Goal: Task Accomplishment & Management: Manage account settings

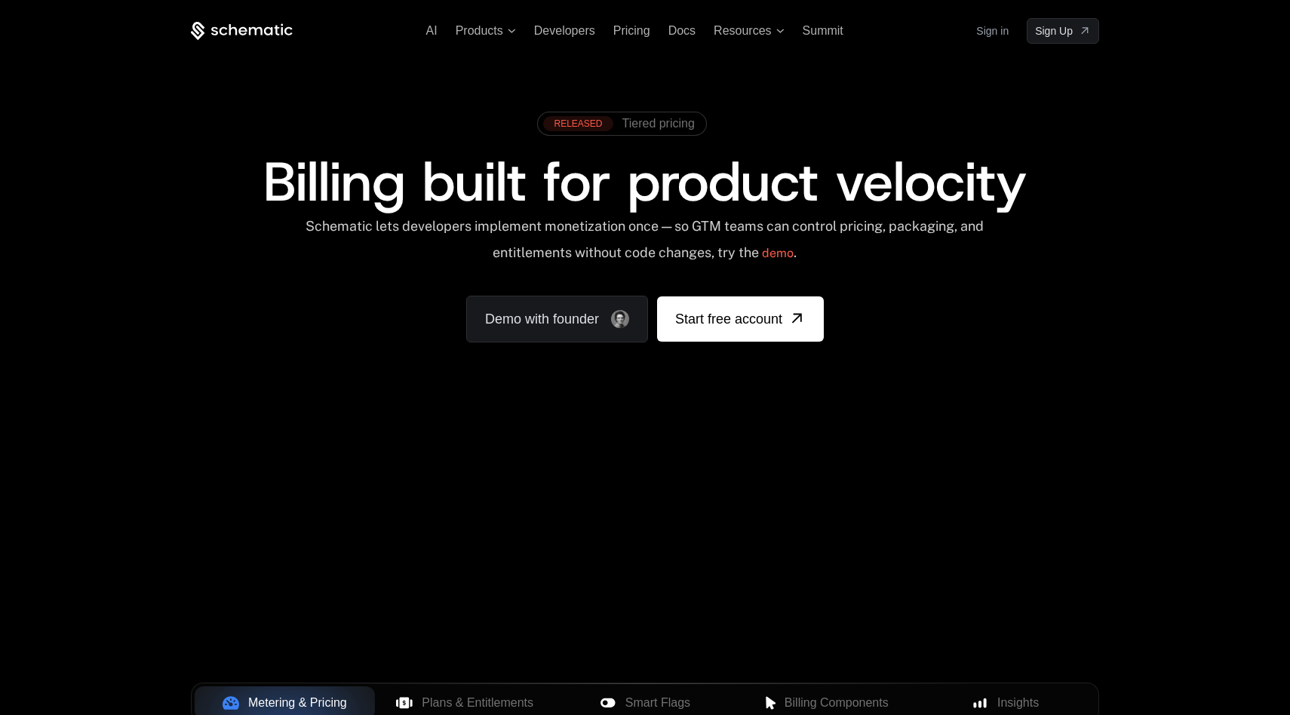
click at [1002, 33] on link "Sign in" at bounding box center [992, 31] width 32 height 24
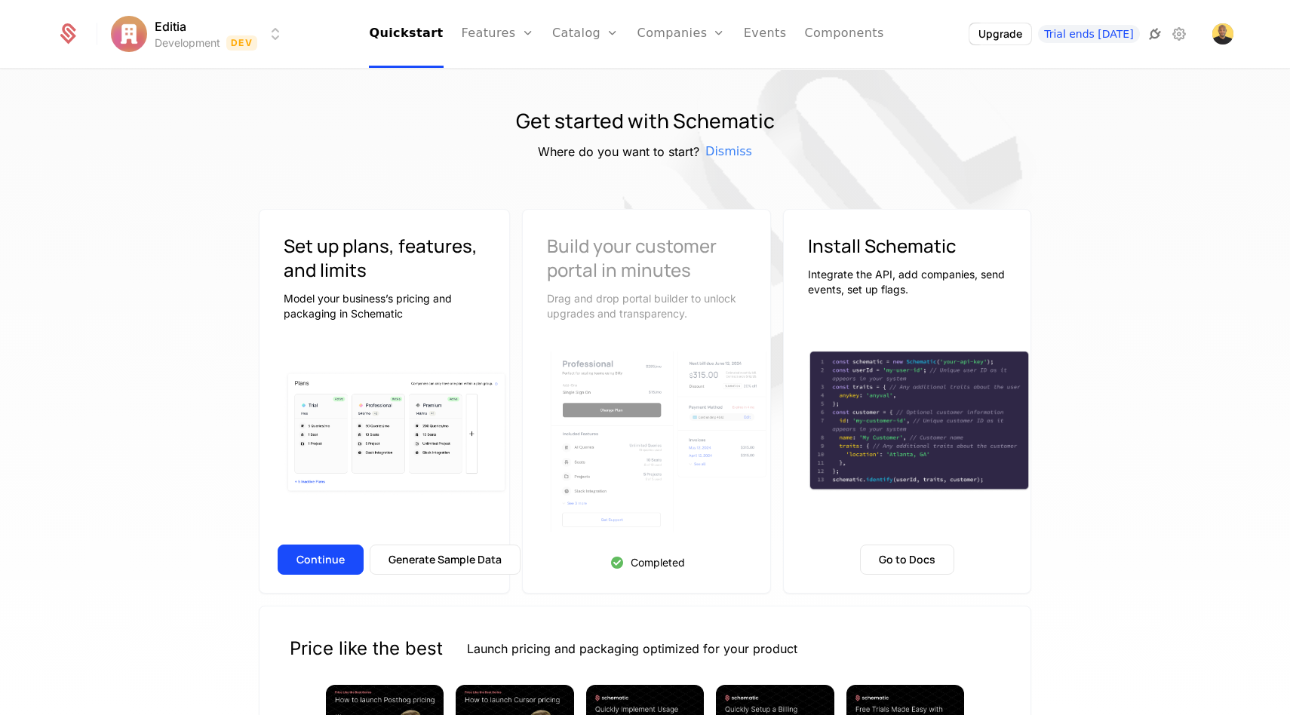
click at [1151, 34] on icon at bounding box center [1155, 34] width 18 height 18
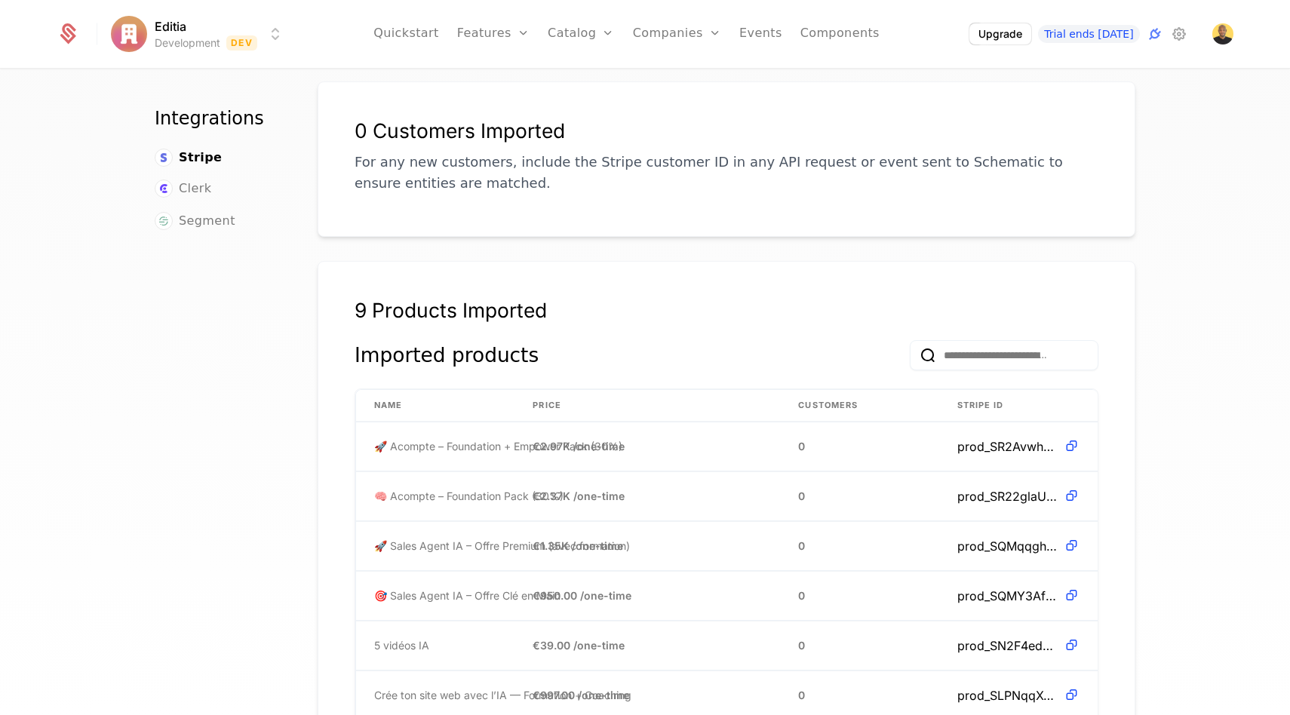
scroll to position [252, 0]
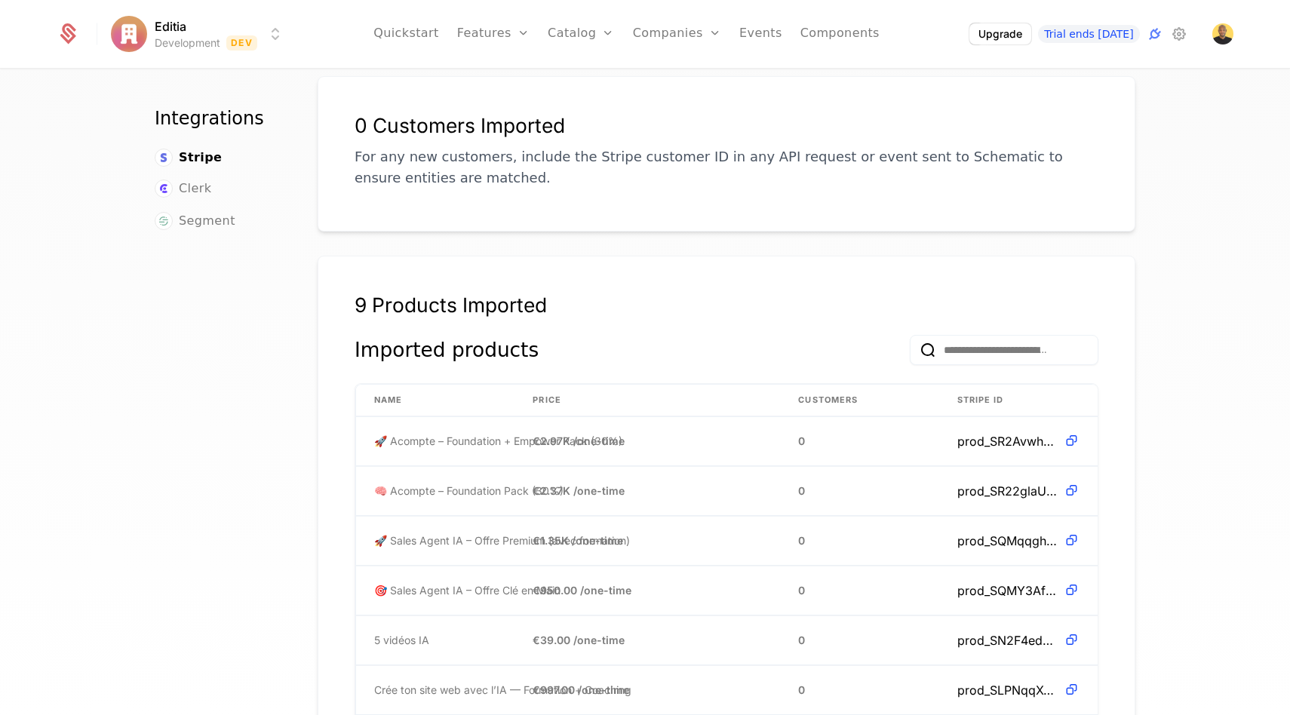
click at [457, 26] on ul "Quickstart Features Features Flags Catalog Plans Add Ons Configuration Companie…" at bounding box center [626, 34] width 506 height 68
click at [426, 41] on link "Quickstart" at bounding box center [406, 34] width 66 height 68
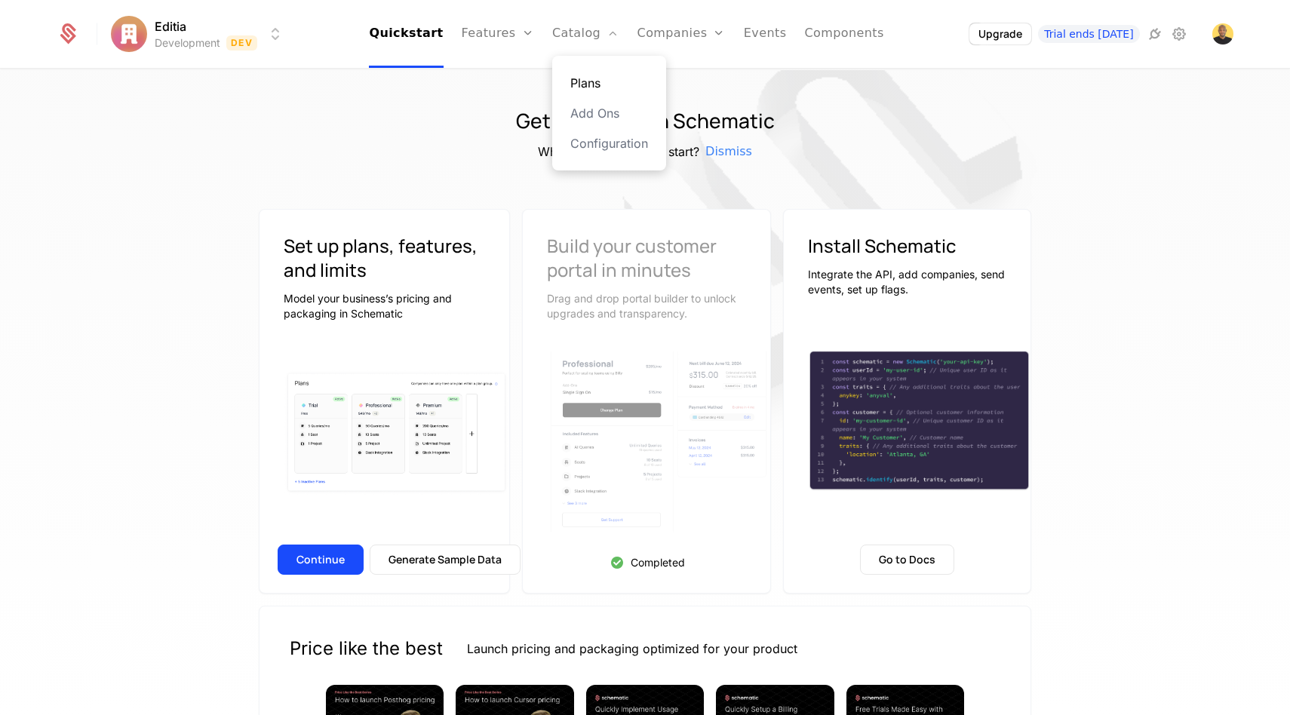
click at [592, 80] on link "Plans" at bounding box center [609, 83] width 78 height 18
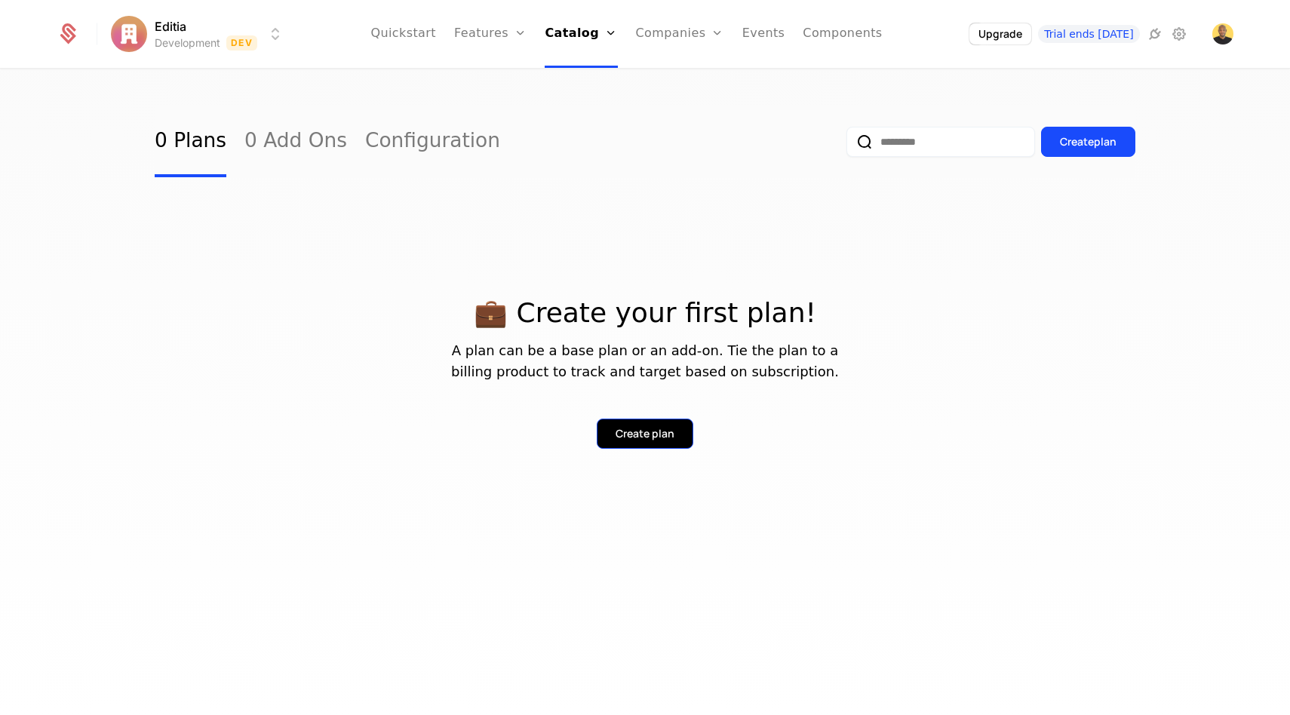
click at [631, 440] on div "Create plan" at bounding box center [644, 433] width 59 height 15
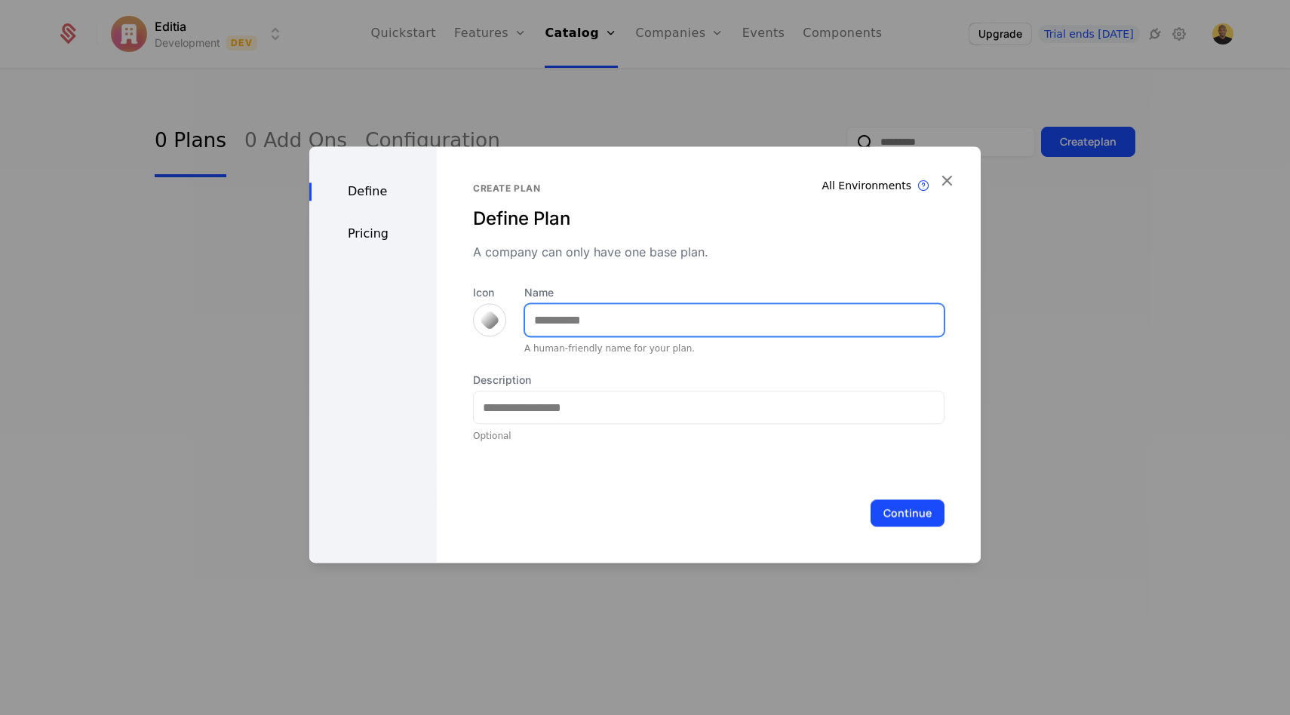
click at [583, 318] on input "Name" at bounding box center [734, 320] width 419 height 32
type input "****"
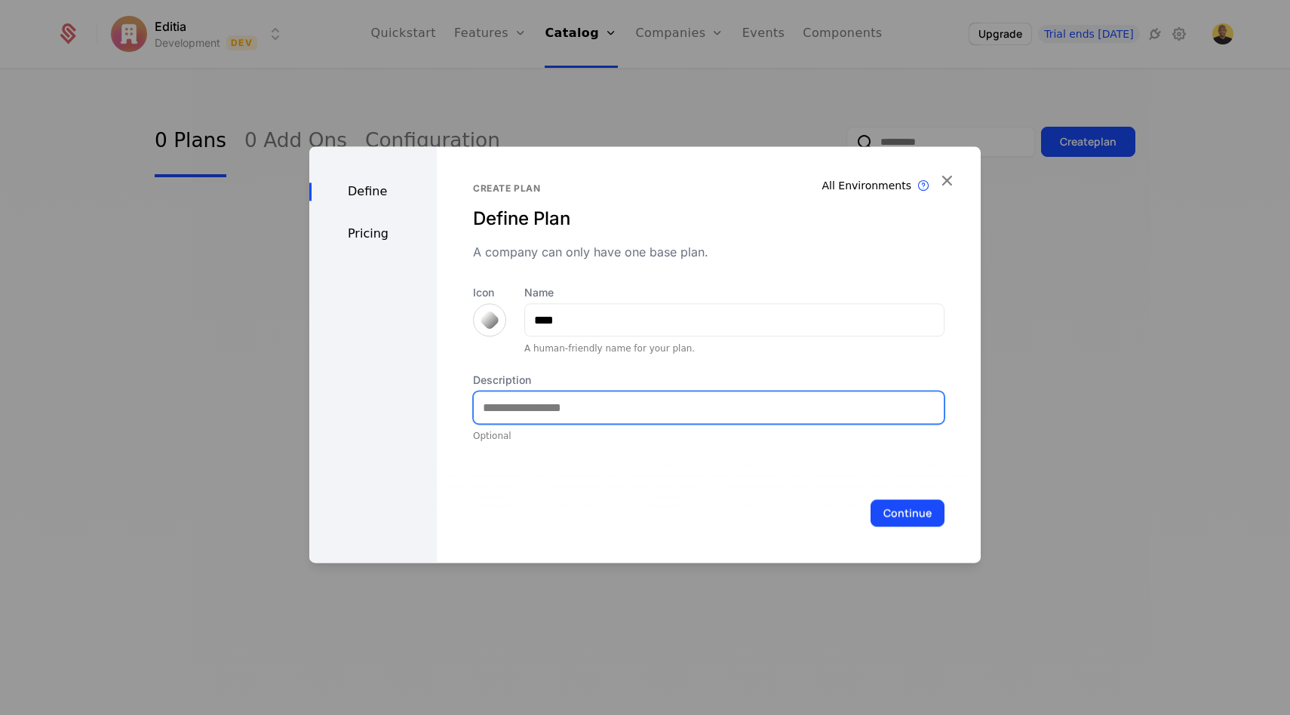
click at [557, 416] on input "Description" at bounding box center [709, 407] width 470 height 32
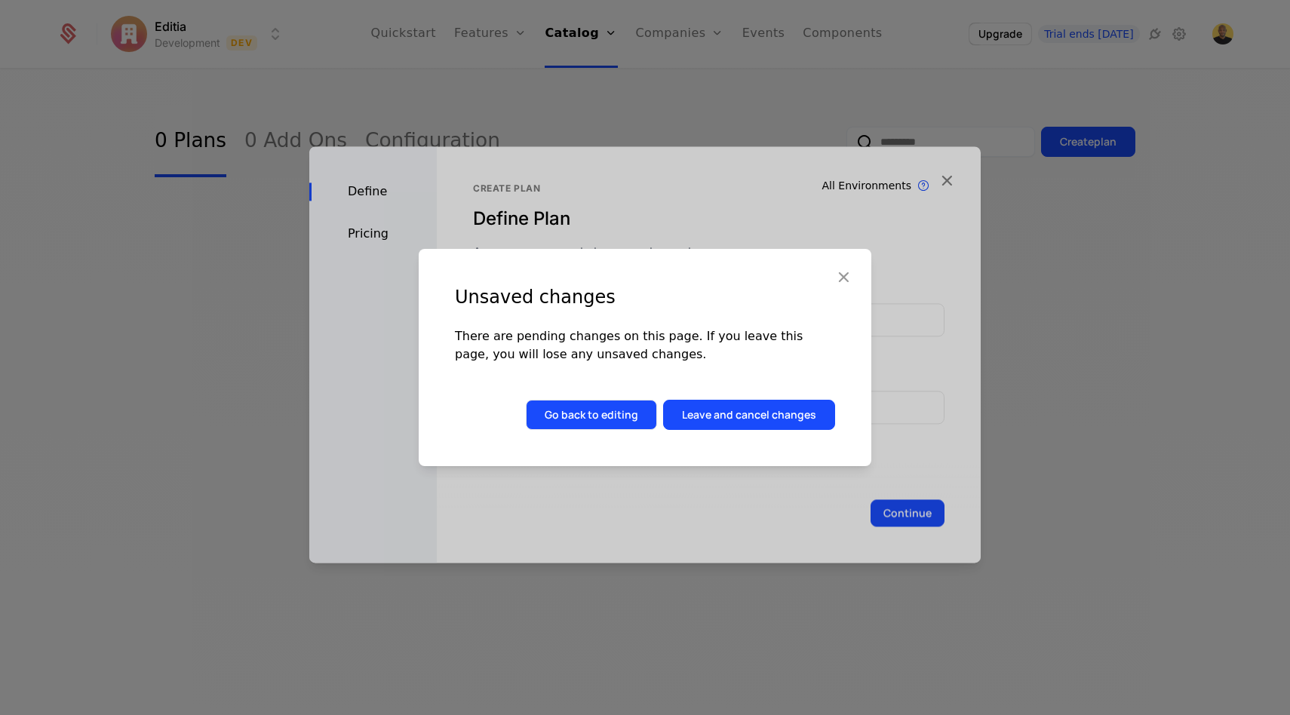
click at [569, 416] on button "Go back to editing" at bounding box center [591, 415] width 131 height 30
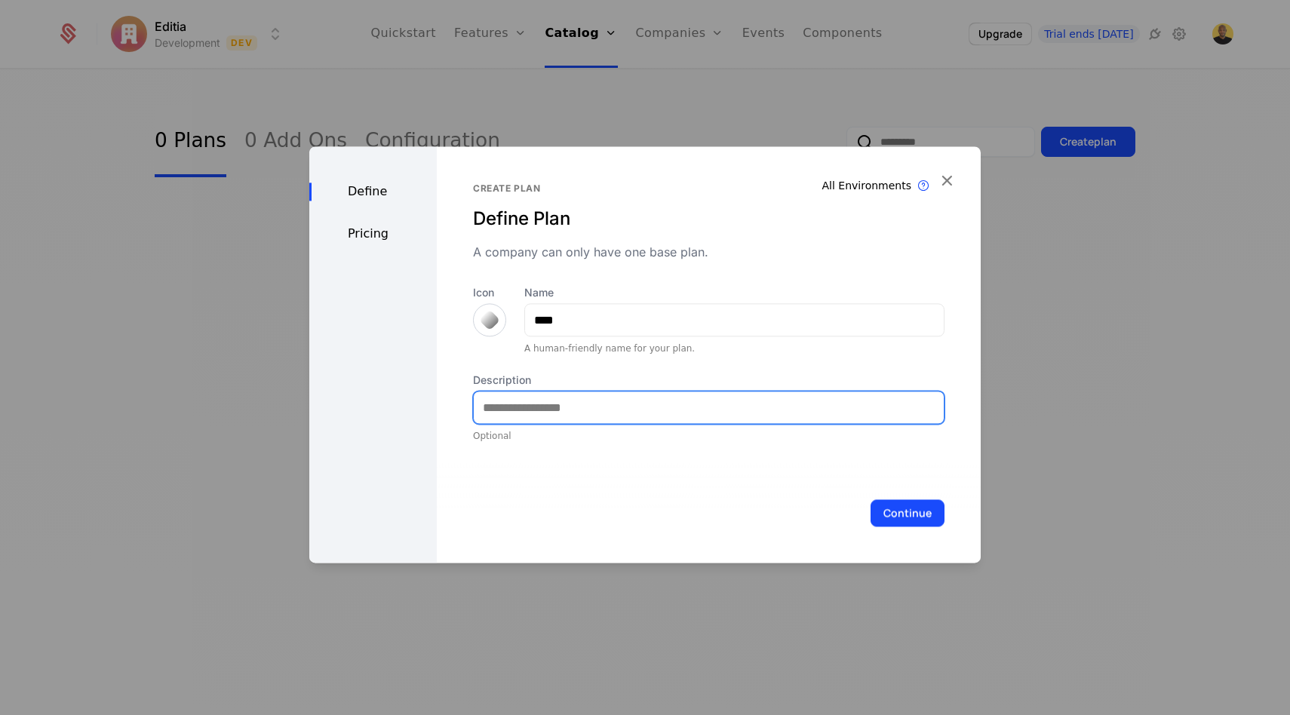
click at [562, 409] on input "Description" at bounding box center [709, 407] width 470 height 32
paste input "**********"
type input "**********"
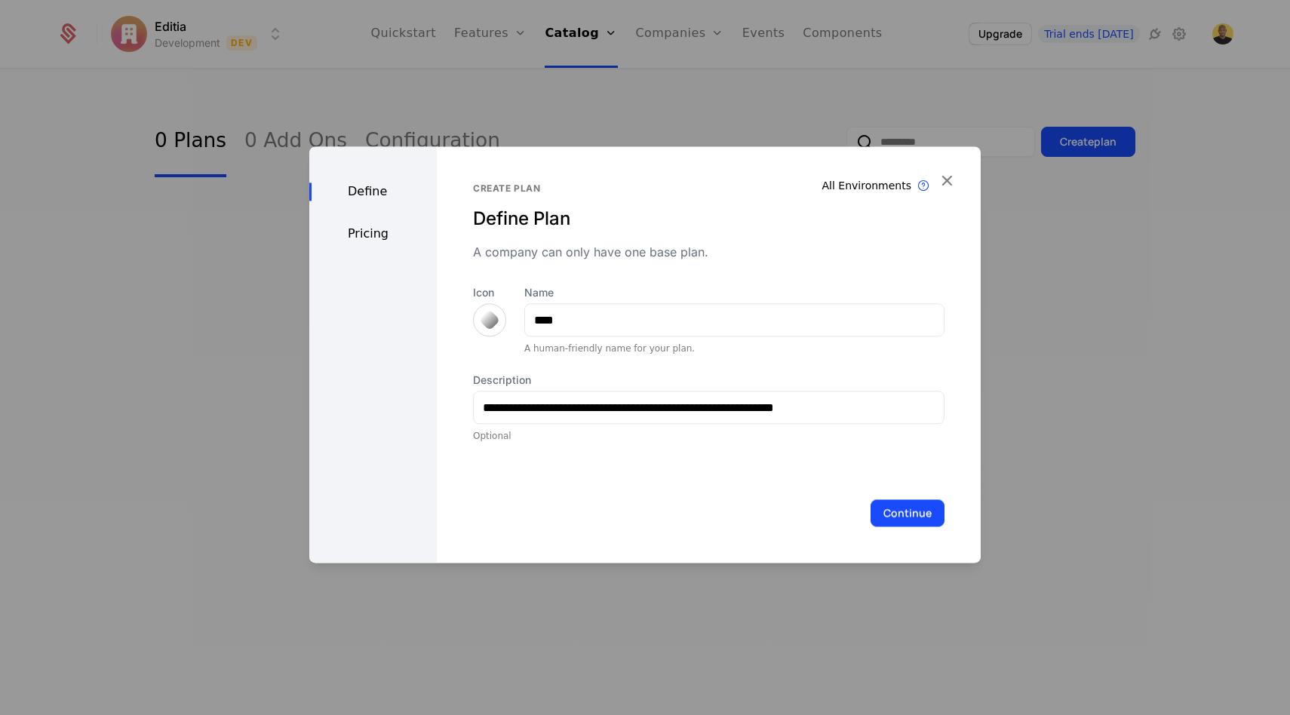
click at [489, 319] on div at bounding box center [489, 319] width 21 height 21
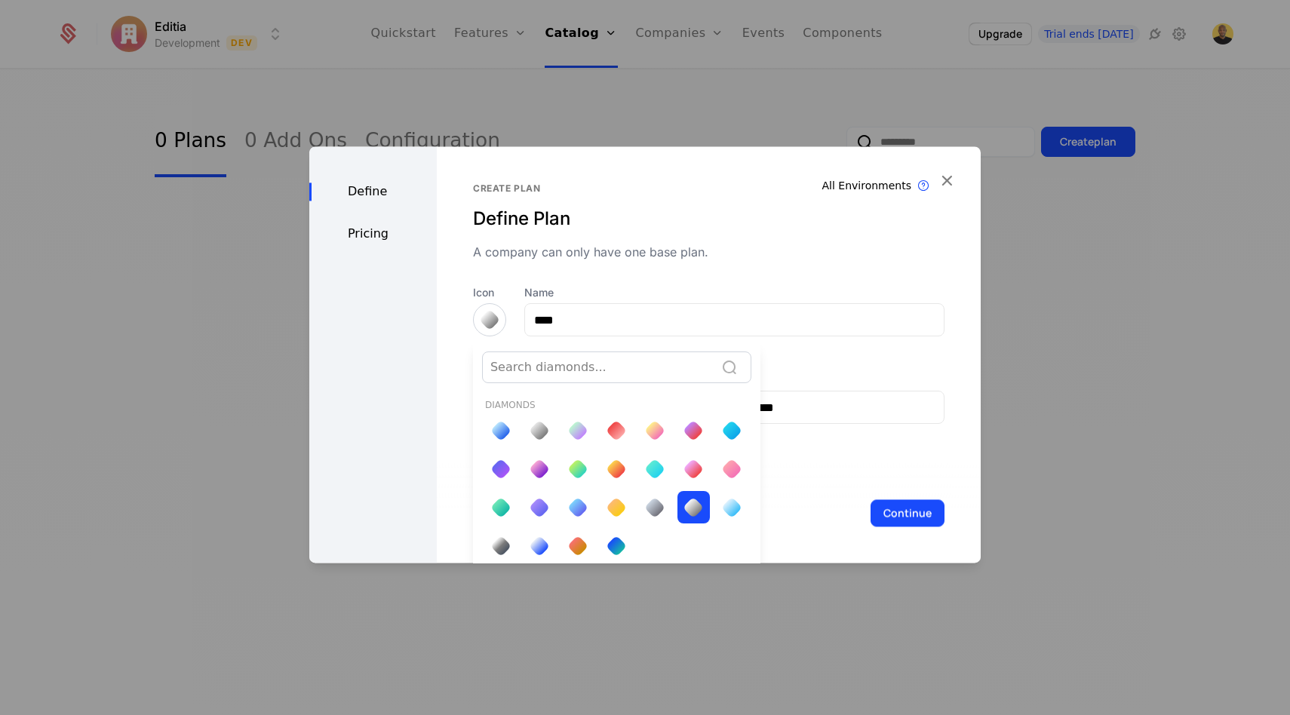
scroll to position [5, 0]
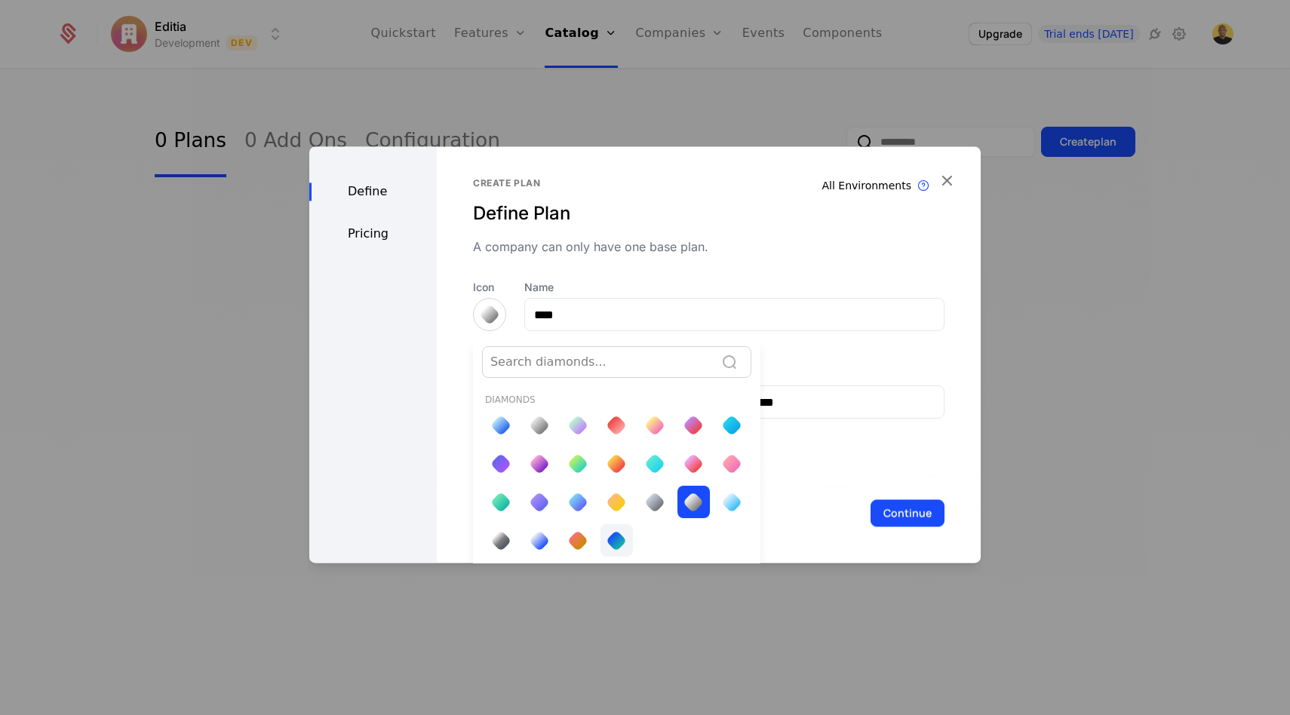
click at [621, 535] on div at bounding box center [616, 540] width 21 height 21
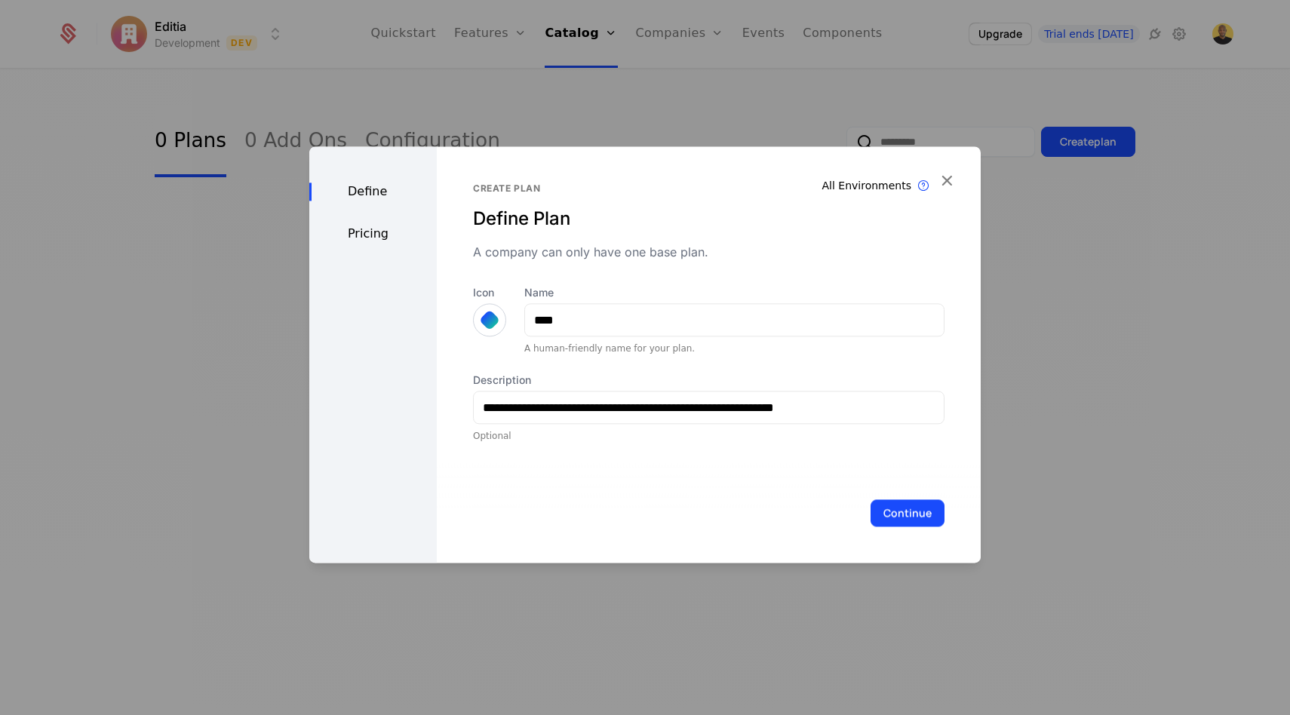
scroll to position [0, 0]
click at [478, 318] on div at bounding box center [489, 319] width 33 height 33
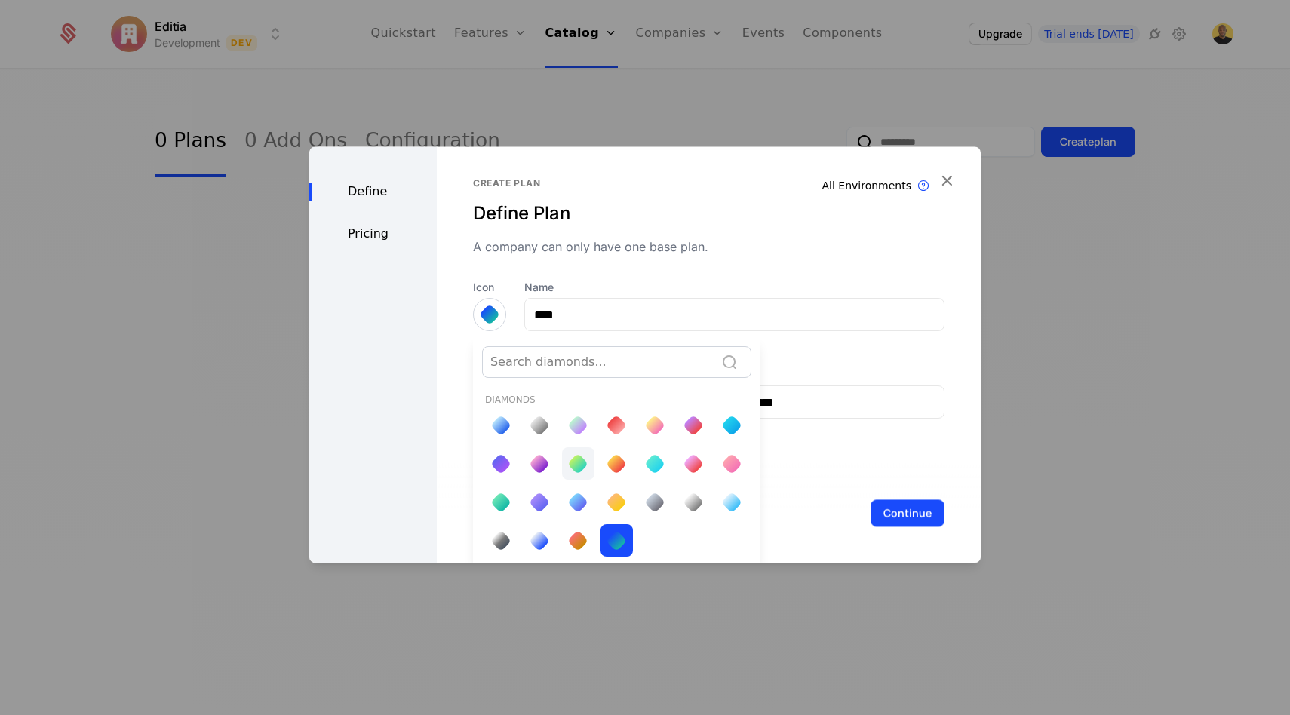
click at [572, 466] on div at bounding box center [577, 463] width 21 height 21
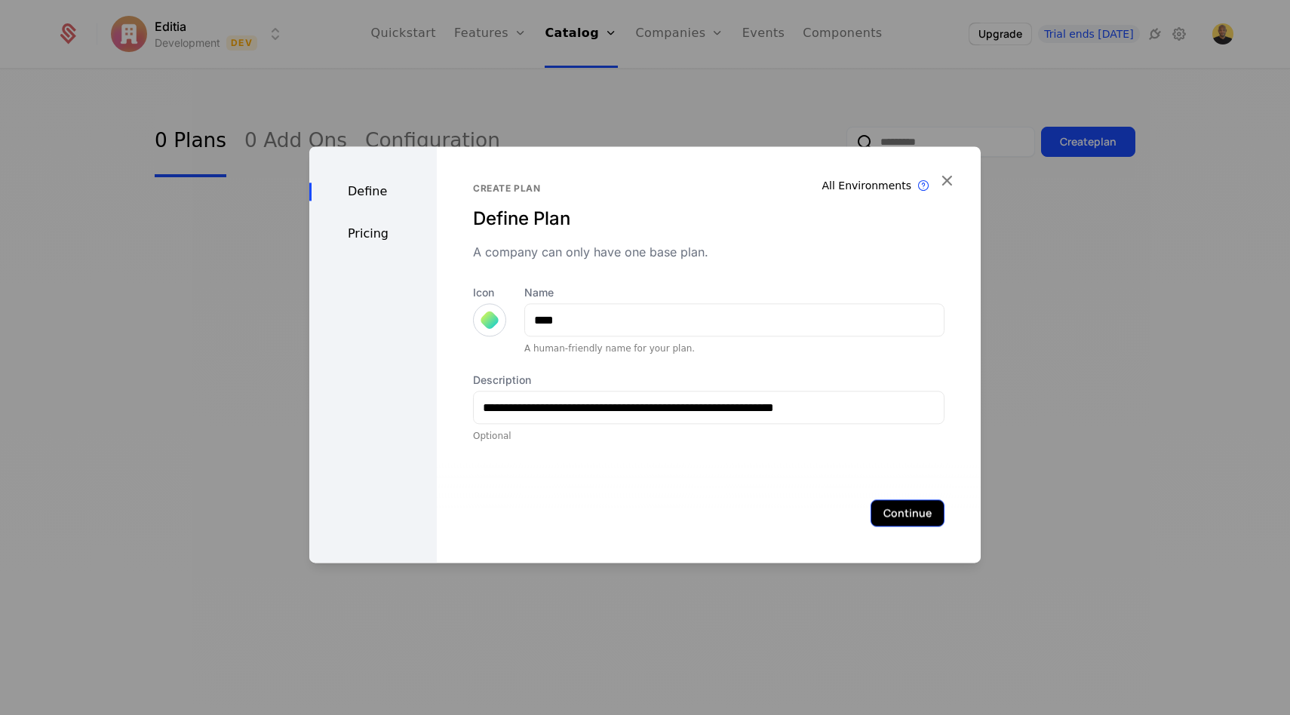
click at [918, 500] on button "Continue" at bounding box center [907, 512] width 74 height 27
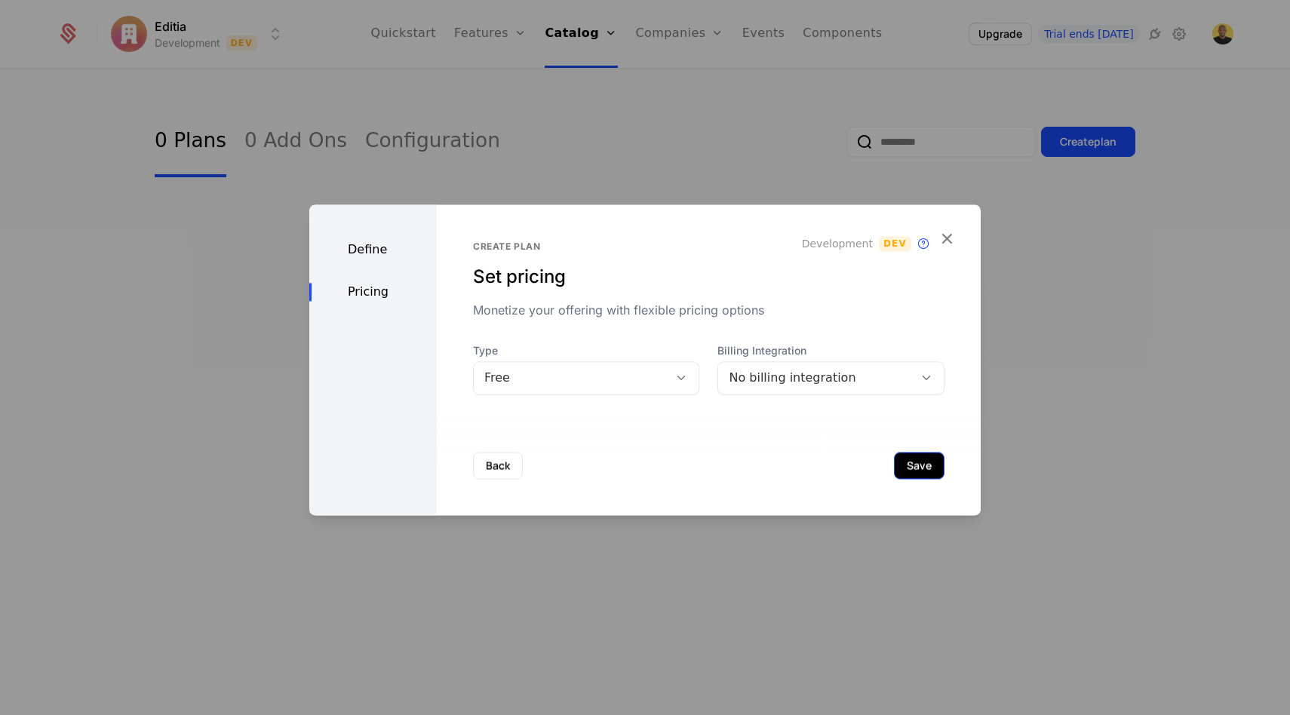
click at [914, 471] on button "Save" at bounding box center [919, 465] width 51 height 27
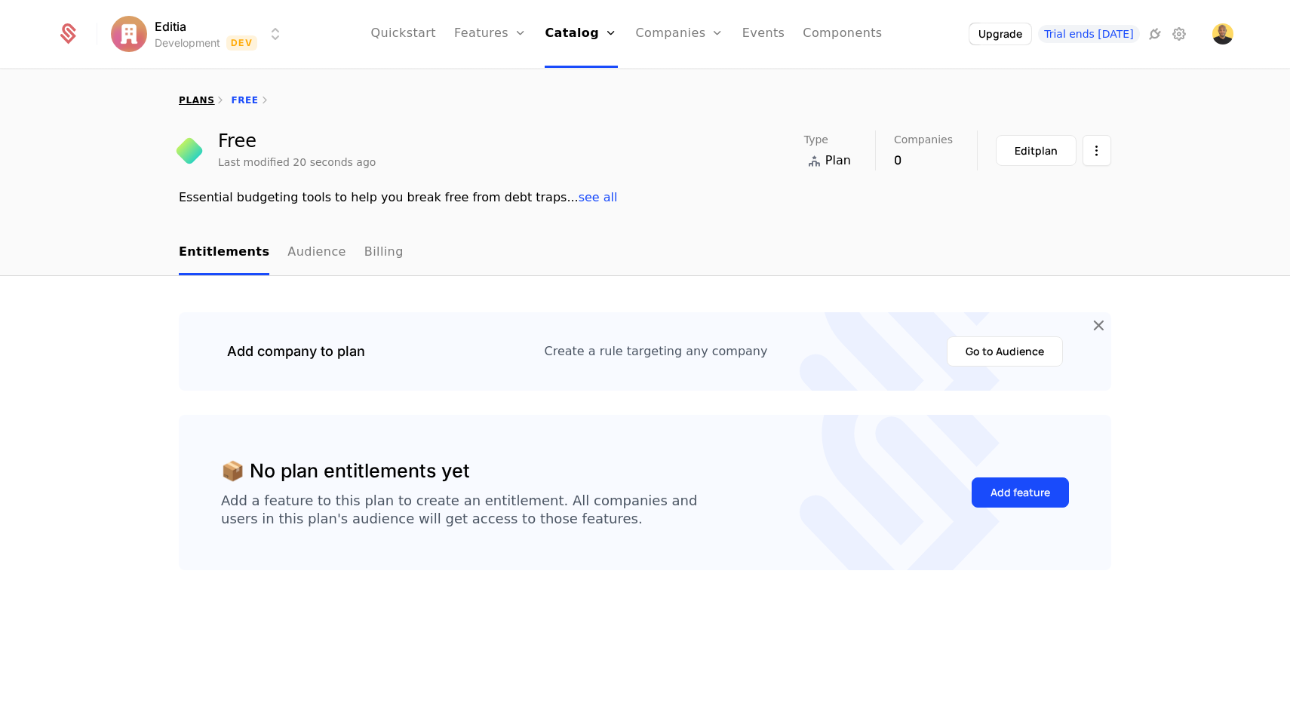
click at [192, 105] on link "plans" at bounding box center [196, 100] width 35 height 11
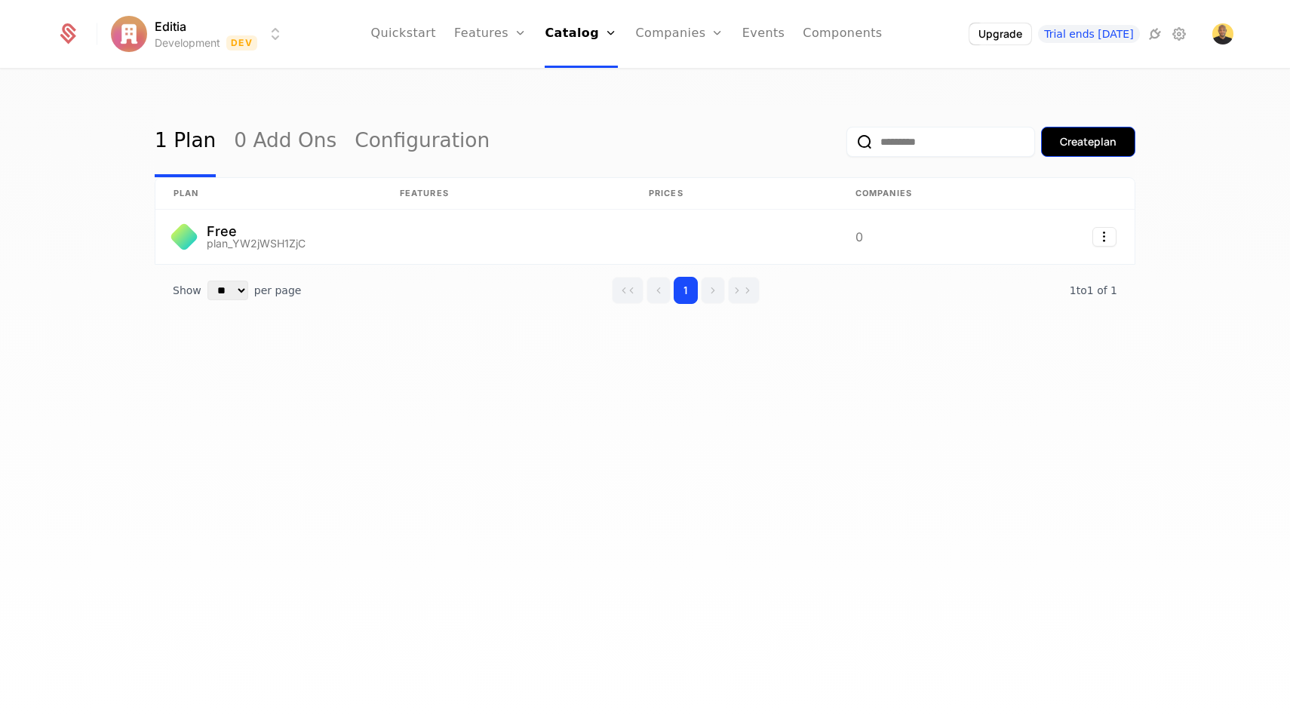
click at [1078, 148] on div "Create plan" at bounding box center [1088, 141] width 57 height 15
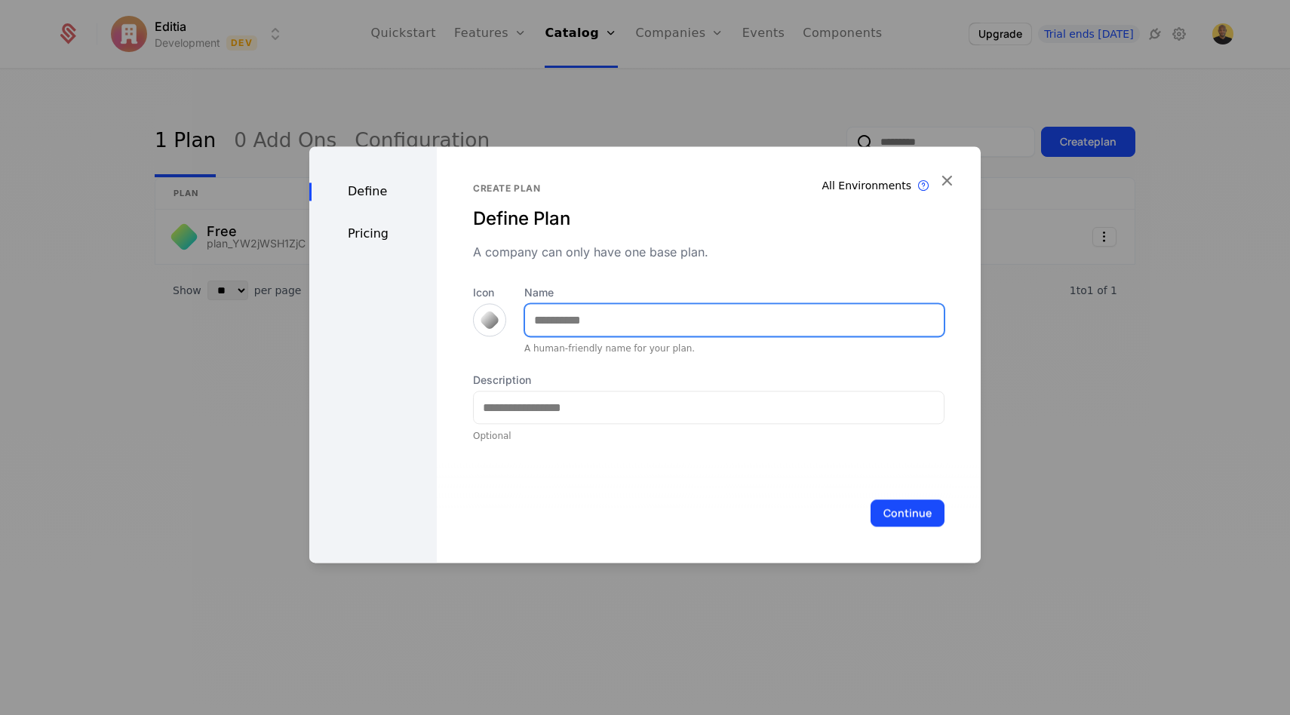
click at [608, 323] on input "Name" at bounding box center [734, 320] width 419 height 32
type input "***"
click at [478, 310] on div at bounding box center [489, 319] width 33 height 33
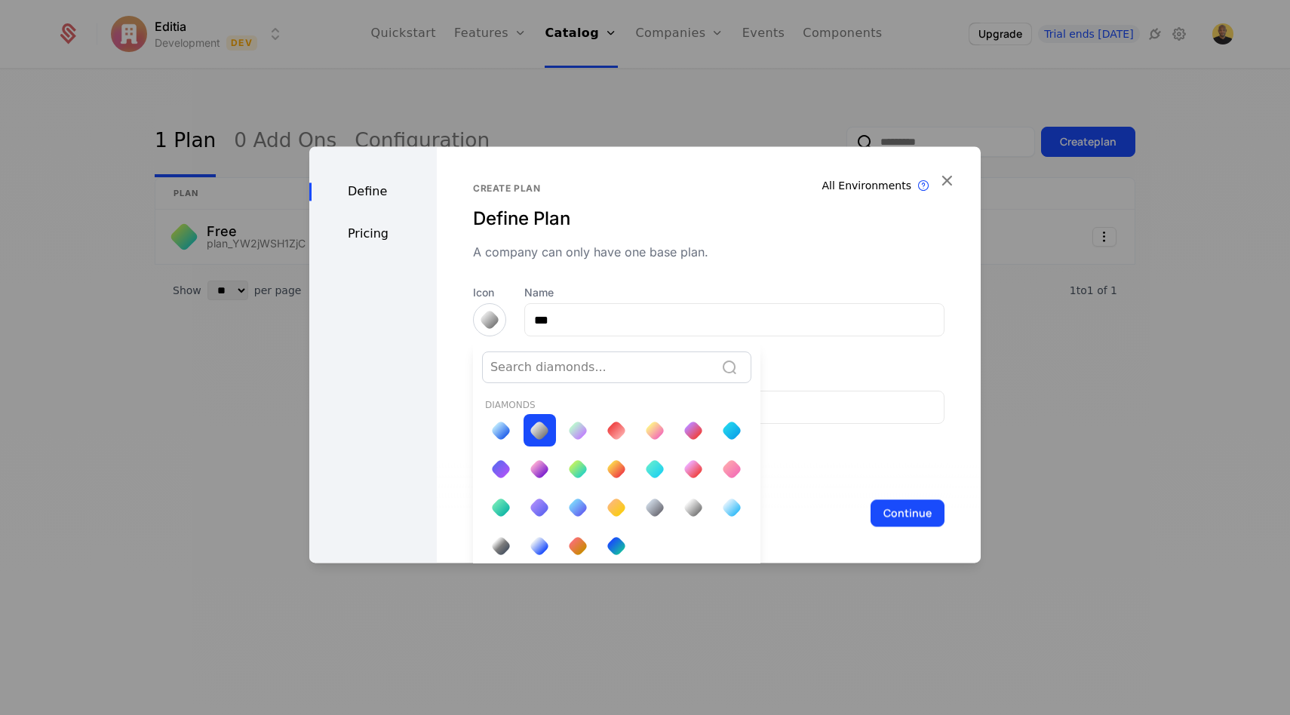
scroll to position [5, 0]
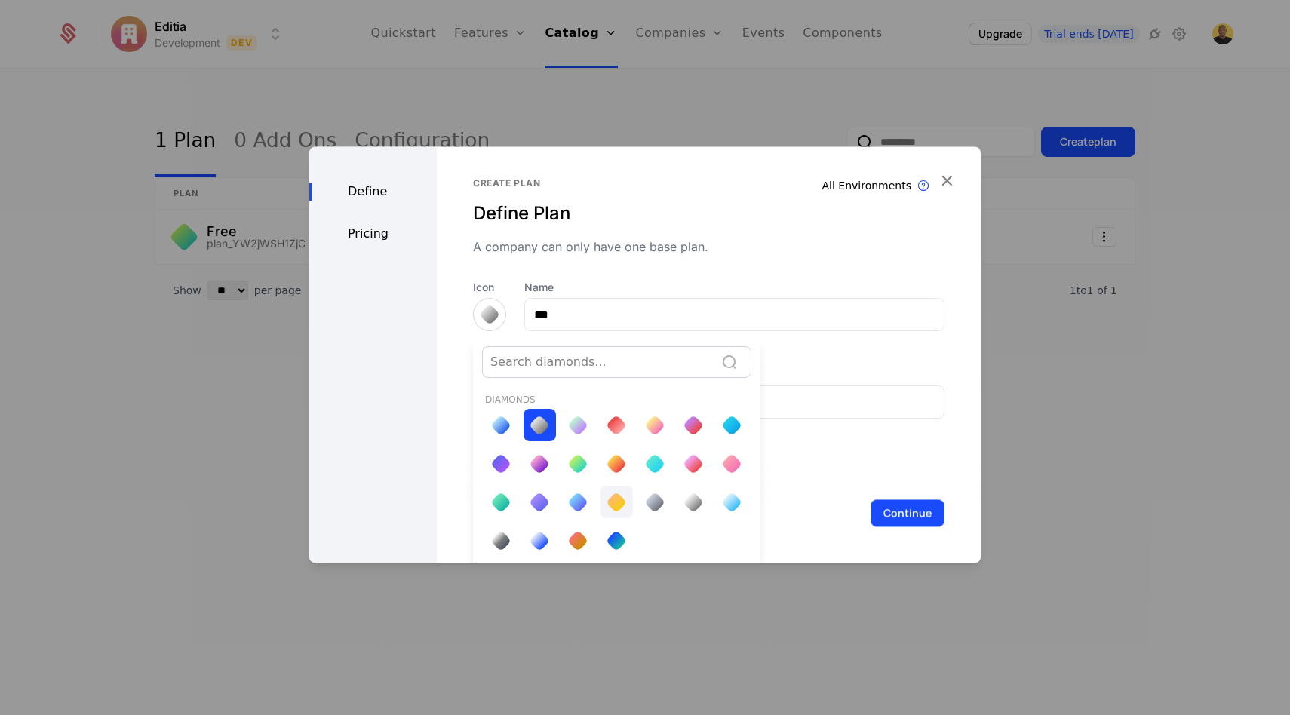
click at [617, 502] on div at bounding box center [616, 502] width 21 height 21
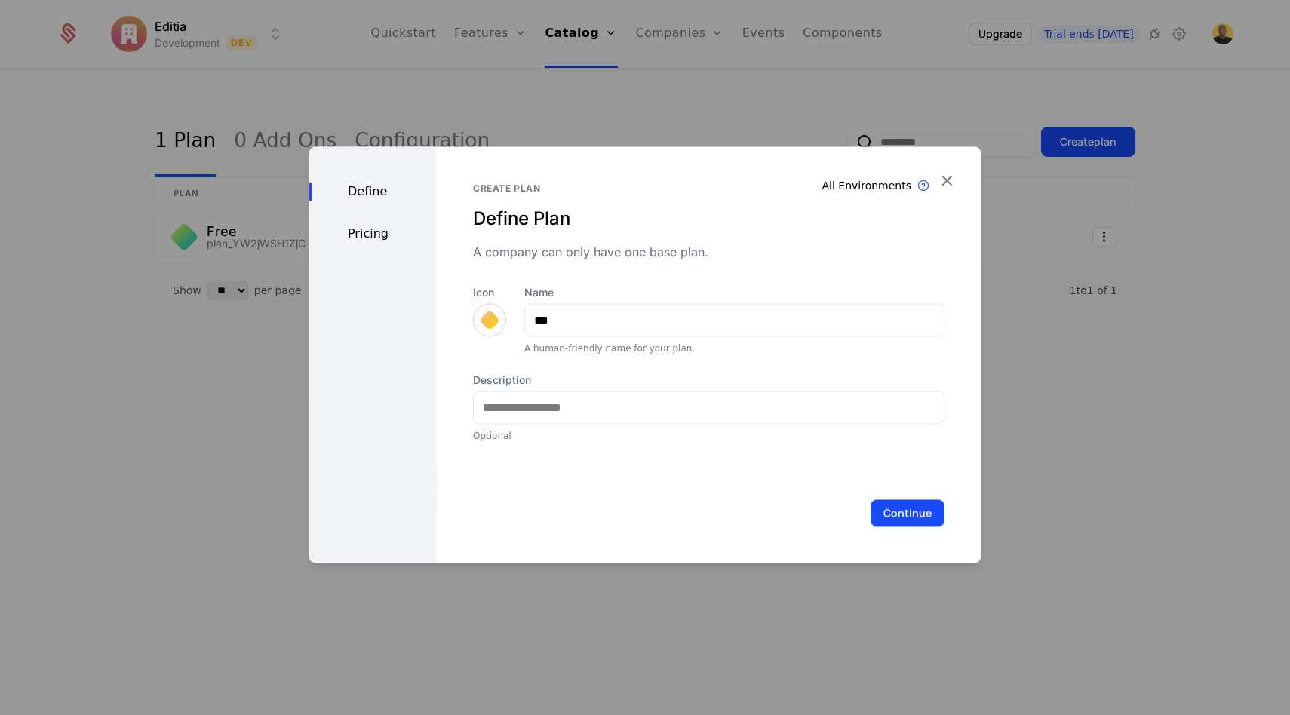
scroll to position [0, 0]
click at [553, 407] on input "Description" at bounding box center [709, 407] width 470 height 32
paste input "**********"
type input "**********"
click at [896, 505] on button "Continue" at bounding box center [907, 512] width 74 height 27
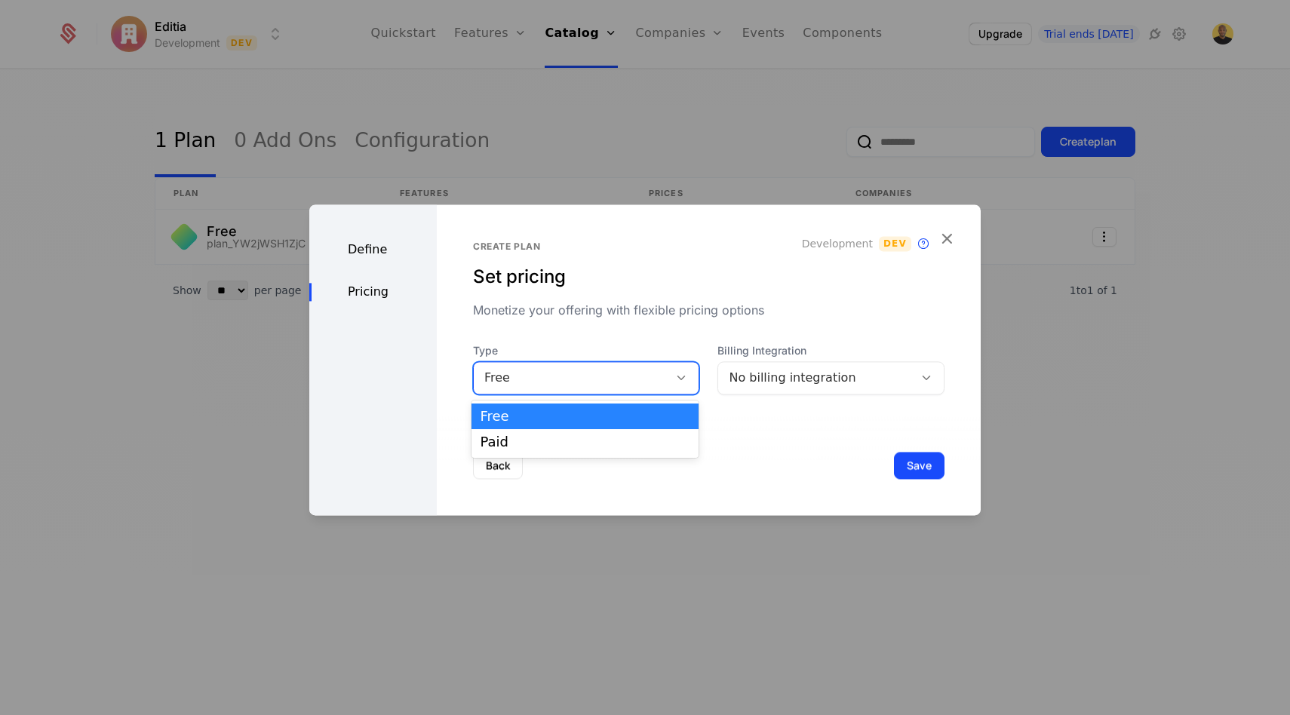
click at [683, 377] on icon at bounding box center [681, 378] width 14 height 14
click at [542, 440] on div "Paid" at bounding box center [585, 442] width 210 height 14
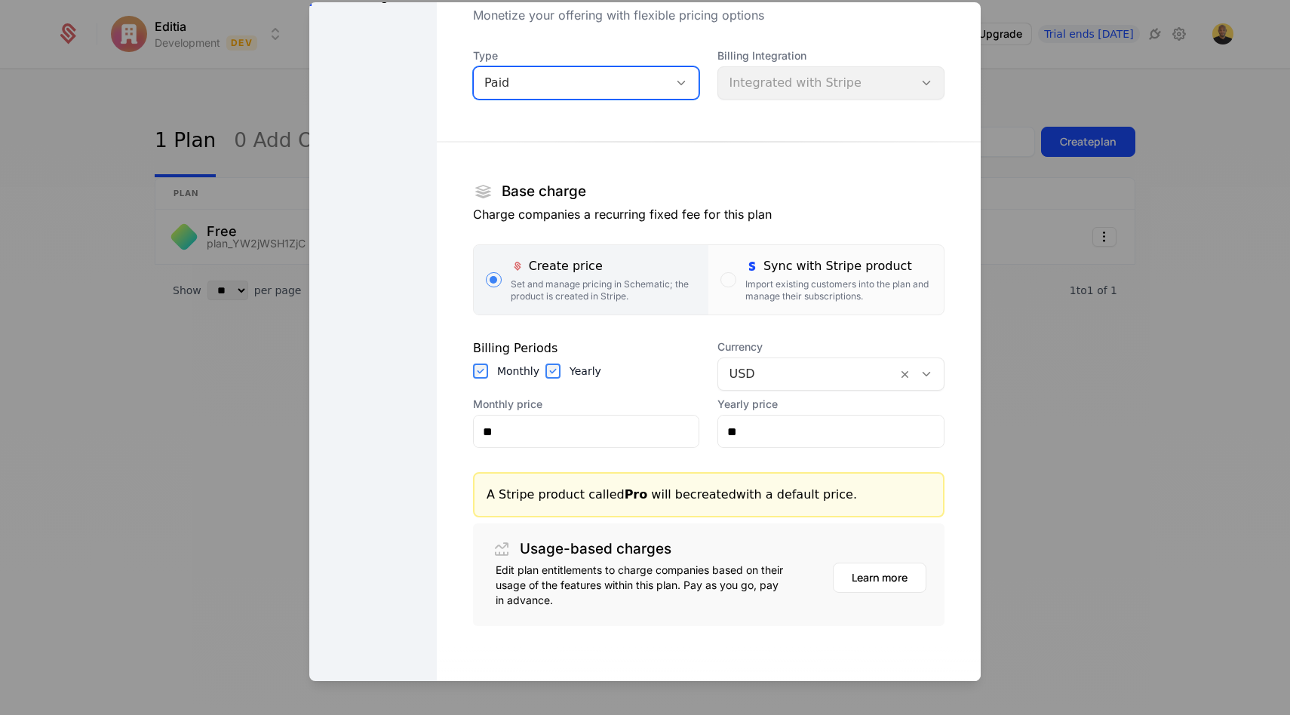
scroll to position [94, 0]
click at [796, 280] on div "Import existing customers into the plan and manage their subscriptions." at bounding box center [838, 290] width 186 height 24
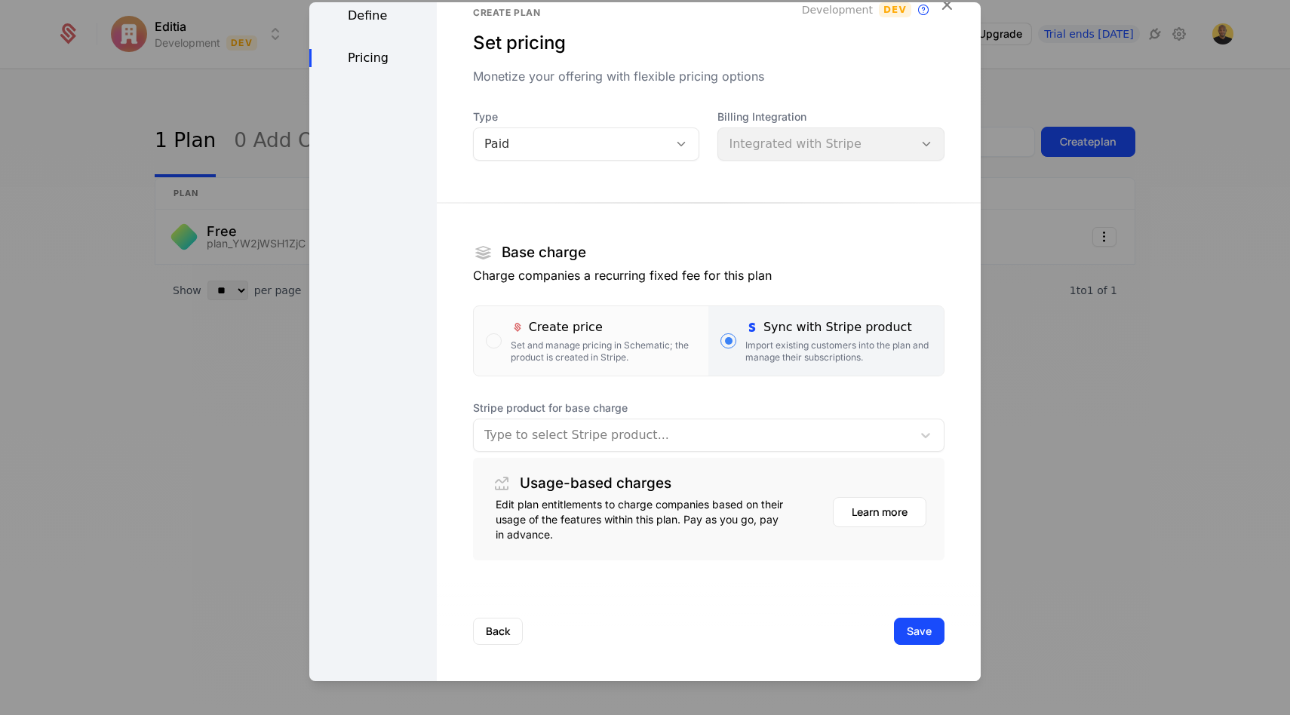
click at [624, 435] on div at bounding box center [692, 435] width 417 height 21
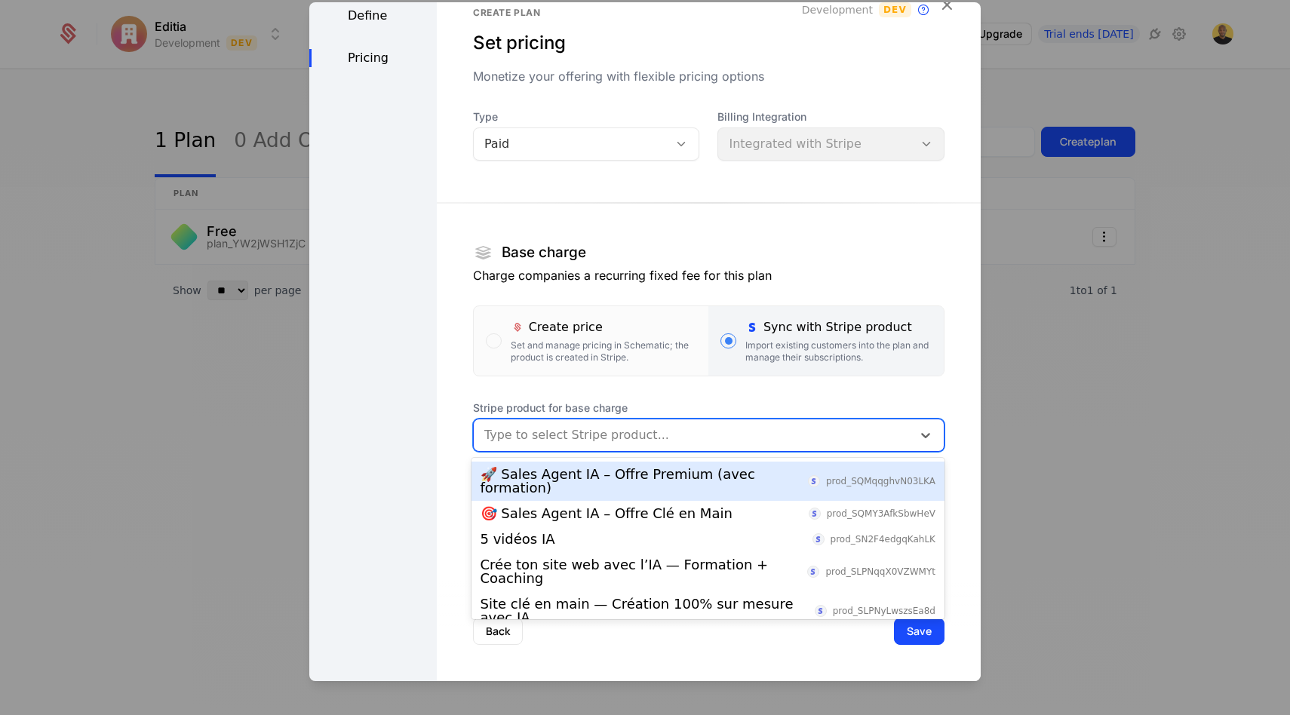
scroll to position [75, 0]
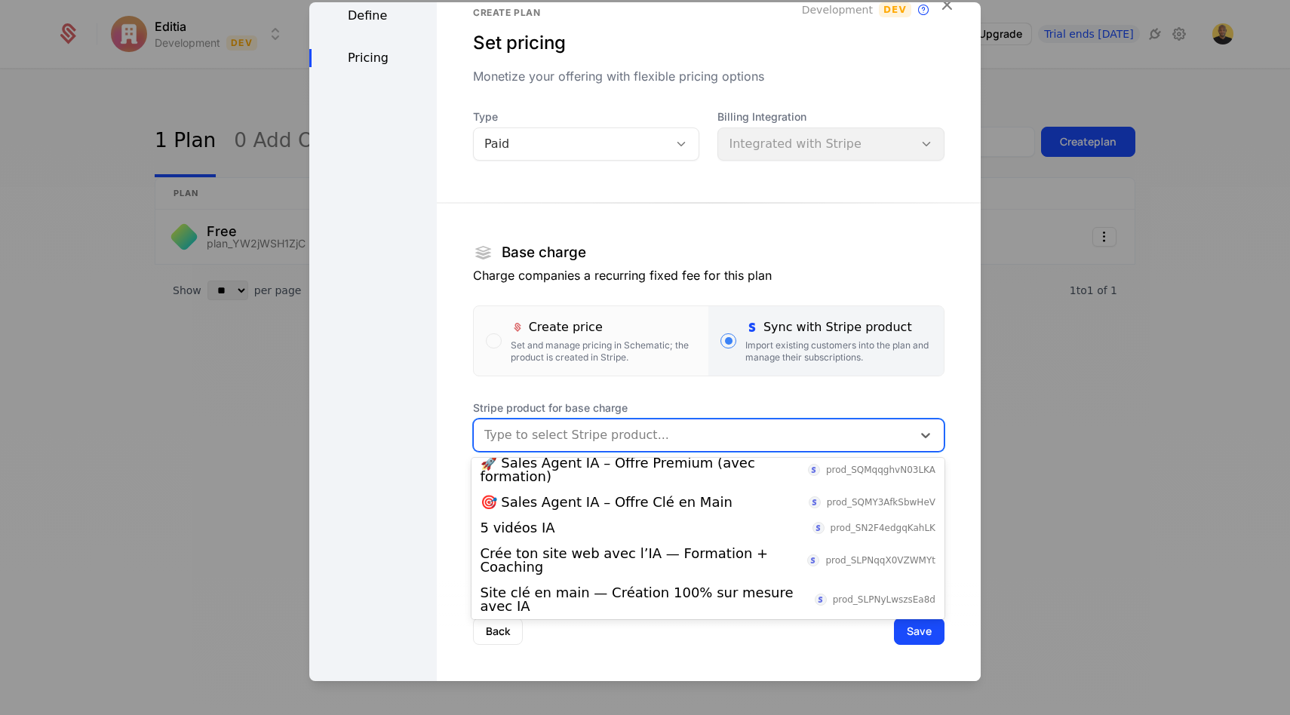
click at [558, 651] on div "Fourmi Pro prod_SsQEn2NVB7qiar" at bounding box center [707, 658] width 455 height 14
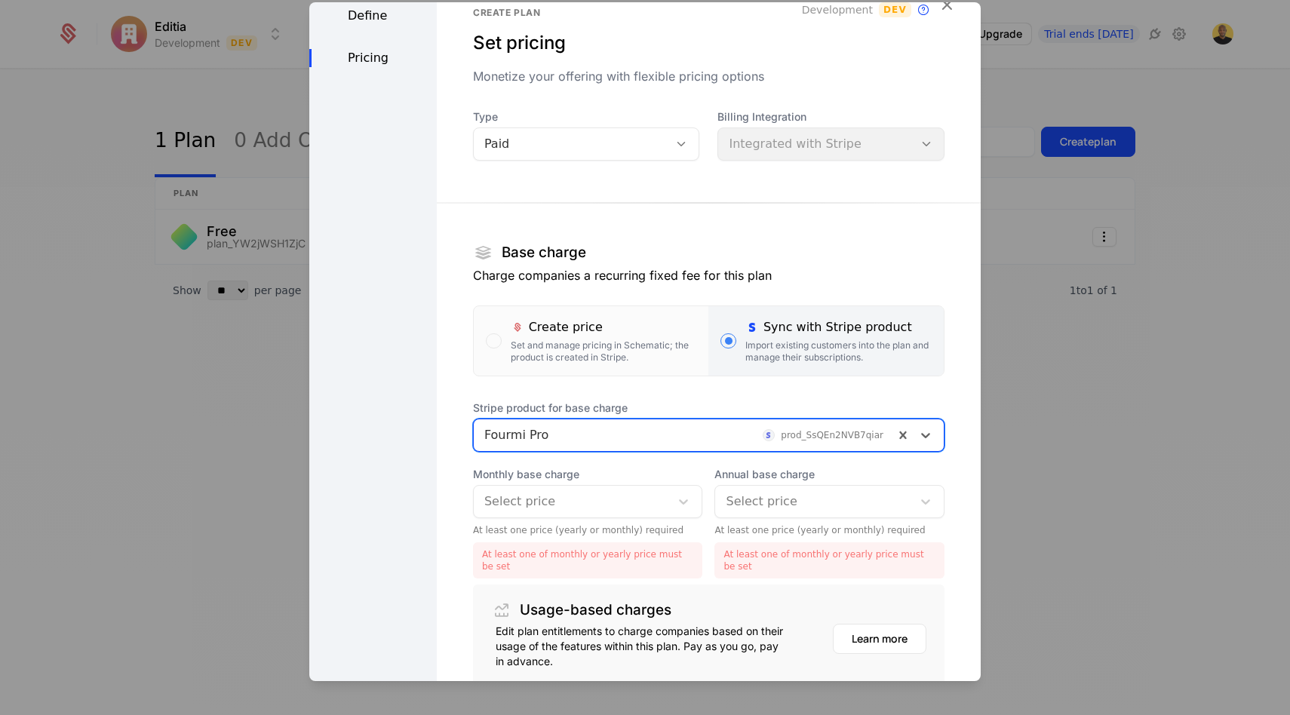
click at [584, 496] on div at bounding box center [572, 501] width 176 height 21
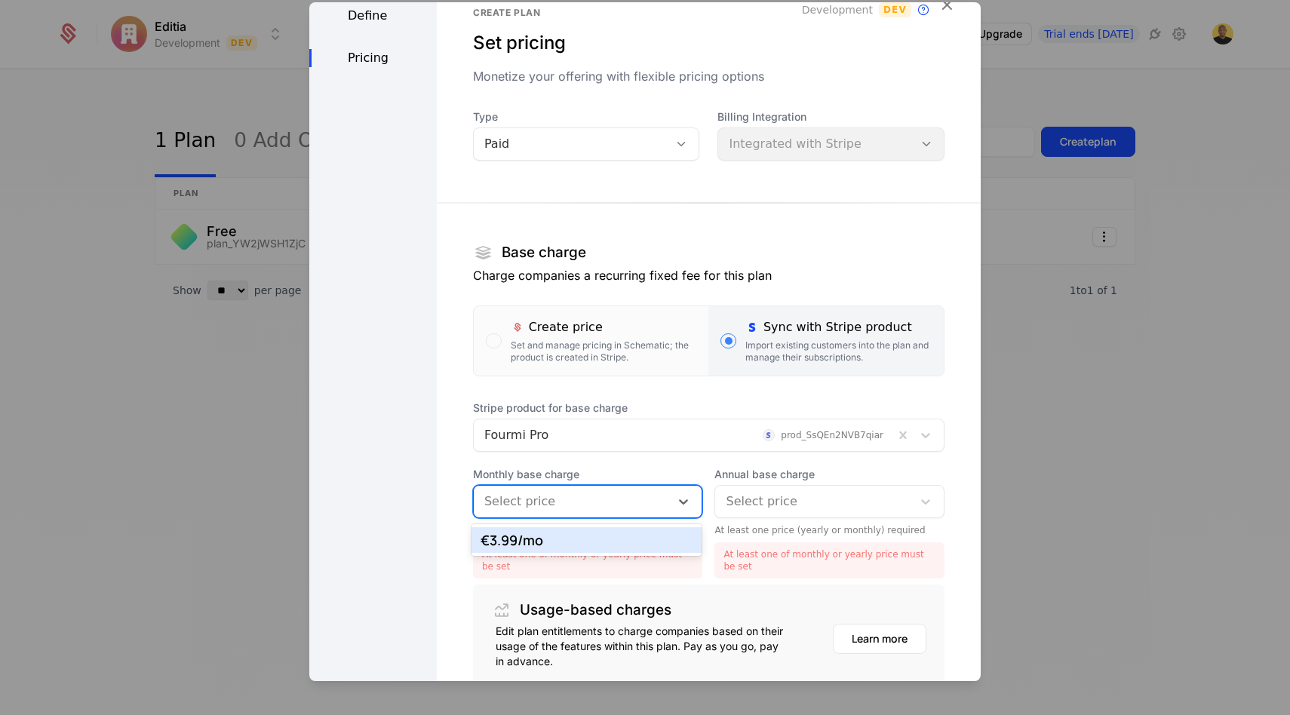
click at [563, 542] on div "€3.99 /mo" at bounding box center [586, 540] width 213 height 14
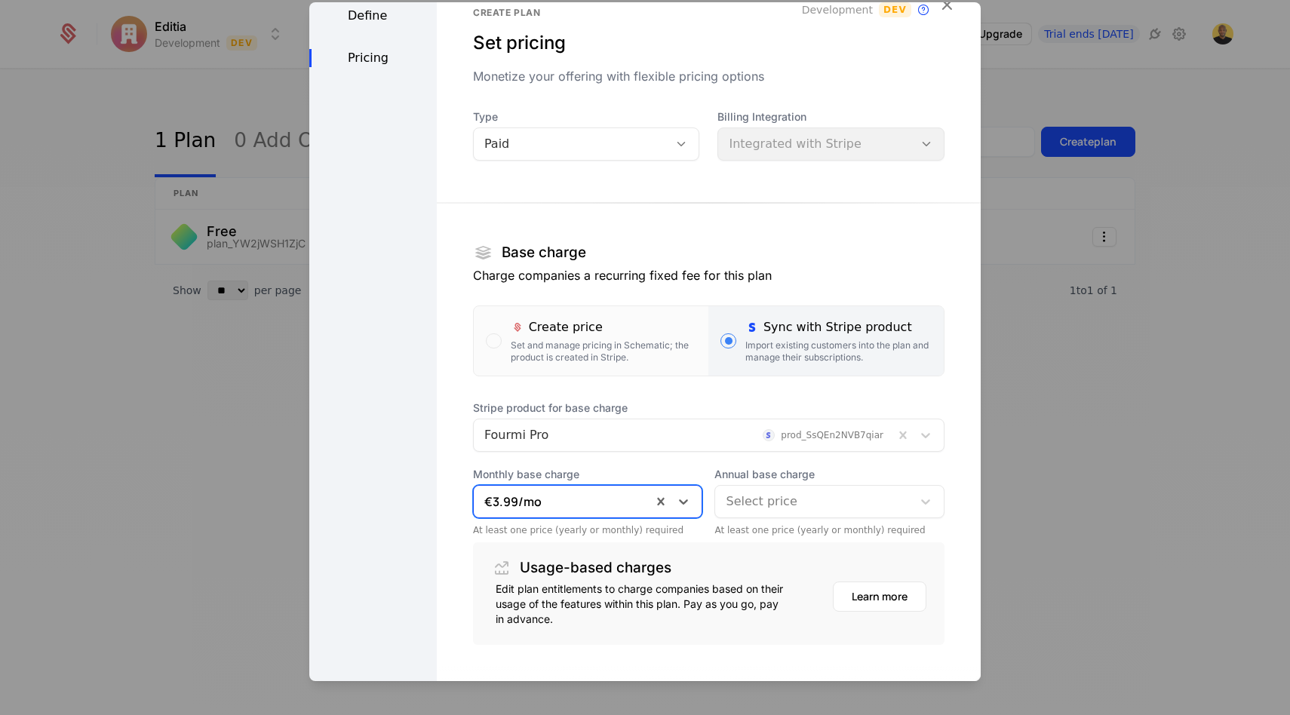
click at [766, 506] on div at bounding box center [814, 501] width 176 height 21
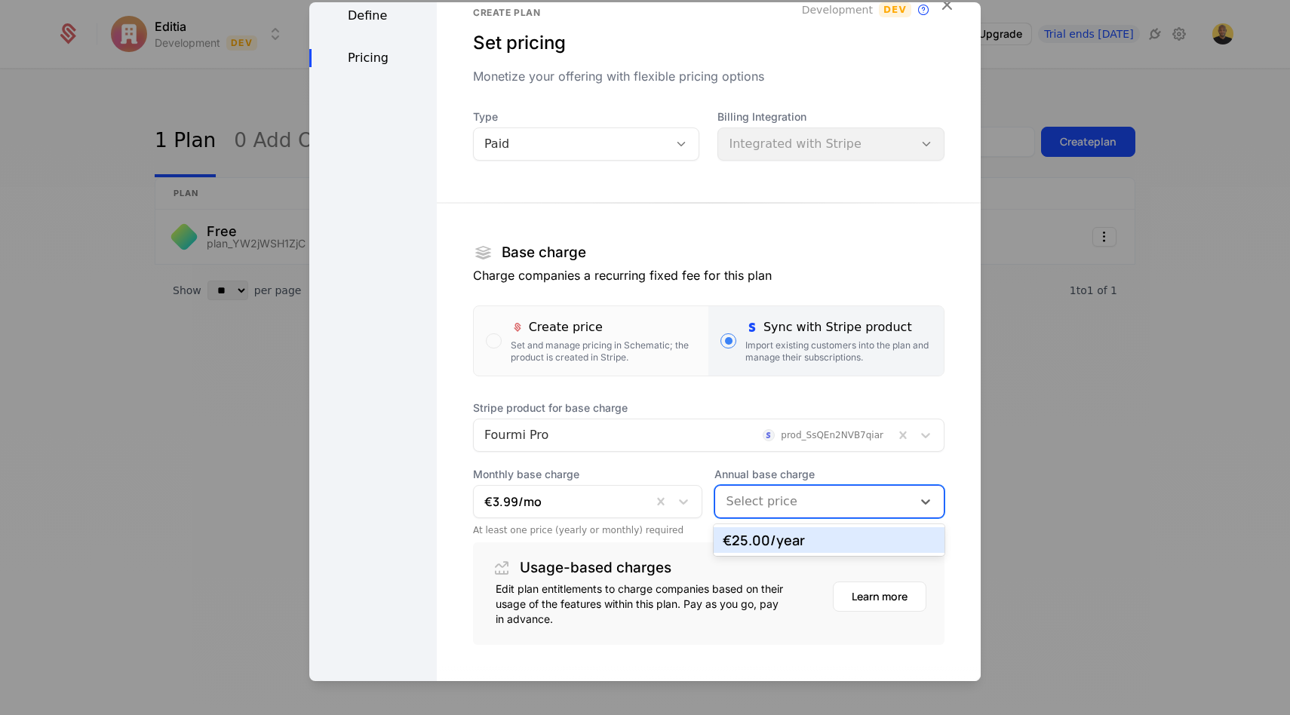
click at [766, 545] on div "€25.00 /year" at bounding box center [829, 540] width 213 height 14
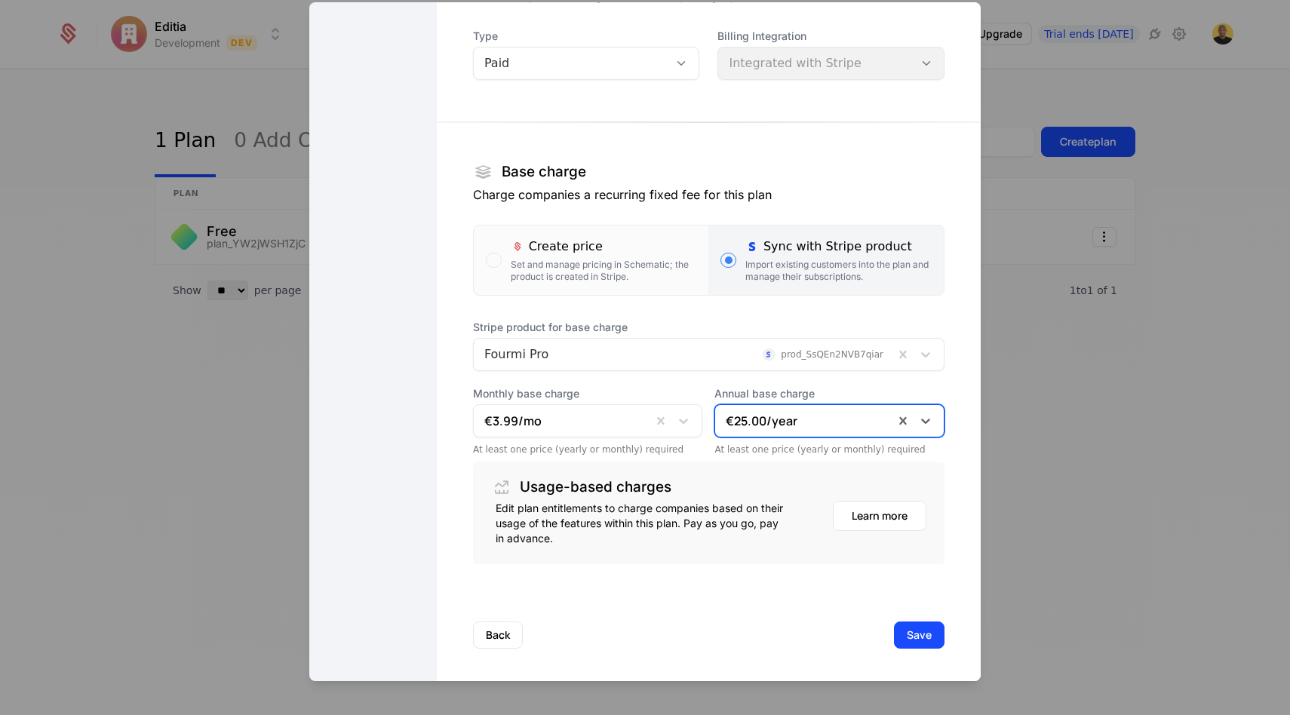
scroll to position [116, 0]
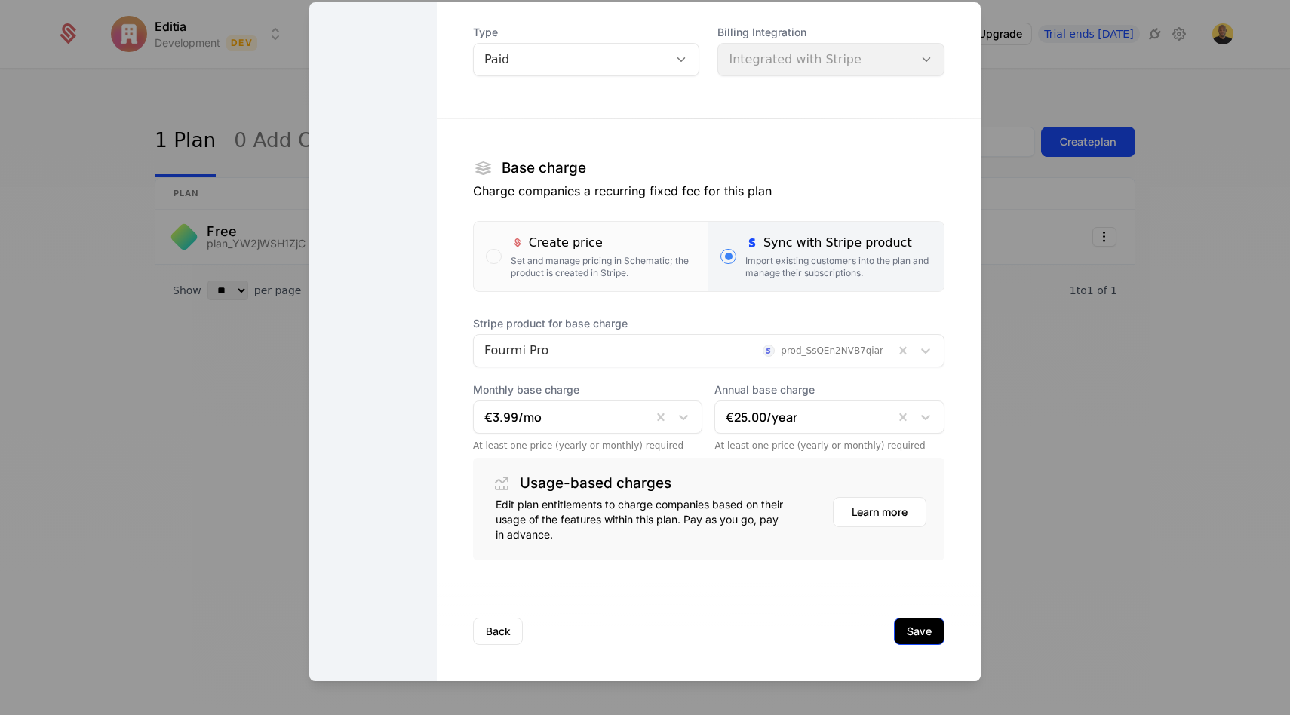
click at [923, 628] on button "Save" at bounding box center [919, 631] width 51 height 27
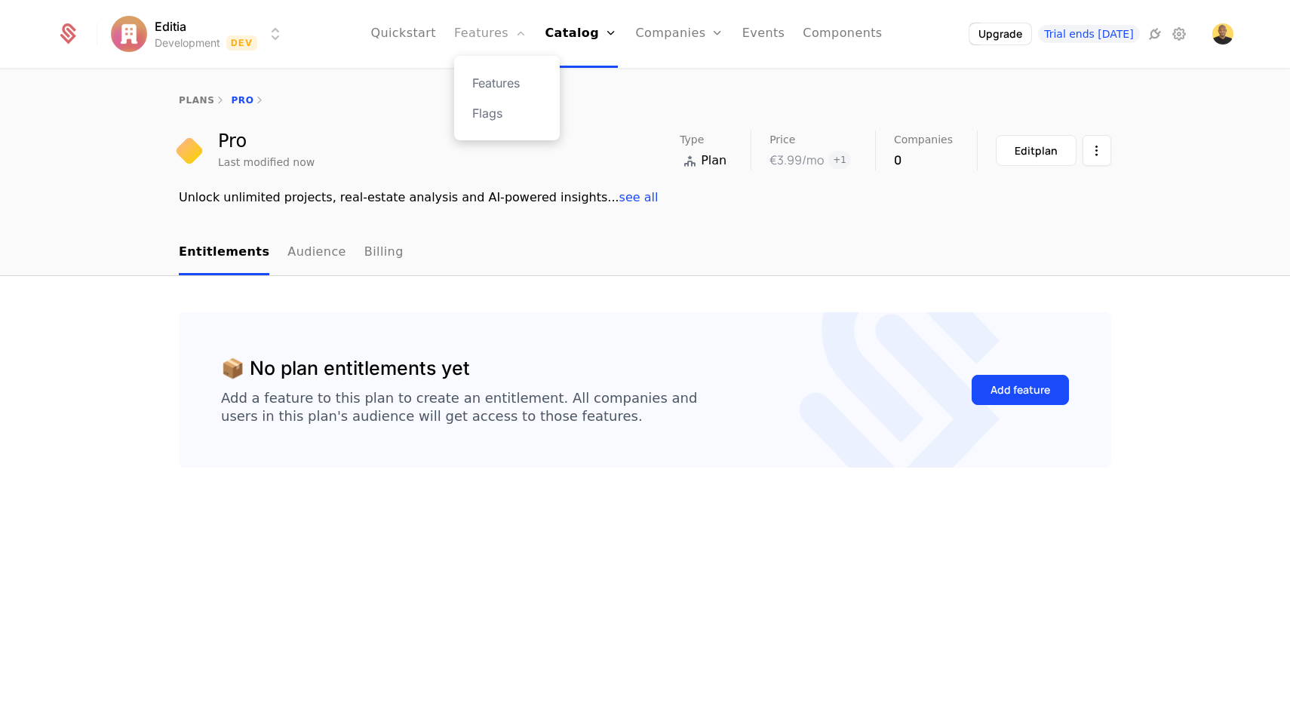
click at [499, 34] on link "Features" at bounding box center [490, 34] width 72 height 68
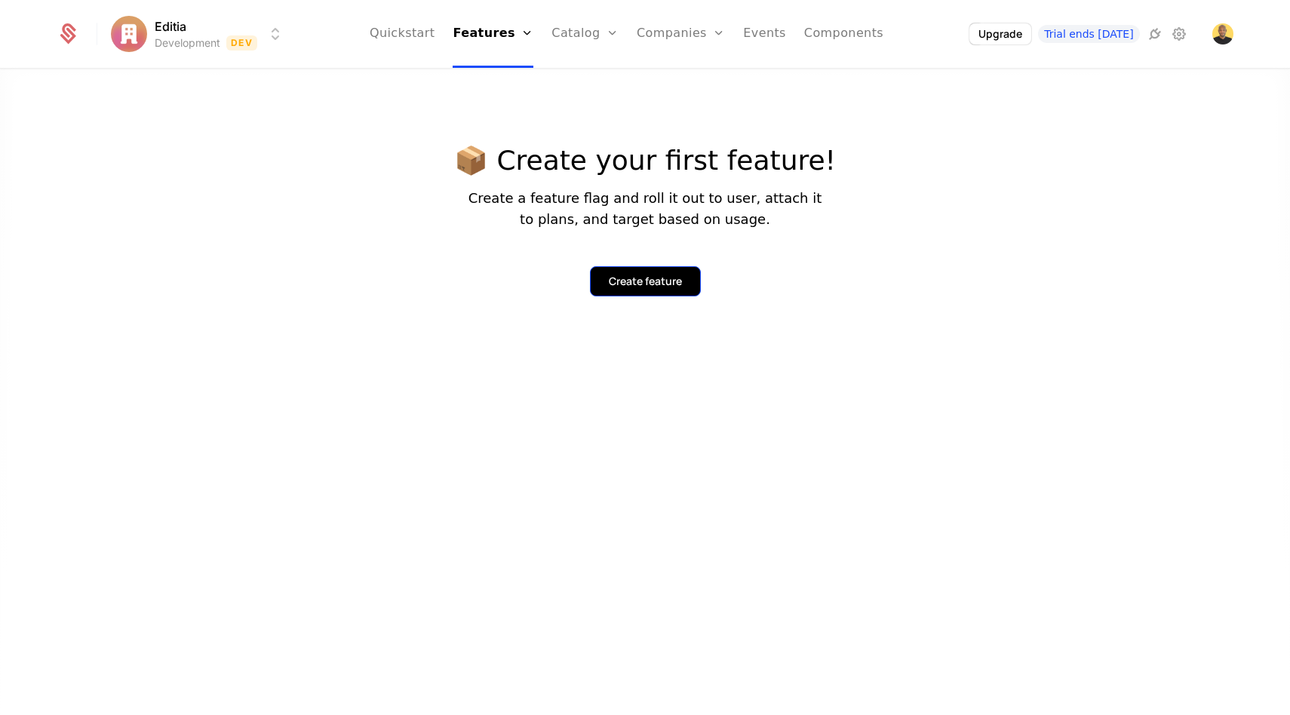
click at [619, 272] on button "Create feature" at bounding box center [645, 281] width 111 height 30
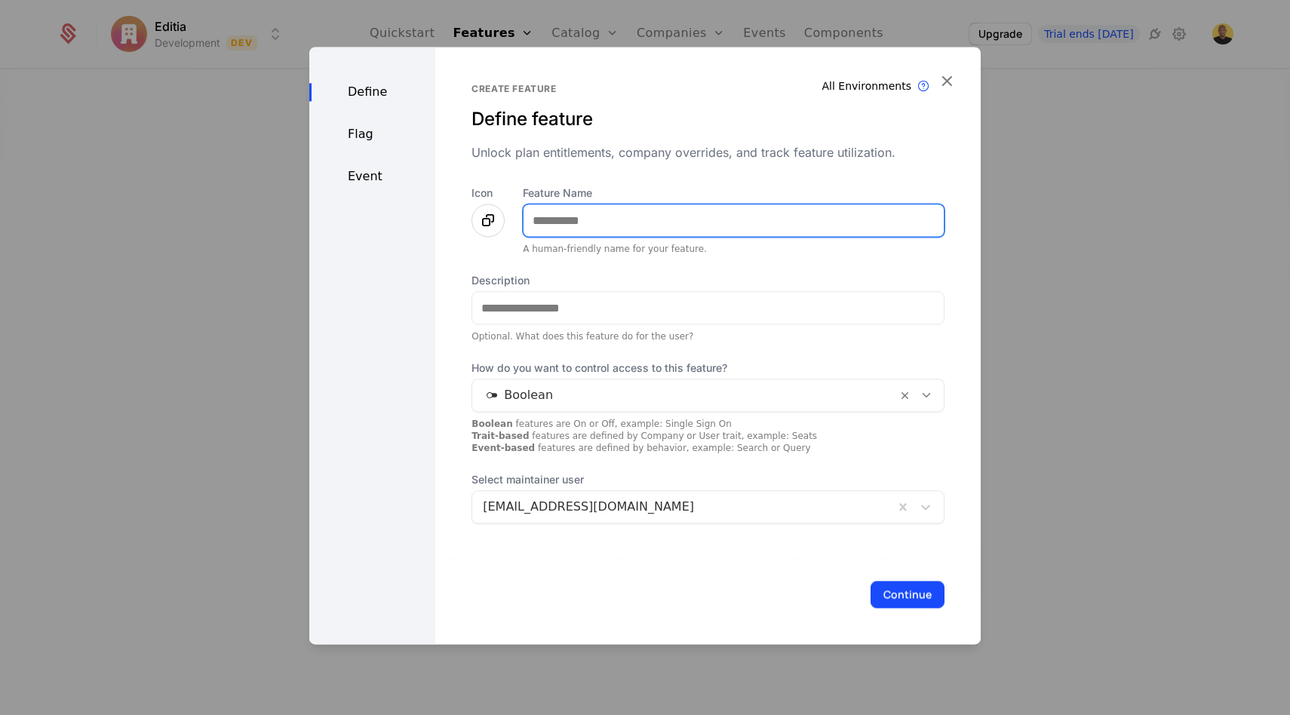
click at [572, 216] on input "Feature Name" at bounding box center [733, 220] width 420 height 32
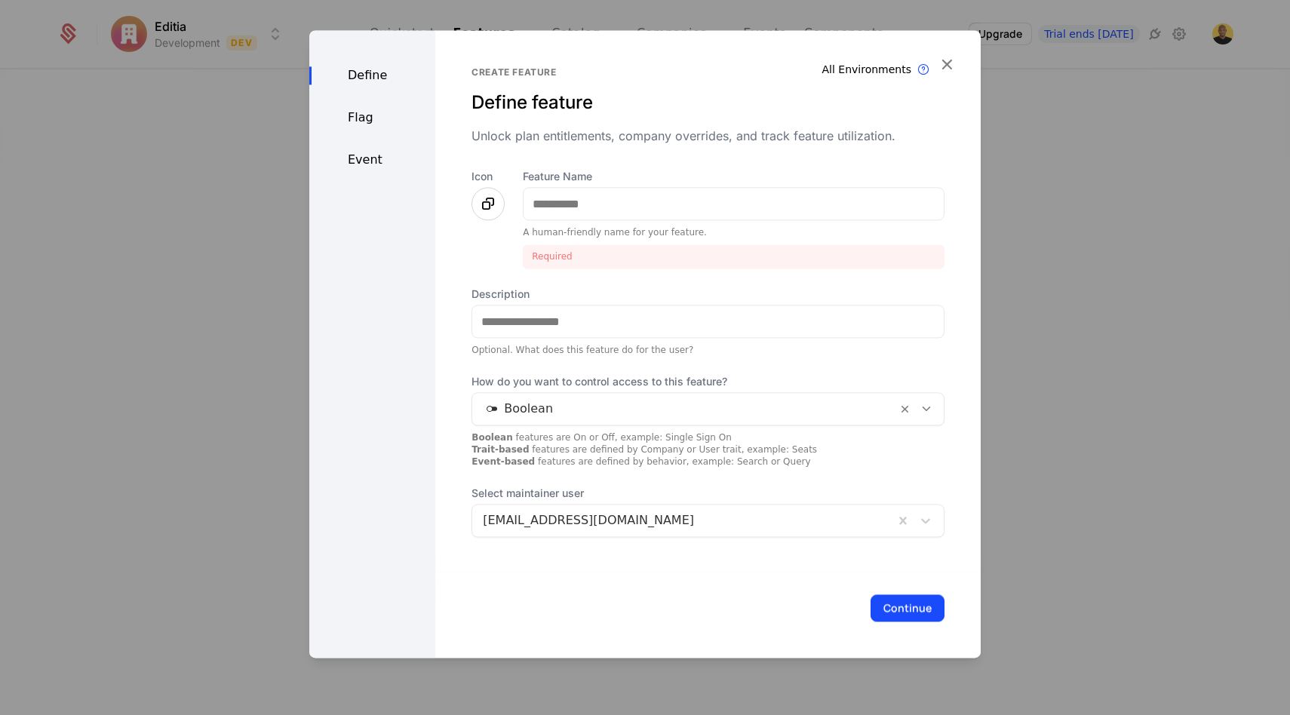
click at [483, 220] on div "Icon" at bounding box center [487, 219] width 33 height 100
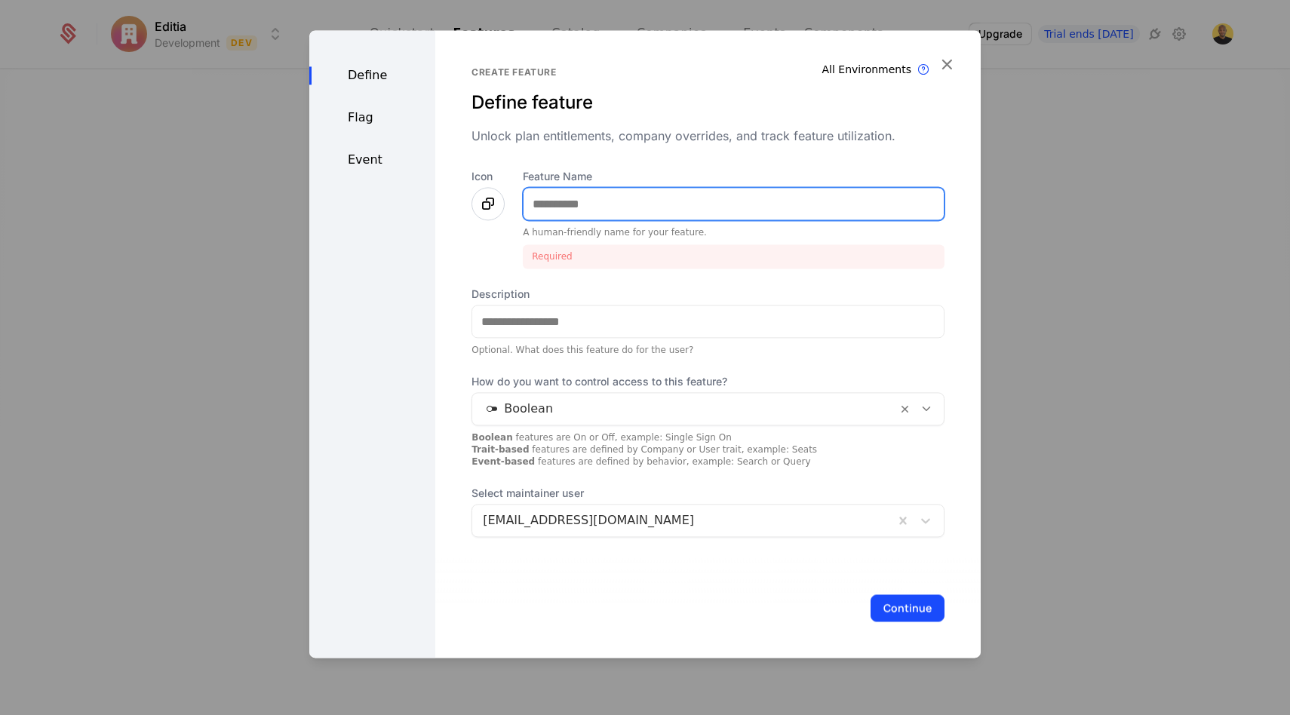
click at [578, 214] on input "Feature Name" at bounding box center [733, 204] width 420 height 32
paste input "********"
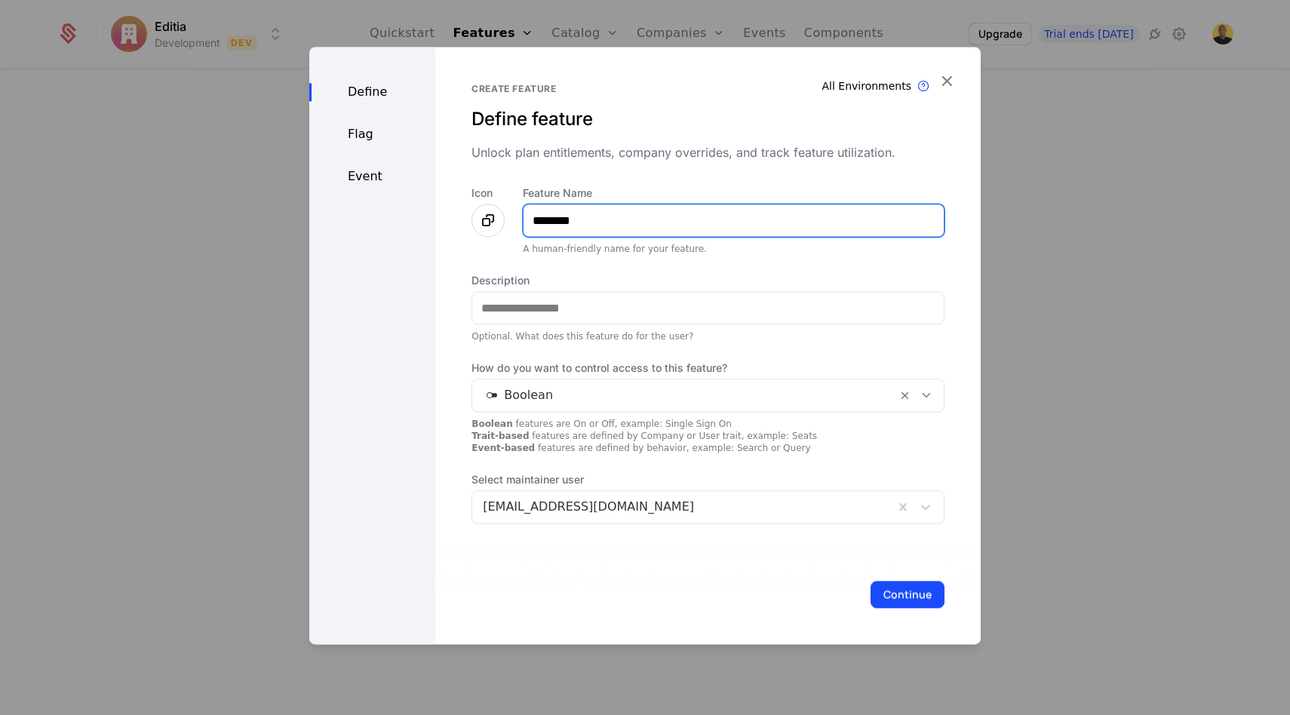
type input "********"
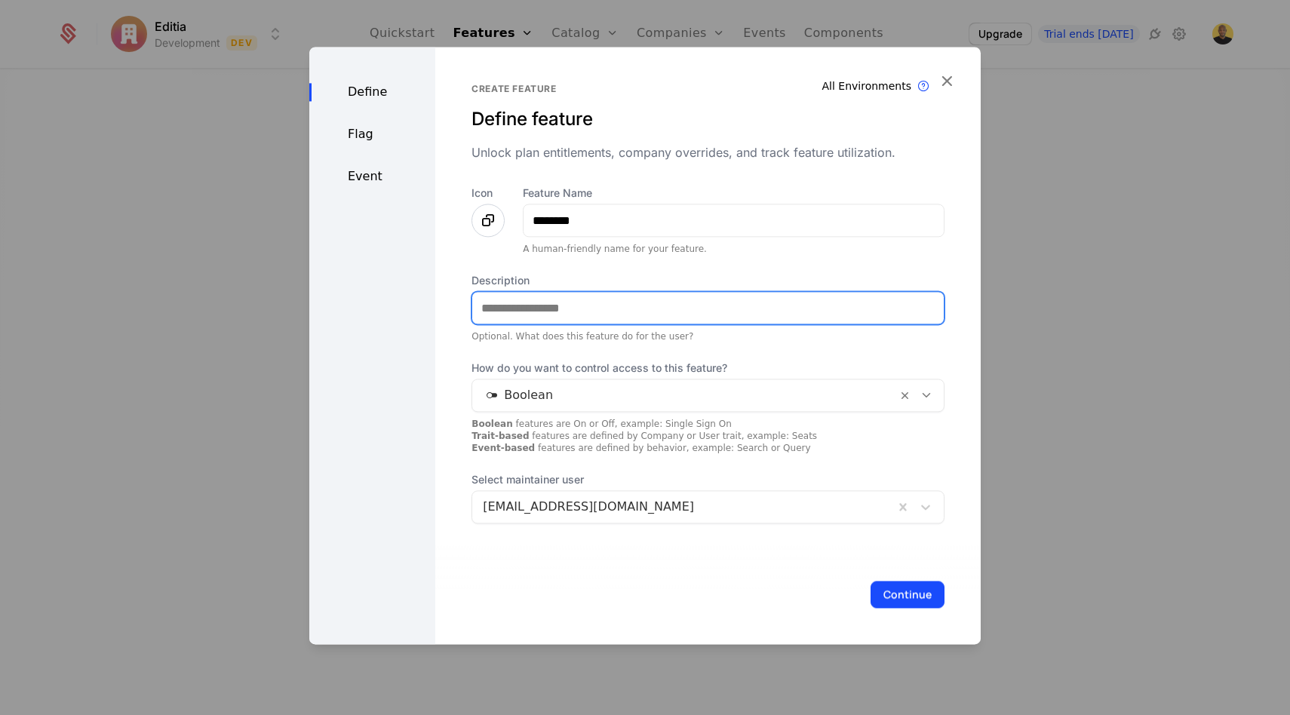
click at [537, 321] on input "Description" at bounding box center [707, 308] width 471 height 32
paste input "**********"
drag, startPoint x: 848, startPoint y: 306, endPoint x: 764, endPoint y: 311, distance: 83.9
click at [764, 311] on input "**********" at bounding box center [707, 308] width 471 height 32
type input "**********"
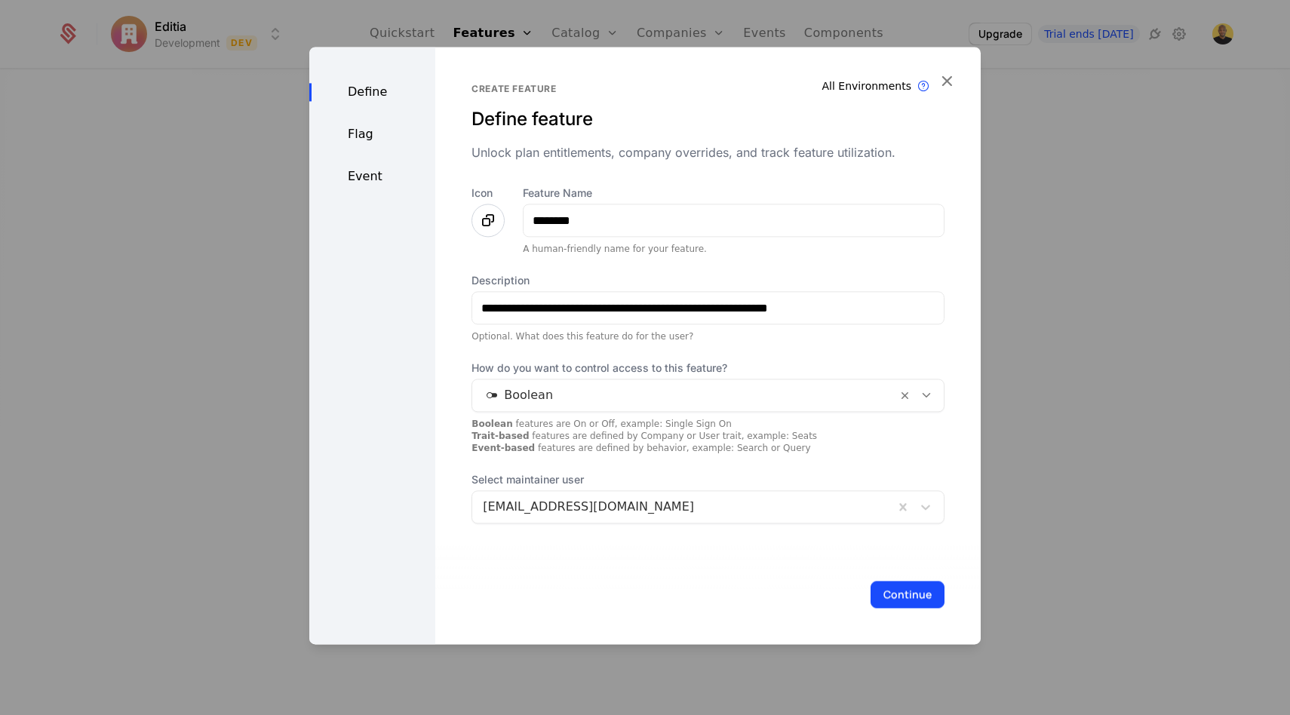
click at [722, 391] on div at bounding box center [684, 395] width 403 height 21
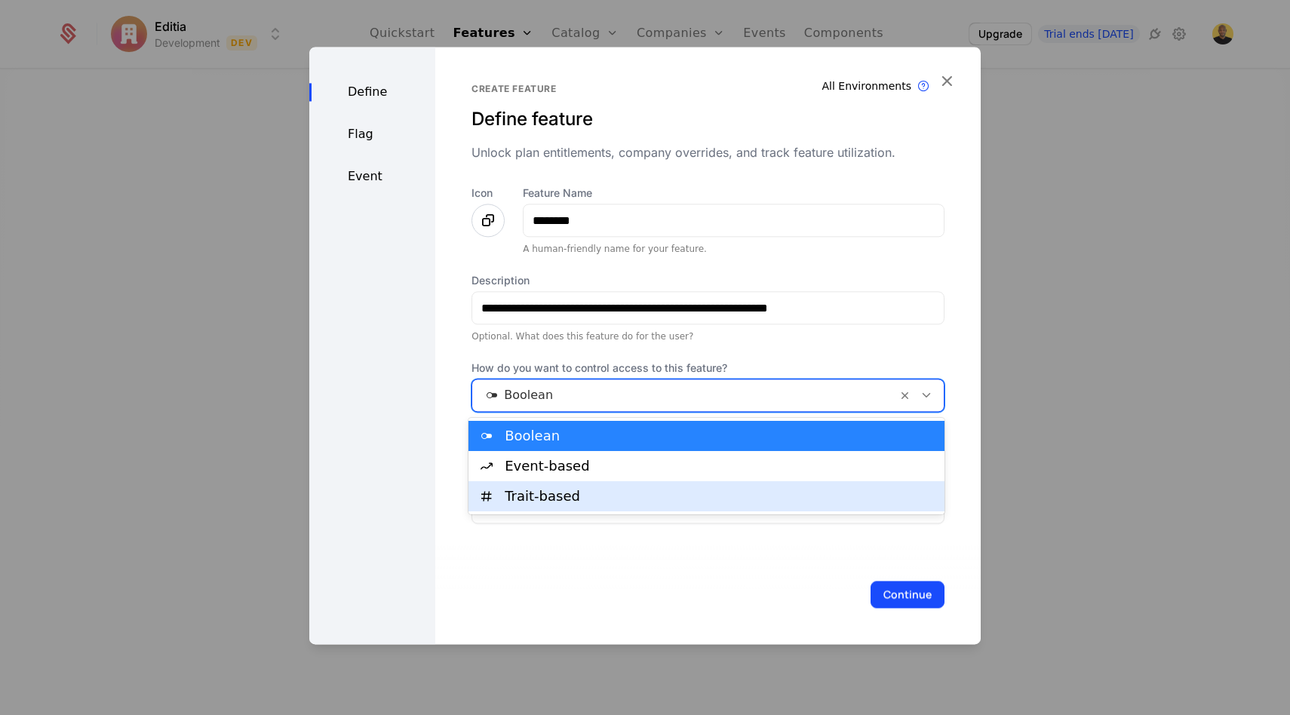
click at [530, 498] on div "Trait-based" at bounding box center [720, 496] width 431 height 14
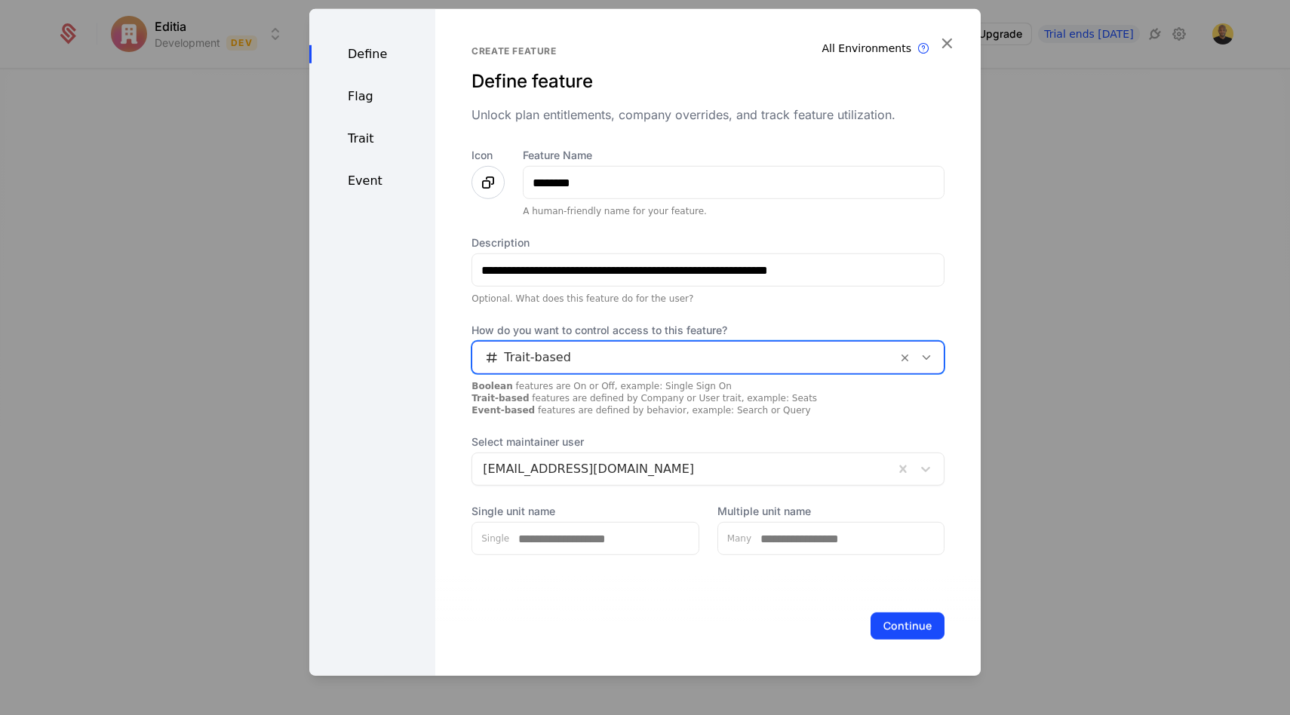
click at [605, 365] on div at bounding box center [684, 357] width 403 height 21
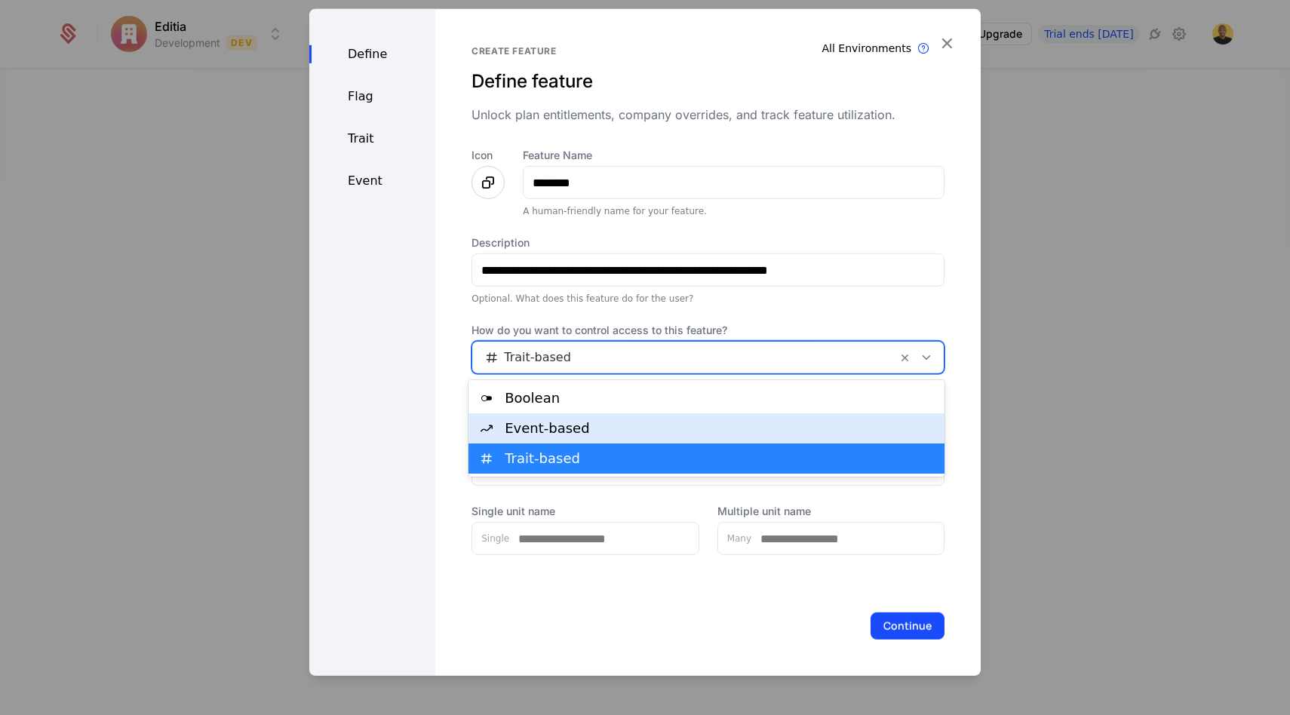
click at [566, 434] on div "Event-based" at bounding box center [720, 429] width 431 height 14
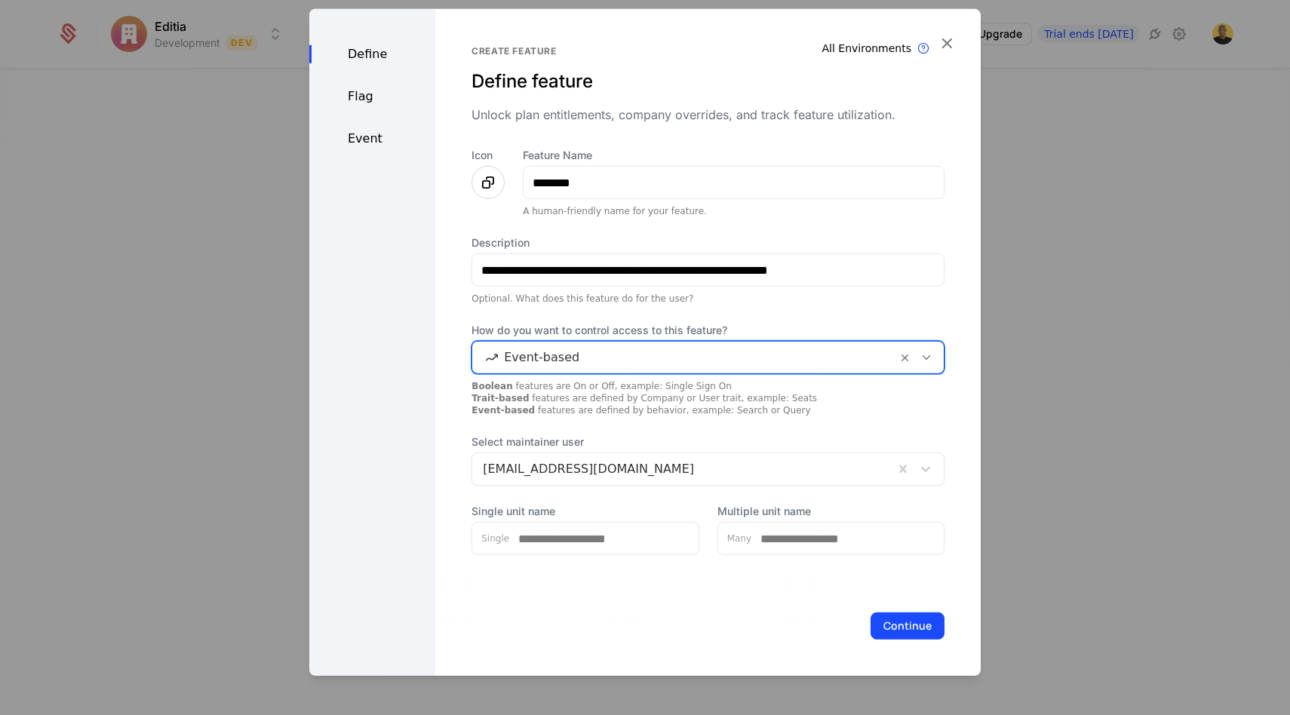
click at [581, 364] on div at bounding box center [684, 357] width 403 height 21
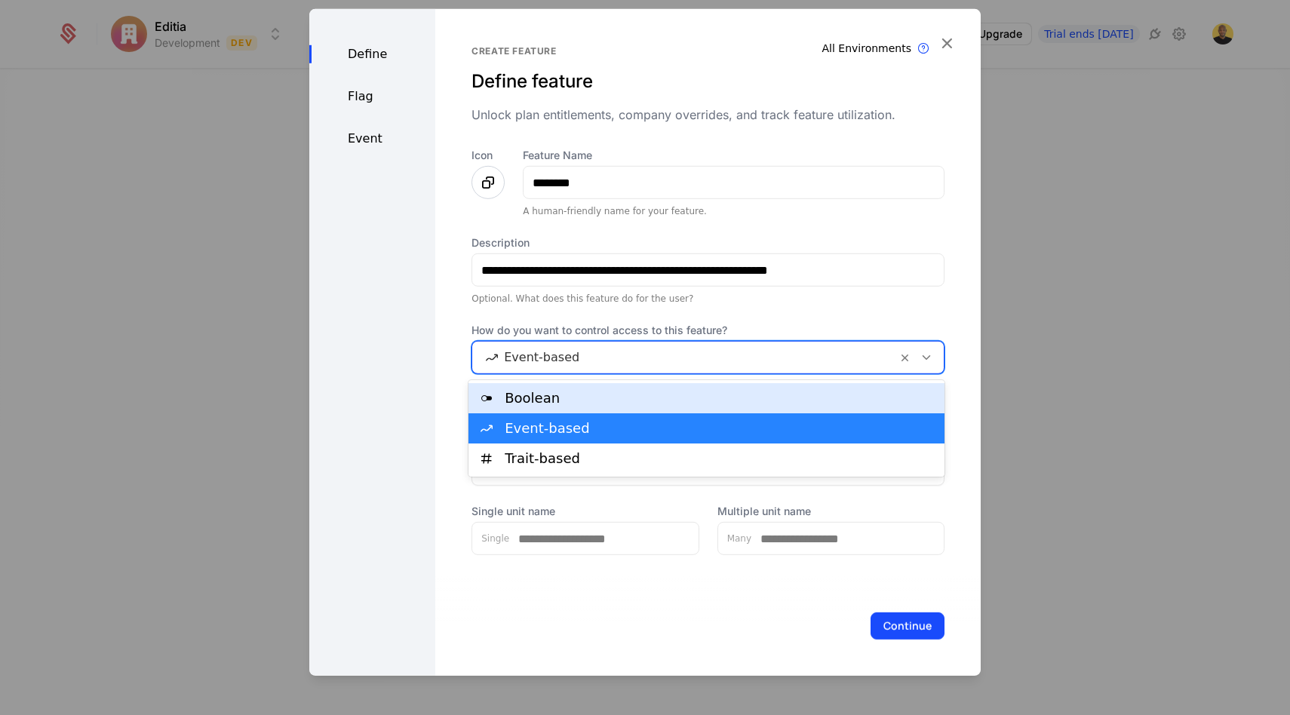
click at [570, 391] on div "Boolean" at bounding box center [720, 398] width 431 height 14
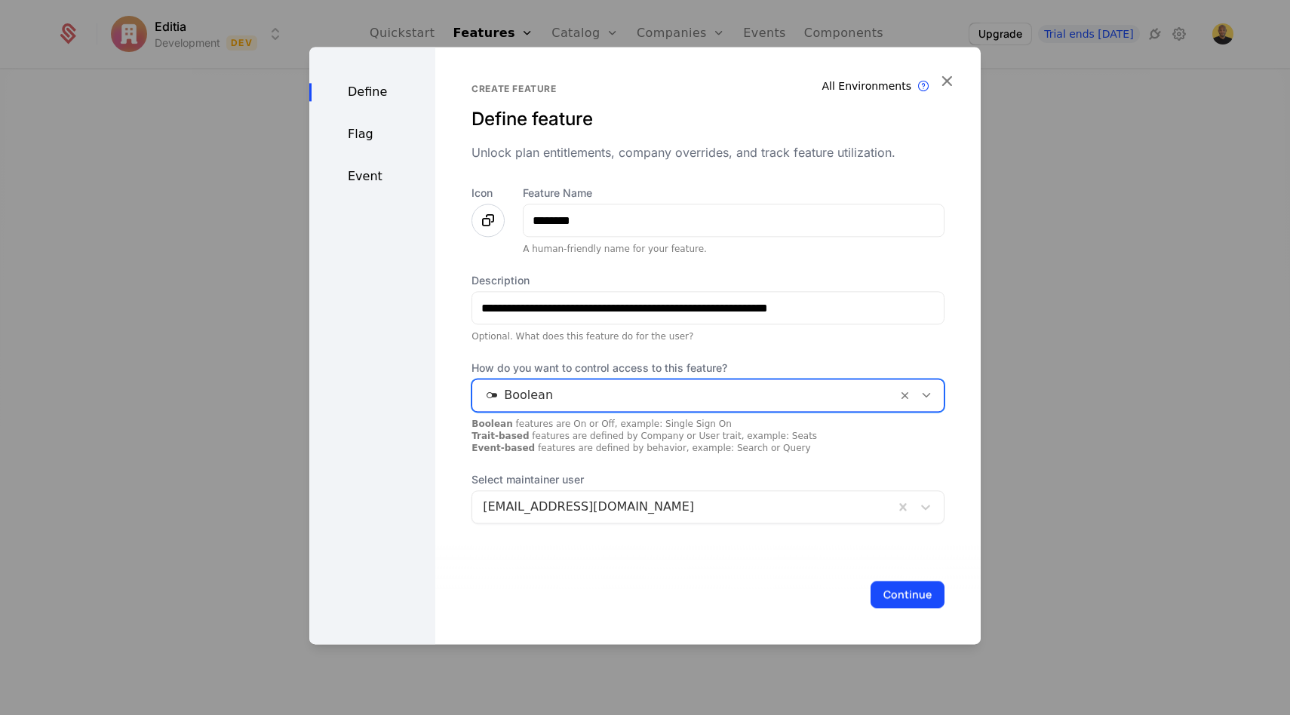
click at [479, 216] on icon at bounding box center [488, 220] width 18 height 18
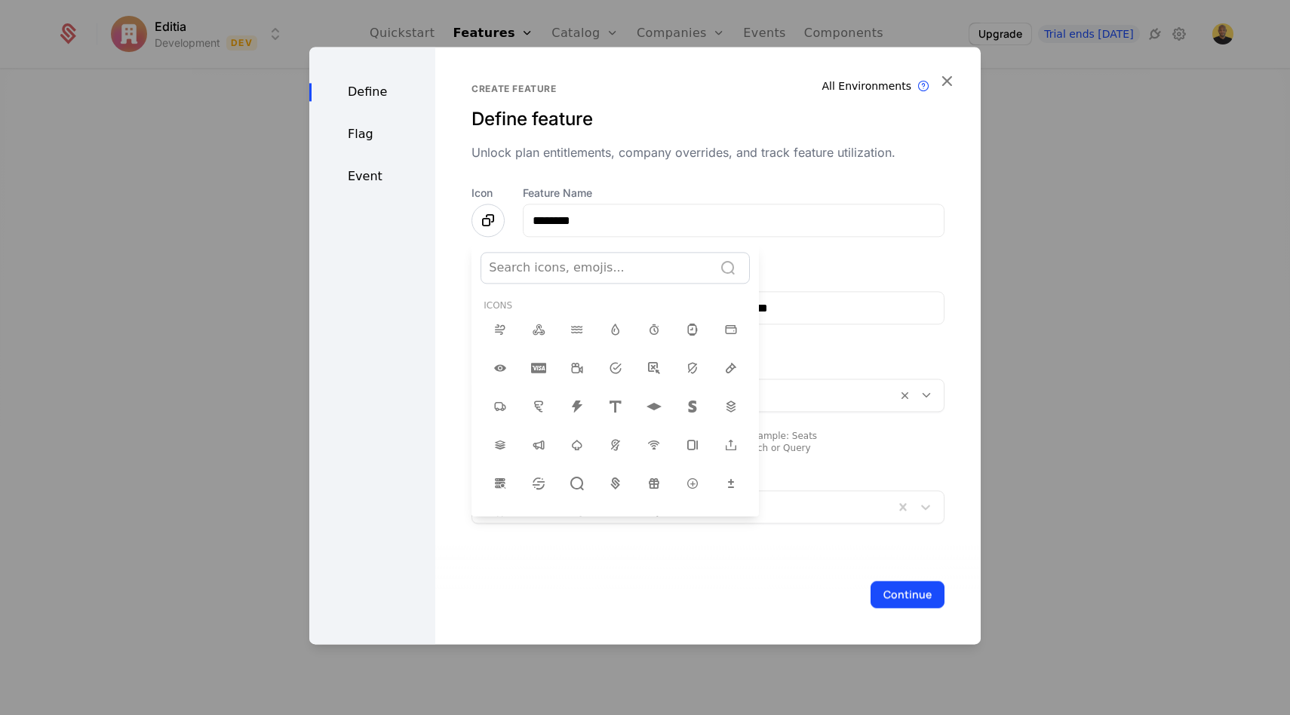
click at [601, 275] on div at bounding box center [597, 267] width 216 height 21
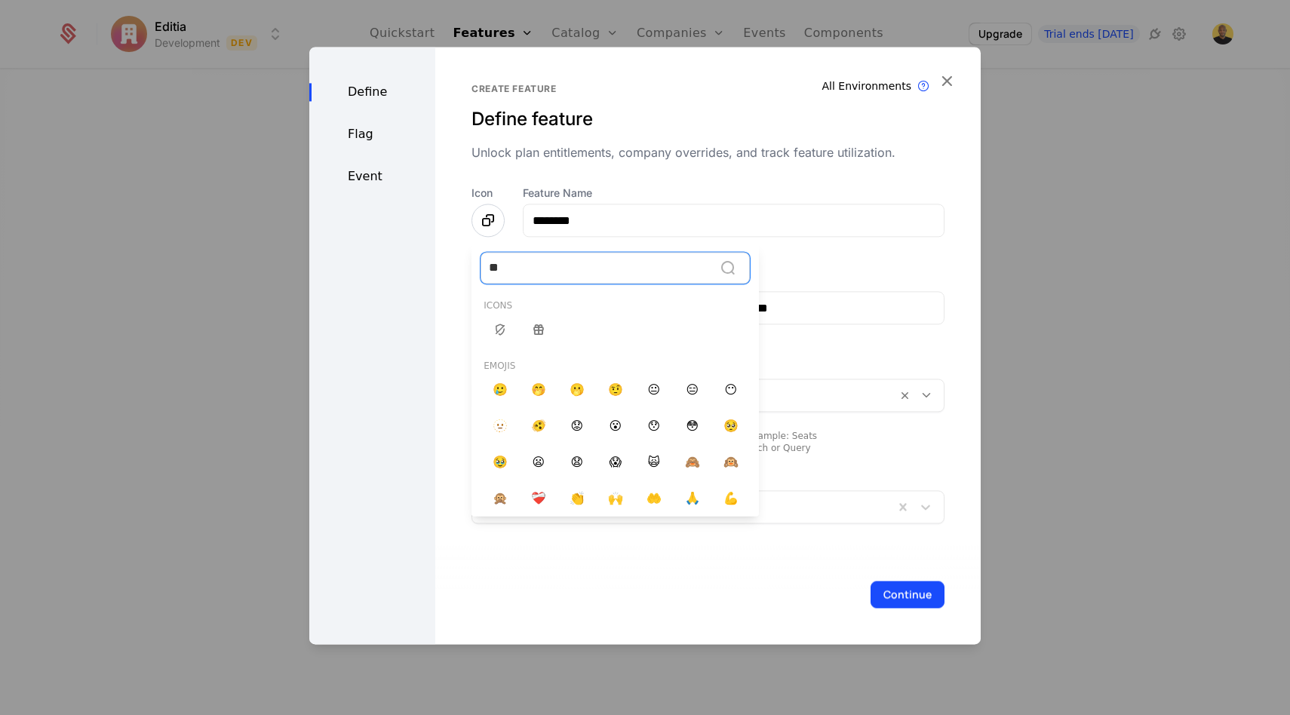
type input "*"
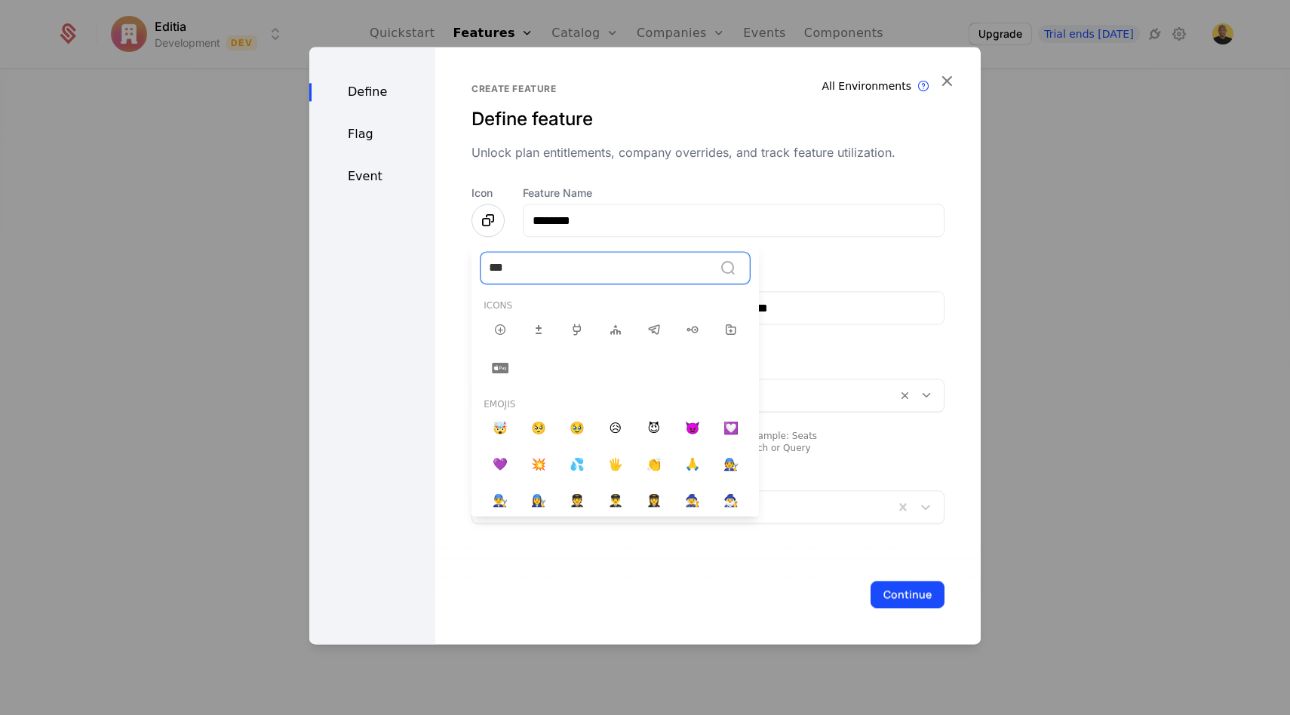
type input "****"
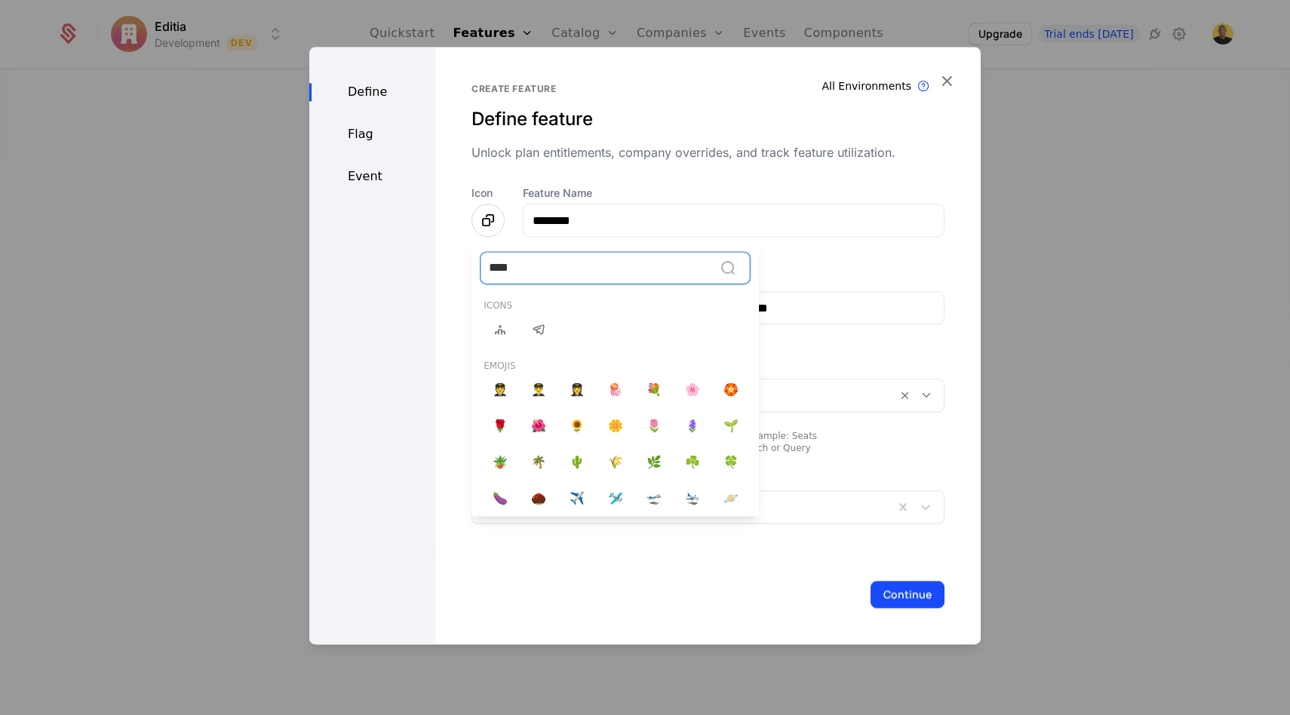
click at [499, 336] on icon at bounding box center [500, 330] width 18 height 18
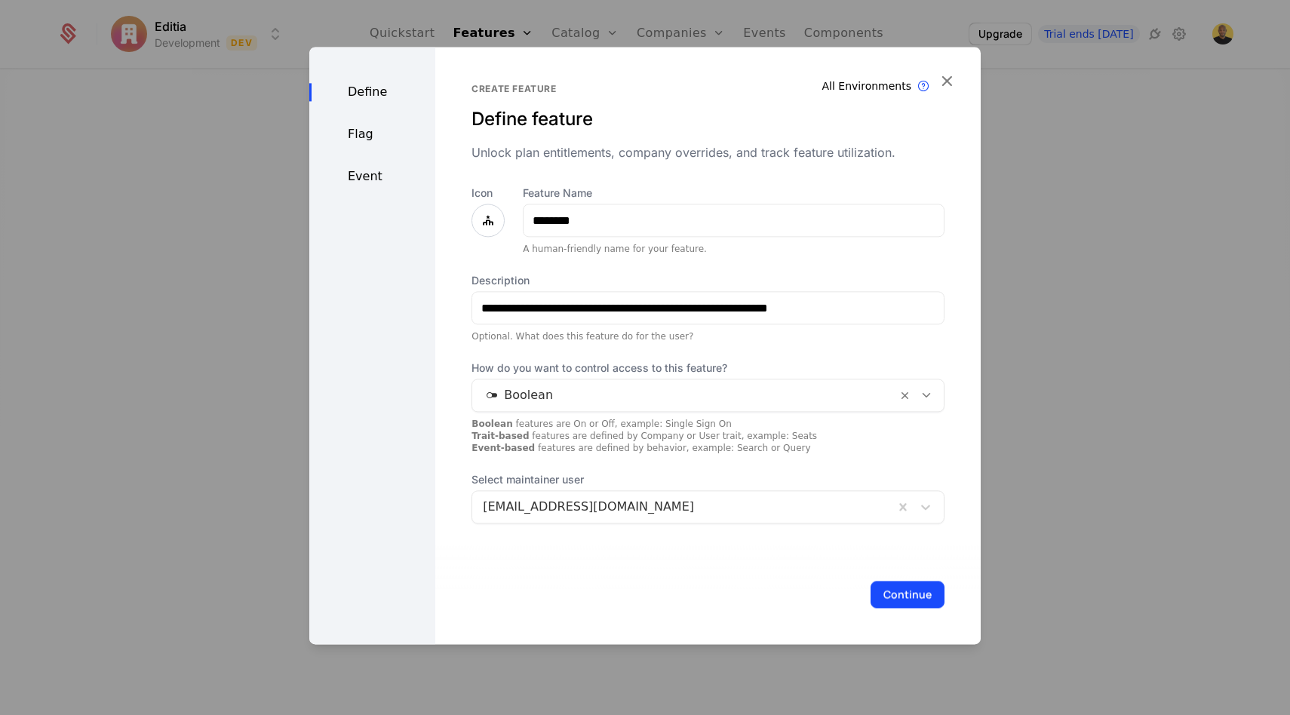
click at [362, 133] on div "Flag" at bounding box center [372, 134] width 126 height 18
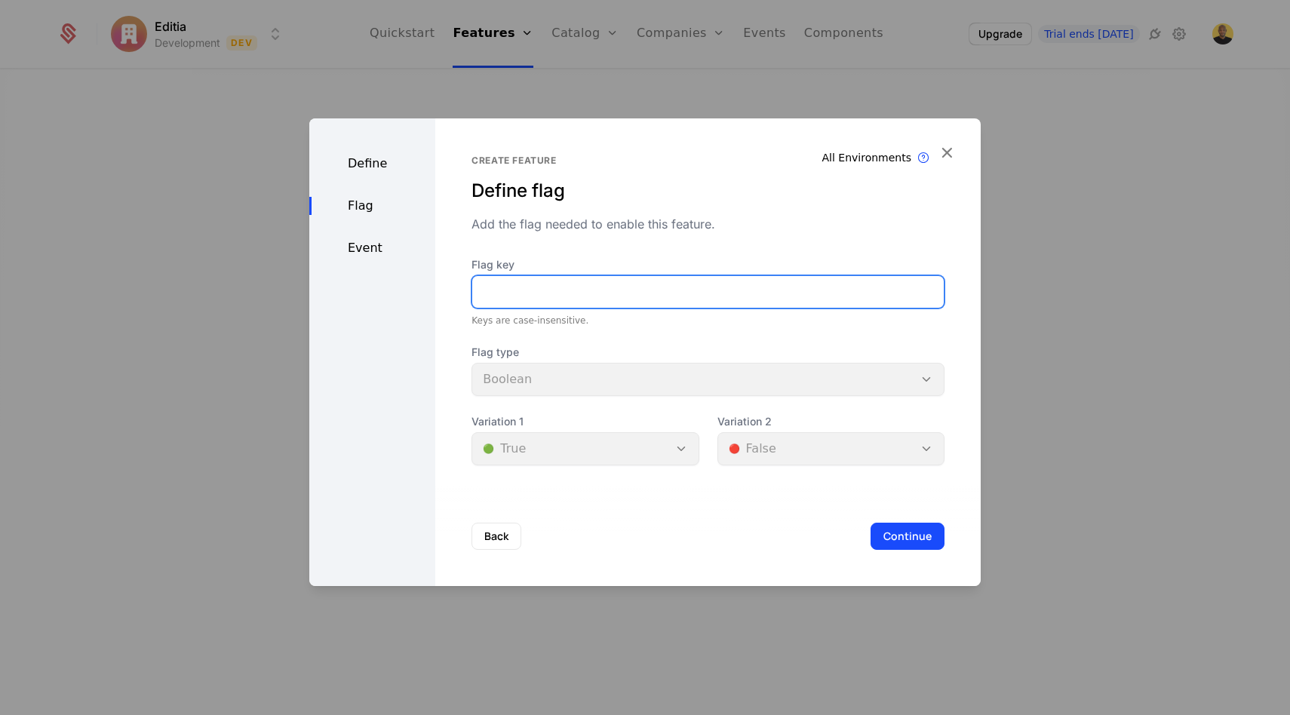
click at [512, 296] on input "Flag key" at bounding box center [707, 292] width 471 height 32
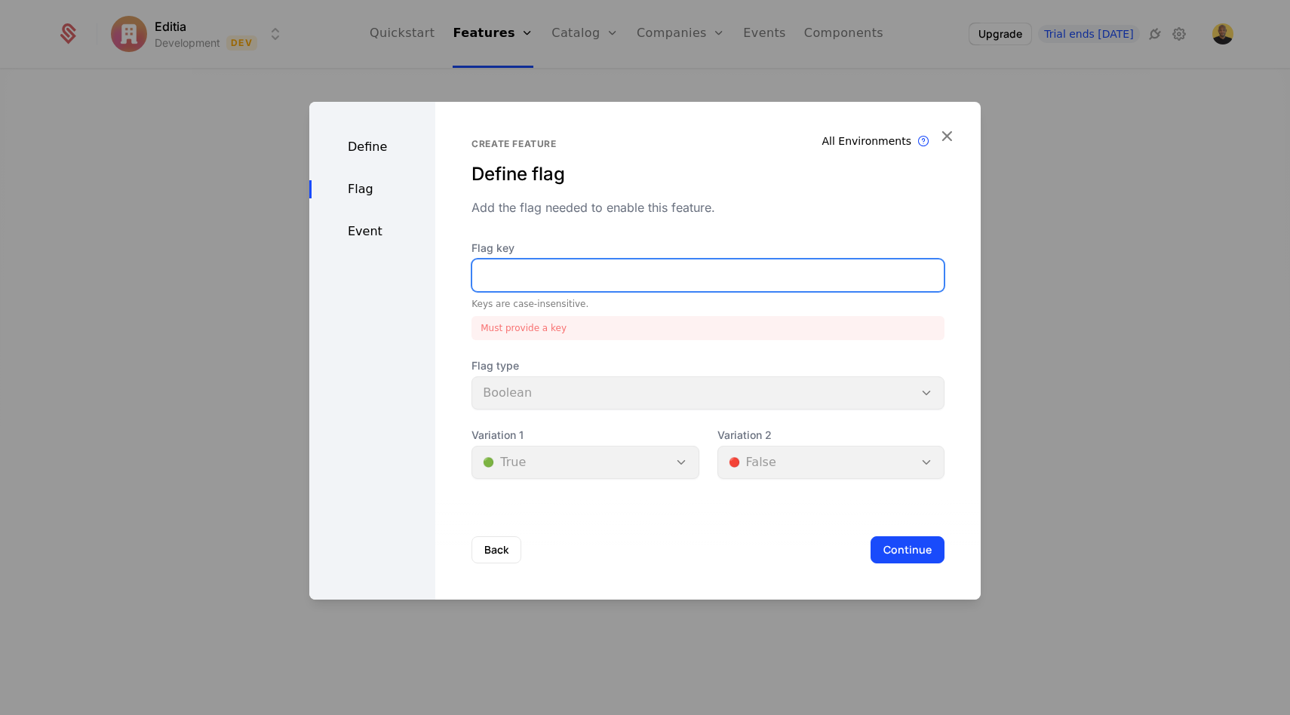
paste input "********"
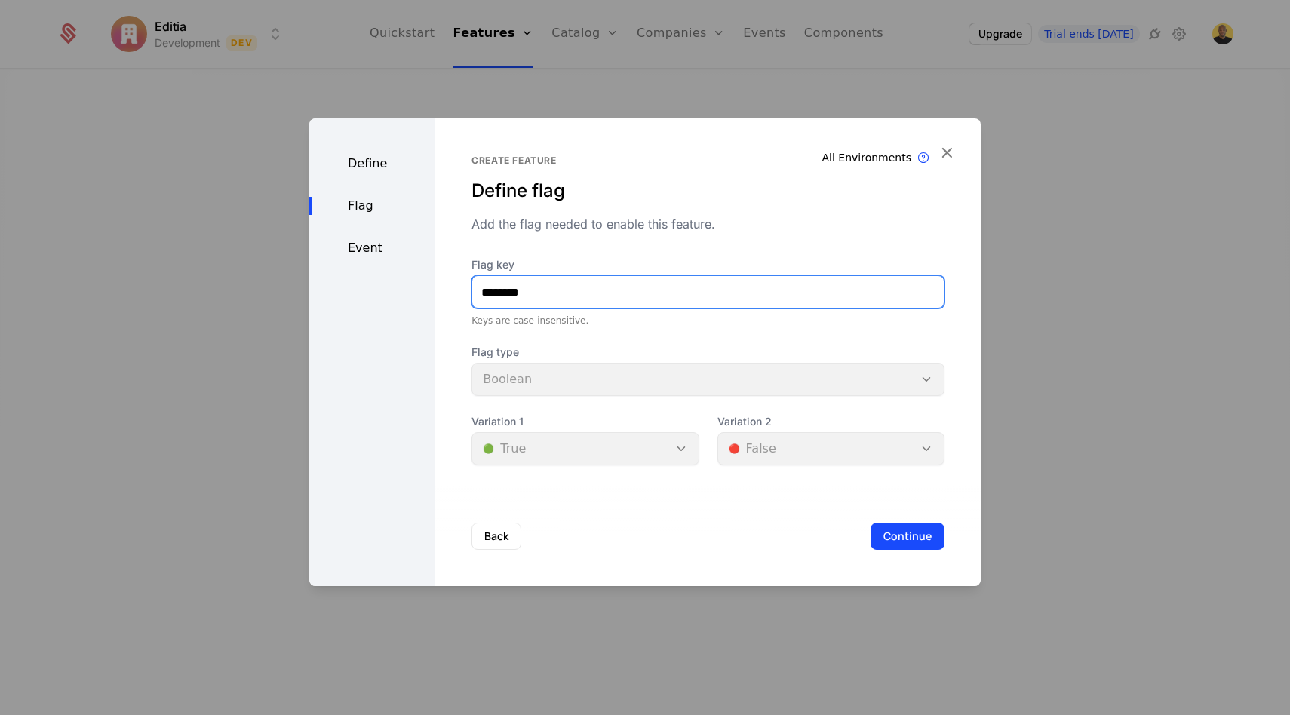
type input "********"
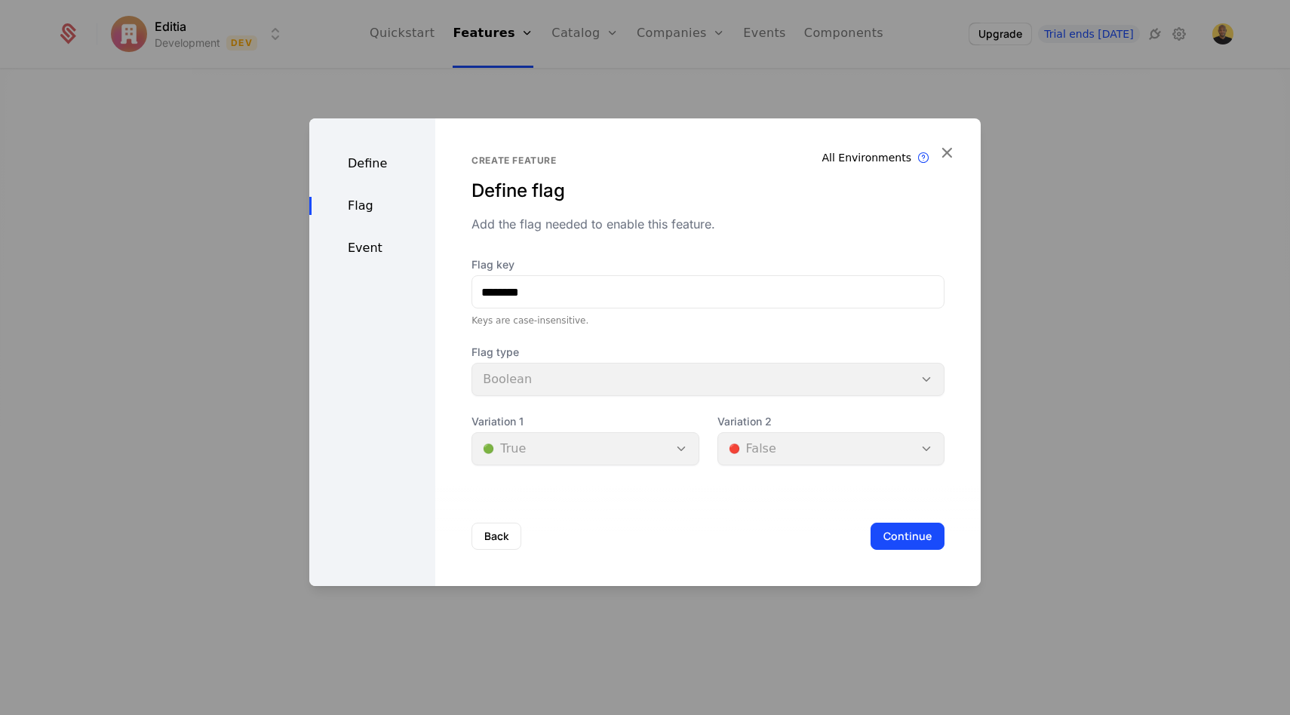
click at [520, 373] on div "Flag type Boolean" at bounding box center [707, 370] width 473 height 51
click at [520, 379] on div "Flag type Boolean" at bounding box center [707, 370] width 473 height 51
click at [367, 247] on div "Event" at bounding box center [372, 248] width 126 height 18
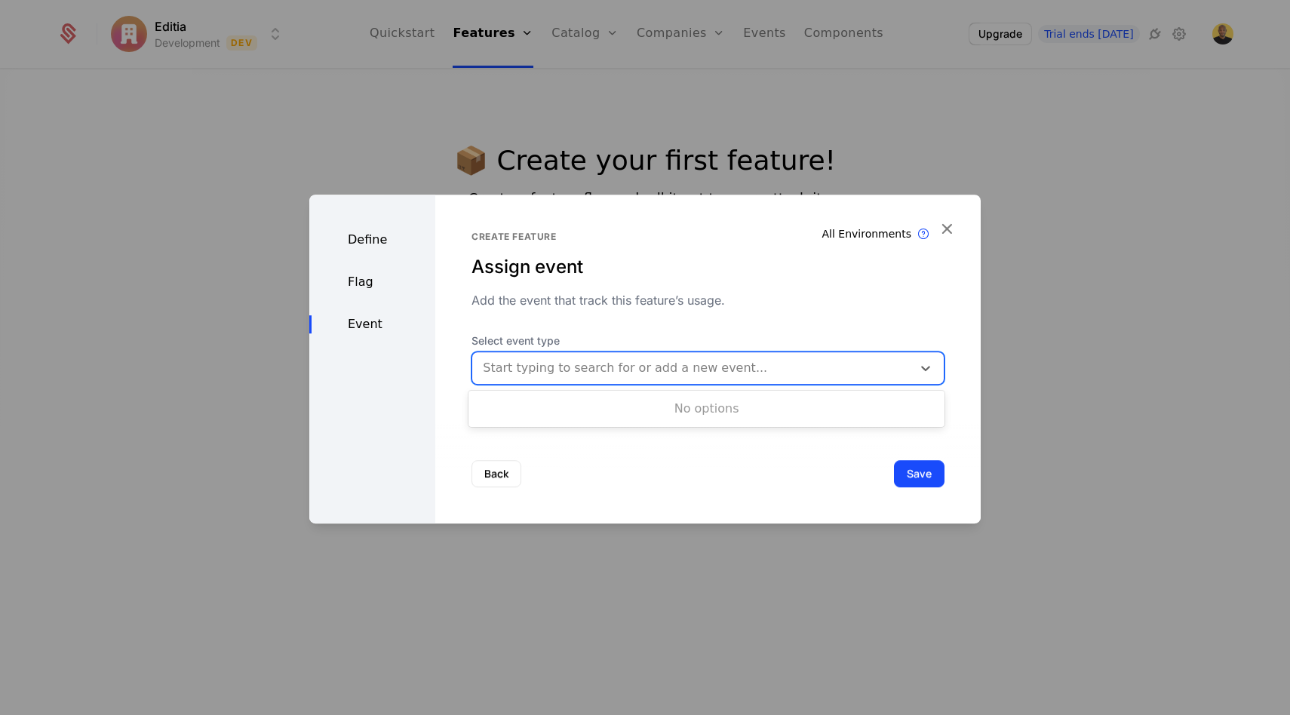
click at [495, 367] on div at bounding box center [692, 367] width 419 height 21
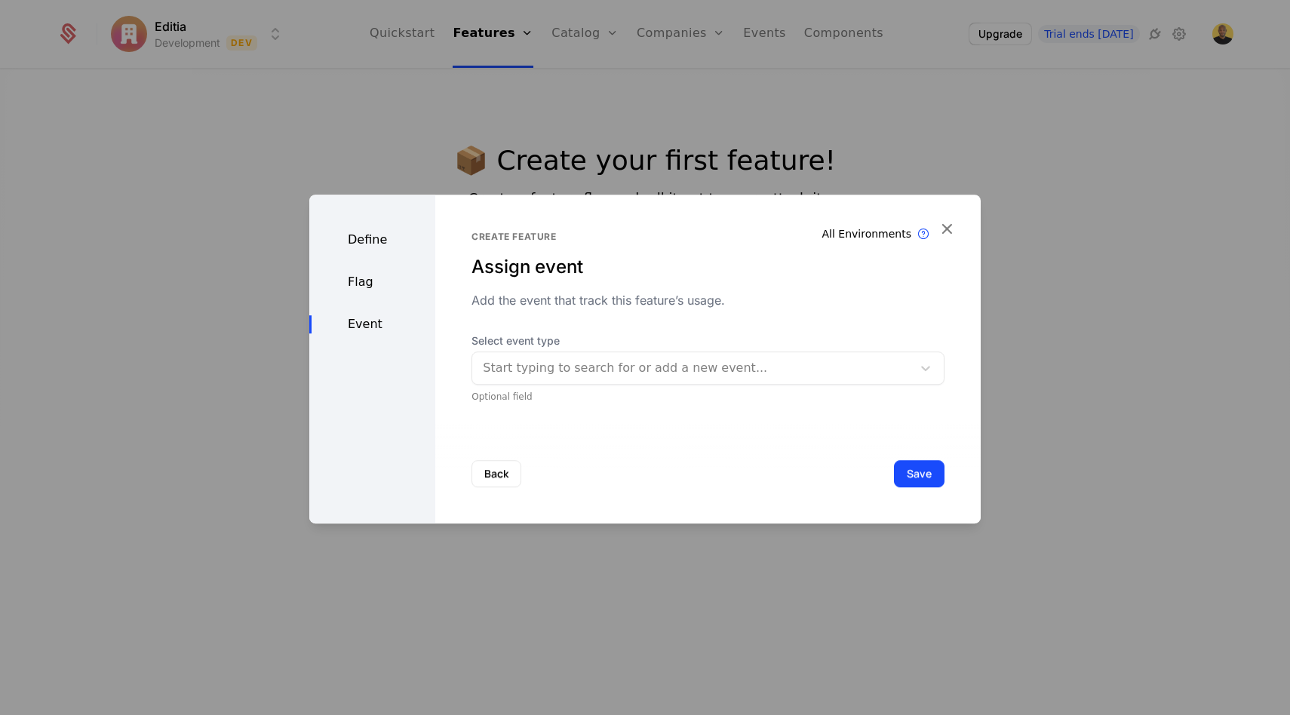
click at [363, 235] on div "Define" at bounding box center [372, 240] width 126 height 18
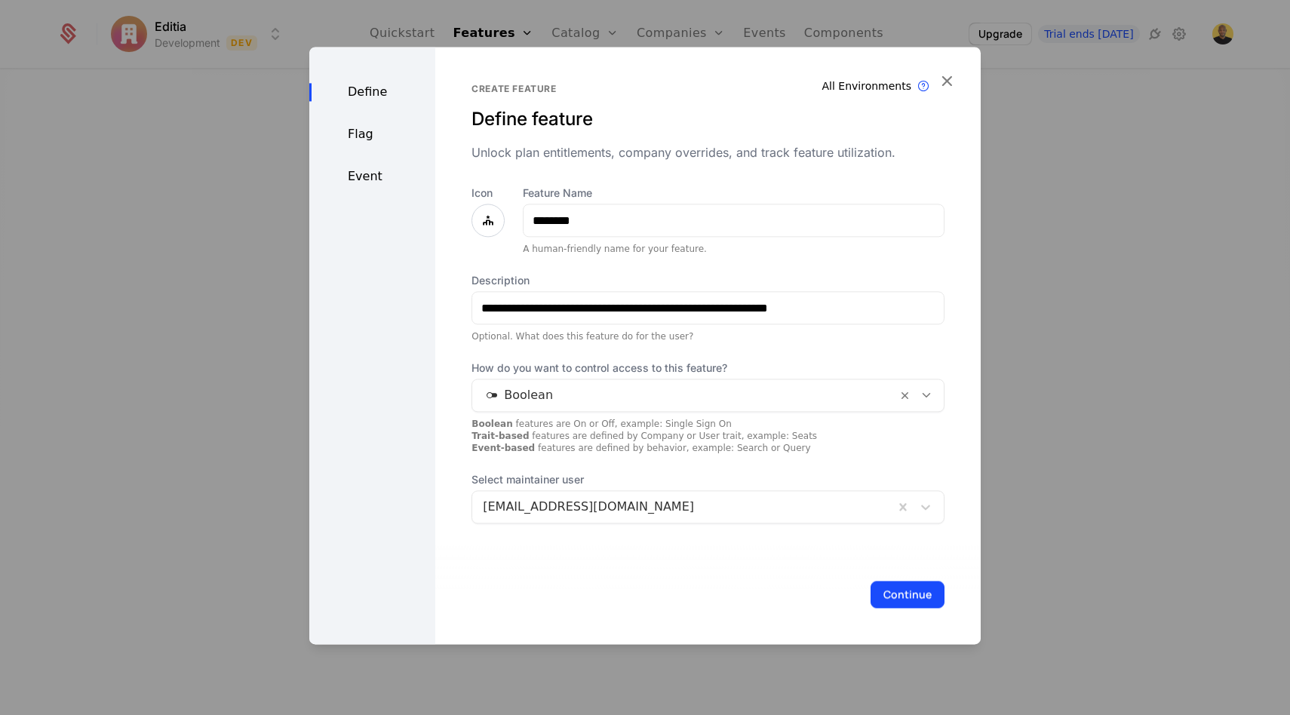
click at [713, 384] on div "Boolean" at bounding box center [684, 395] width 425 height 27
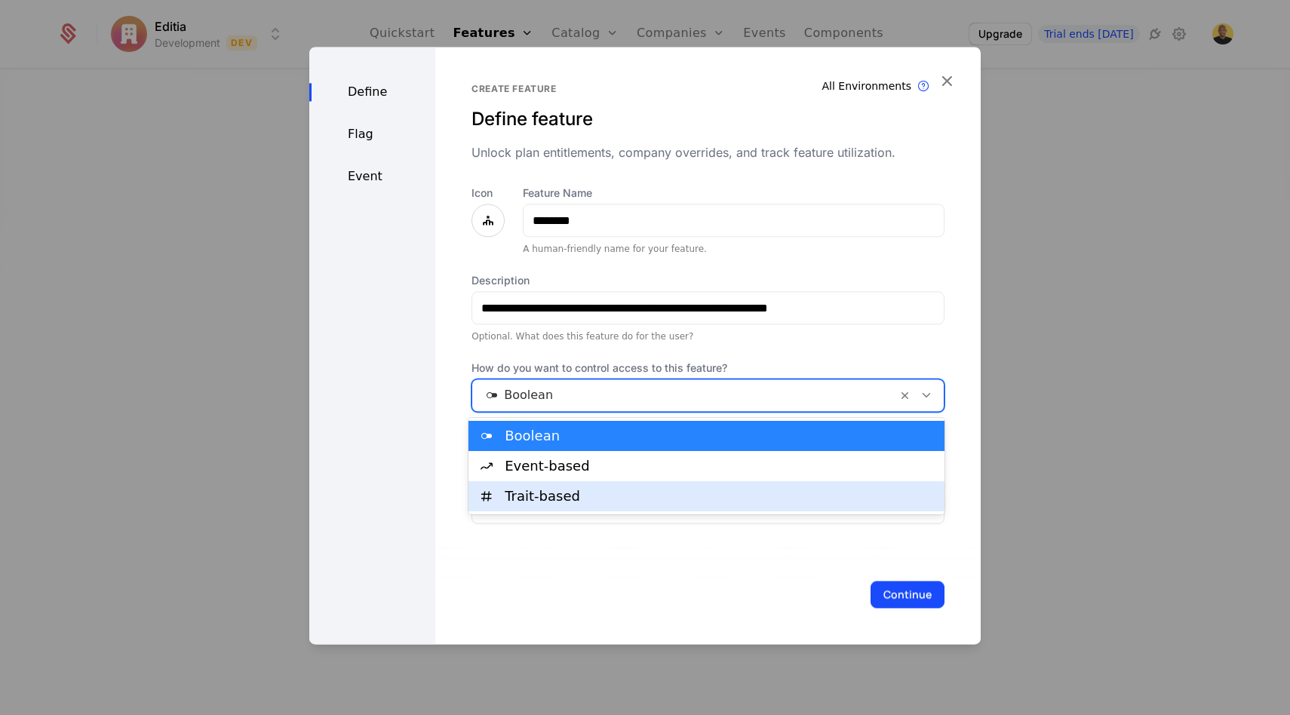
click at [572, 500] on div "Trait-based" at bounding box center [720, 496] width 431 height 14
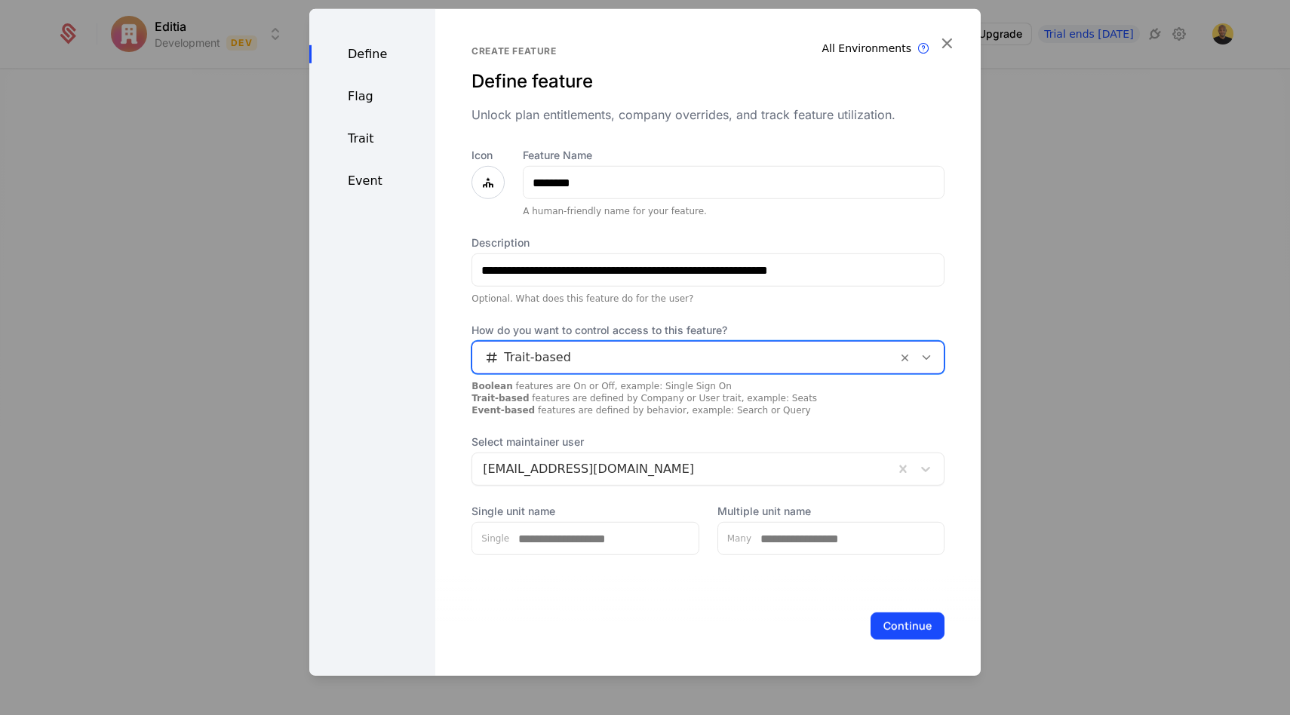
click at [359, 132] on div "Trait" at bounding box center [372, 139] width 126 height 18
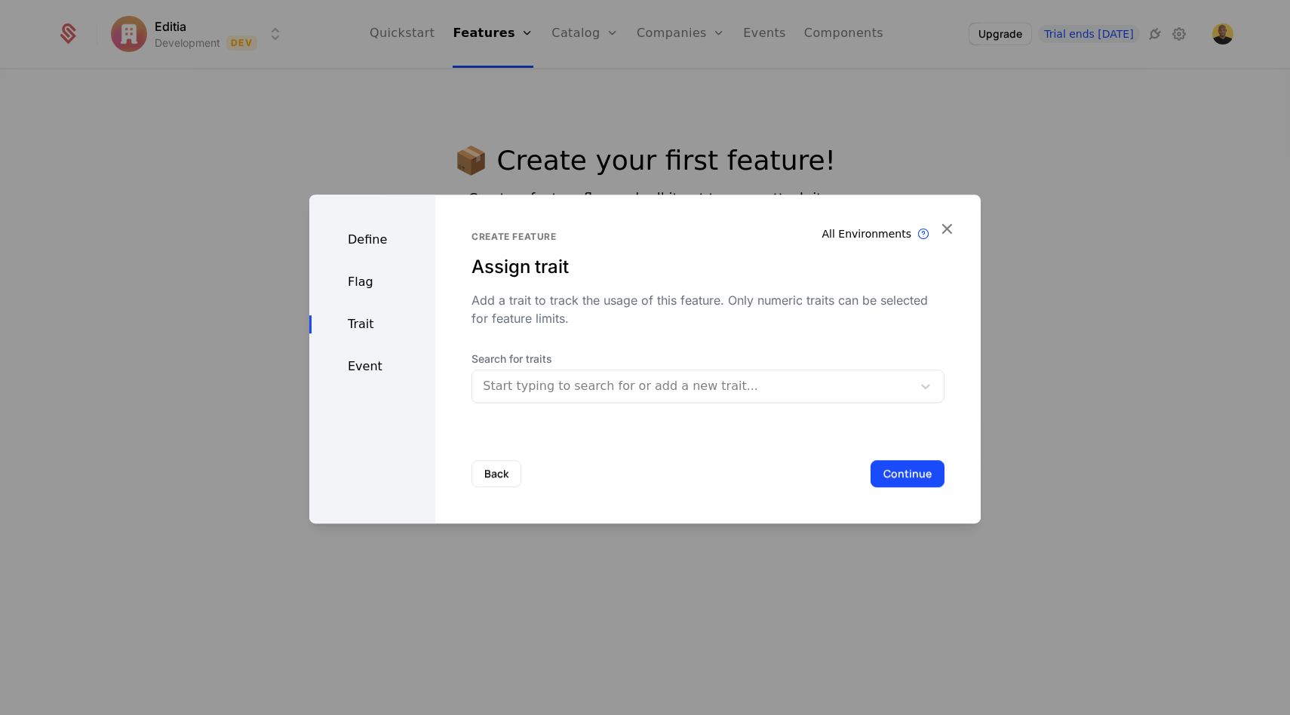
click at [574, 382] on div at bounding box center [692, 386] width 419 height 21
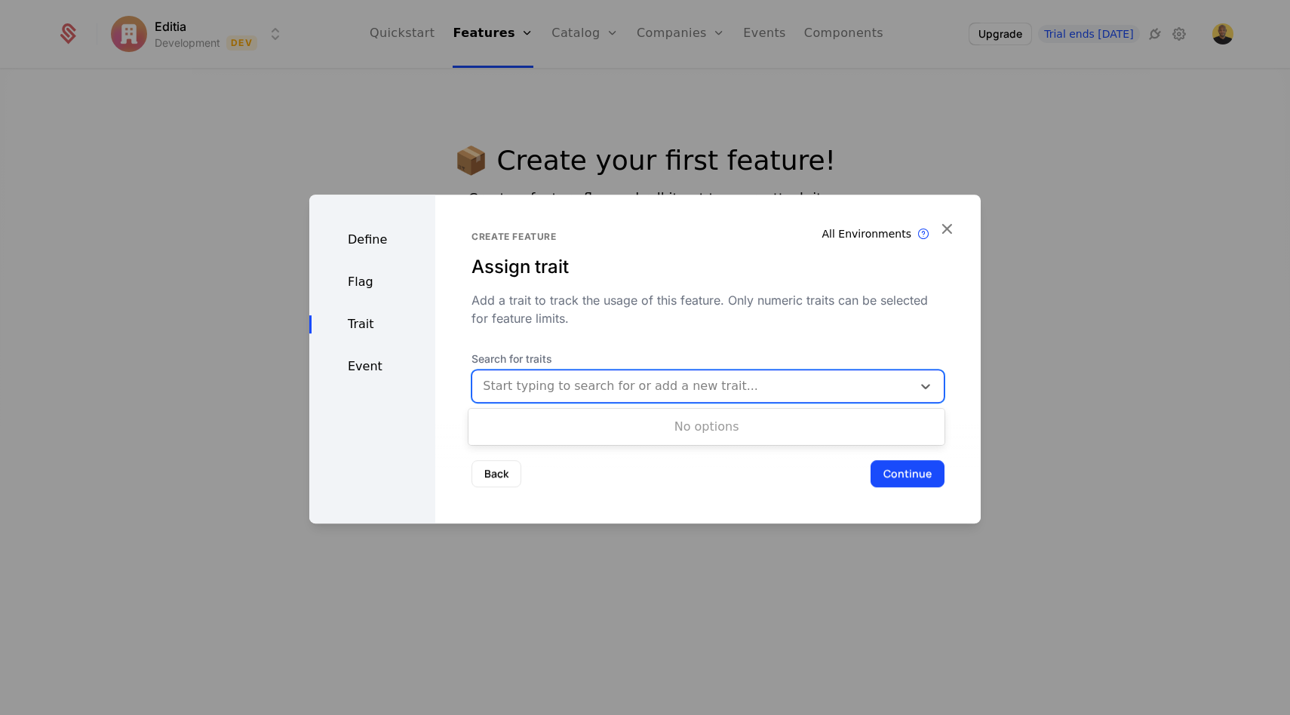
click at [610, 336] on div "Create feature Assign trait Add a trait to track the usage of this feature. Onl…" at bounding box center [707, 317] width 473 height 172
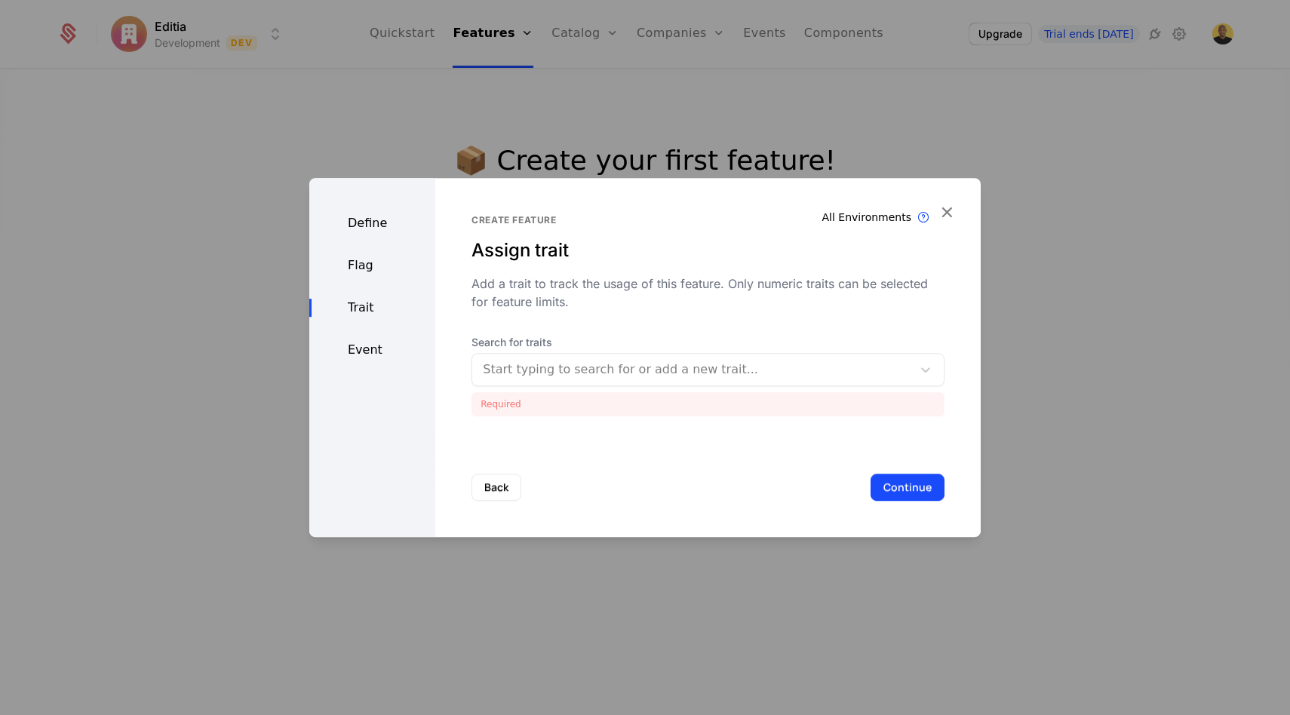
click at [502, 372] on div at bounding box center [692, 369] width 419 height 21
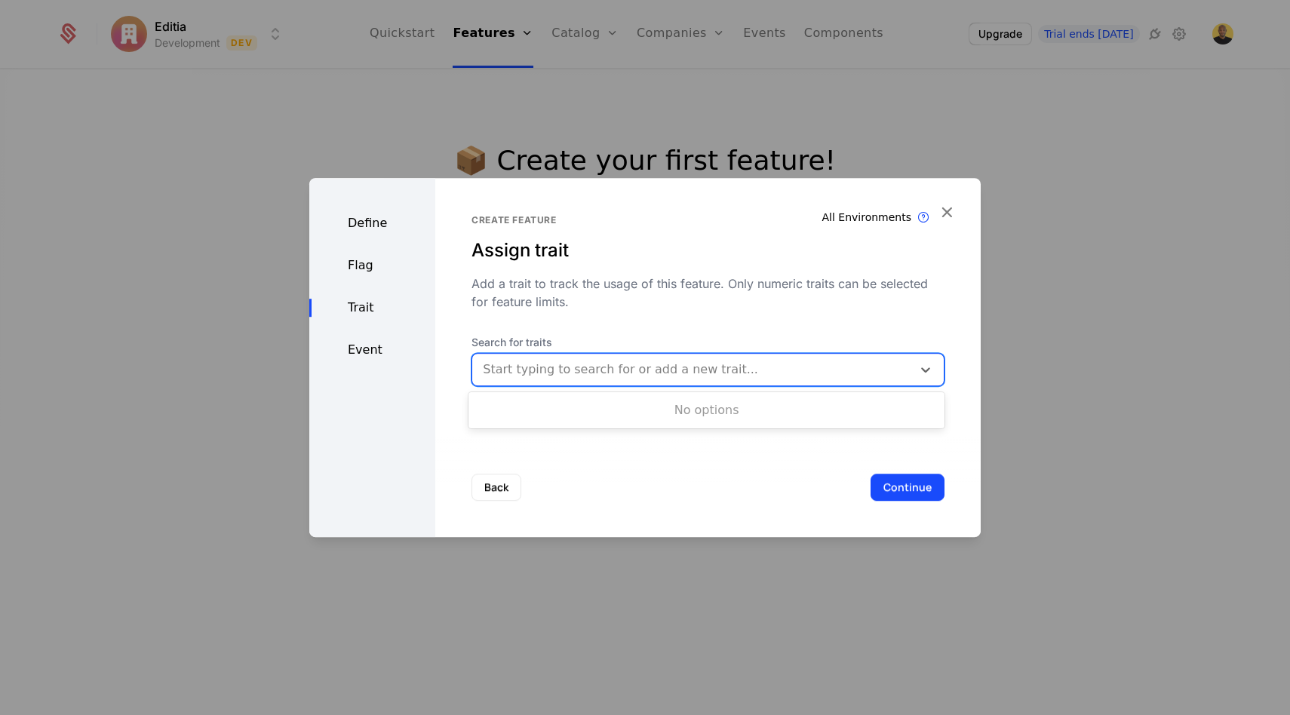
click at [538, 400] on div "No options" at bounding box center [706, 410] width 476 height 30
click at [365, 262] on div "Flag" at bounding box center [372, 265] width 126 height 18
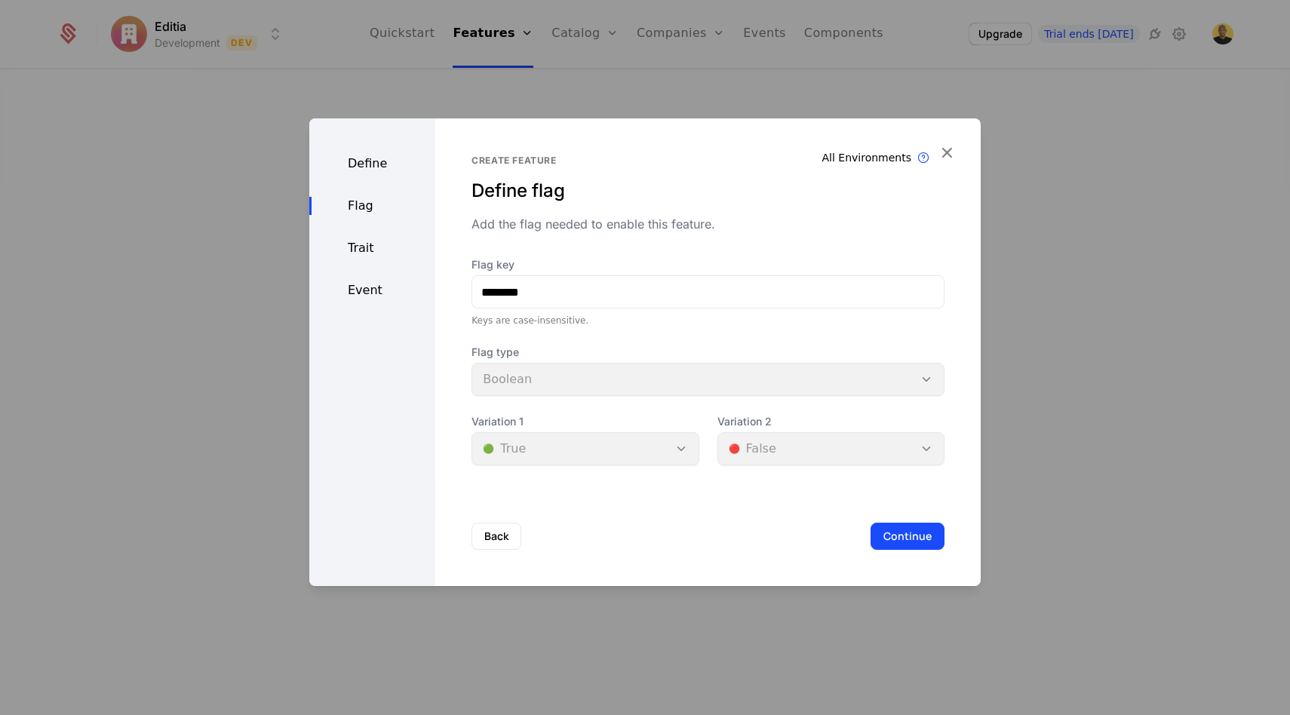
click at [367, 296] on div "Event" at bounding box center [372, 290] width 126 height 18
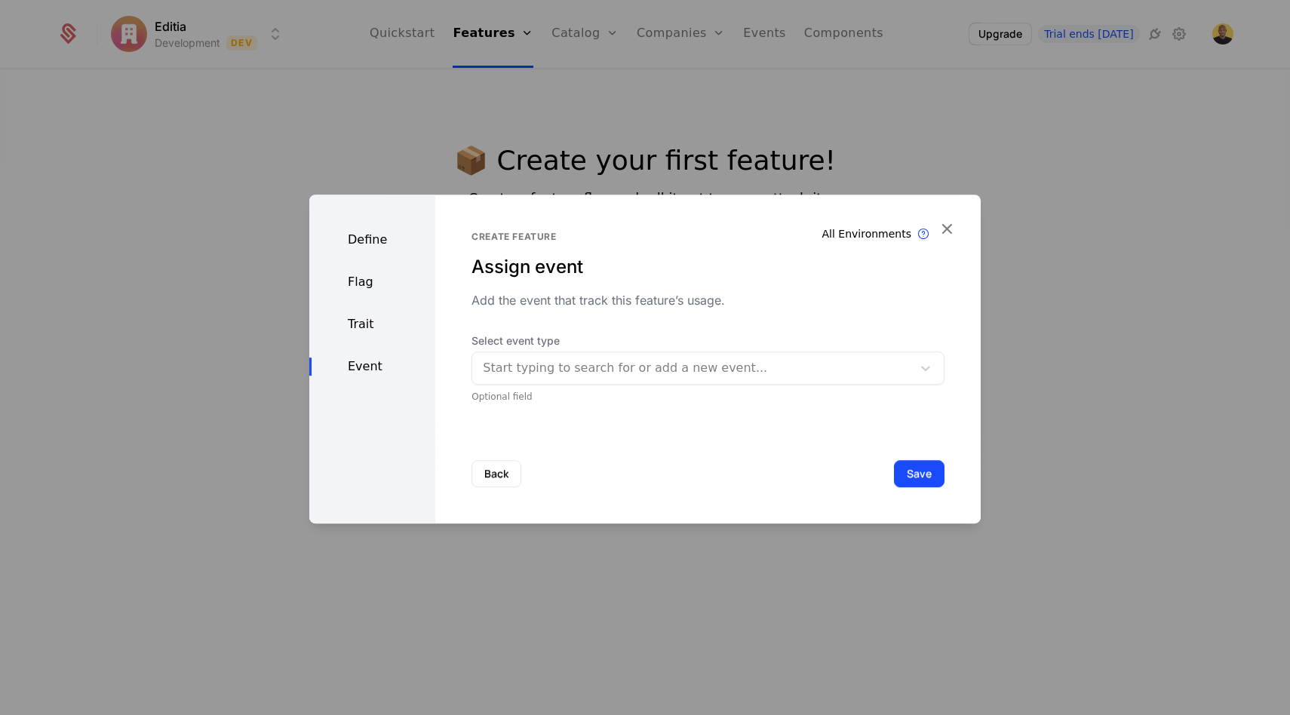
click at [373, 239] on div "Define" at bounding box center [372, 240] width 126 height 18
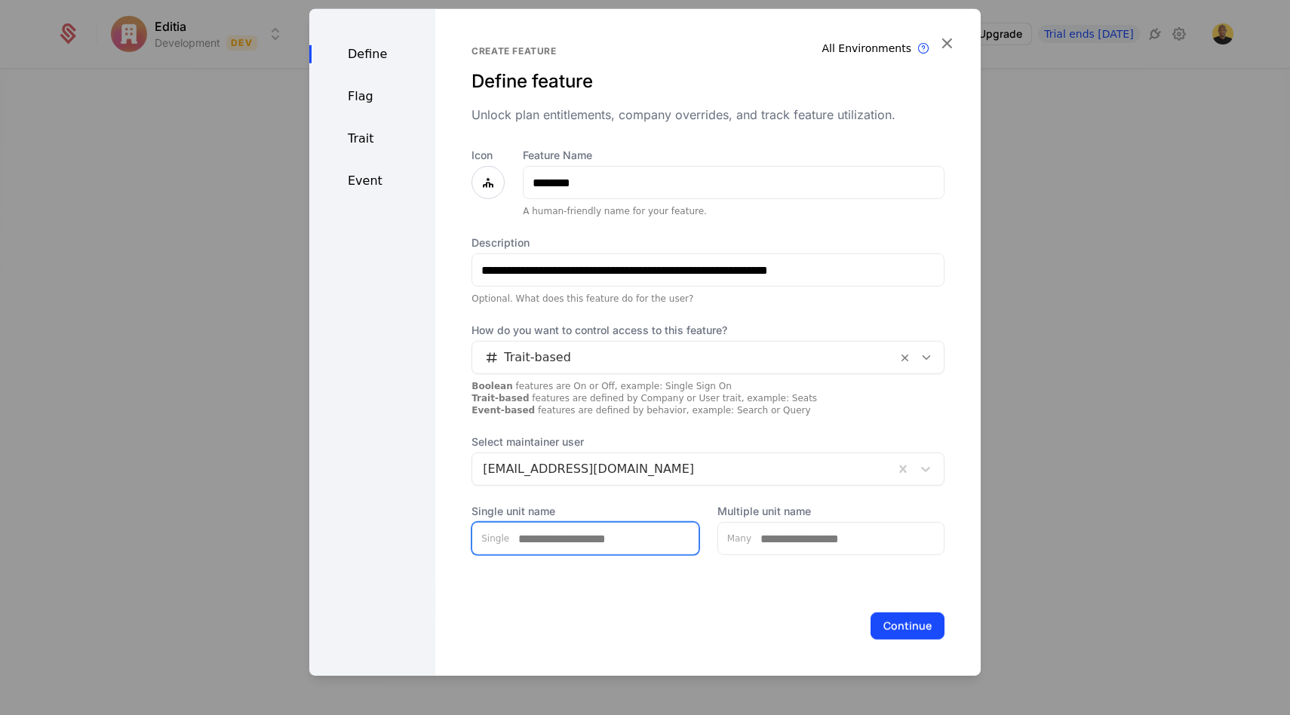
click at [598, 546] on input "Single unit name" at bounding box center [603, 539] width 189 height 32
type input "*******"
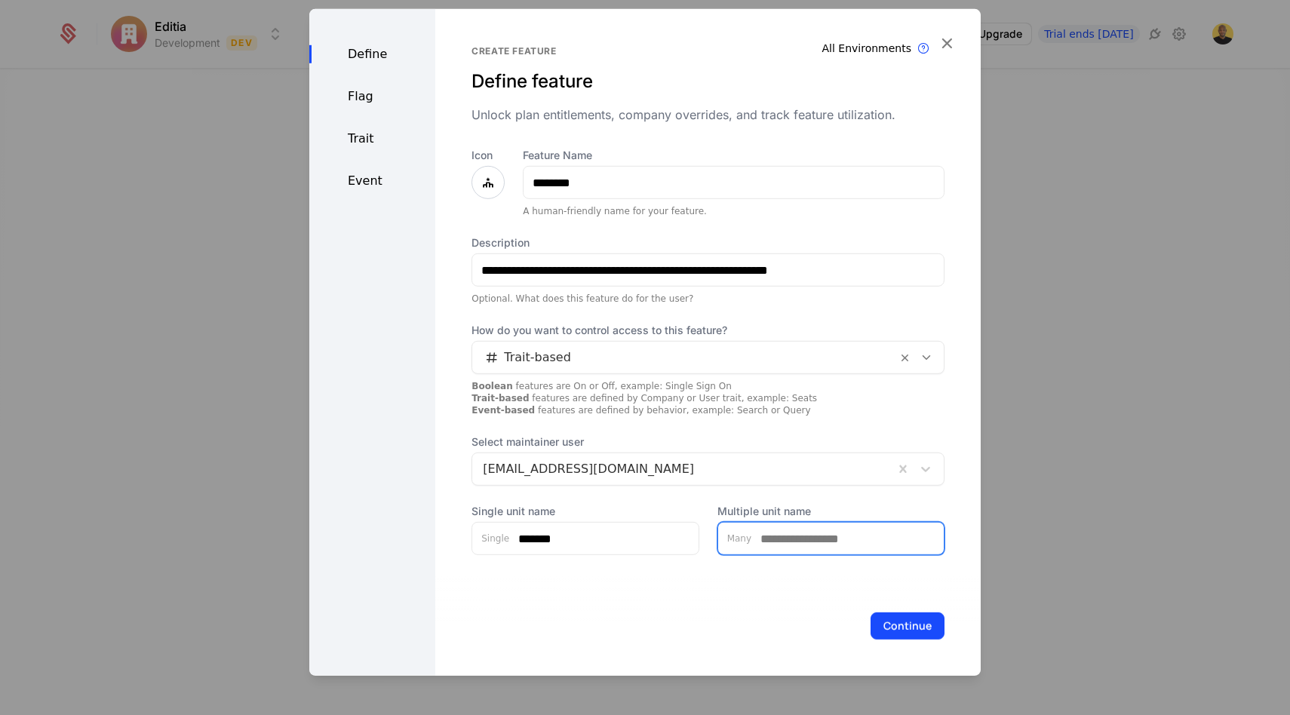
click at [783, 537] on input "Multiple unit name" at bounding box center [847, 539] width 192 height 32
type input "********"
click at [917, 612] on button "Continue" at bounding box center [907, 625] width 74 height 27
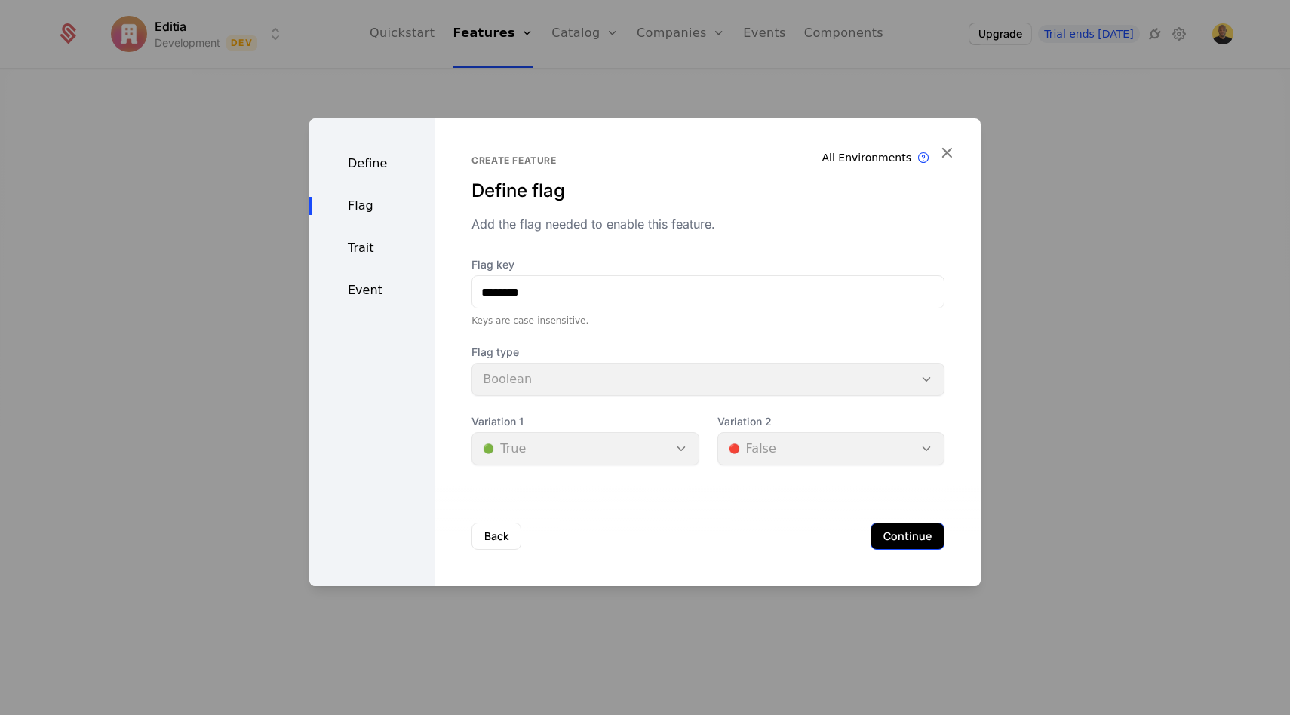
click at [901, 547] on button "Continue" at bounding box center [907, 536] width 74 height 27
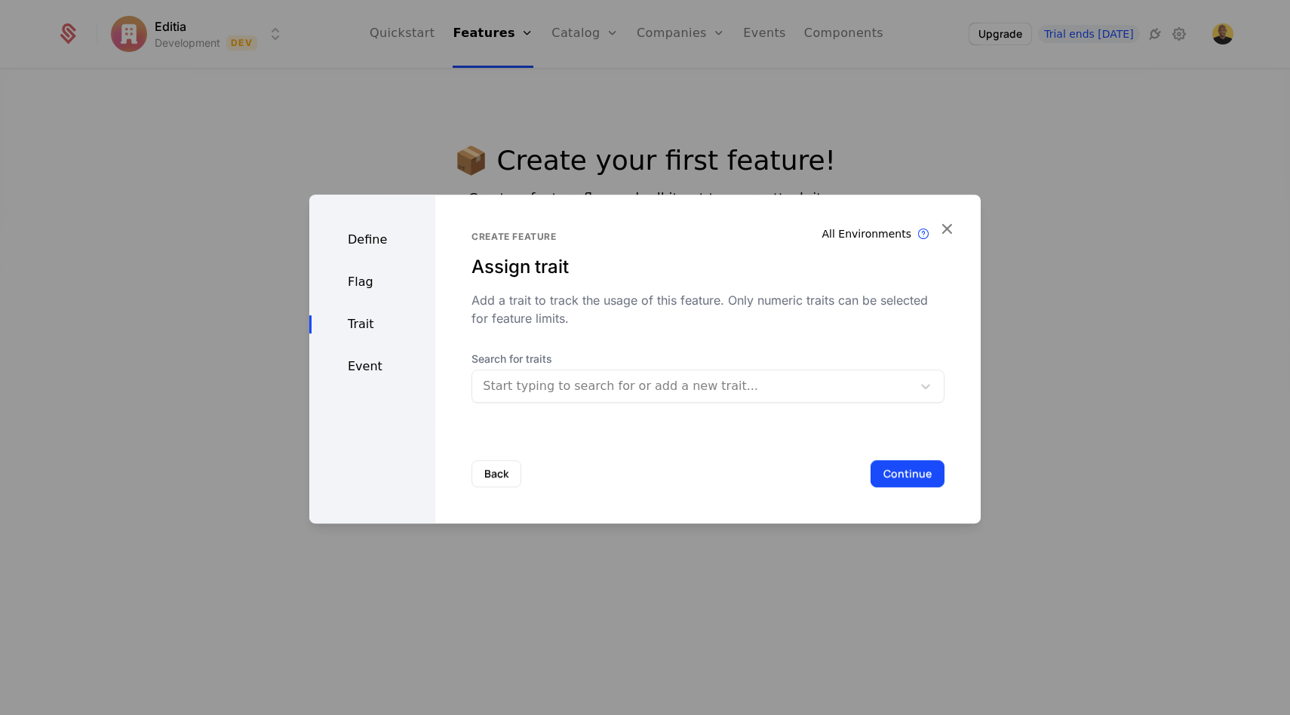
click at [646, 385] on div at bounding box center [692, 386] width 419 height 21
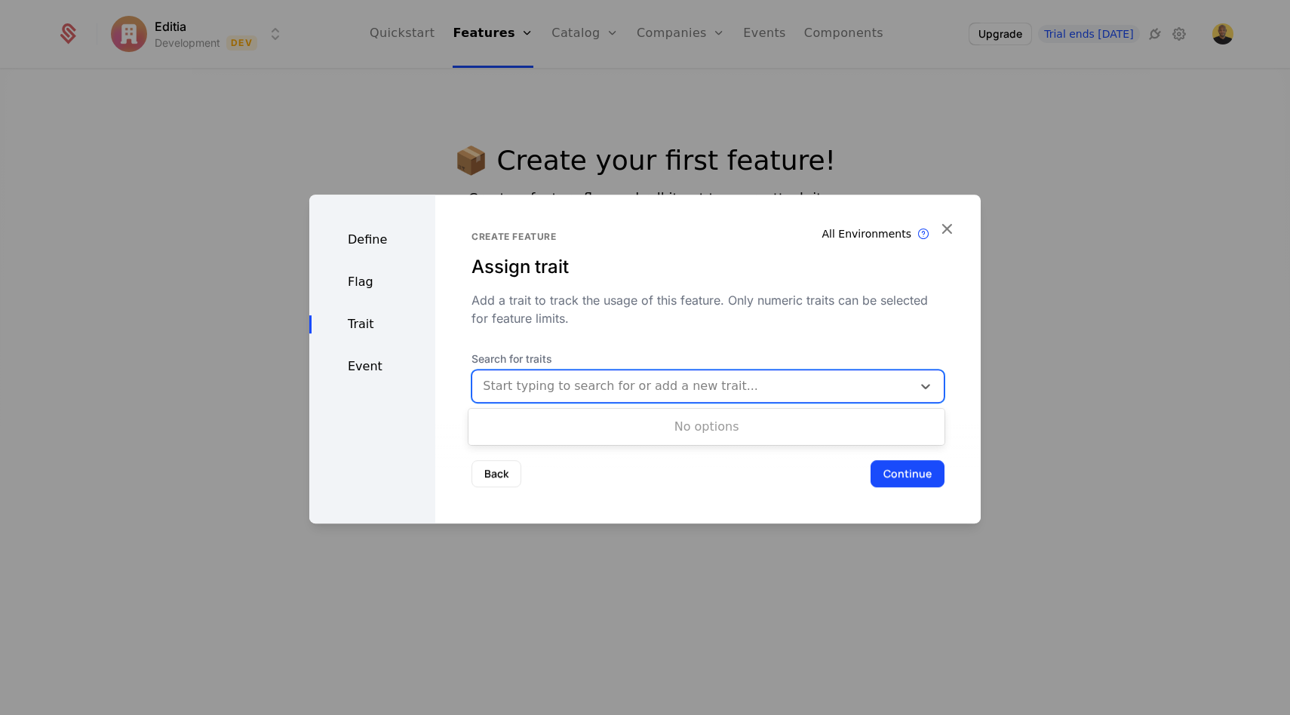
click at [653, 424] on div "No options" at bounding box center [706, 427] width 476 height 30
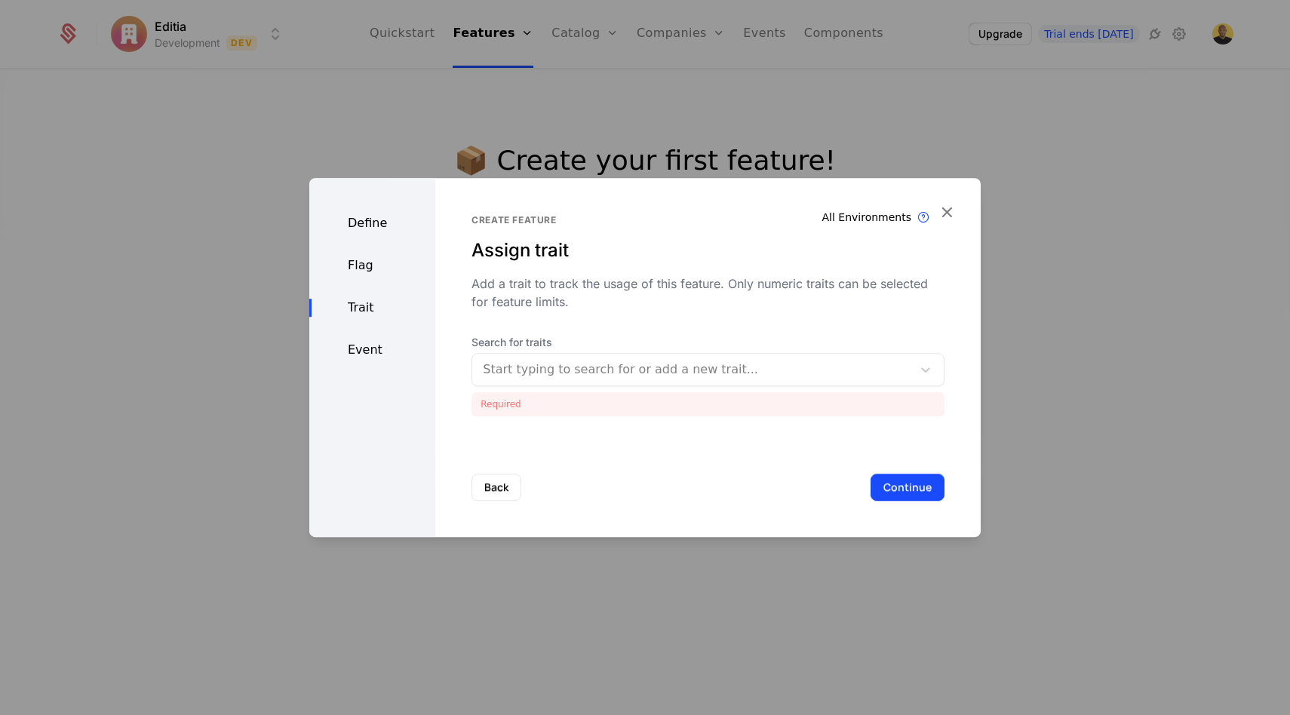
click at [885, 496] on div "Back Continue" at bounding box center [707, 487] width 545 height 100
click at [948, 210] on icon "button" at bounding box center [947, 212] width 20 height 20
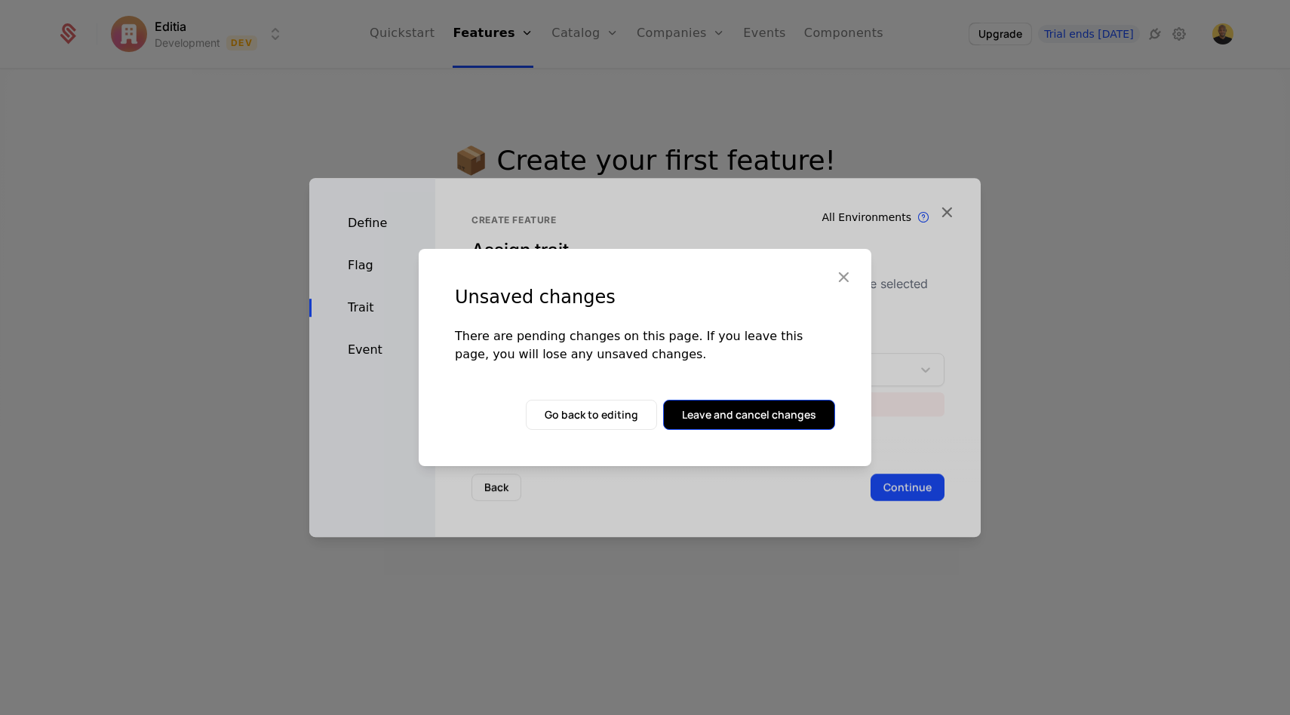
click at [737, 418] on button "Leave and cancel changes" at bounding box center [749, 415] width 172 height 30
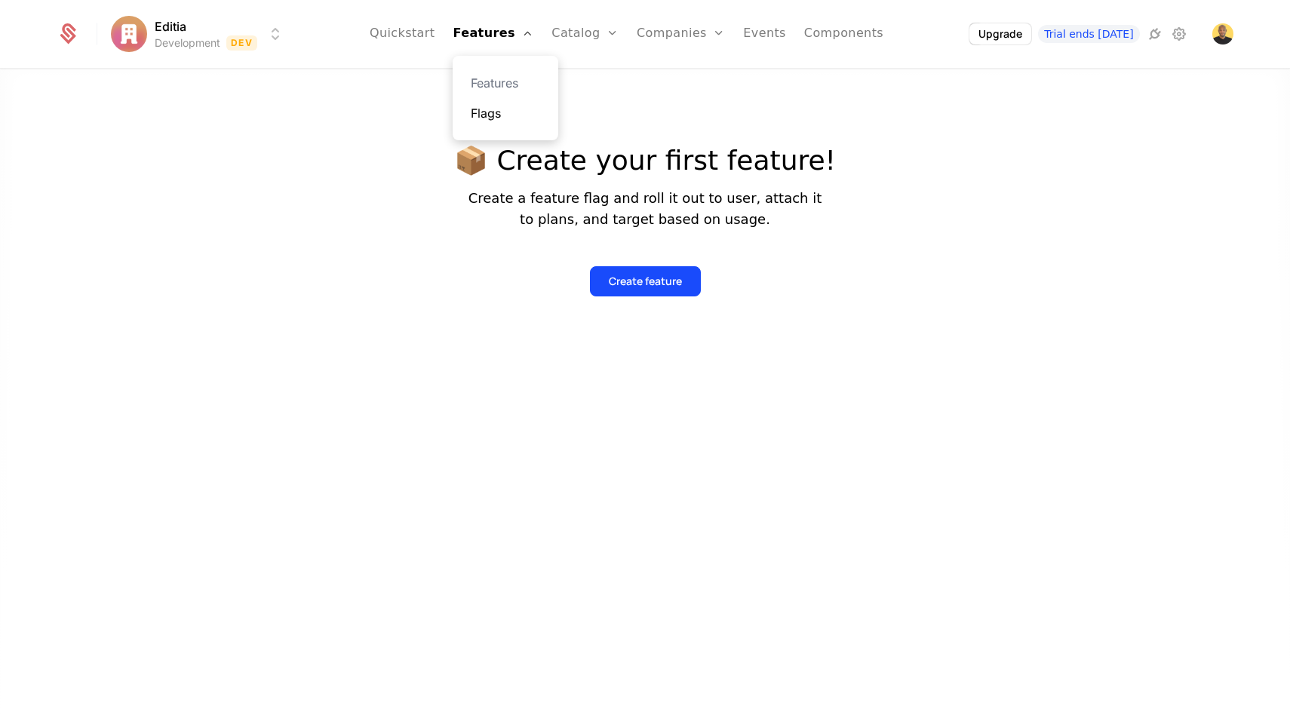
click at [508, 112] on link "Flags" at bounding box center [505, 113] width 69 height 18
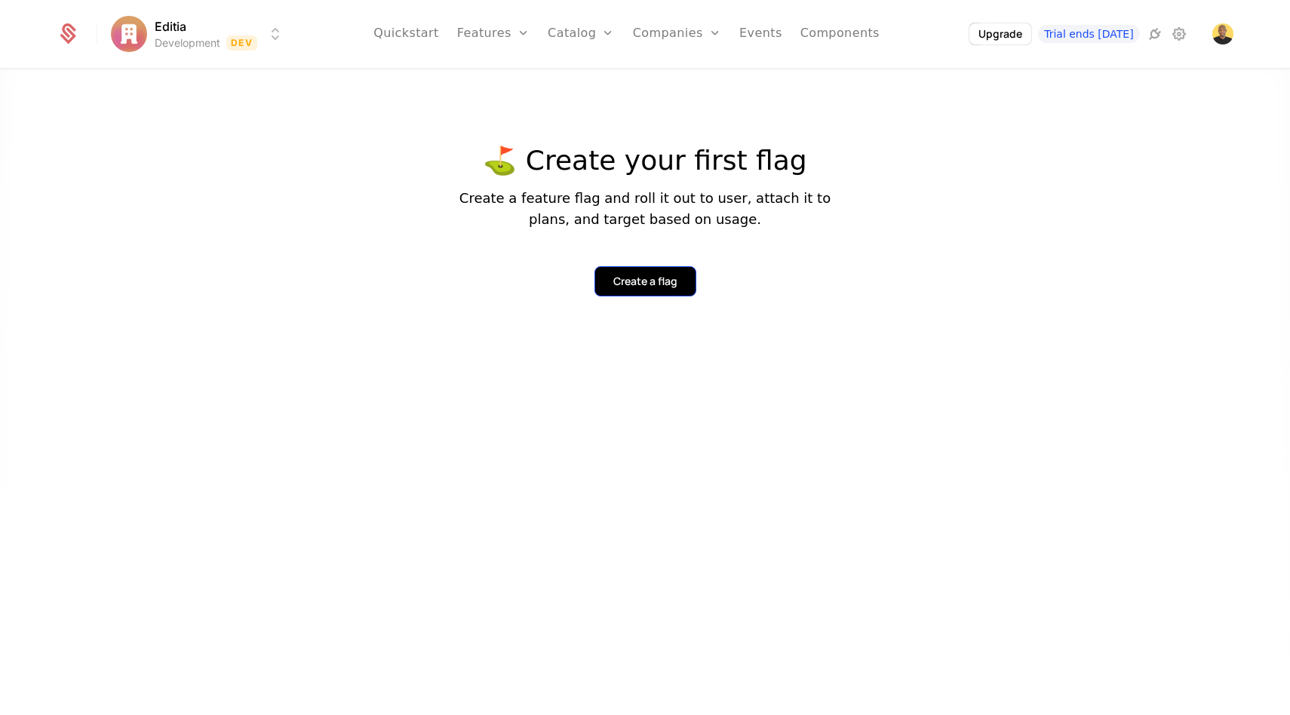
click at [612, 281] on button "Create a flag" at bounding box center [645, 281] width 102 height 30
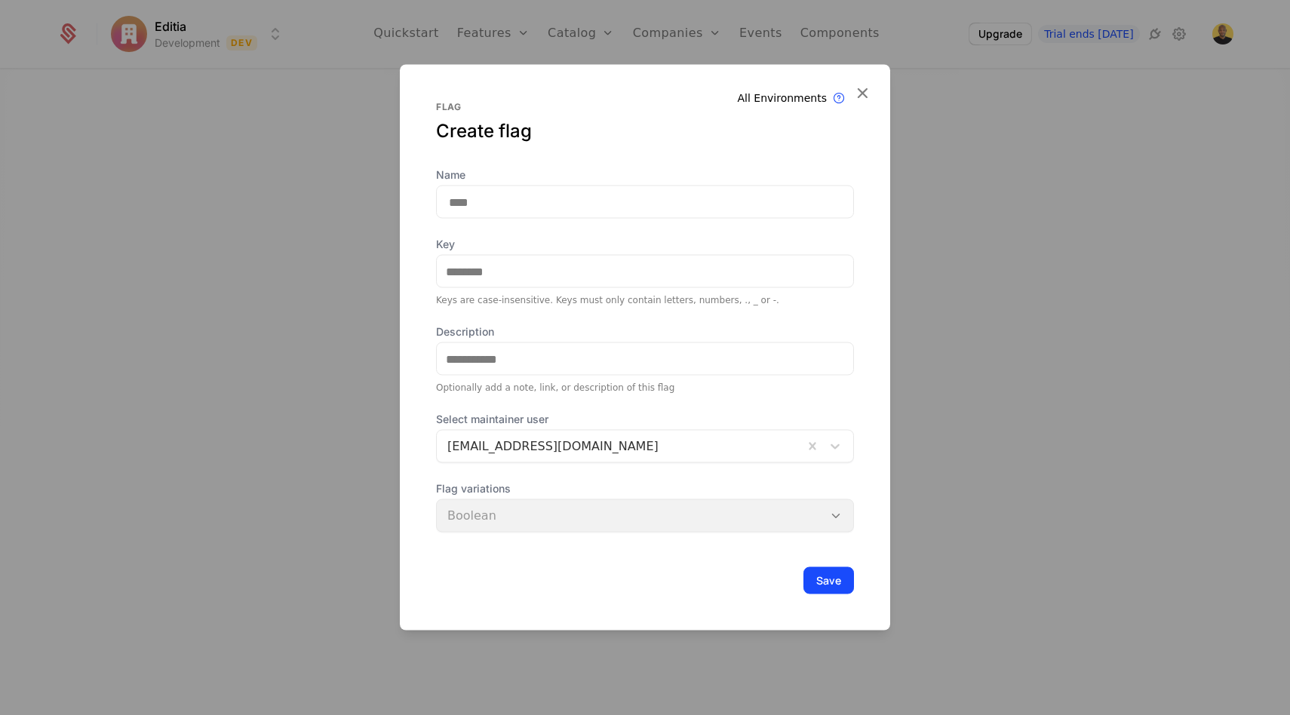
click at [538, 211] on input "Name" at bounding box center [645, 202] width 418 height 33
type input "*"
type input "**"
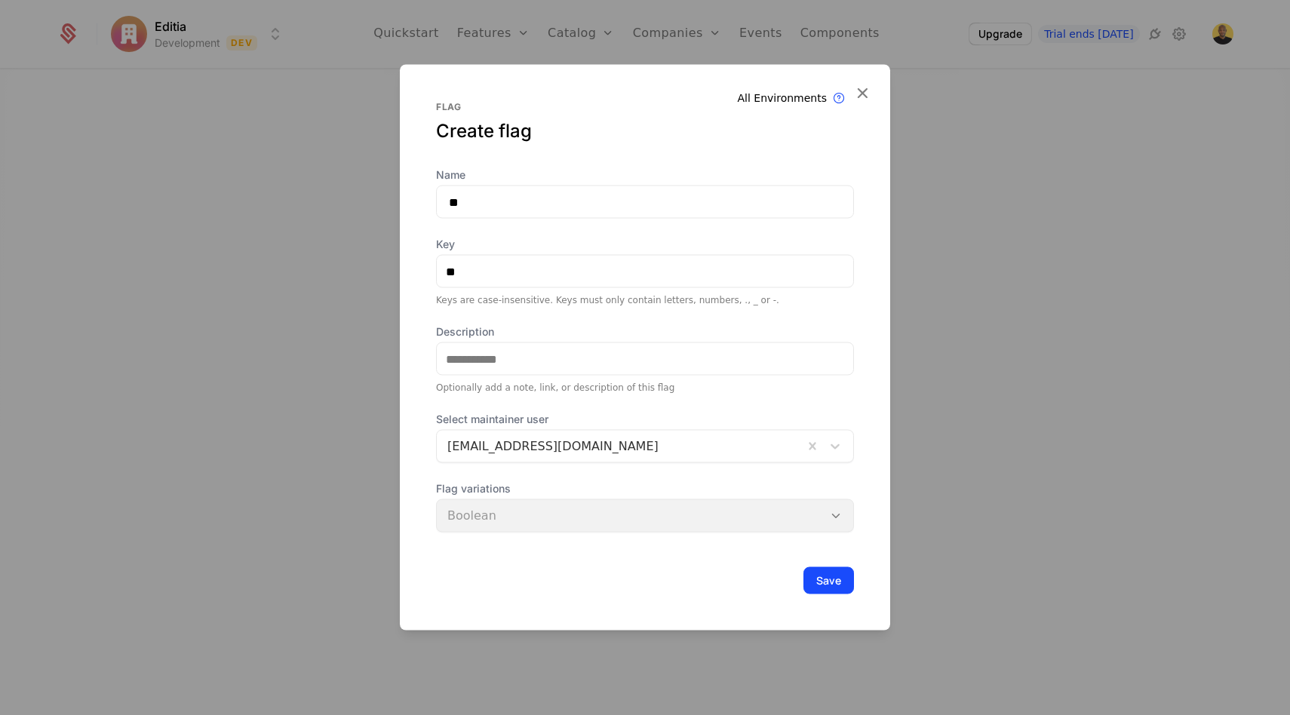
type input "***"
type input "*****"
type input "******"
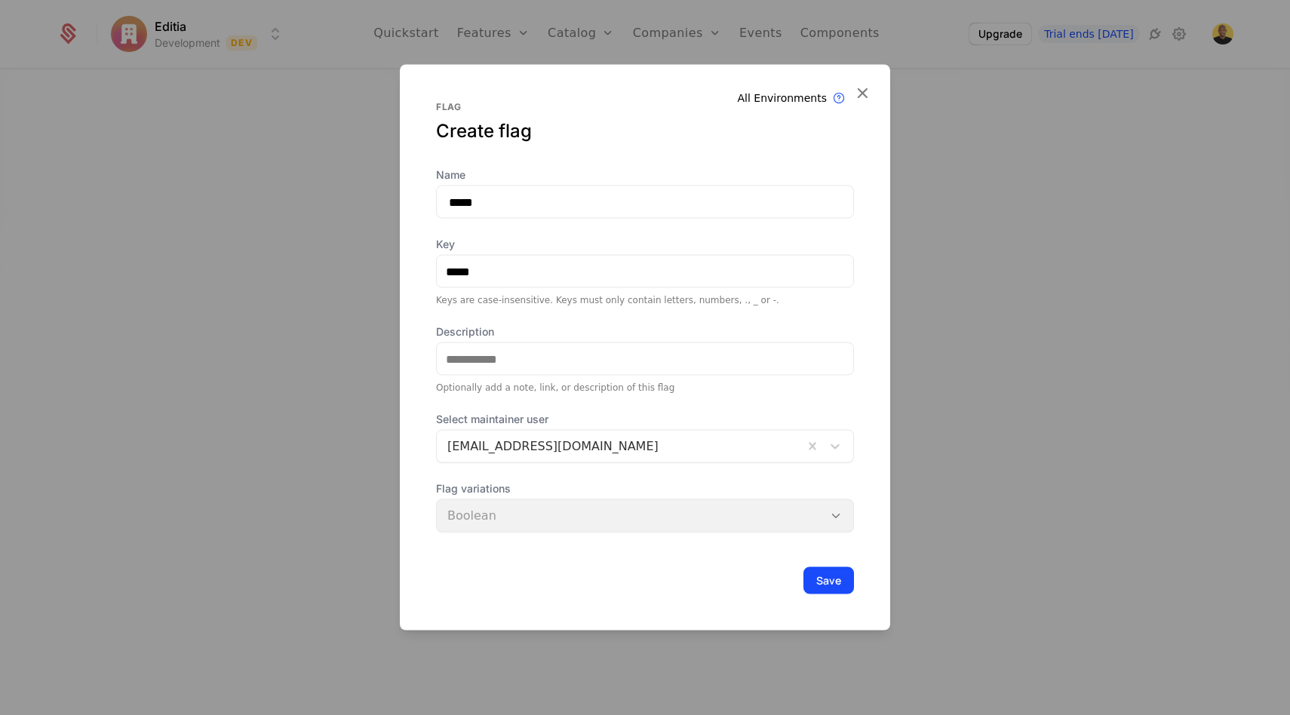
type input "******"
type input "*******"
type input "******"
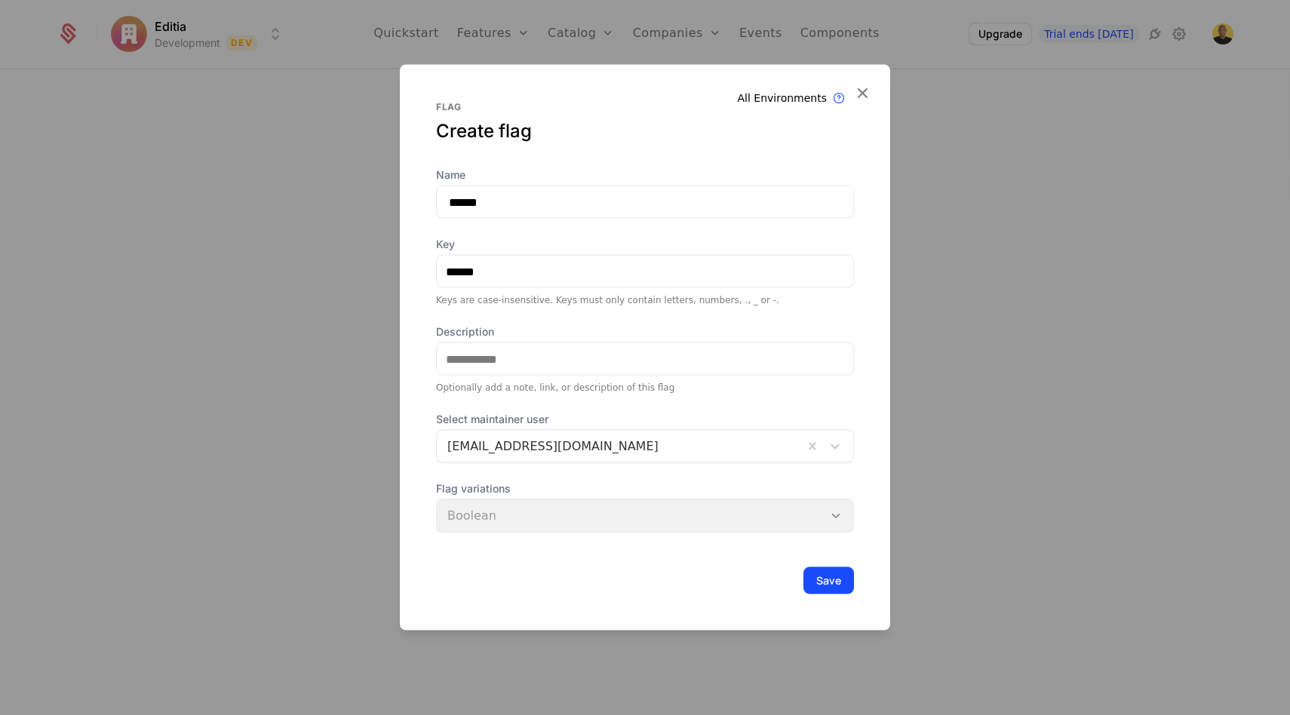
type input "*****"
type input "****"
type input "*****"
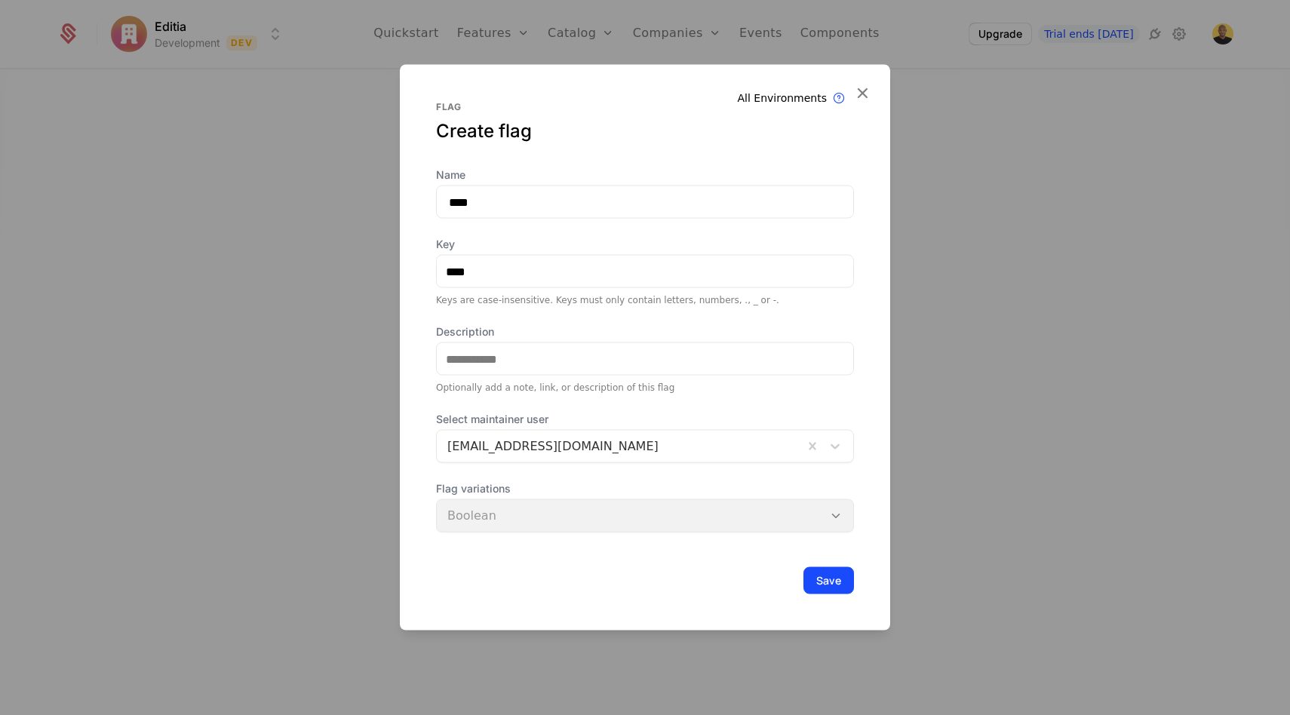
type input "*****"
type input "******"
type input "*******"
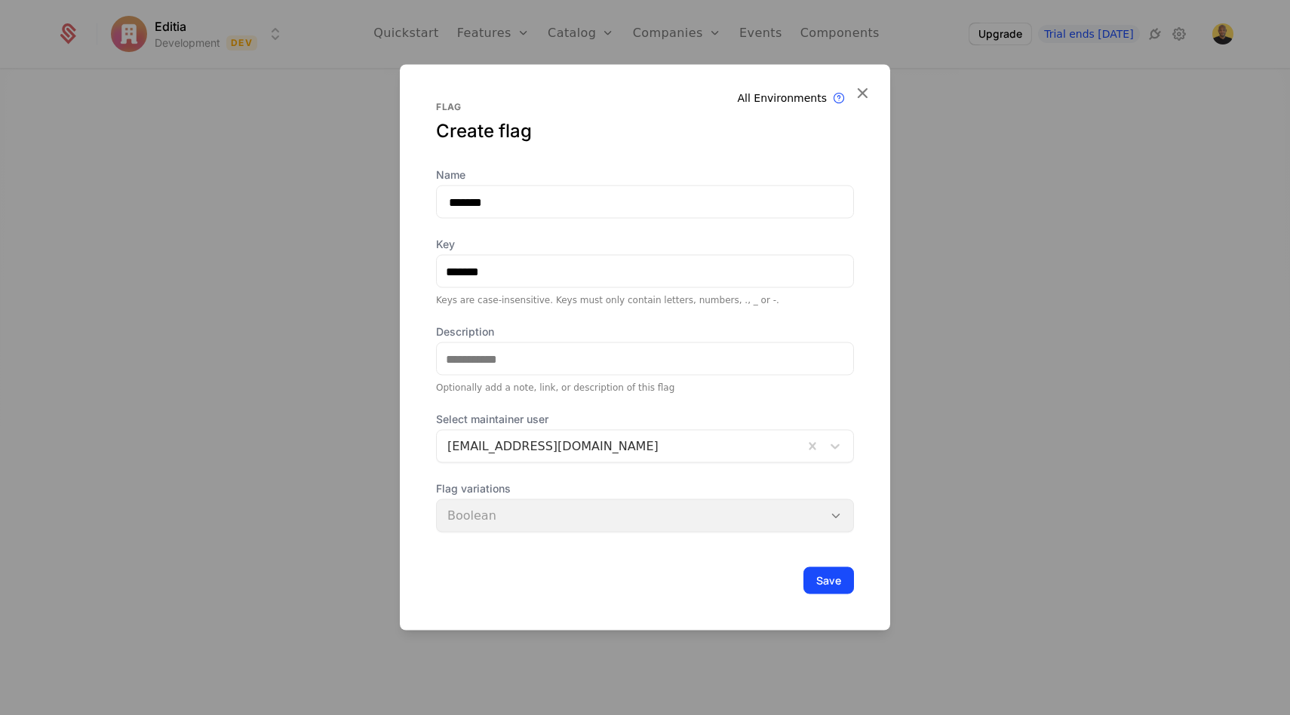
type input "********"
type input "*********"
type input "**********"
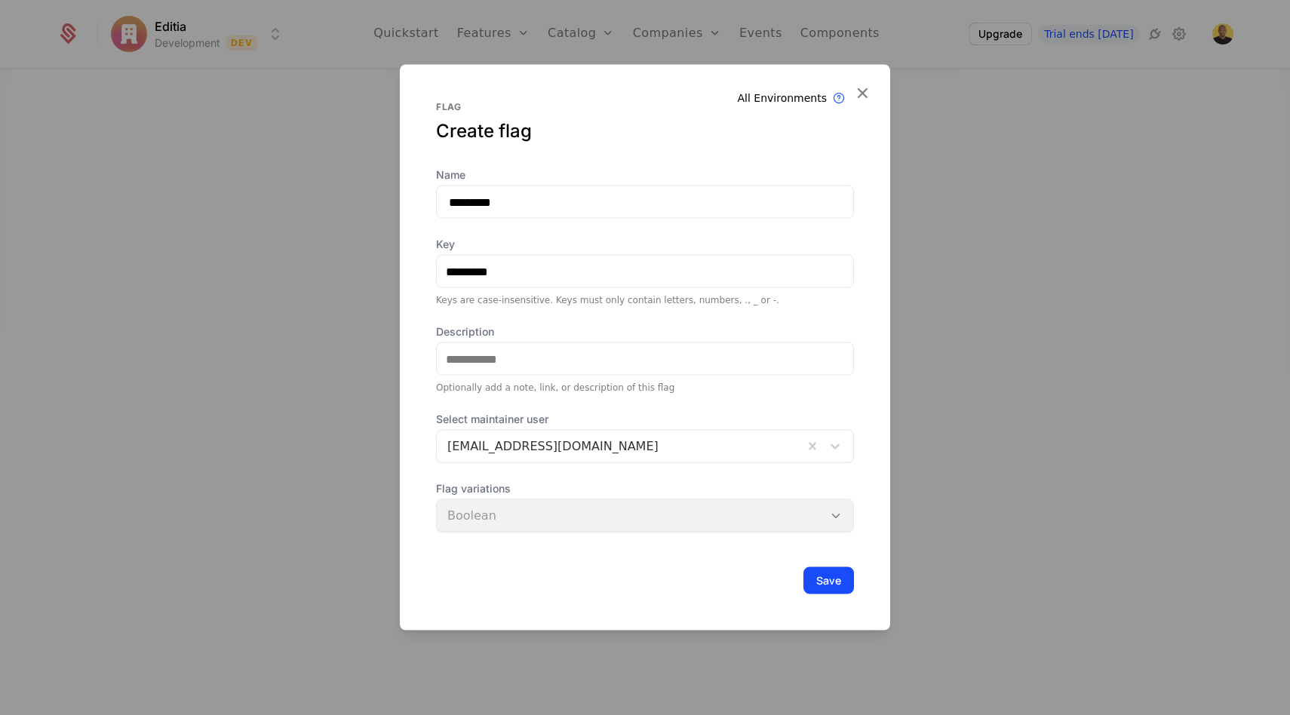
type input "**********"
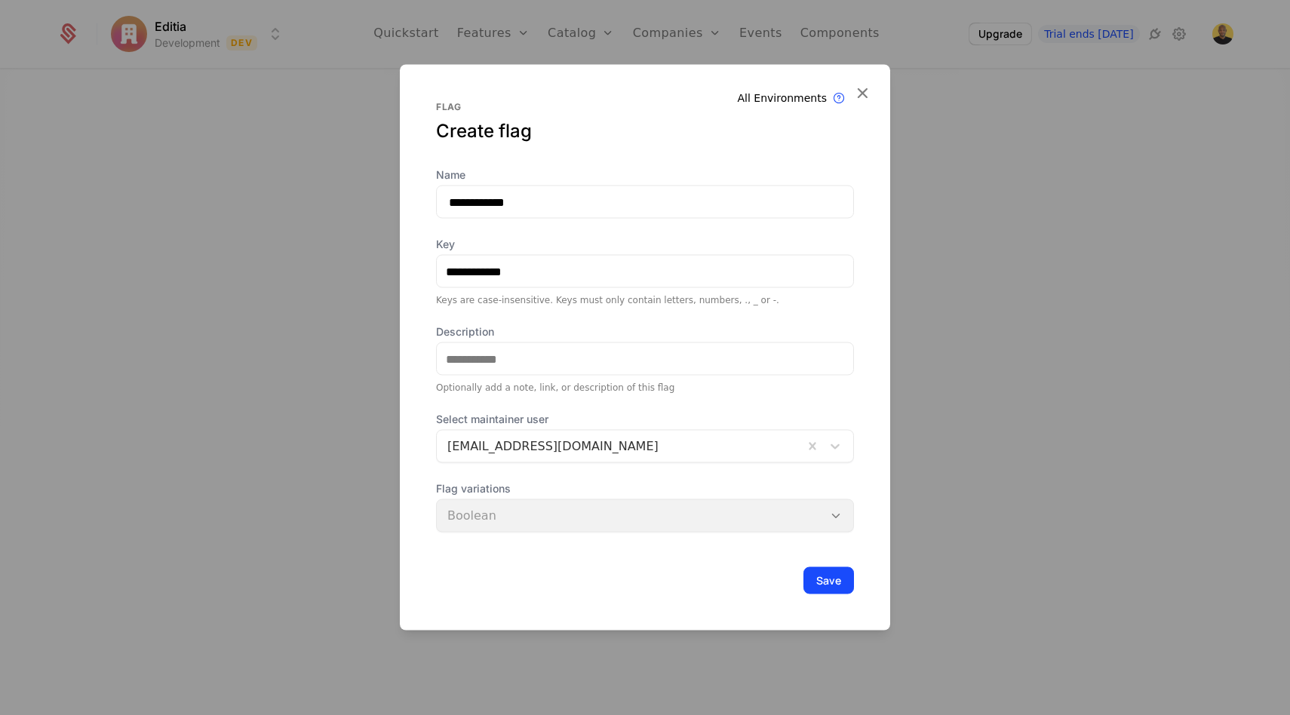
type input "**********"
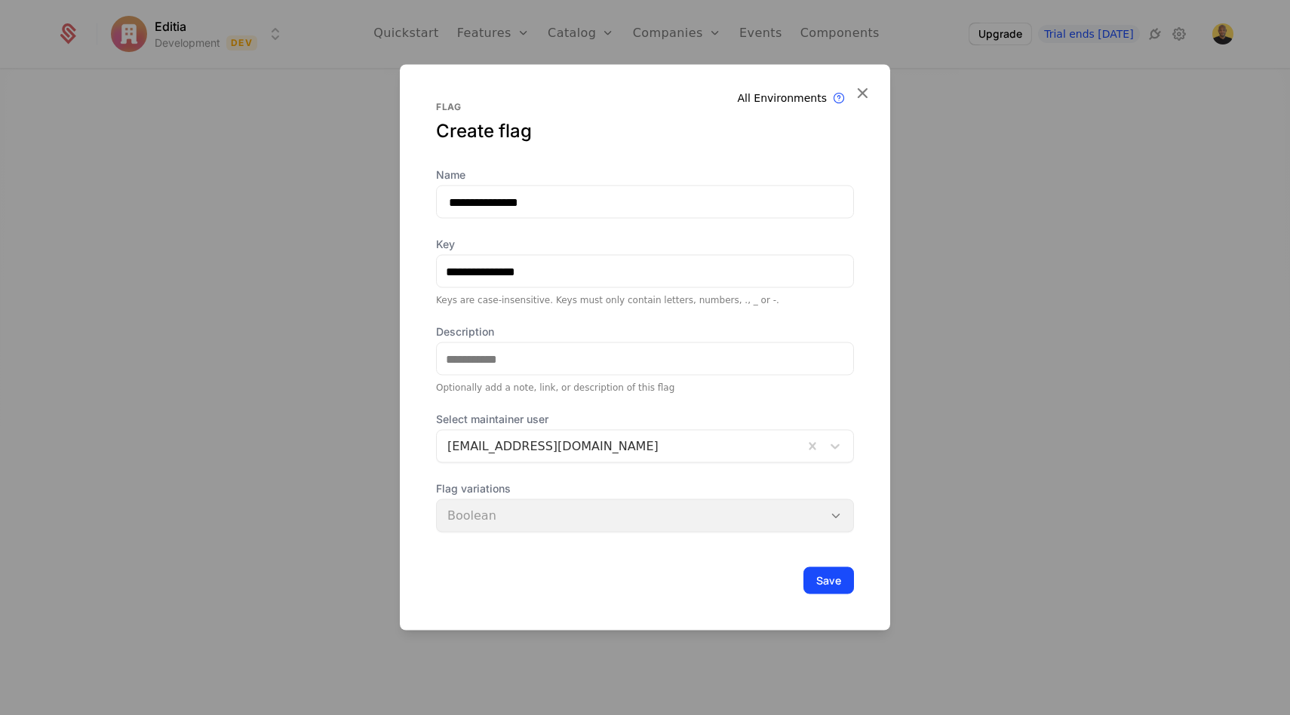
type input "**********"
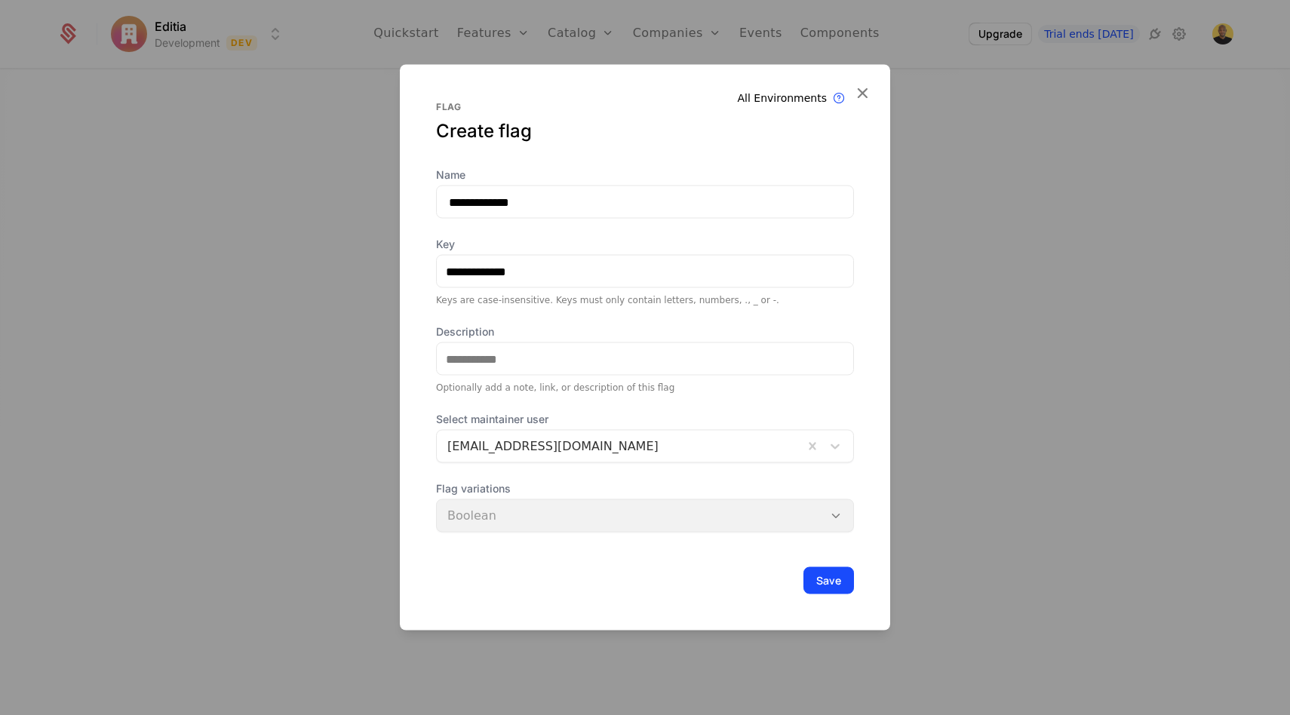
type input "**********"
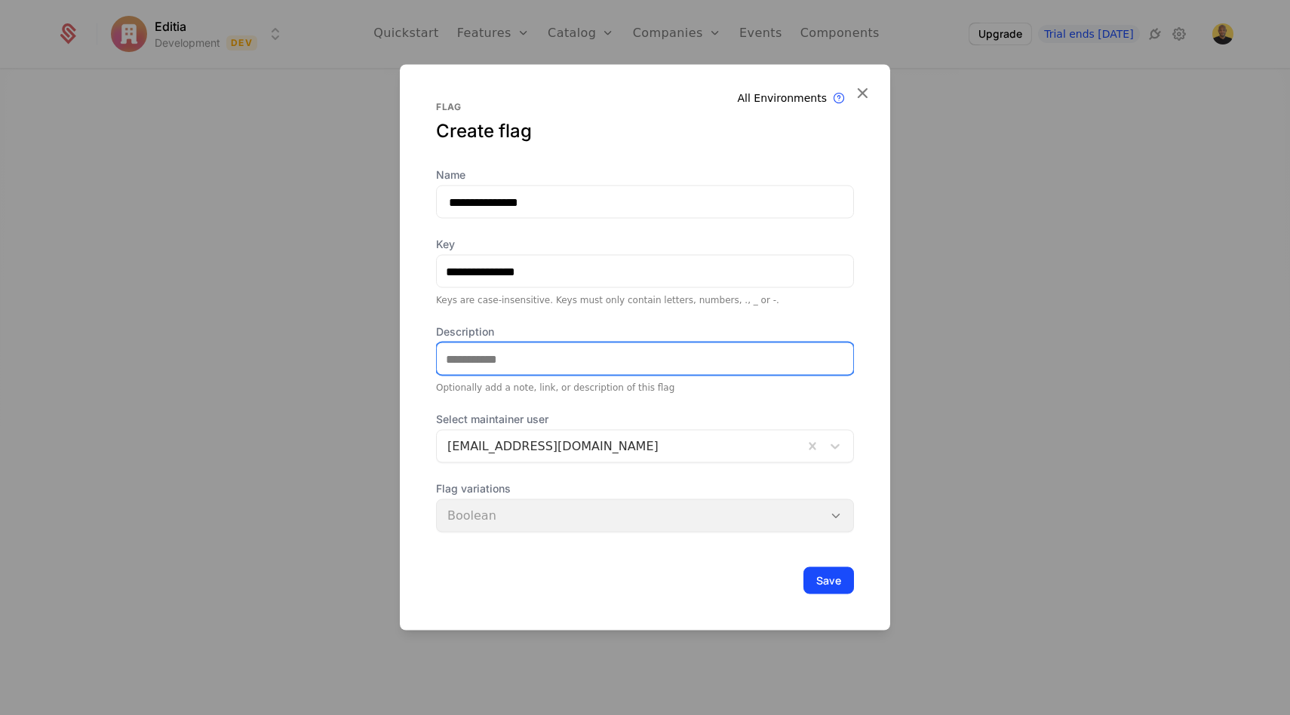
click at [530, 358] on input "Description" at bounding box center [645, 359] width 416 height 32
type input "*"
type input "**********"
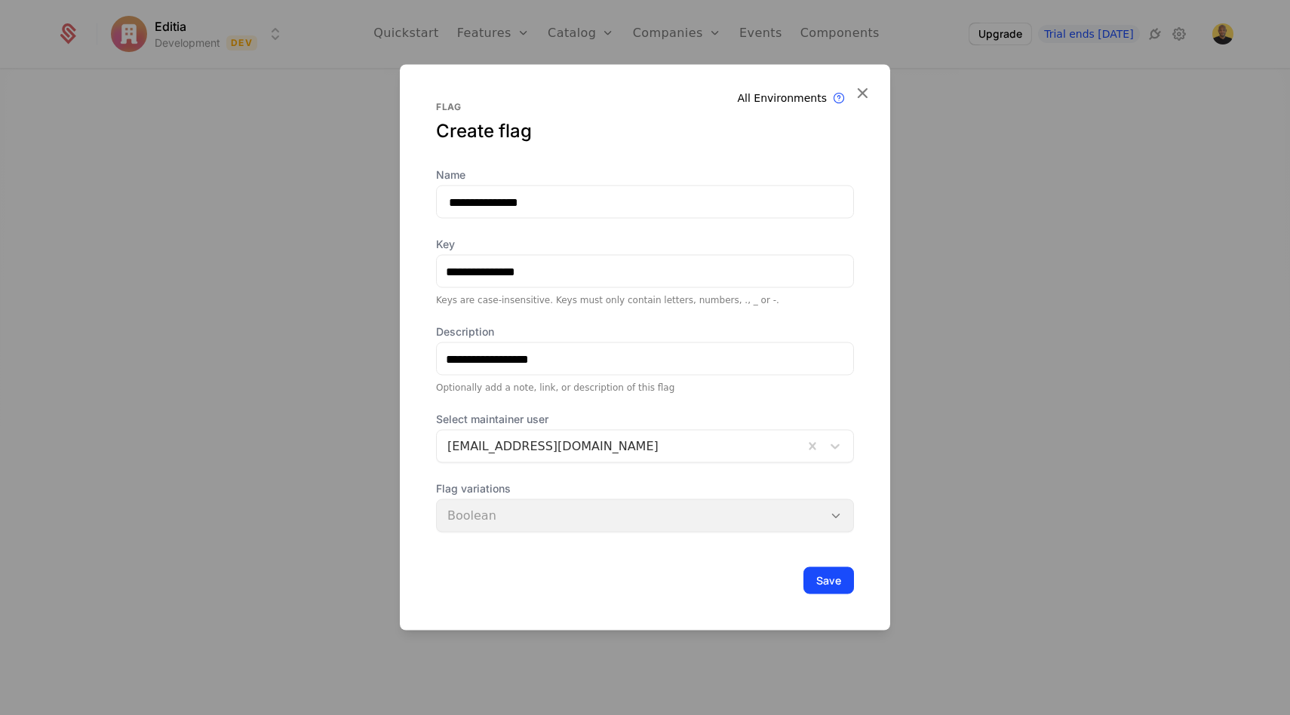
click at [535, 521] on div "Flag variations Boolean" at bounding box center [645, 506] width 418 height 51
drag, startPoint x: 829, startPoint y: 579, endPoint x: 557, endPoint y: 564, distance: 271.9
click at [557, 564] on div "**********" at bounding box center [645, 348] width 490 height 566
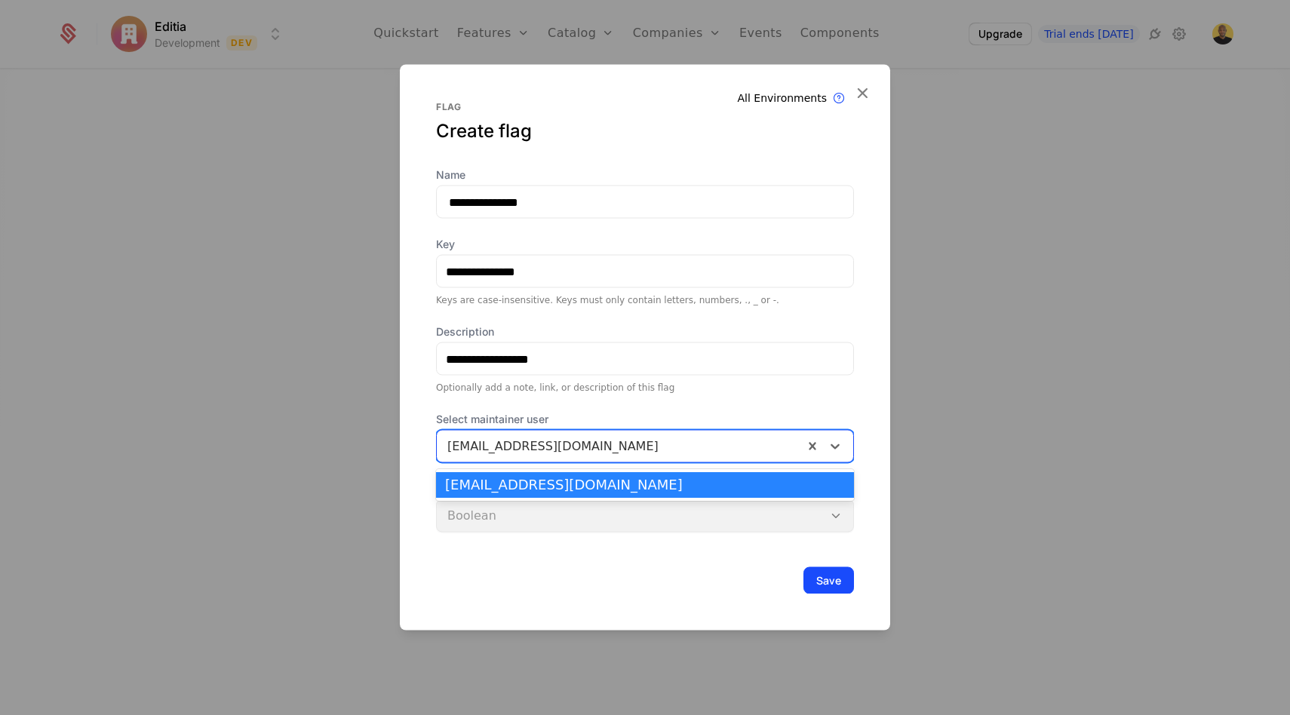
click at [517, 453] on div at bounding box center [619, 446] width 345 height 21
click at [552, 666] on div at bounding box center [645, 357] width 1290 height 715
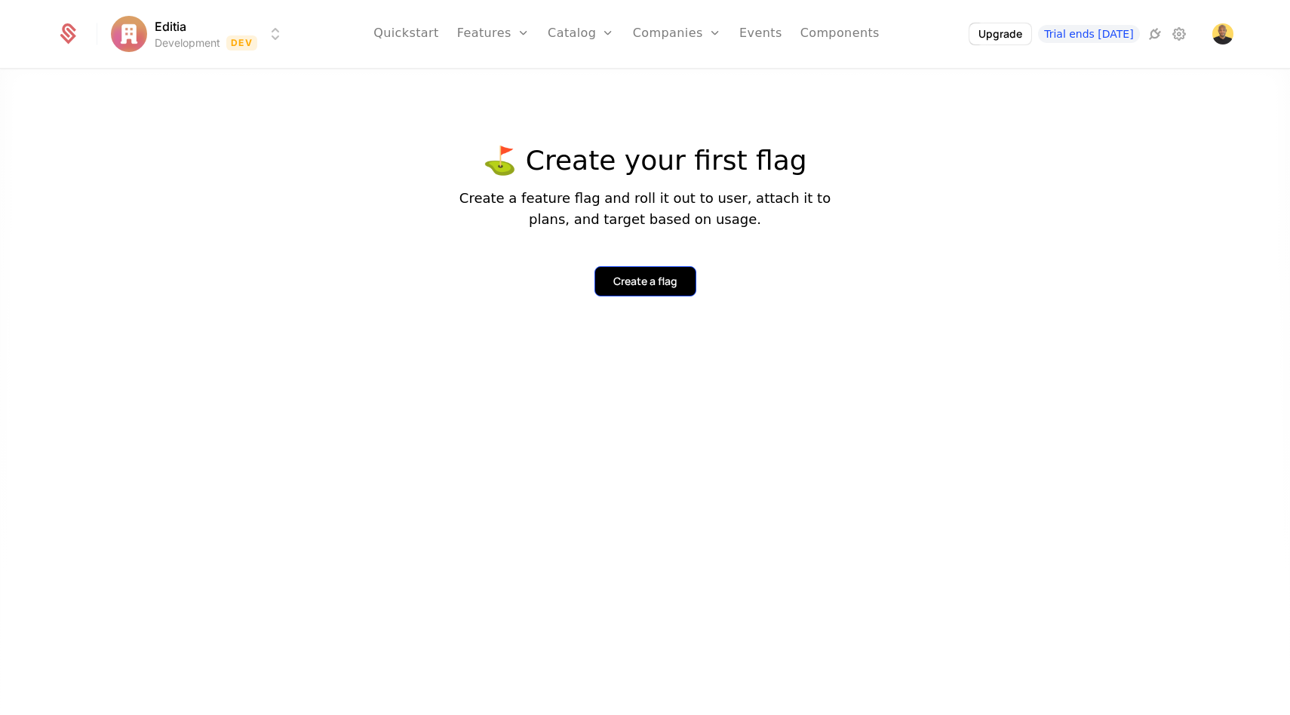
click at [649, 290] on button "Create a flag" at bounding box center [645, 281] width 102 height 30
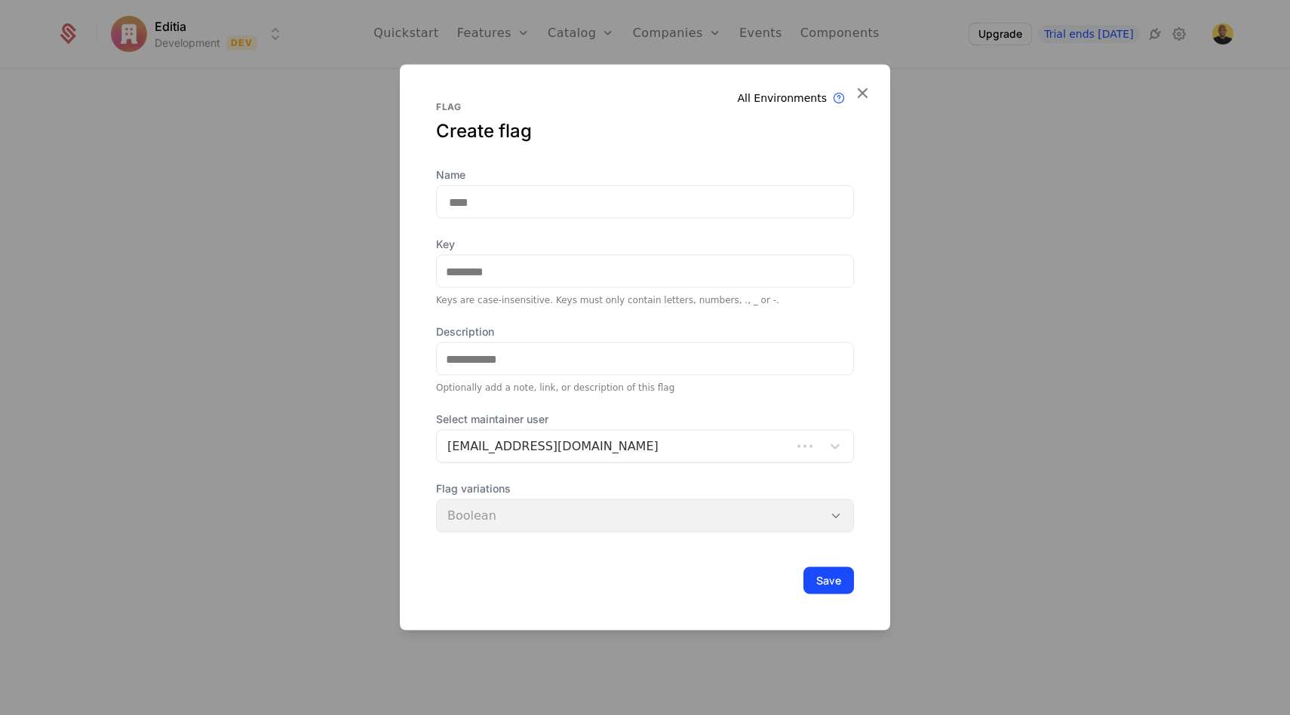
click at [524, 198] on input "Name" at bounding box center [645, 202] width 418 height 33
type input "*"
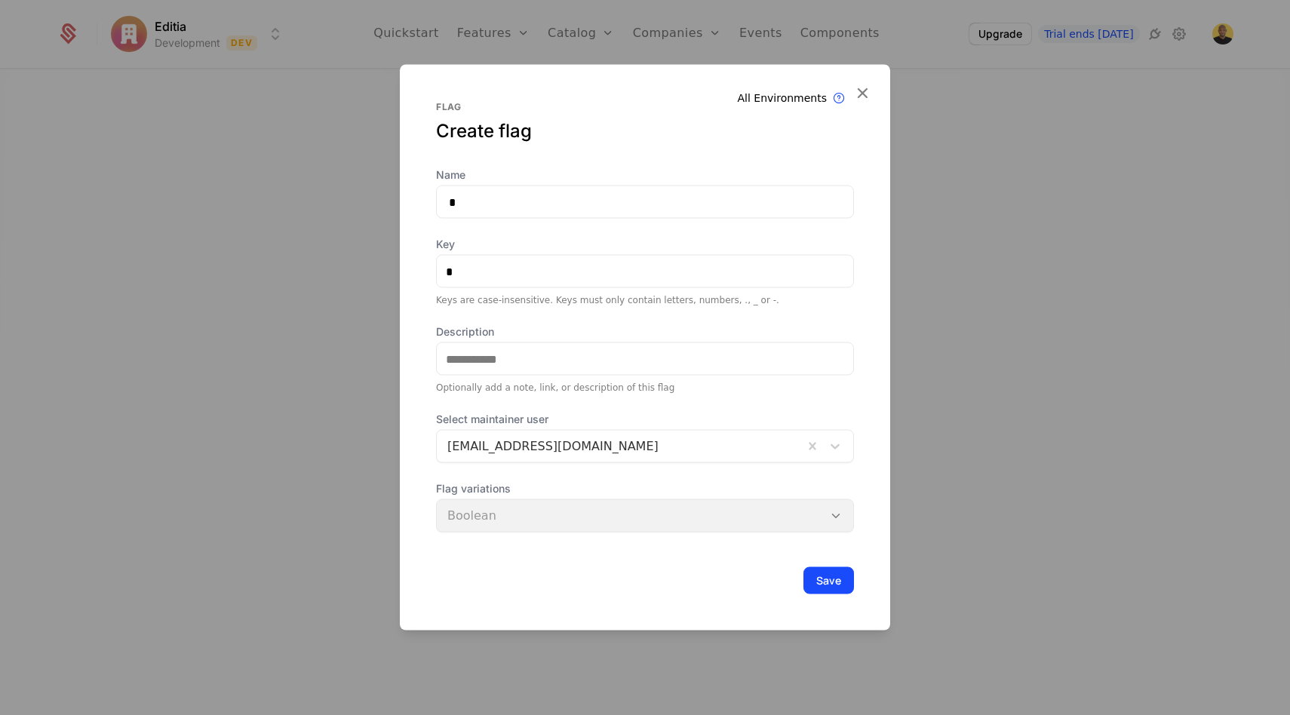
type input "**"
type input "***"
type input "****"
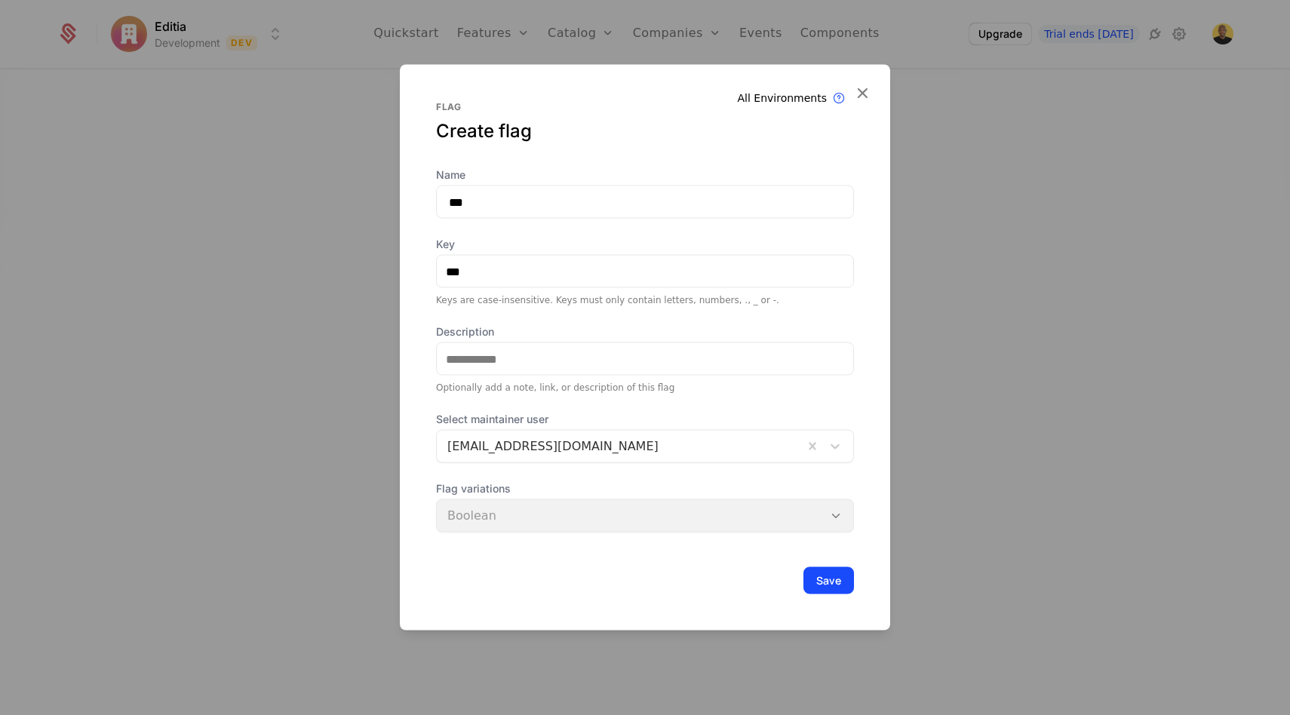
type input "****"
type input "*****"
type input "******"
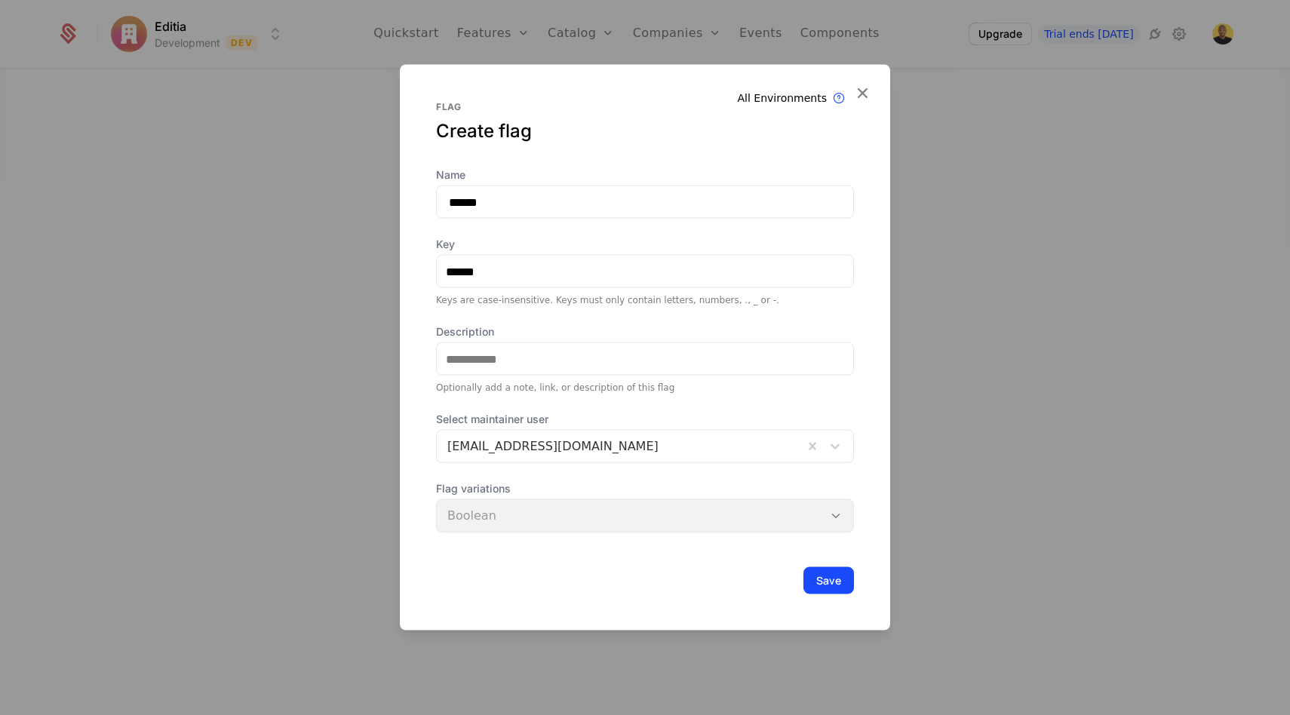
type input "*******"
type input "*********"
type input "**********"
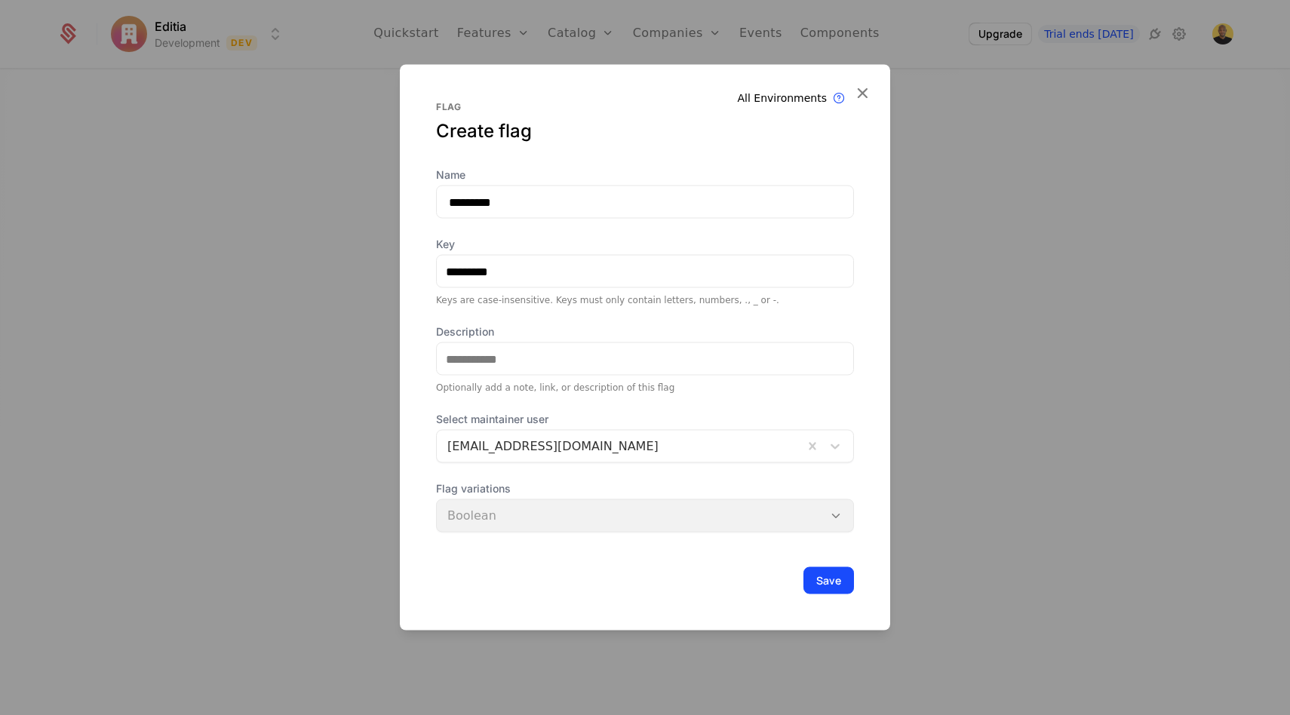
type input "**********"
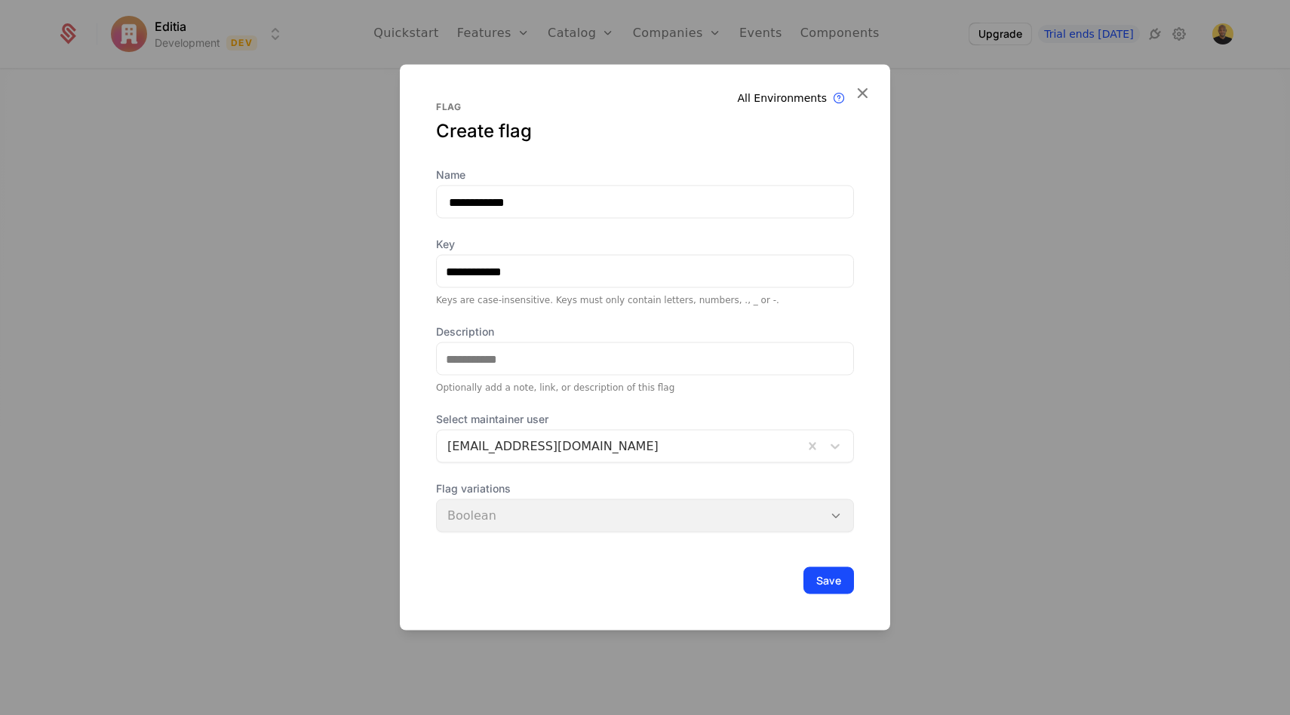
type input "**********"
click at [492, 199] on input "**********" at bounding box center [645, 202] width 418 height 33
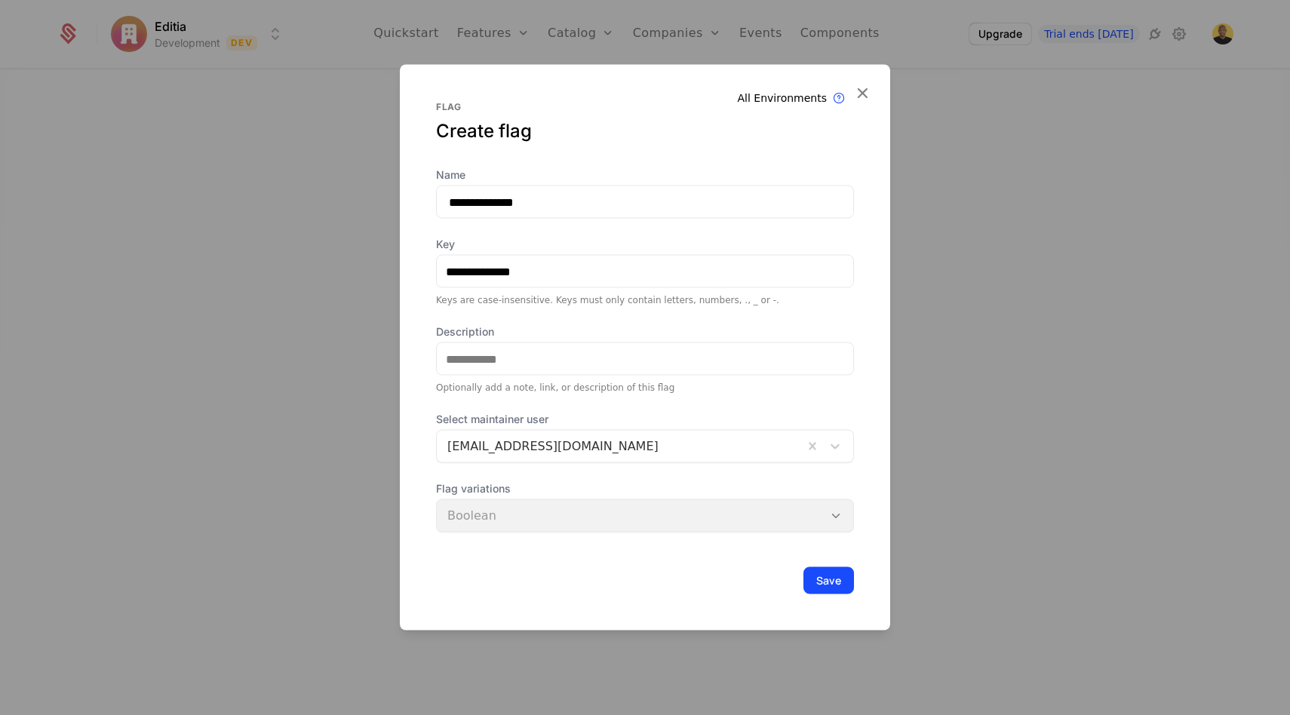
type input "**********"
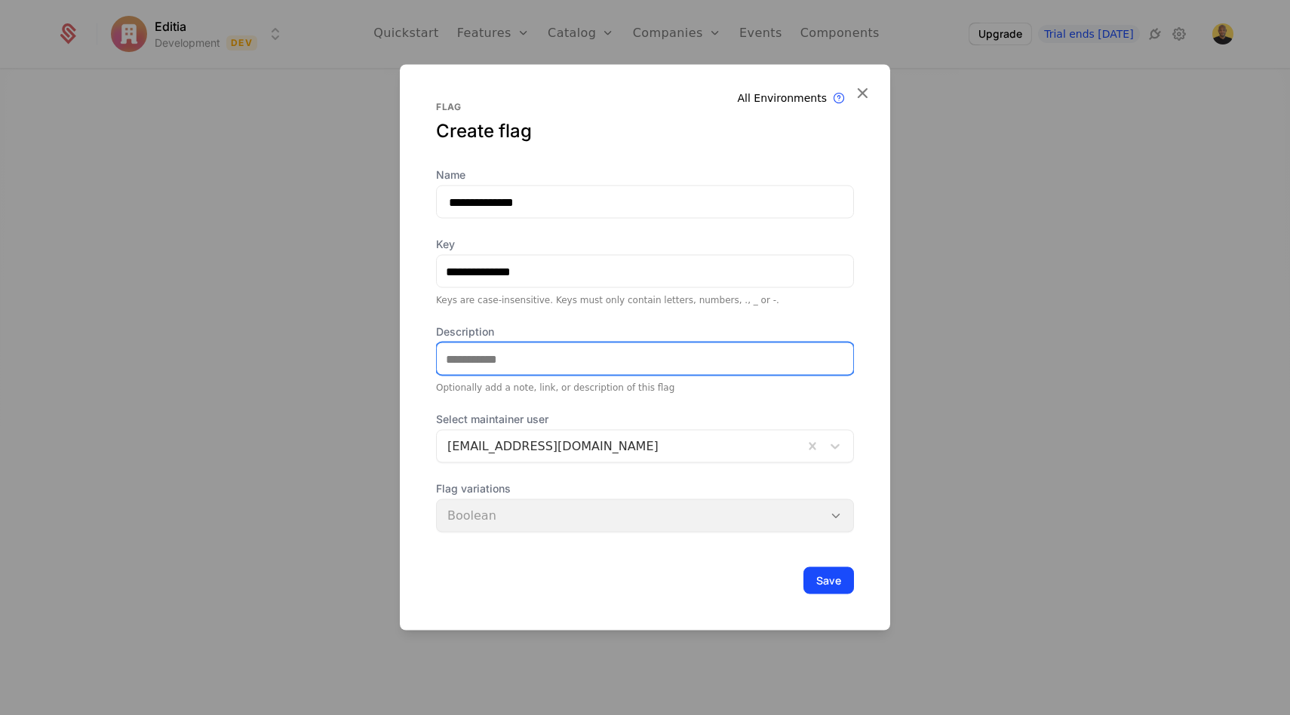
click at [492, 361] on input "Description" at bounding box center [645, 359] width 416 height 32
type input "**********"
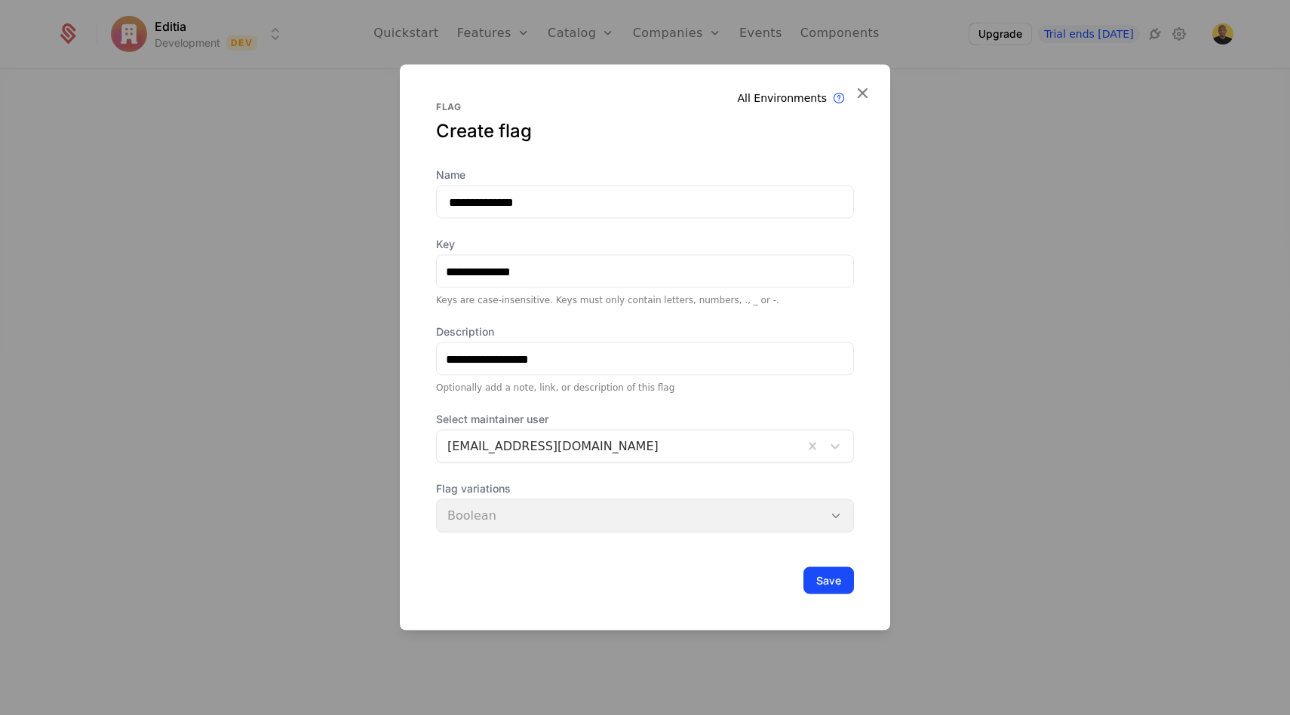
click at [524, 531] on div "Flag variations Boolean" at bounding box center [645, 506] width 418 height 51
click at [530, 514] on div "Flag variations Boolean" at bounding box center [645, 506] width 418 height 51
click at [821, 576] on button "Save" at bounding box center [828, 580] width 51 height 27
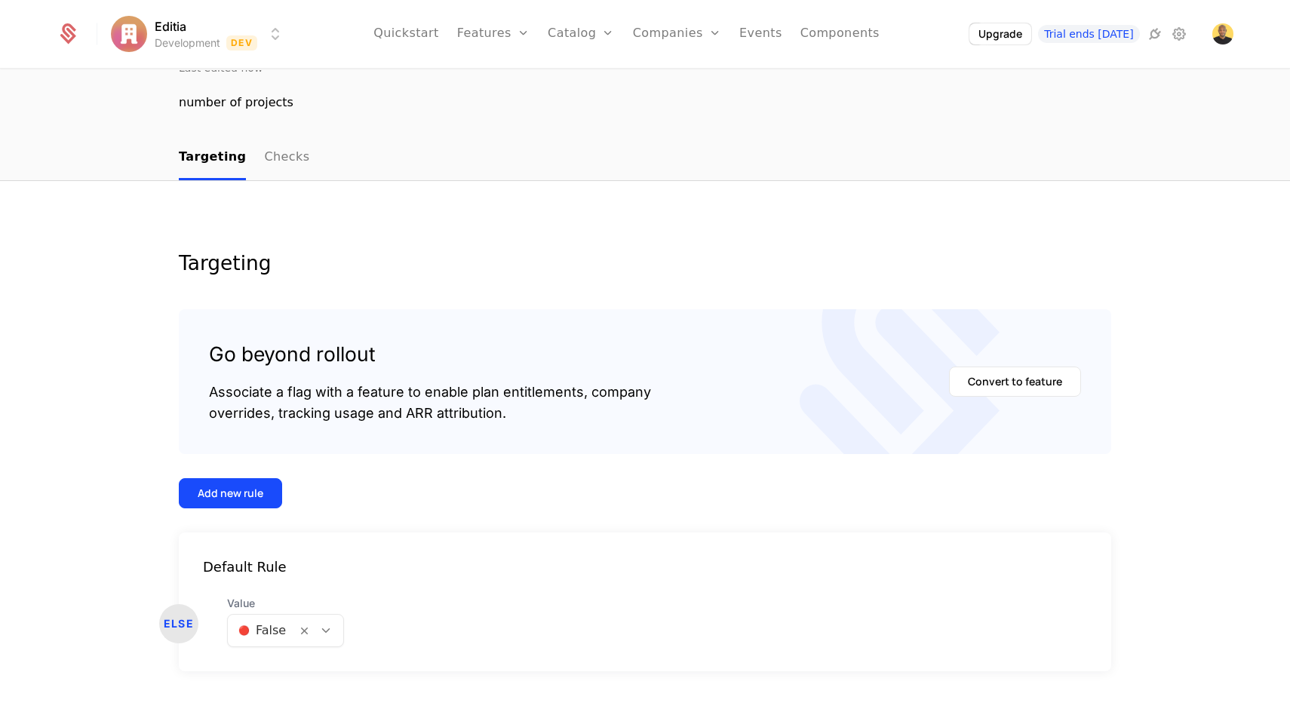
scroll to position [124, 0]
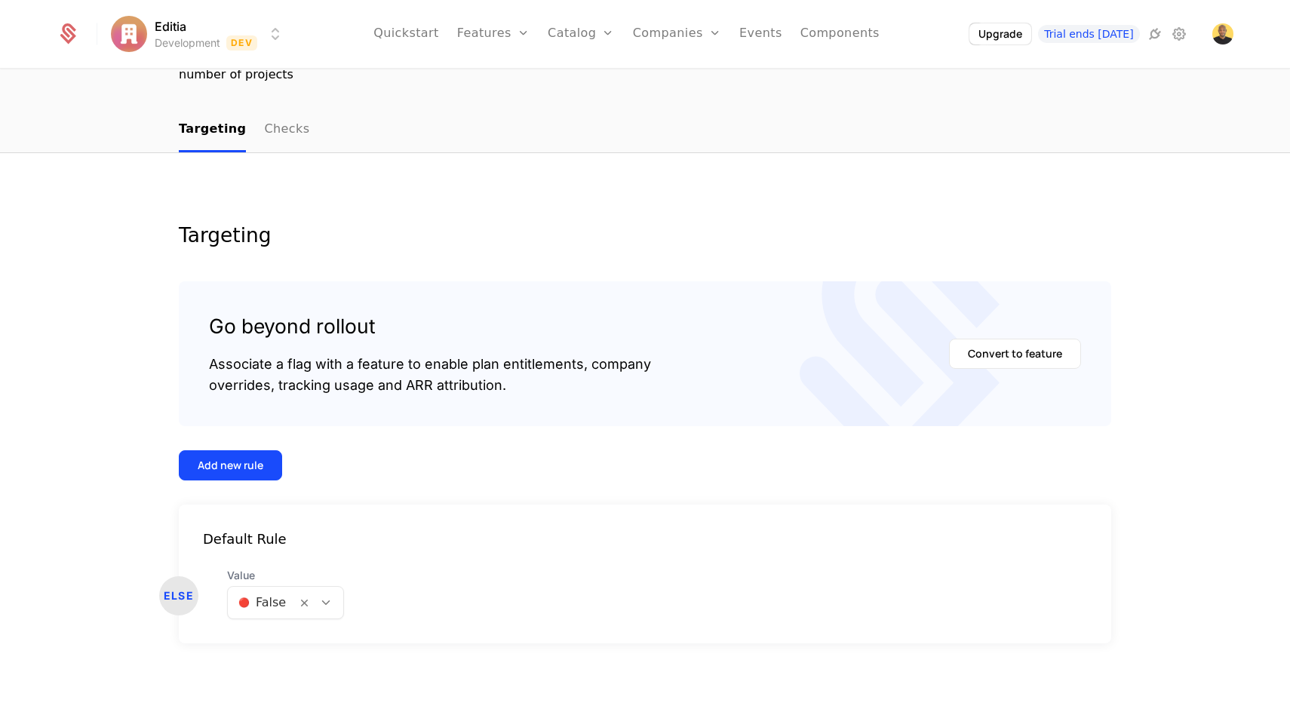
click at [227, 448] on div "Go beyond rollout Associate a flag with a feature to enable plan entitlements, …" at bounding box center [645, 462] width 932 height 362
click at [226, 461] on div "Add new rule" at bounding box center [231, 465] width 66 height 15
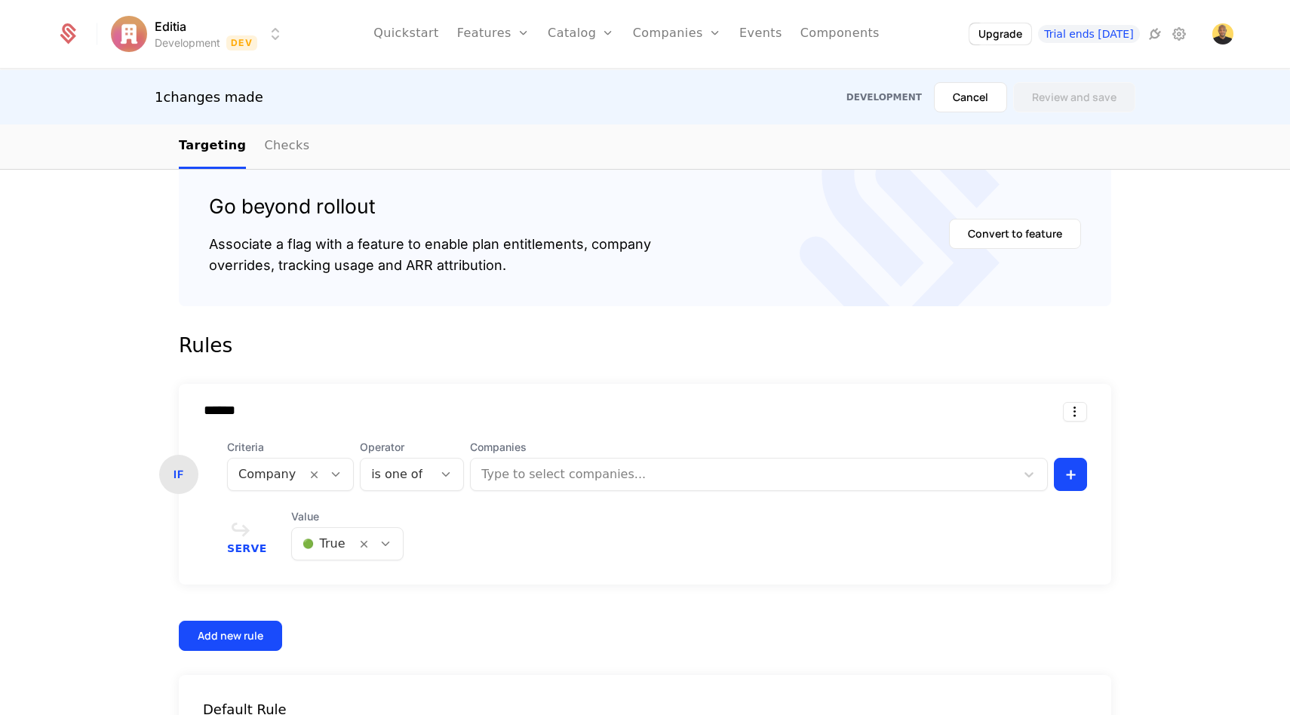
scroll to position [352, 0]
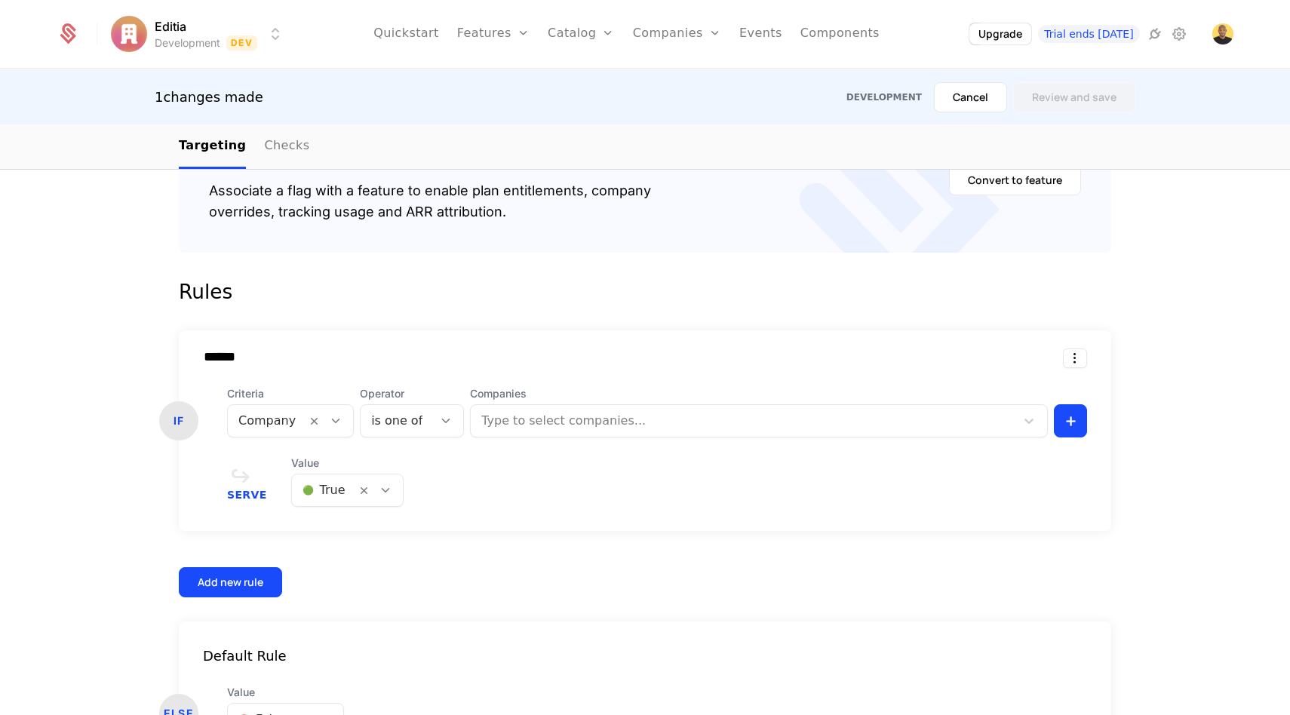
click at [387, 422] on div at bounding box center [396, 420] width 51 height 21
click at [475, 582] on div "****** IF Criteria Company Operator is not one of, 2 of 2. 2 results available.…" at bounding box center [645, 463] width 932 height 267
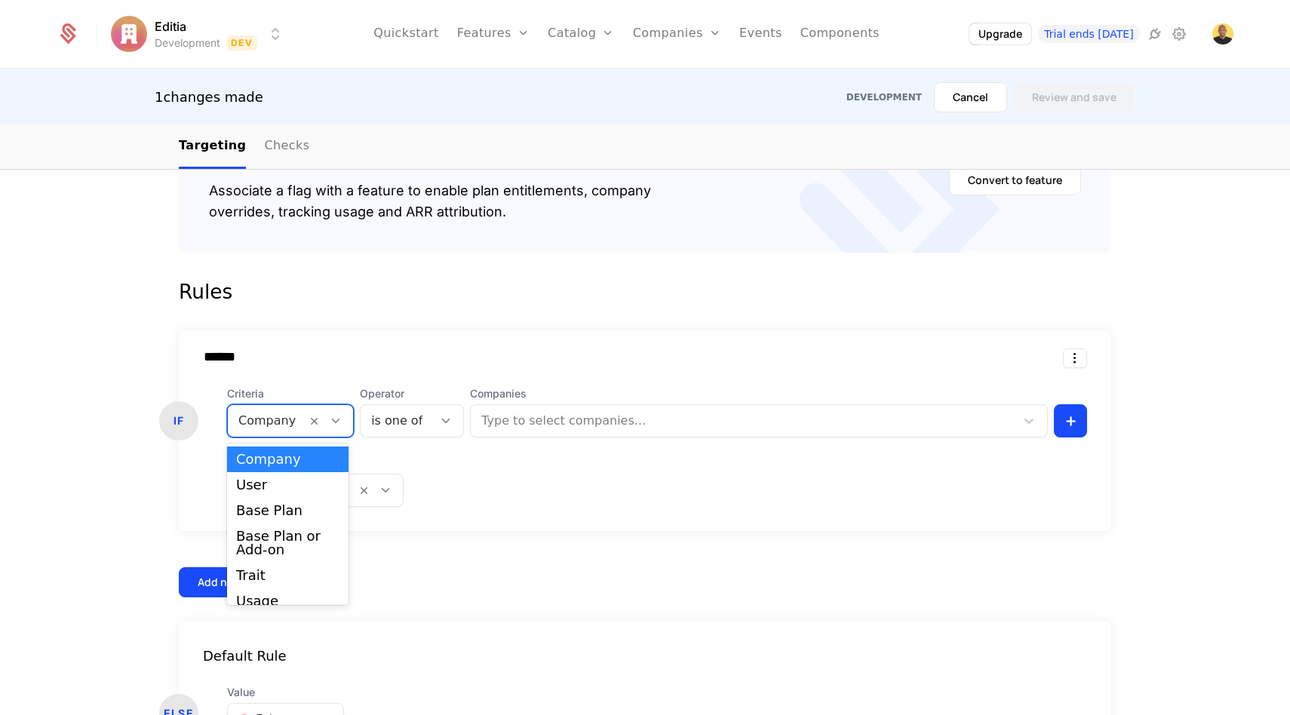
click at [323, 420] on div at bounding box center [336, 421] width 26 height 17
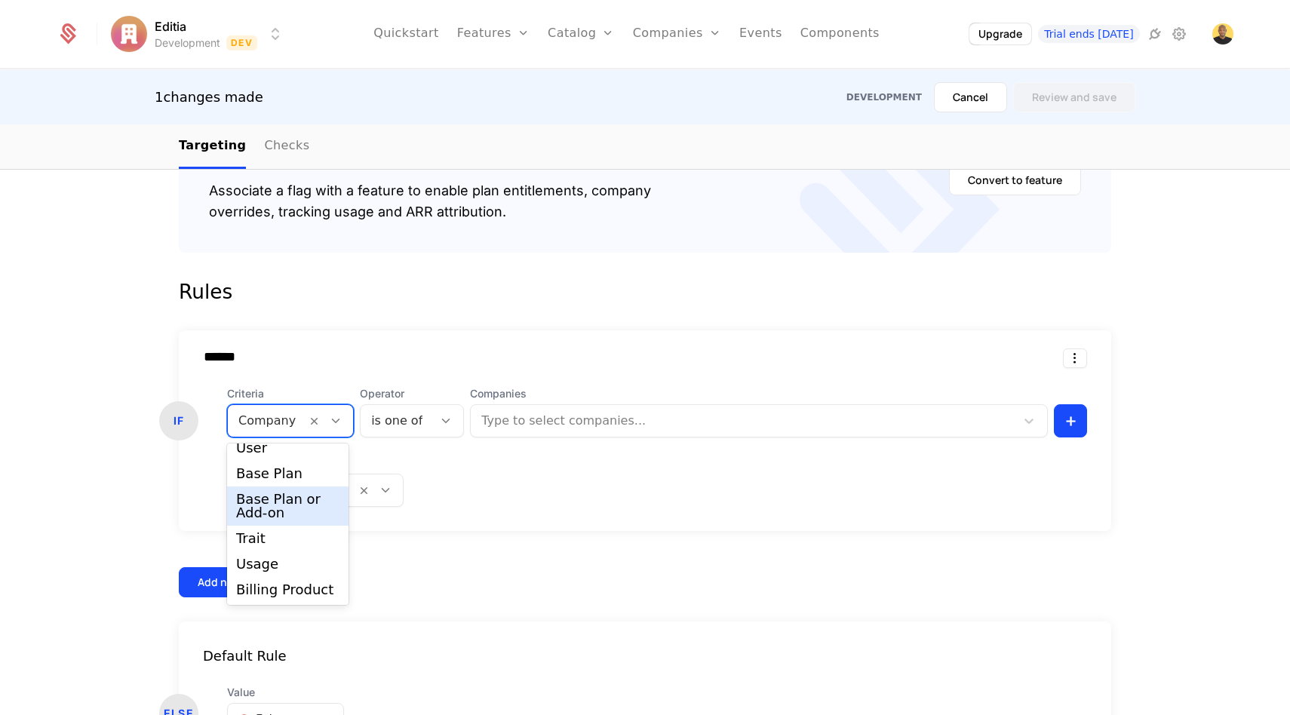
scroll to position [38, 0]
click at [268, 537] on div "Trait" at bounding box center [287, 538] width 103 height 14
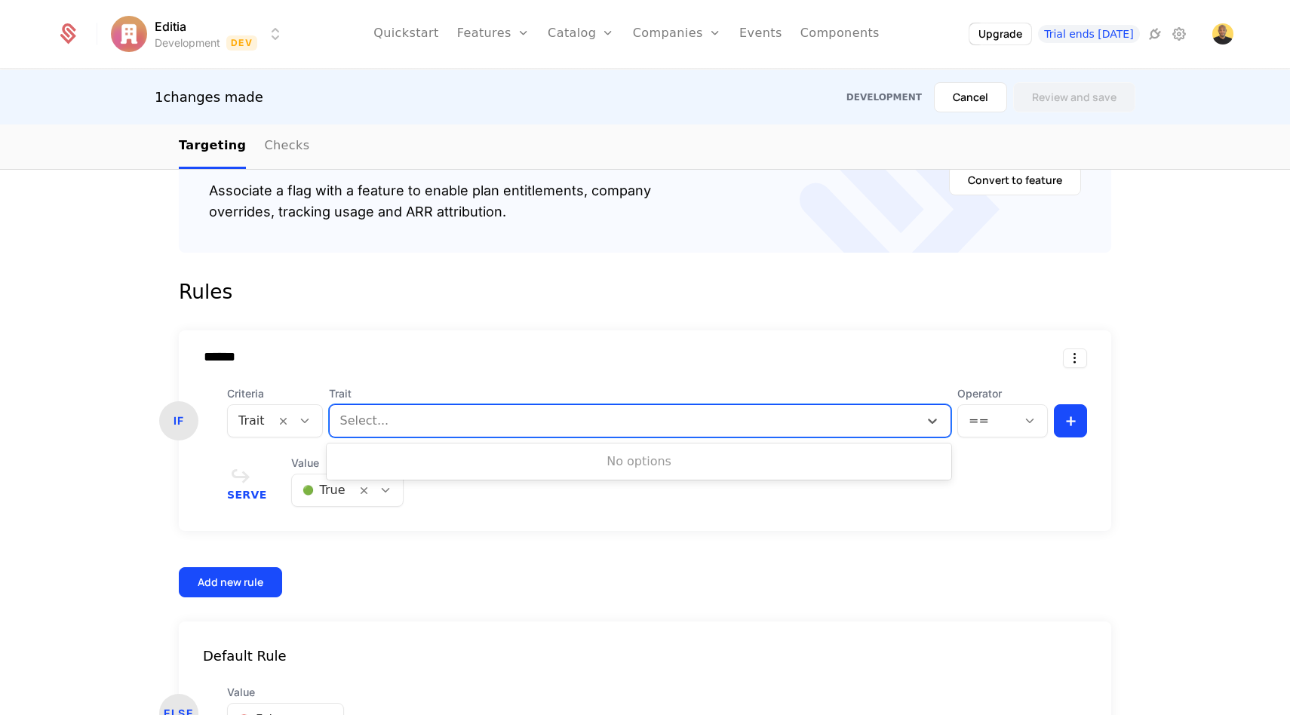
click at [377, 423] on div at bounding box center [624, 420] width 568 height 21
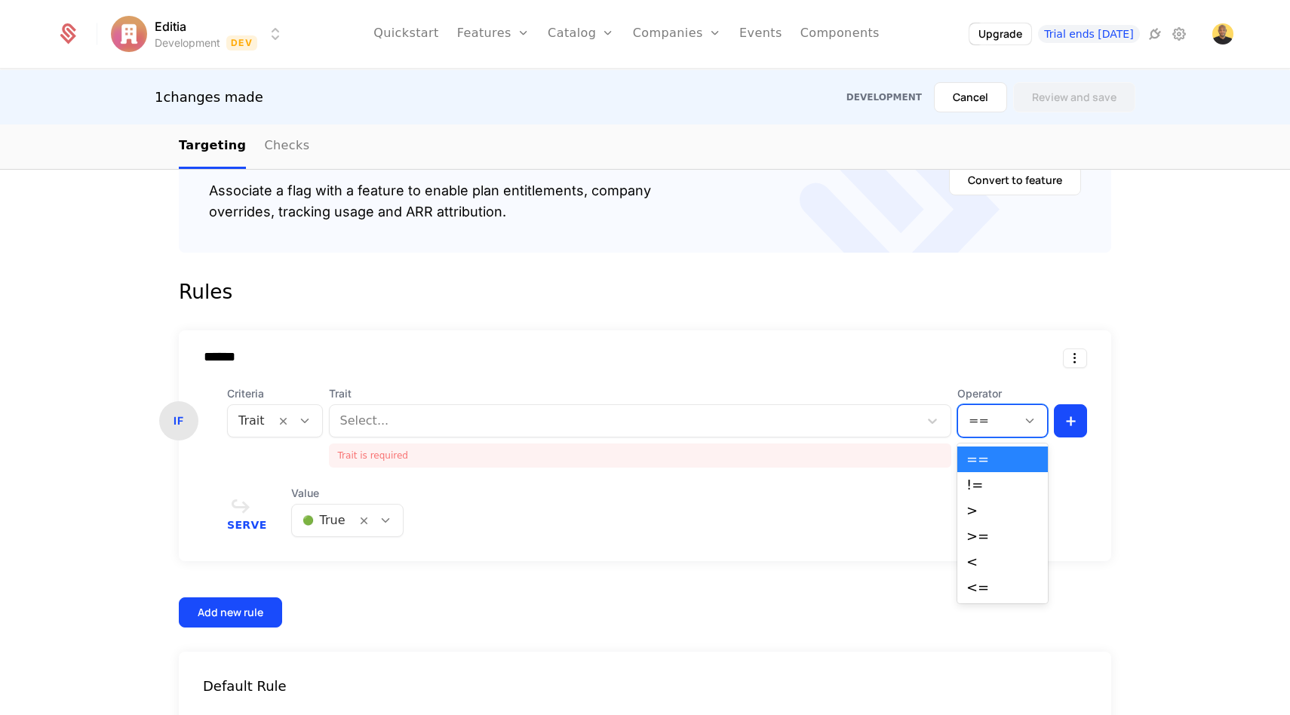
click at [990, 430] on div at bounding box center [987, 420] width 38 height 21
click at [659, 424] on div at bounding box center [624, 420] width 568 height 21
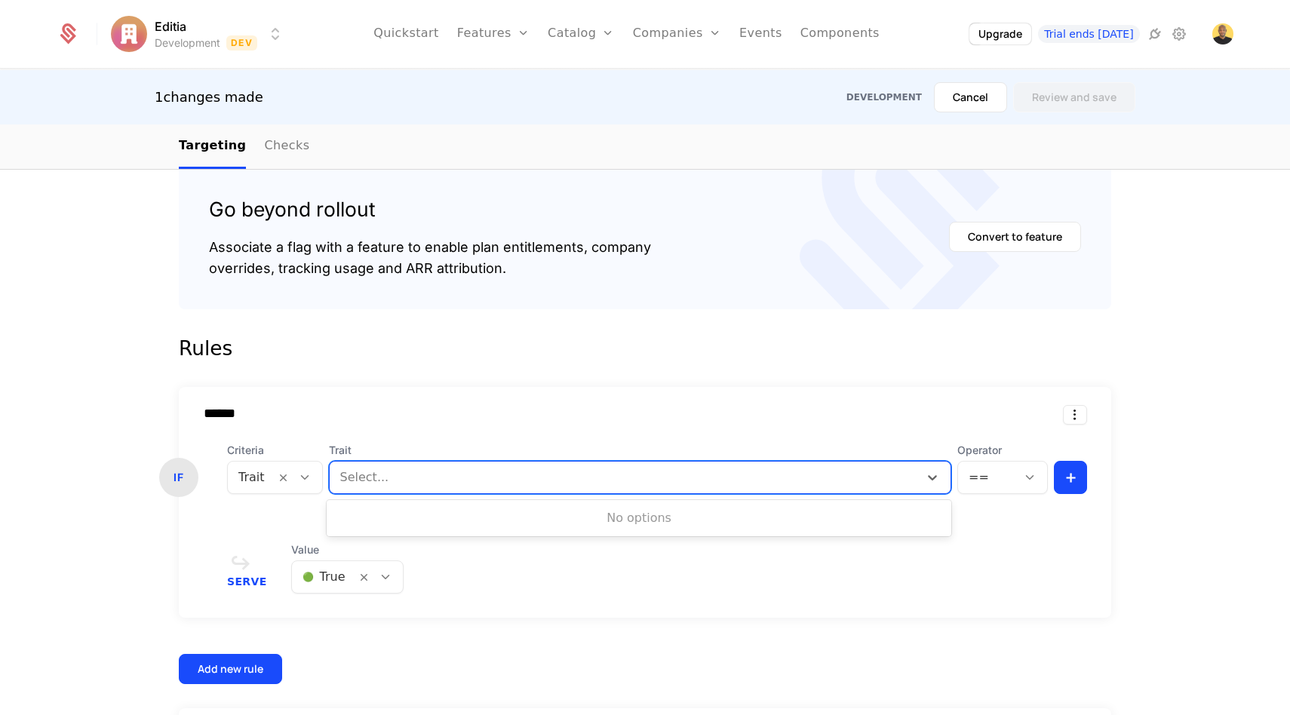
scroll to position [445, 0]
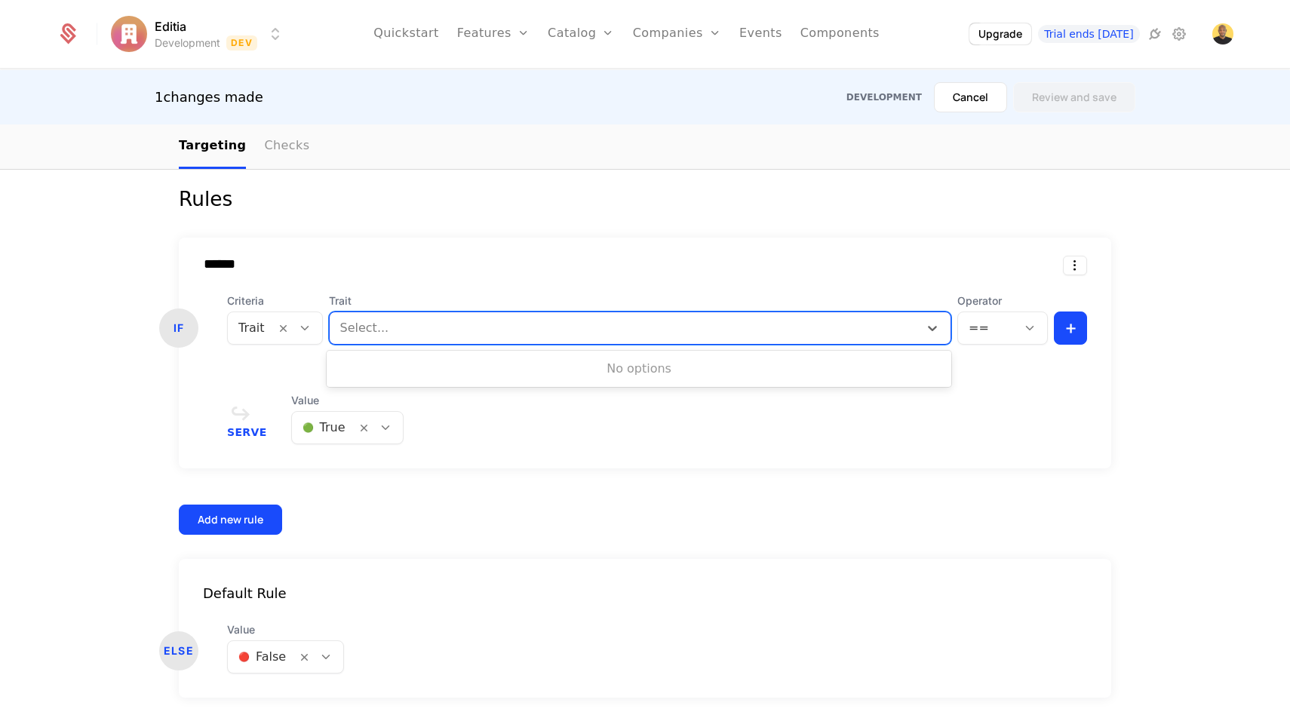
click at [269, 137] on link "Checks" at bounding box center [286, 146] width 45 height 44
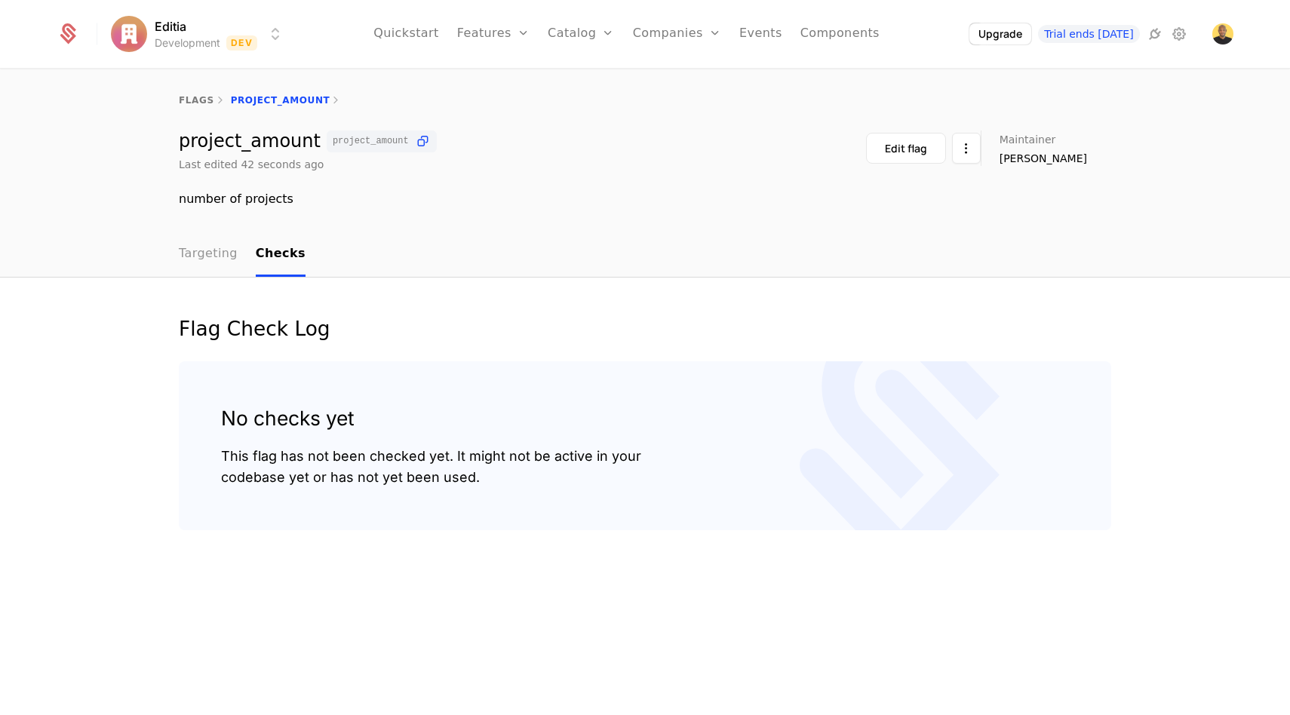
click at [215, 256] on link "Targeting" at bounding box center [208, 254] width 59 height 44
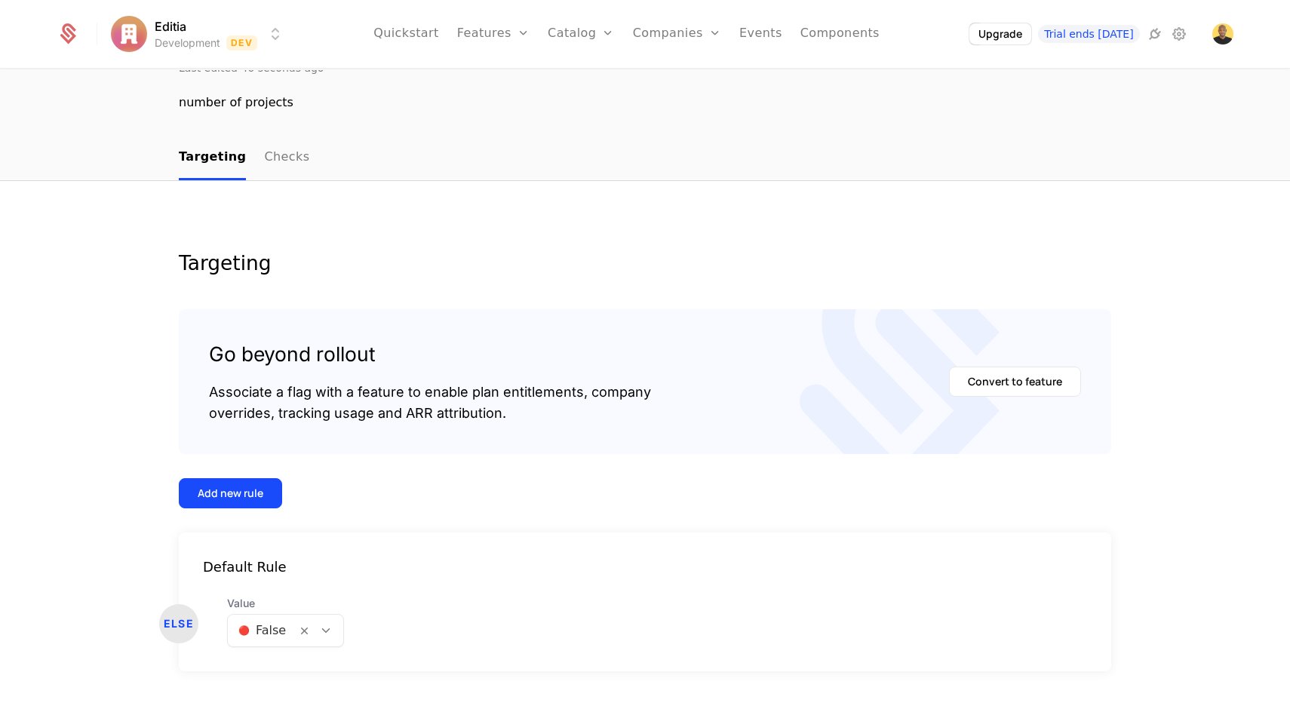
scroll to position [124, 0]
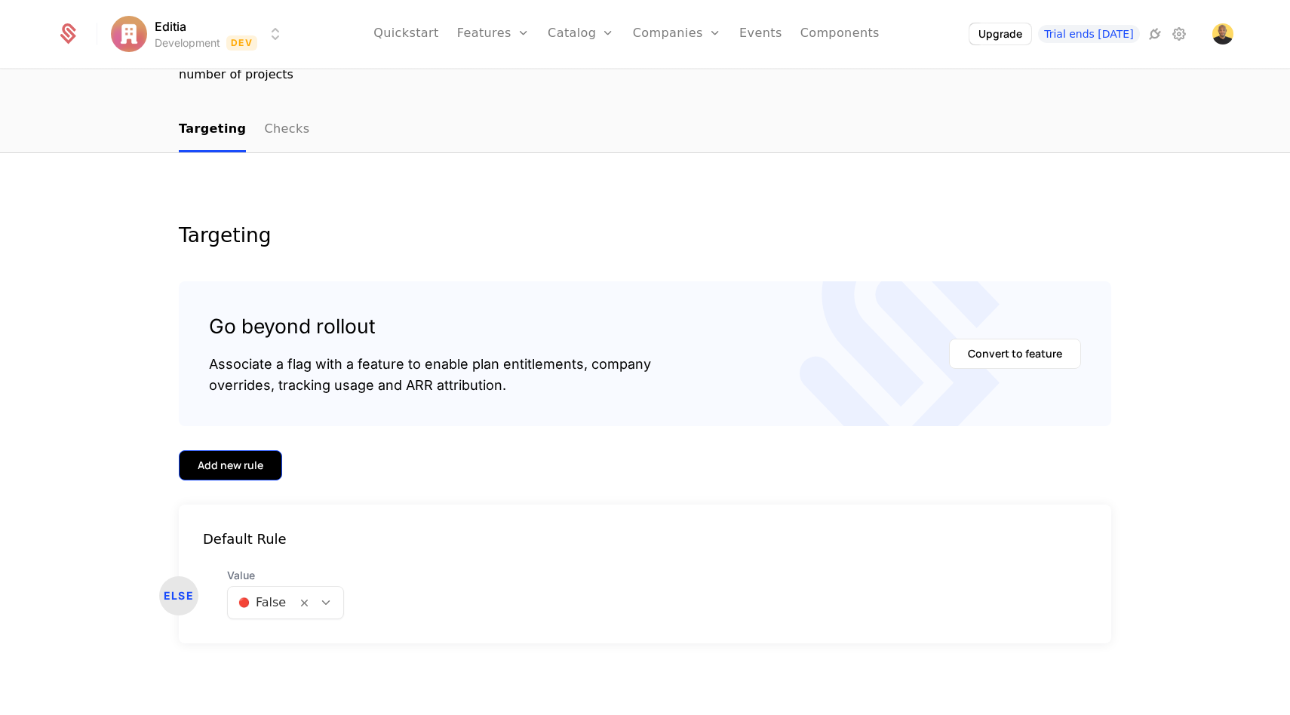
click at [254, 477] on button "Add new rule" at bounding box center [230, 465] width 103 height 30
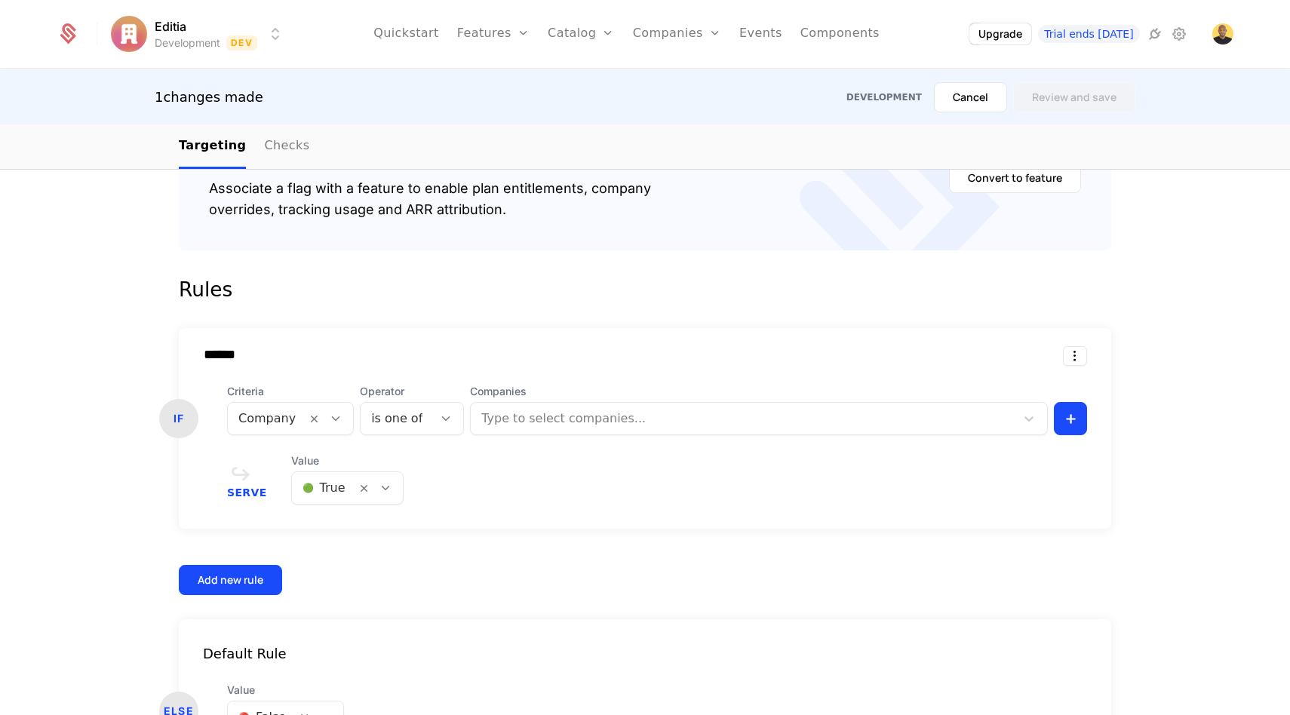
scroll to position [397, 0]
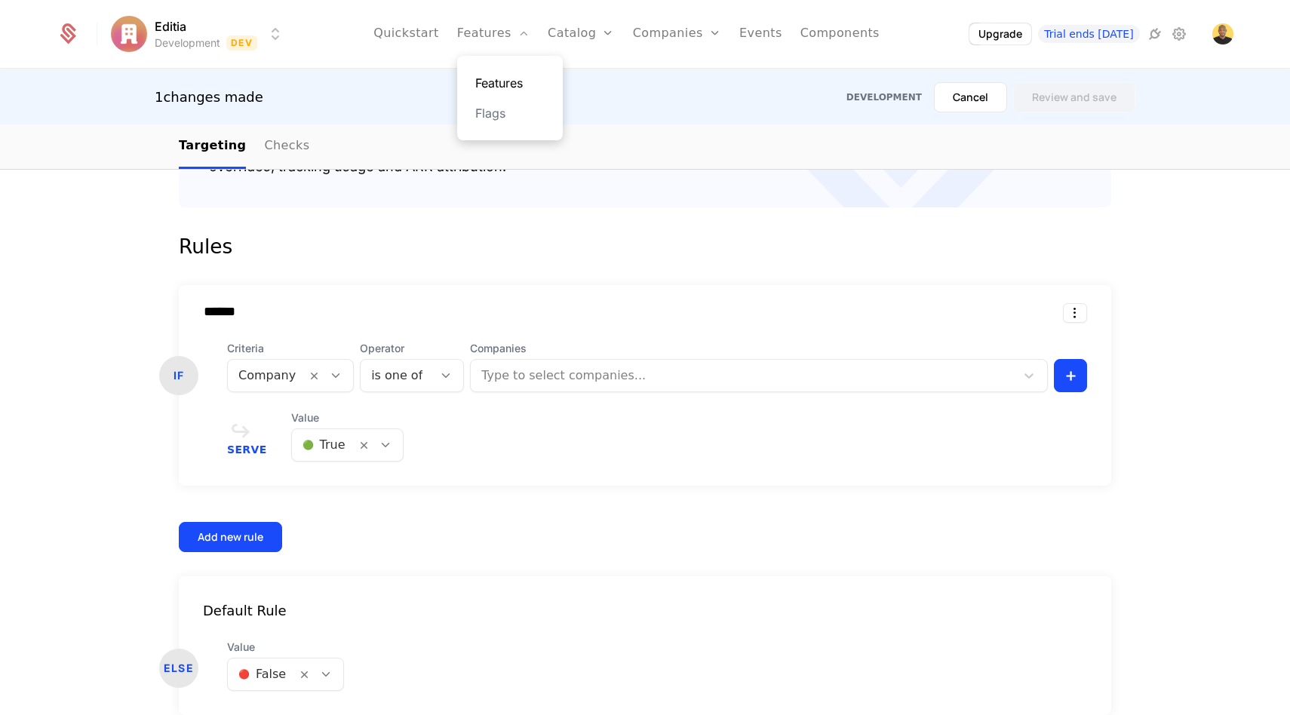
click at [498, 82] on link "Features" at bounding box center [509, 83] width 69 height 18
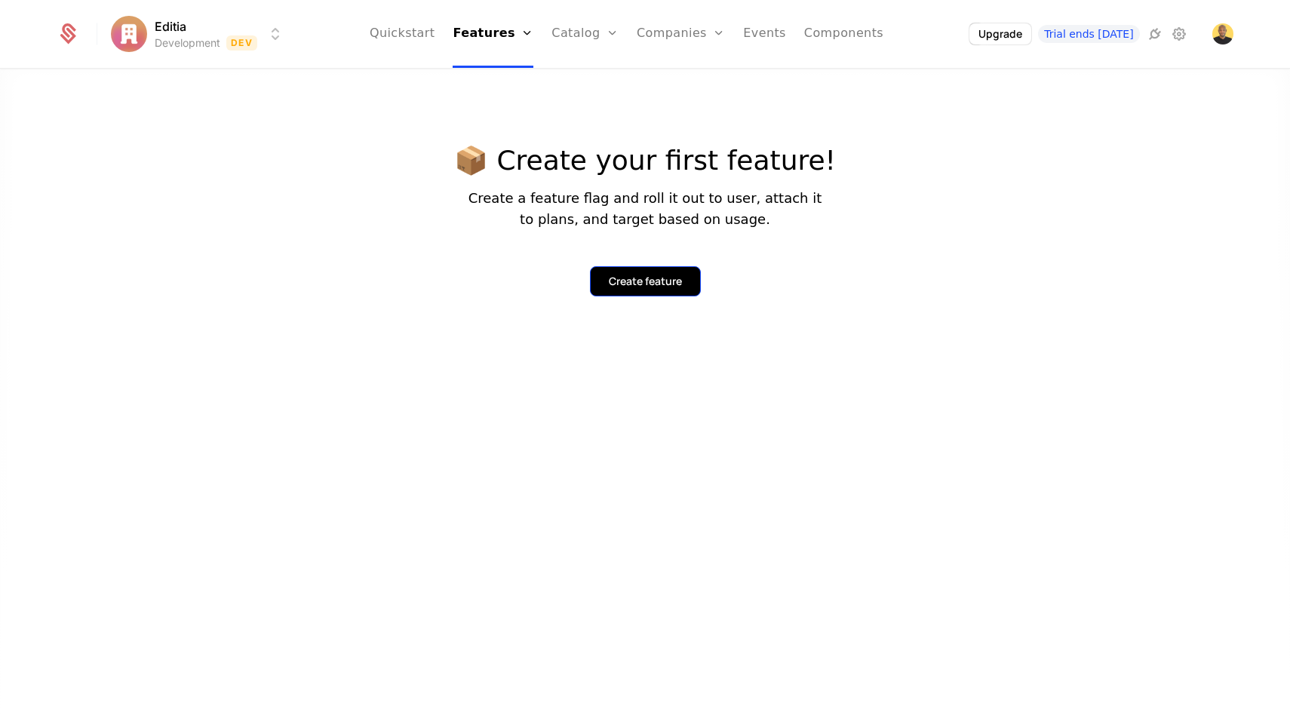
click at [594, 271] on button "Create feature" at bounding box center [645, 281] width 111 height 30
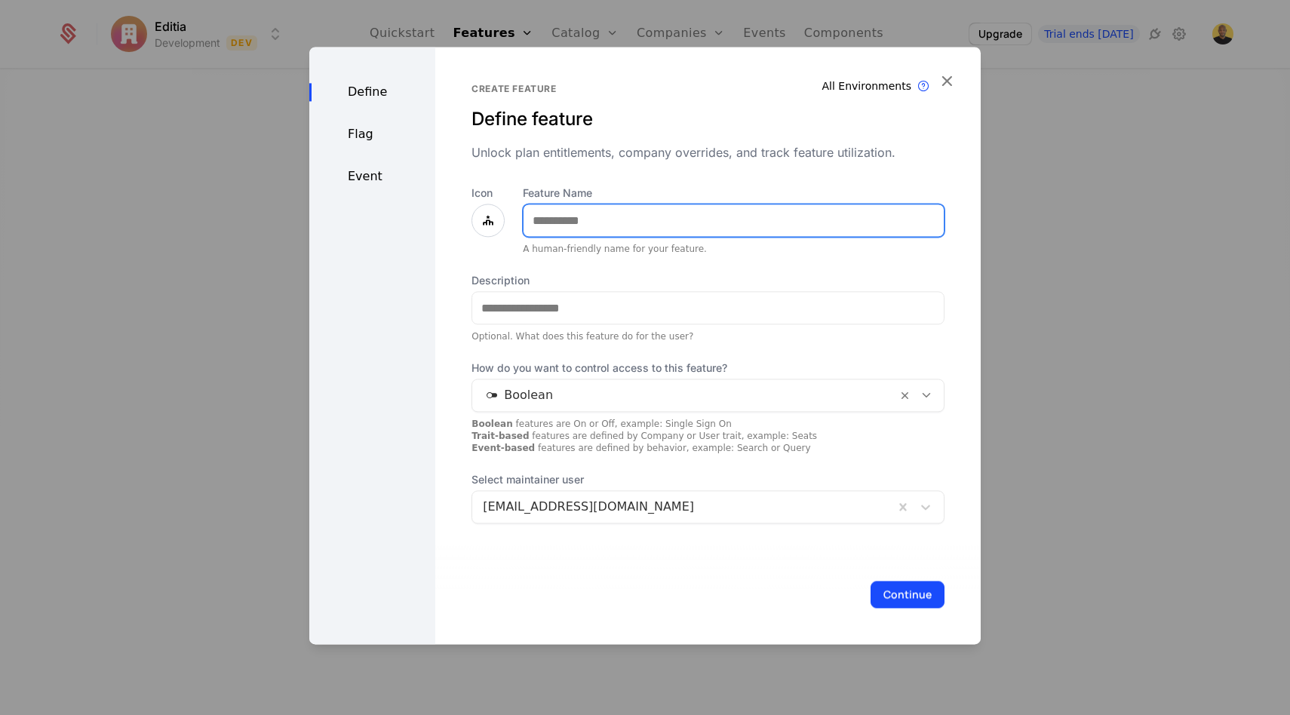
click at [590, 219] on input "Feature Name" at bounding box center [733, 220] width 420 height 32
type input "**********"
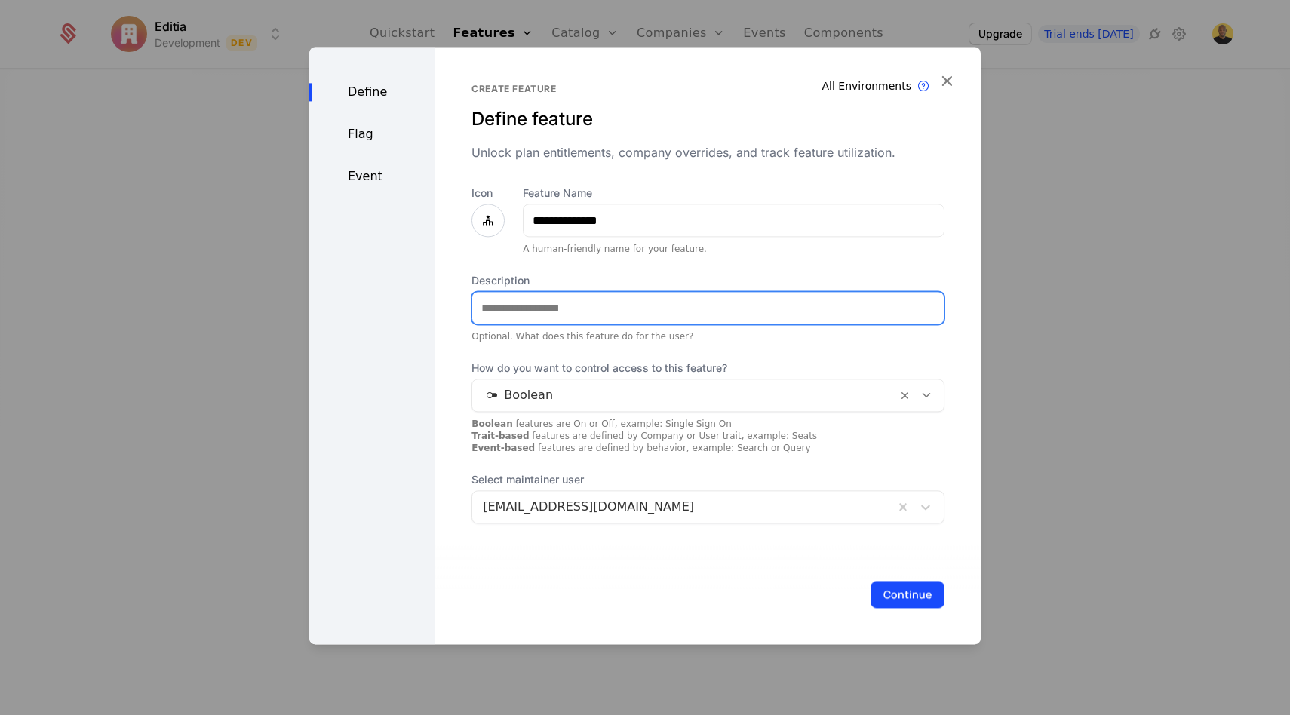
click at [561, 307] on input "Description" at bounding box center [707, 308] width 471 height 32
click at [676, 306] on input "Description" at bounding box center [707, 308] width 471 height 32
paste input "**********"
drag, startPoint x: 870, startPoint y: 308, endPoint x: 707, endPoint y: 308, distance: 162.9
click at [707, 308] on input "**********" at bounding box center [707, 308] width 471 height 32
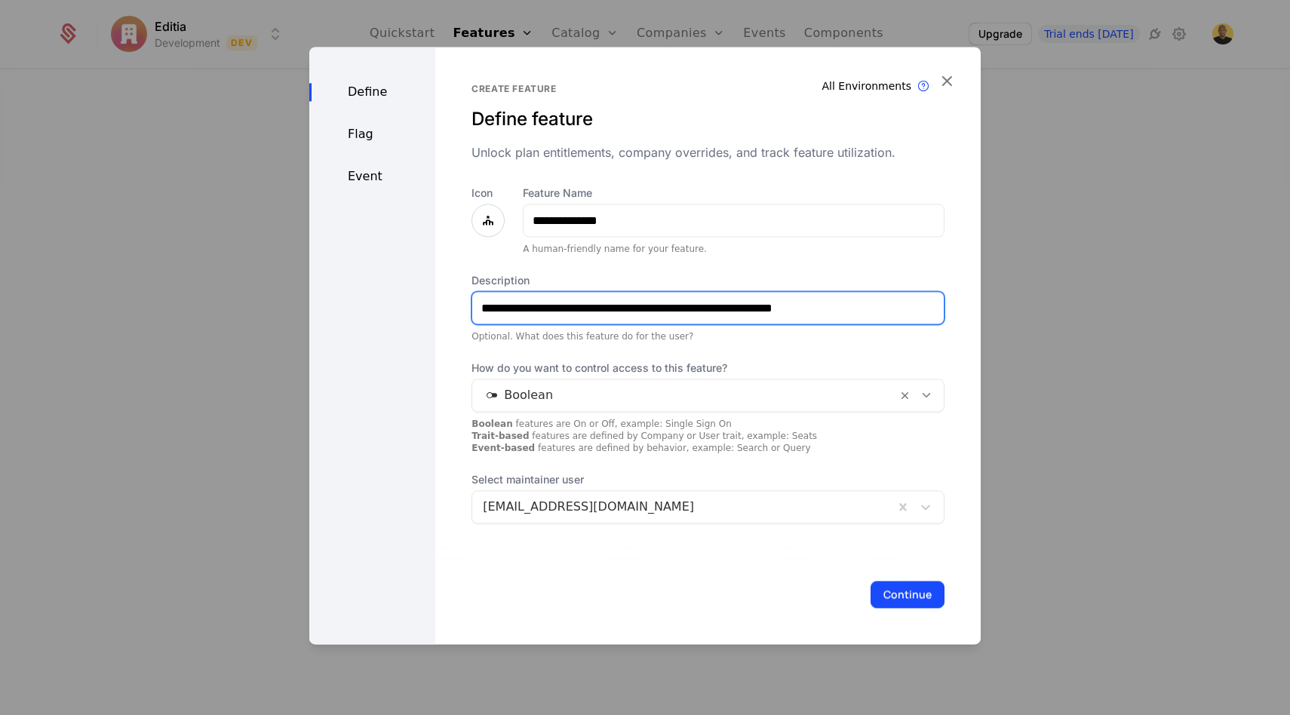
click at [478, 308] on input "**********" at bounding box center [707, 308] width 471 height 32
drag, startPoint x: 895, startPoint y: 306, endPoint x: 803, endPoint y: 311, distance: 92.1
click at [803, 311] on input "**********" at bounding box center [707, 308] width 471 height 32
click at [902, 307] on input "**********" at bounding box center [707, 308] width 471 height 32
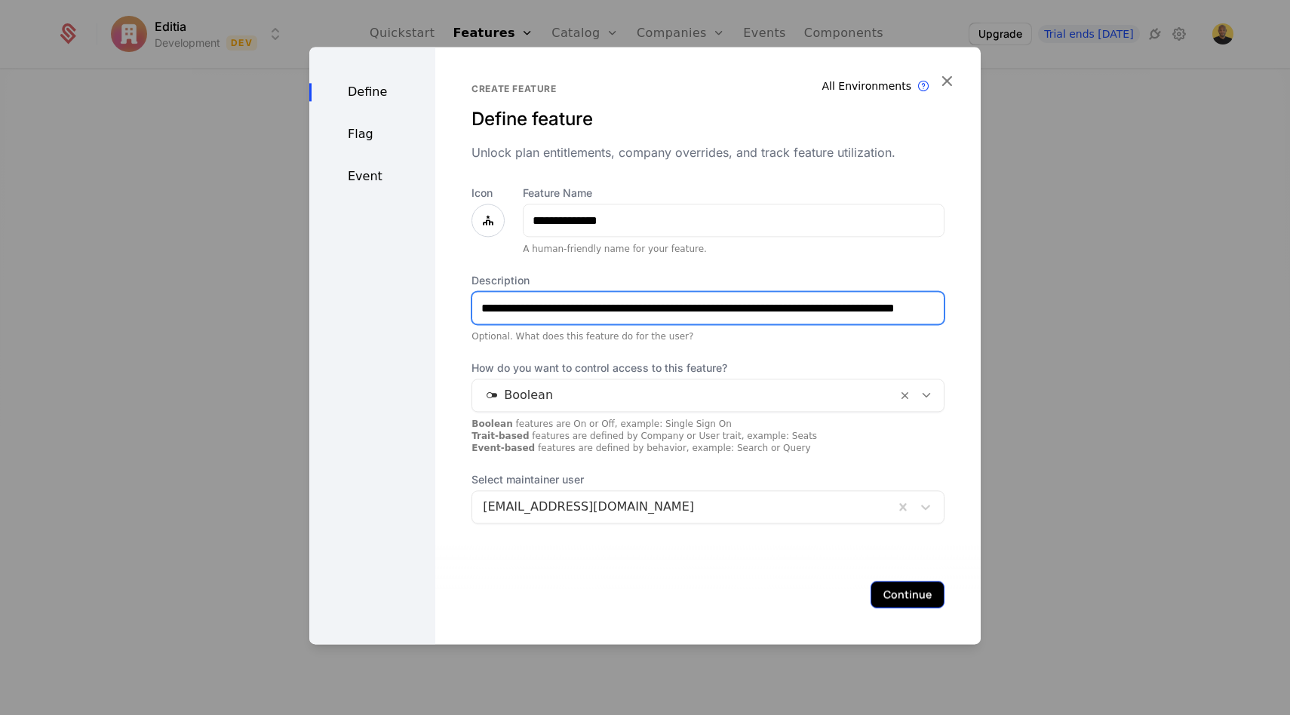
type input "**********"
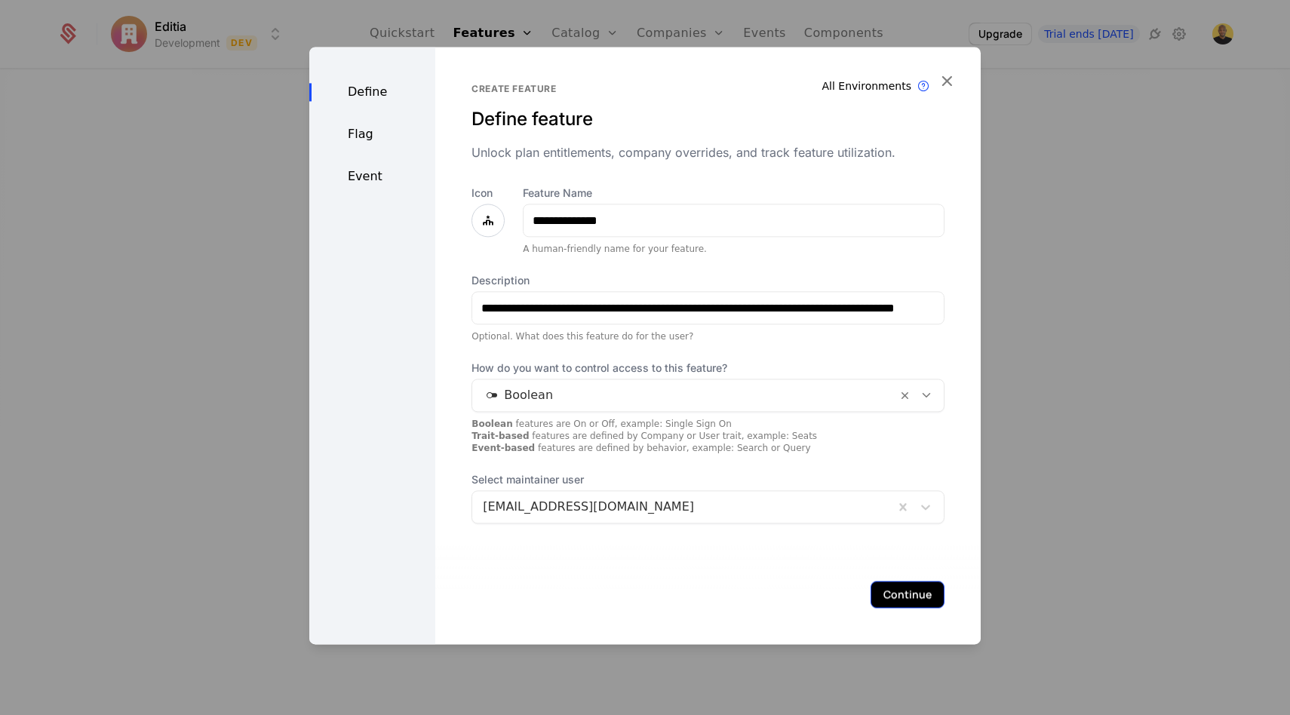
click at [907, 585] on button "Continue" at bounding box center [907, 594] width 74 height 27
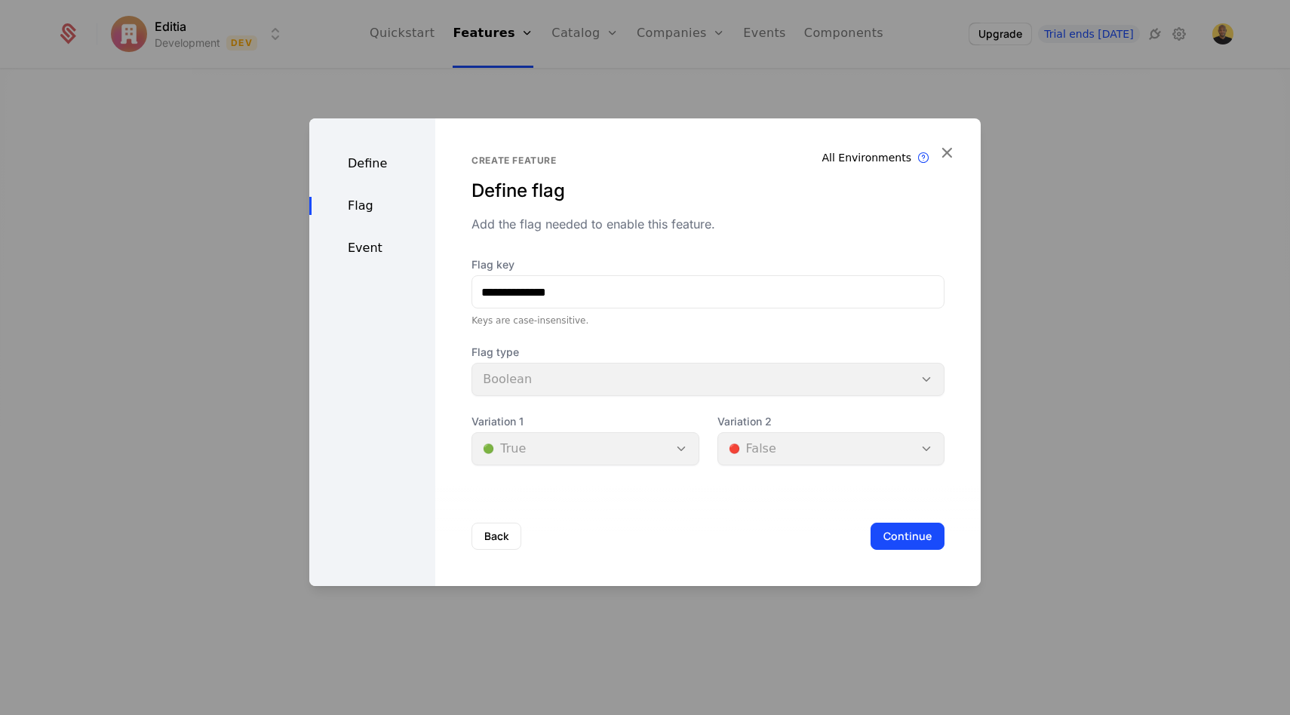
click at [903, 560] on div "Back Continue" at bounding box center [707, 536] width 545 height 100
click at [903, 545] on button "Continue" at bounding box center [907, 536] width 74 height 27
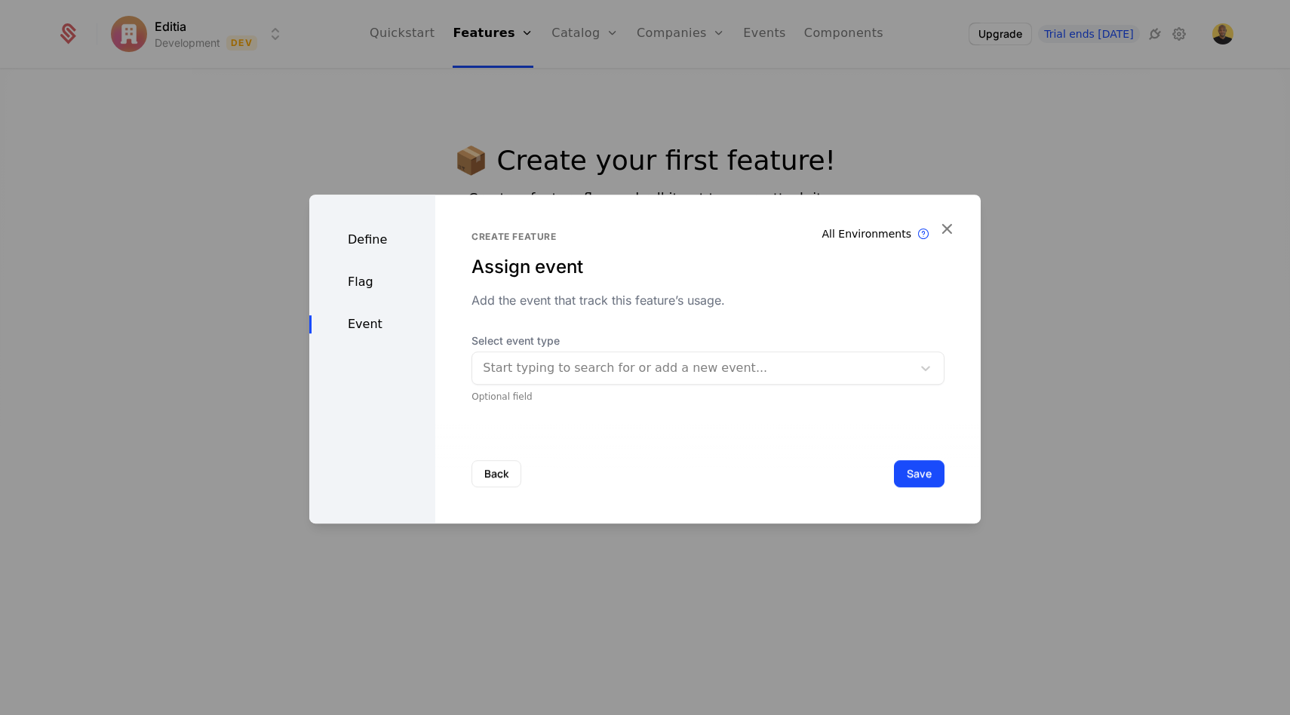
click at [656, 376] on div at bounding box center [692, 367] width 419 height 21
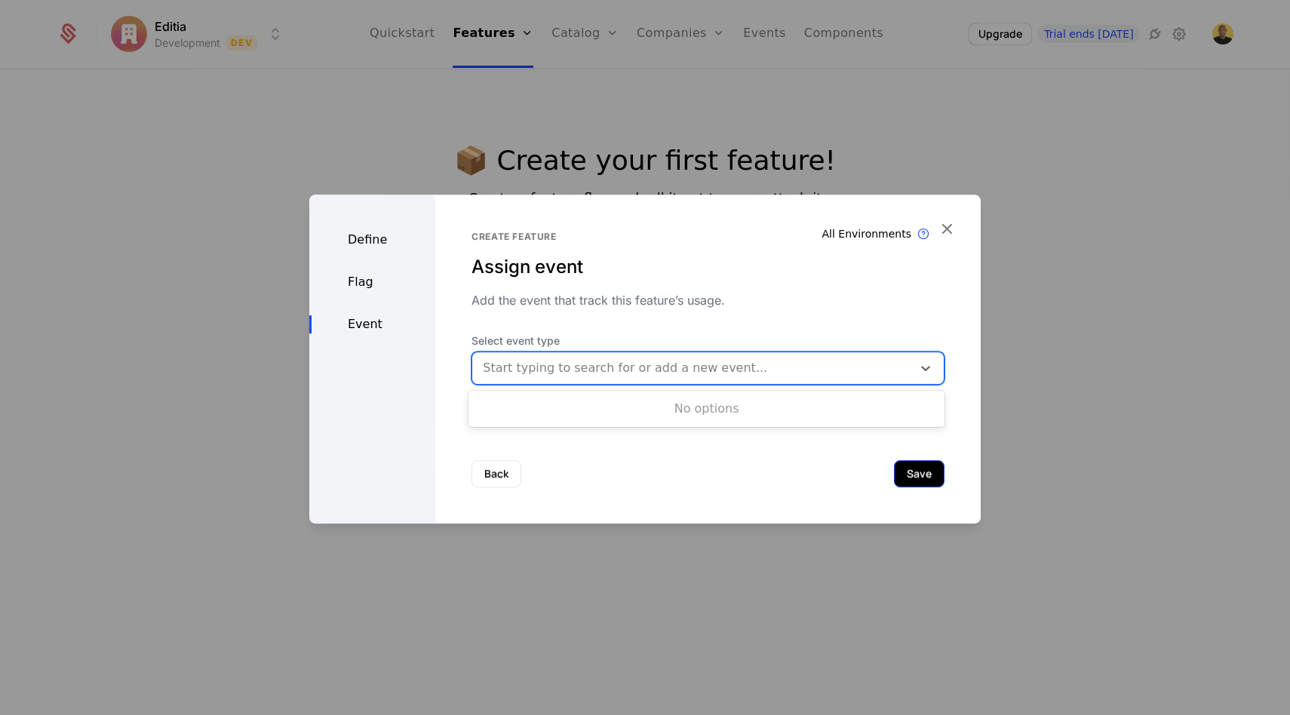
click at [924, 465] on button "Save" at bounding box center [919, 473] width 51 height 27
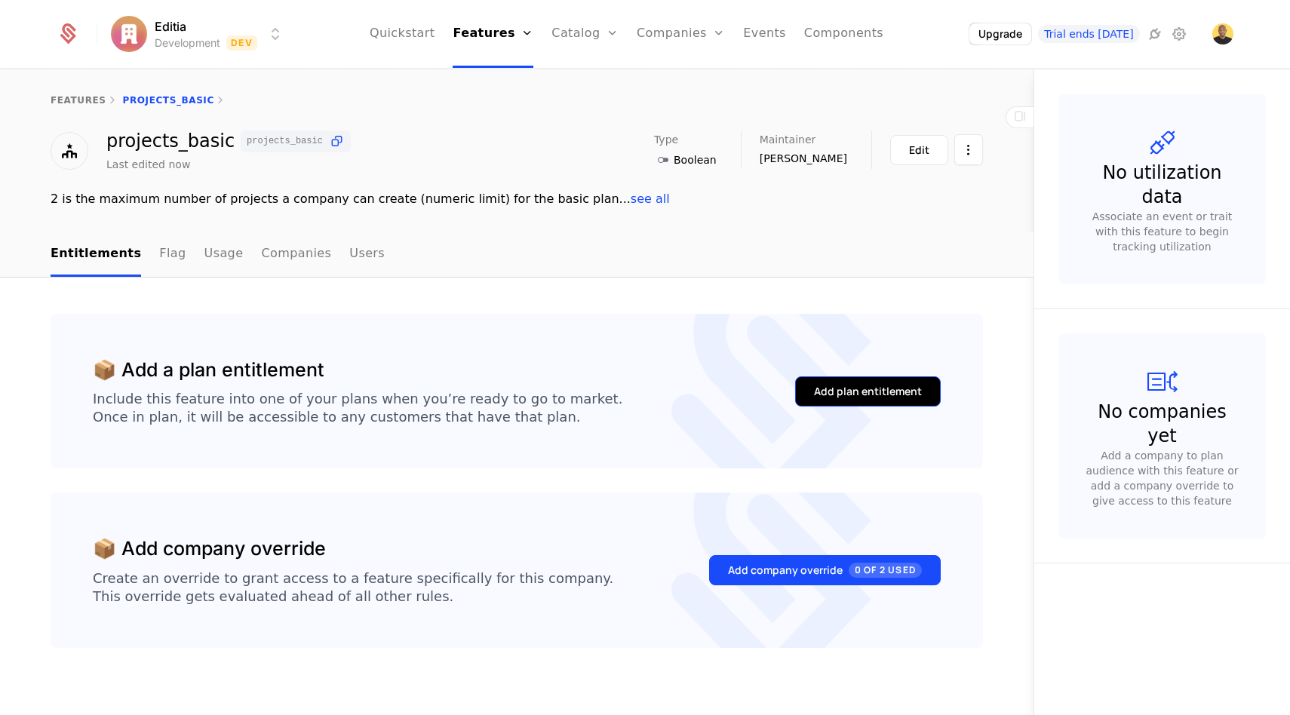
click at [816, 385] on div "Add plan entitlement" at bounding box center [868, 391] width 108 height 15
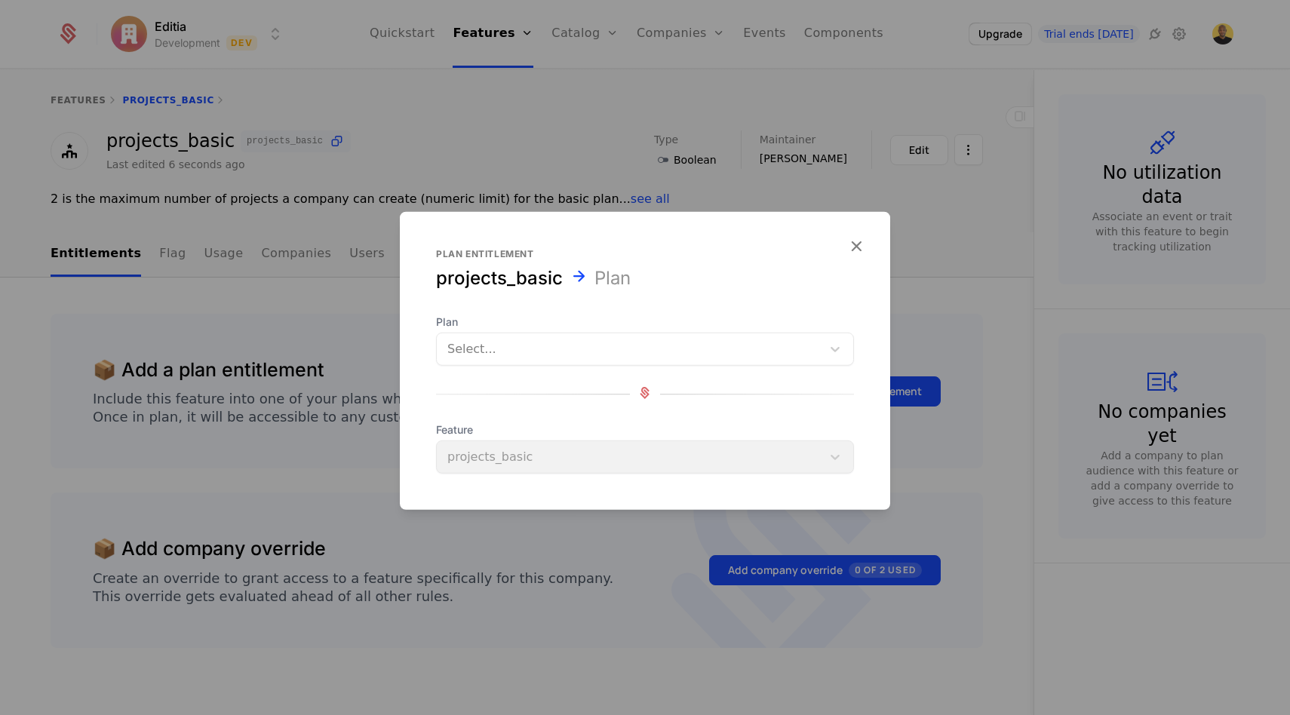
click at [658, 351] on div at bounding box center [629, 349] width 364 height 21
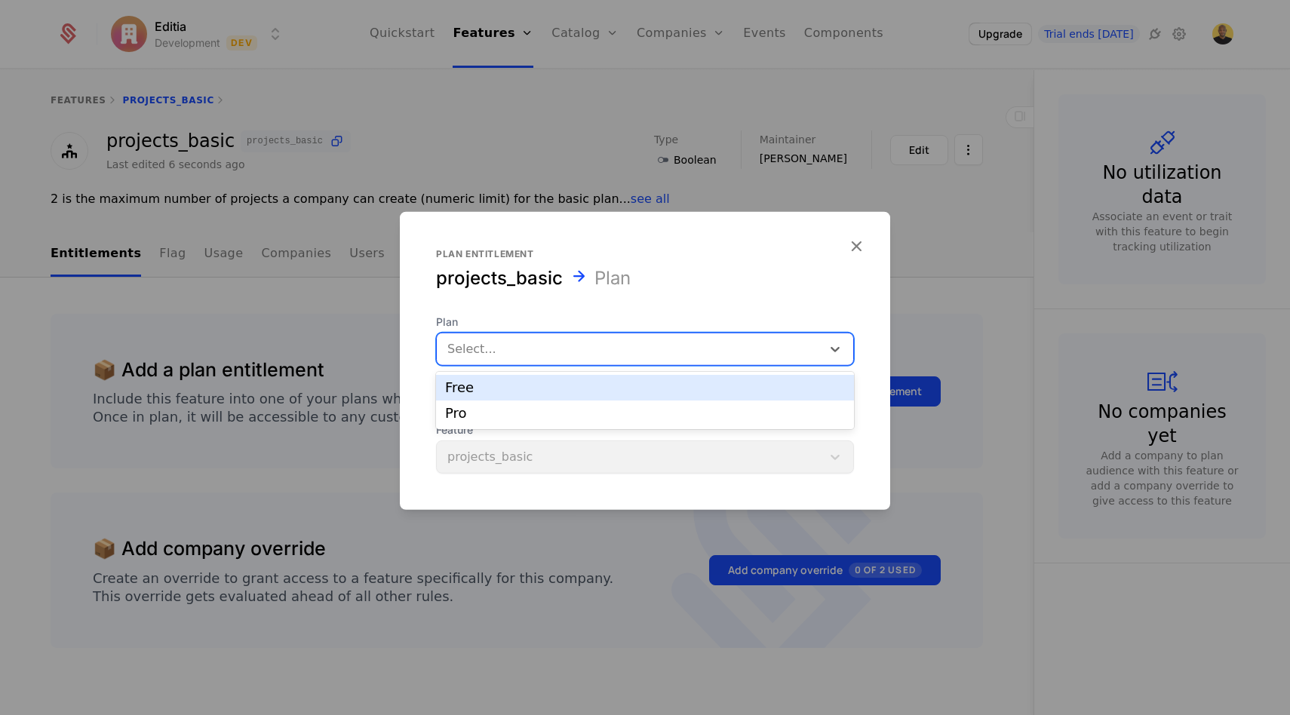
click at [561, 391] on div "Free" at bounding box center [645, 388] width 400 height 14
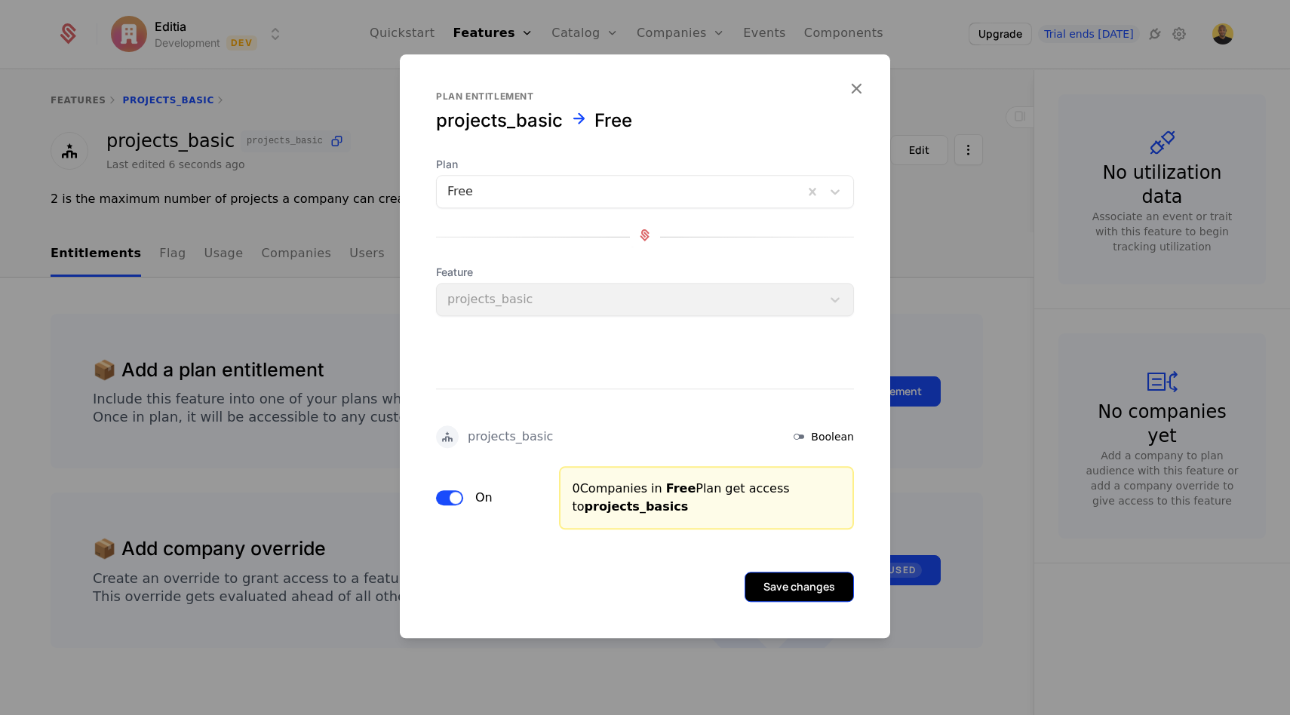
click at [781, 585] on button "Save changes" at bounding box center [798, 587] width 109 height 30
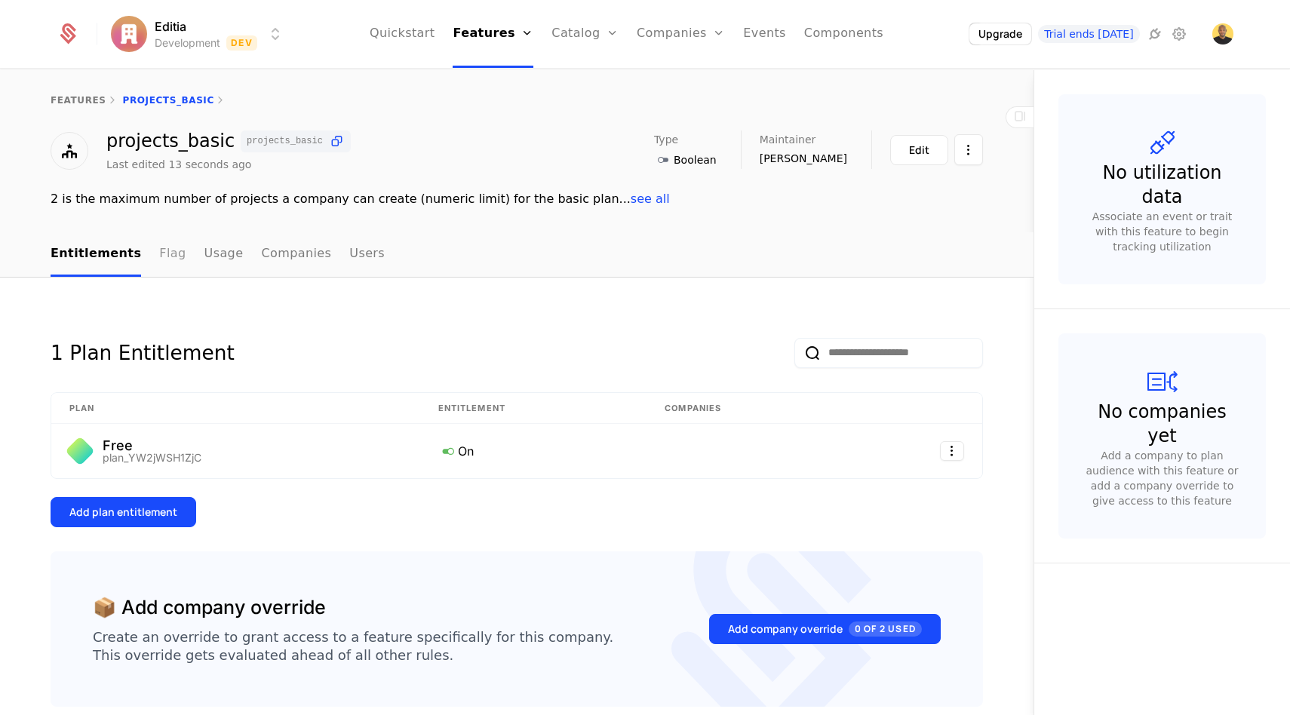
click at [159, 254] on link "Flag" at bounding box center [172, 254] width 26 height 44
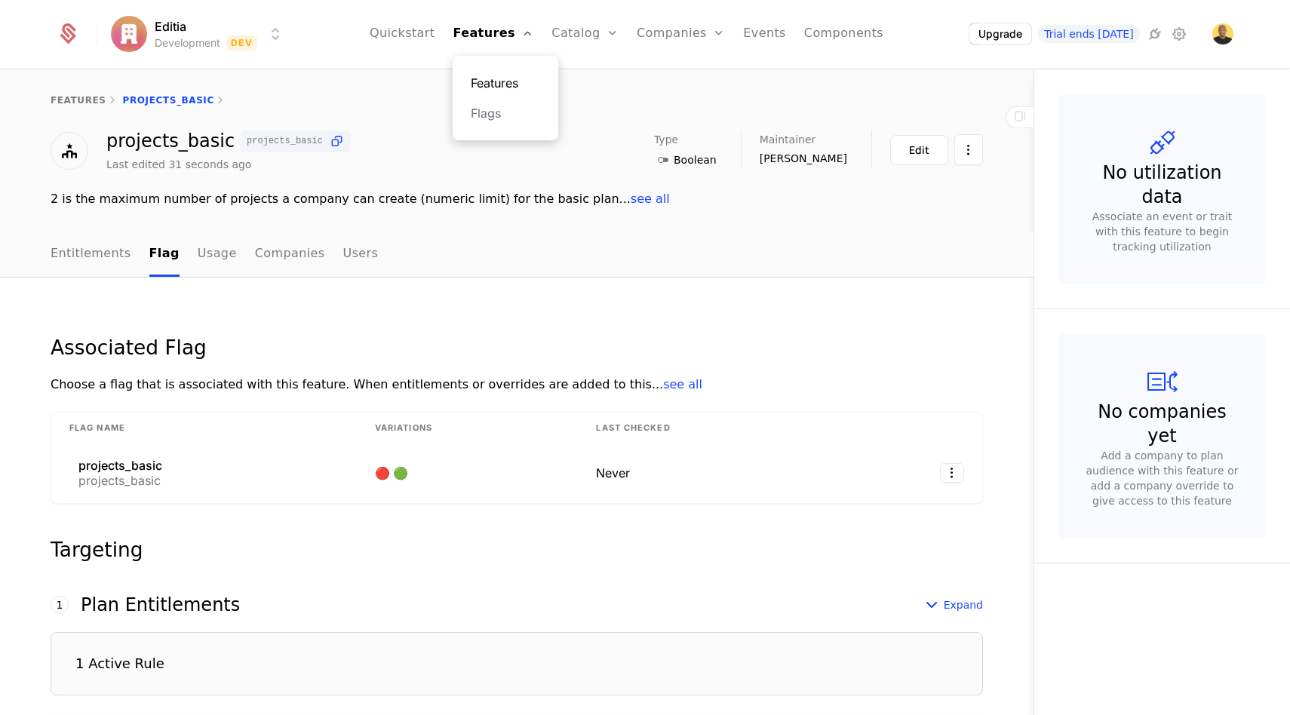
click at [502, 85] on link "Features" at bounding box center [505, 83] width 69 height 18
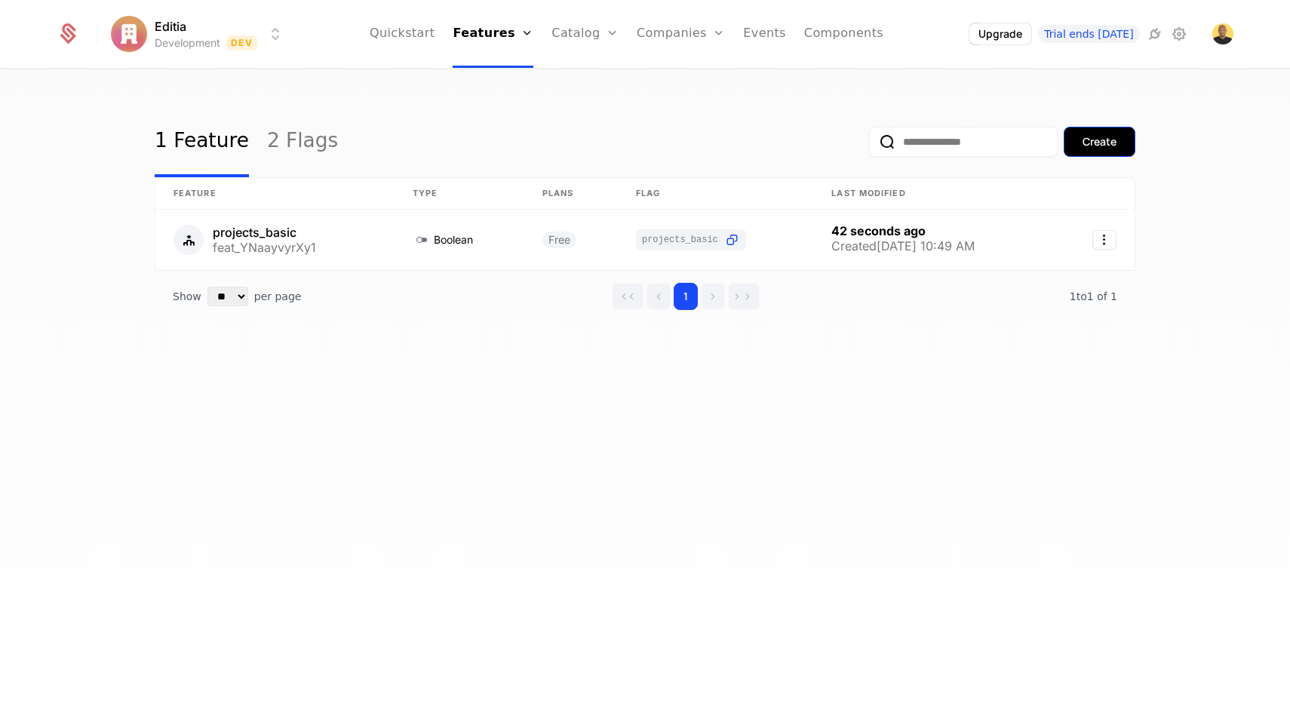
click at [1112, 129] on button "Create" at bounding box center [1099, 142] width 72 height 30
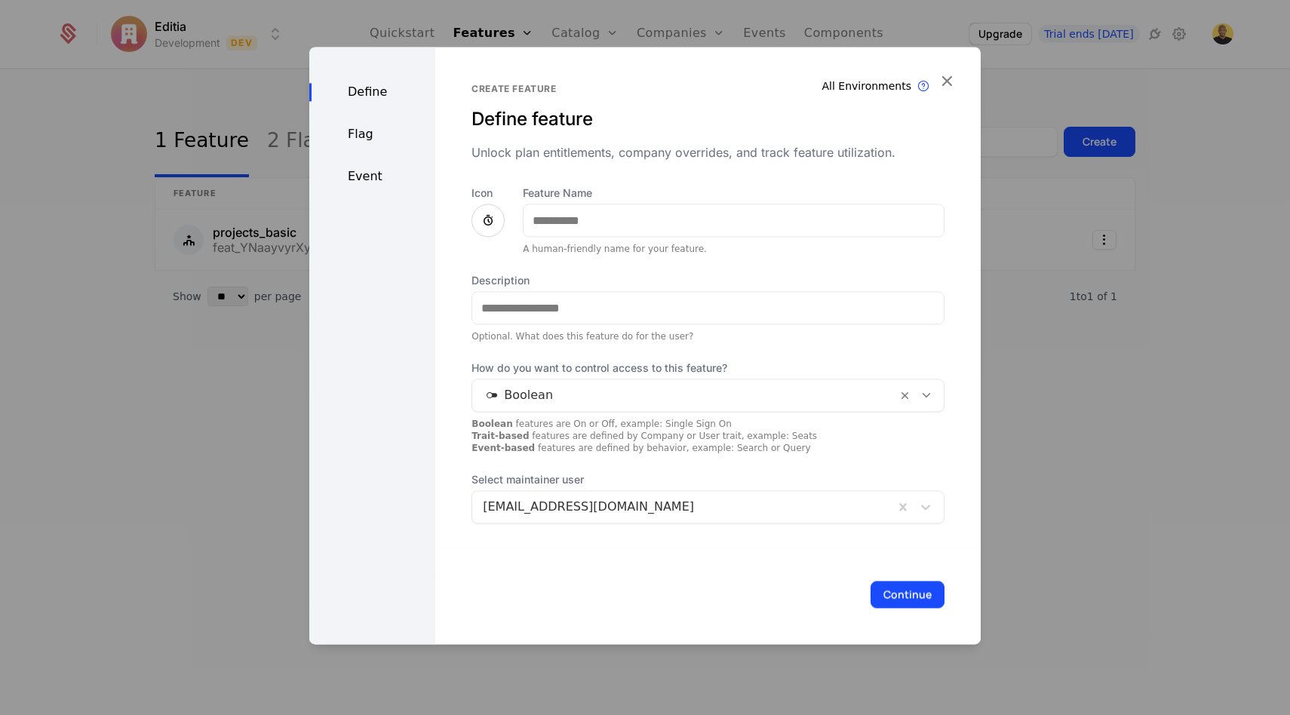
click at [561, 243] on div "A human-friendly name for your feature." at bounding box center [734, 249] width 422 height 12
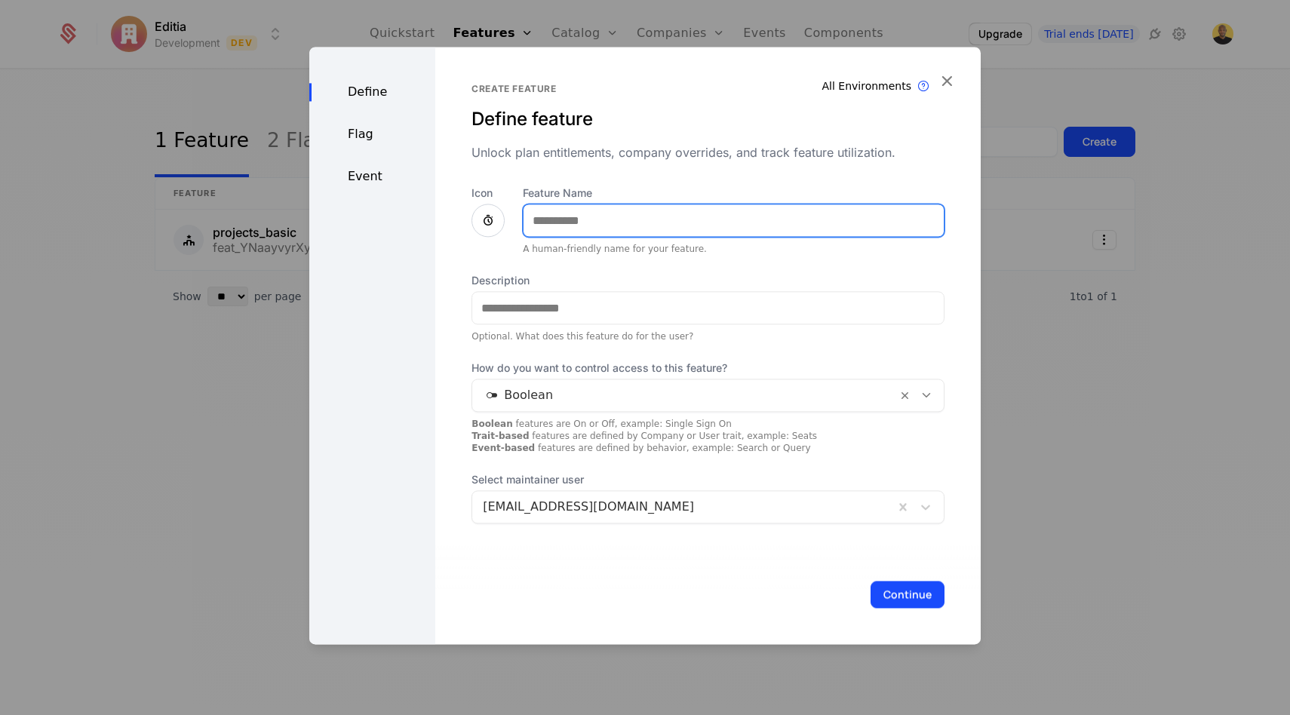
click at [574, 226] on input "Feature Name" at bounding box center [733, 220] width 420 height 32
paste input "**********"
type input "**********"
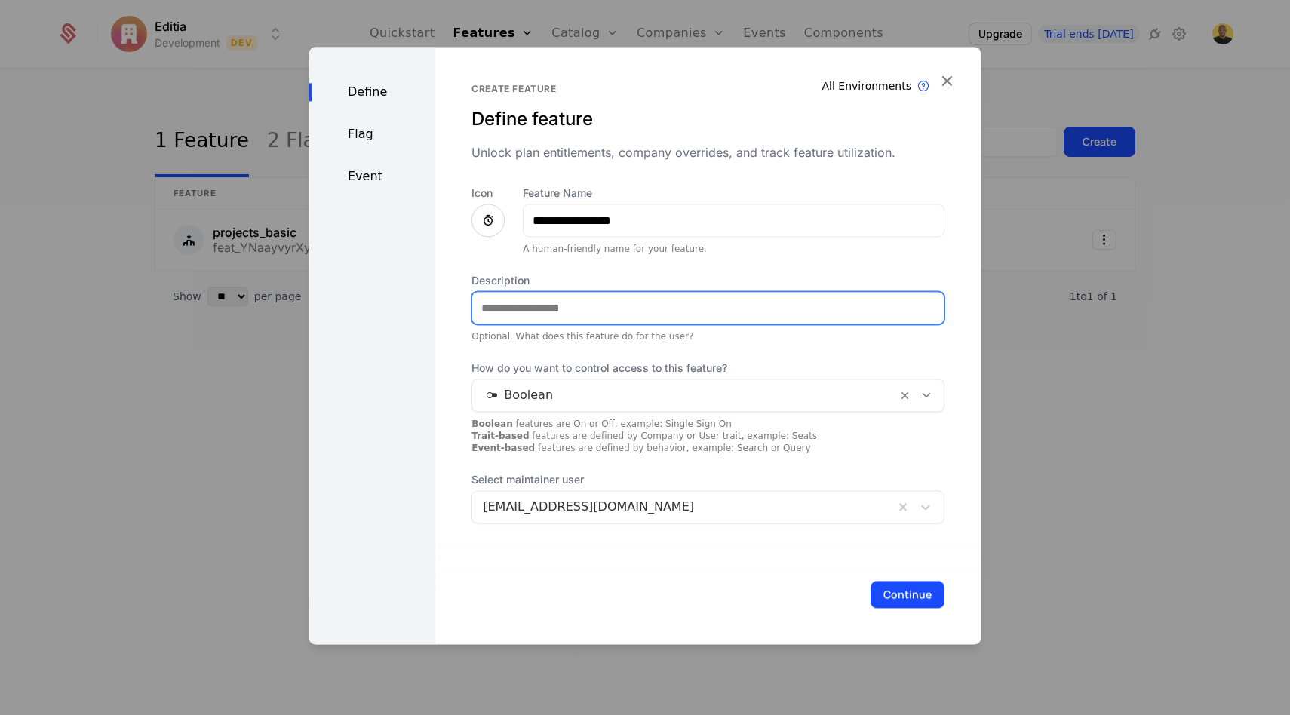
click at [508, 301] on input "Description" at bounding box center [707, 308] width 471 height 32
click at [546, 316] on input "Description" at bounding box center [707, 308] width 471 height 32
paste input "**********"
click at [477, 304] on input "**********" at bounding box center [707, 308] width 471 height 32
drag, startPoint x: 935, startPoint y: 304, endPoint x: 855, endPoint y: 304, distance: 80.7
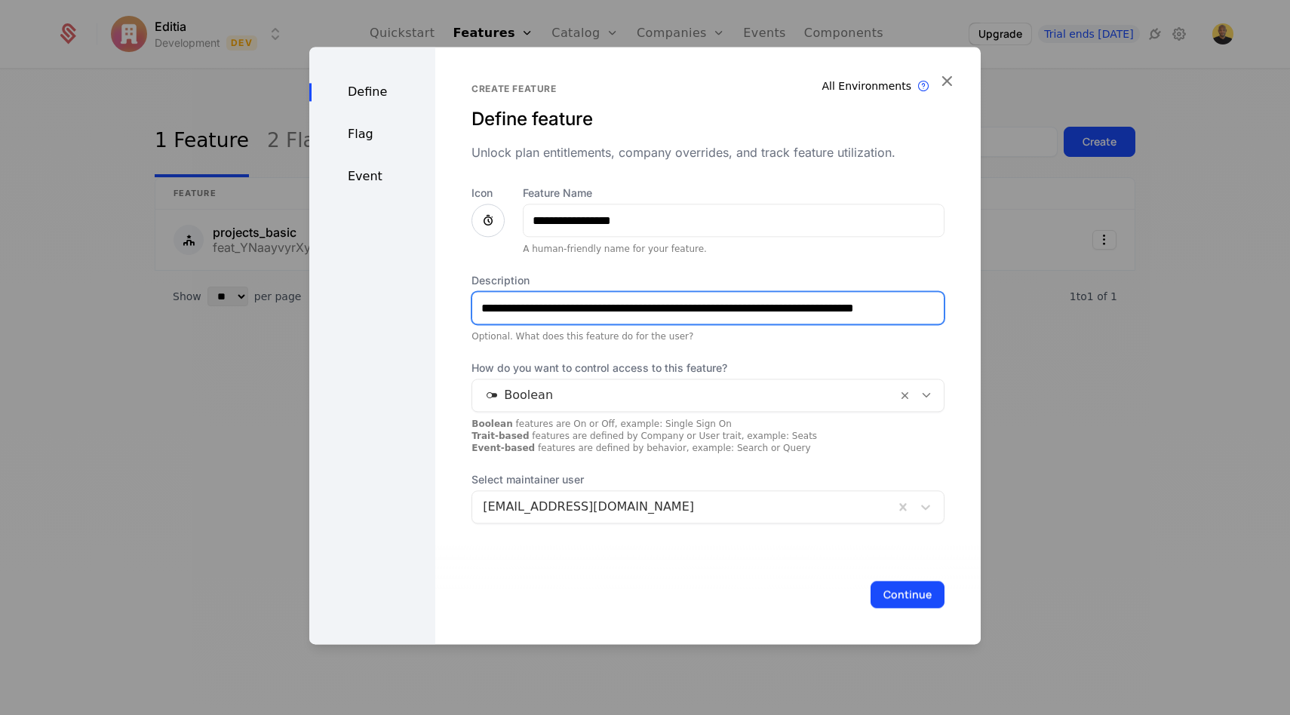
click at [855, 304] on input "**********" at bounding box center [707, 308] width 471 height 32
type input "**********"
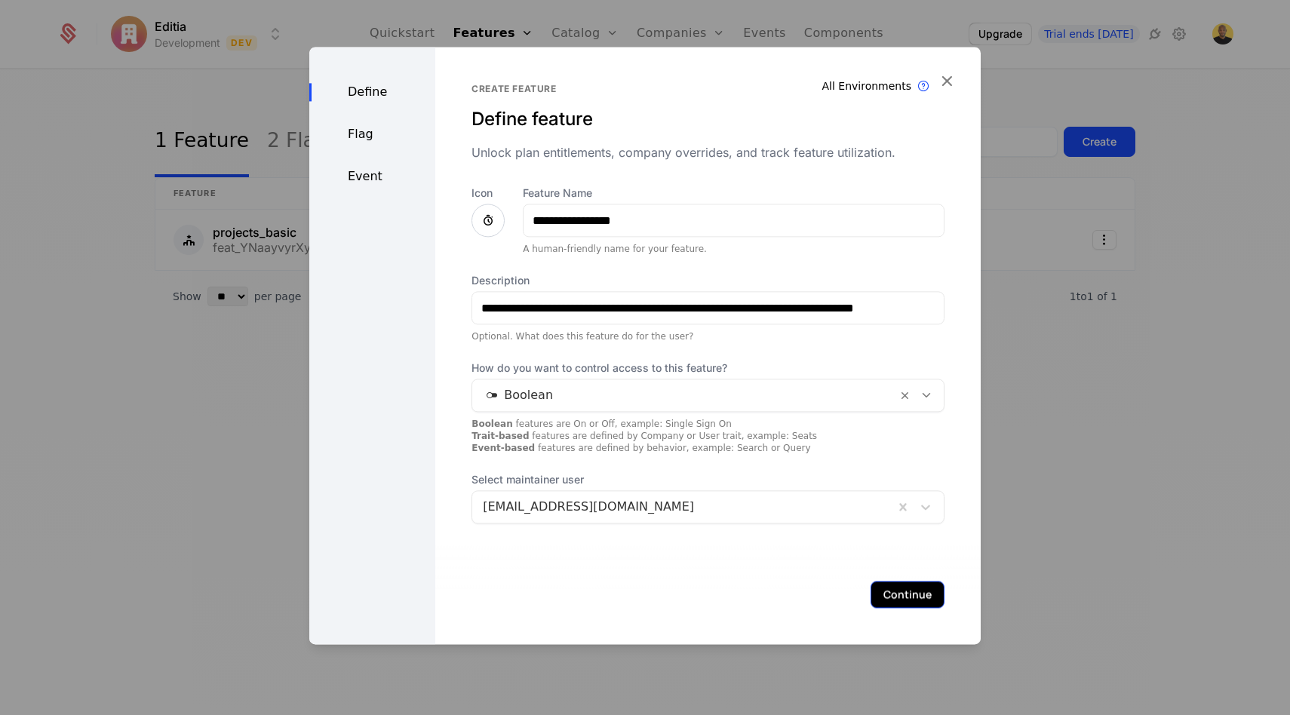
click at [898, 596] on button "Continue" at bounding box center [907, 594] width 74 height 27
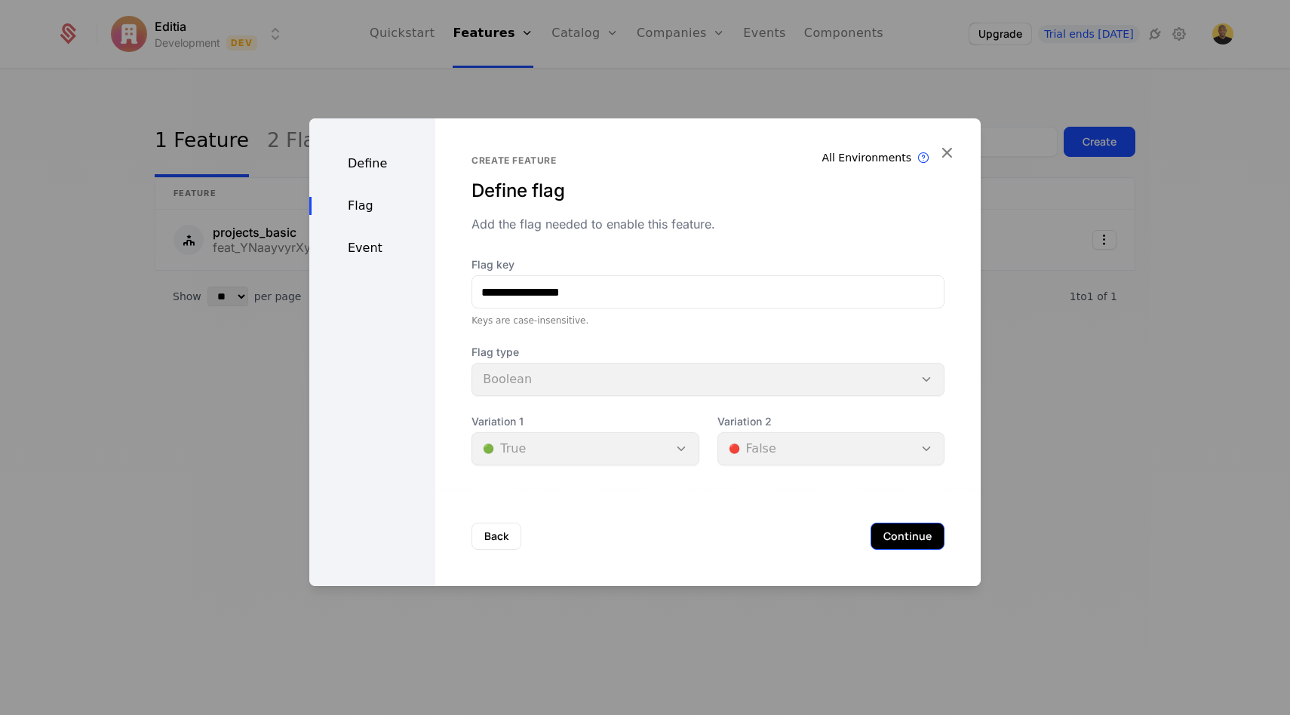
click at [921, 542] on button "Continue" at bounding box center [907, 536] width 74 height 27
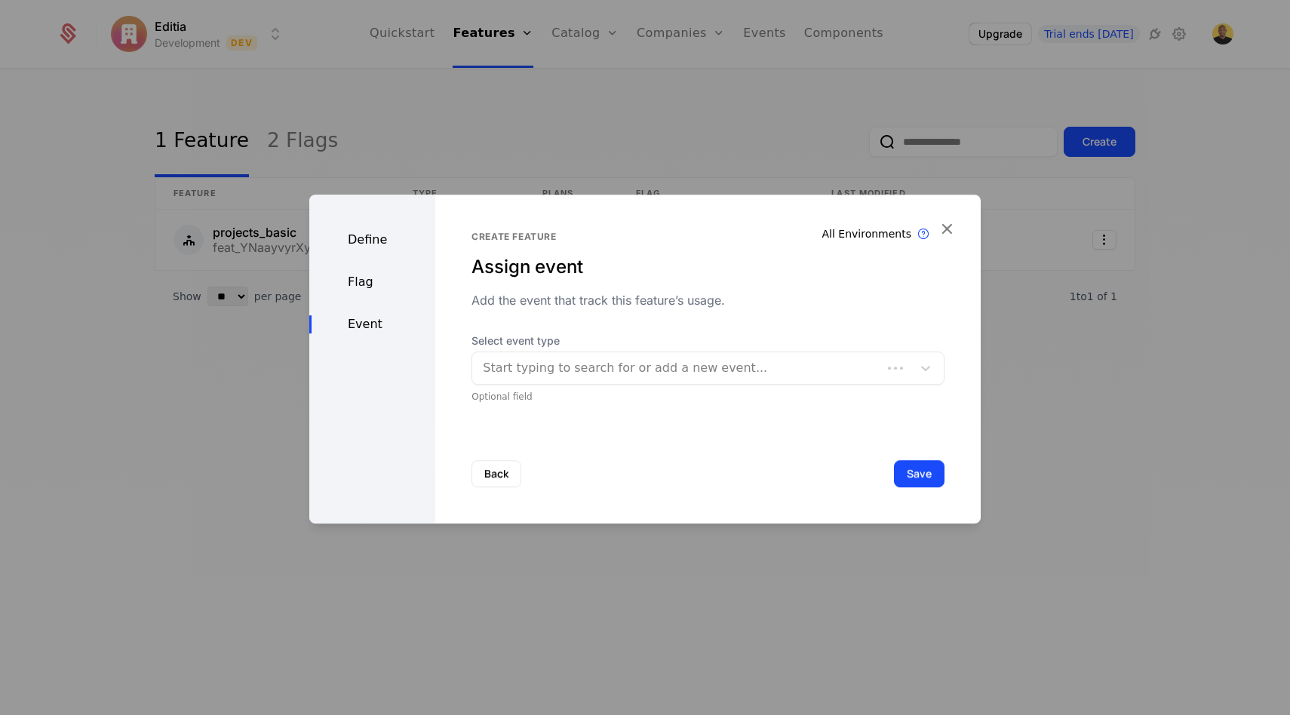
click at [568, 359] on div at bounding box center [677, 367] width 388 height 21
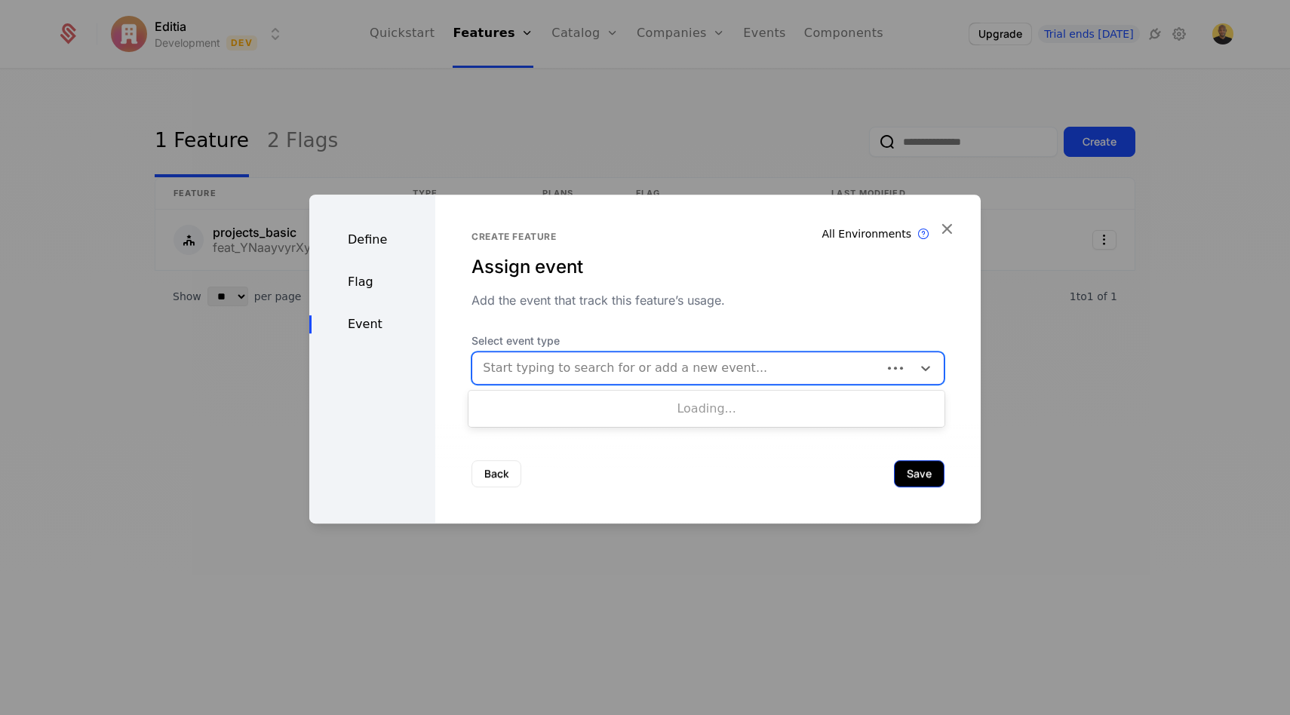
click at [910, 466] on button "Save" at bounding box center [919, 473] width 51 height 27
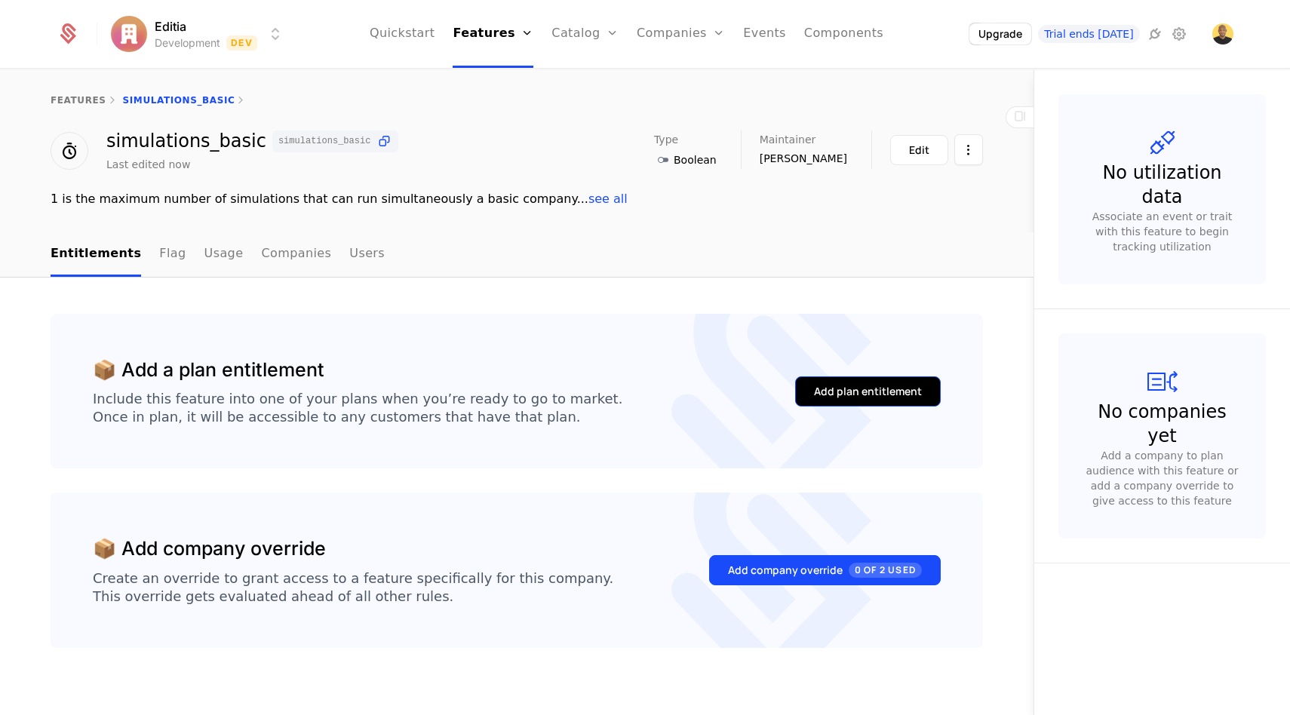
click at [873, 397] on div "Add plan entitlement" at bounding box center [868, 391] width 108 height 15
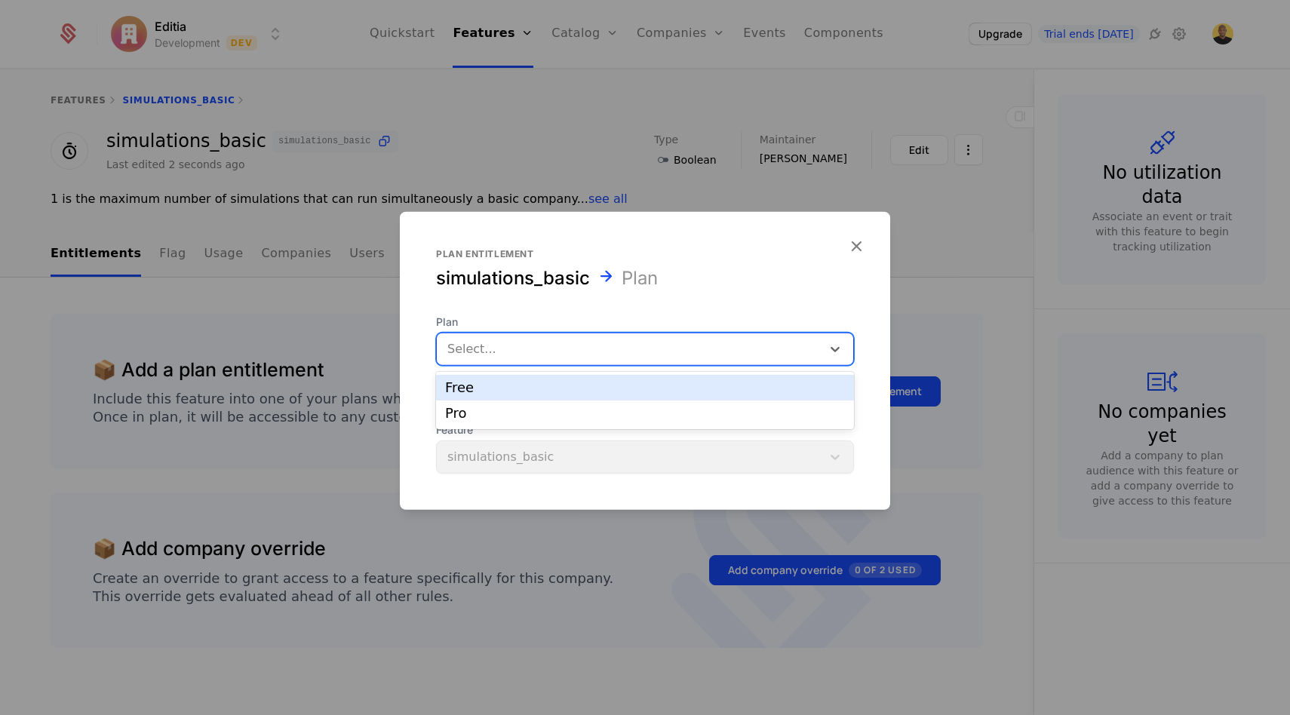
click at [634, 333] on div "Select..." at bounding box center [645, 349] width 418 height 33
click at [584, 390] on div "Free" at bounding box center [645, 388] width 400 height 14
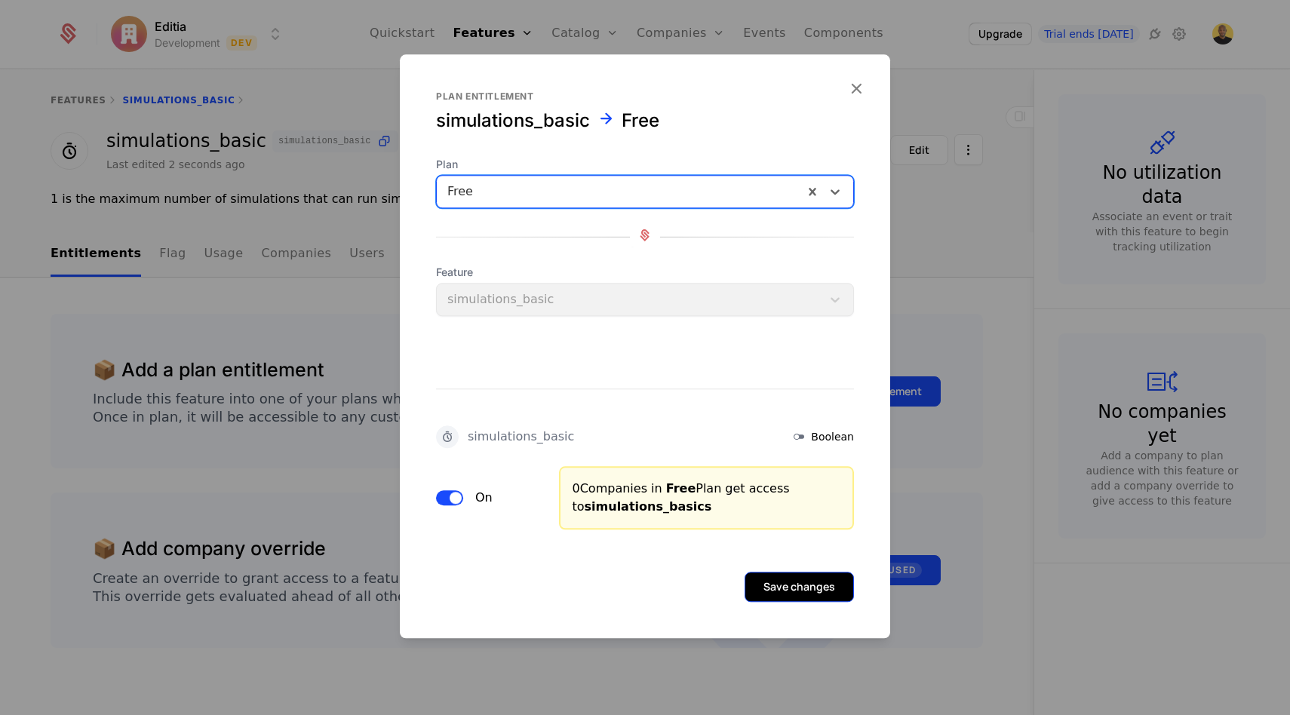
click at [776, 583] on button "Save changes" at bounding box center [798, 587] width 109 height 30
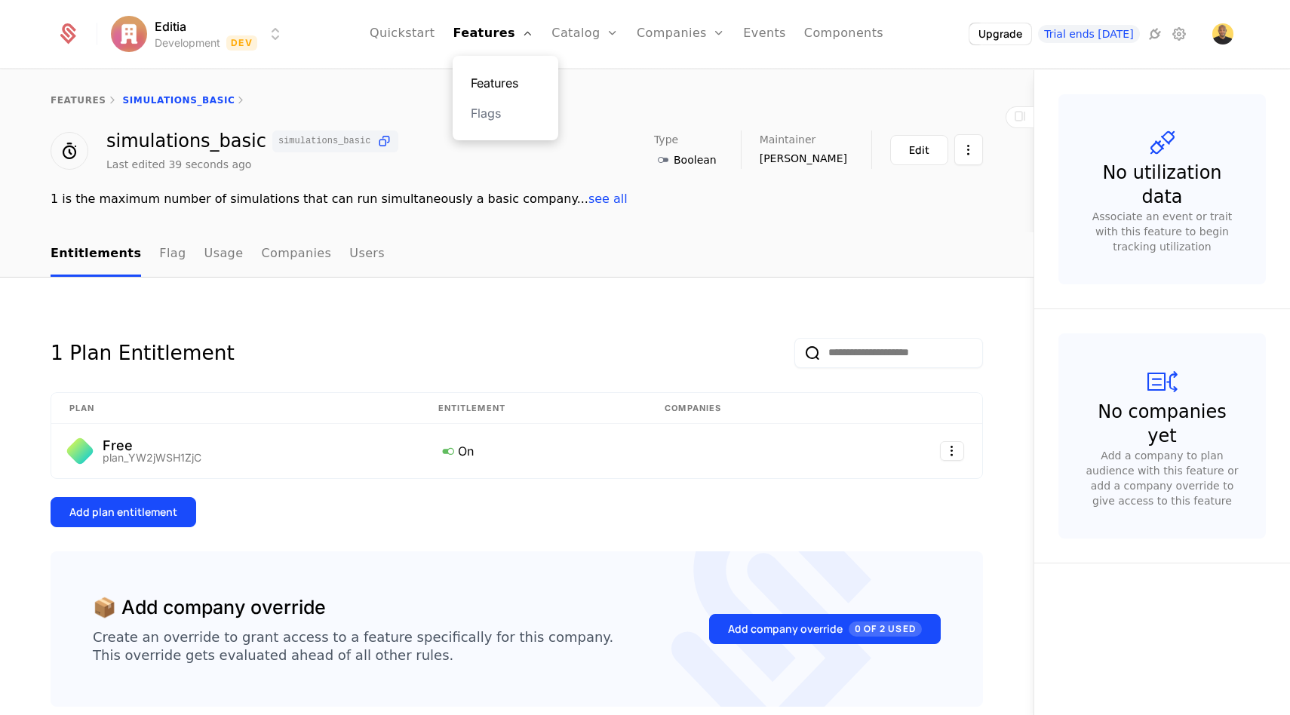
click at [502, 87] on link "Features" at bounding box center [505, 83] width 69 height 18
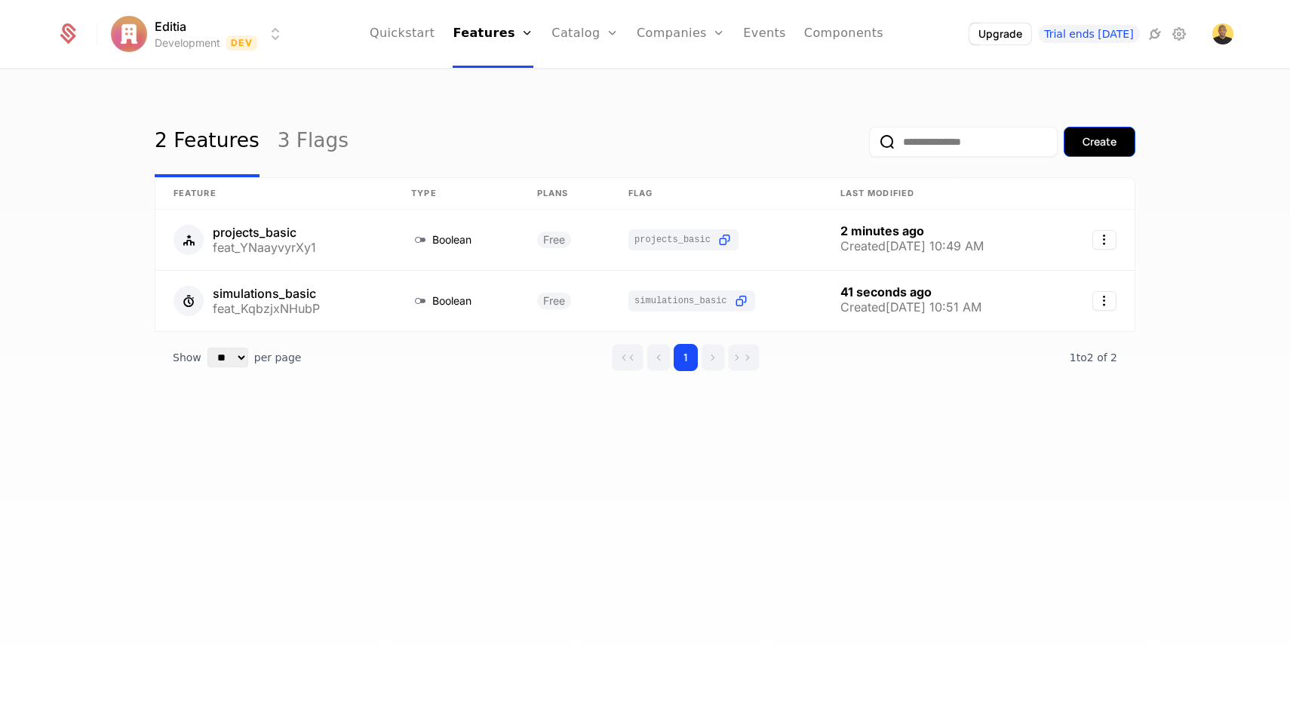
click at [1093, 151] on button "Create" at bounding box center [1099, 142] width 72 height 30
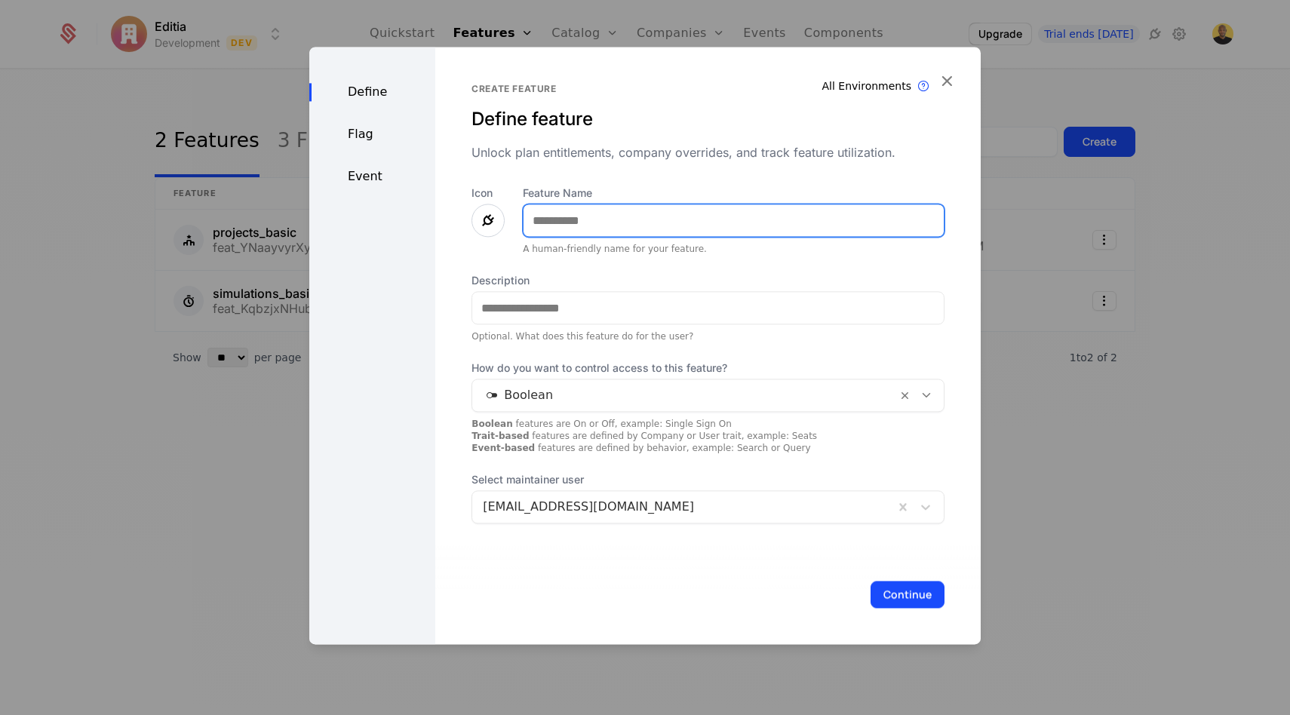
click at [665, 209] on input "Feature Name" at bounding box center [733, 220] width 420 height 32
paste input "**********"
type input "**********"
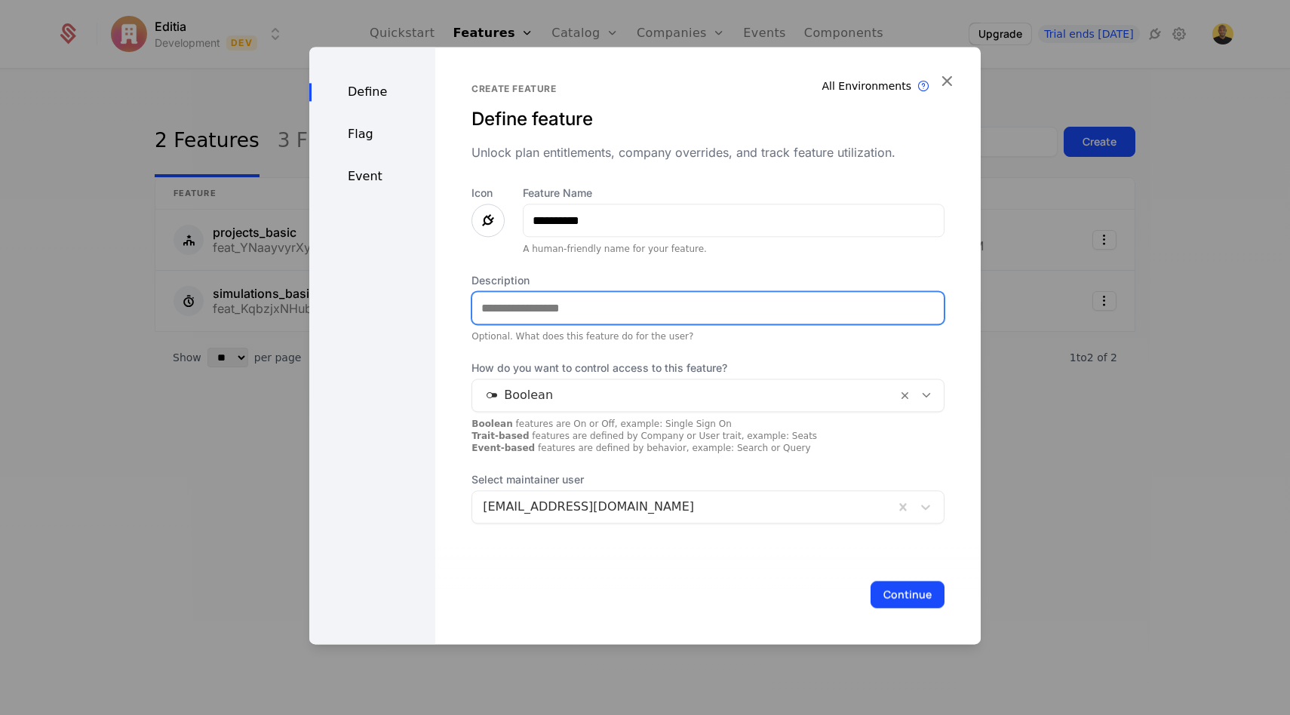
click at [600, 320] on input "Description" at bounding box center [707, 308] width 471 height 32
paste input "**********"
type input "**********"
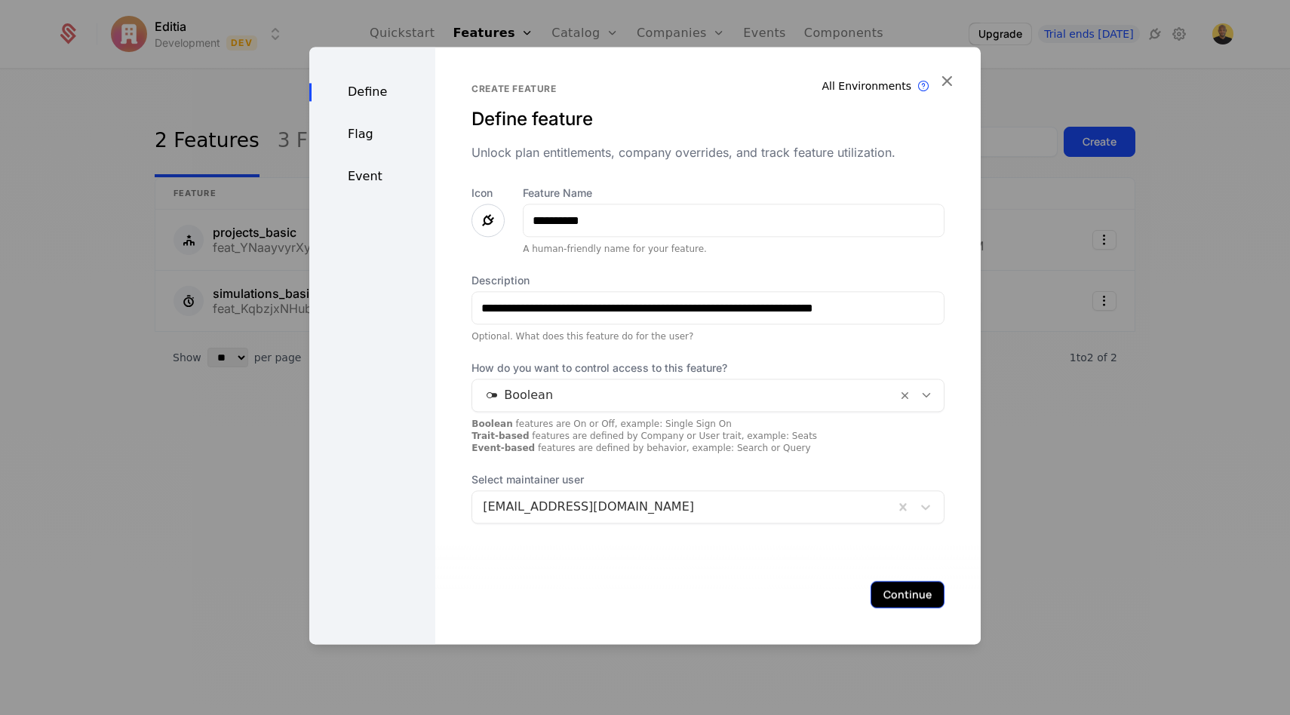
click at [895, 590] on button "Continue" at bounding box center [907, 594] width 74 height 27
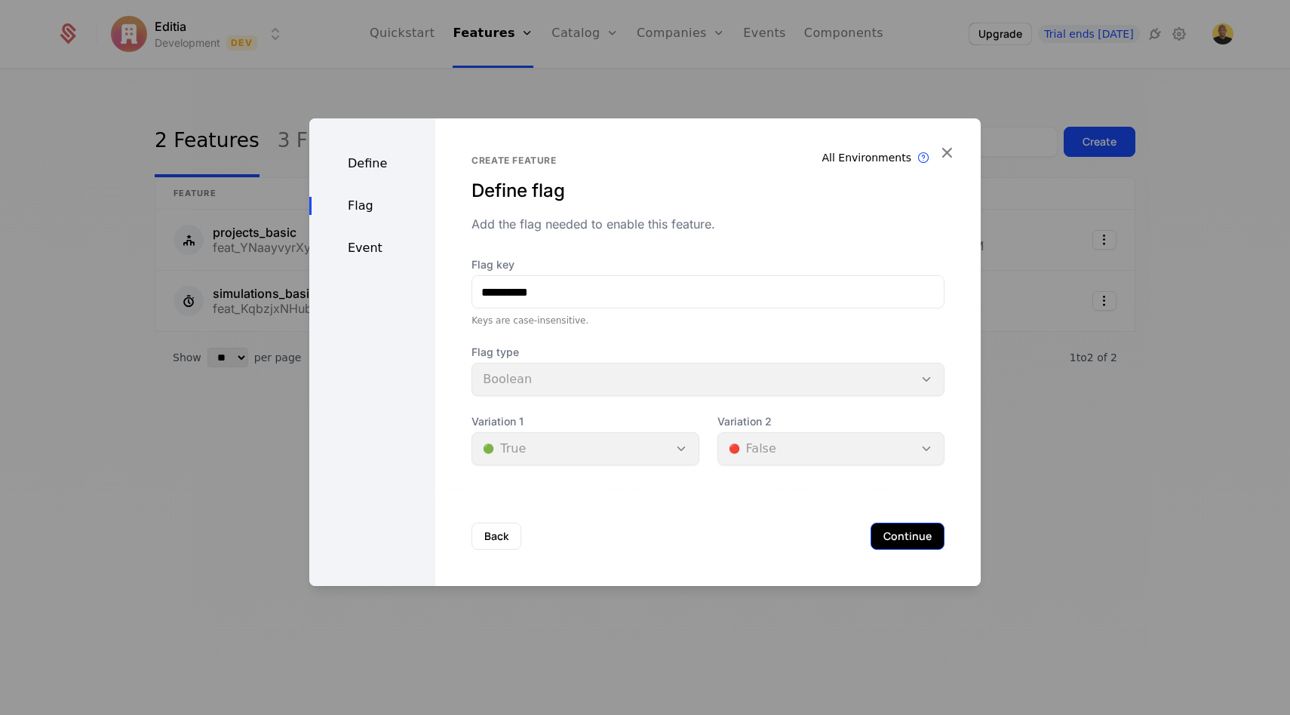
click at [907, 544] on button "Continue" at bounding box center [907, 536] width 74 height 27
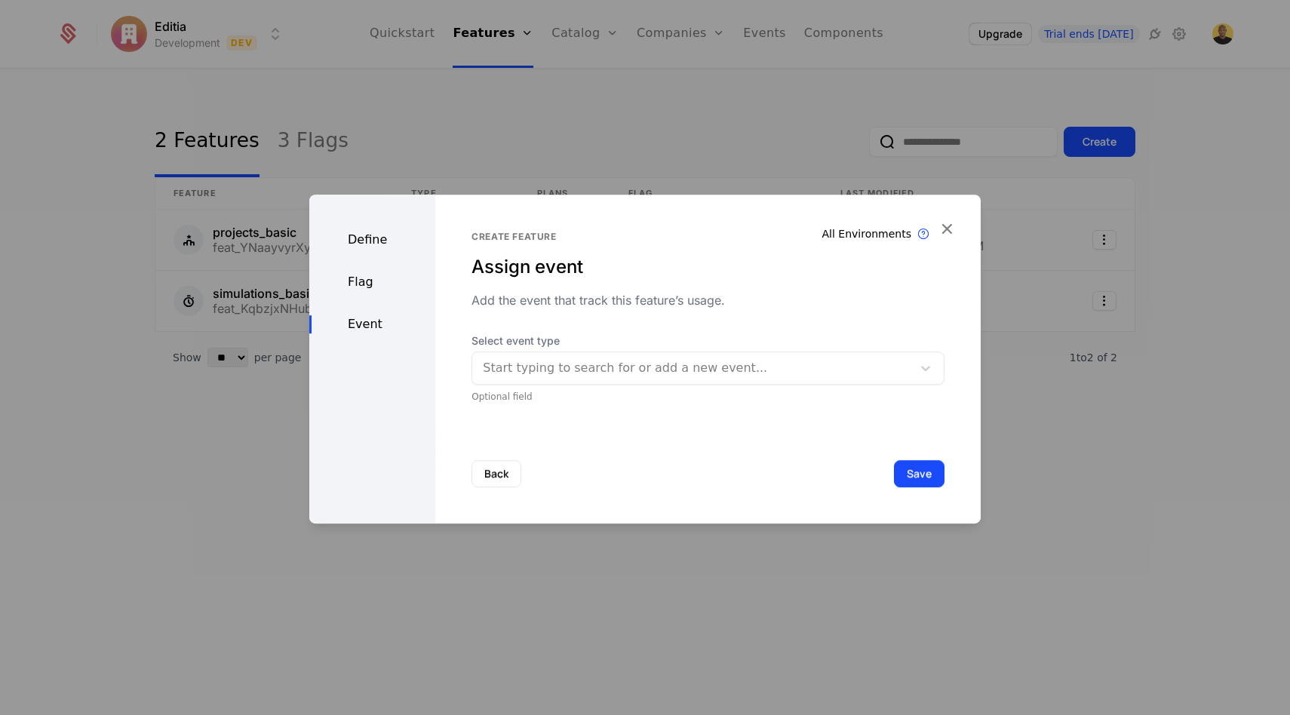
click at [581, 367] on div at bounding box center [692, 367] width 419 height 21
click at [913, 471] on button "Save" at bounding box center [919, 473] width 51 height 27
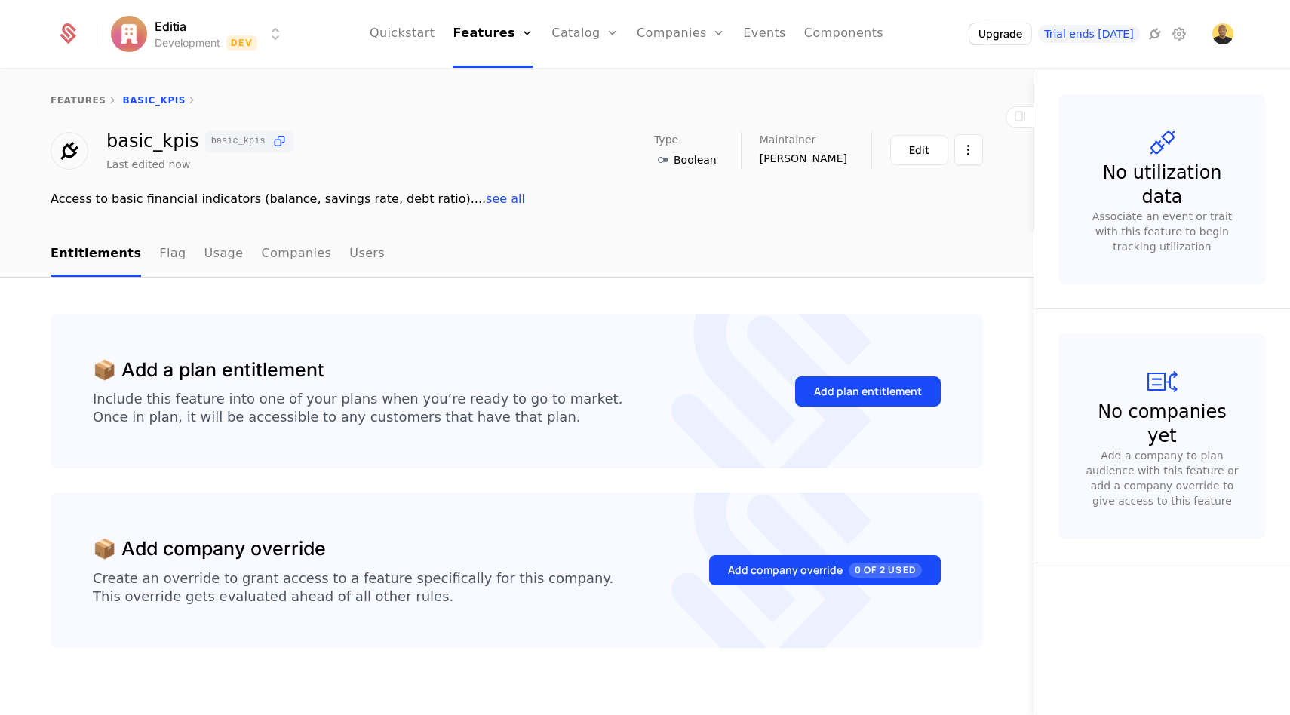
click at [842, 372] on div "Add plan entitlement" at bounding box center [868, 391] width 146 height 71
click at [842, 381] on button "Add plan entitlement" at bounding box center [868, 391] width 146 height 30
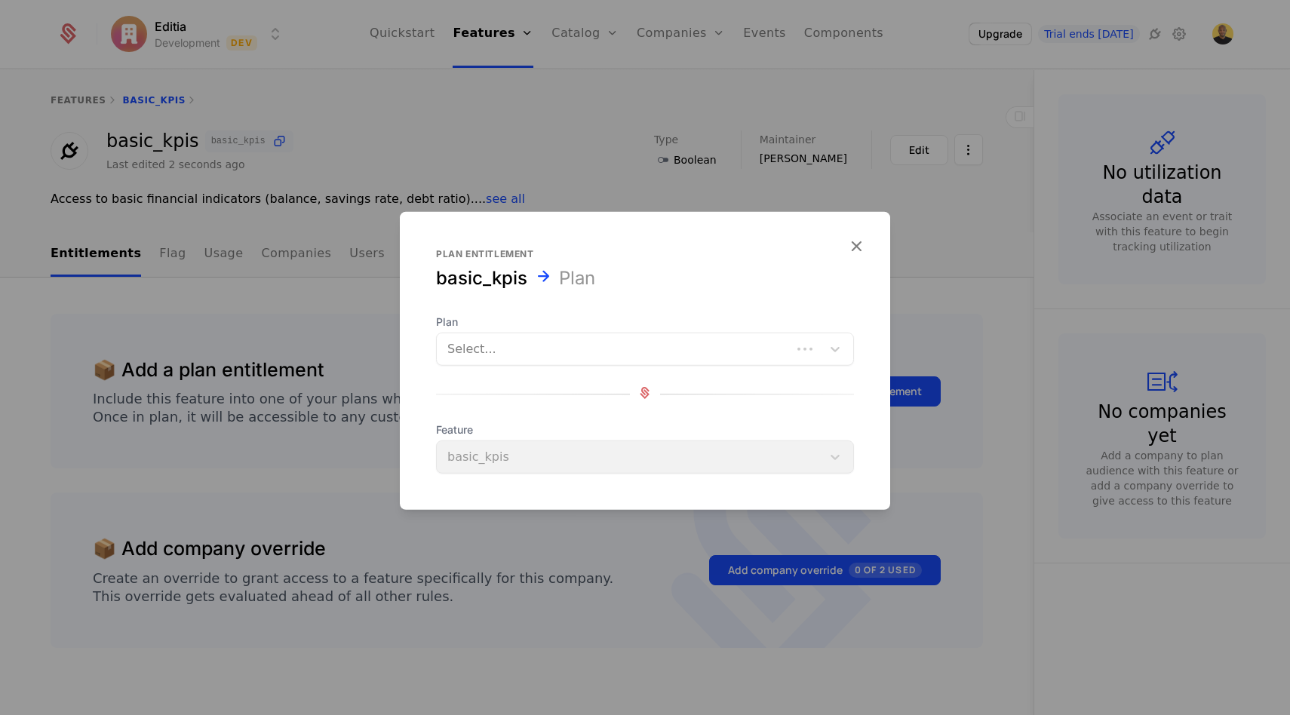
click at [648, 335] on div "Select..." at bounding box center [645, 349] width 418 height 33
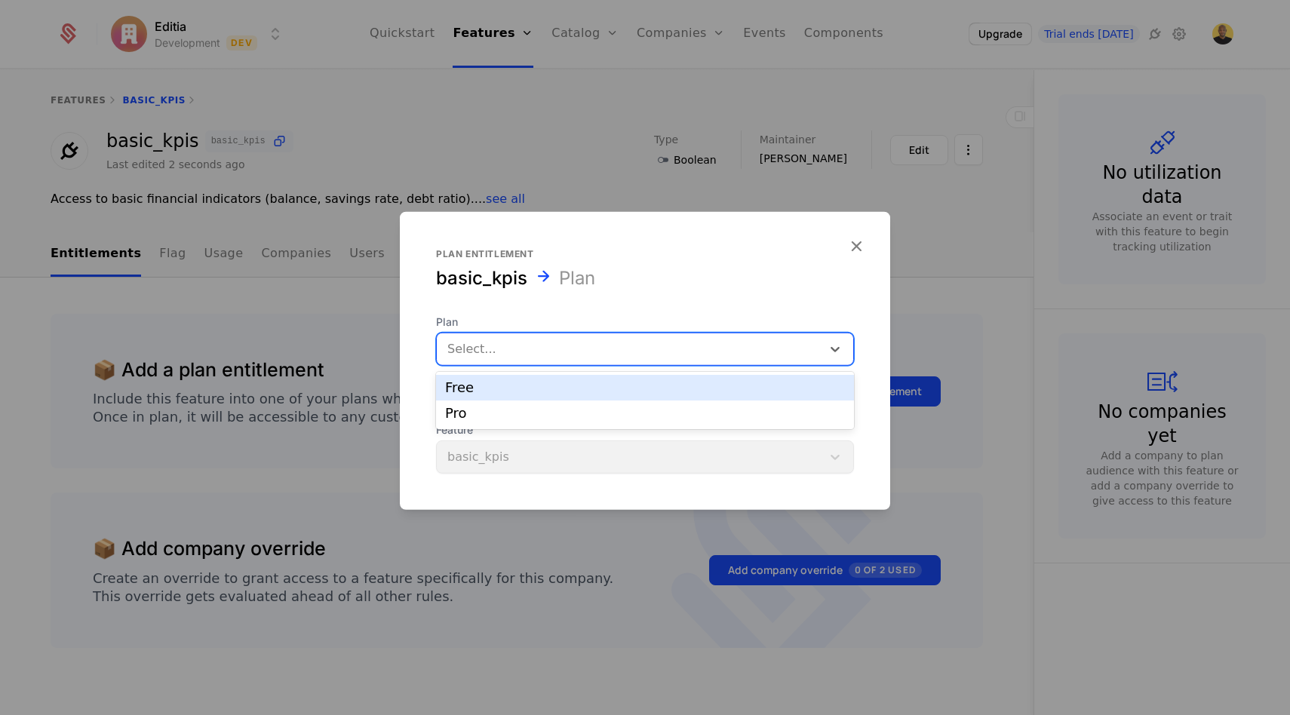
click at [588, 396] on div "Free" at bounding box center [645, 388] width 418 height 26
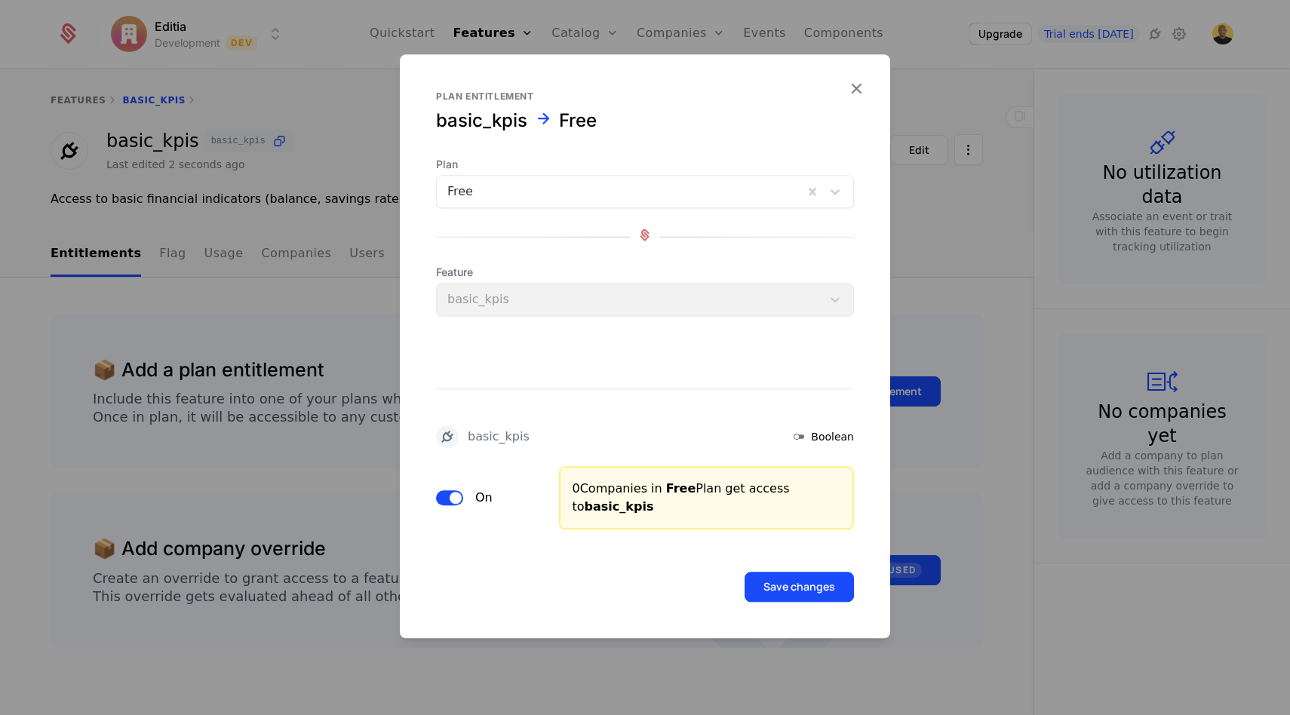
click at [628, 296] on div "Feature basic_kpis" at bounding box center [645, 290] width 418 height 51
click at [817, 579] on button "Save changes" at bounding box center [798, 587] width 109 height 30
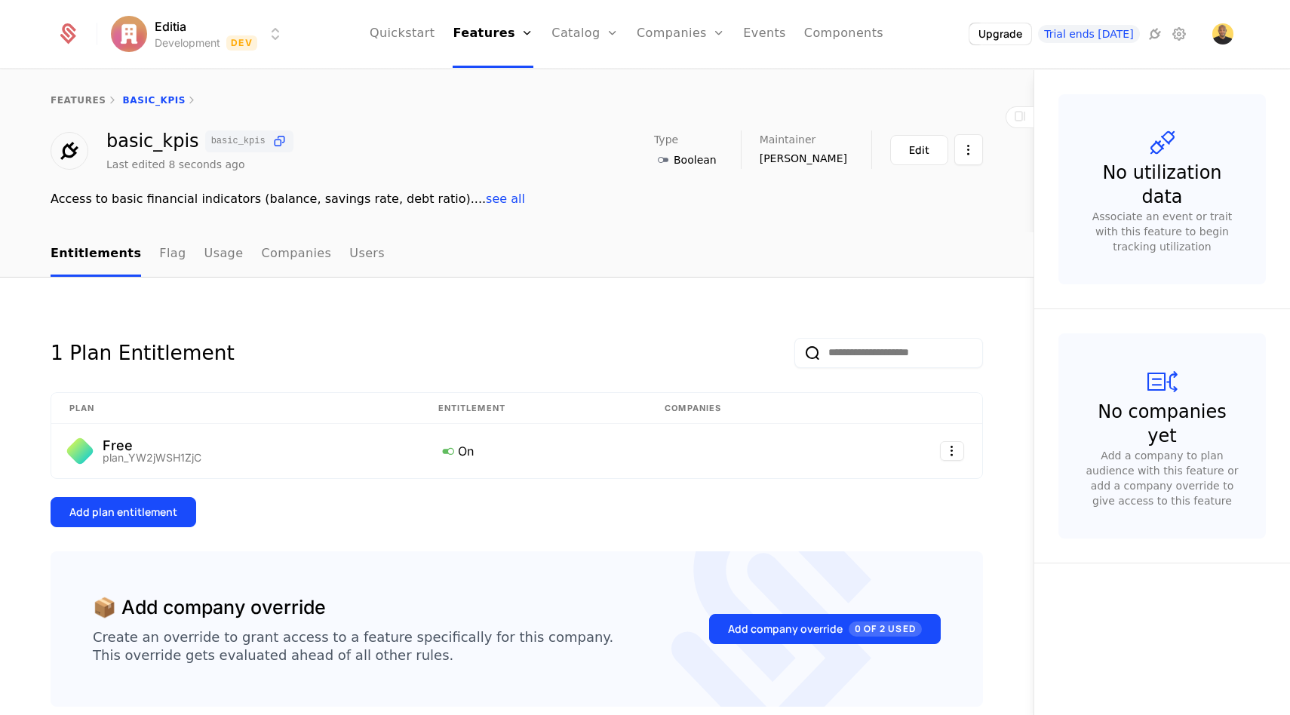
scroll to position [75, 0]
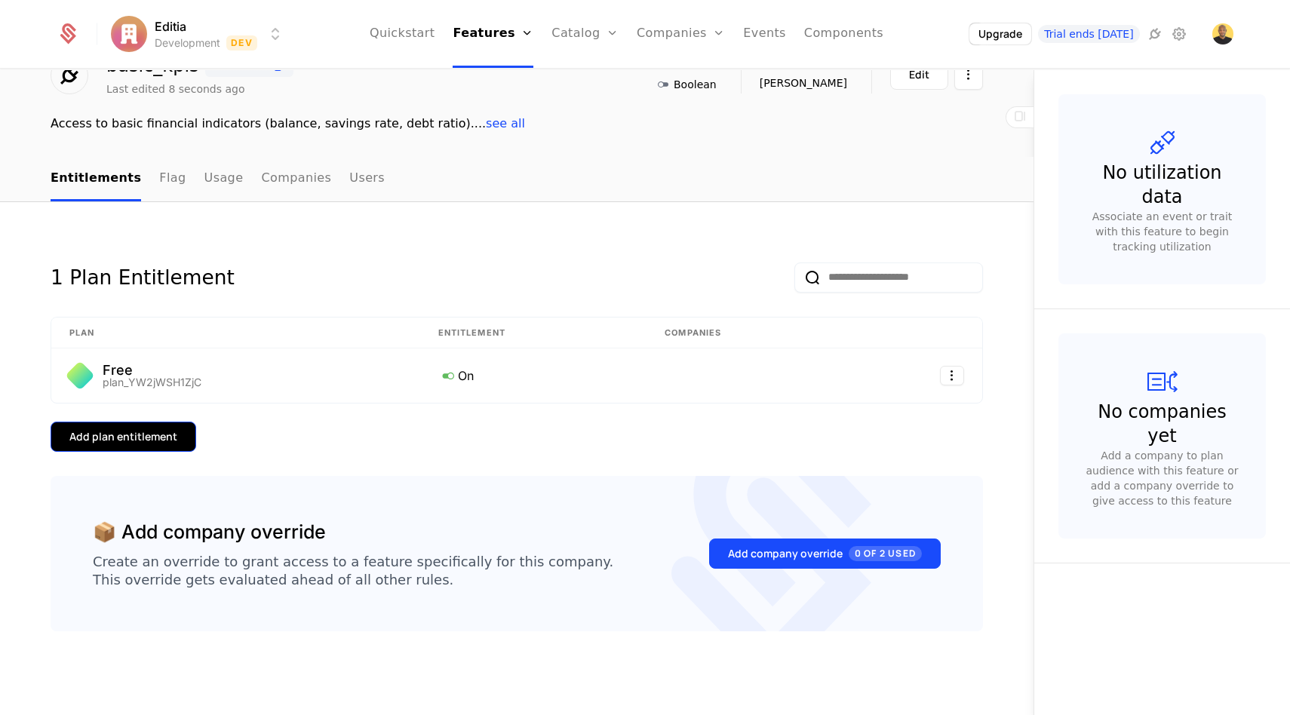
click at [128, 443] on div "Add plan entitlement" at bounding box center [123, 436] width 108 height 15
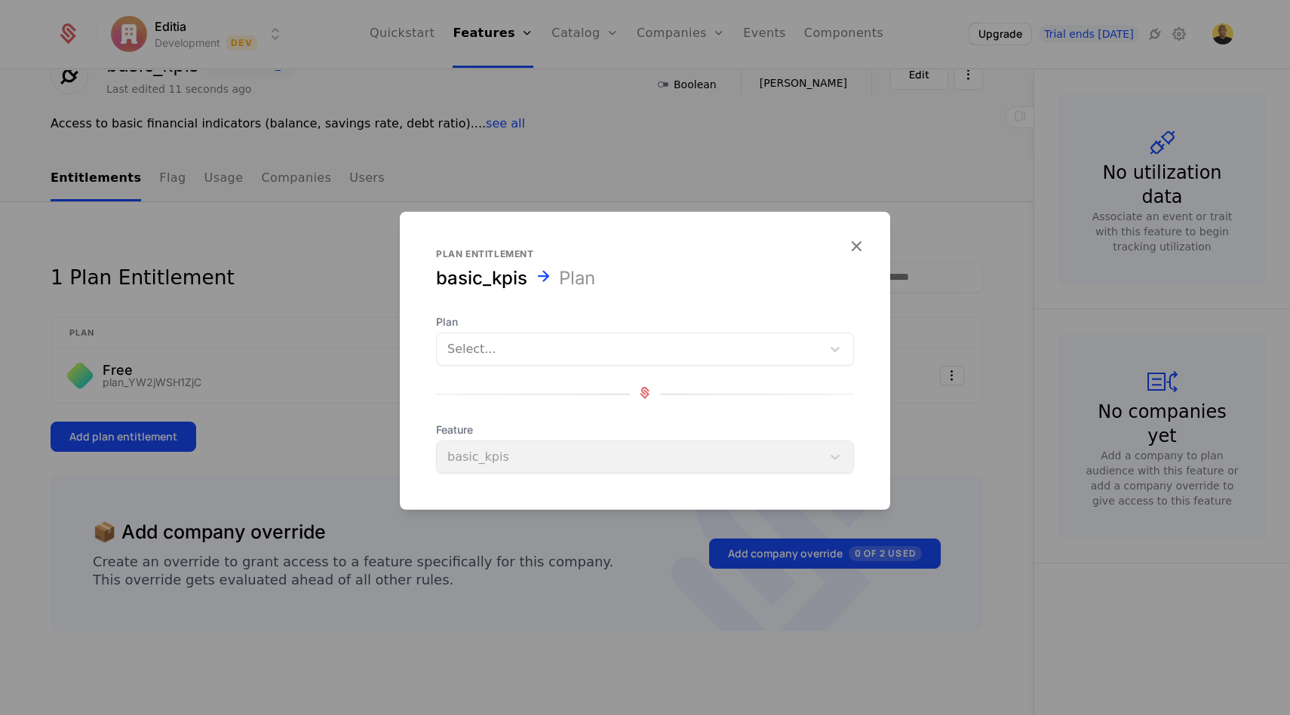
click at [574, 357] on div at bounding box center [629, 349] width 364 height 21
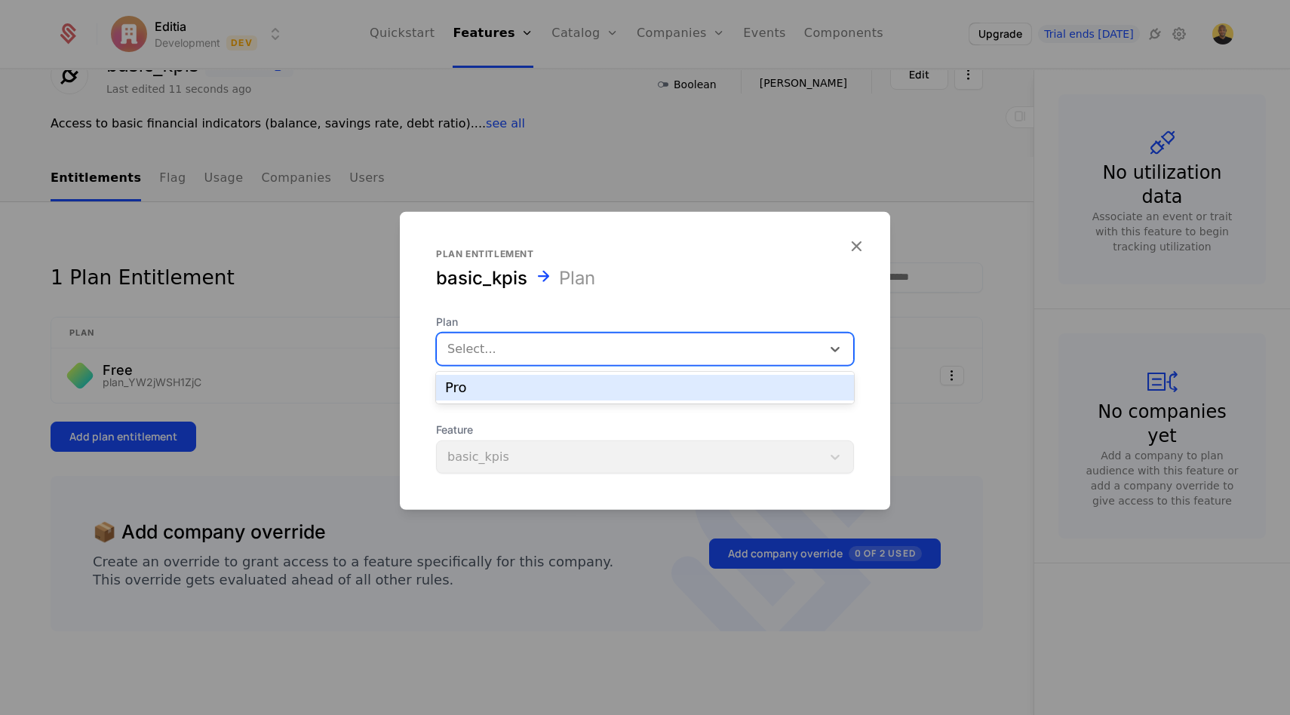
click at [549, 383] on div "Pro" at bounding box center [645, 388] width 400 height 14
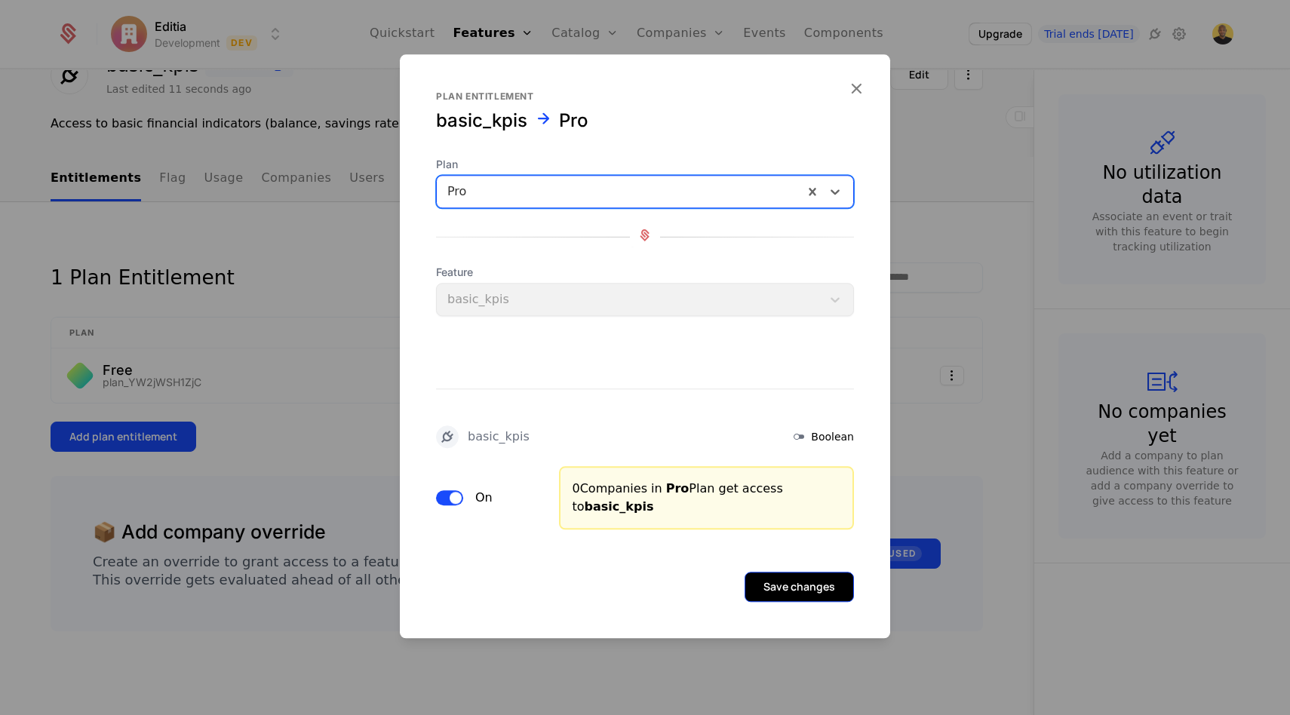
click at [782, 586] on button "Save changes" at bounding box center [798, 587] width 109 height 30
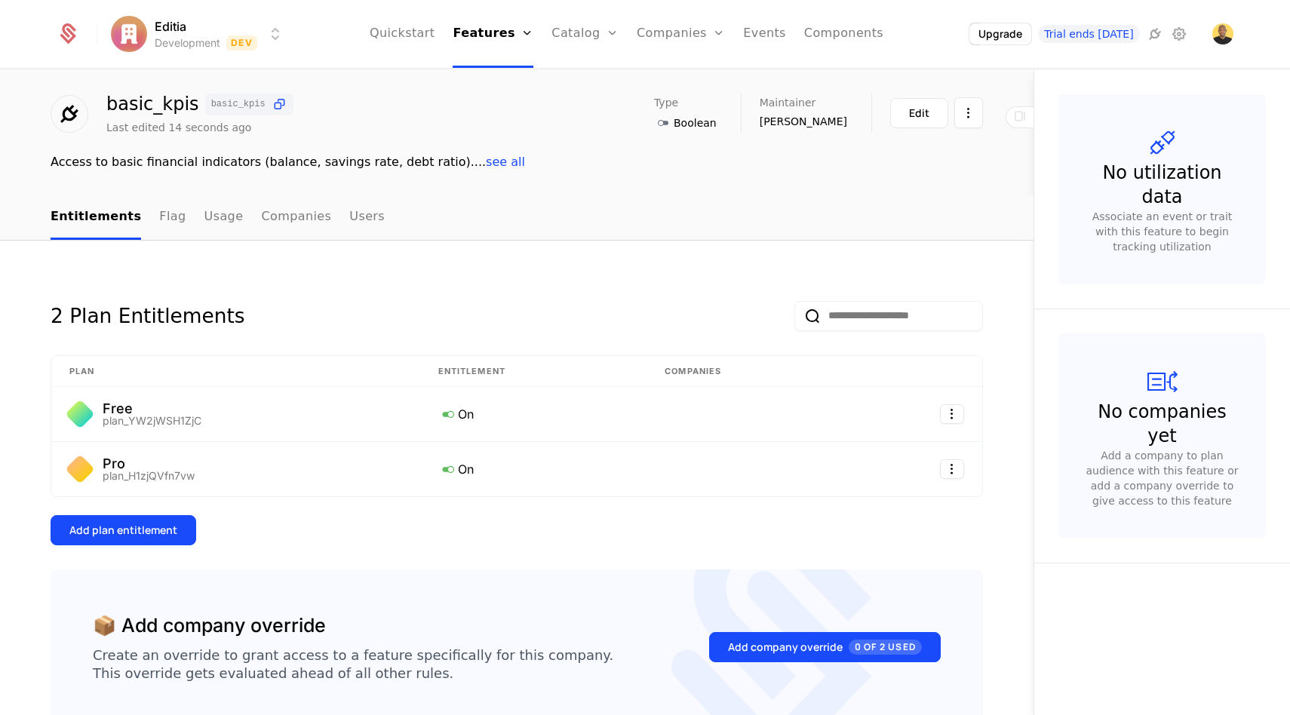
scroll to position [0, 0]
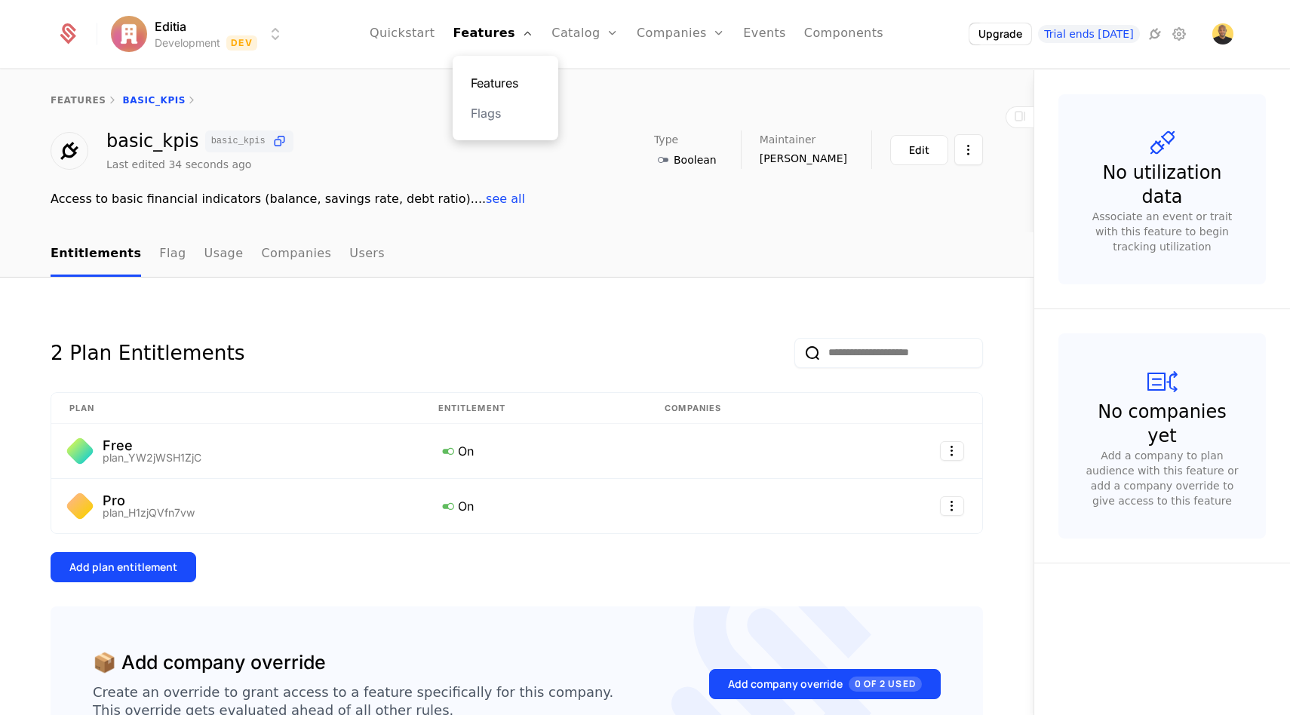
click at [495, 80] on link "Features" at bounding box center [505, 83] width 69 height 18
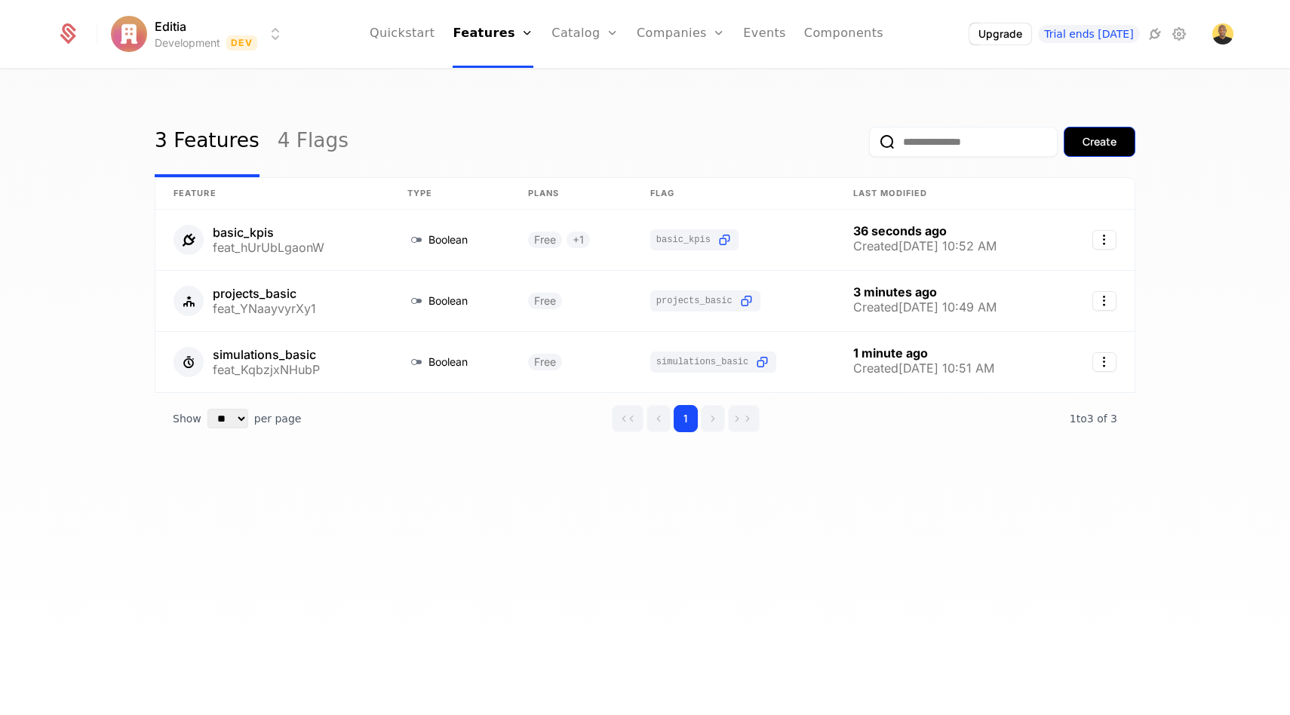
click at [1103, 143] on div "Create" at bounding box center [1099, 141] width 34 height 15
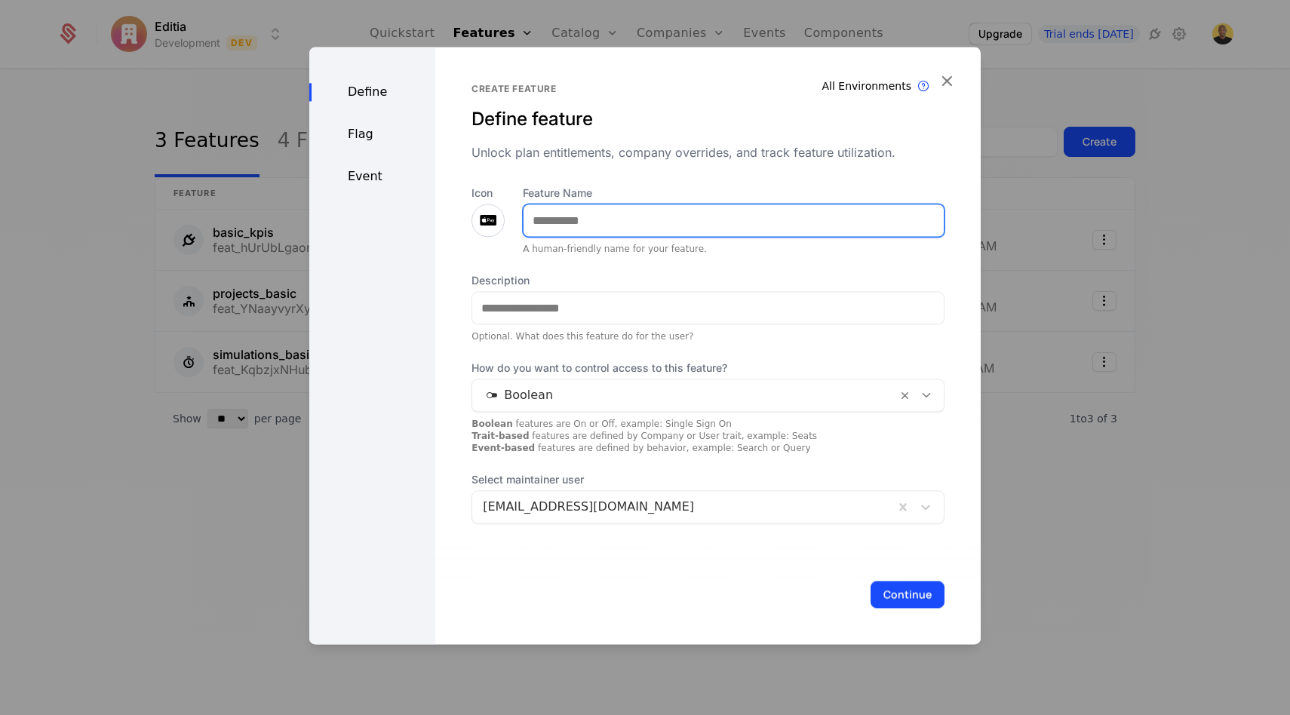
click at [580, 224] on input "Feature Name" at bounding box center [733, 220] width 420 height 32
paste input "**********"
type input "**********"
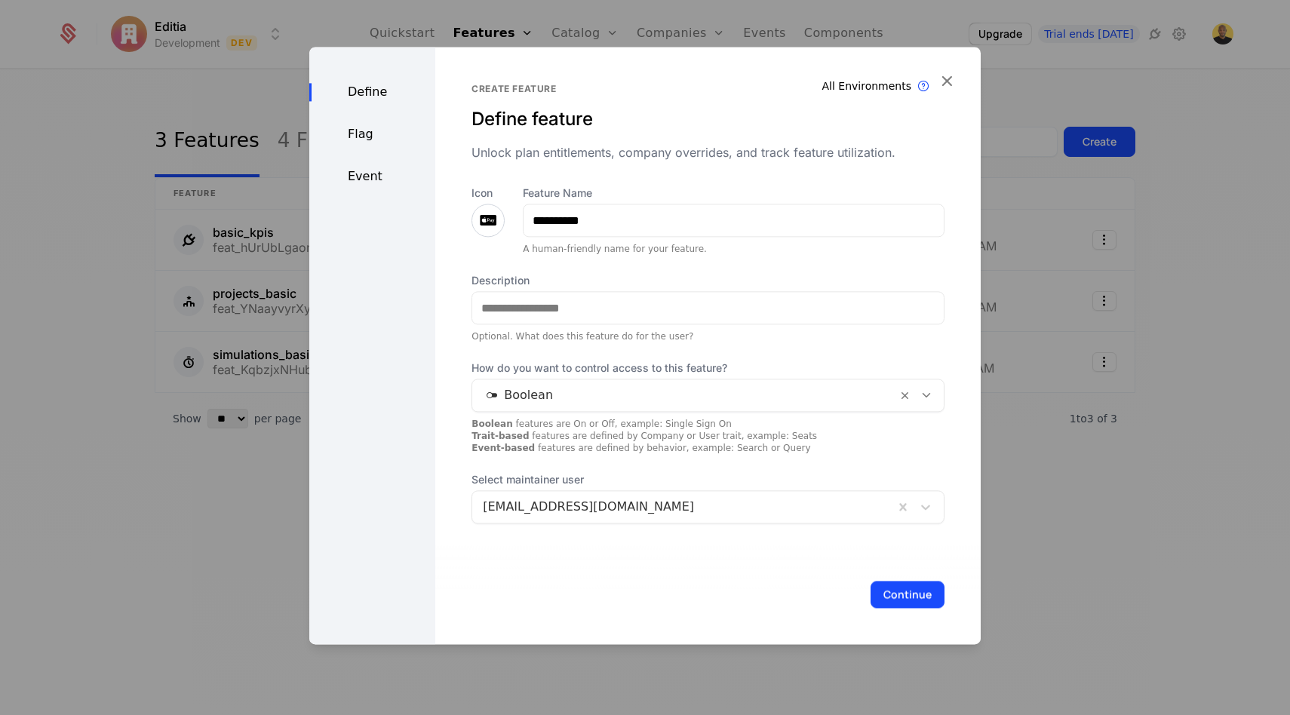
click at [479, 214] on icon at bounding box center [488, 220] width 18 height 18
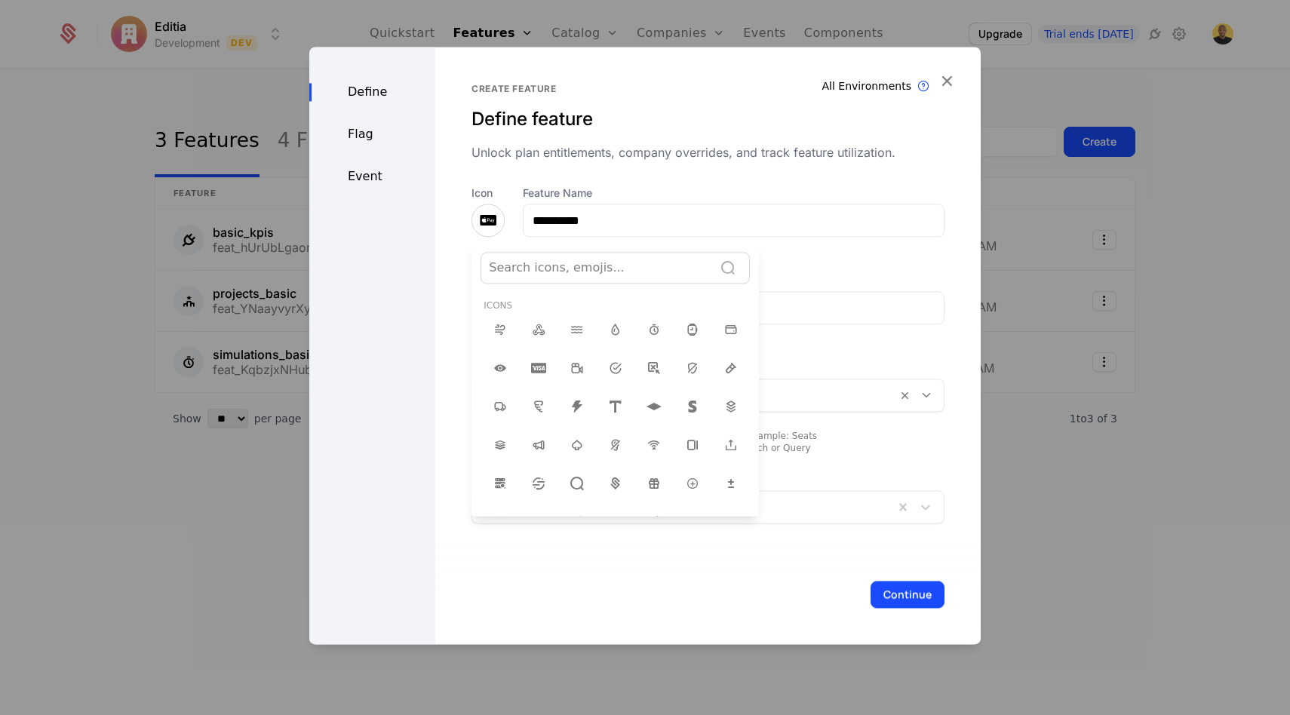
click at [538, 273] on div at bounding box center [597, 267] width 216 height 21
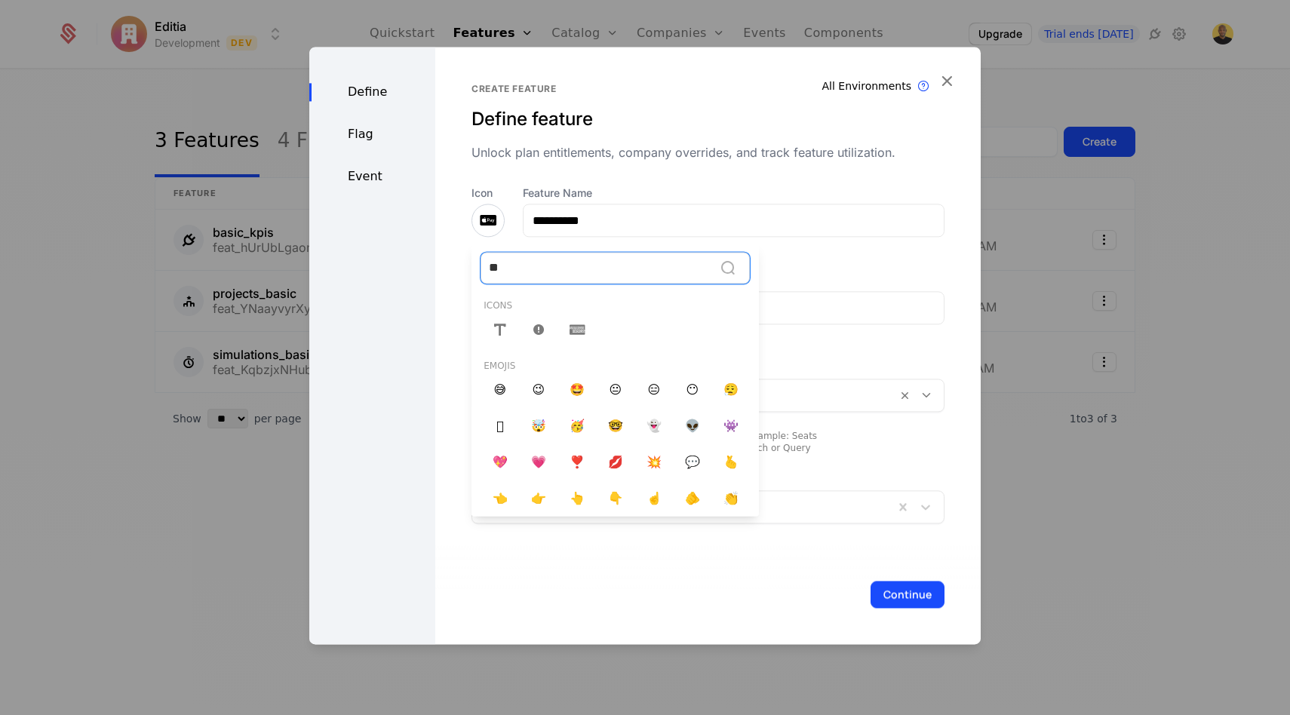
type input "*"
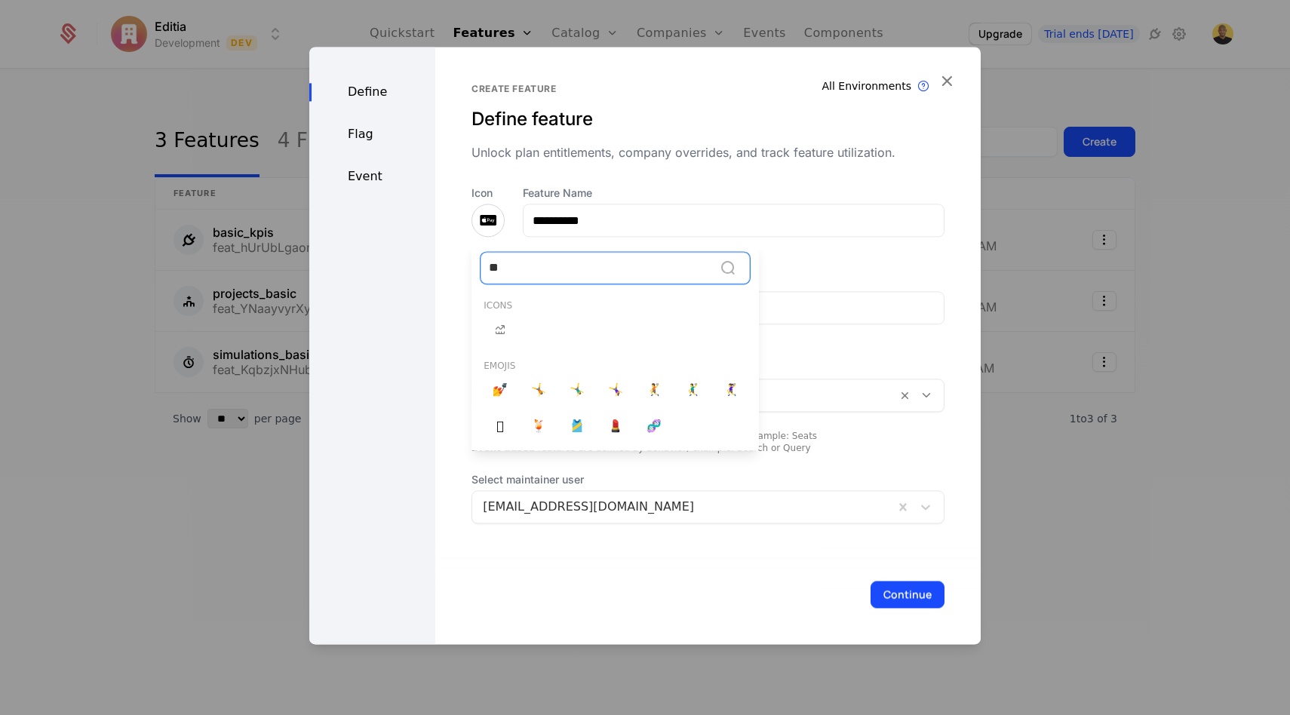
type input "*"
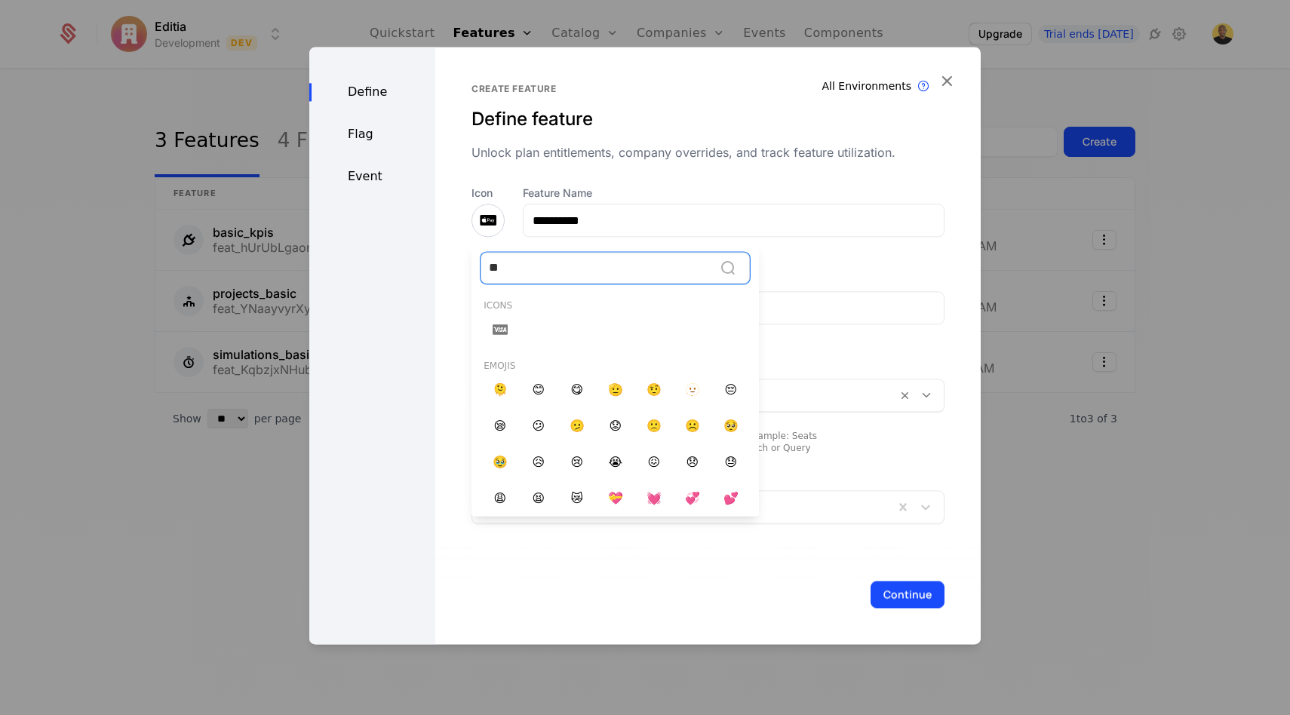
type input "*"
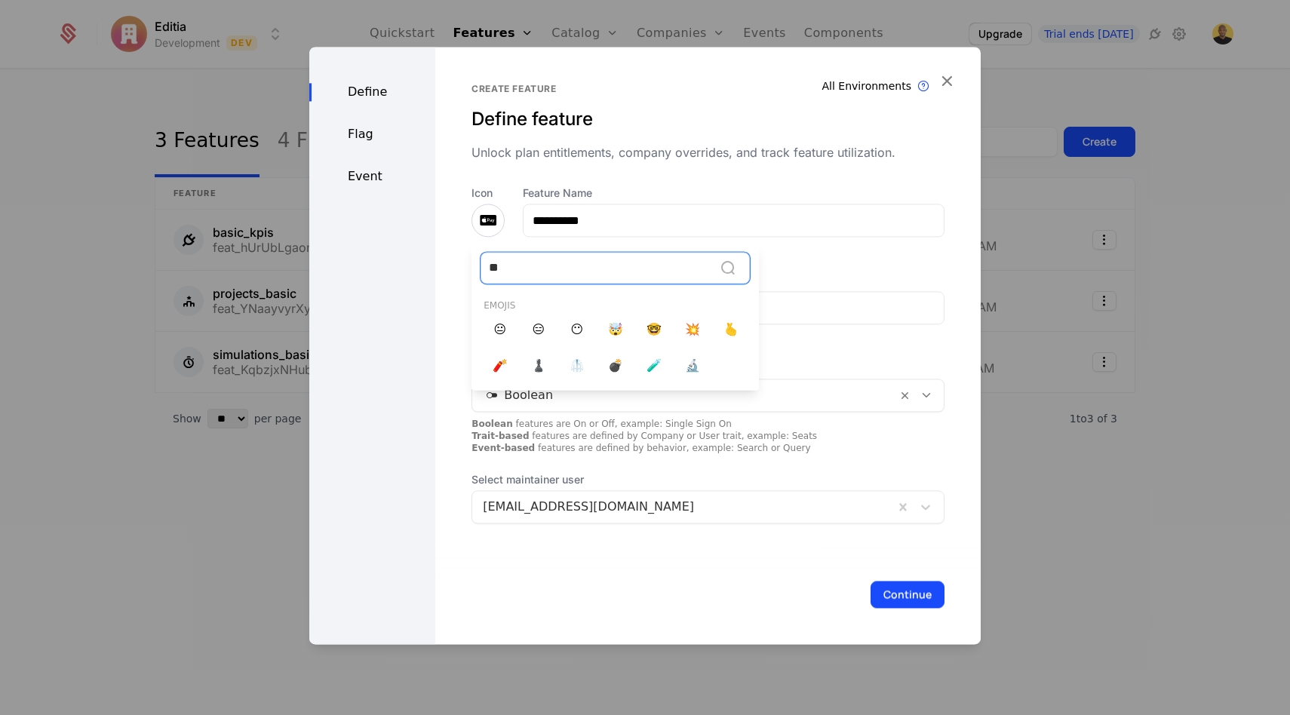
type input "*"
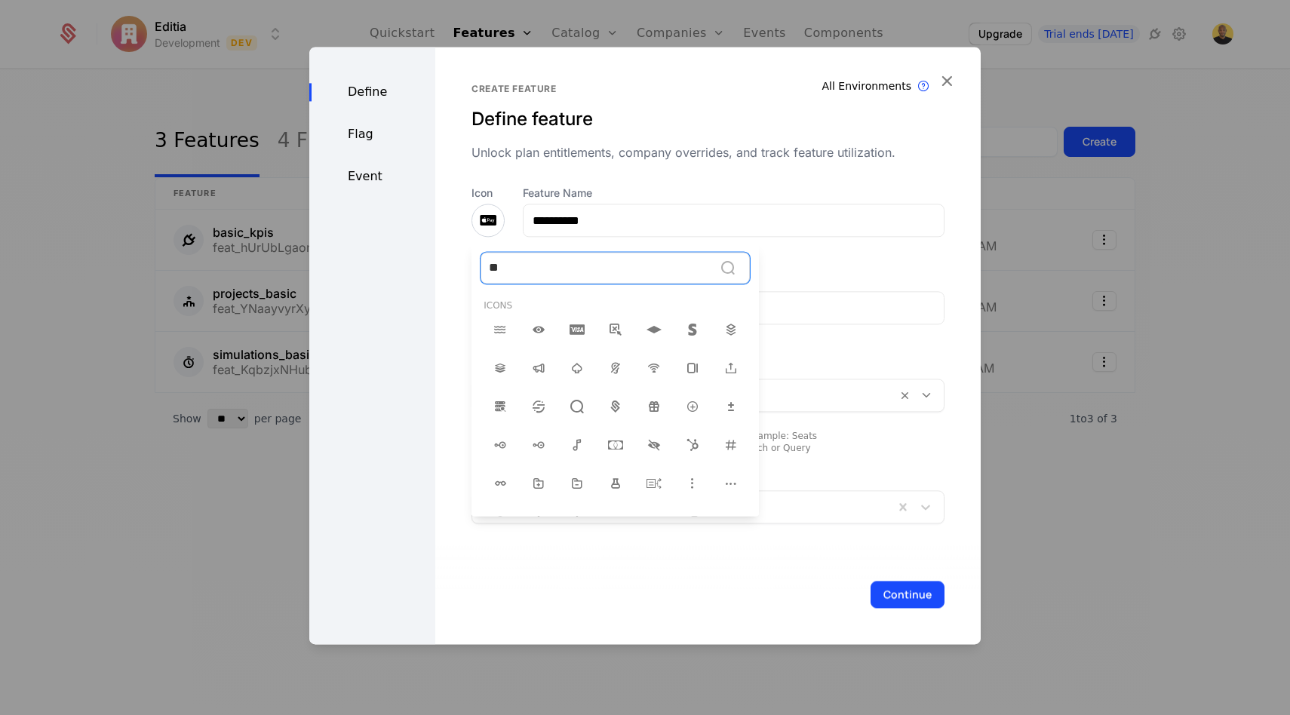
type input "***"
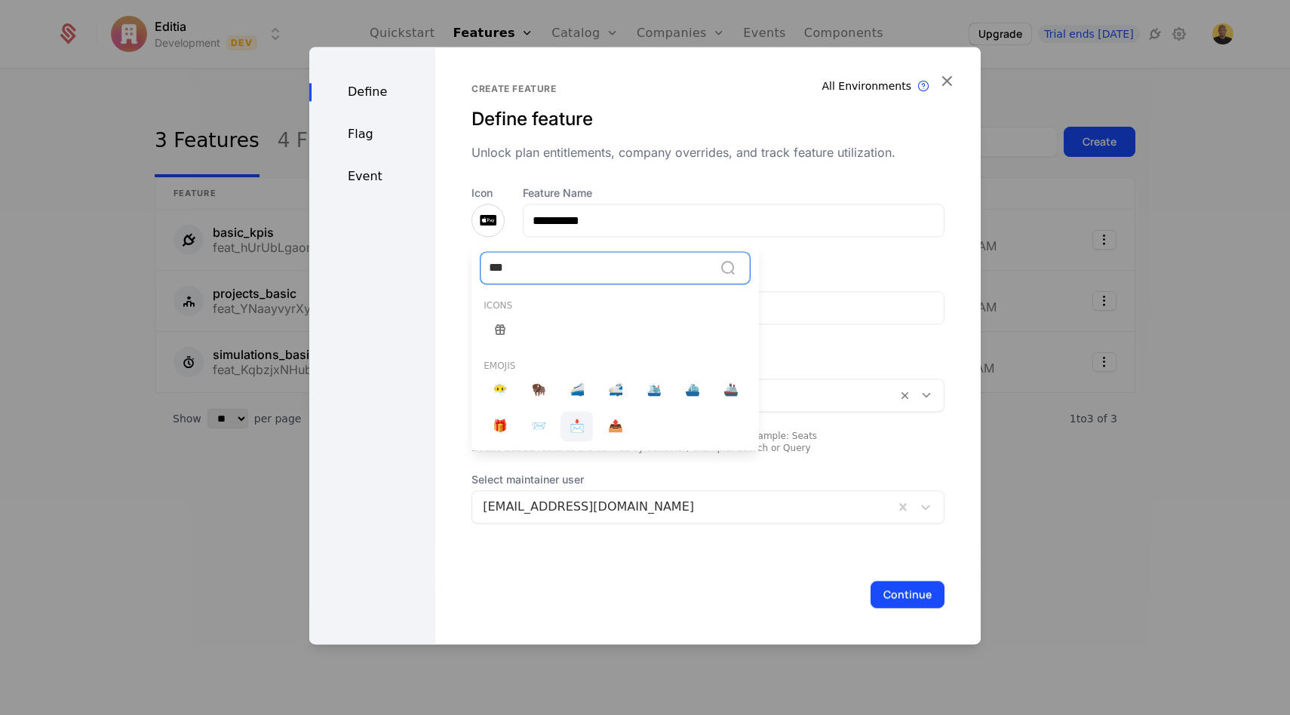
click at [578, 428] on span "📩" at bounding box center [576, 426] width 15 height 18
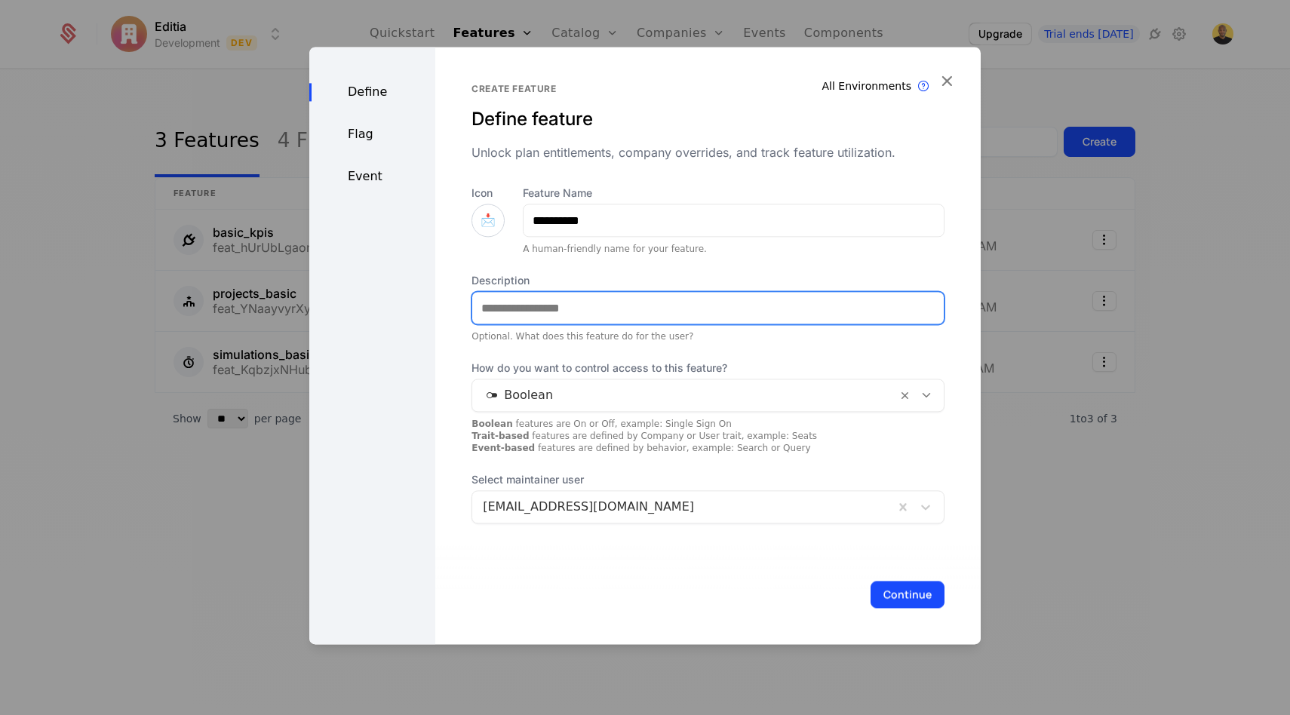
click at [612, 303] on input "Description" at bounding box center [707, 308] width 471 height 32
paste input "**********"
type input "**********"
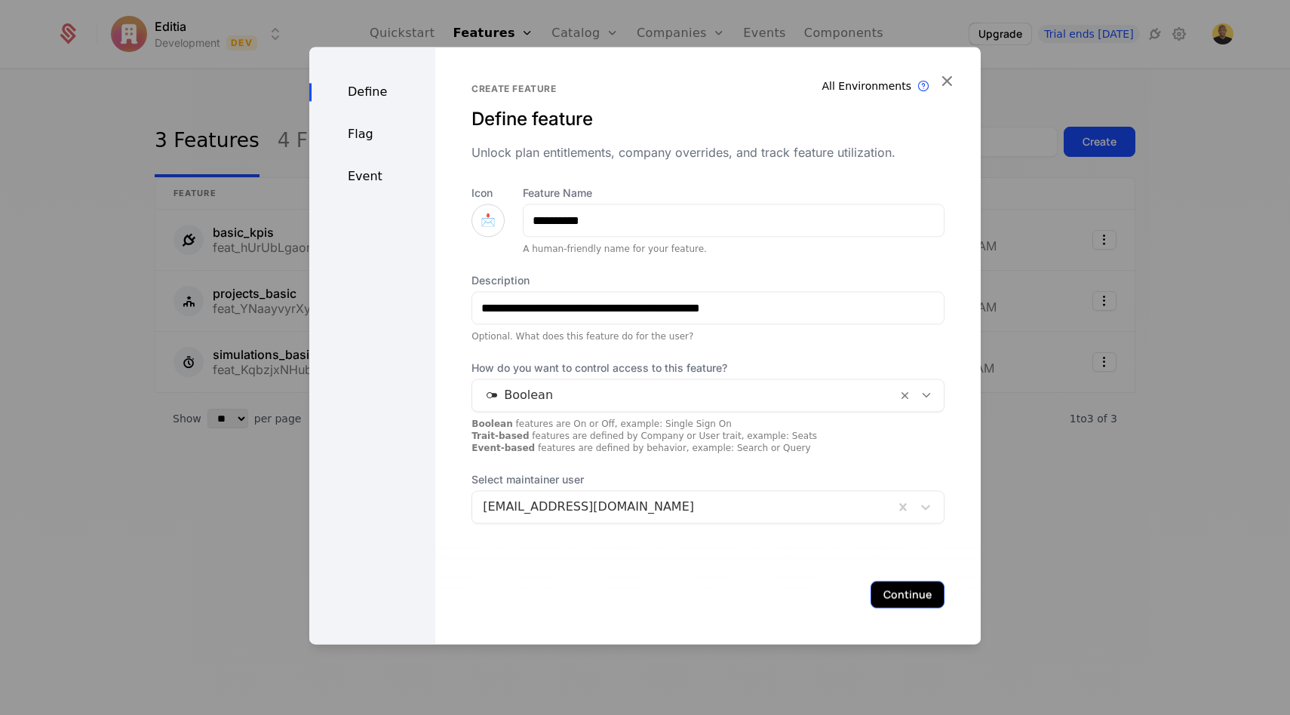
click at [900, 592] on button "Continue" at bounding box center [907, 594] width 74 height 27
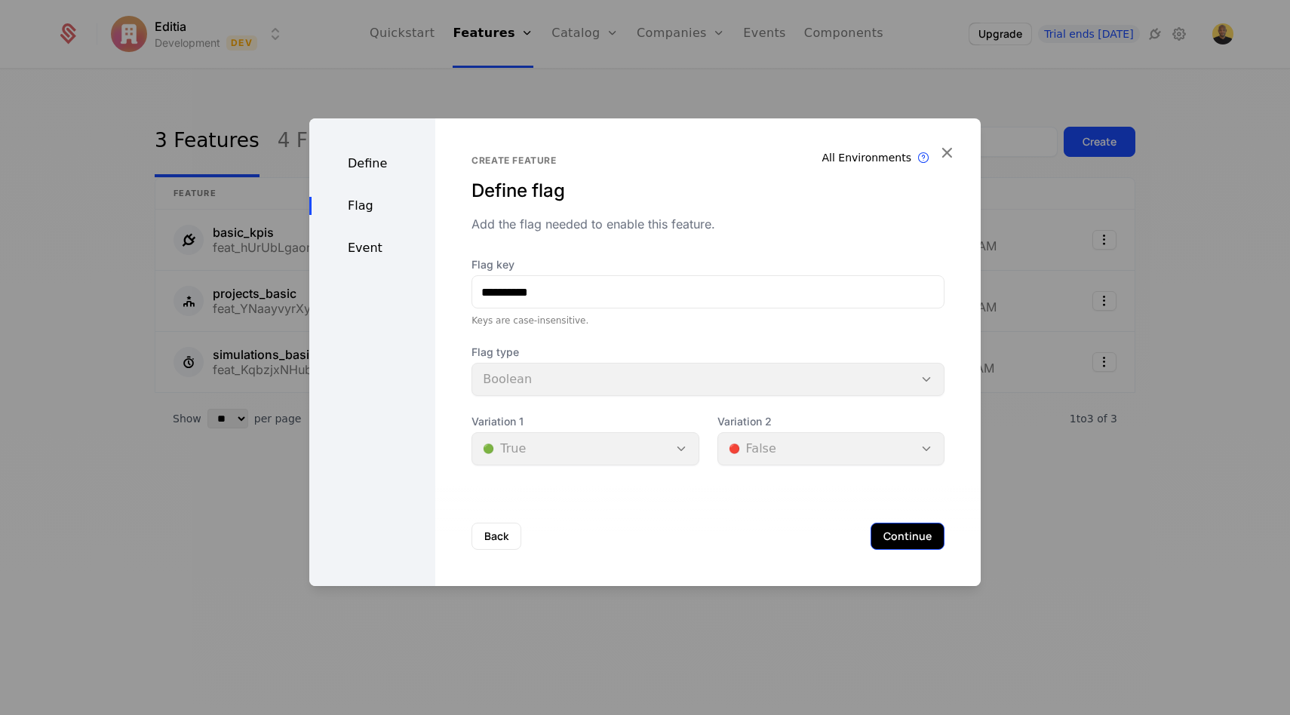
click at [880, 529] on button "Continue" at bounding box center [907, 536] width 74 height 27
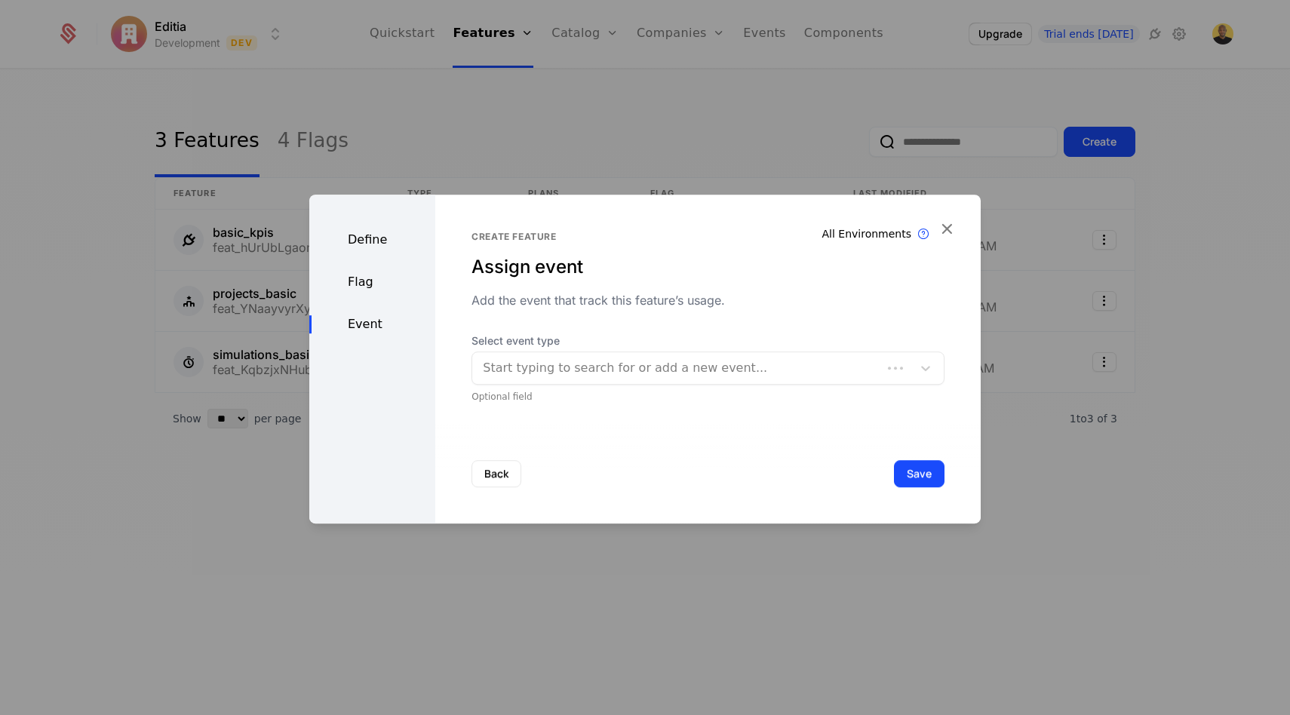
click at [615, 351] on div "Select event type Start typing to search for or add a new event..." at bounding box center [707, 358] width 473 height 51
click at [613, 374] on div at bounding box center [692, 367] width 419 height 21
click at [927, 479] on button "Save" at bounding box center [919, 473] width 51 height 27
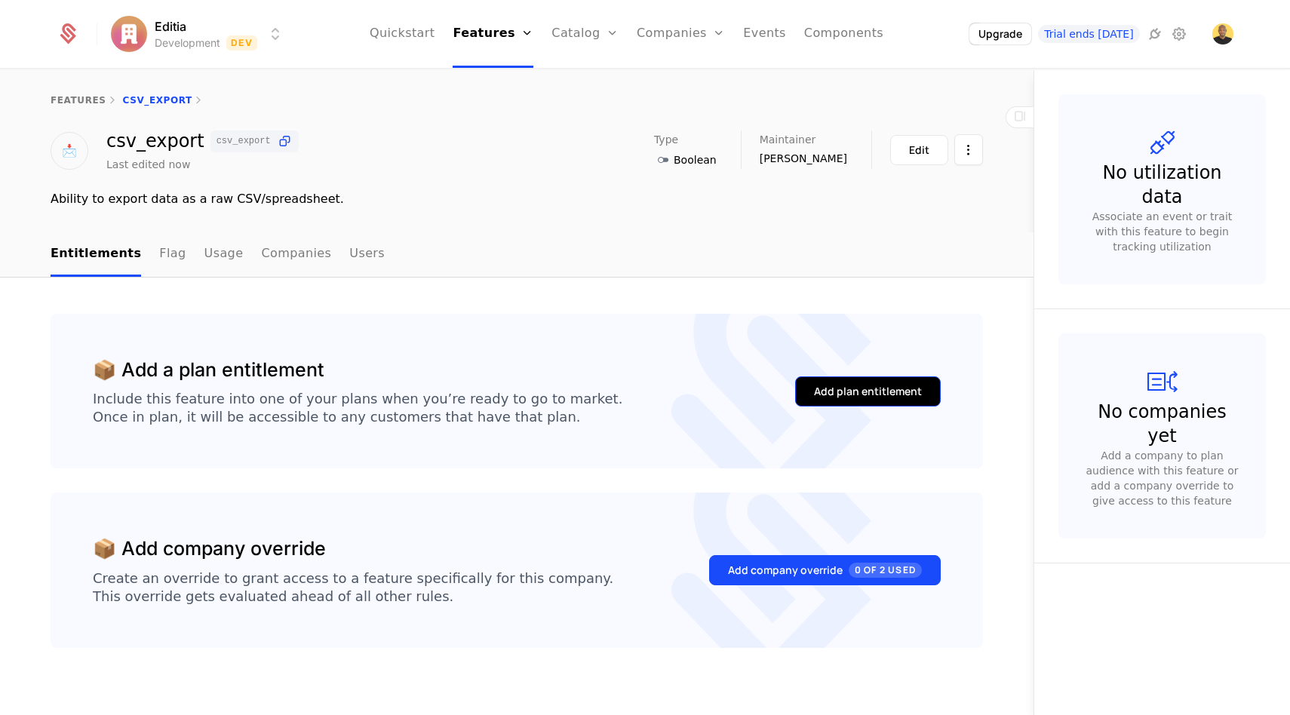
click at [838, 388] on div "Add plan entitlement" at bounding box center [868, 391] width 108 height 15
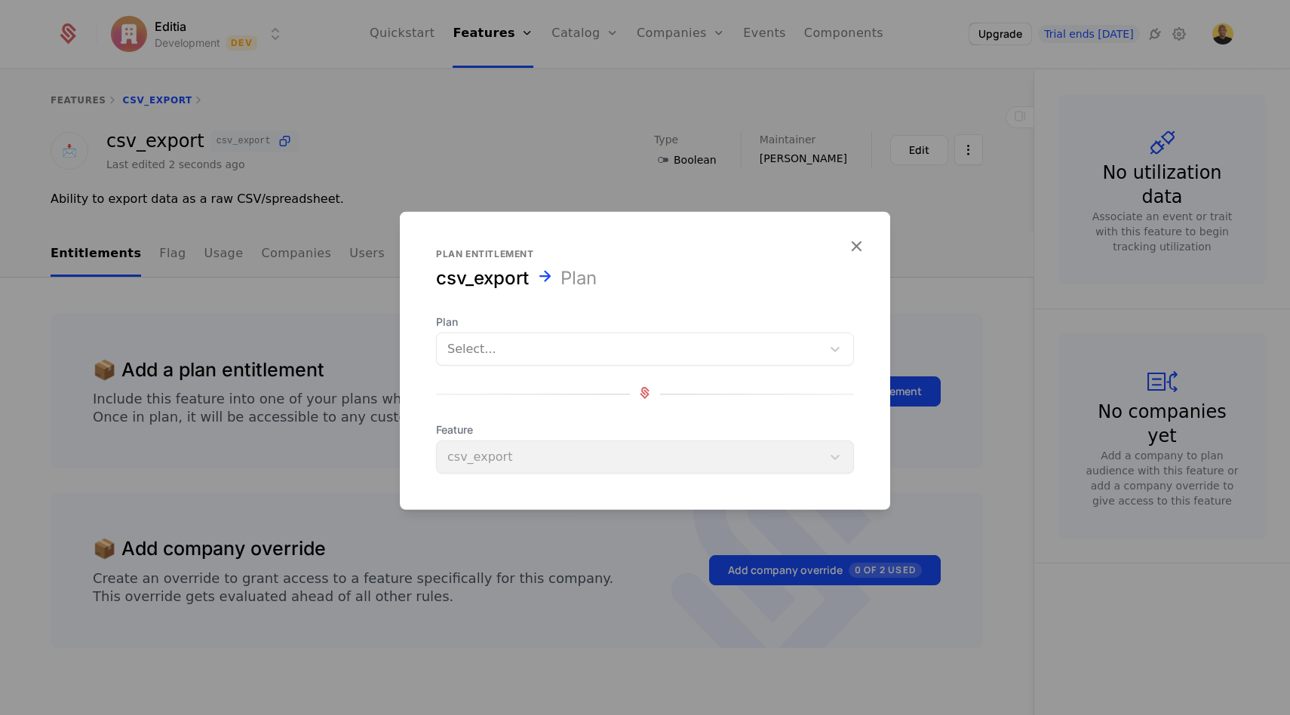
click at [631, 334] on div "Select..." at bounding box center [645, 349] width 418 height 33
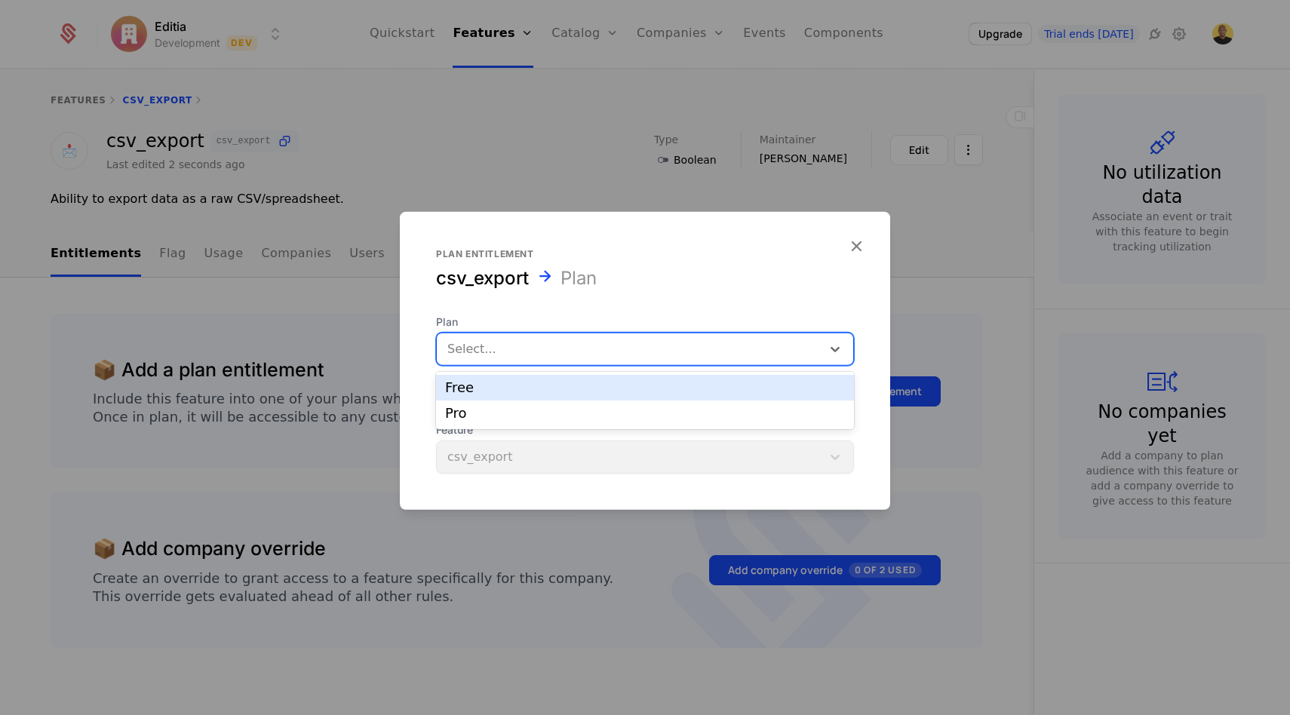
click at [550, 383] on div "Free" at bounding box center [645, 388] width 400 height 14
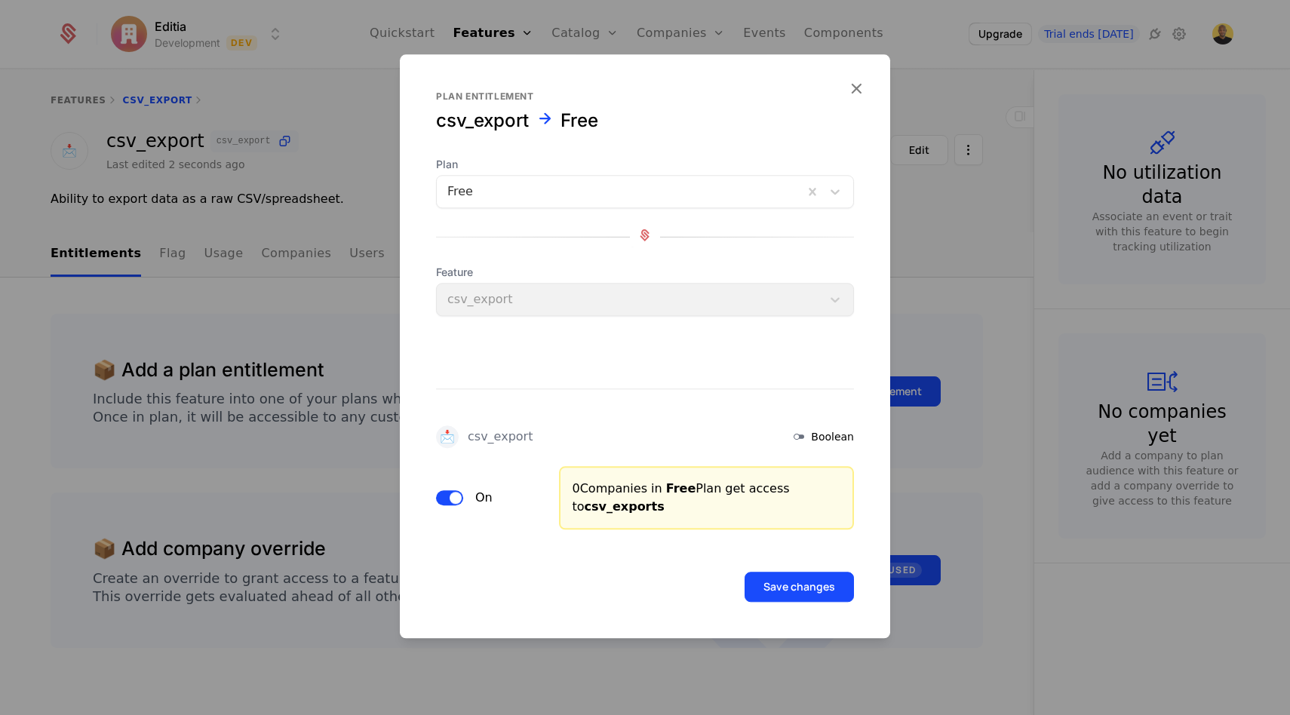
click at [854, 594] on div "Save changes" at bounding box center [645, 565] width 490 height 72
click at [810, 594] on button "Save changes" at bounding box center [798, 587] width 109 height 30
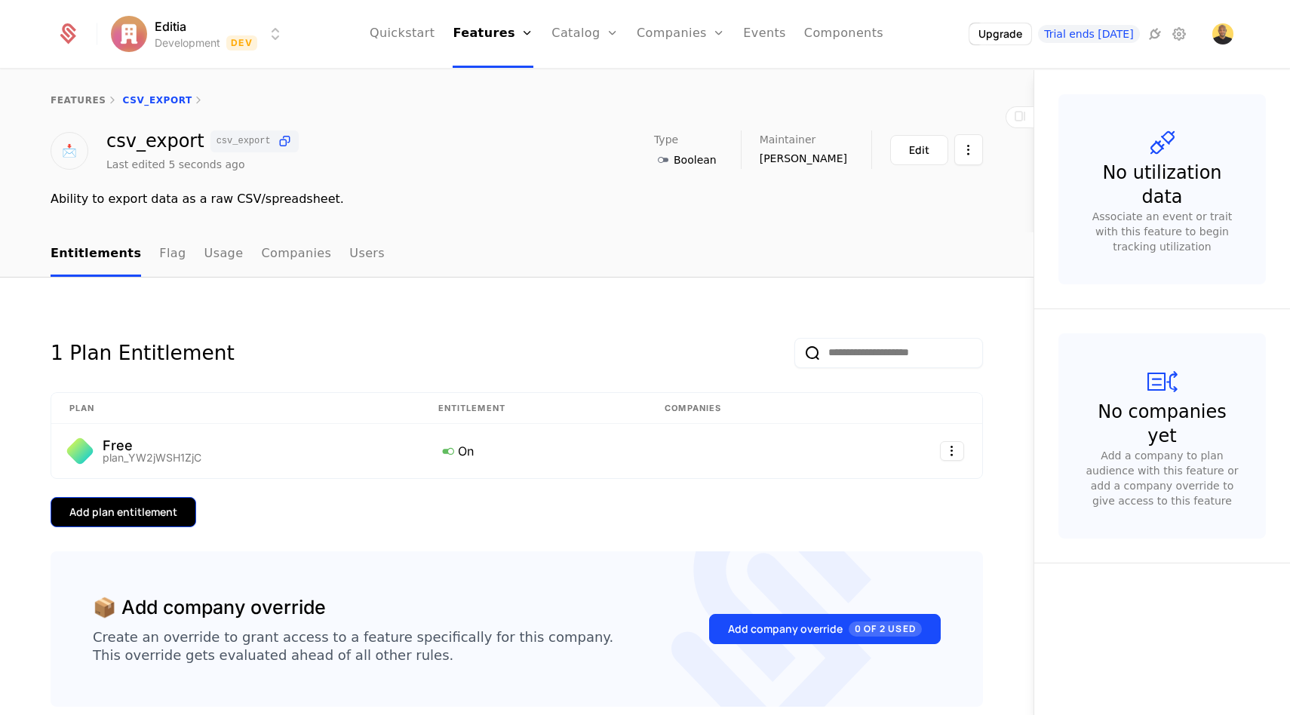
click at [61, 512] on button "Add plan entitlement" at bounding box center [124, 512] width 146 height 30
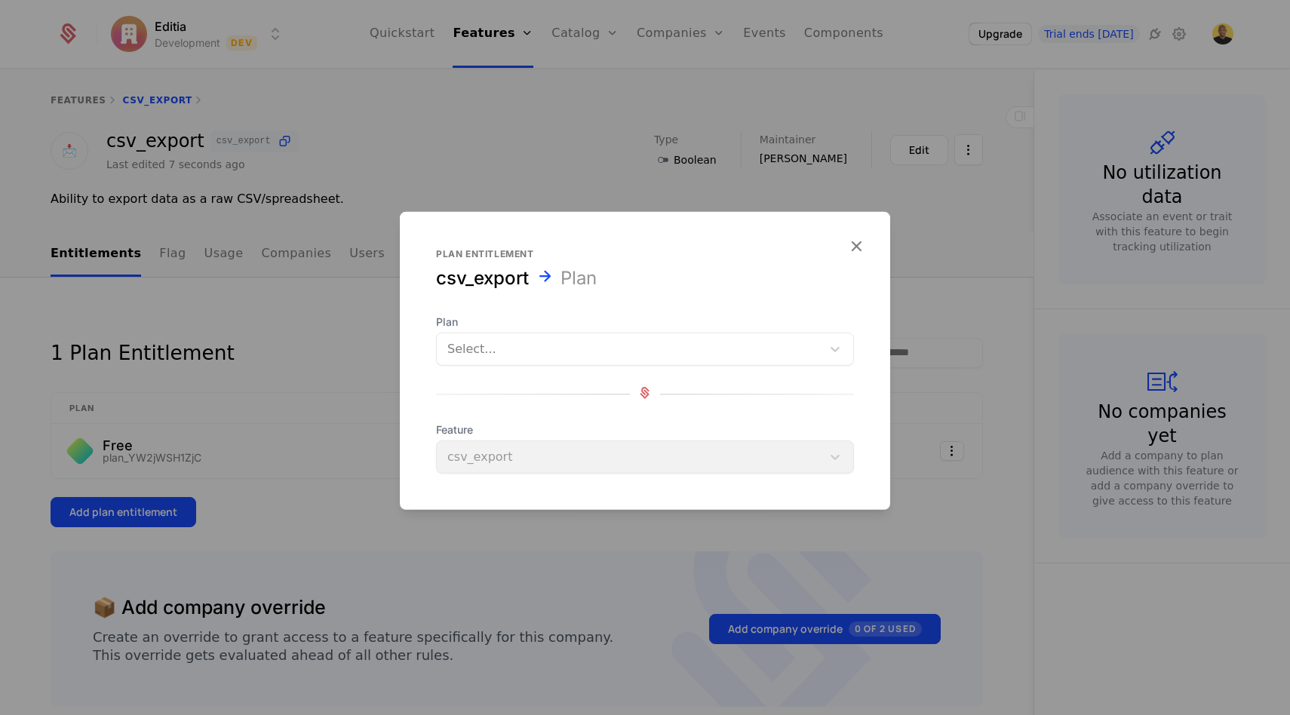
click at [545, 341] on div at bounding box center [629, 349] width 364 height 21
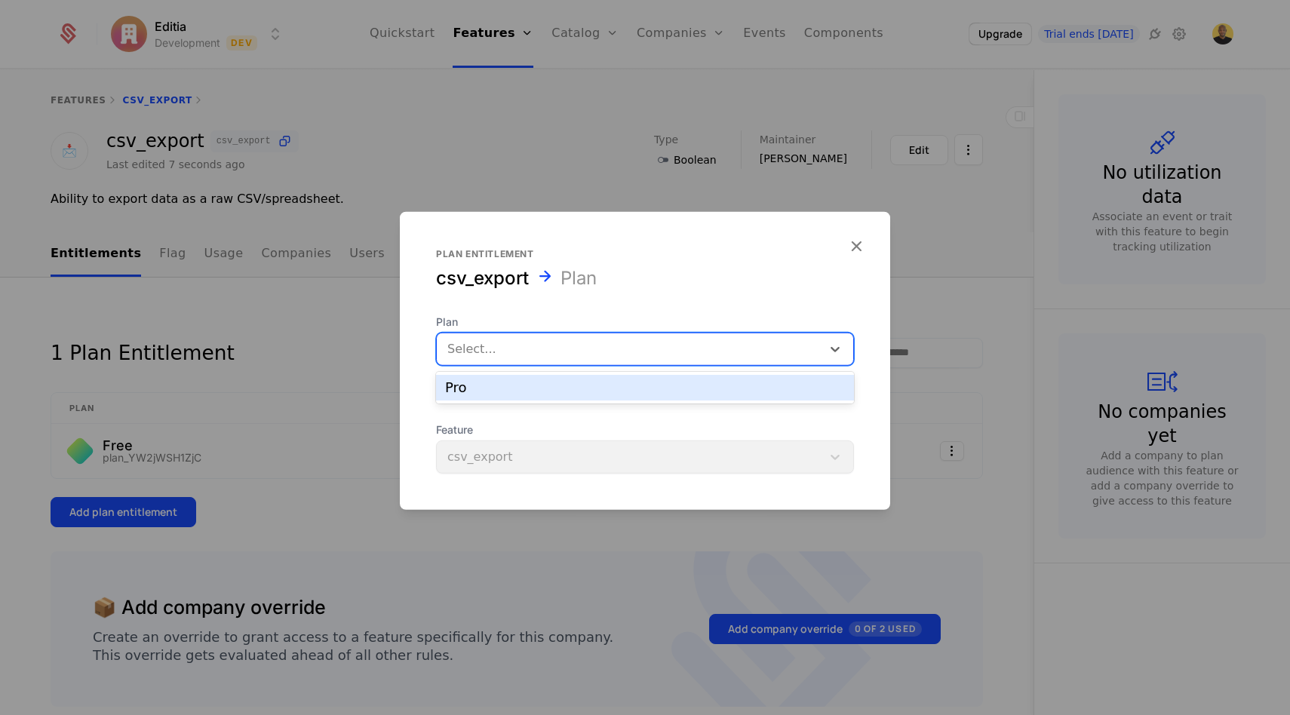
click at [511, 388] on div "Pro" at bounding box center [645, 388] width 400 height 14
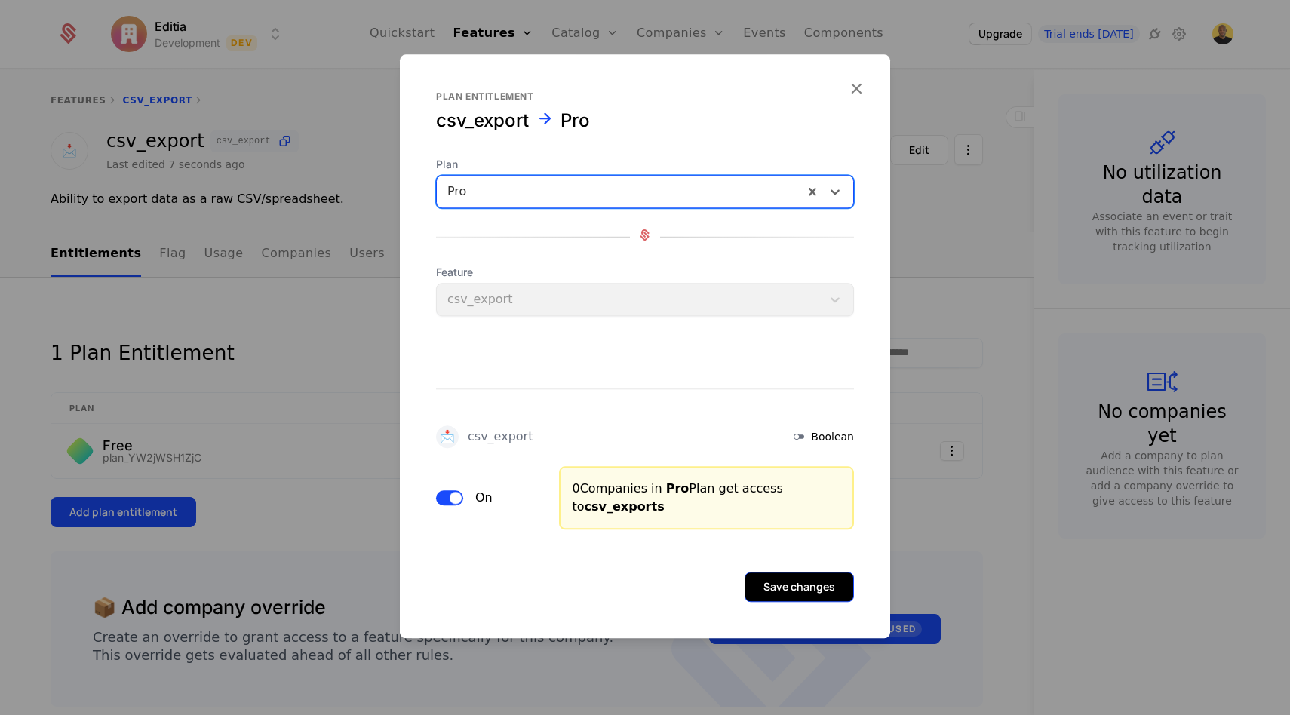
click at [766, 578] on button "Save changes" at bounding box center [798, 587] width 109 height 30
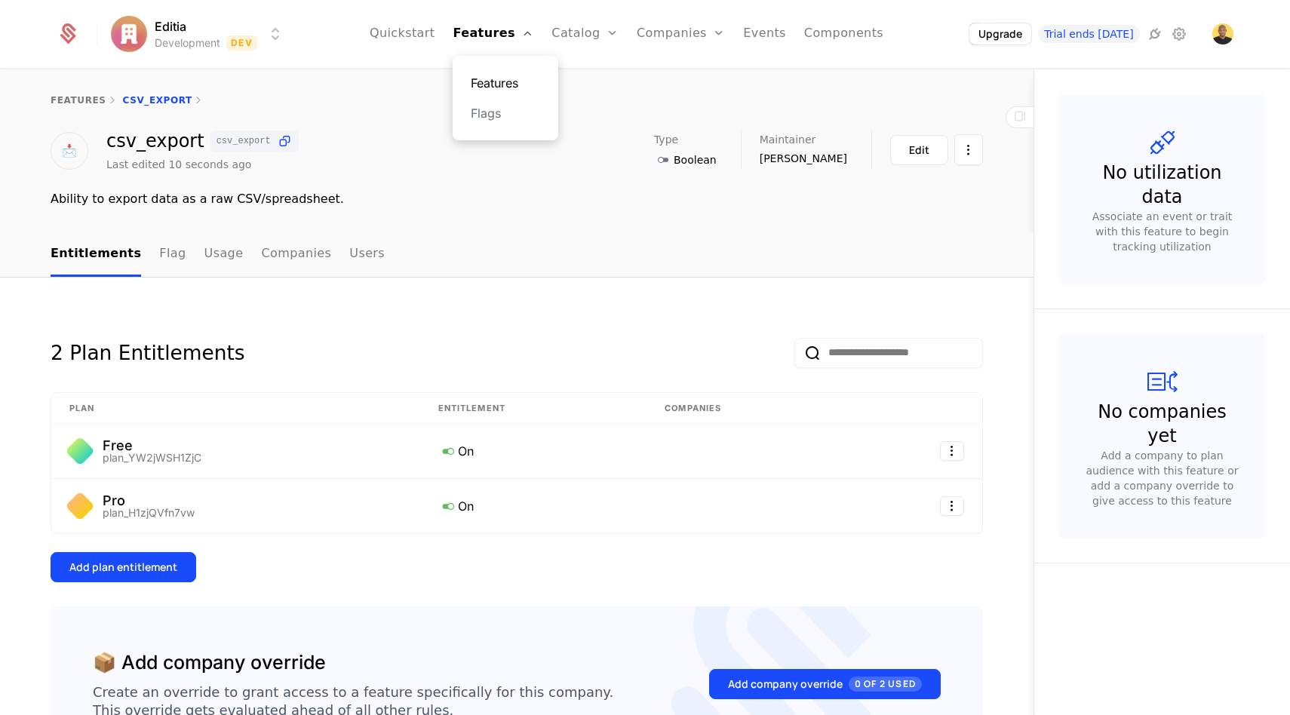
click at [502, 81] on link "Features" at bounding box center [505, 83] width 69 height 18
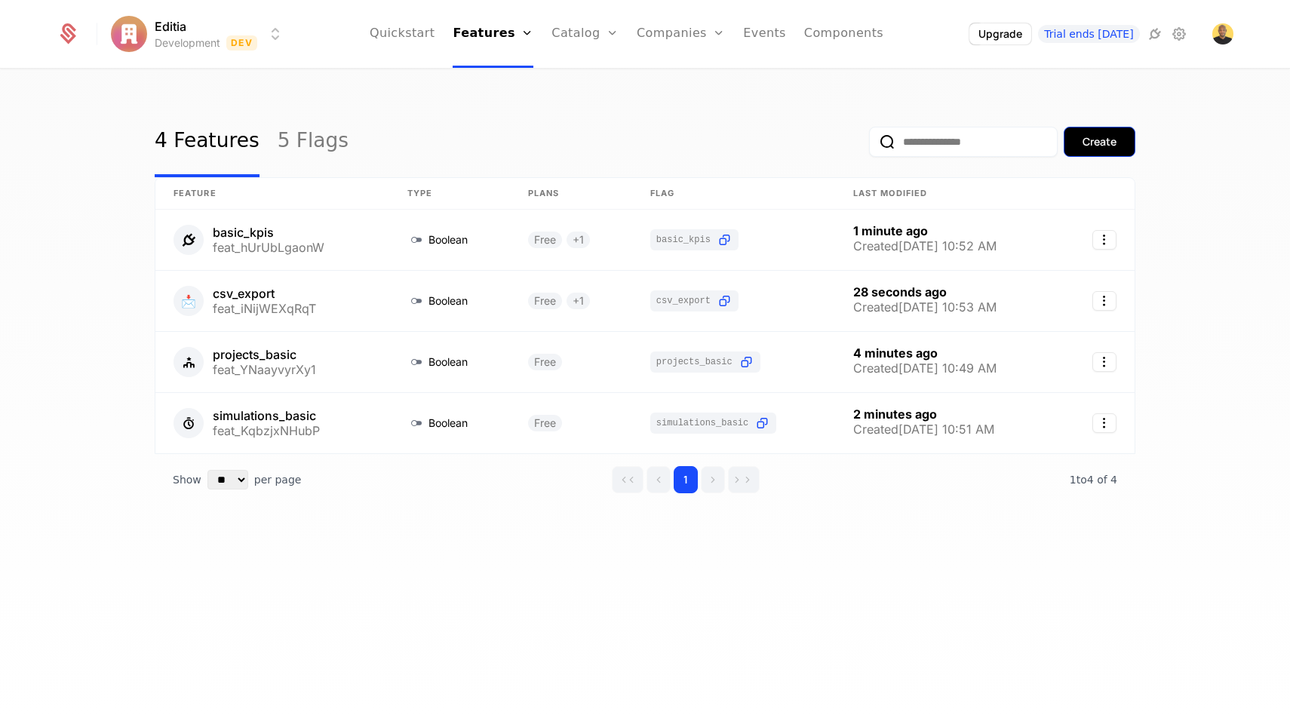
click at [1096, 146] on div "Create" at bounding box center [1099, 141] width 34 height 15
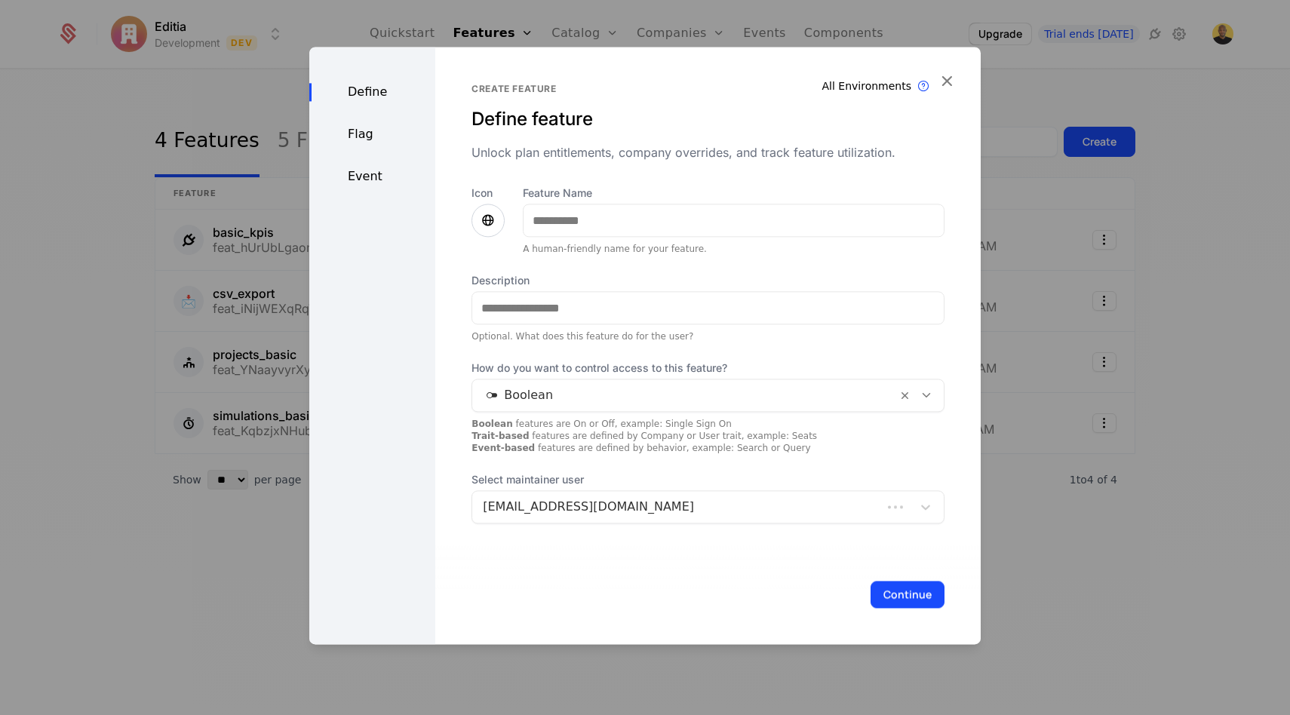
click at [651, 238] on div "Feature Name A human-friendly name for your feature." at bounding box center [734, 220] width 422 height 69
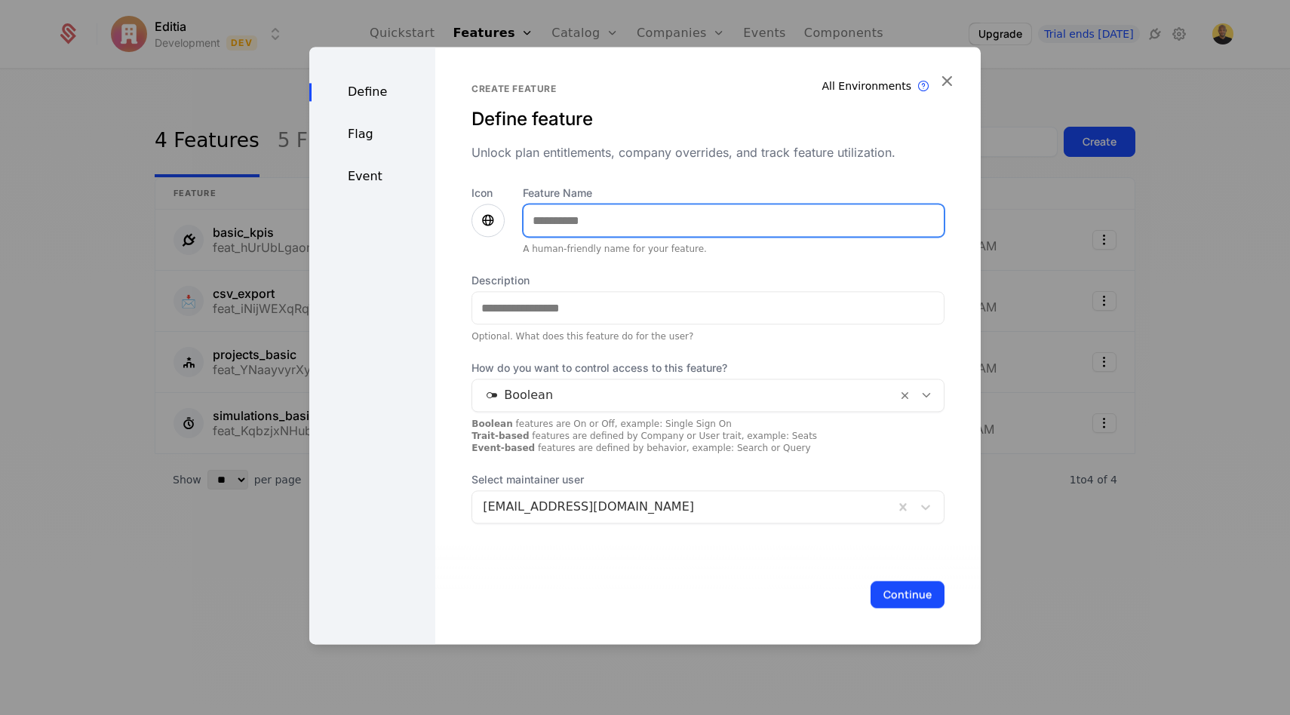
click at [665, 220] on input "Feature Name" at bounding box center [733, 220] width 420 height 32
paste input "**********"
click at [532, 219] on input "**********" at bounding box center [733, 220] width 420 height 32
type input "**********"
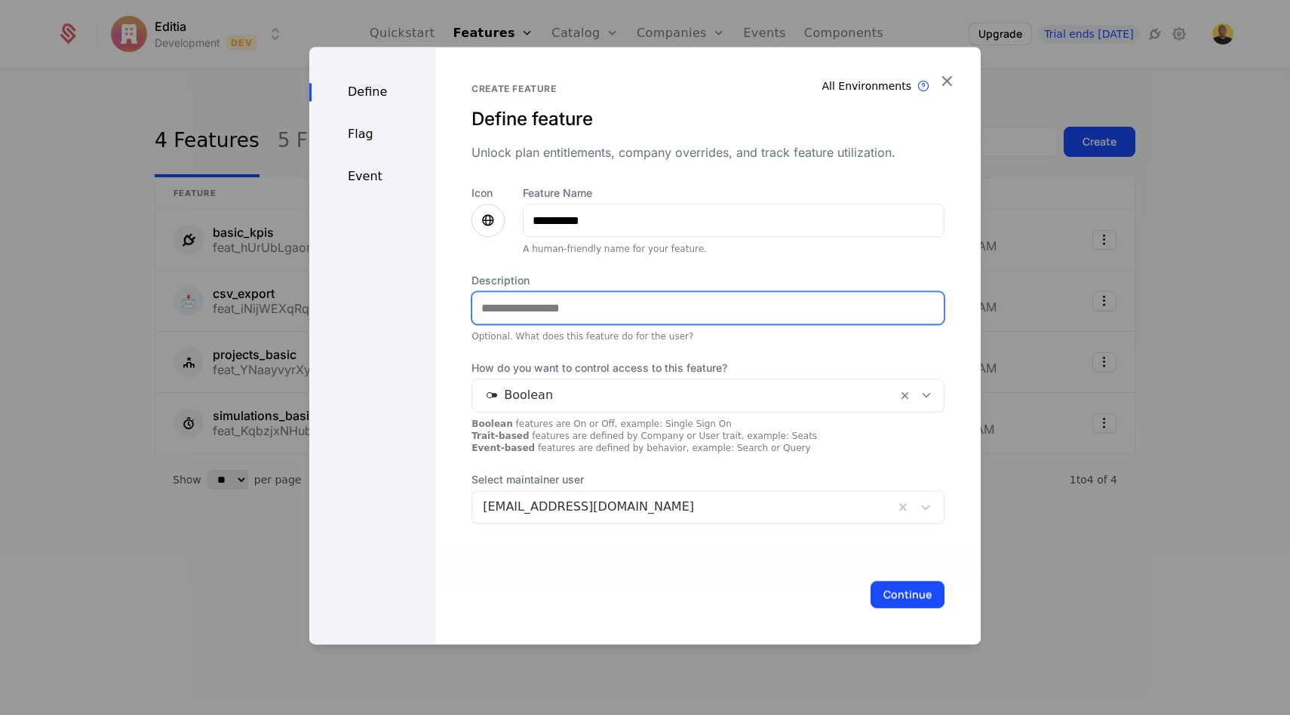
click at [556, 296] on input "Description" at bounding box center [707, 308] width 471 height 32
paste input "**********"
type input "**********"
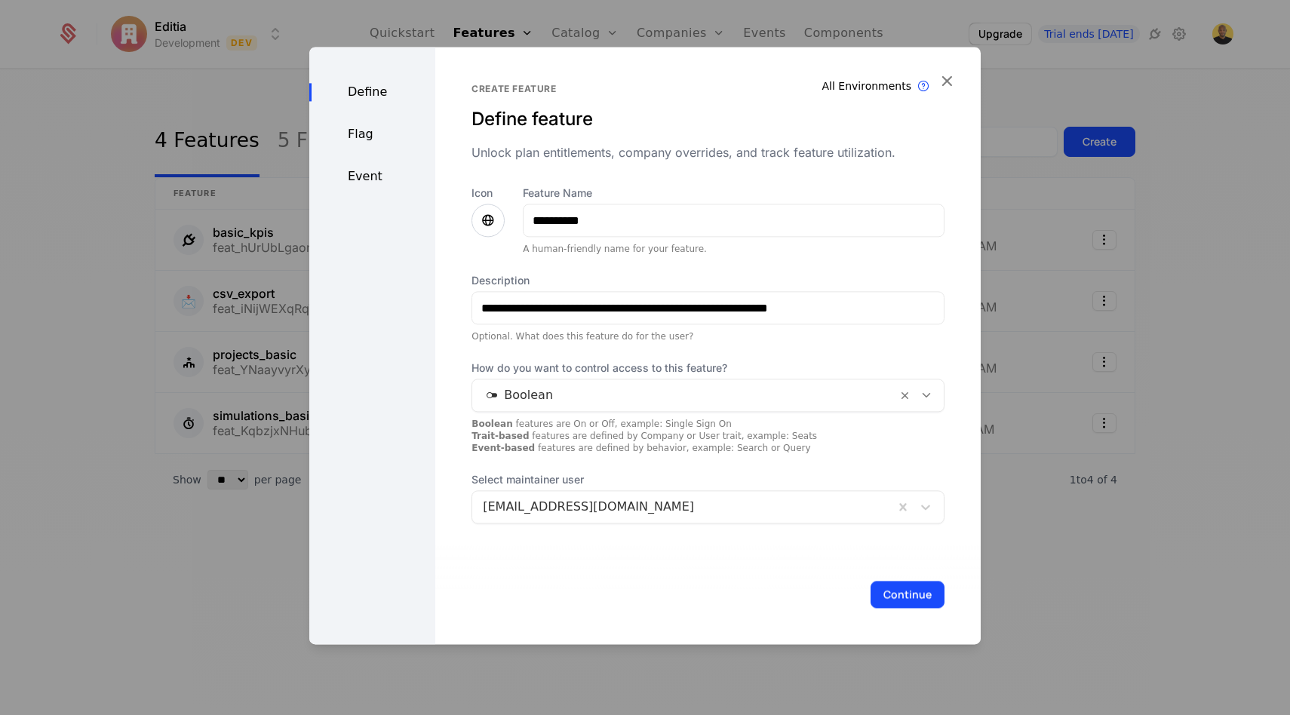
drag, startPoint x: 919, startPoint y: 590, endPoint x: 512, endPoint y: 304, distance: 497.0
click at [512, 304] on div "**********" at bounding box center [707, 345] width 545 height 597
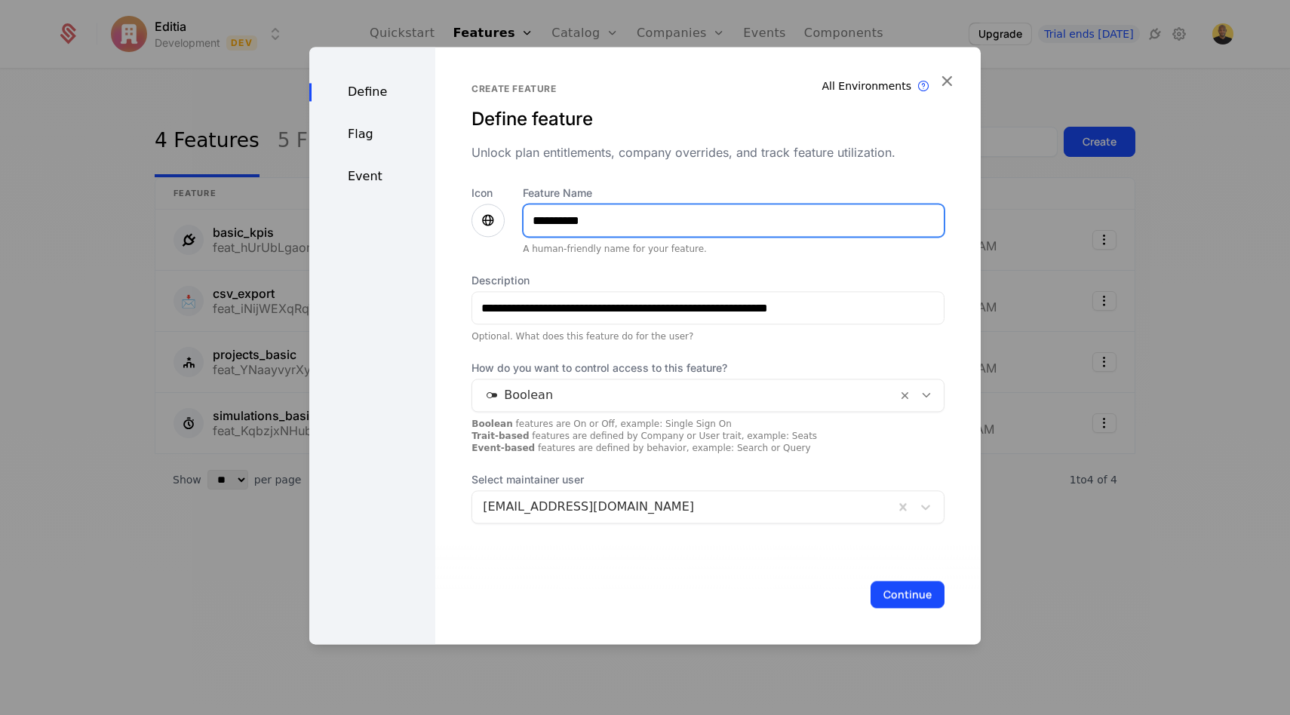
click at [527, 219] on input "**********" at bounding box center [733, 220] width 420 height 32
click at [561, 216] on input "**********" at bounding box center [733, 220] width 420 height 32
click at [571, 221] on input "**********" at bounding box center [733, 220] width 420 height 32
click at [677, 229] on input "**********" at bounding box center [733, 220] width 420 height 32
type input "**********"
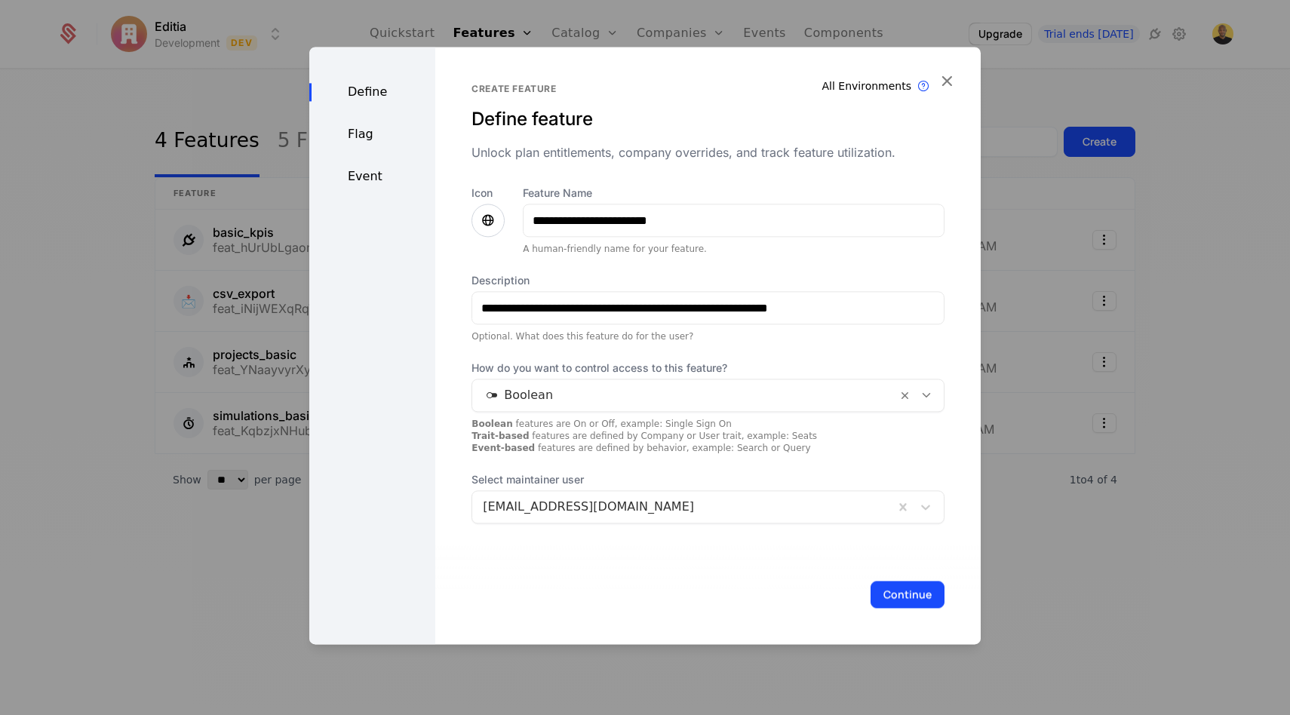
click at [661, 390] on div at bounding box center [684, 395] width 403 height 21
click at [570, 577] on div "Continue" at bounding box center [707, 595] width 545 height 100
click at [909, 595] on button "Continue" at bounding box center [907, 594] width 74 height 27
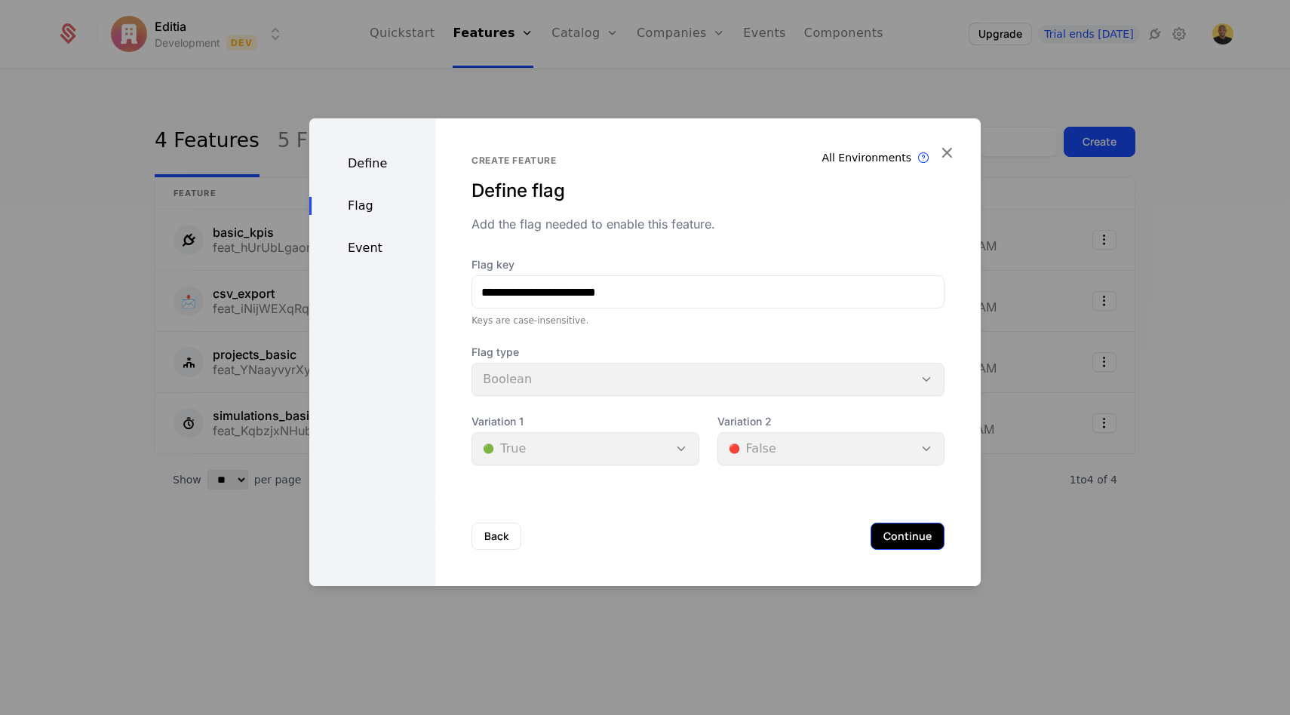
click at [913, 537] on button "Continue" at bounding box center [907, 536] width 74 height 27
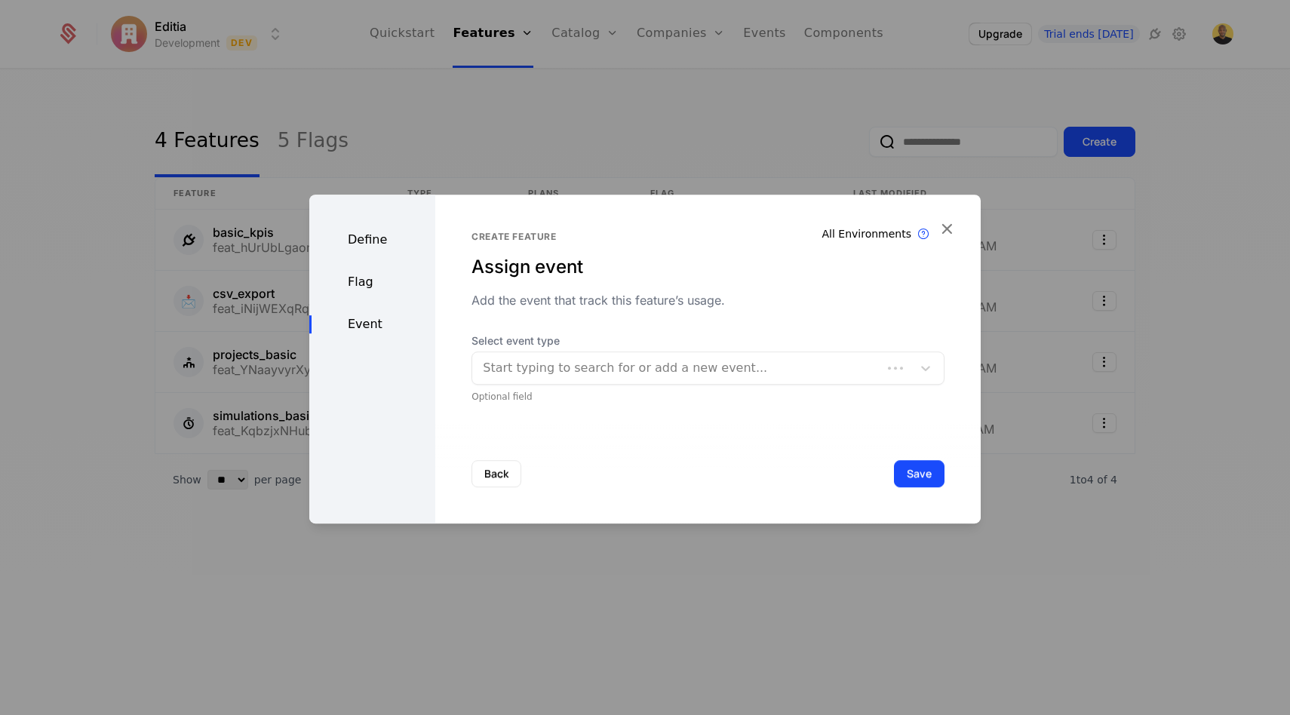
click at [766, 378] on div at bounding box center [677, 367] width 388 height 21
click at [918, 470] on button "Save" at bounding box center [919, 473] width 51 height 27
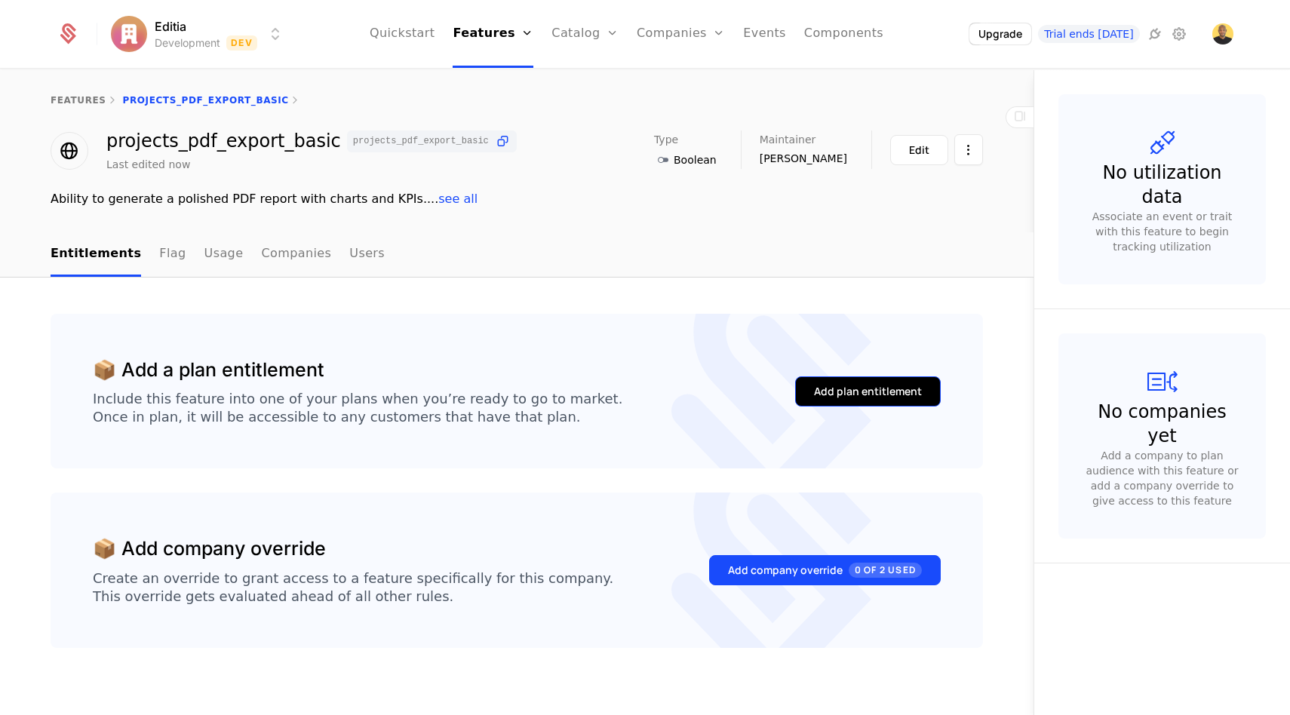
click at [889, 392] on div "Add plan entitlement" at bounding box center [868, 391] width 108 height 15
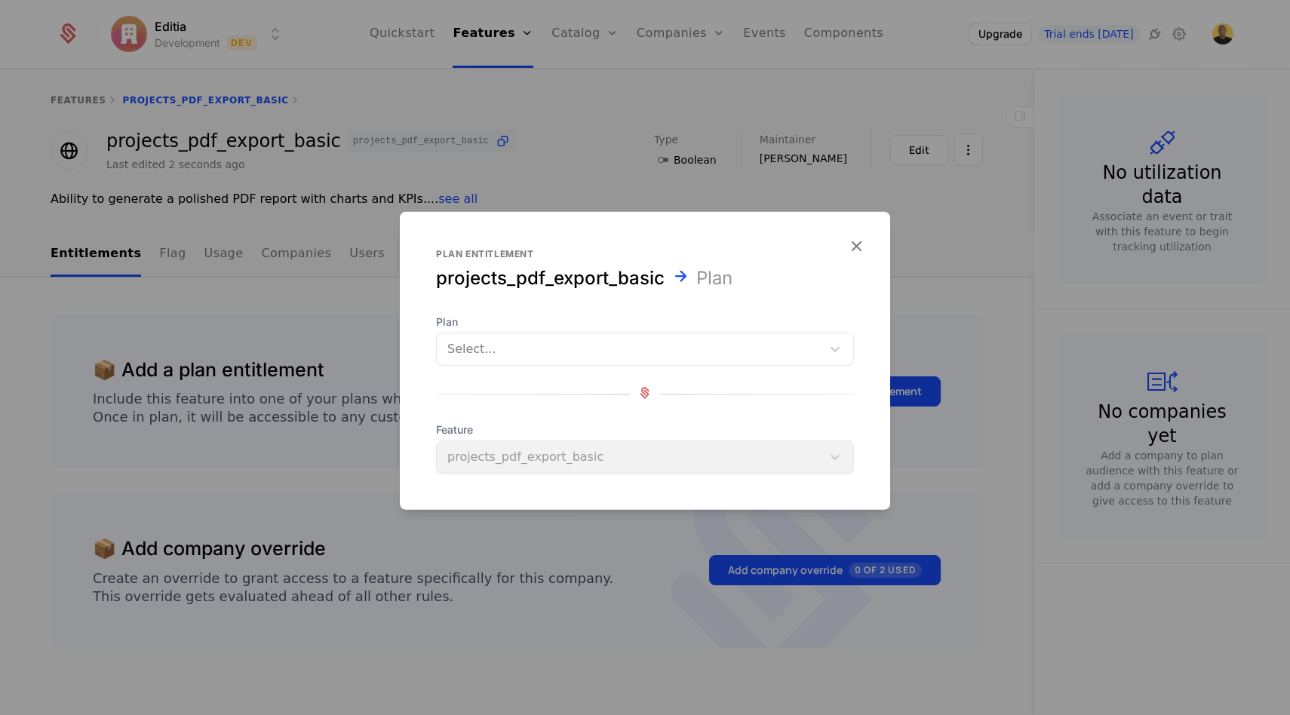
click at [650, 336] on div "Select..." at bounding box center [629, 349] width 385 height 27
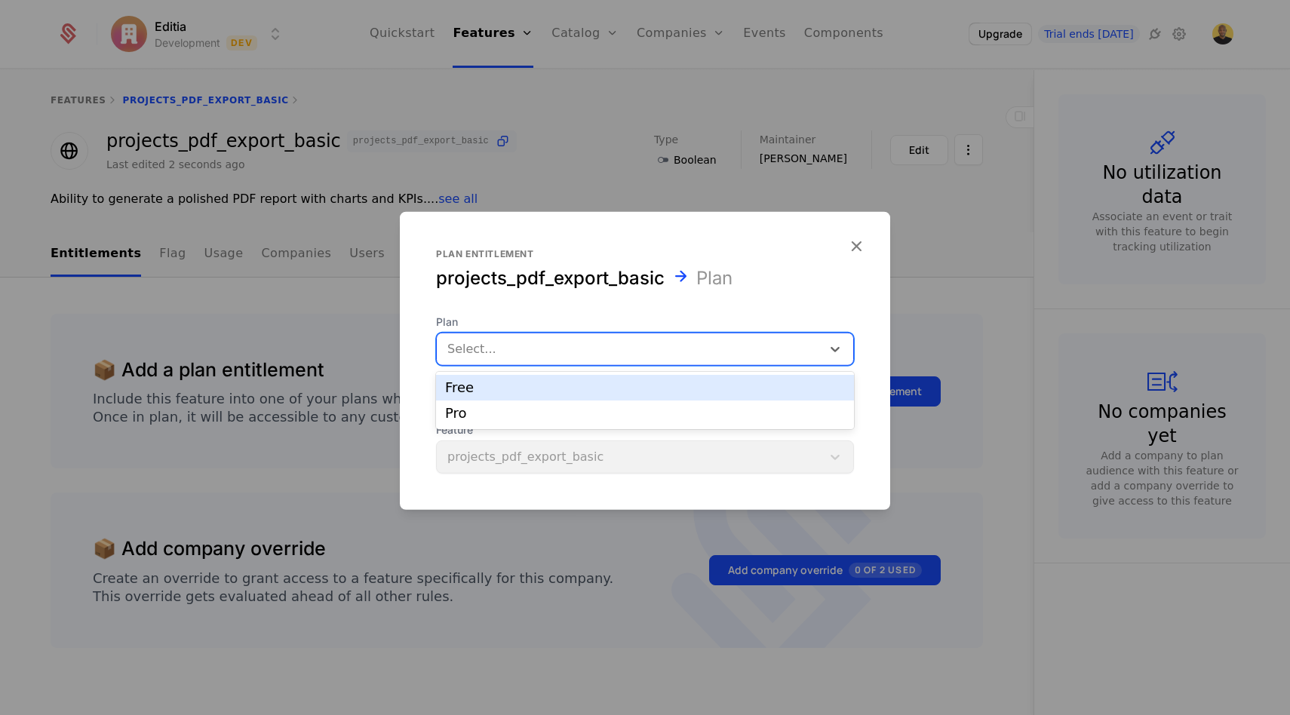
click at [532, 388] on div "Free" at bounding box center [645, 388] width 400 height 14
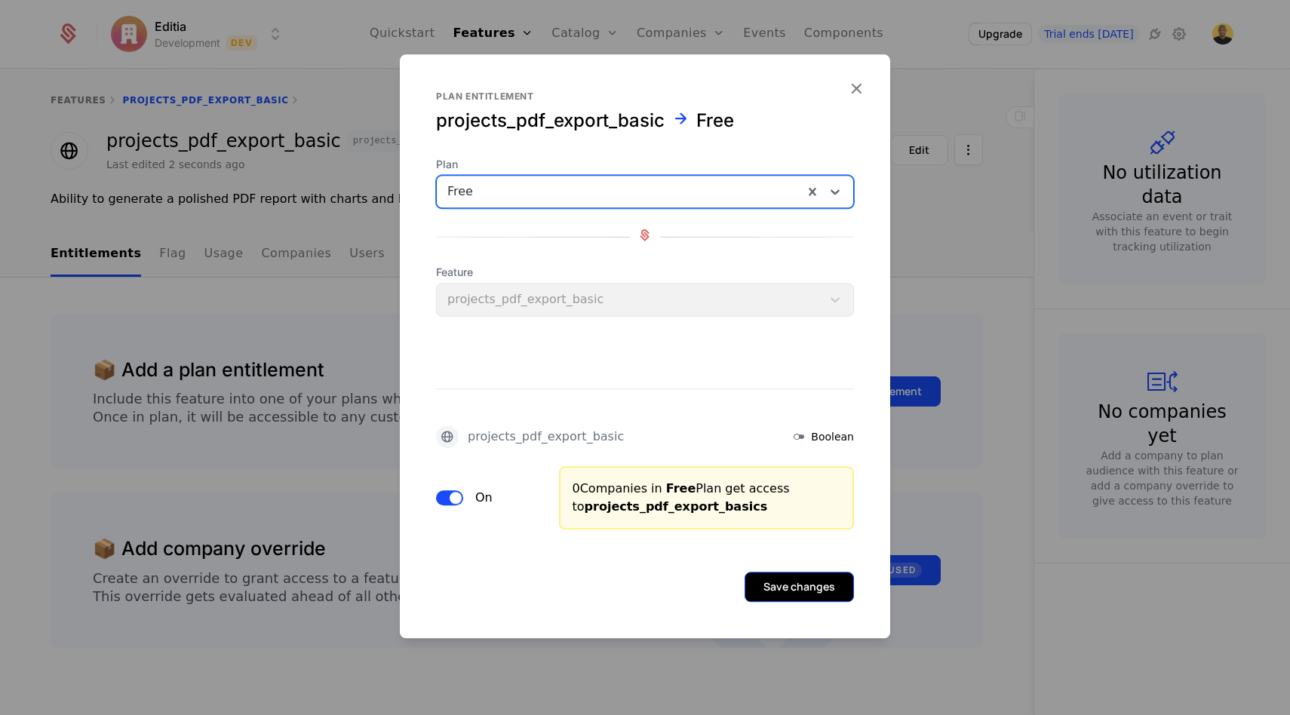
click at [788, 584] on button "Save changes" at bounding box center [798, 587] width 109 height 30
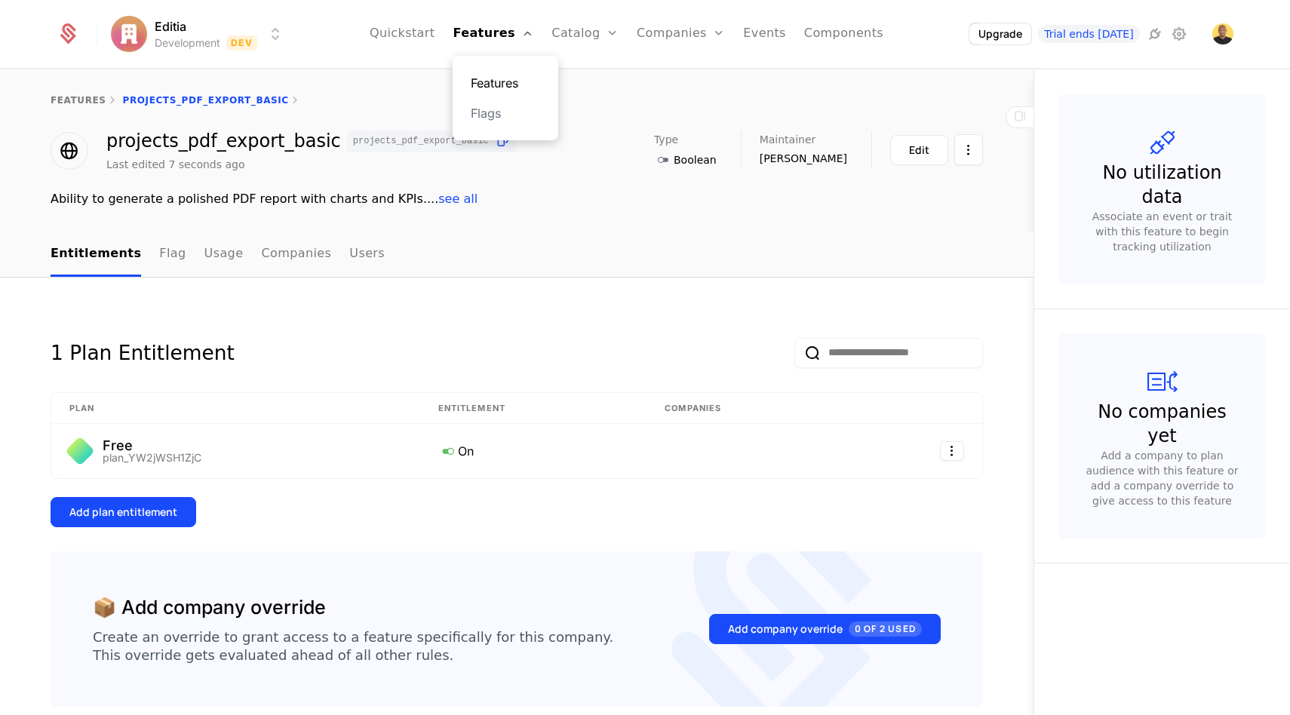
click at [511, 77] on link "Features" at bounding box center [505, 83] width 69 height 18
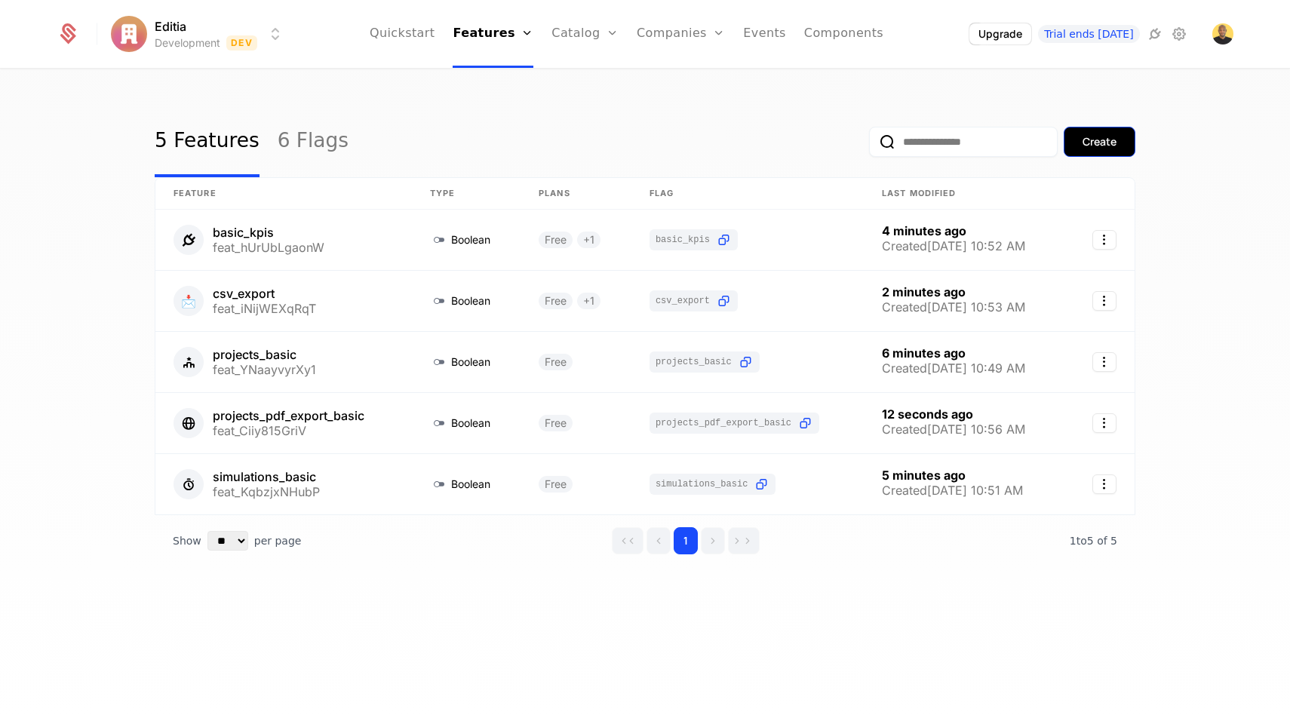
click at [1096, 135] on div "Create" at bounding box center [1099, 141] width 34 height 15
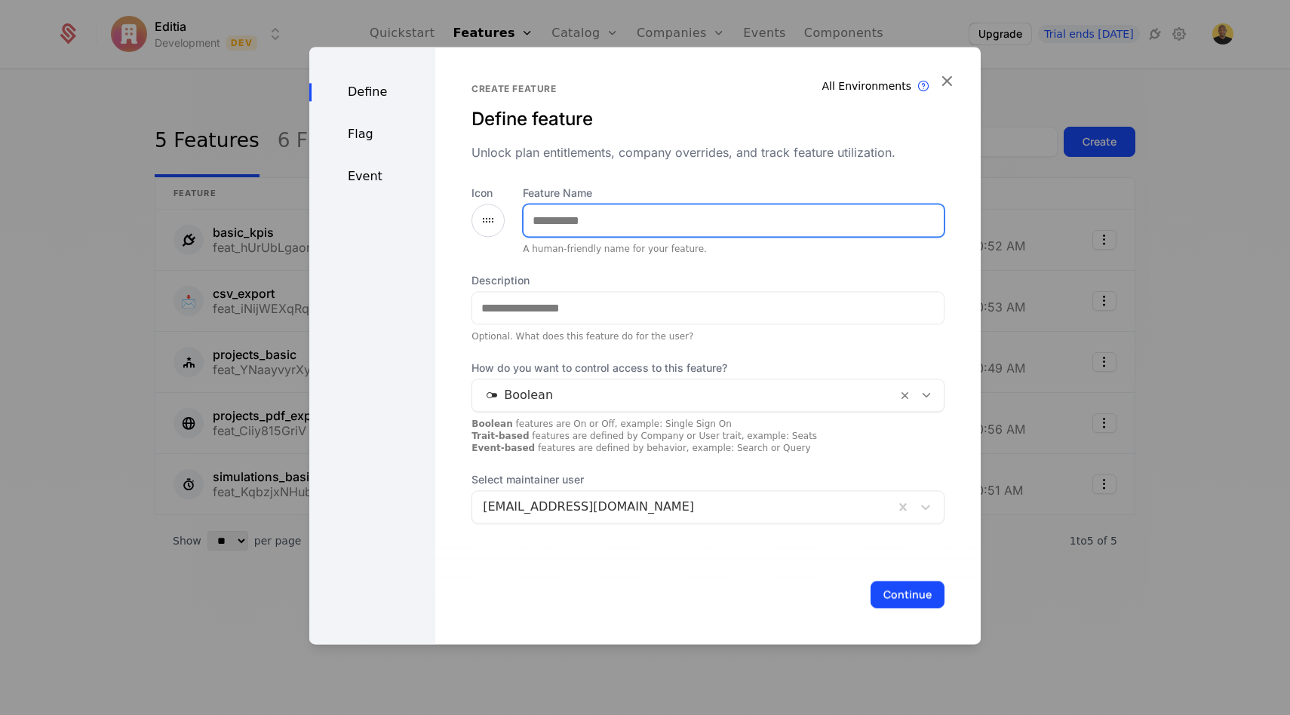
click at [596, 225] on input "Feature Name" at bounding box center [733, 220] width 420 height 32
type input "**********"
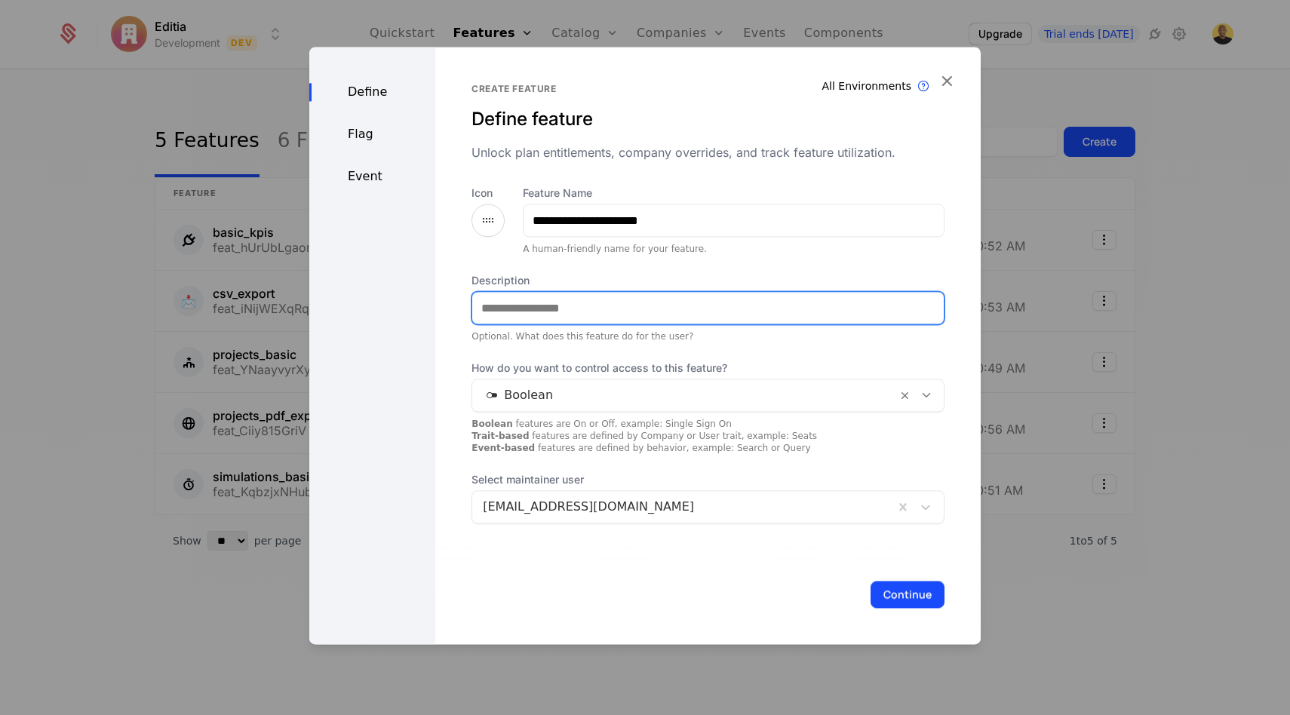
click at [614, 311] on input "Description" at bounding box center [707, 308] width 471 height 32
click at [603, 309] on input "Description" at bounding box center [707, 308] width 471 height 32
paste input "**********"
type input "**********"
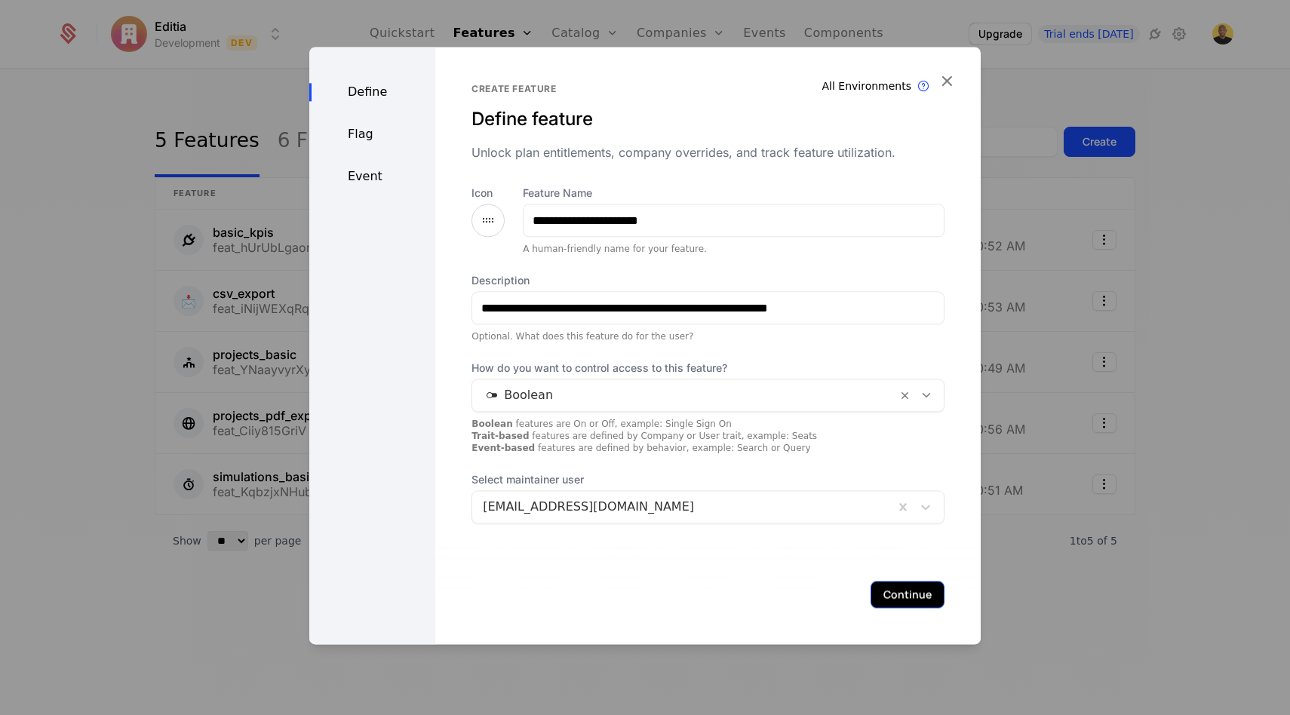
click at [919, 592] on button "Continue" at bounding box center [907, 594] width 74 height 27
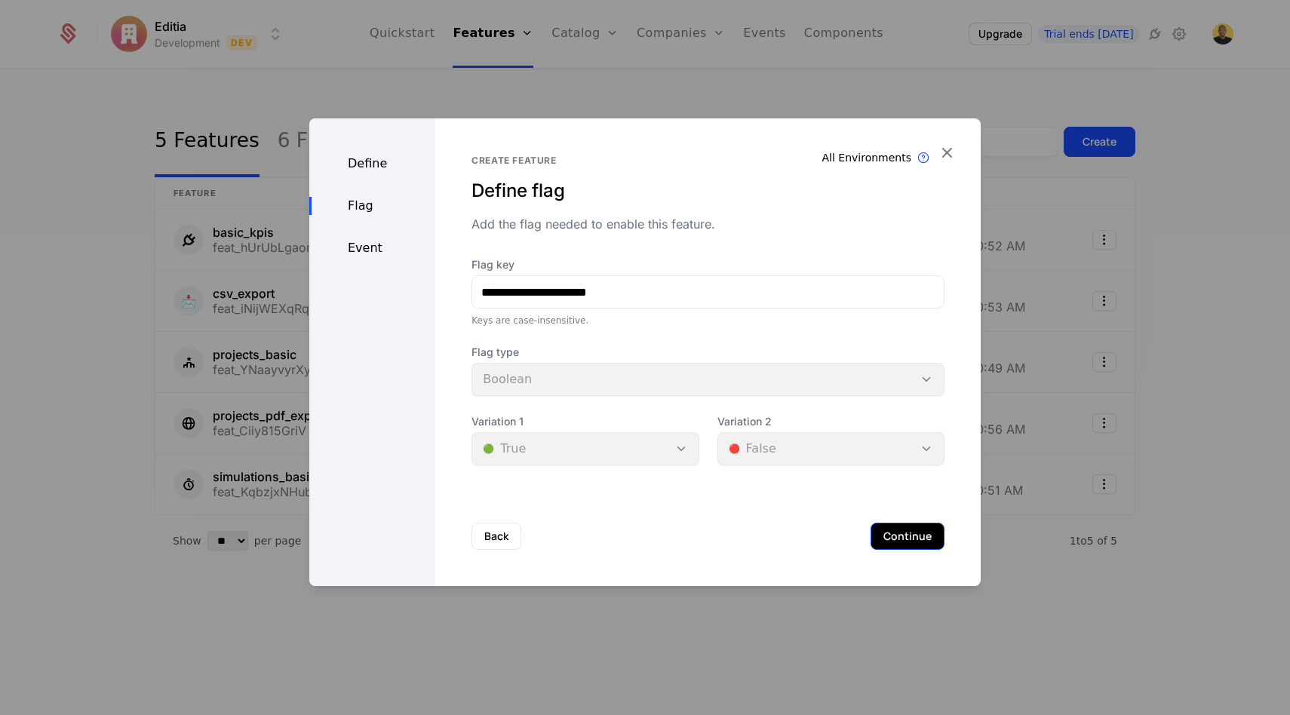
click at [917, 541] on button "Continue" at bounding box center [907, 536] width 74 height 27
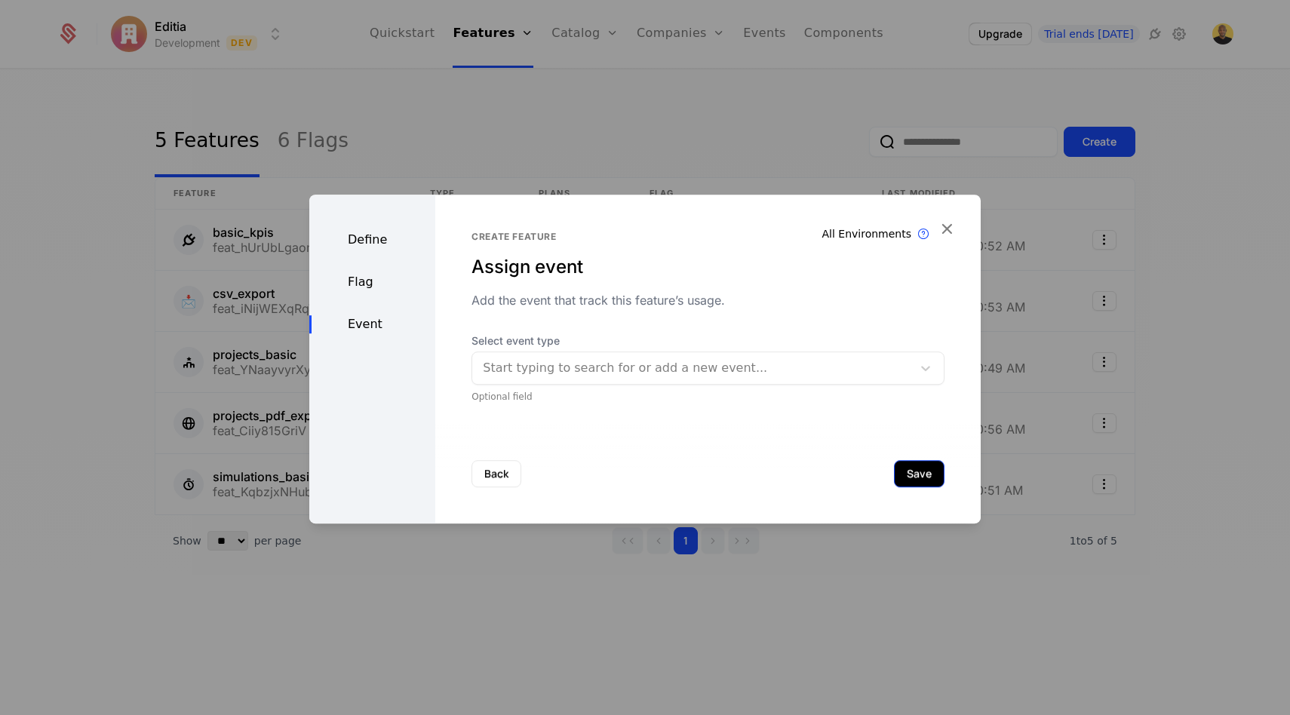
click at [902, 480] on button "Save" at bounding box center [919, 473] width 51 height 27
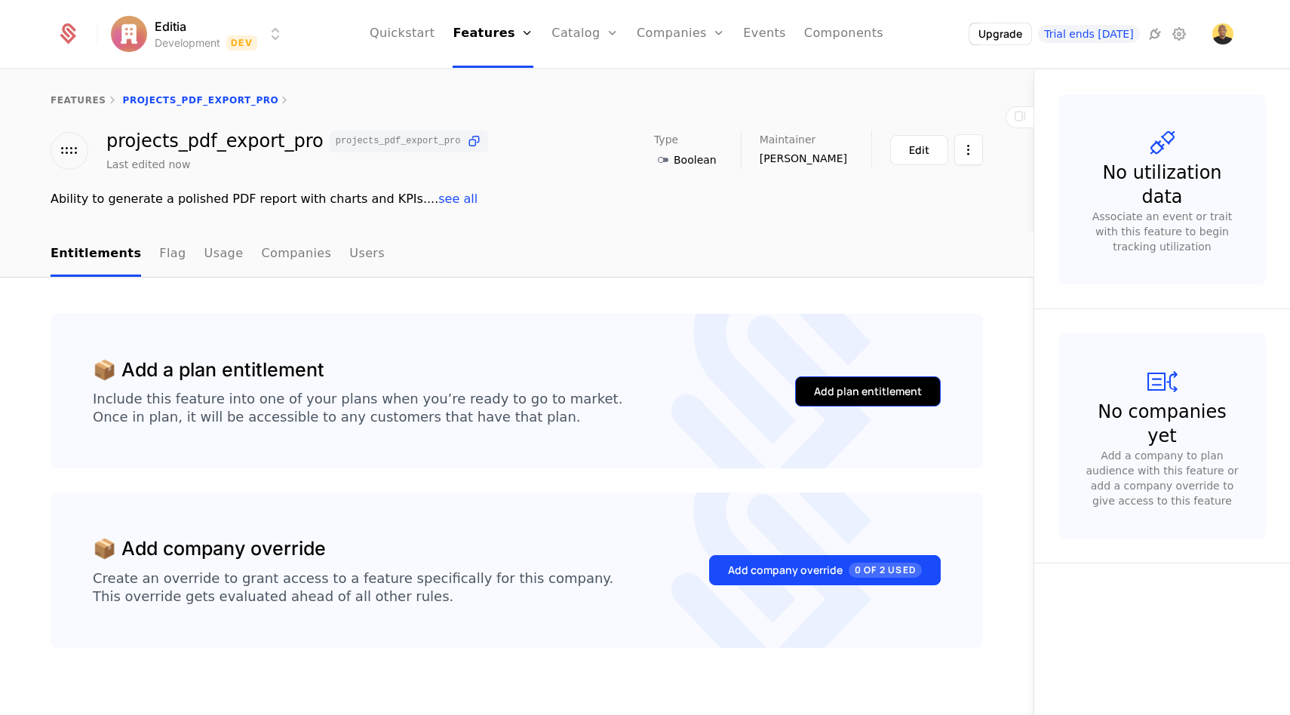
click at [897, 386] on div "Add plan entitlement" at bounding box center [868, 391] width 108 height 15
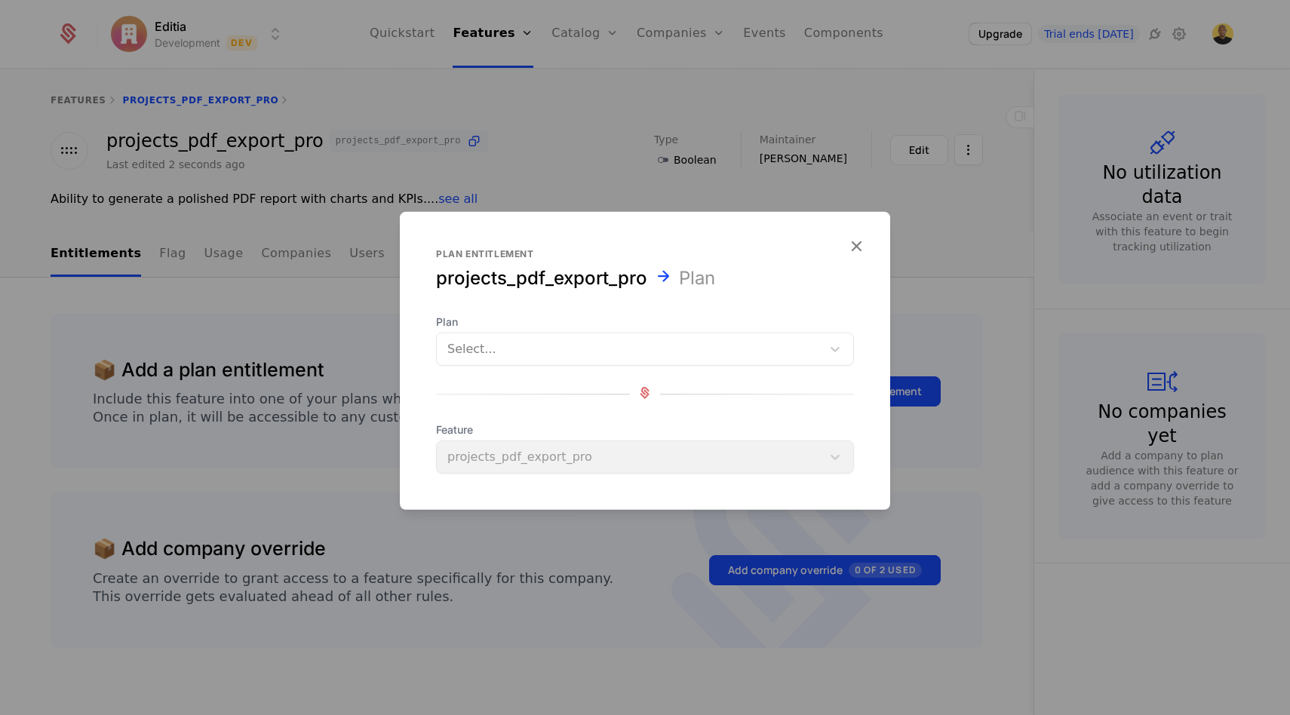
click at [545, 339] on div at bounding box center [629, 349] width 364 height 21
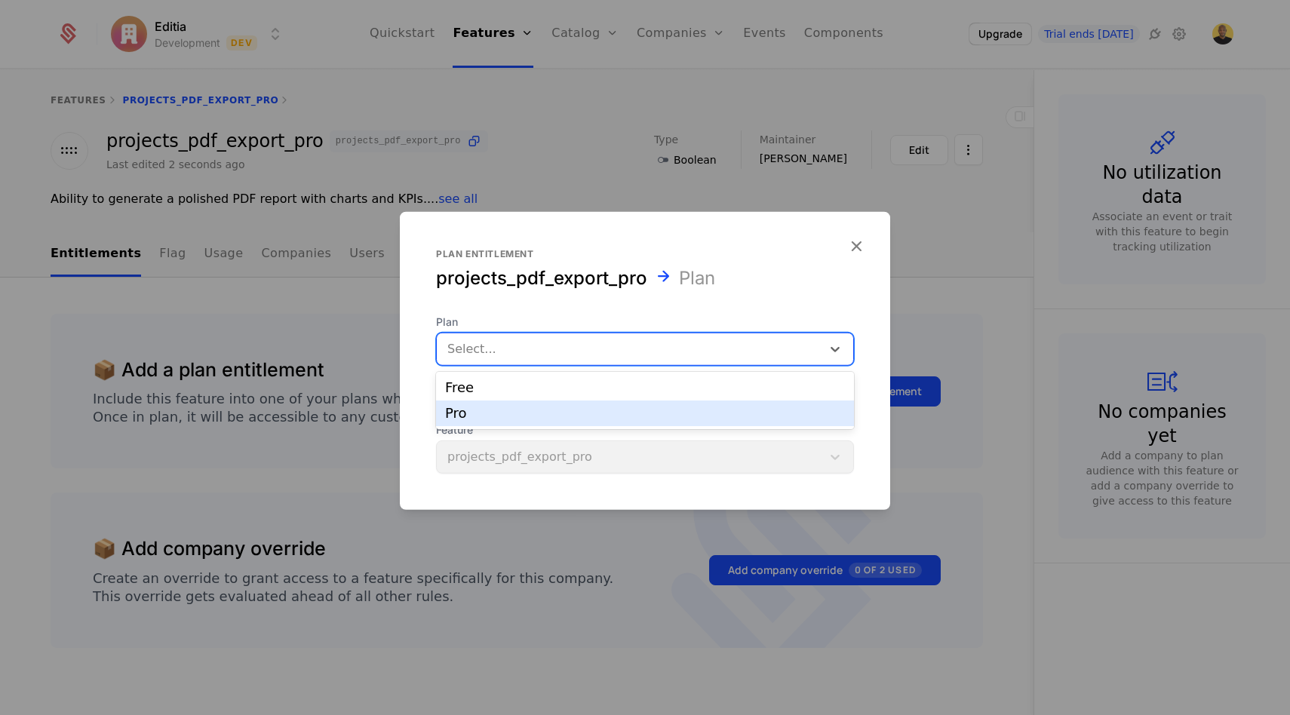
click at [465, 414] on div "Pro" at bounding box center [645, 414] width 400 height 14
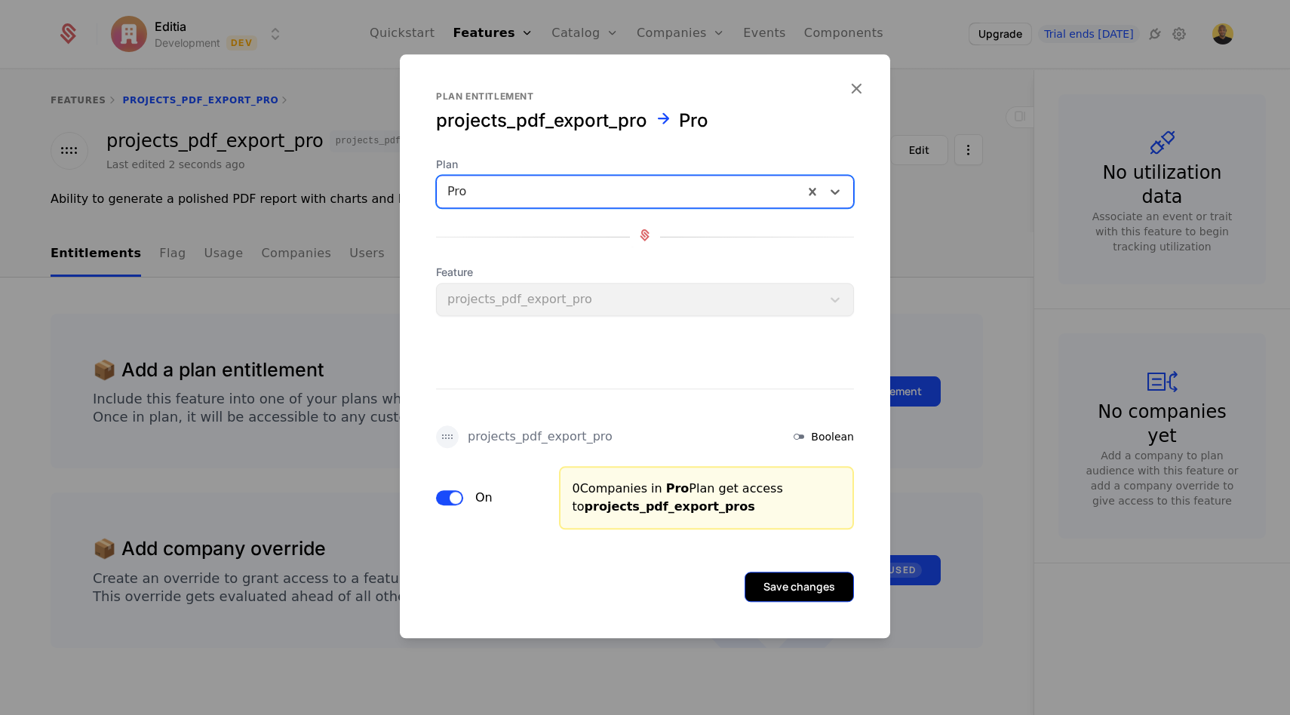
click at [805, 582] on button "Save changes" at bounding box center [798, 587] width 109 height 30
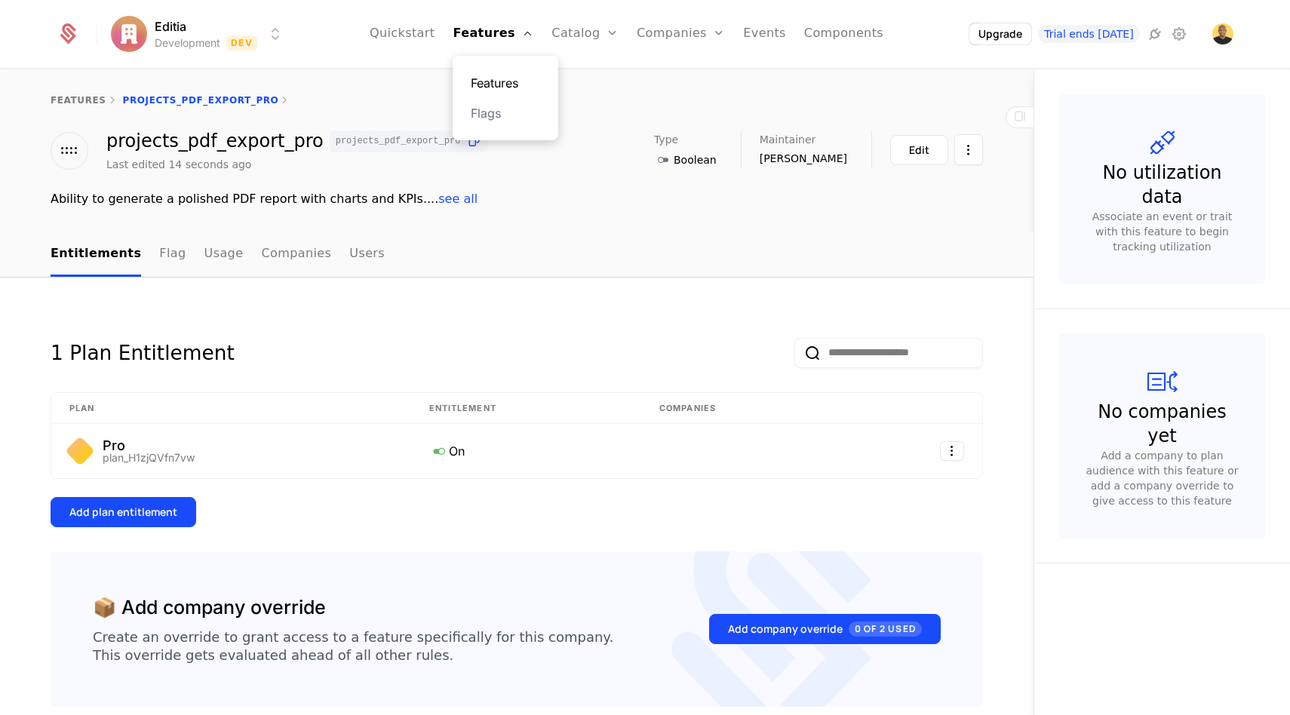
click at [504, 87] on link "Features" at bounding box center [505, 83] width 69 height 18
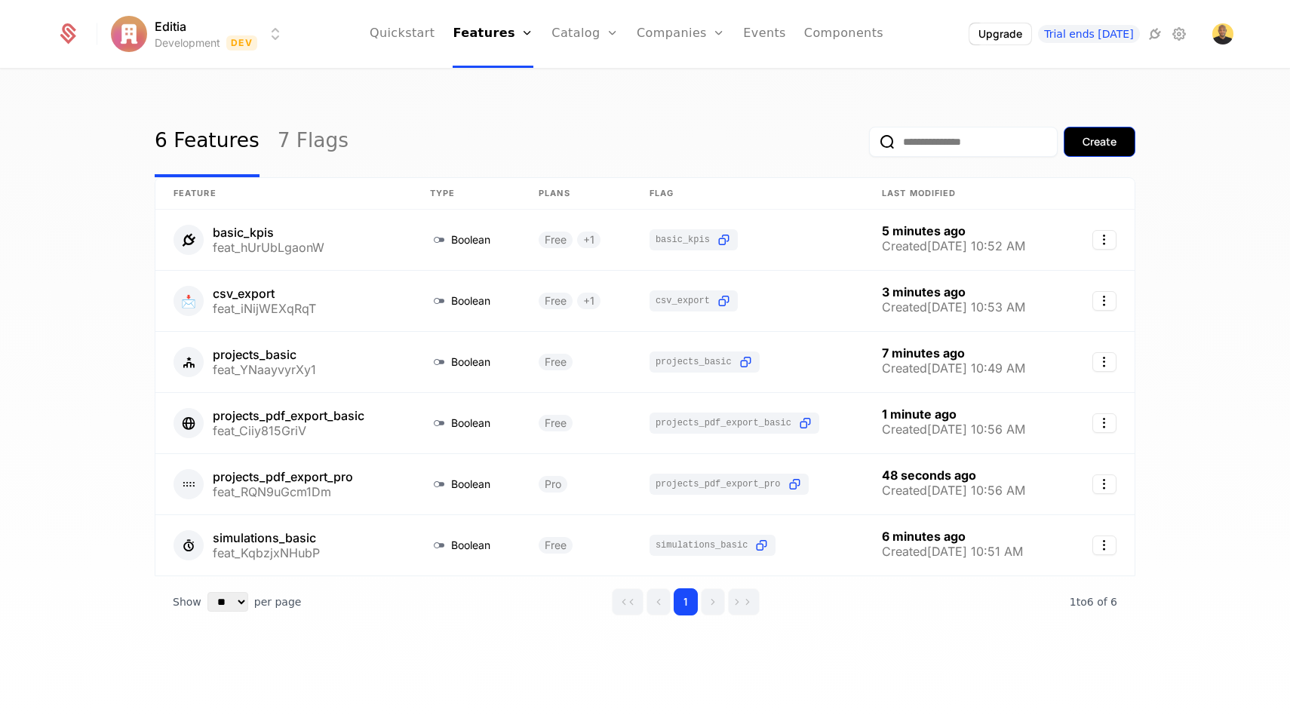
click at [1095, 149] on div "Create" at bounding box center [1099, 141] width 34 height 15
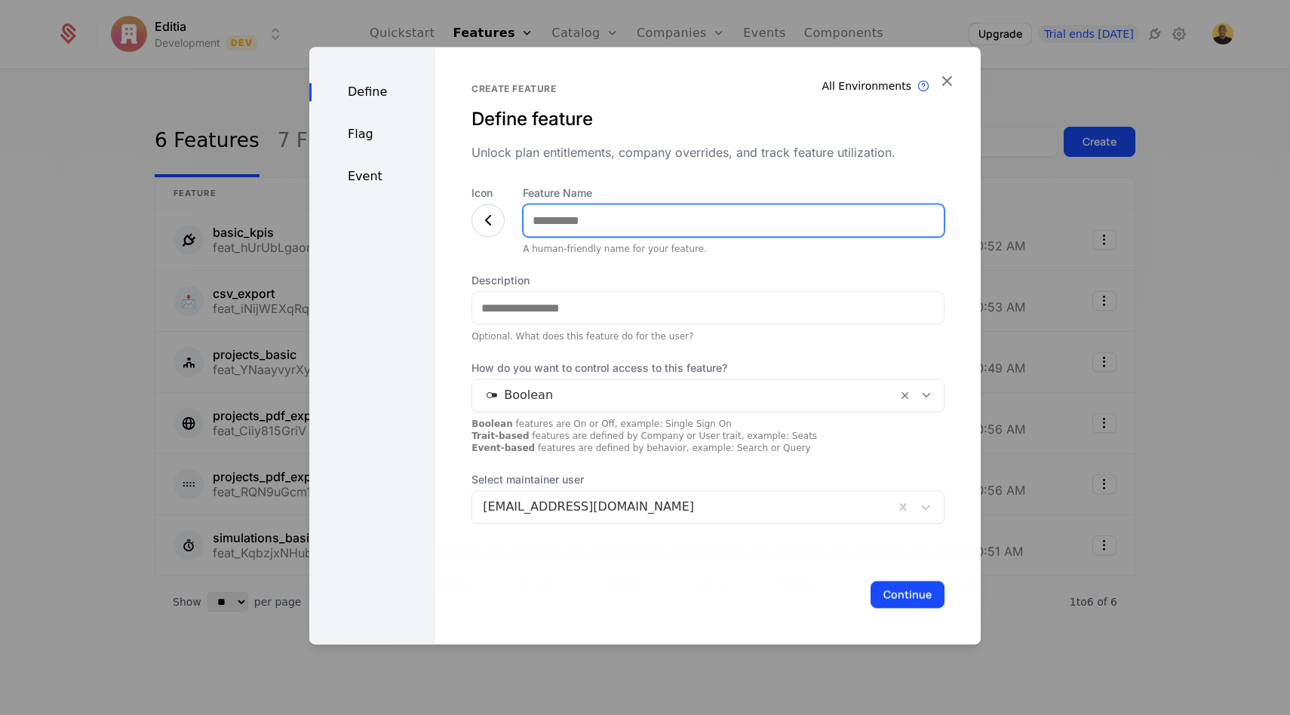
click at [658, 219] on input "Feature Name" at bounding box center [733, 220] width 420 height 32
paste input "**********"
type input "**********"
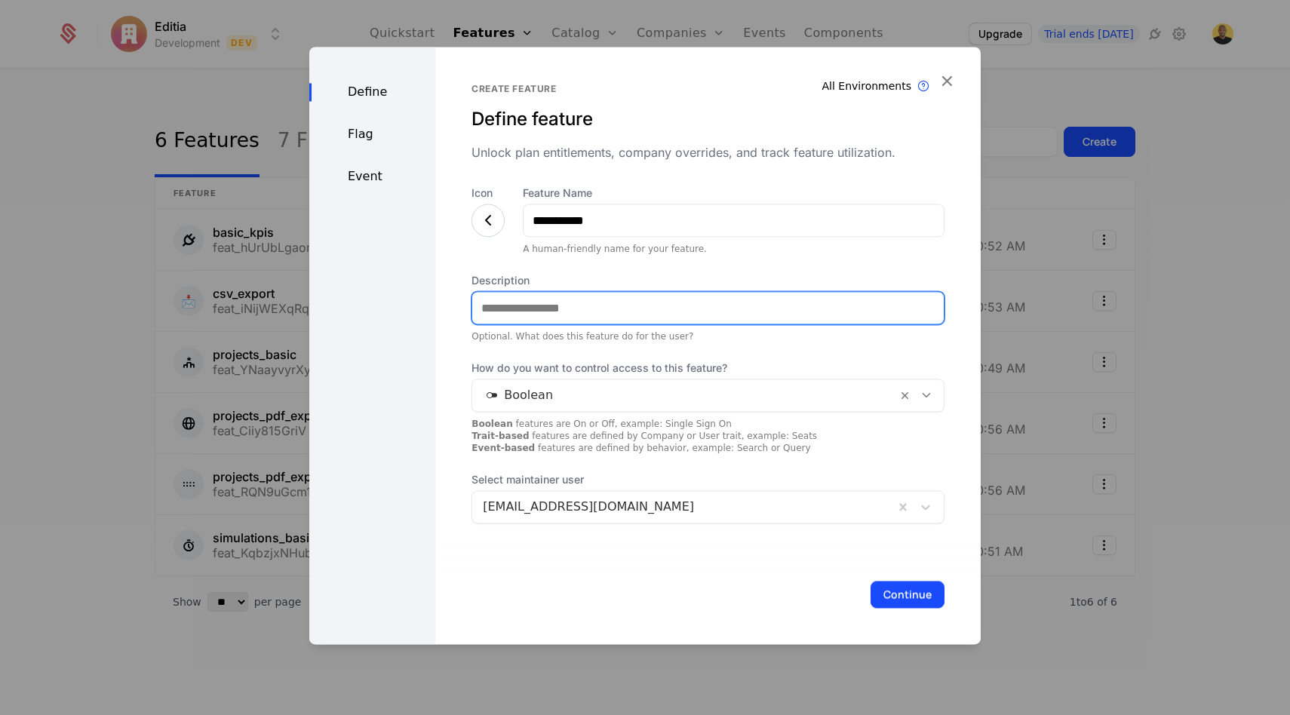
click at [598, 297] on input "Description" at bounding box center [707, 308] width 471 height 32
paste input "**********"
type input "**********"
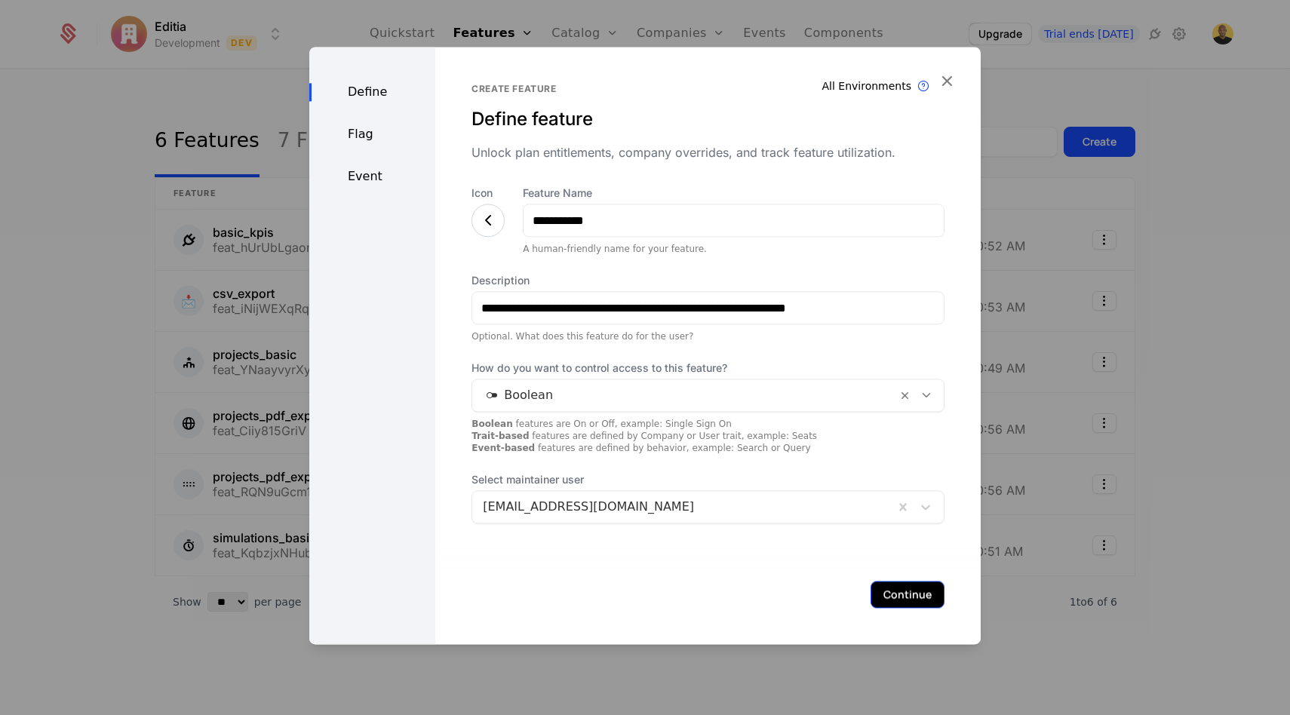
click at [918, 601] on button "Continue" at bounding box center [907, 594] width 74 height 27
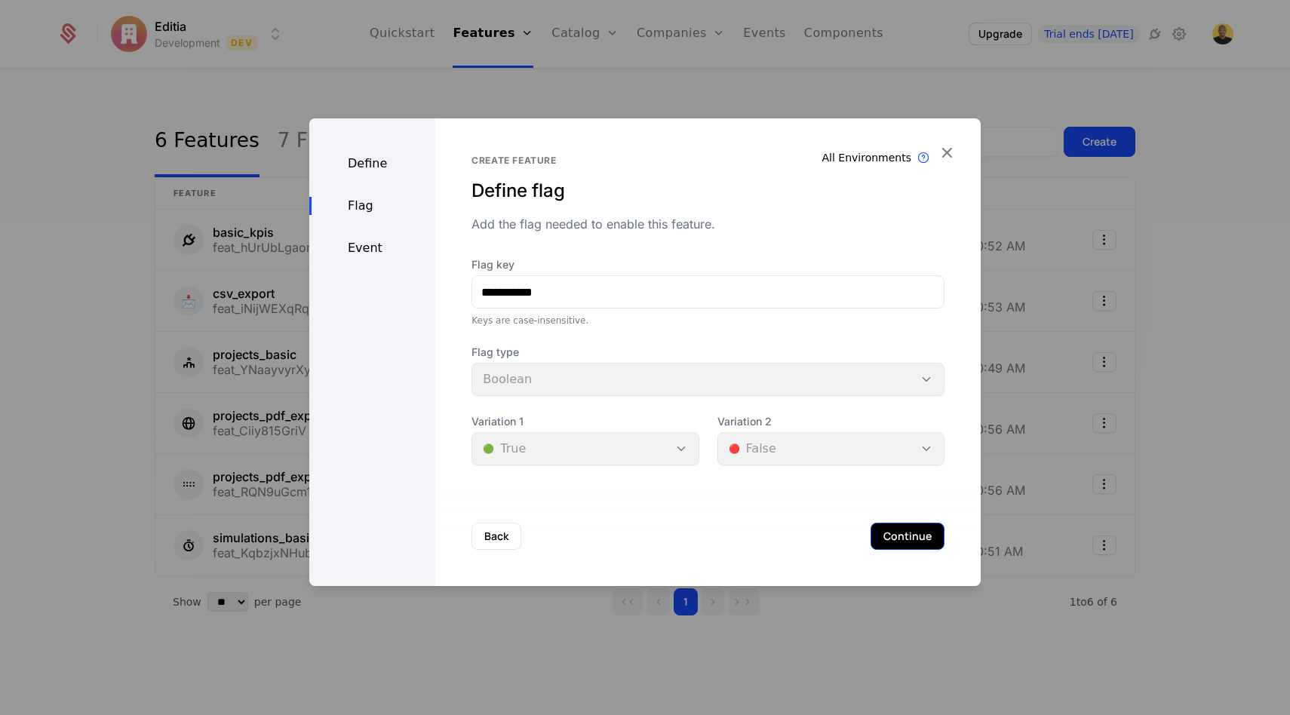
click at [891, 543] on button "Continue" at bounding box center [907, 536] width 74 height 27
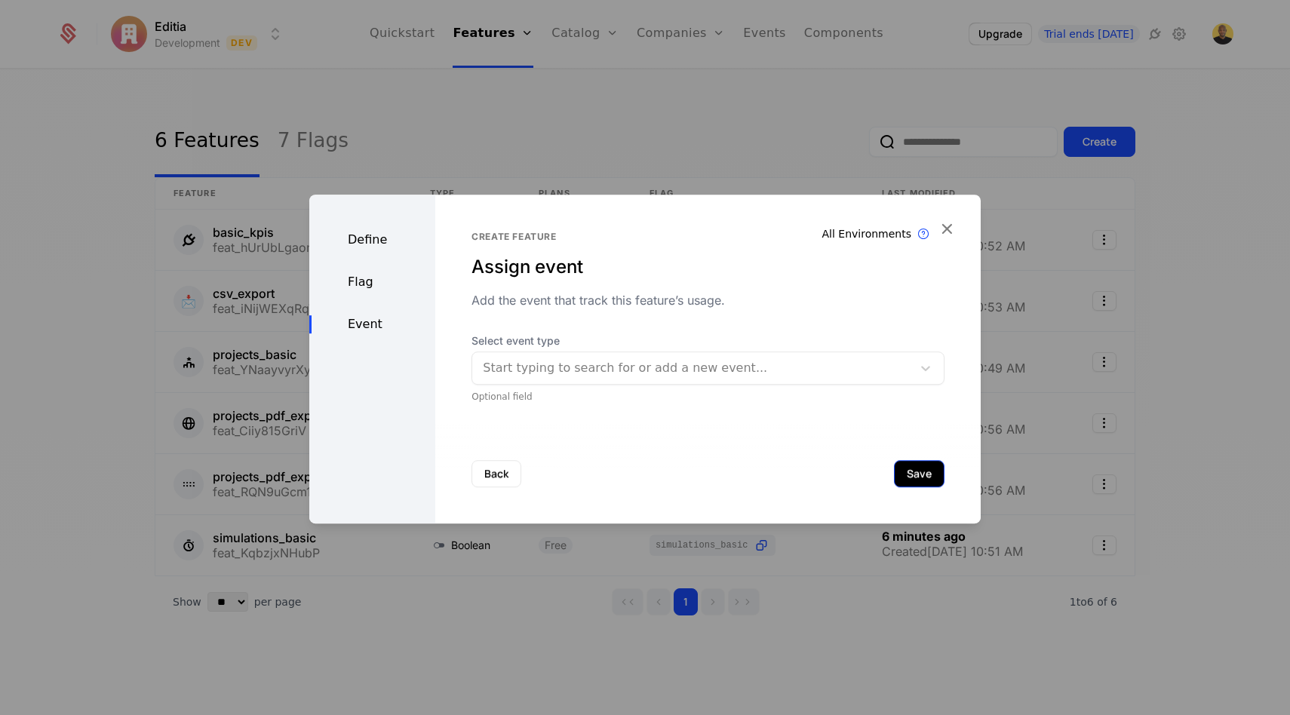
click at [916, 476] on button "Save" at bounding box center [919, 473] width 51 height 27
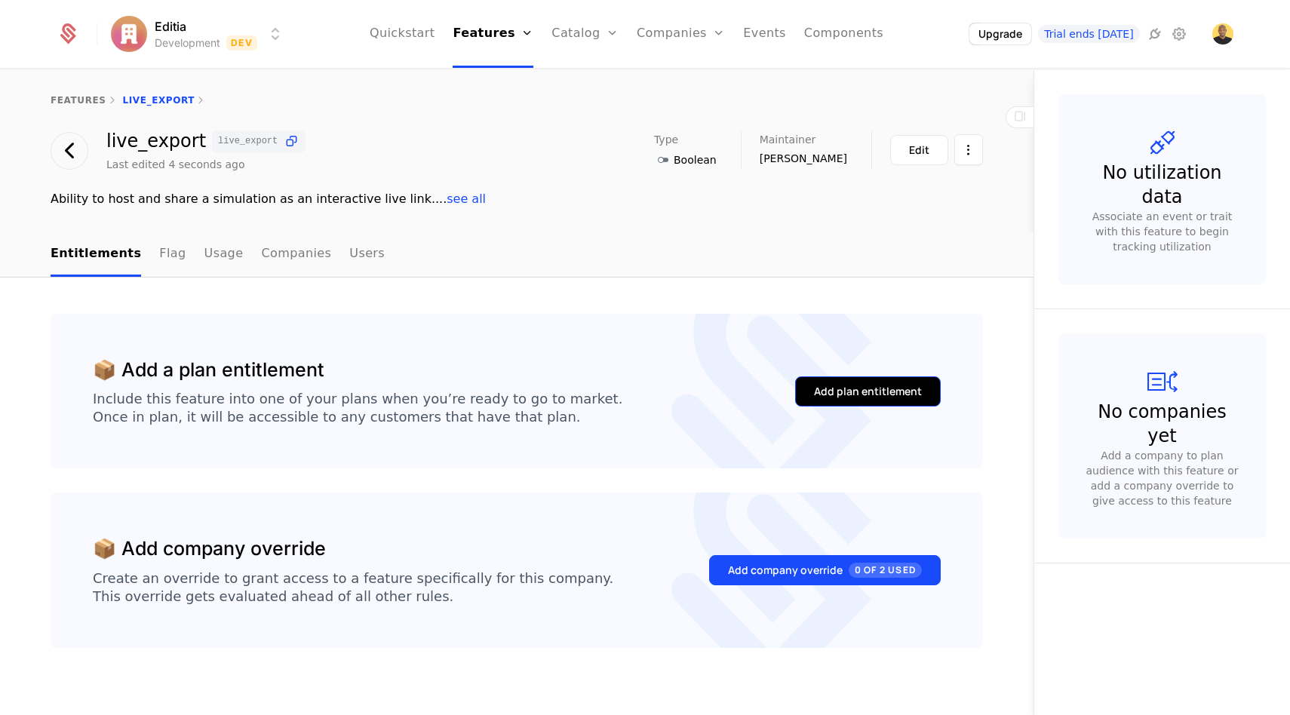
click at [879, 394] on div "Add plan entitlement" at bounding box center [868, 391] width 108 height 15
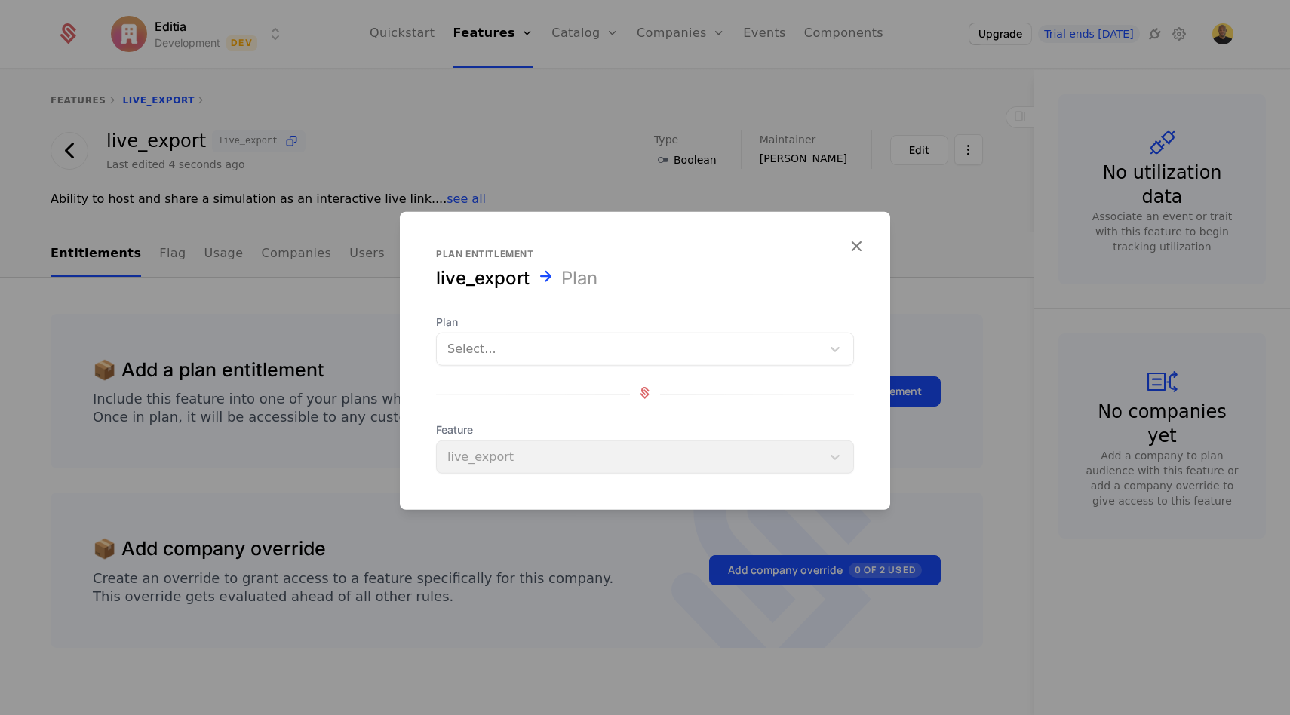
click at [588, 355] on div at bounding box center [629, 349] width 364 height 21
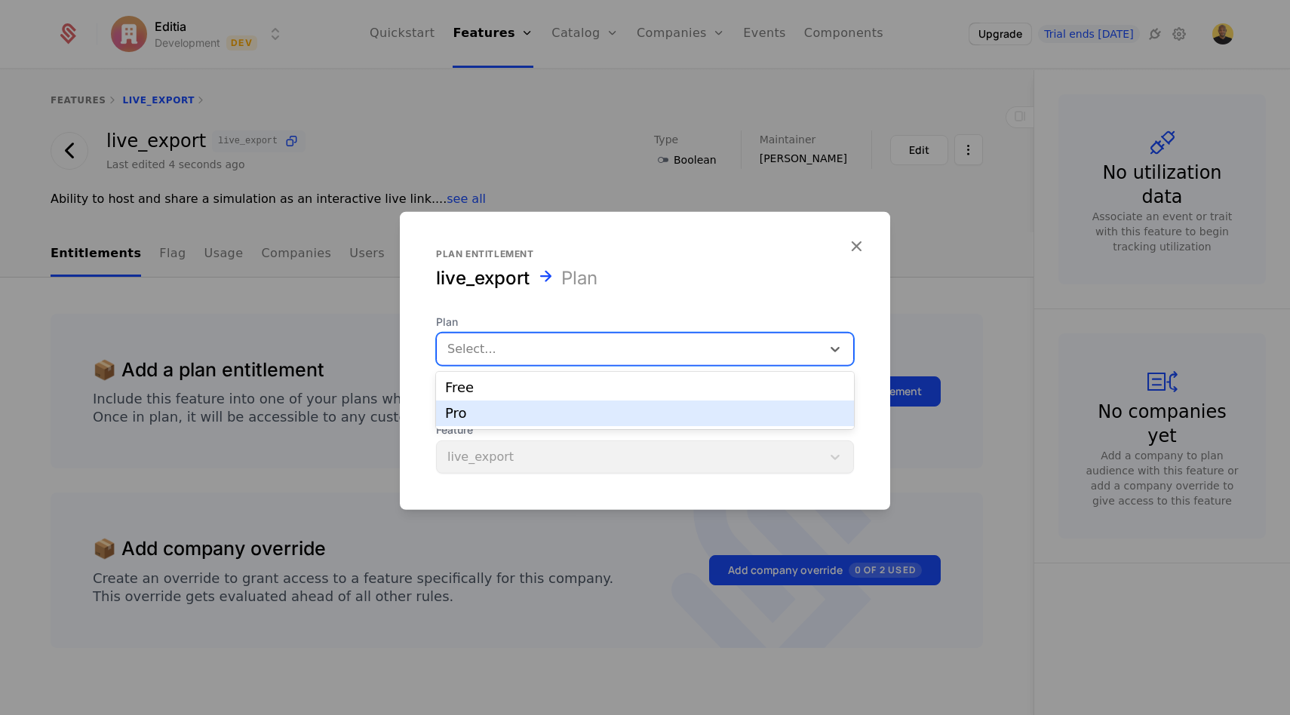
click at [496, 413] on div "Pro" at bounding box center [645, 414] width 400 height 14
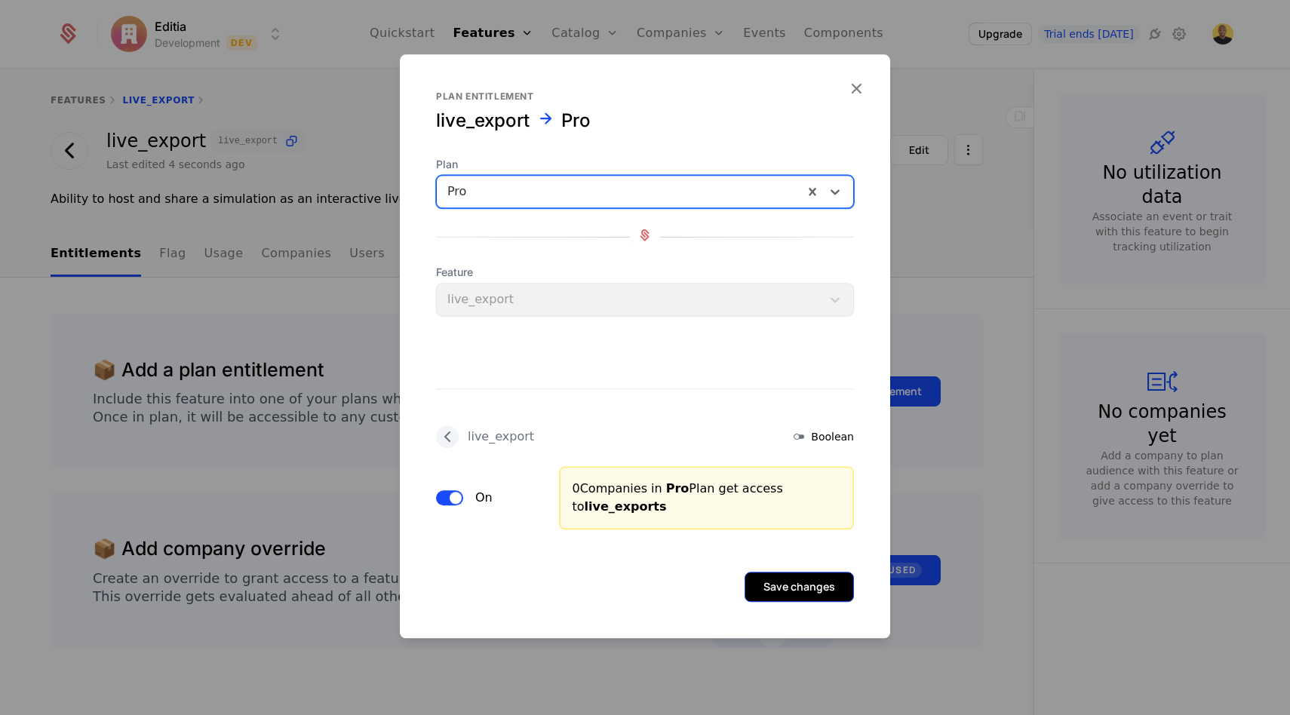
click at [798, 586] on button "Save changes" at bounding box center [798, 587] width 109 height 30
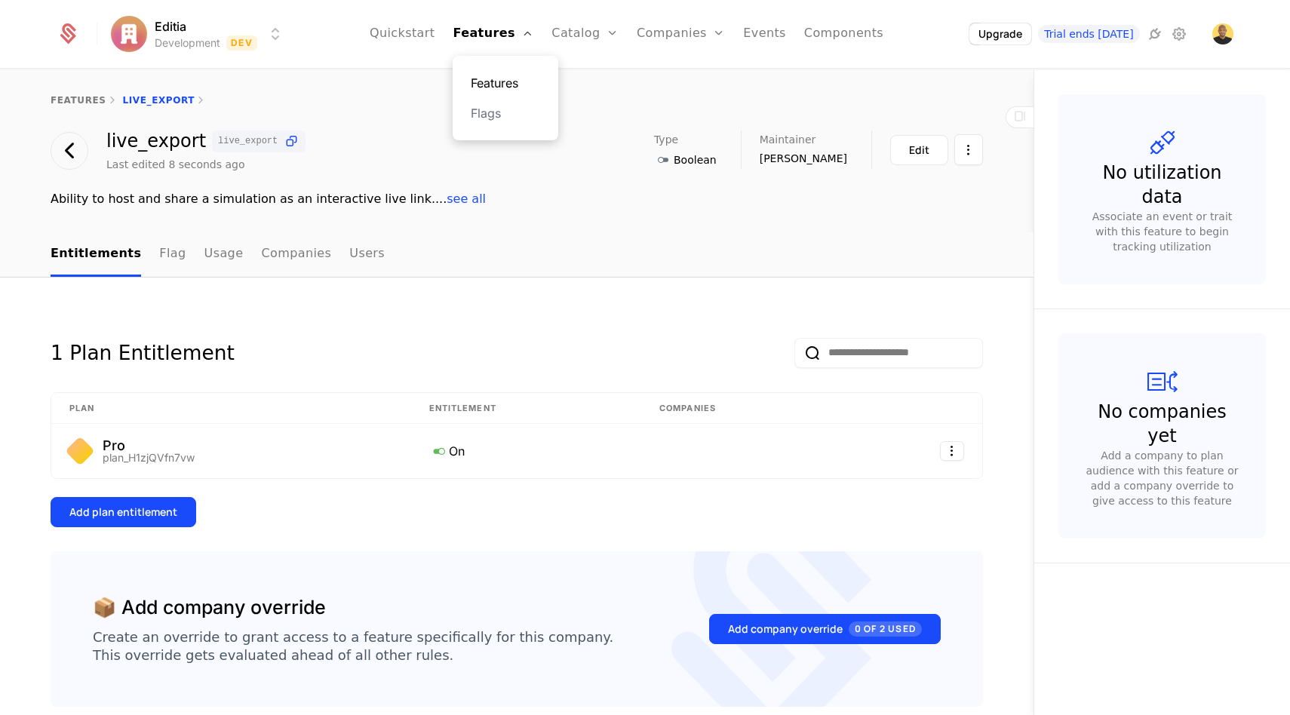
drag, startPoint x: 499, startPoint y: 93, endPoint x: 505, endPoint y: 84, distance: 10.9
click at [504, 85] on div "Features Flags" at bounding box center [506, 98] width 106 height 84
click at [505, 84] on link "Features" at bounding box center [505, 83] width 69 height 18
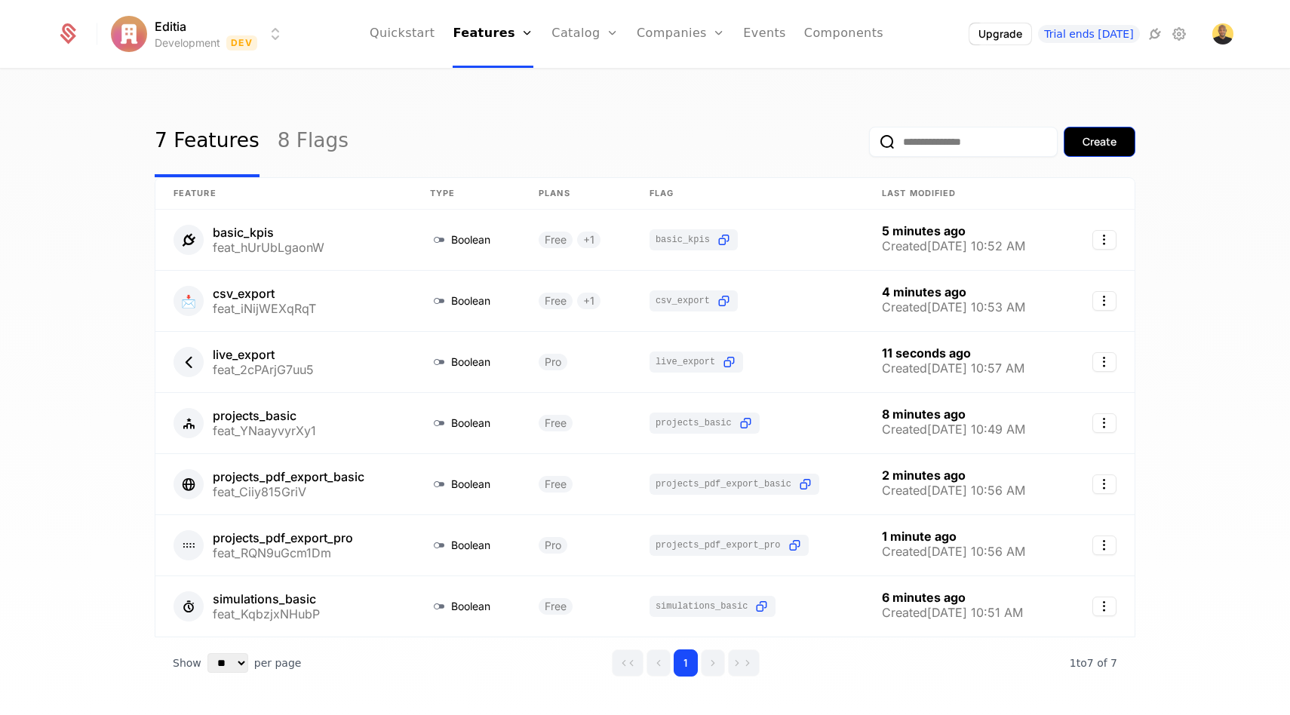
click at [1084, 146] on div "Create" at bounding box center [1099, 141] width 34 height 15
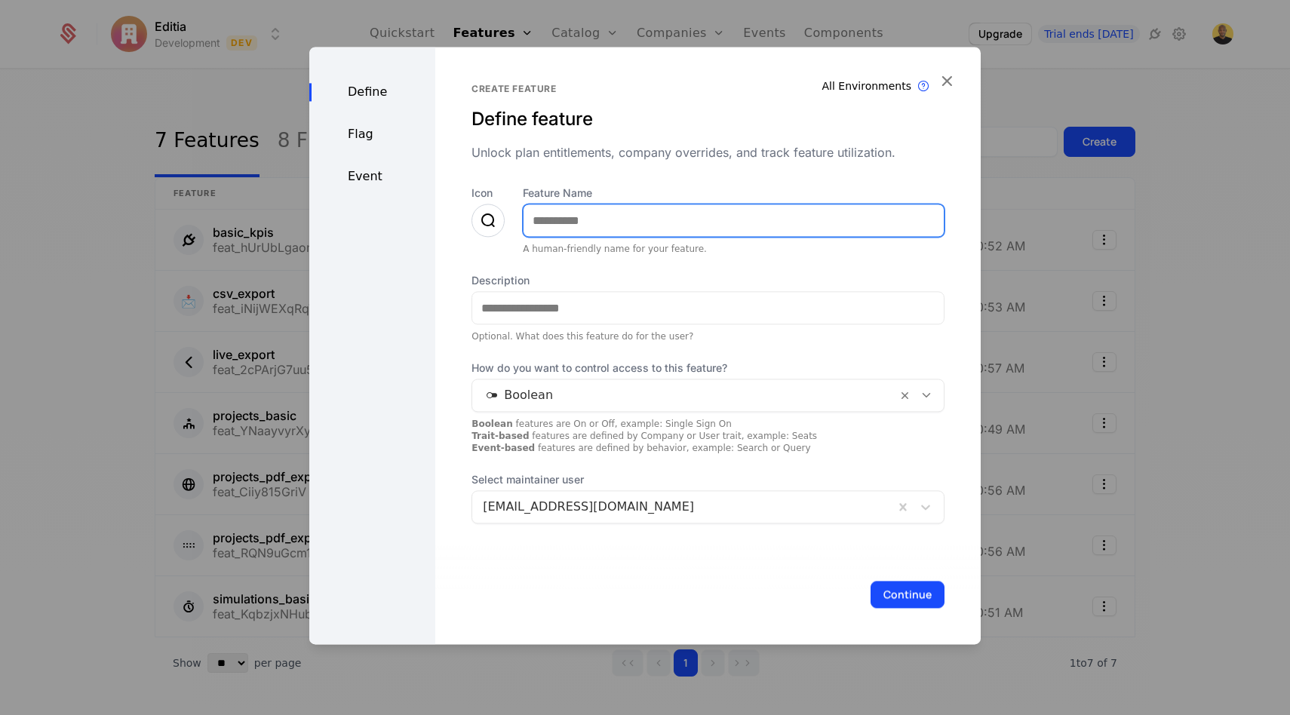
click at [624, 226] on input "Feature Name" at bounding box center [733, 220] width 420 height 32
paste input "**********"
type input "**********"
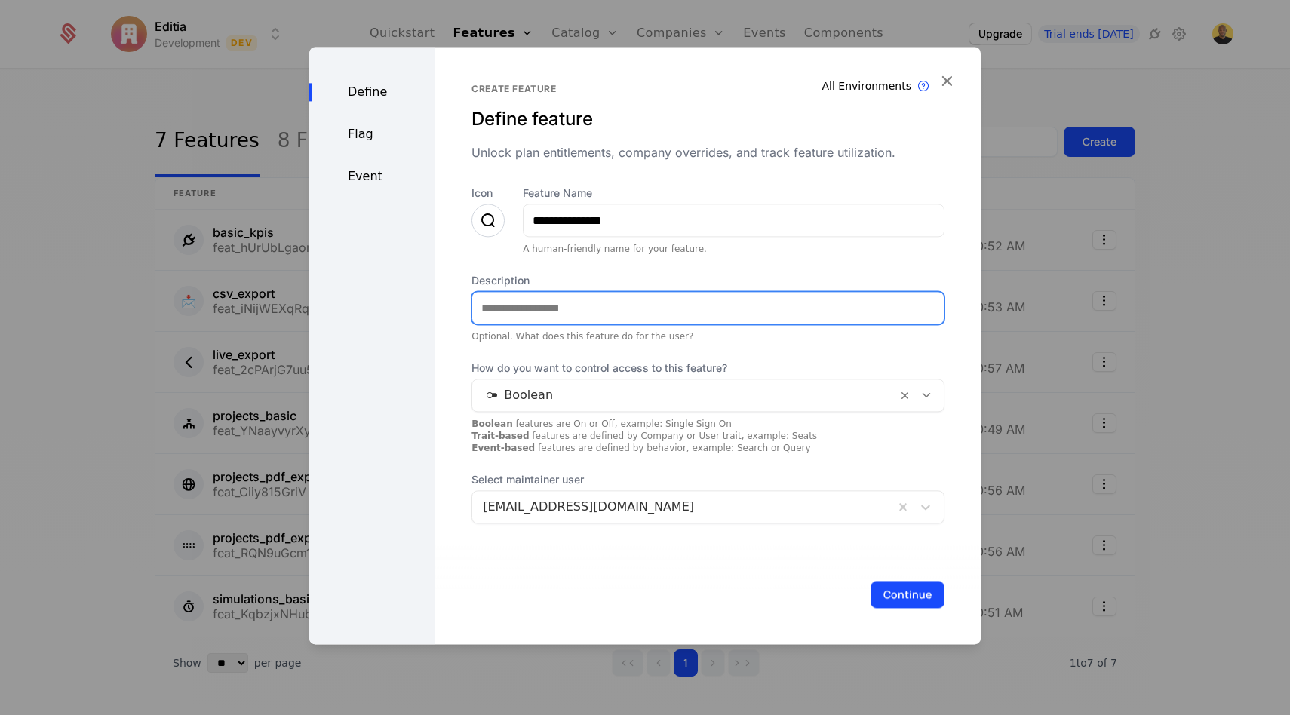
click at [577, 310] on input "Description" at bounding box center [707, 308] width 471 height 32
paste input "**********"
drag, startPoint x: 885, startPoint y: 305, endPoint x: 796, endPoint y: 300, distance: 89.1
click at [796, 300] on input "**********" at bounding box center [707, 308] width 471 height 32
click at [897, 300] on input "**********" at bounding box center [707, 308] width 471 height 32
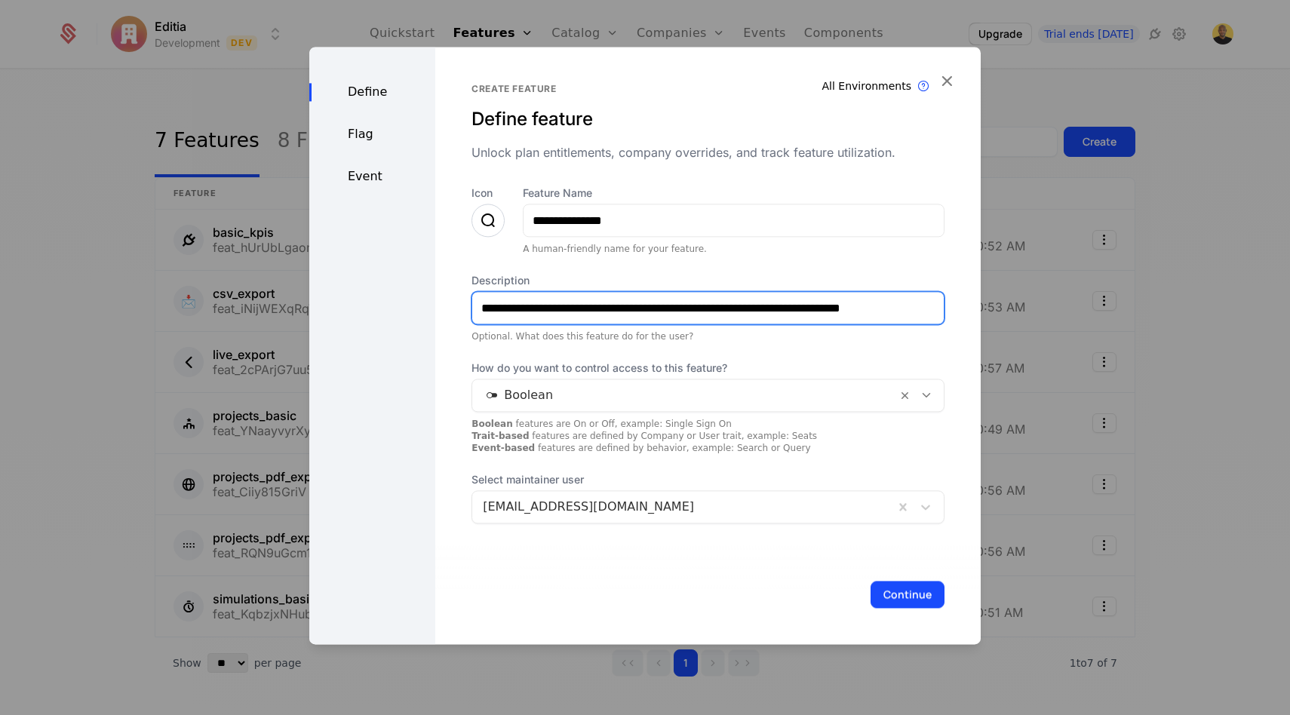
drag, startPoint x: 893, startPoint y: 311, endPoint x: 799, endPoint y: 308, distance: 94.4
click at [799, 308] on input "**********" at bounding box center [707, 308] width 471 height 32
type input "**********"
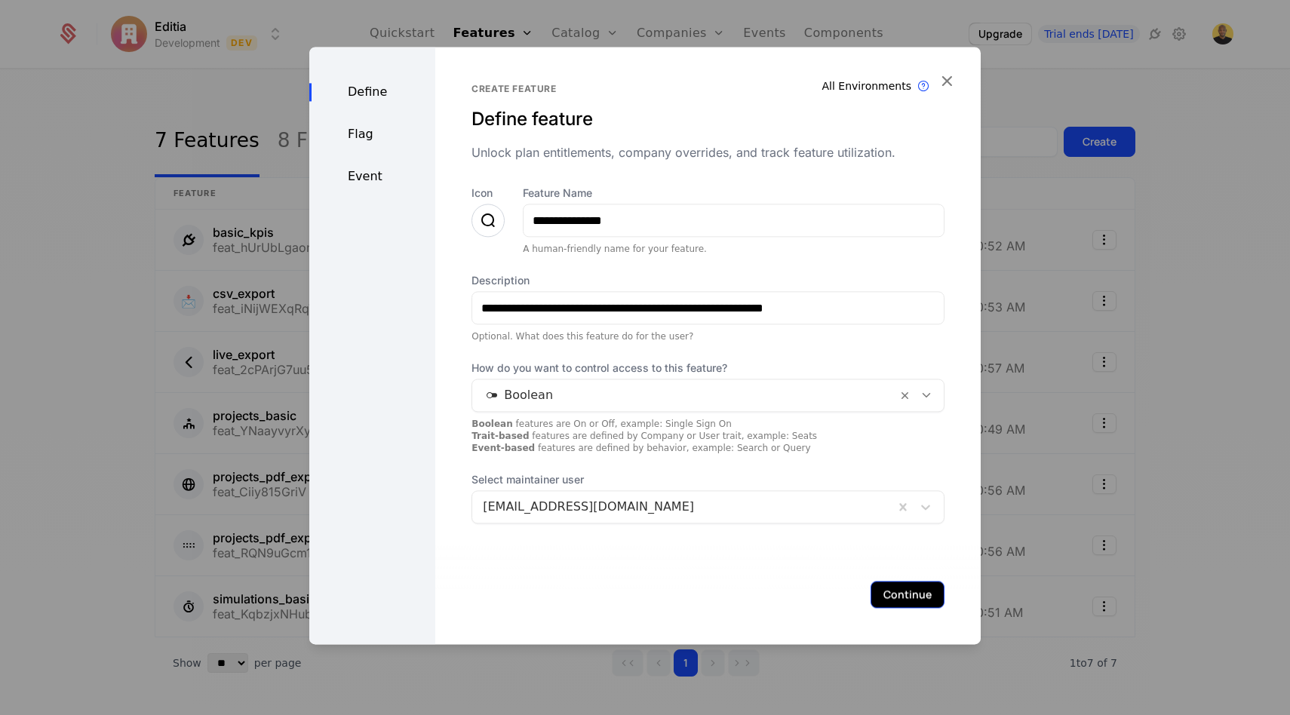
click at [901, 592] on button "Continue" at bounding box center [907, 594] width 74 height 27
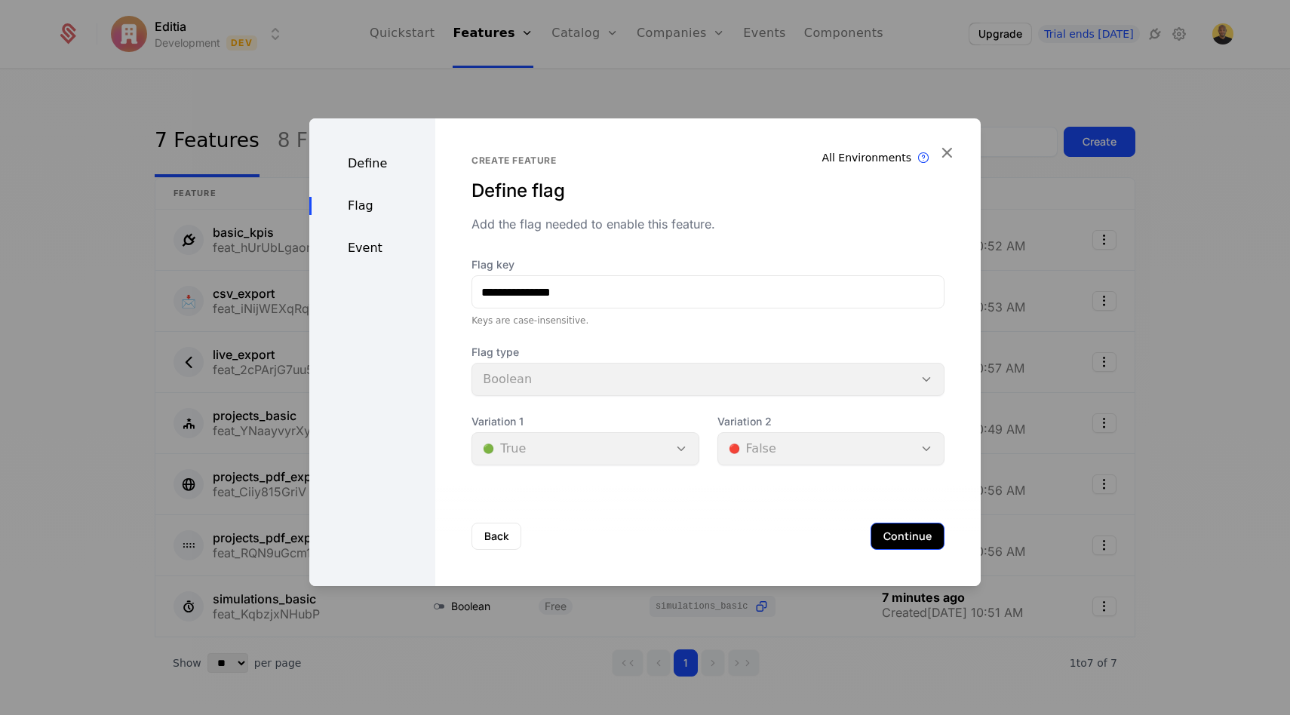
click at [897, 532] on button "Continue" at bounding box center [907, 536] width 74 height 27
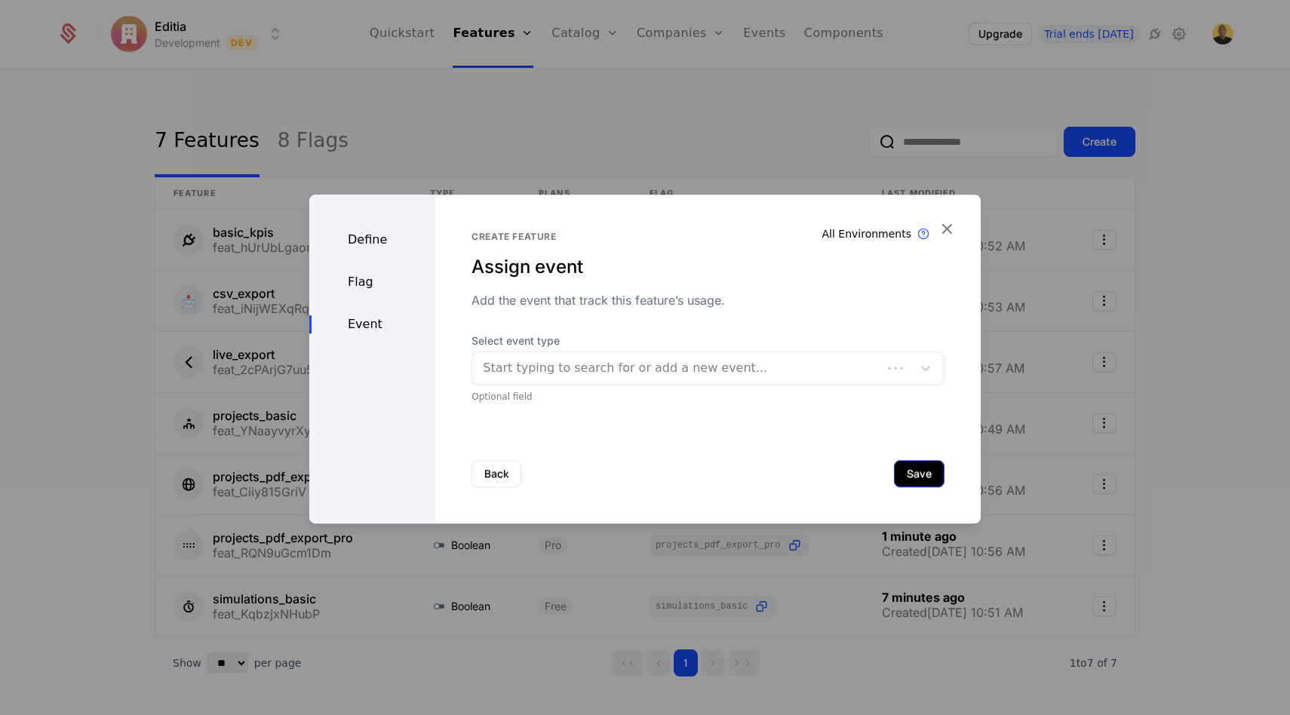
click at [910, 475] on button "Save" at bounding box center [919, 473] width 51 height 27
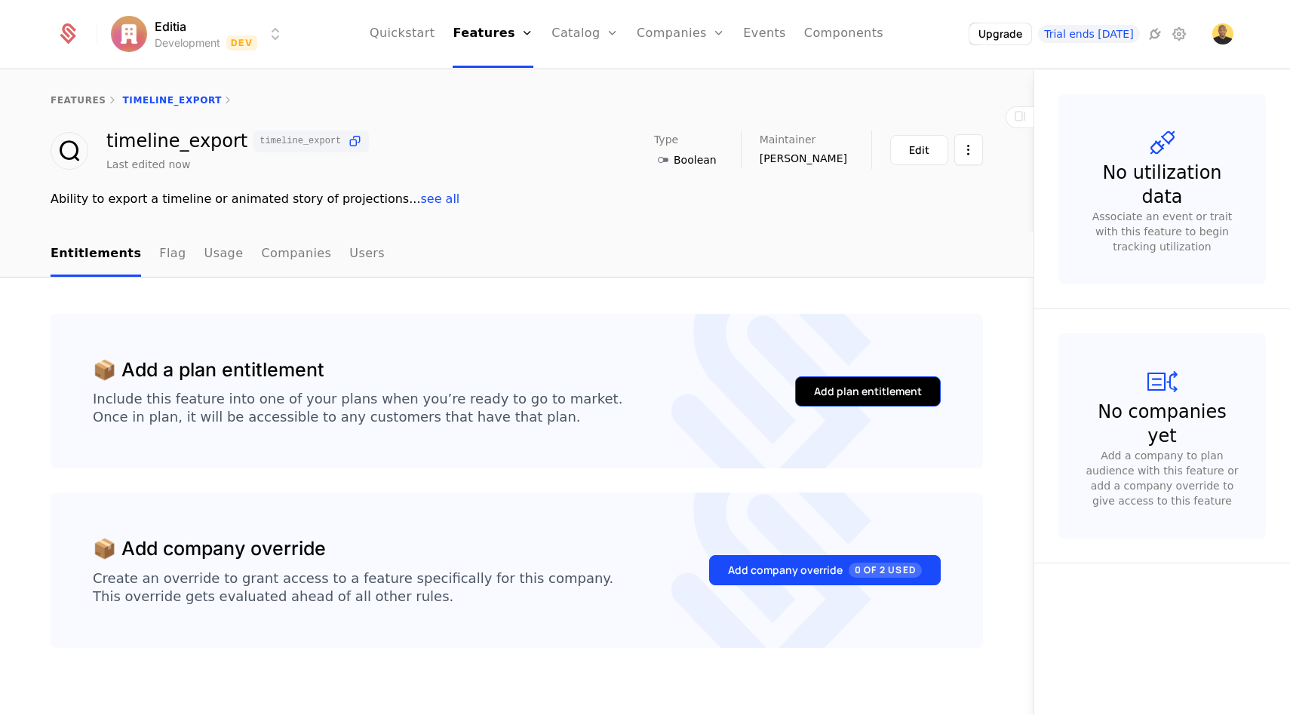
click at [858, 384] on div "Add plan entitlement" at bounding box center [868, 391] width 108 height 15
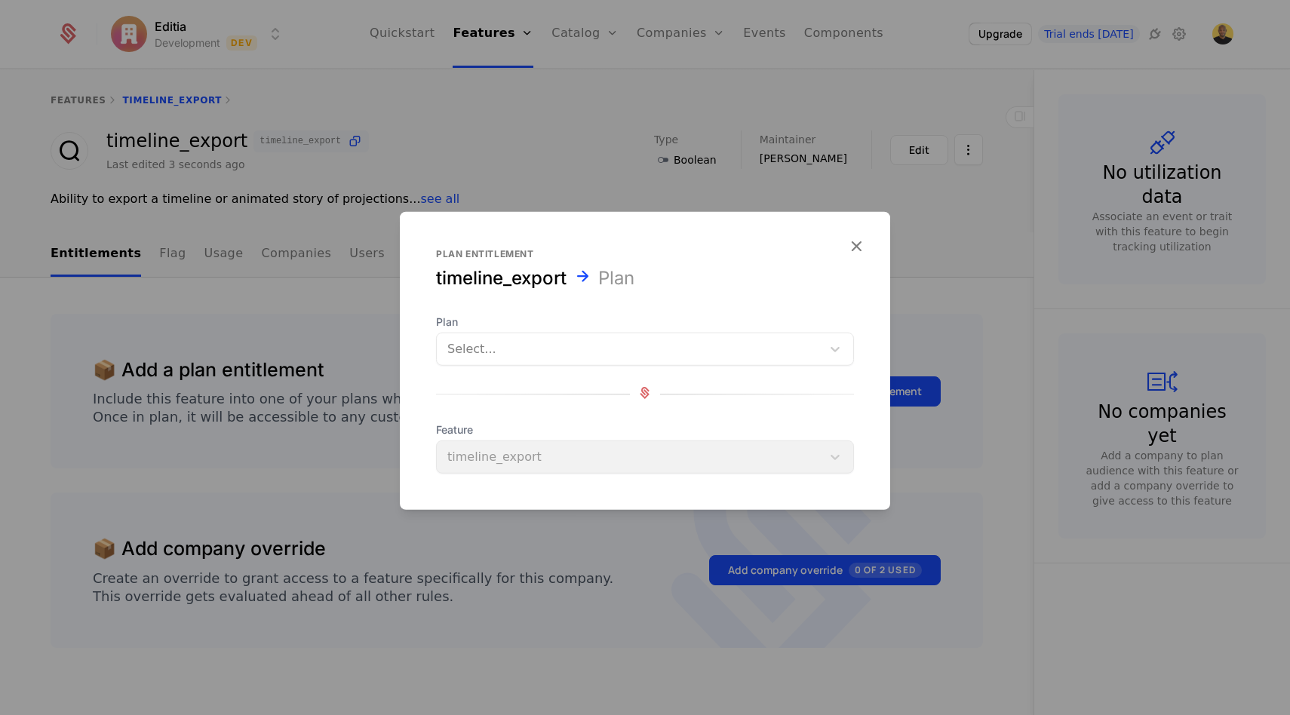
click at [616, 364] on div "Select..." at bounding box center [645, 349] width 418 height 33
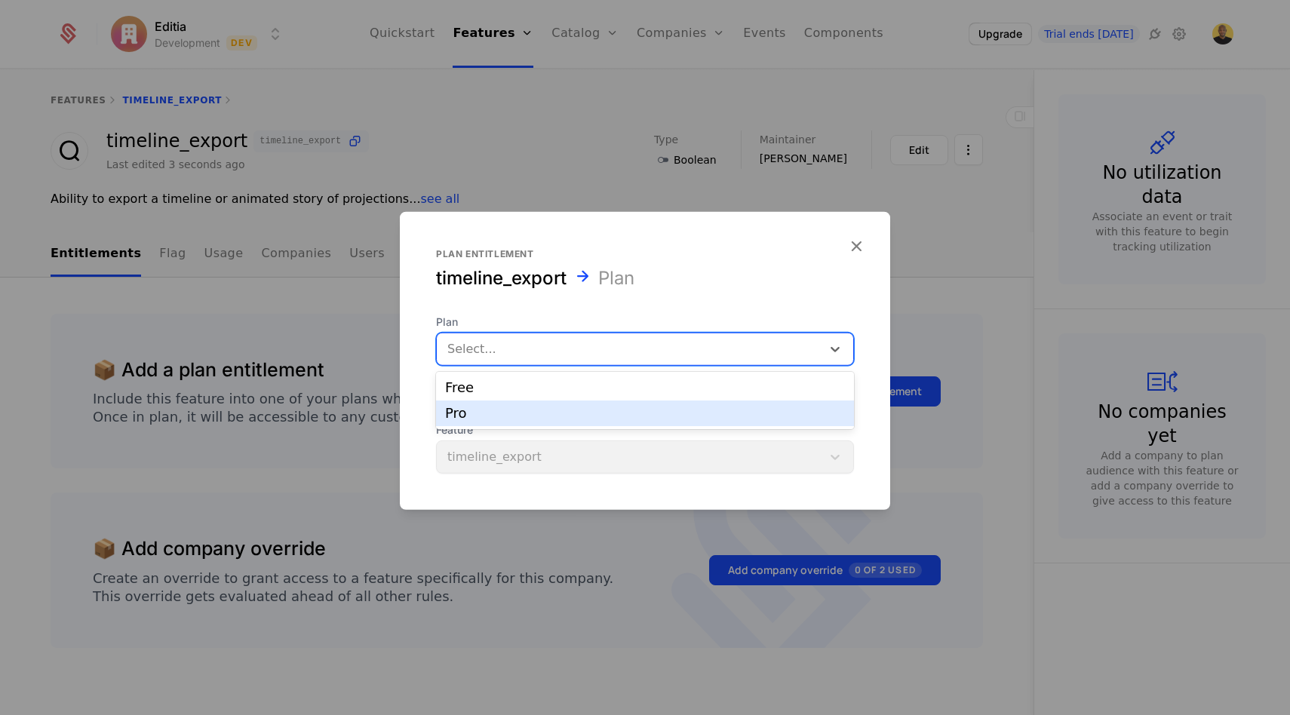
click at [543, 402] on div "Pro" at bounding box center [645, 413] width 418 height 26
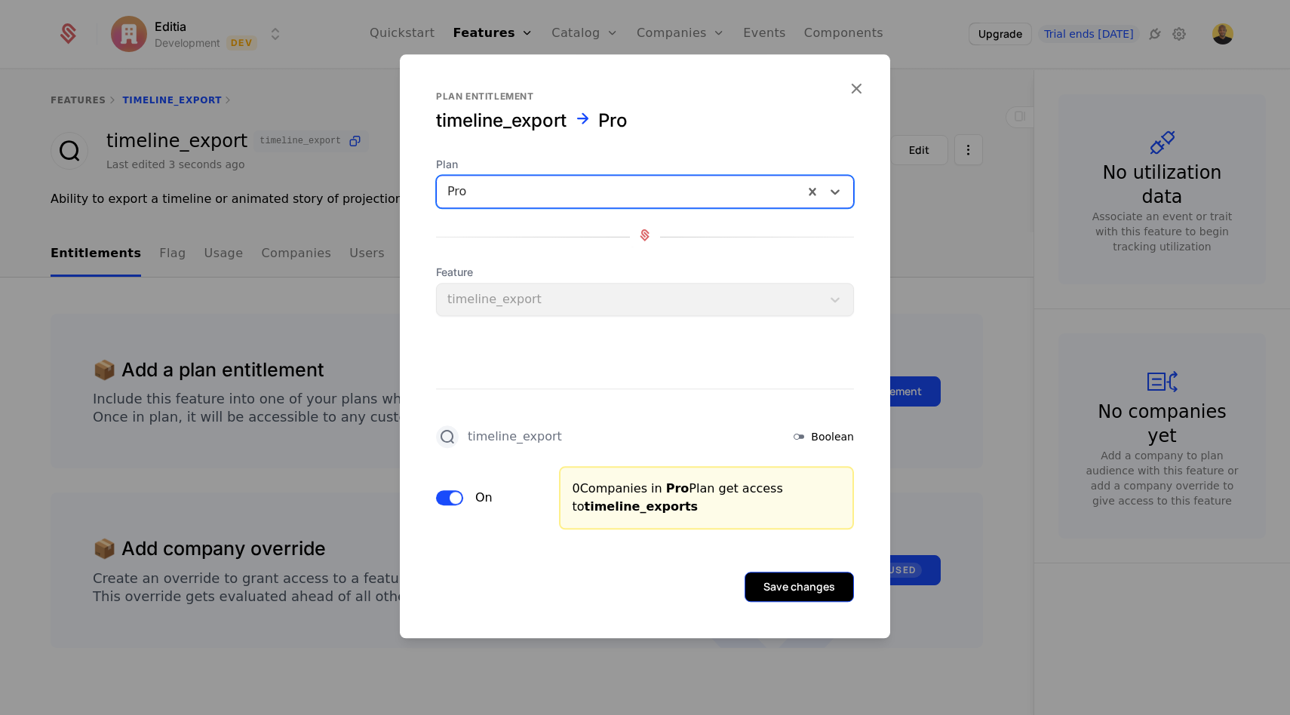
click at [779, 592] on button "Save changes" at bounding box center [798, 587] width 109 height 30
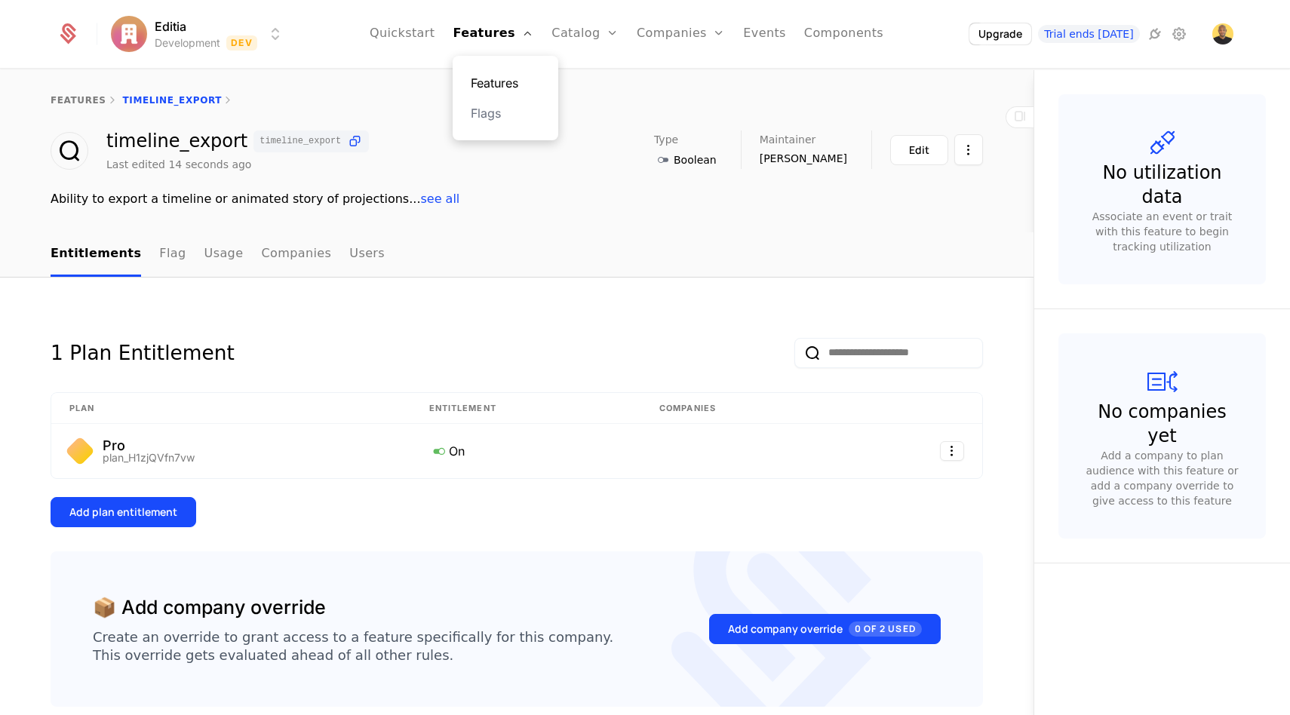
click at [495, 84] on link "Features" at bounding box center [505, 83] width 69 height 18
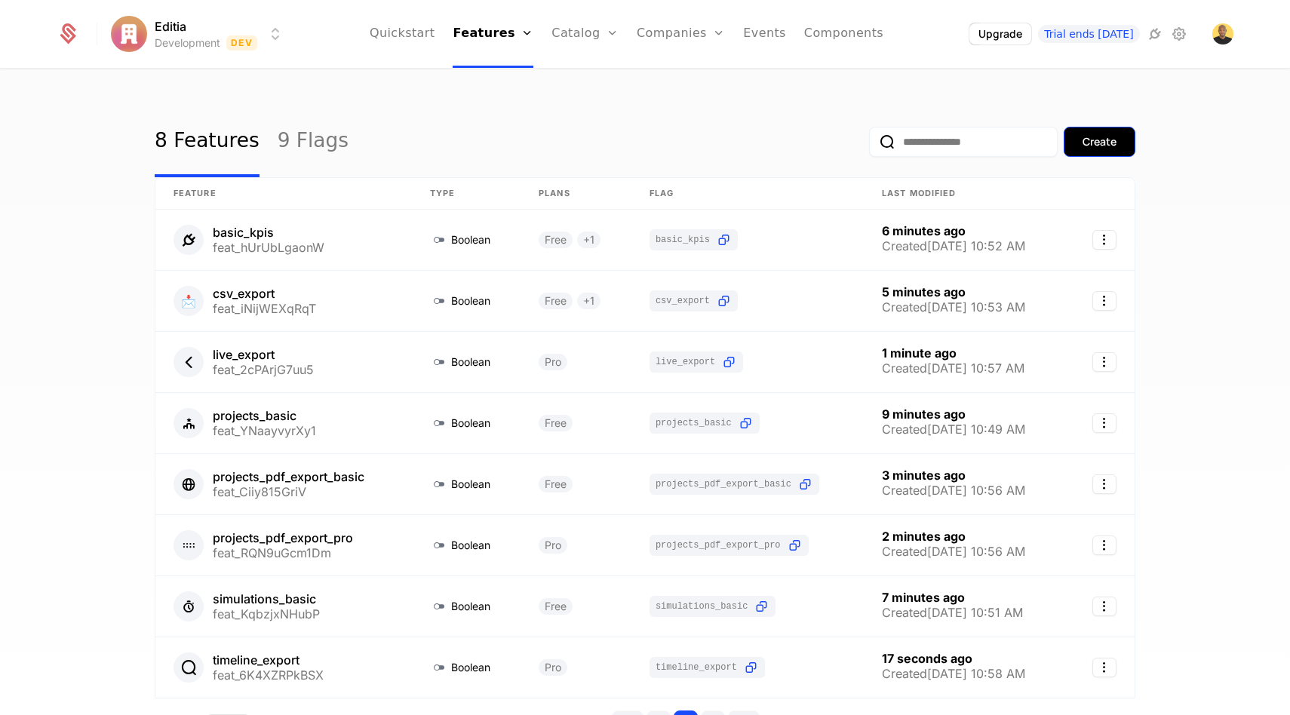
click at [1086, 150] on button "Create" at bounding box center [1099, 142] width 72 height 30
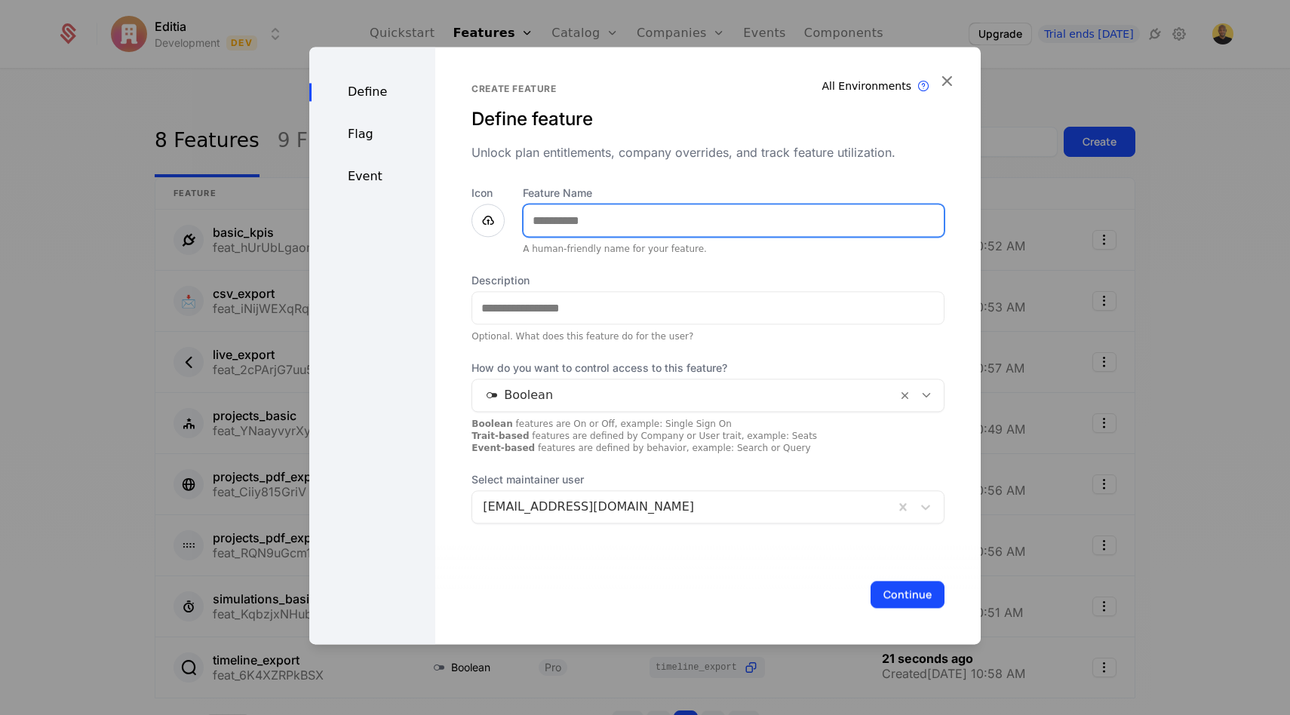
click at [629, 210] on input "Feature Name" at bounding box center [733, 220] width 420 height 32
paste input "**********"
type input "**********"
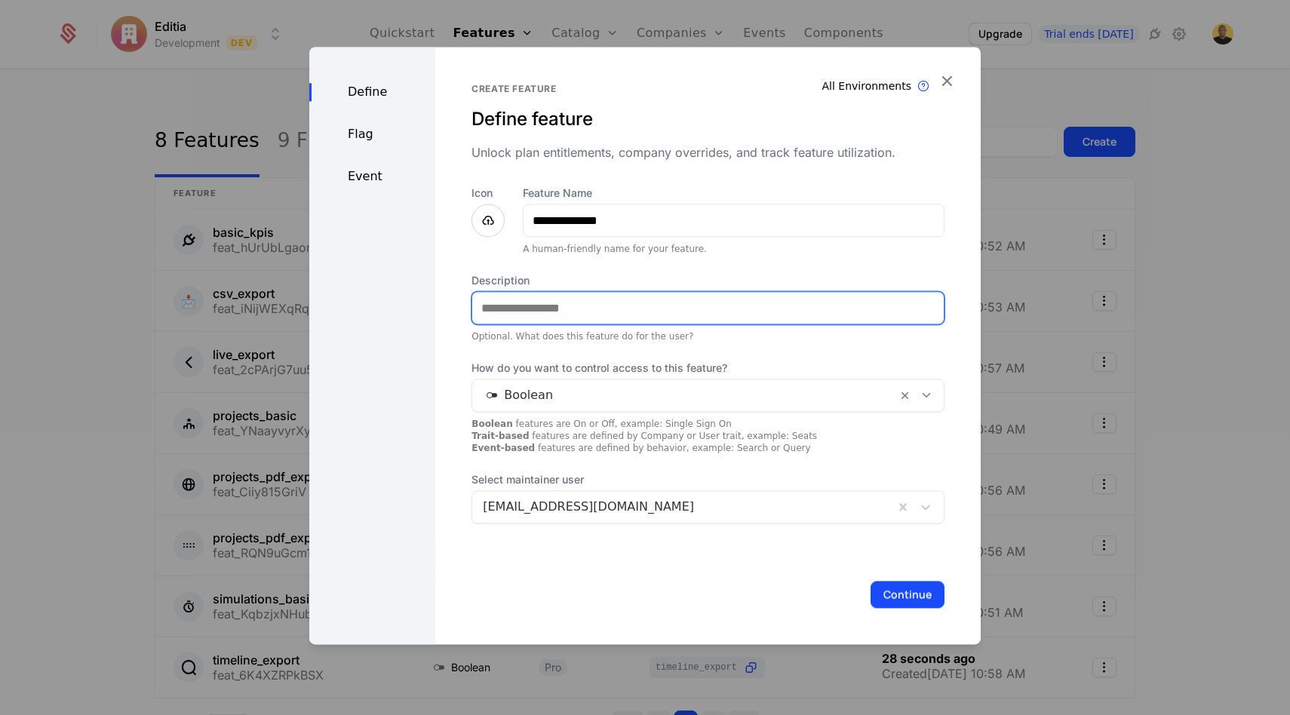
click at [584, 321] on input "Description" at bounding box center [707, 308] width 471 height 32
paste input "**********"
type input "**********"
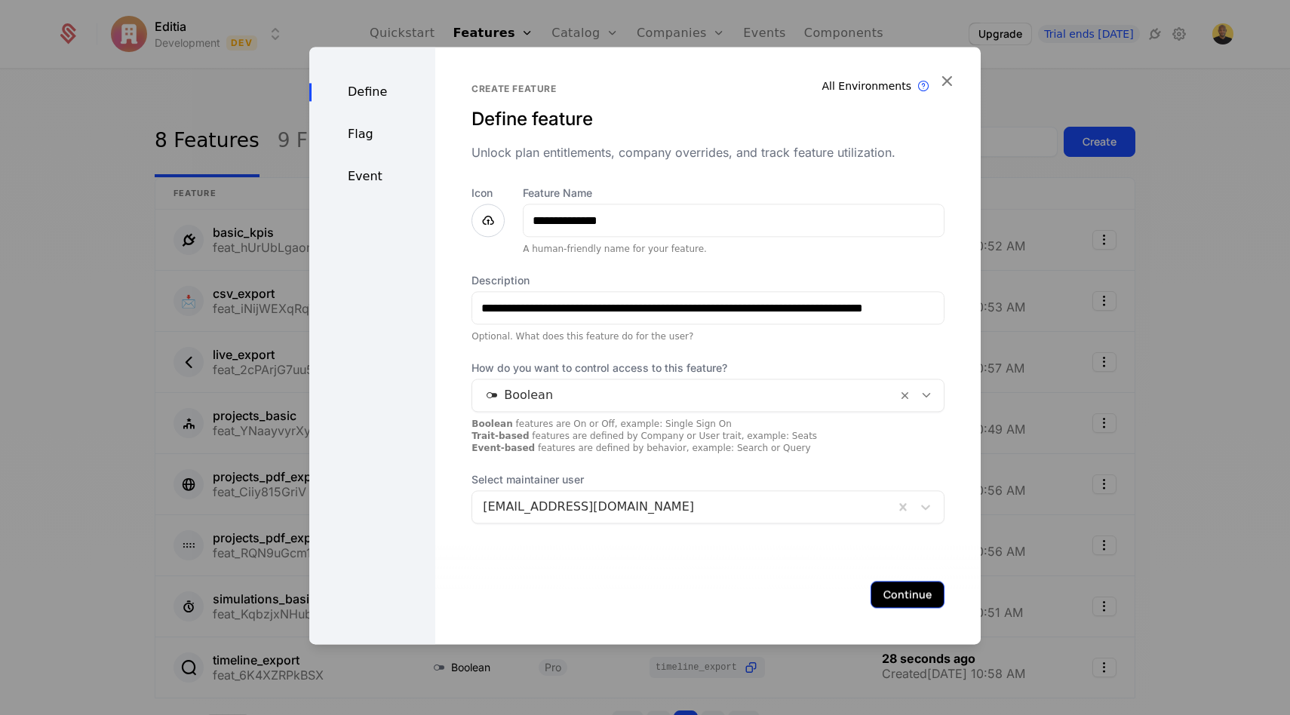
click at [907, 588] on button "Continue" at bounding box center [907, 594] width 74 height 27
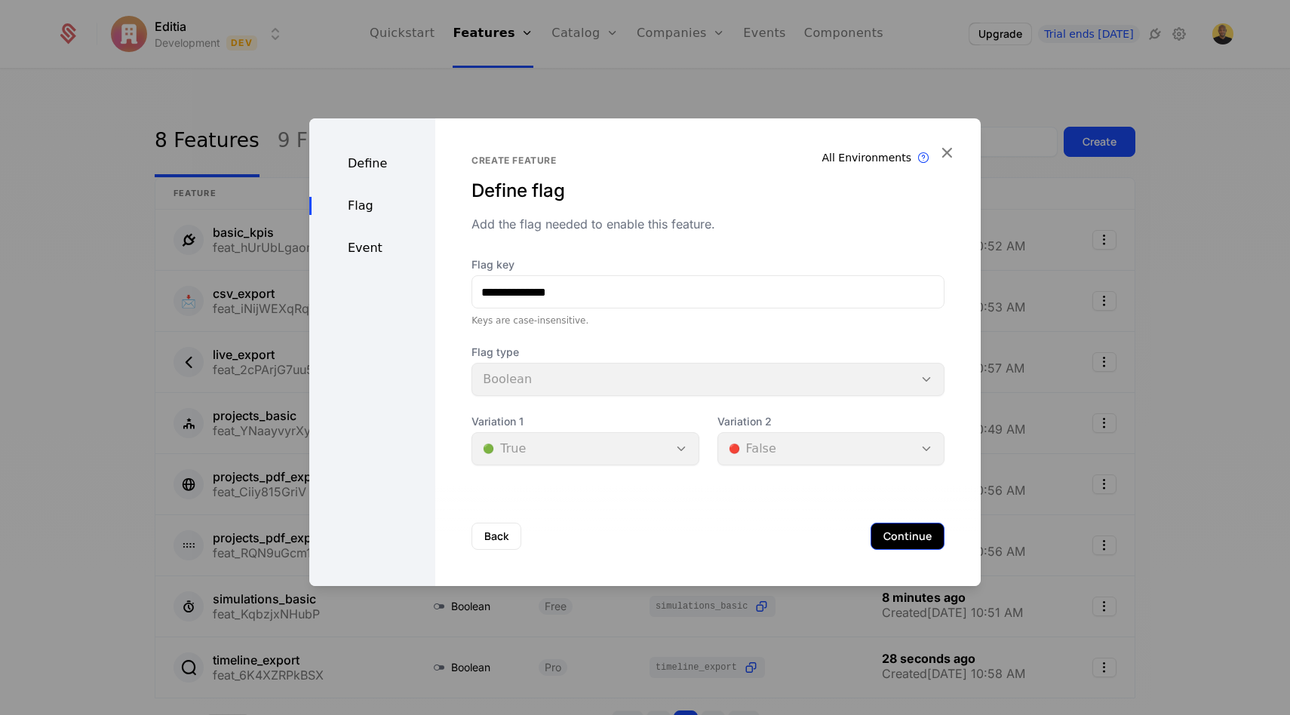
click at [910, 545] on button "Continue" at bounding box center [907, 536] width 74 height 27
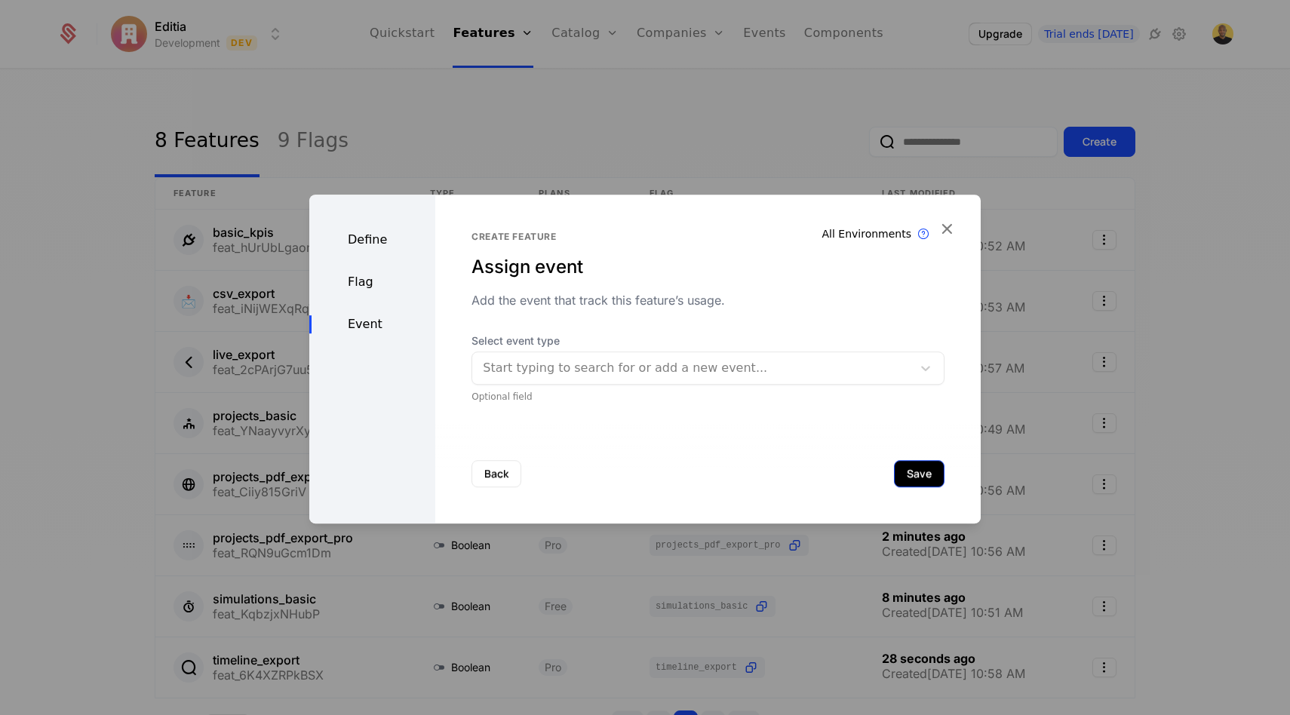
click at [920, 474] on button "Save" at bounding box center [919, 473] width 51 height 27
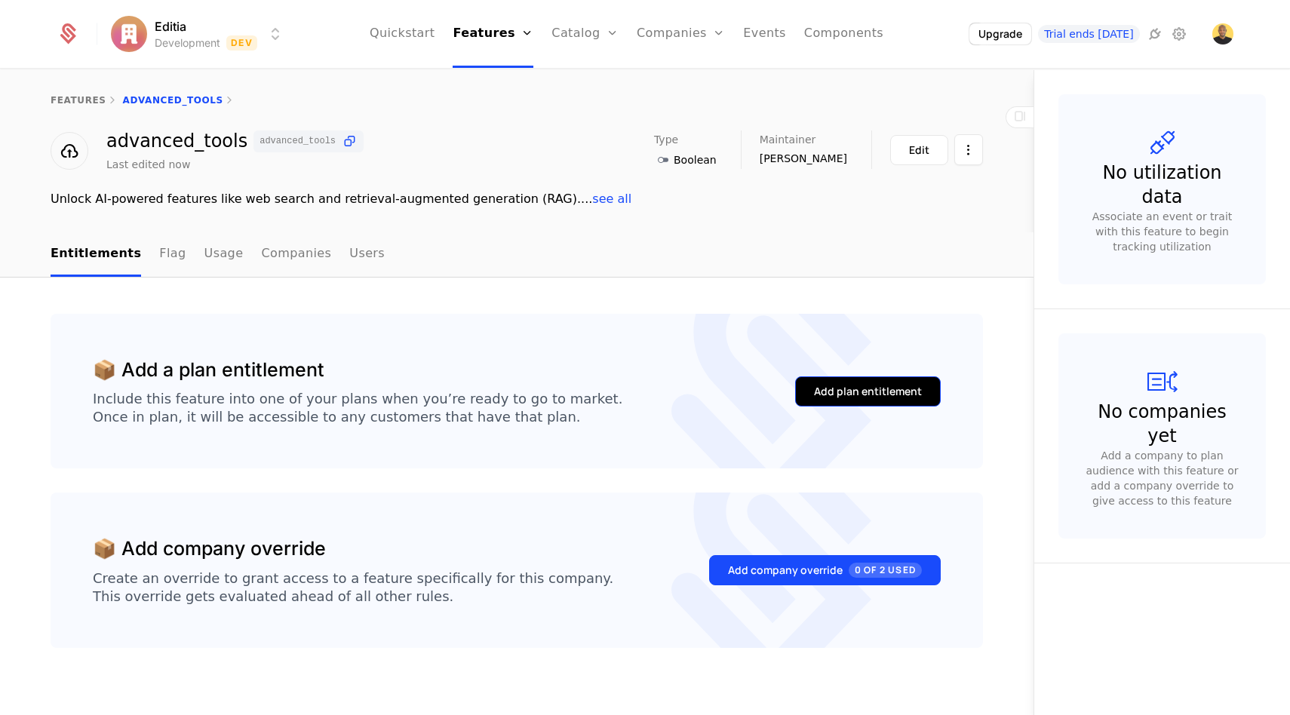
click at [832, 392] on div "Add plan entitlement" at bounding box center [868, 391] width 108 height 15
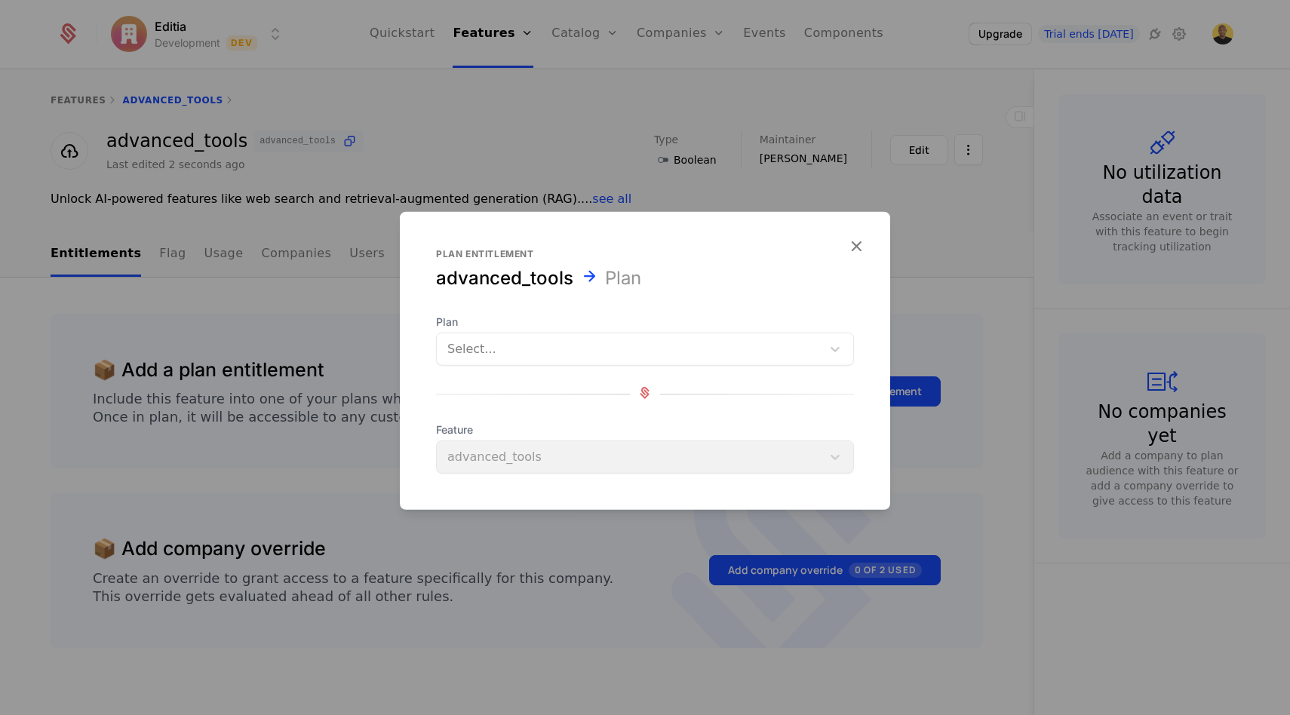
click at [560, 361] on div "Select..." at bounding box center [629, 349] width 385 height 27
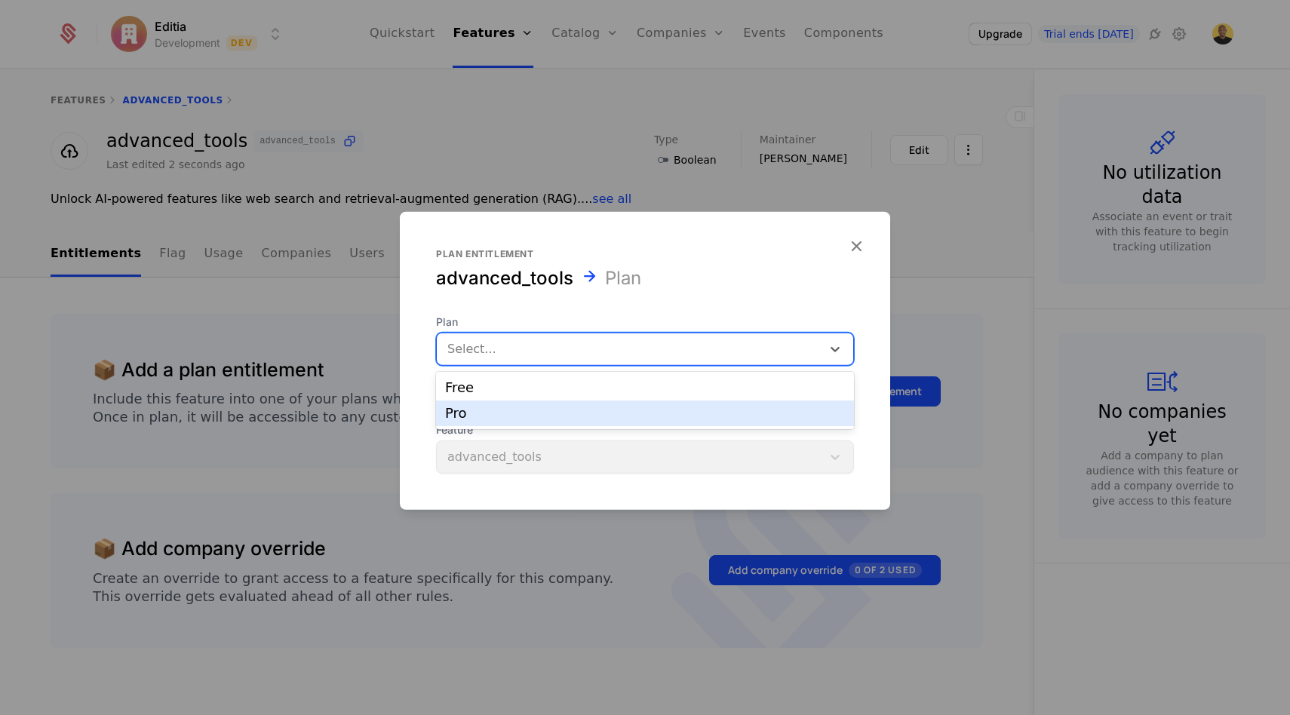
click at [518, 410] on div "Pro" at bounding box center [645, 414] width 400 height 14
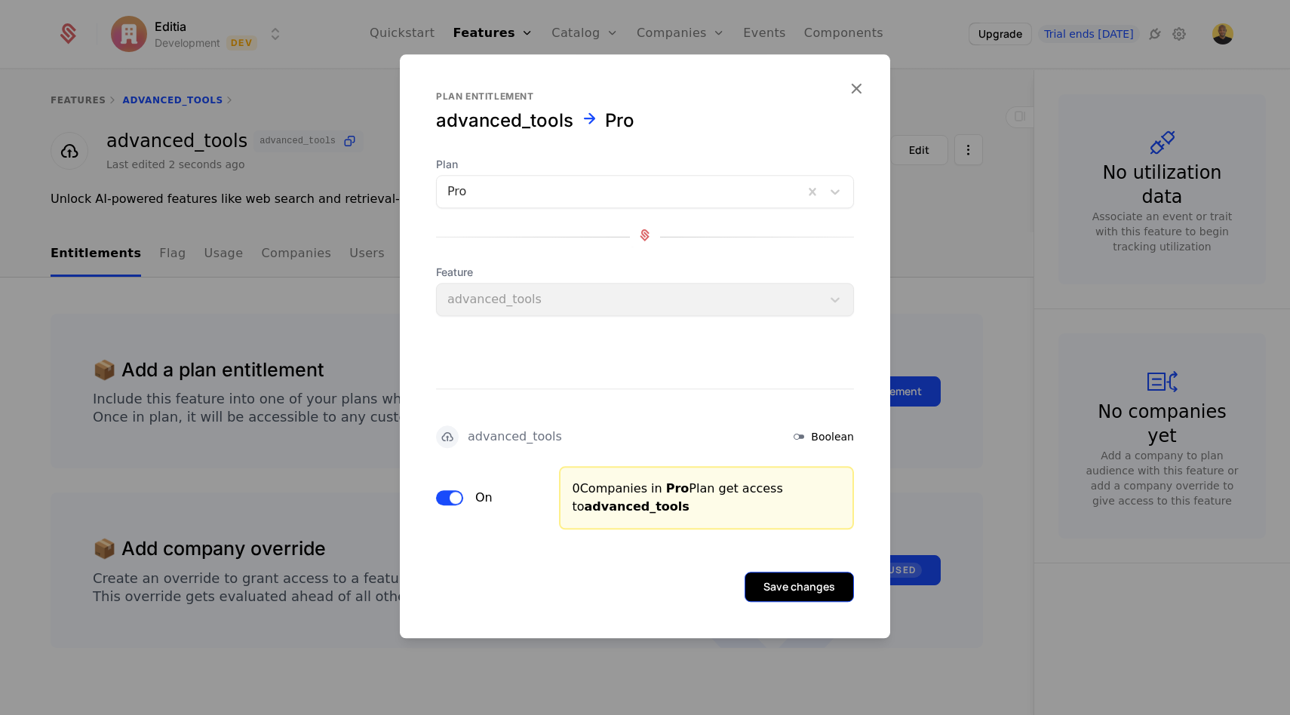
click at [786, 585] on button "Save changes" at bounding box center [798, 587] width 109 height 30
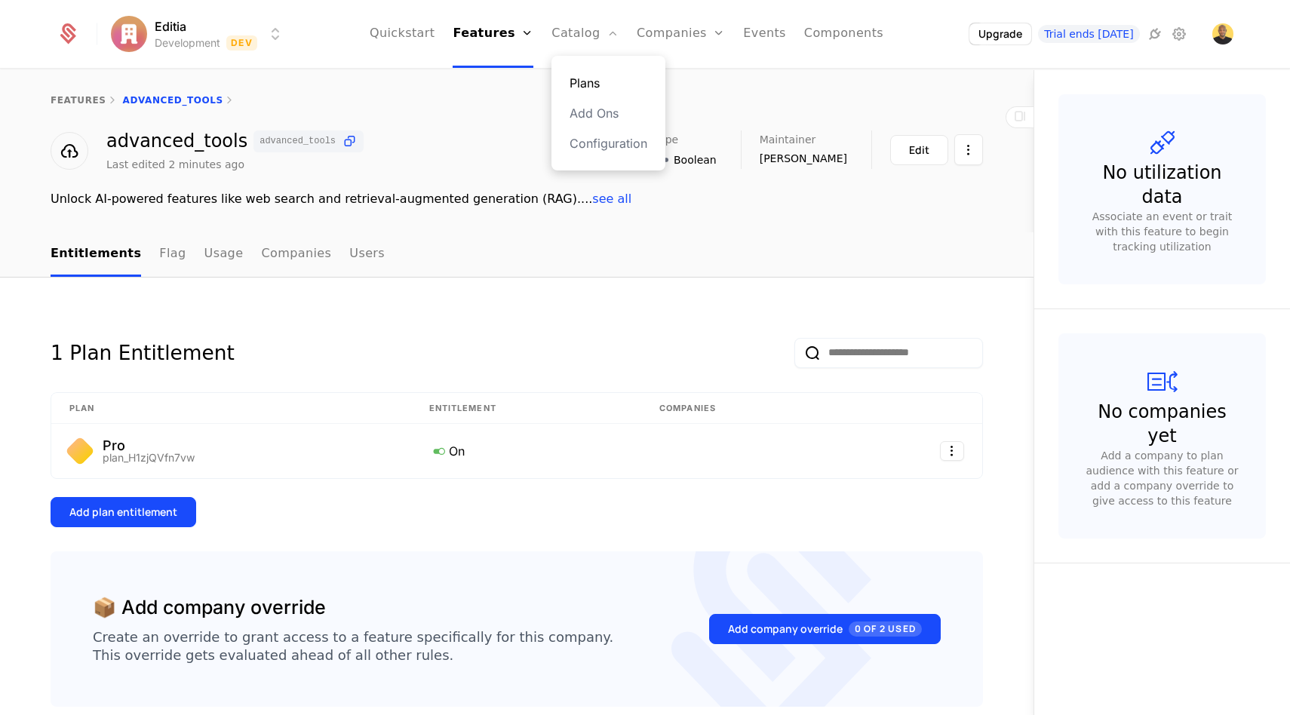
click at [591, 85] on link "Plans" at bounding box center [608, 83] width 78 height 18
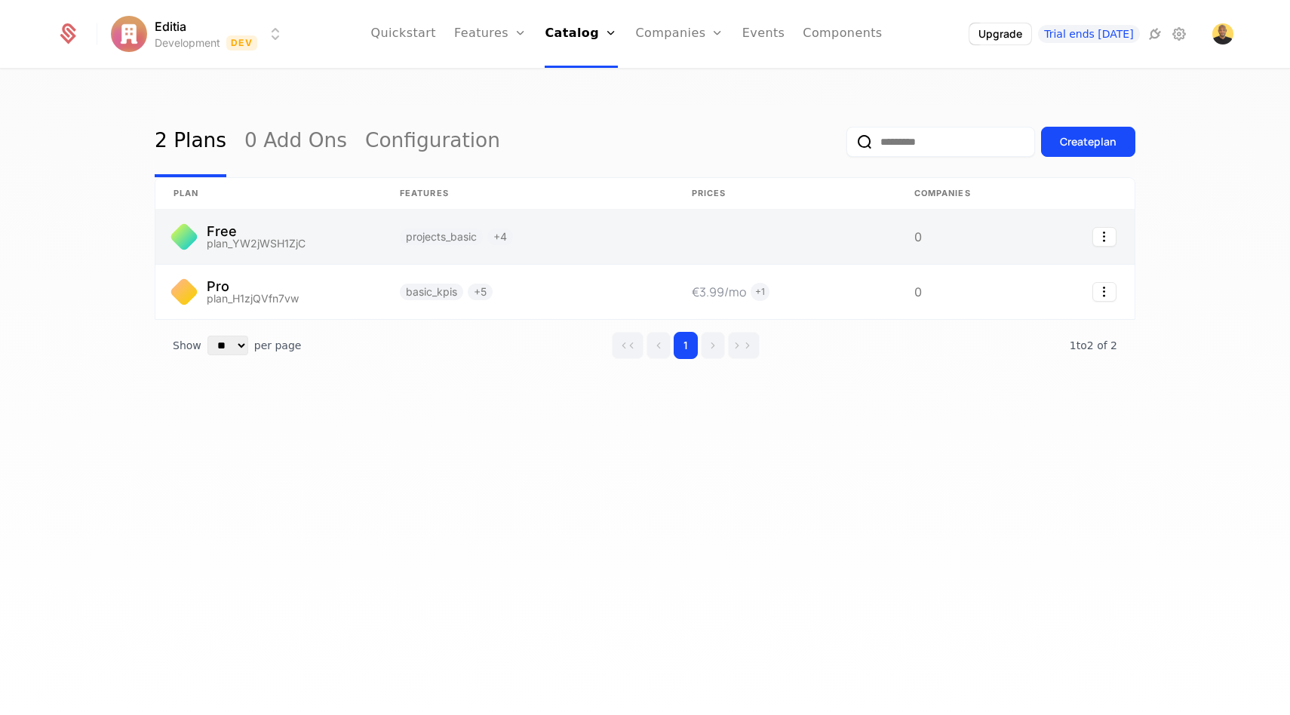
click at [272, 247] on link at bounding box center [268, 237] width 226 height 54
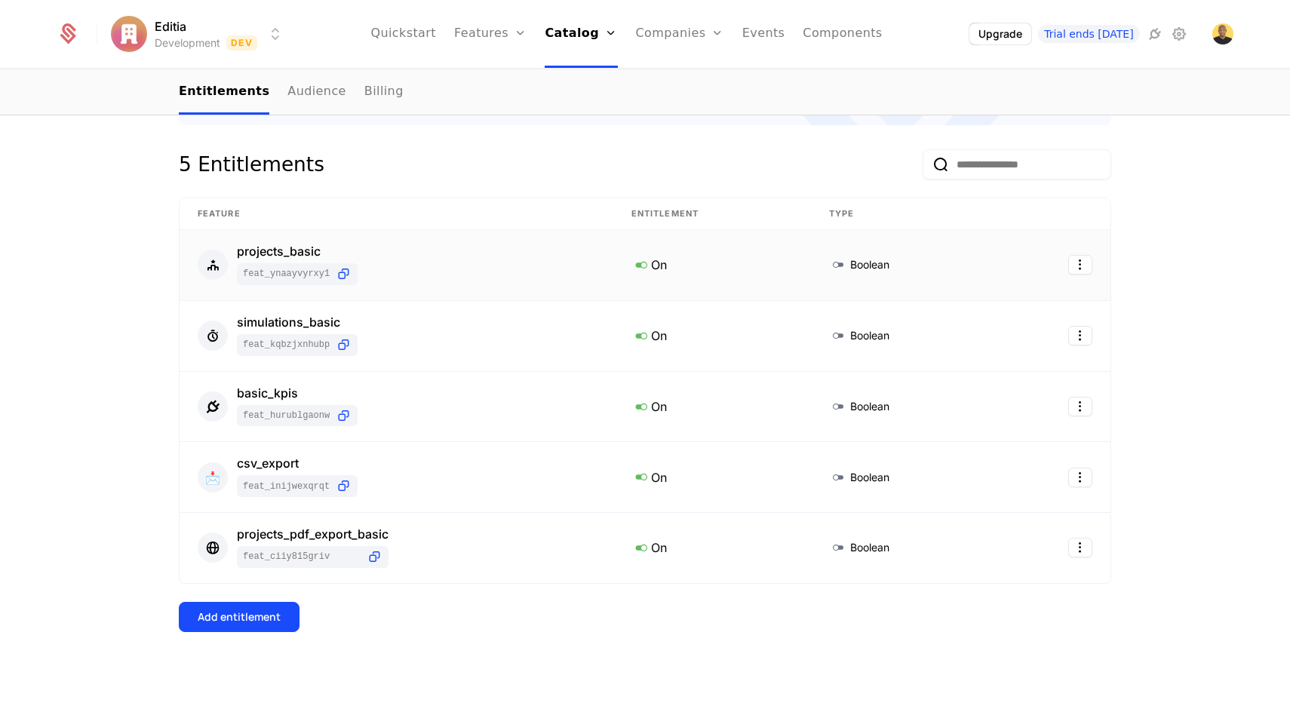
scroll to position [267, 0]
click at [645, 262] on icon at bounding box center [641, 264] width 20 height 20
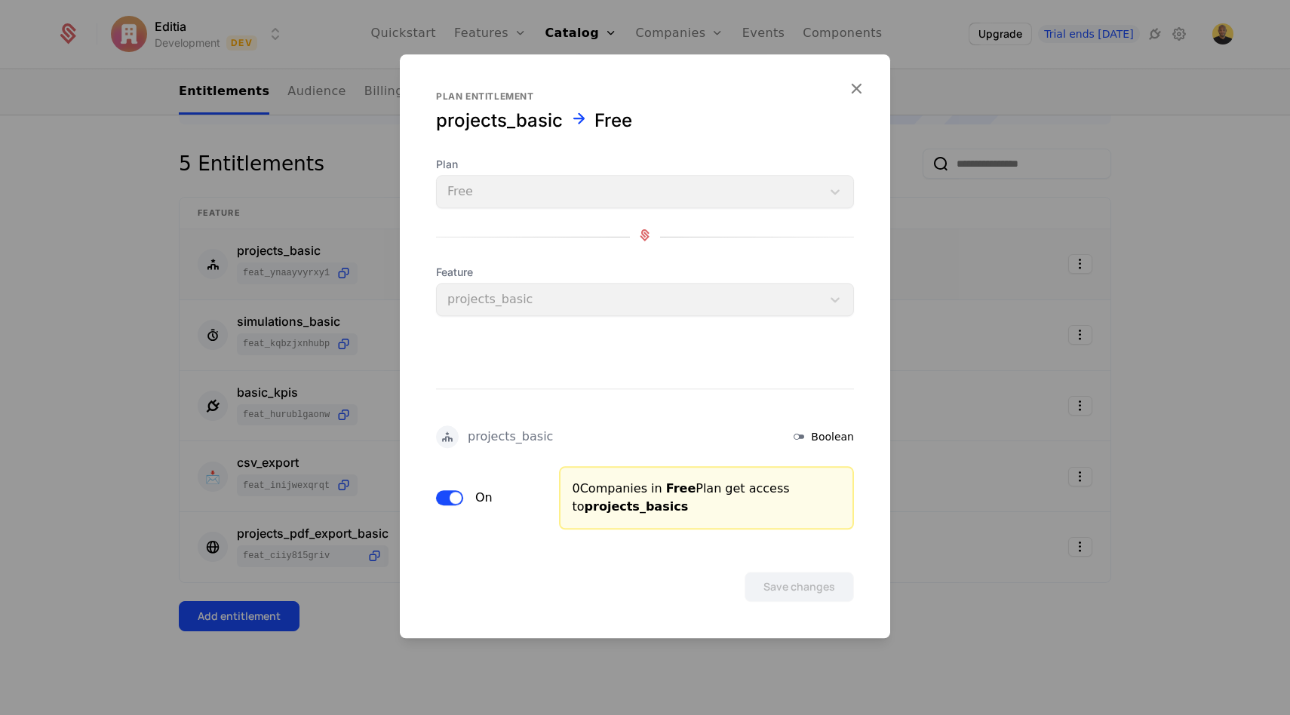
click at [448, 497] on button "On" at bounding box center [449, 497] width 27 height 15
click at [827, 589] on button "Save changes" at bounding box center [798, 587] width 109 height 30
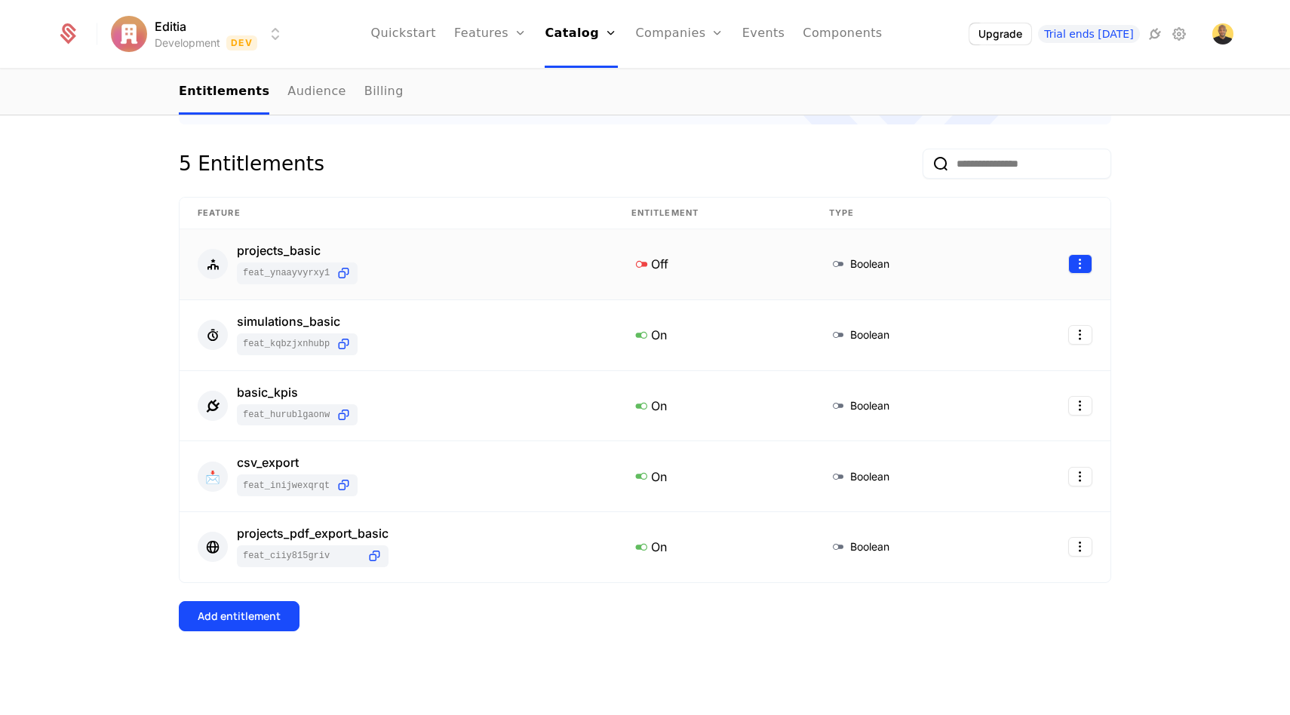
click at [1087, 259] on html "Editia Development Dev Quickstart Features Features Flags Catalog Plans Add Ons…" at bounding box center [645, 357] width 1290 height 715
click at [633, 634] on html "Editia Development Dev Quickstart Features Features Flags Catalog Plans Add Ons…" at bounding box center [645, 357] width 1290 height 715
click at [641, 331] on icon at bounding box center [641, 335] width 20 height 20
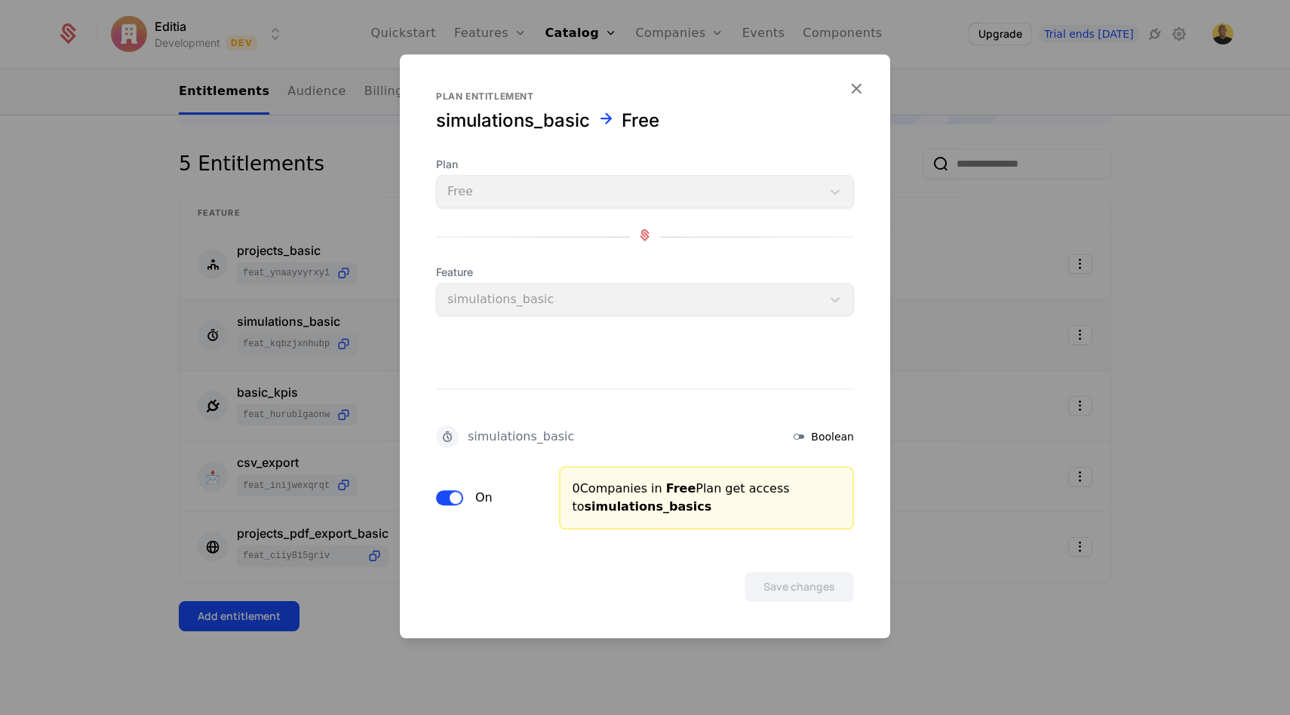
click at [456, 493] on span "button" at bounding box center [456, 498] width 12 height 12
click at [778, 580] on button "Save changes" at bounding box center [798, 587] width 109 height 30
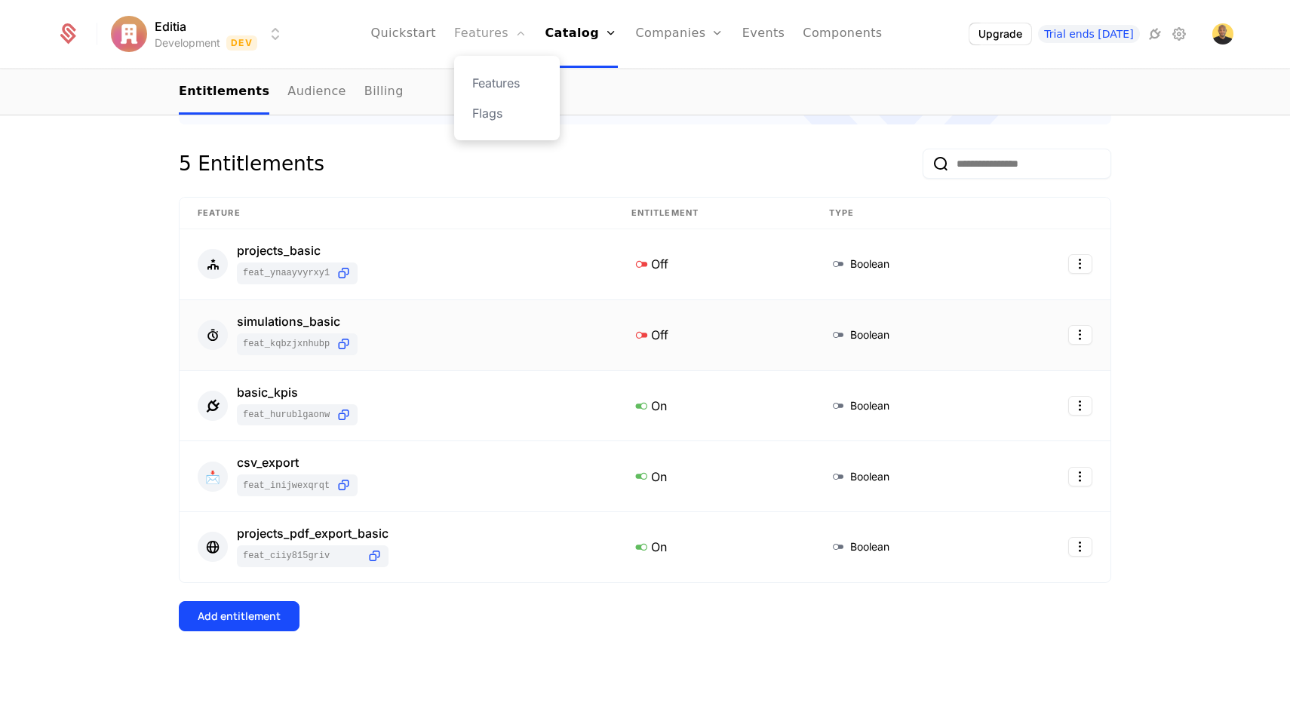
click at [492, 18] on link "Features" at bounding box center [490, 34] width 72 height 68
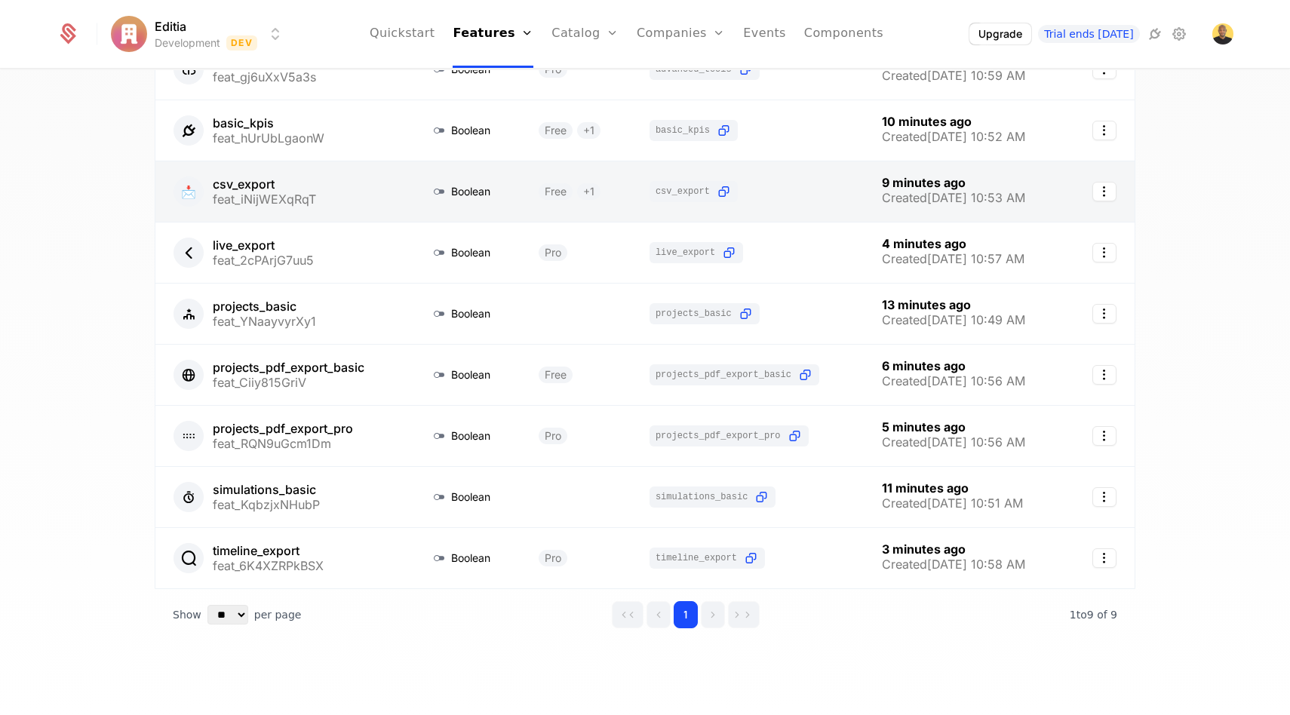
scroll to position [171, 0]
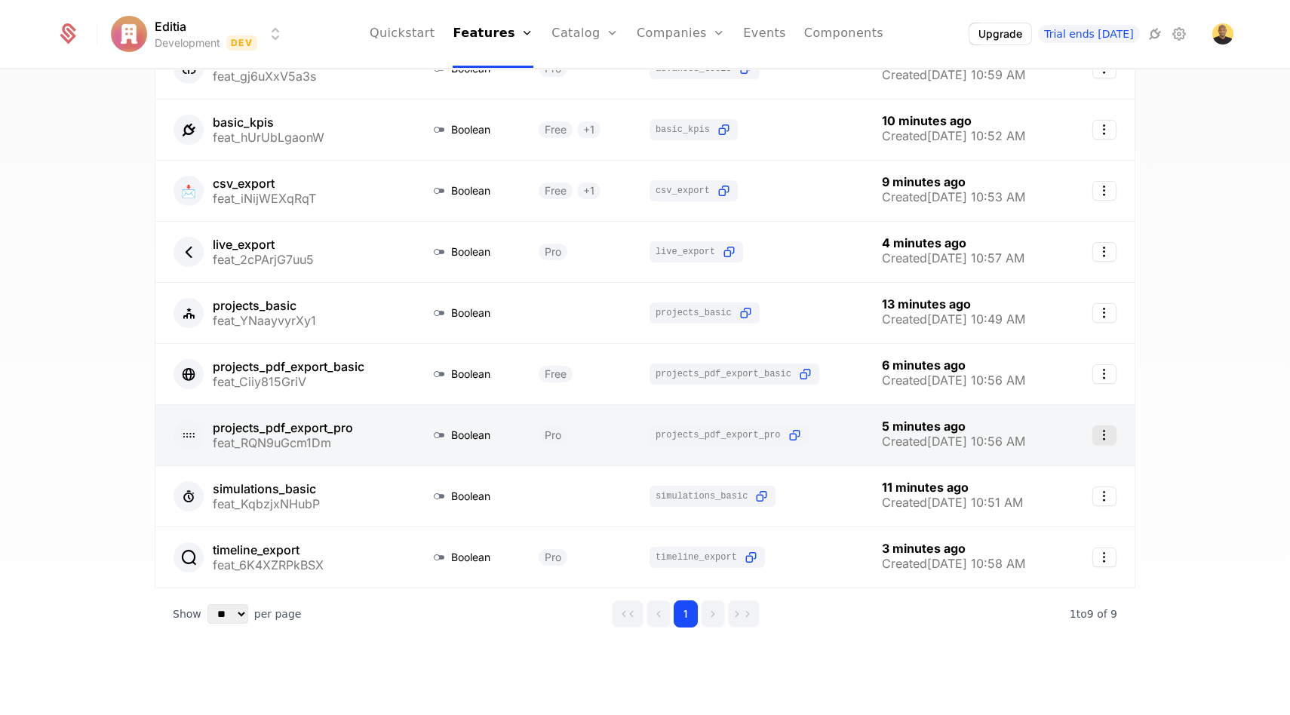
click at [1109, 434] on icon "Select action" at bounding box center [1104, 435] width 24 height 20
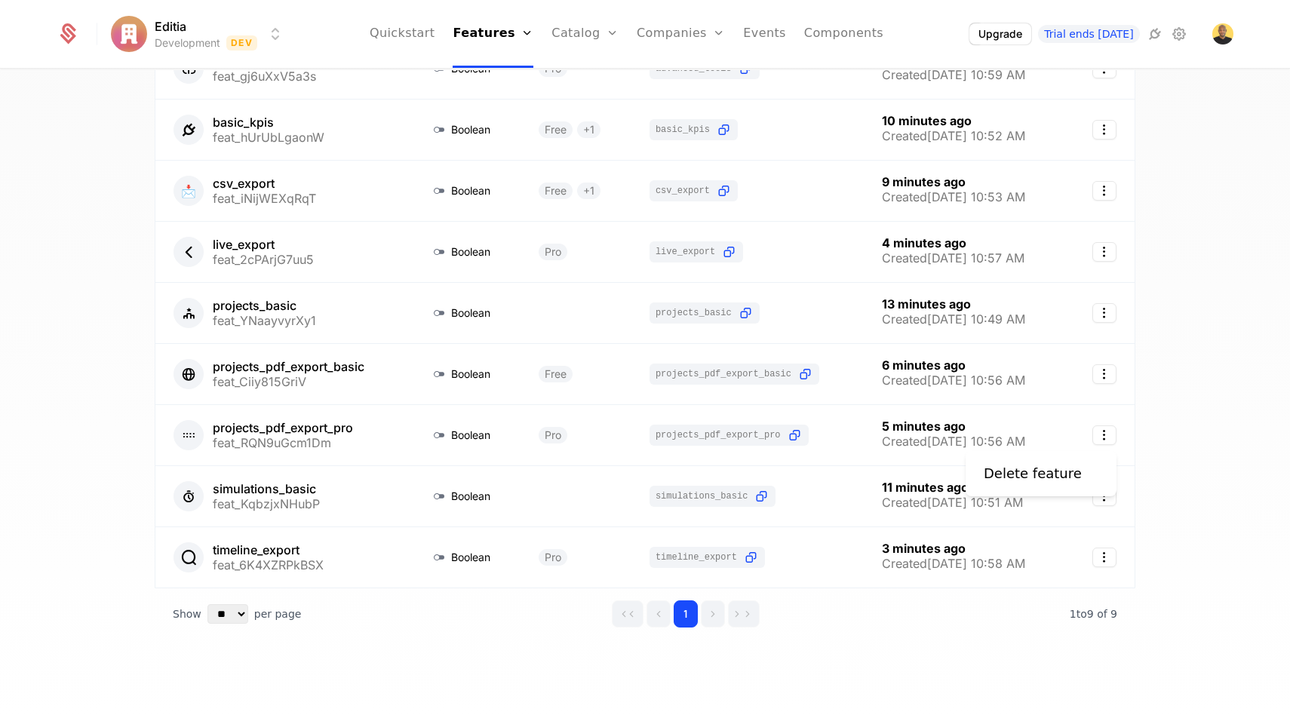
click at [339, 437] on html "Editia Development Dev Quickstart Features Features Flags Catalog Plans Add Ons…" at bounding box center [645, 357] width 1290 height 715
click at [339, 437] on link at bounding box center [283, 435] width 256 height 60
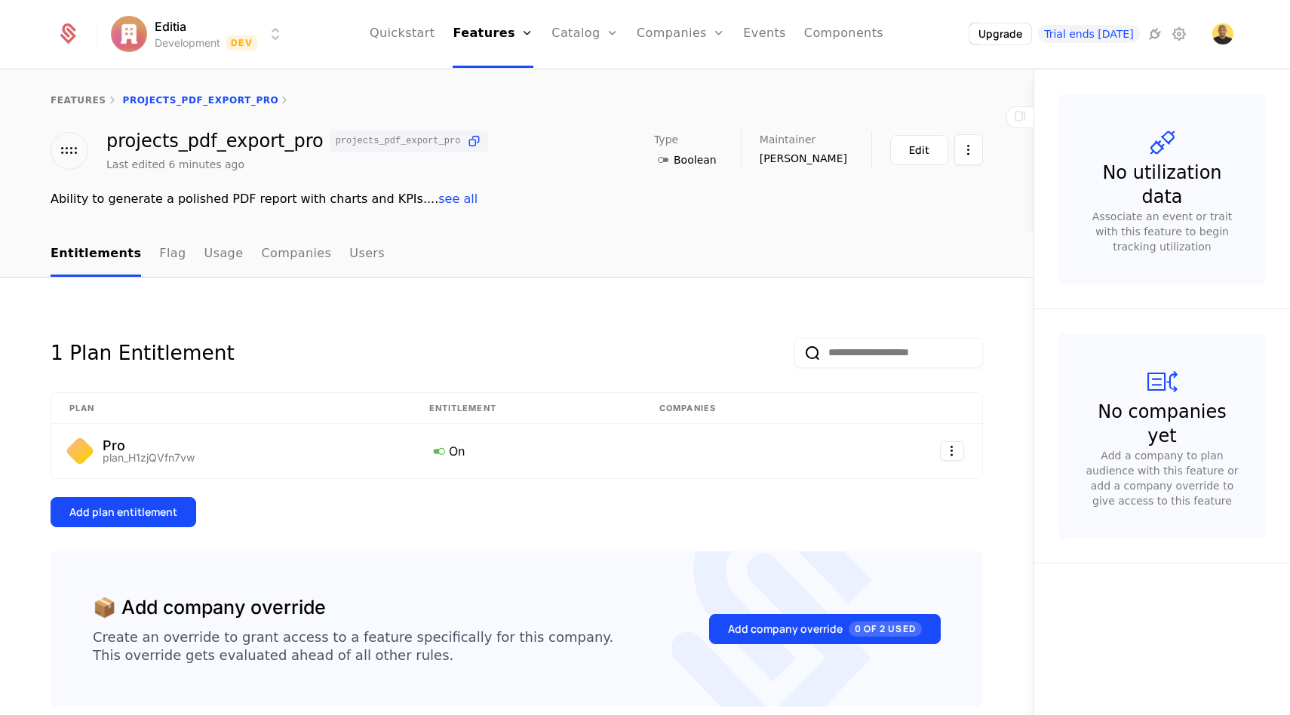
scroll to position [18, 0]
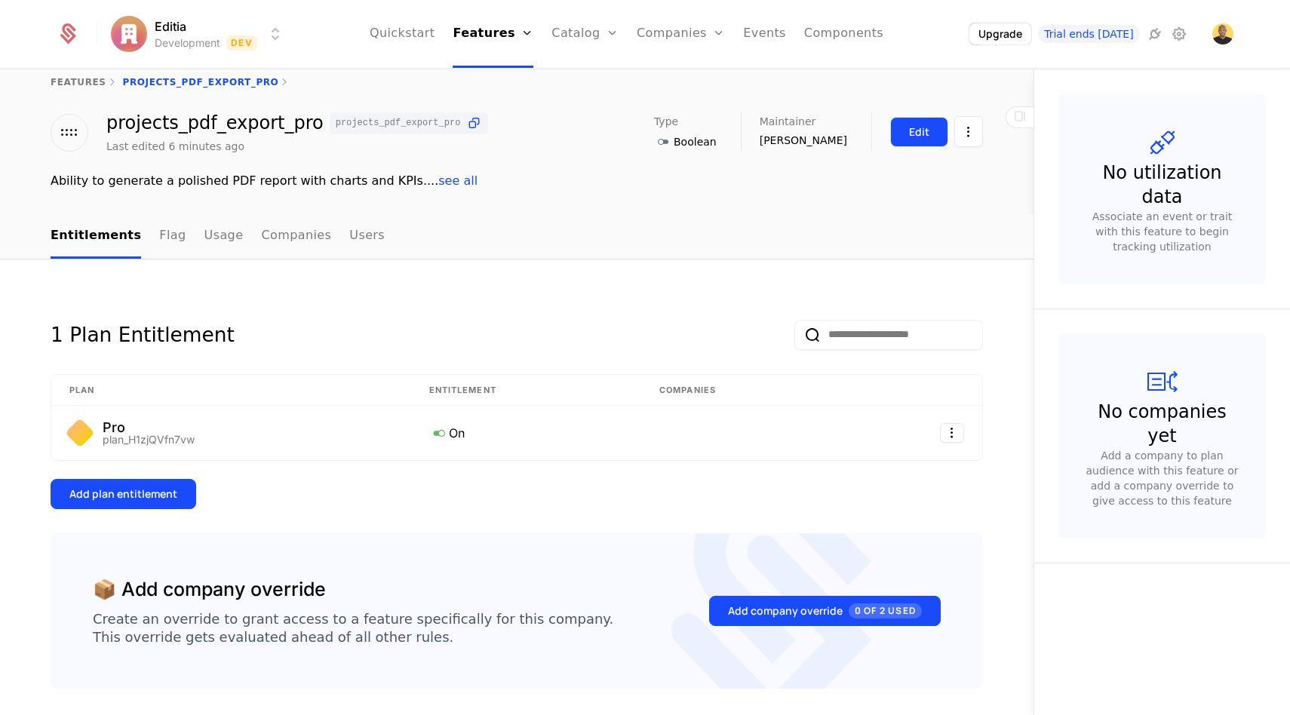
click at [927, 132] on div "Edit" at bounding box center [919, 131] width 20 height 15
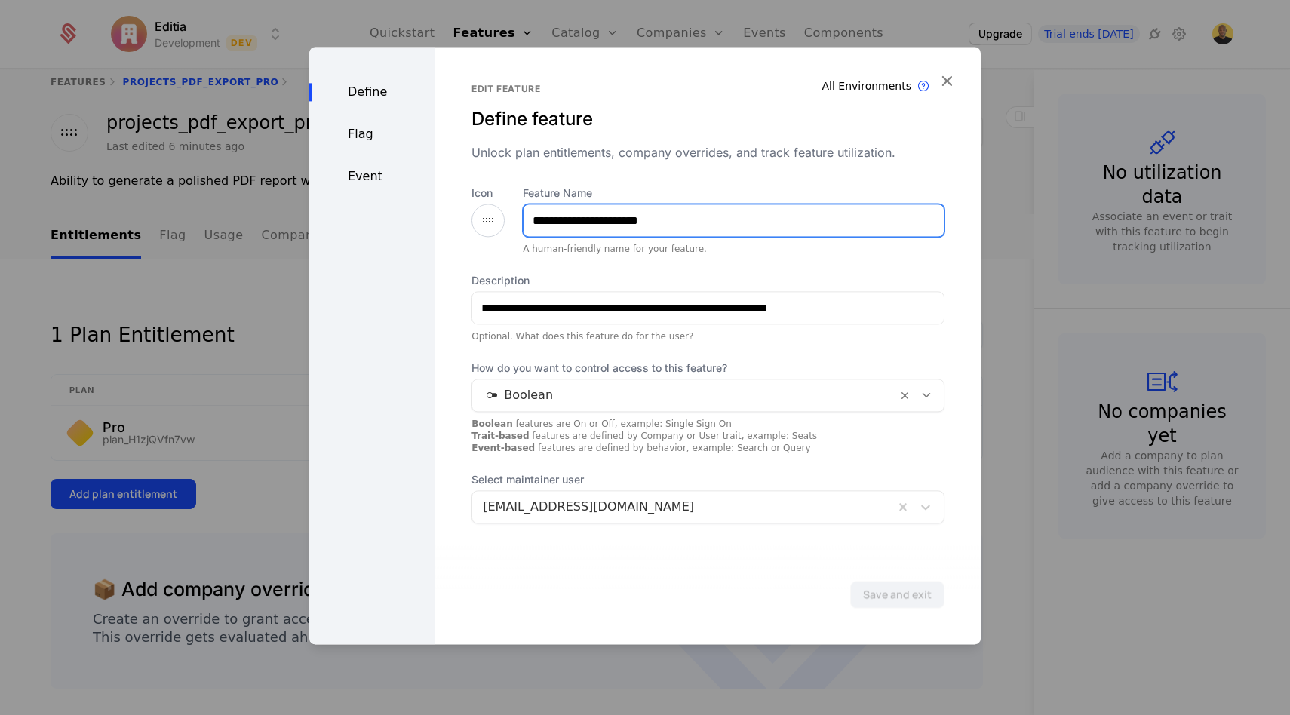
drag, startPoint x: 674, startPoint y: 221, endPoint x: 644, endPoint y: 225, distance: 29.7
click at [644, 225] on input "**********" at bounding box center [733, 220] width 420 height 32
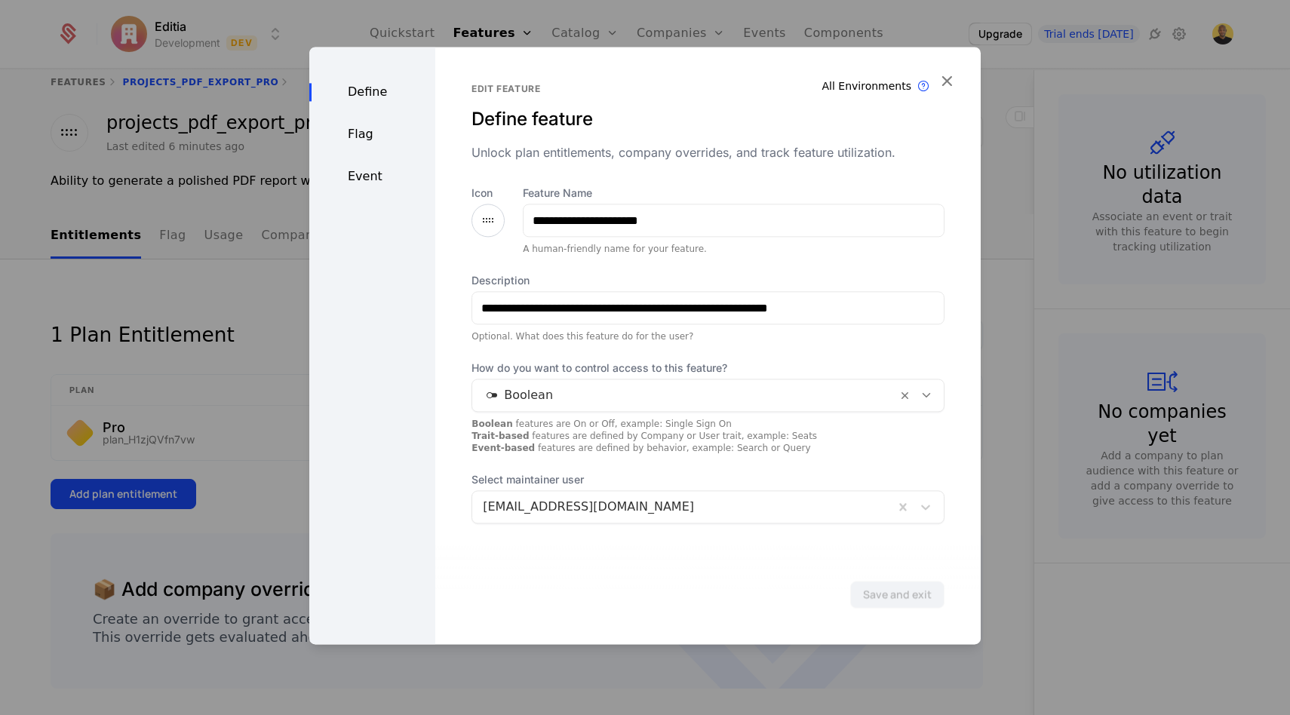
click at [963, 100] on div "**********" at bounding box center [707, 345] width 545 height 597
click at [996, 100] on div at bounding box center [645, 357] width 1290 height 715
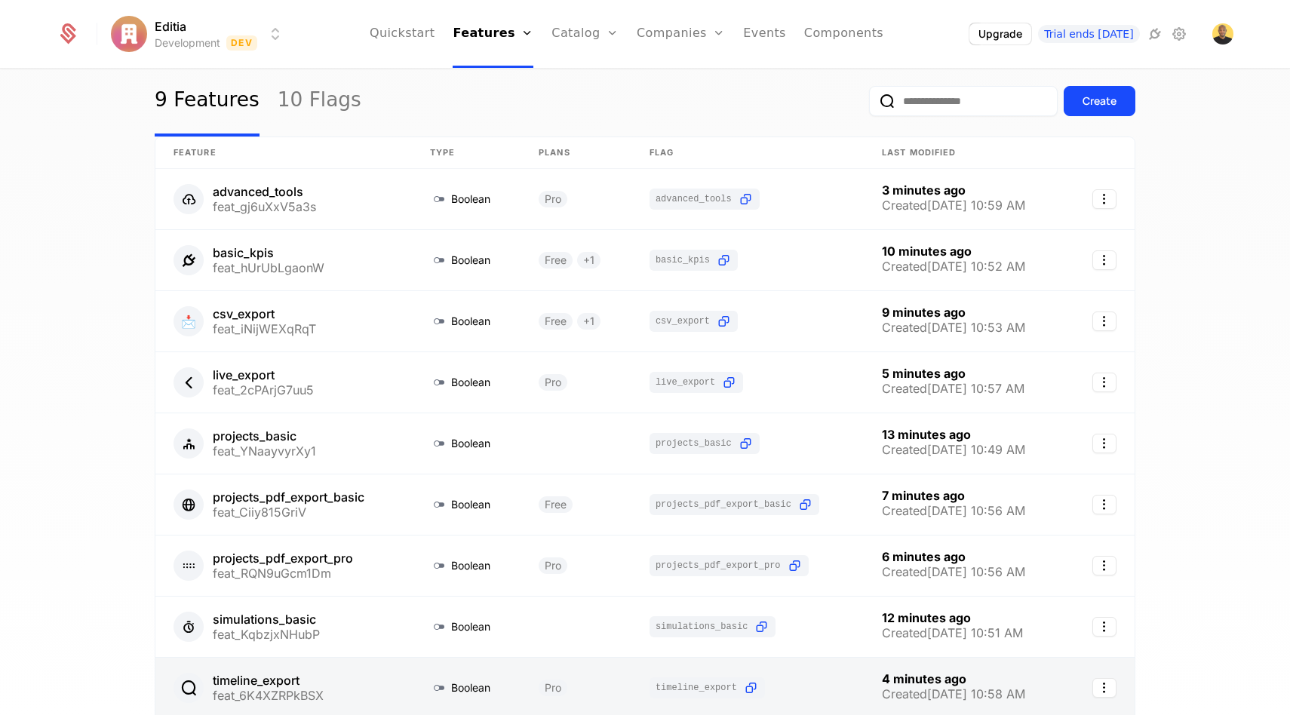
scroll to position [40, 0]
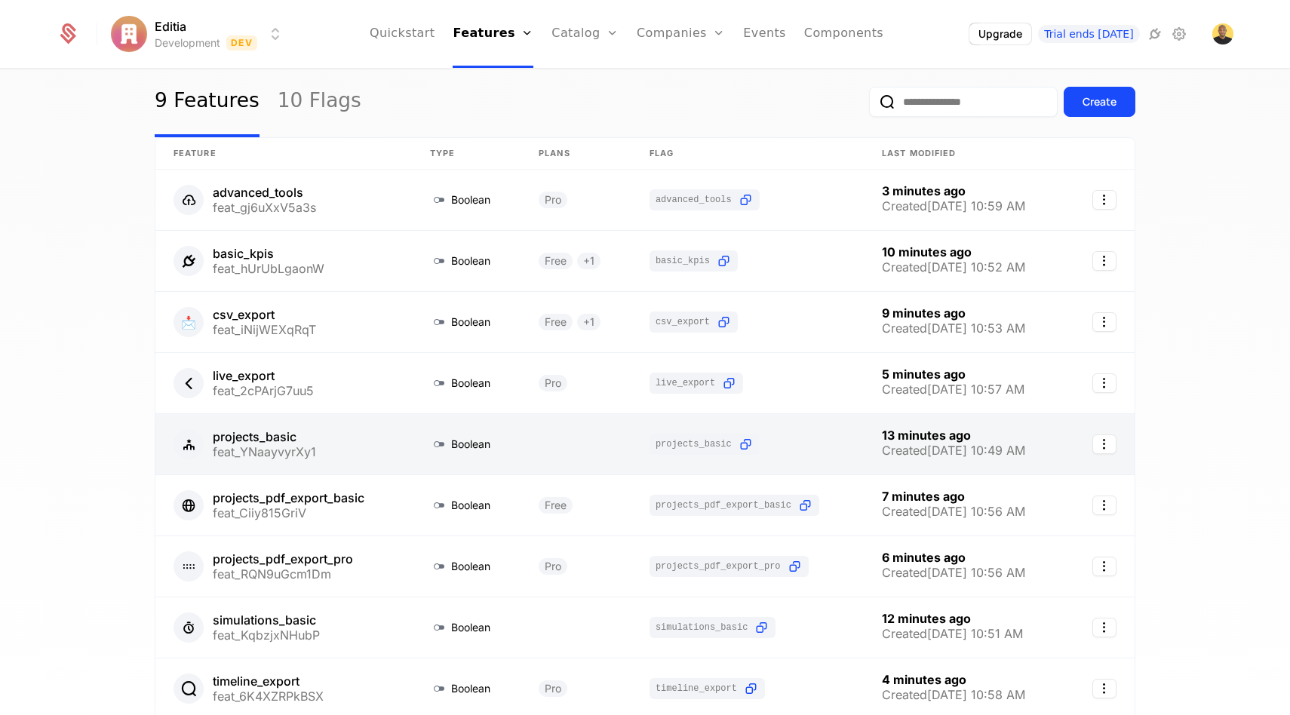
click at [290, 450] on link at bounding box center [283, 444] width 256 height 60
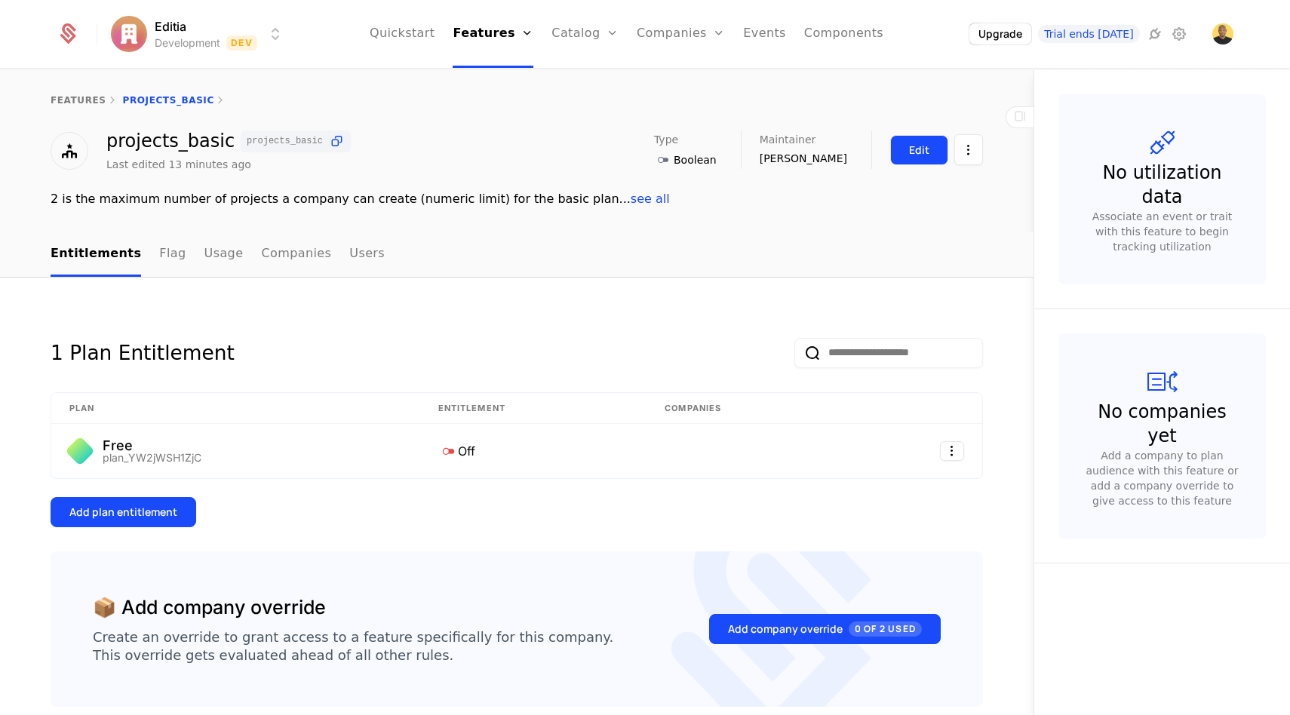
click at [926, 155] on div "Edit" at bounding box center [919, 150] width 20 height 15
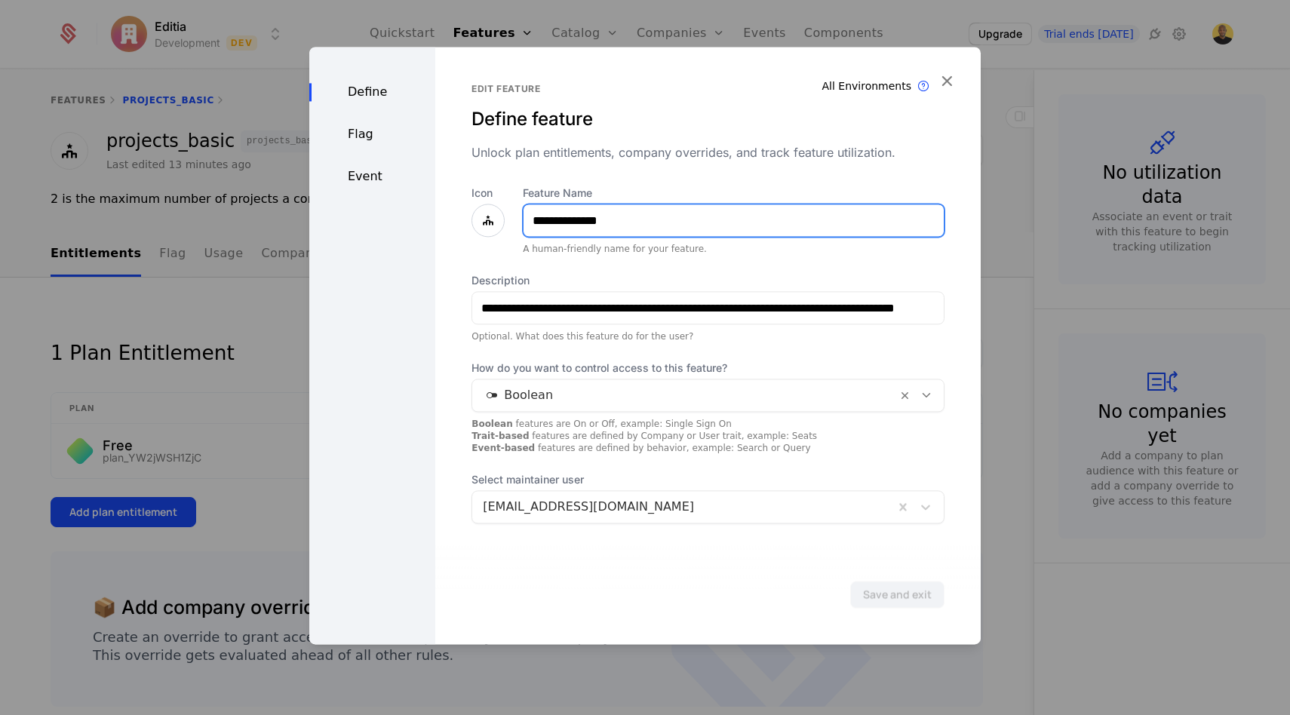
drag, startPoint x: 625, startPoint y: 225, endPoint x: 575, endPoint y: 215, distance: 50.7
click at [575, 215] on input "**********" at bounding box center [733, 220] width 420 height 32
type input "********"
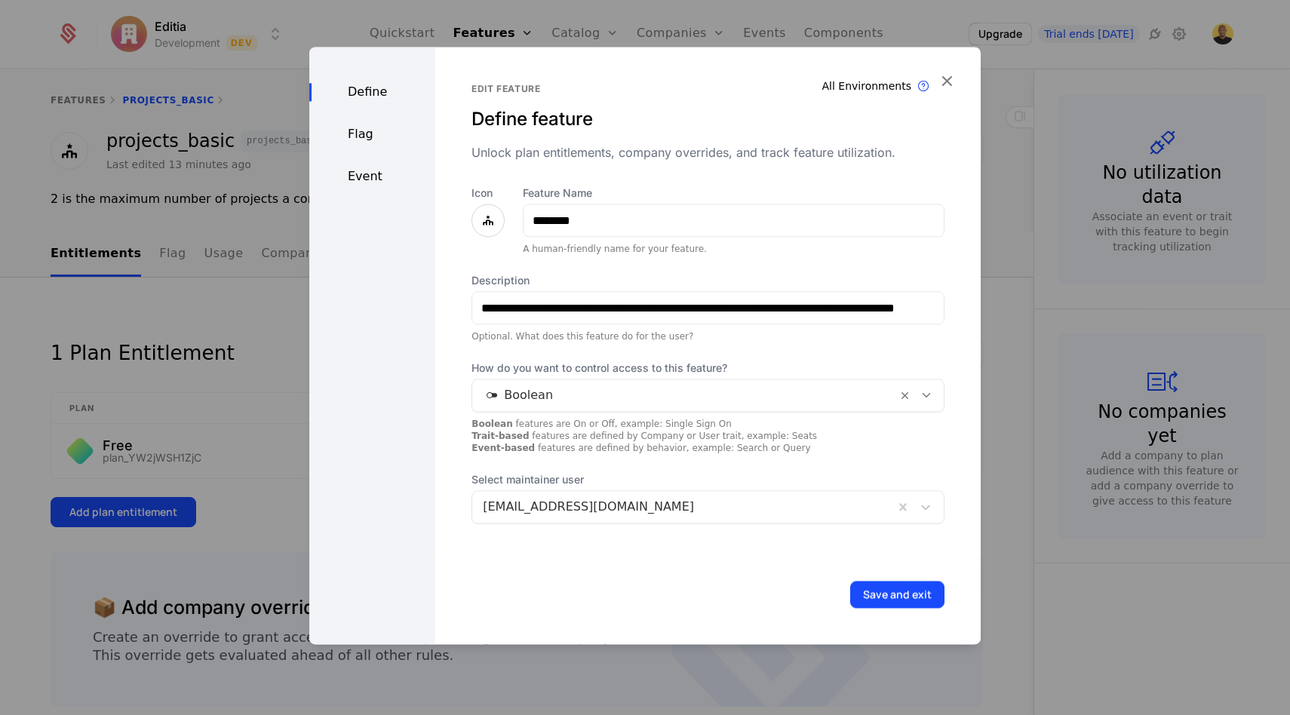
click at [651, 396] on div at bounding box center [684, 395] width 403 height 21
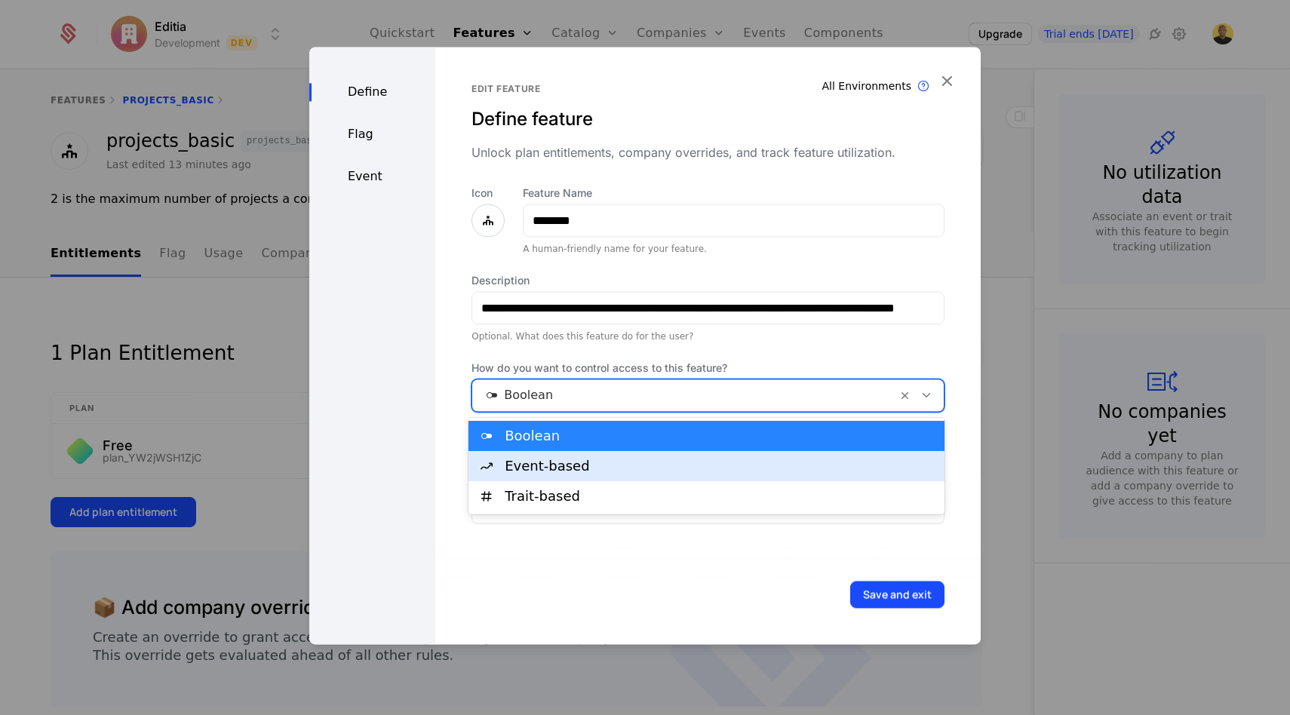
click at [567, 462] on div "Event-based" at bounding box center [720, 466] width 431 height 14
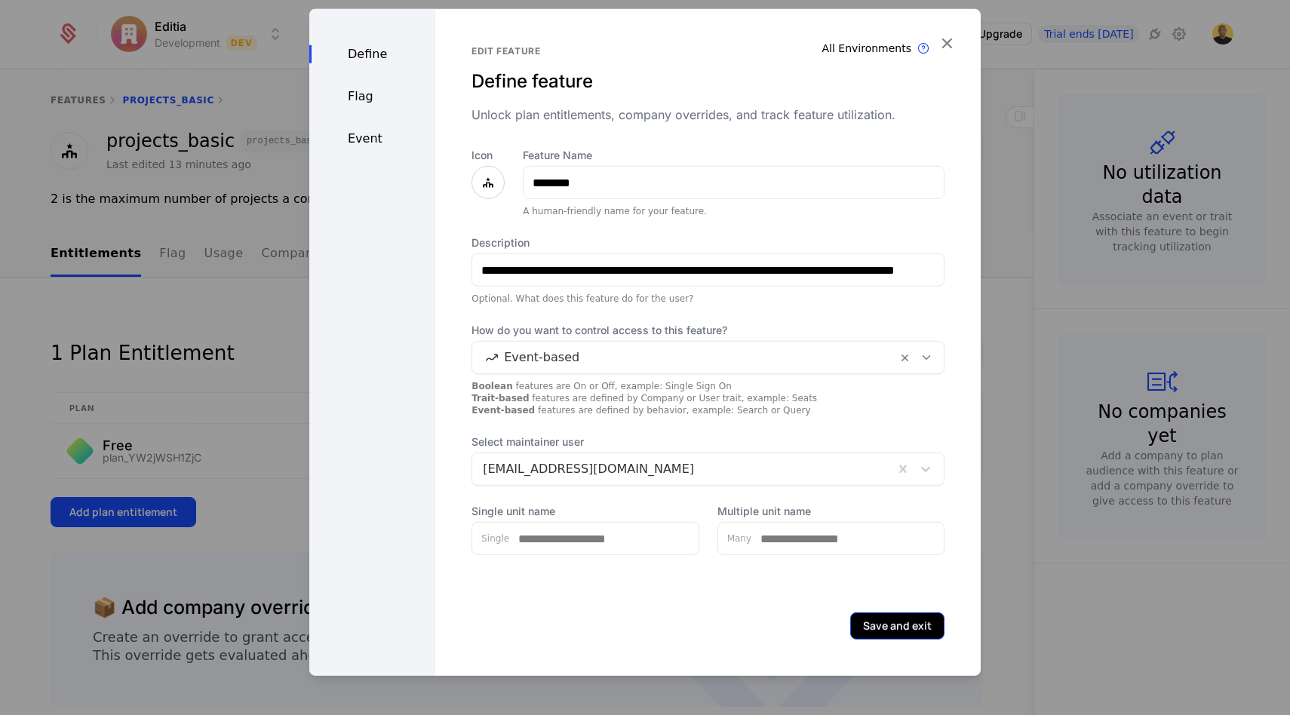
click at [877, 627] on button "Save and exit" at bounding box center [897, 625] width 94 height 27
click at [361, 95] on div "Flag" at bounding box center [372, 96] width 126 height 18
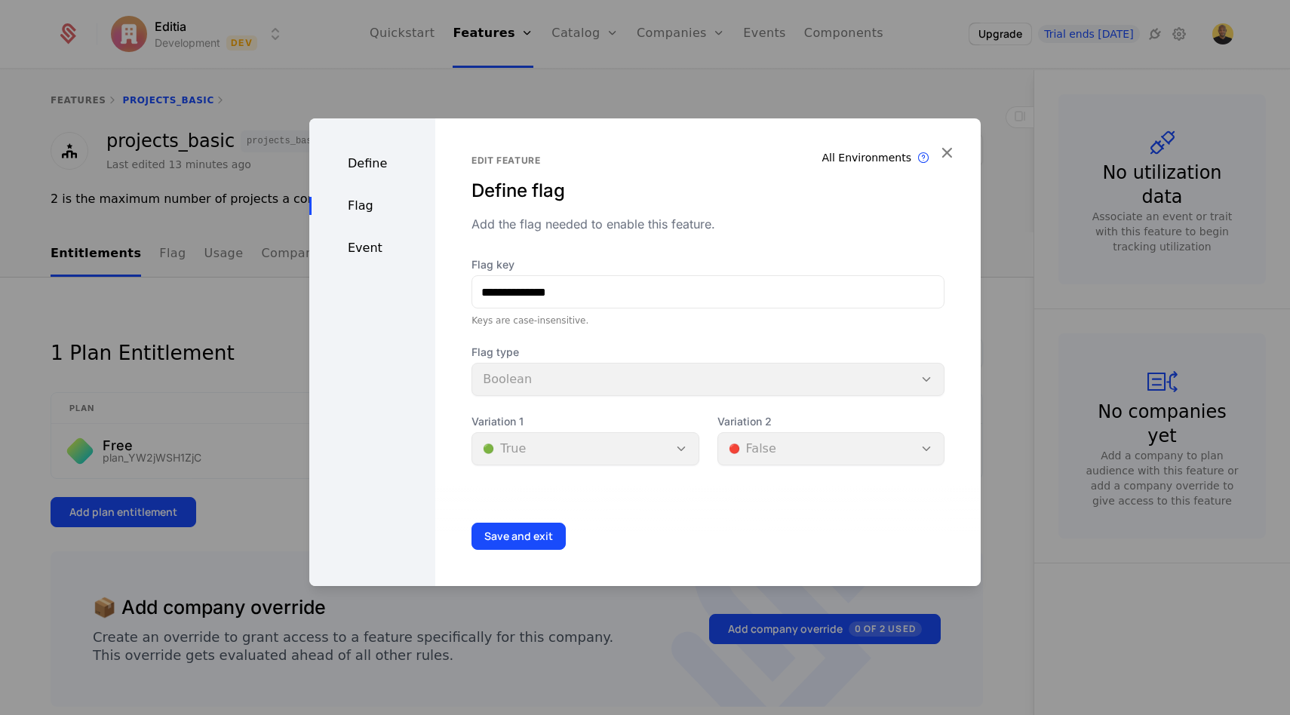
click at [514, 382] on div "Flag type Boolean" at bounding box center [707, 370] width 473 height 51
click at [369, 250] on div "Event" at bounding box center [372, 248] width 126 height 18
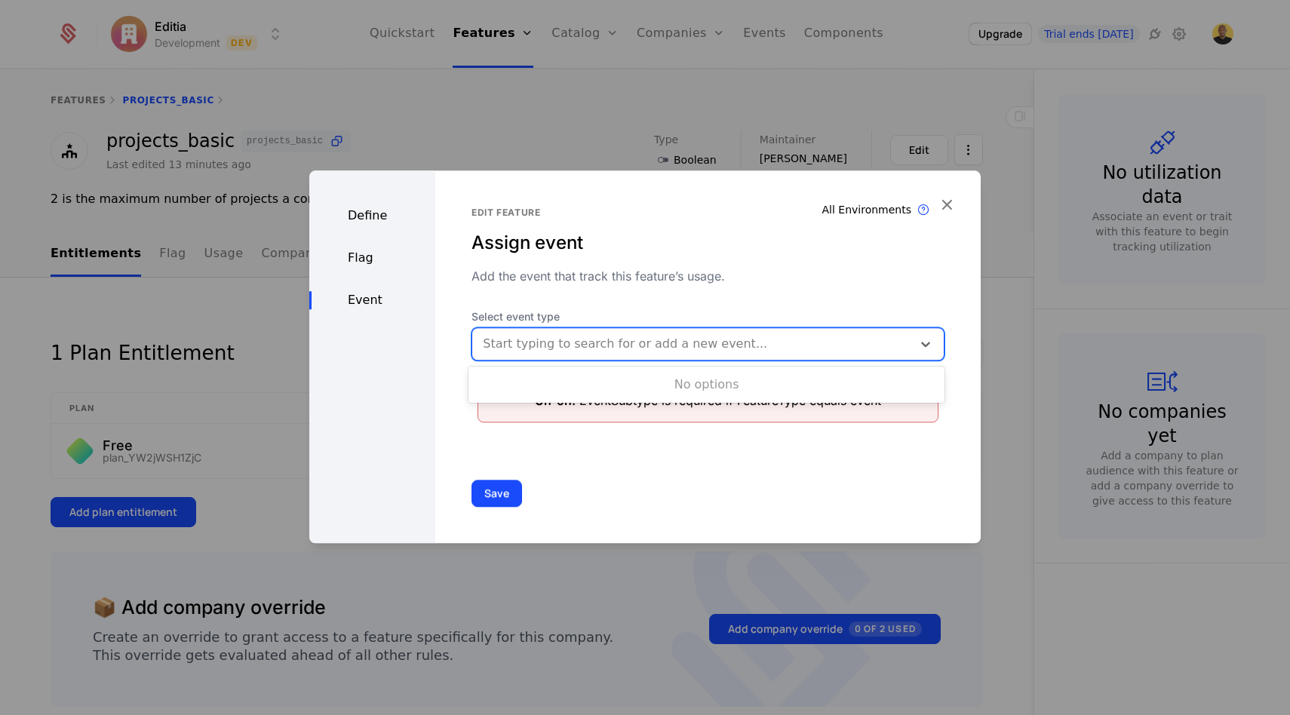
click at [563, 342] on div at bounding box center [692, 343] width 419 height 21
type input "**********"
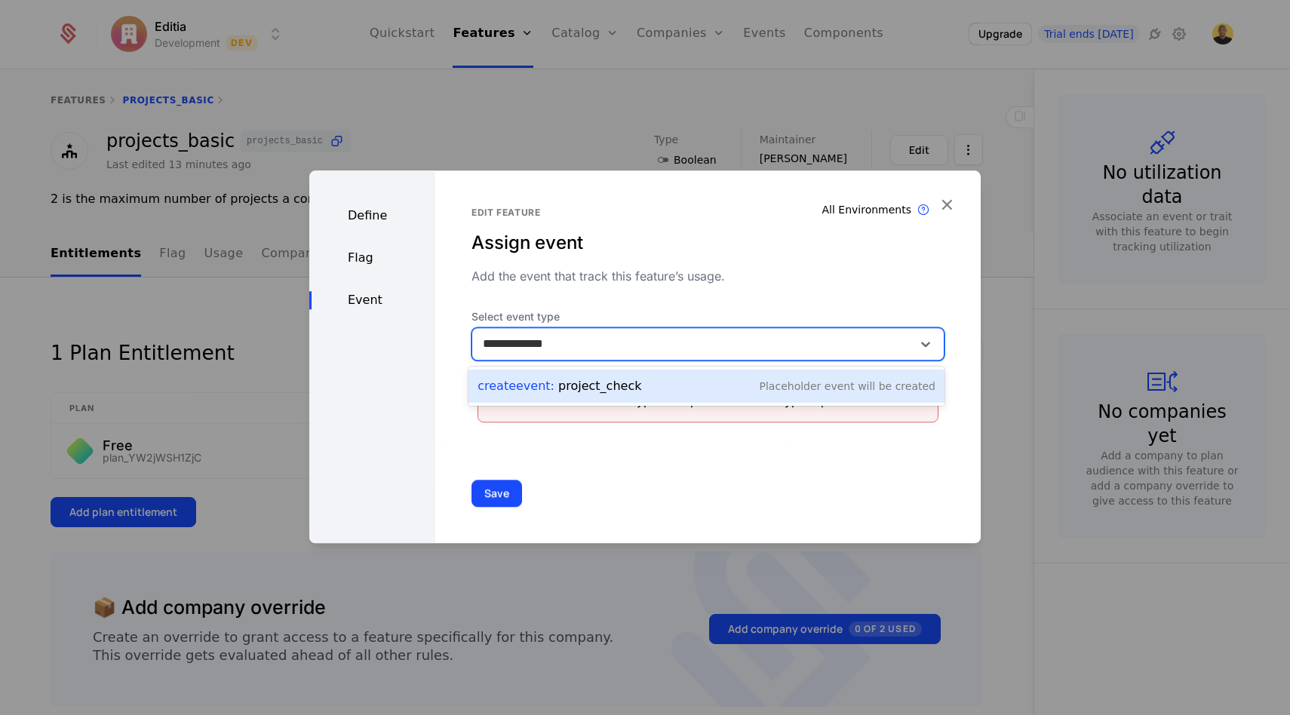
click at [652, 389] on div "Create Event : project_check Placeholder Event will be created" at bounding box center [706, 386] width 458 height 21
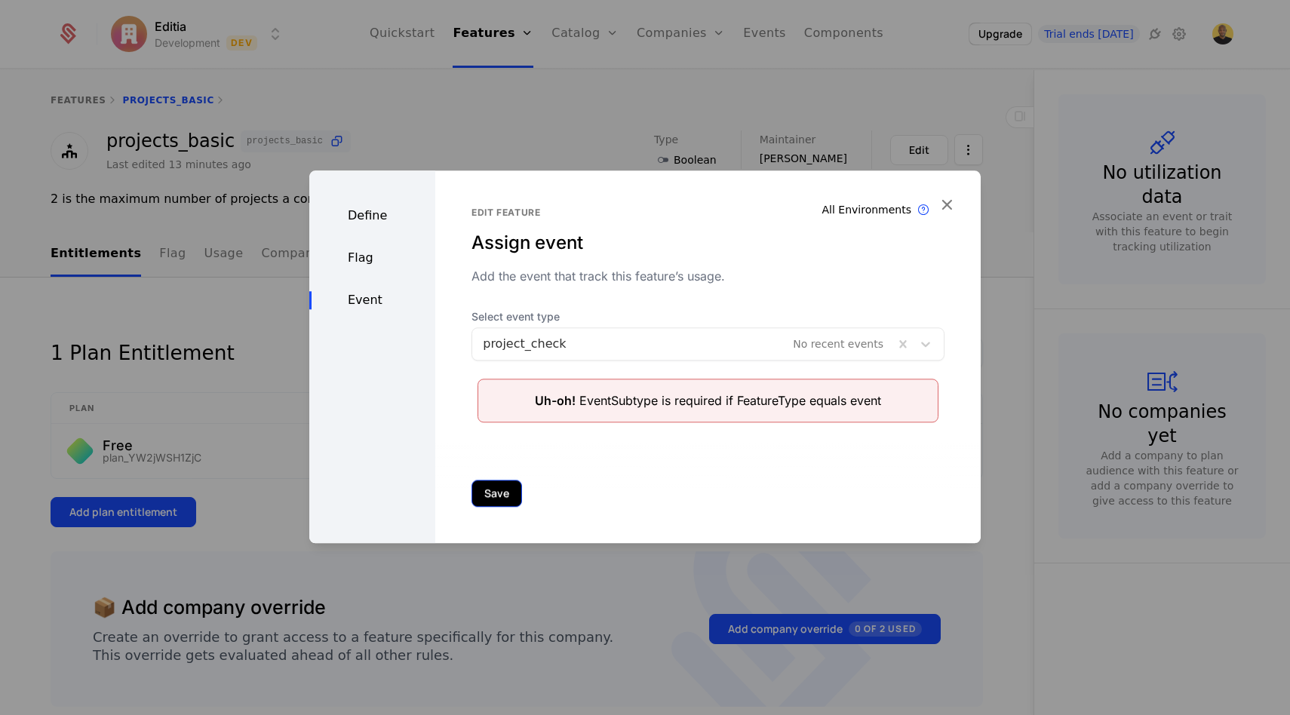
click at [487, 484] on button "Save" at bounding box center [496, 493] width 51 height 27
click at [385, 256] on div "Flag" at bounding box center [372, 258] width 126 height 18
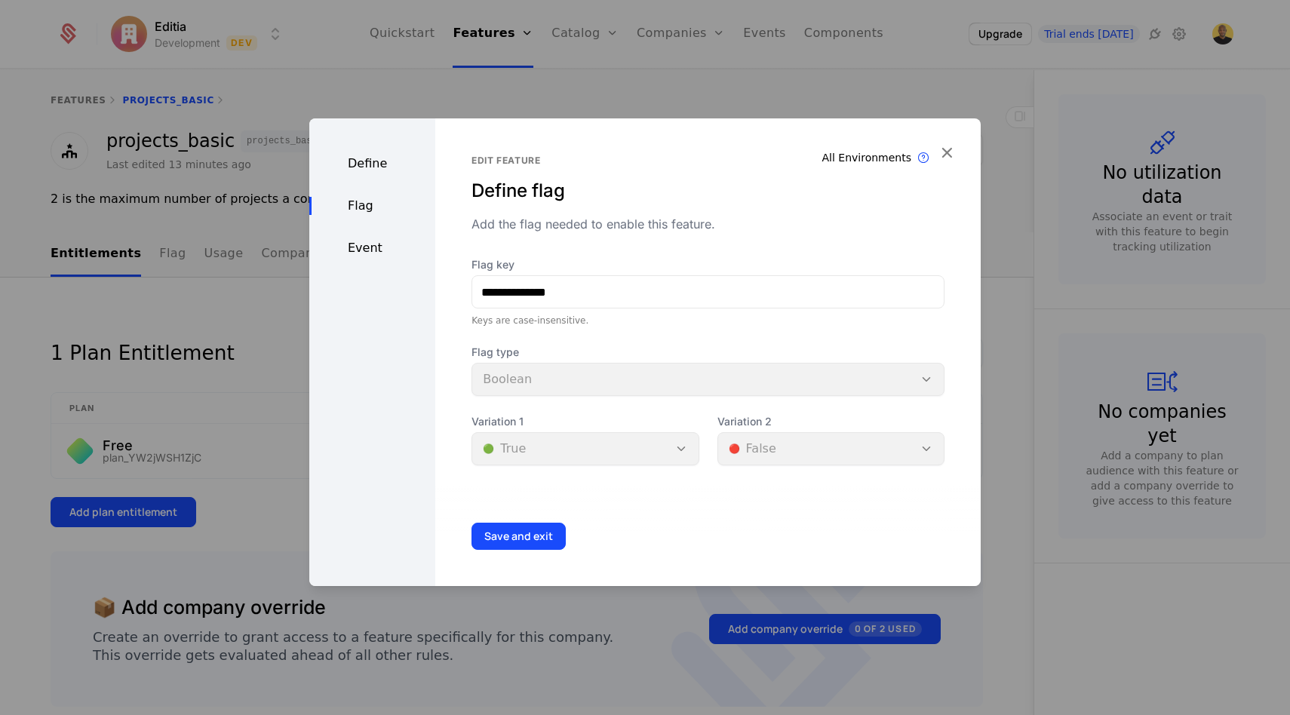
click at [682, 379] on div "Flag type Boolean" at bounding box center [707, 370] width 473 height 51
click at [505, 523] on button "Save and exit" at bounding box center [518, 536] width 94 height 27
click at [952, 150] on icon "button" at bounding box center [947, 153] width 20 height 20
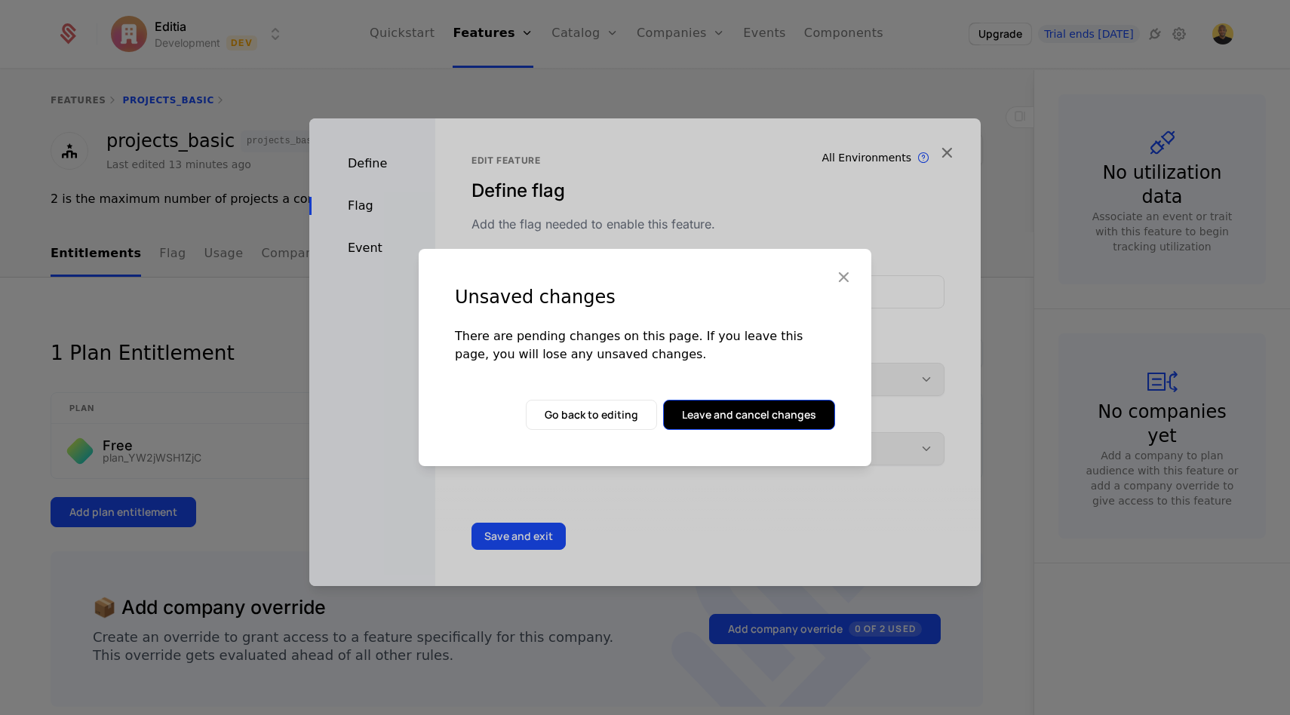
click at [721, 407] on button "Leave and cancel changes" at bounding box center [749, 415] width 172 height 30
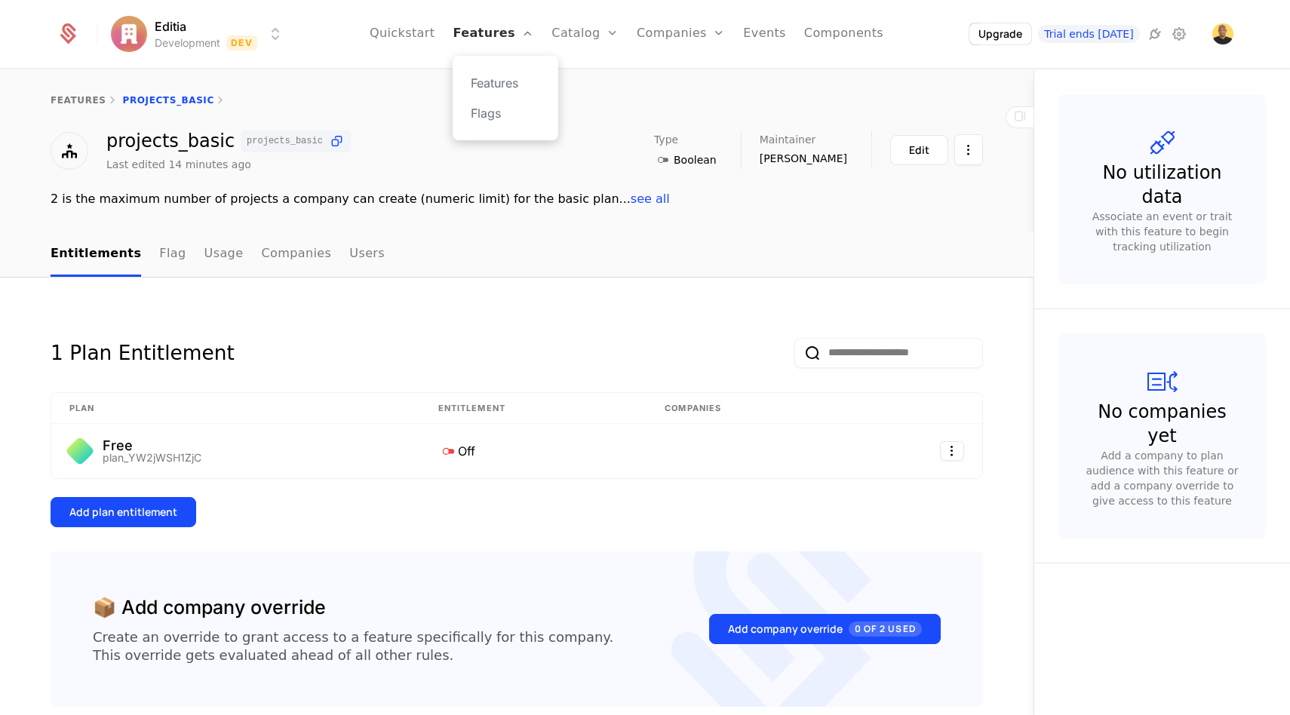
click at [503, 26] on link "Features" at bounding box center [493, 34] width 81 height 68
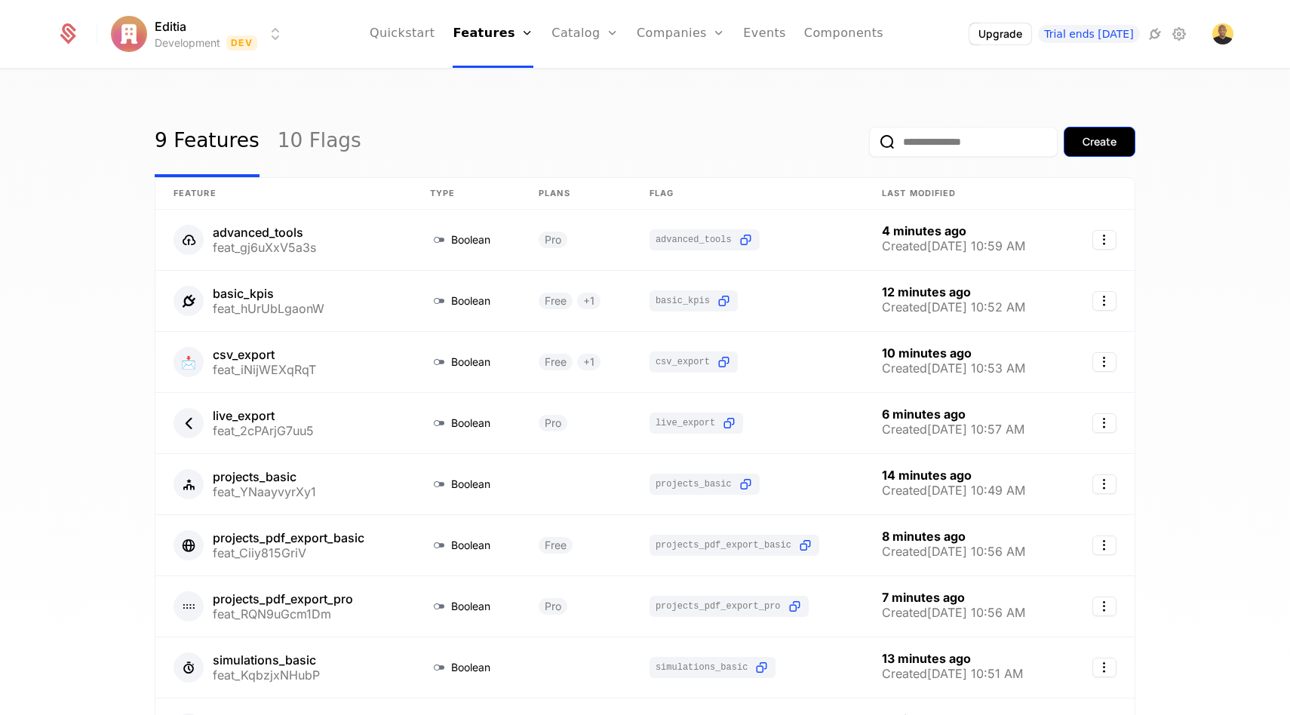
click at [1109, 130] on button "Create" at bounding box center [1099, 142] width 72 height 30
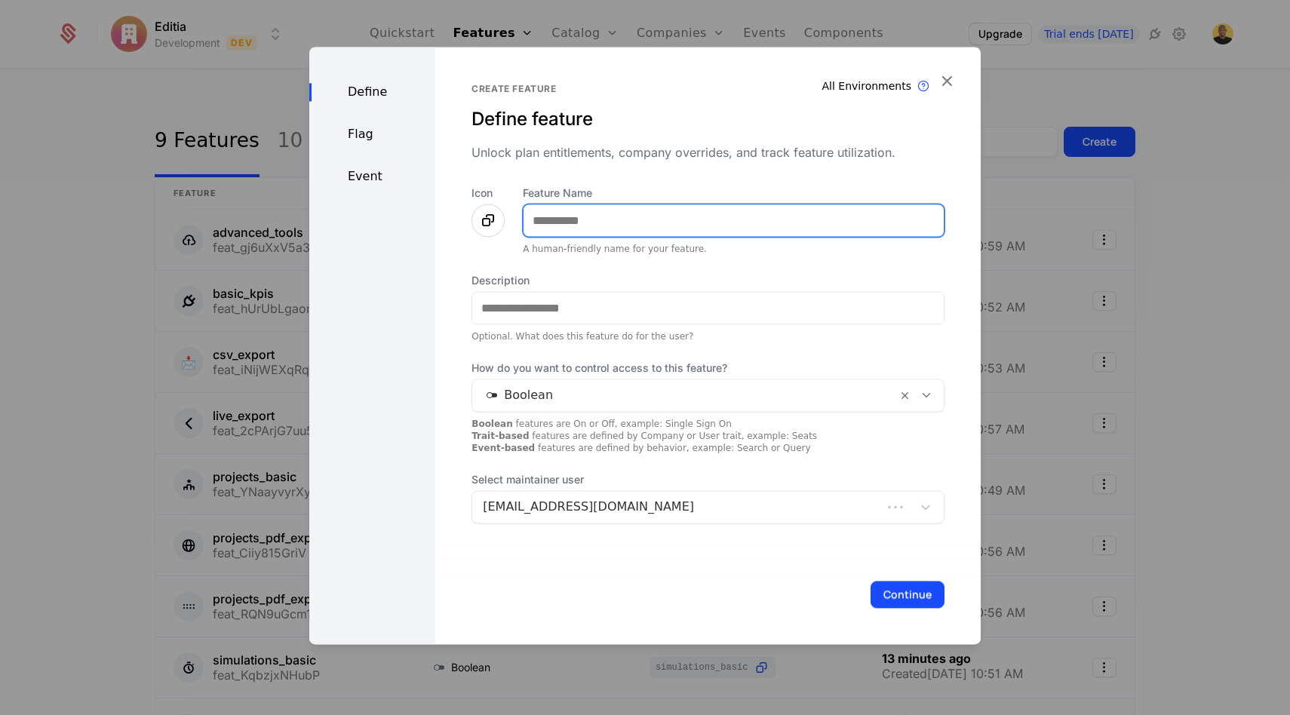
click at [780, 206] on input "Feature Name" at bounding box center [733, 220] width 420 height 32
type input "********"
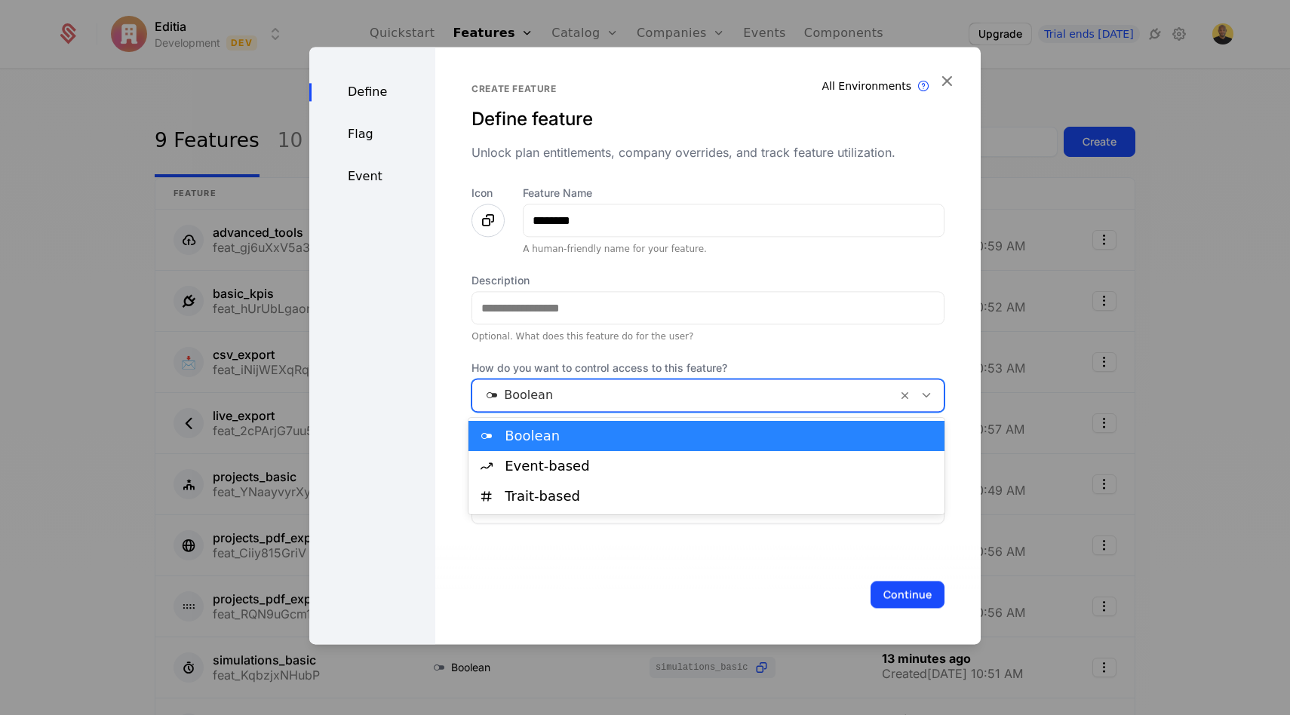
click at [685, 409] on div "Boolean" at bounding box center [707, 395] width 473 height 33
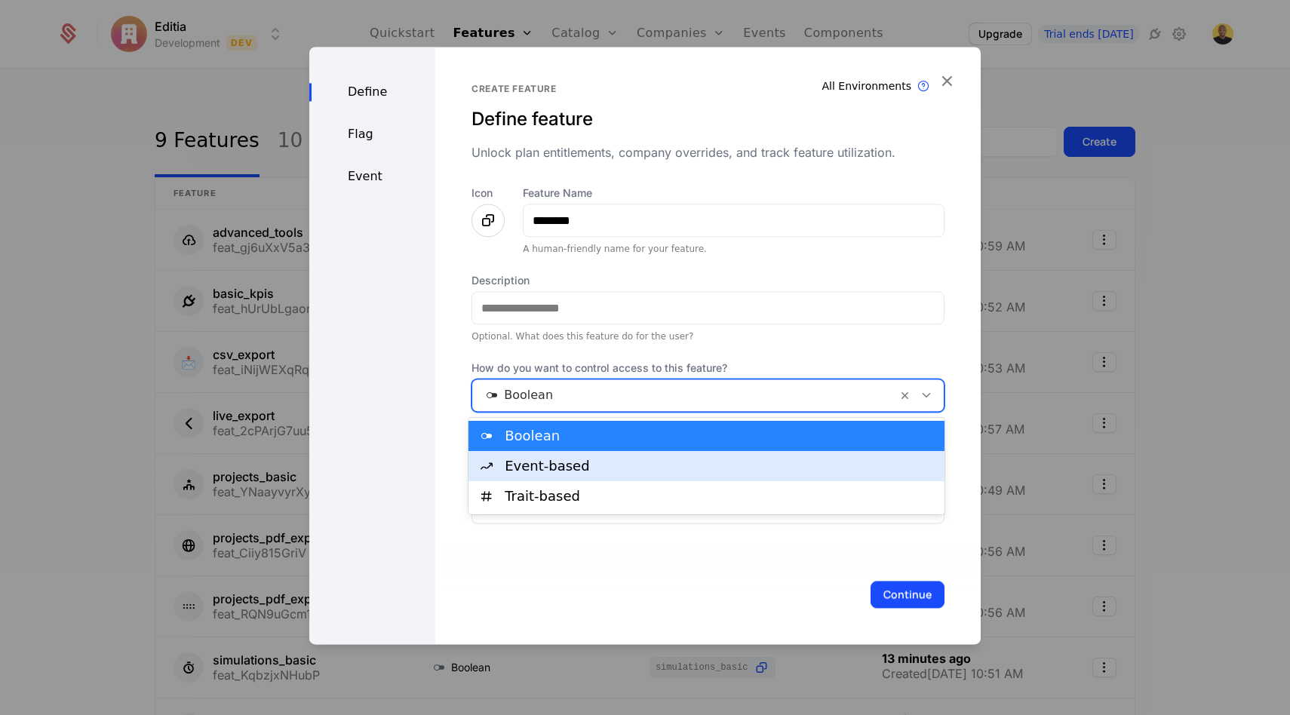
click at [559, 457] on div "Event-based" at bounding box center [706, 466] width 476 height 30
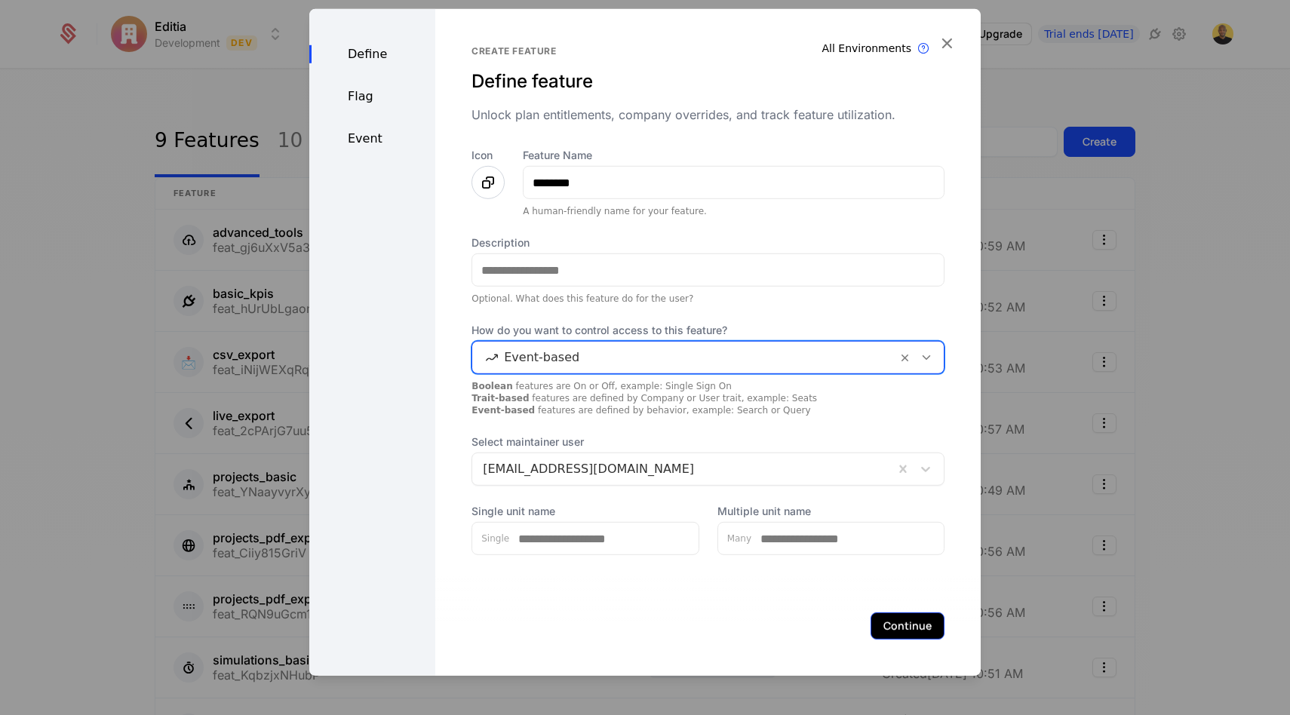
click at [899, 620] on button "Continue" at bounding box center [907, 625] width 74 height 27
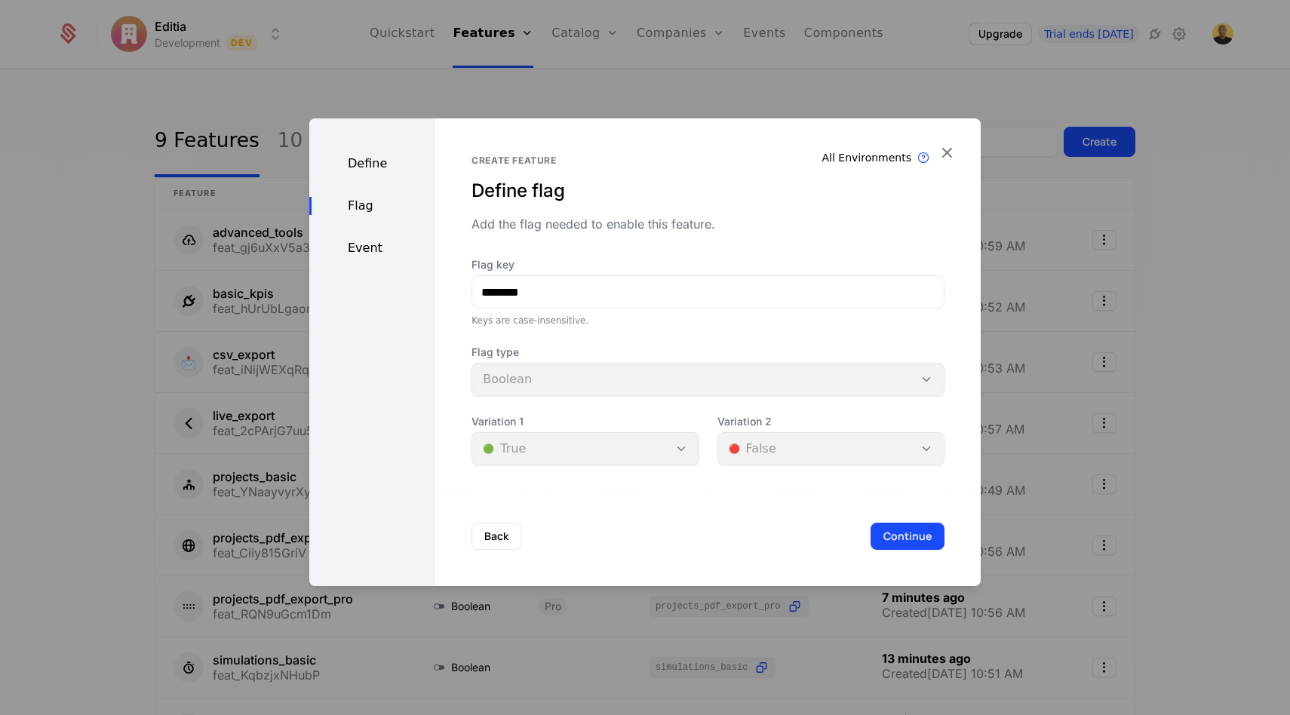
click at [646, 372] on div "Flag type Boolean" at bounding box center [707, 370] width 473 height 51
click at [361, 249] on div "Event" at bounding box center [372, 248] width 126 height 18
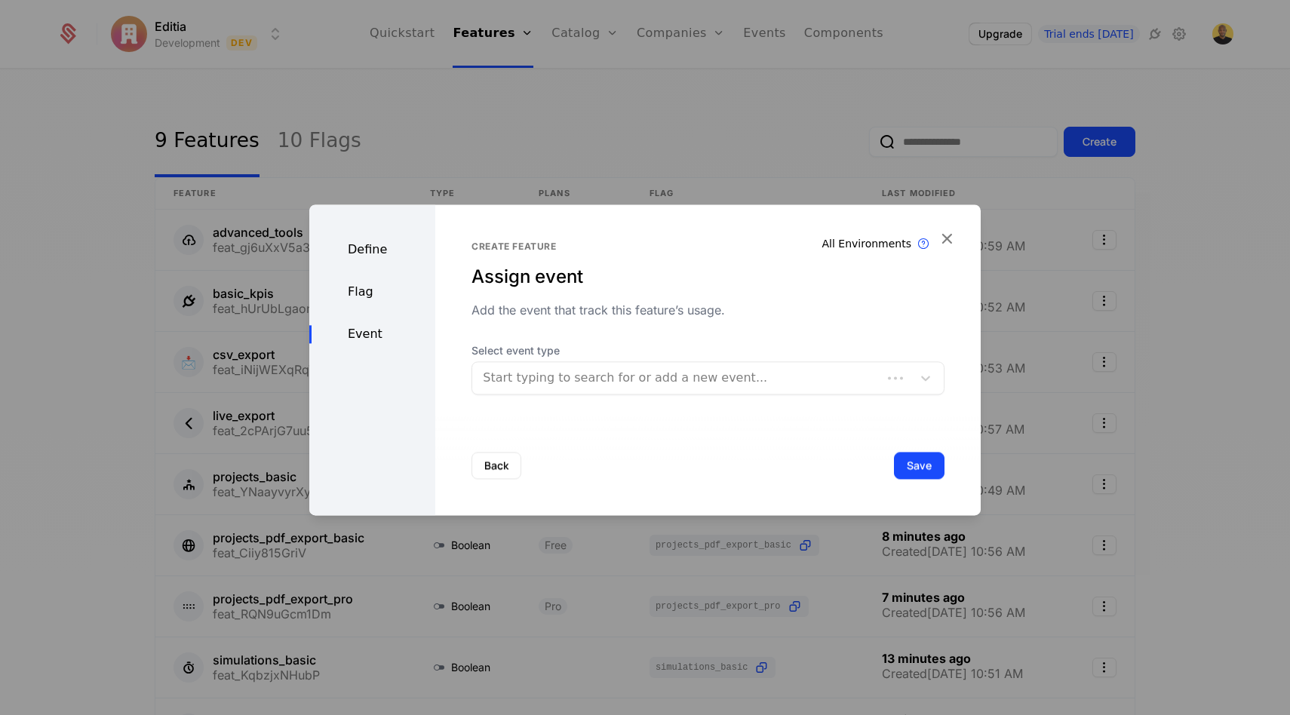
click at [584, 383] on div at bounding box center [677, 377] width 388 height 21
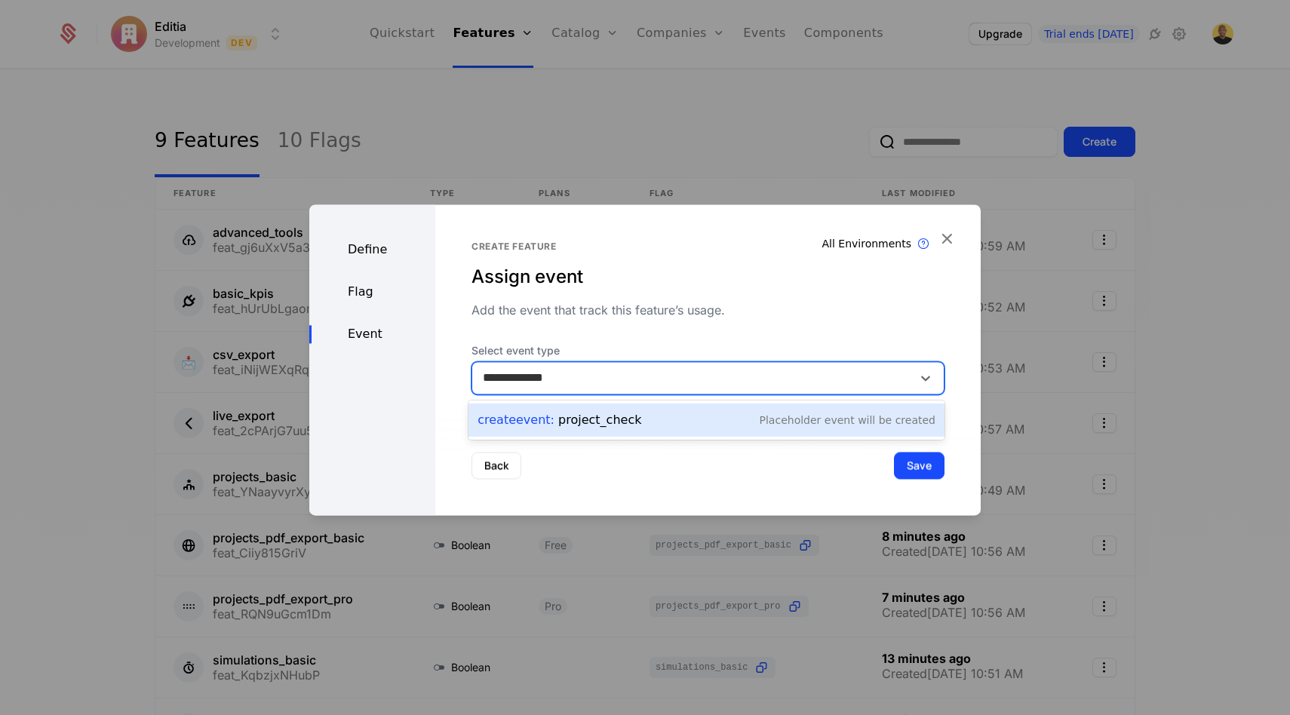
type input "**********"
click at [918, 461] on div "Back Save" at bounding box center [707, 466] width 545 height 100
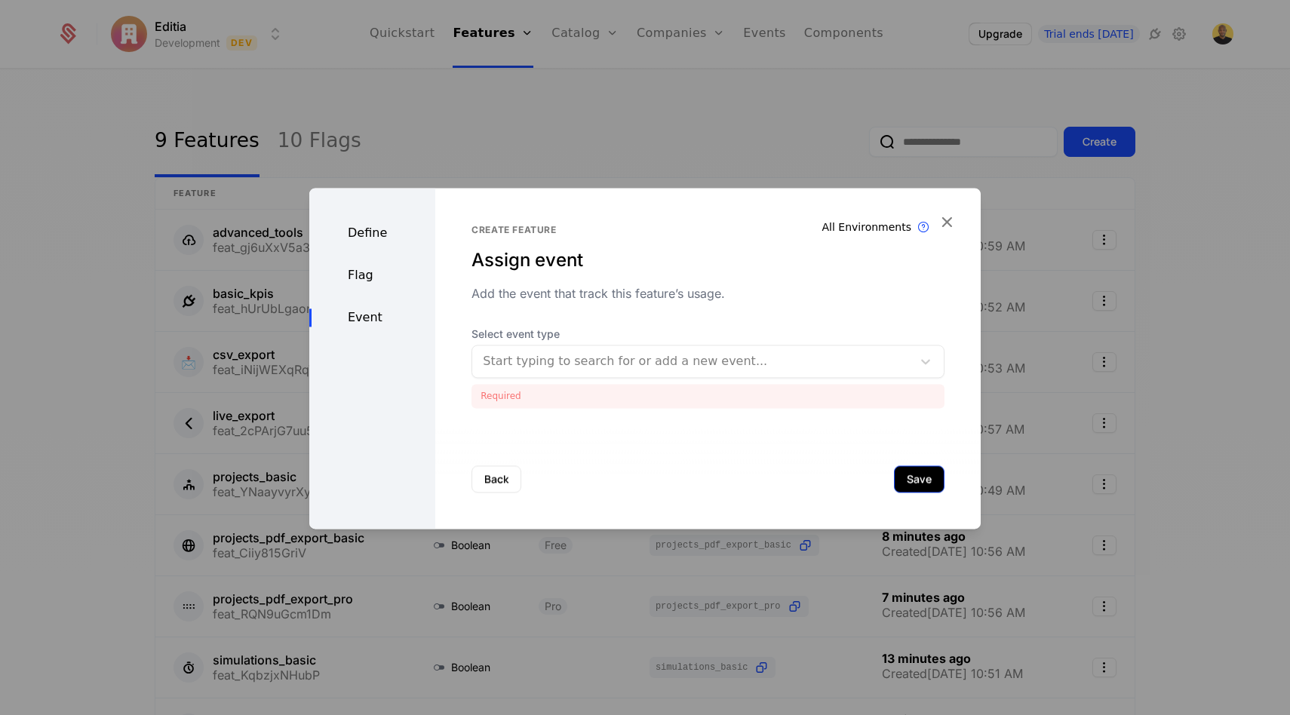
click at [915, 477] on button "Save" at bounding box center [919, 478] width 51 height 27
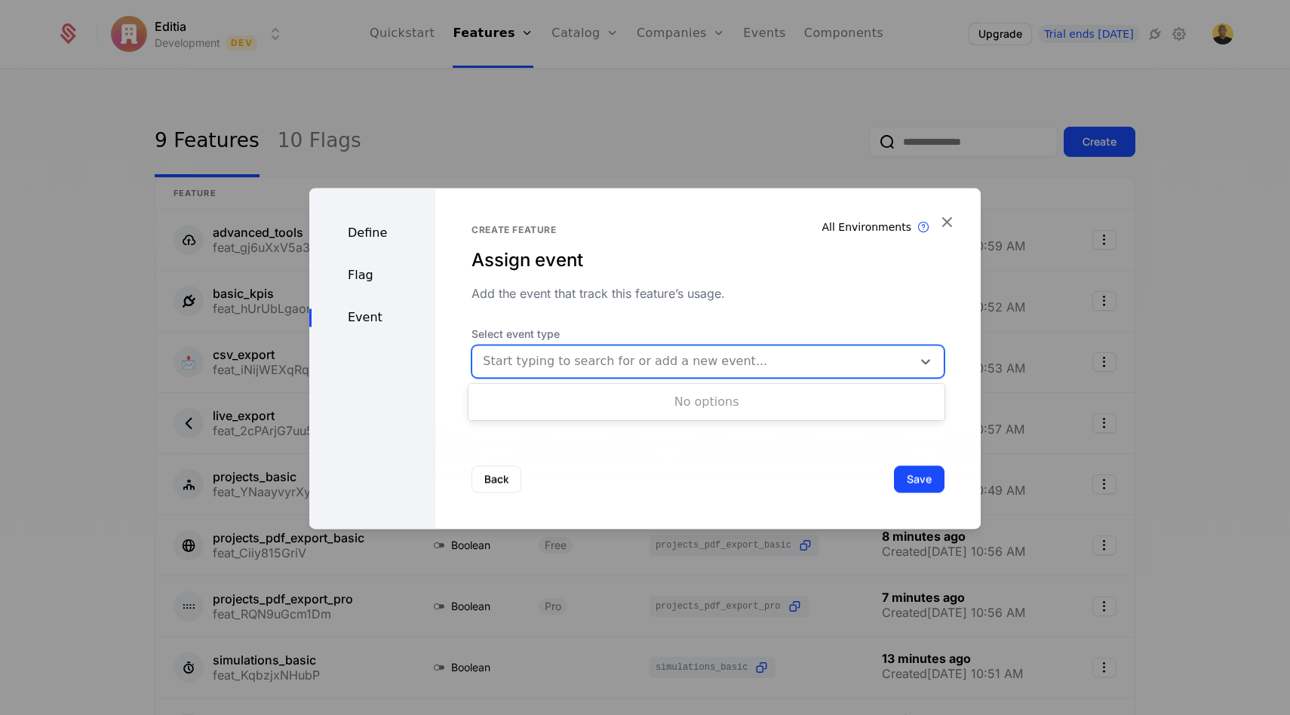
click at [641, 351] on div at bounding box center [692, 361] width 419 height 21
type input "**********"
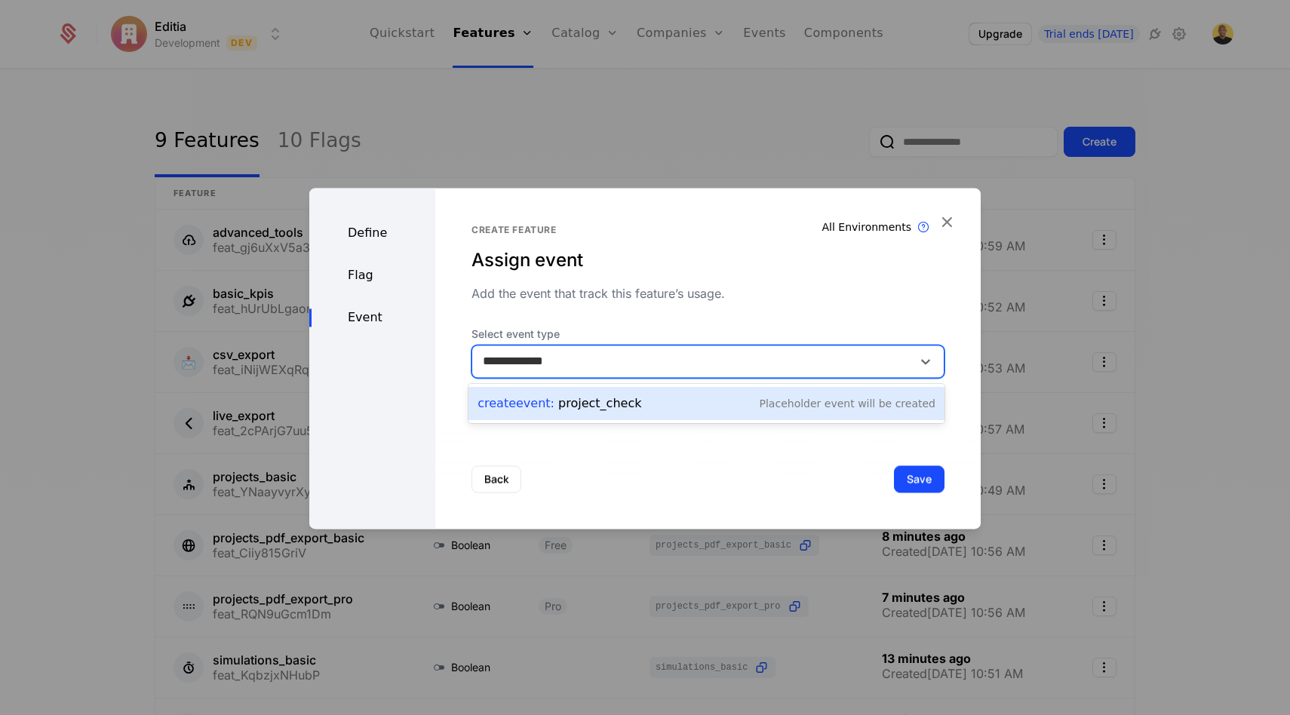
click at [564, 398] on div "Create Event : project_check" at bounding box center [559, 403] width 164 height 18
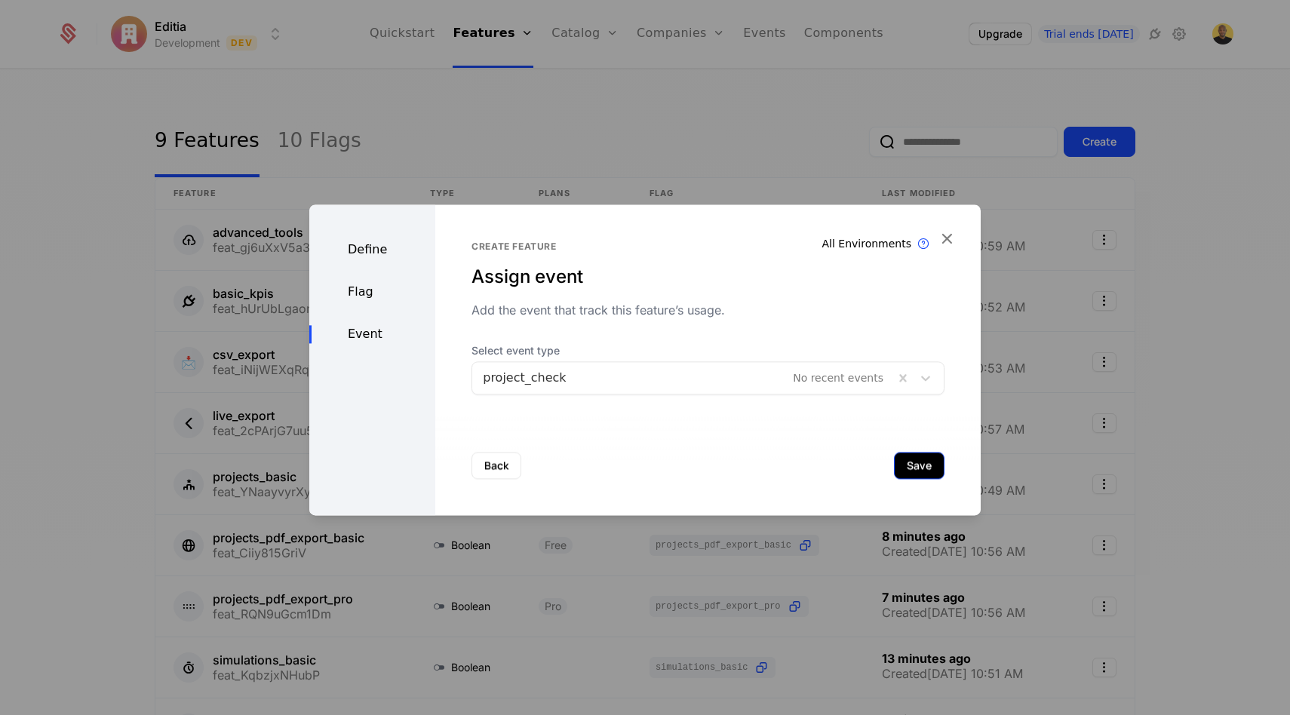
click at [905, 464] on button "Save" at bounding box center [919, 465] width 51 height 27
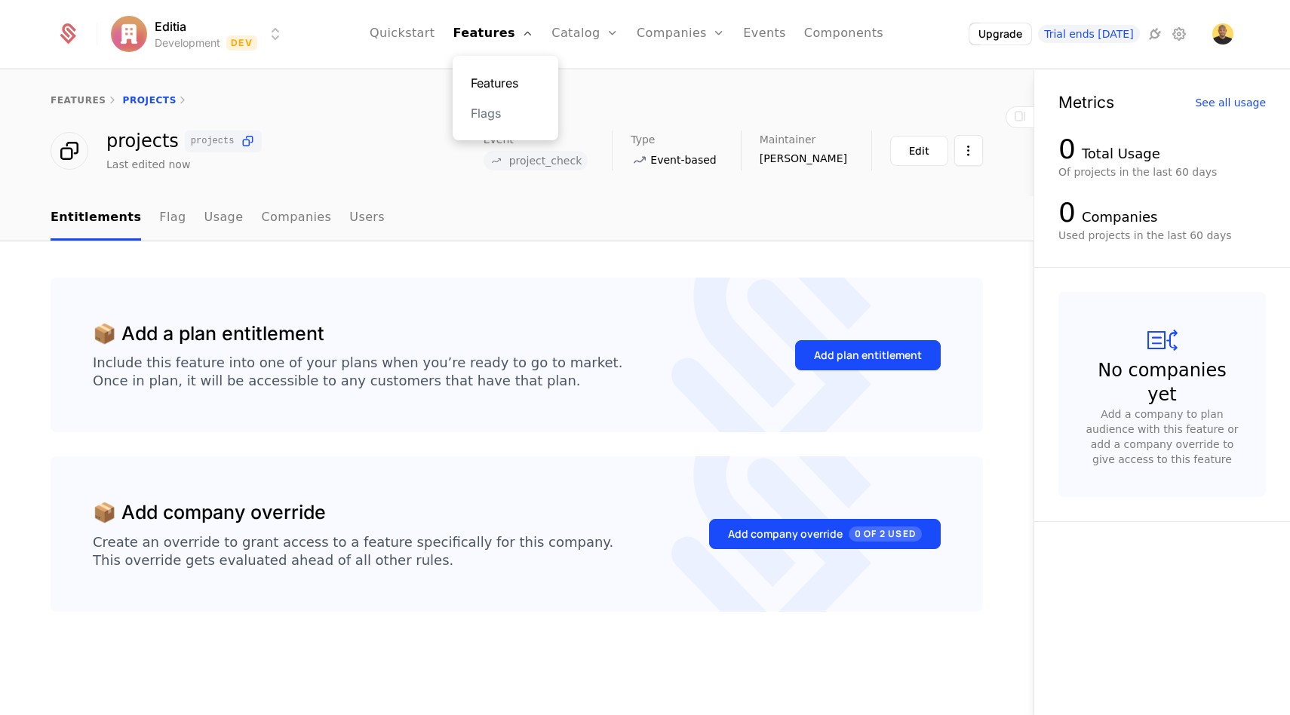
click at [507, 79] on link "Features" at bounding box center [505, 83] width 69 height 18
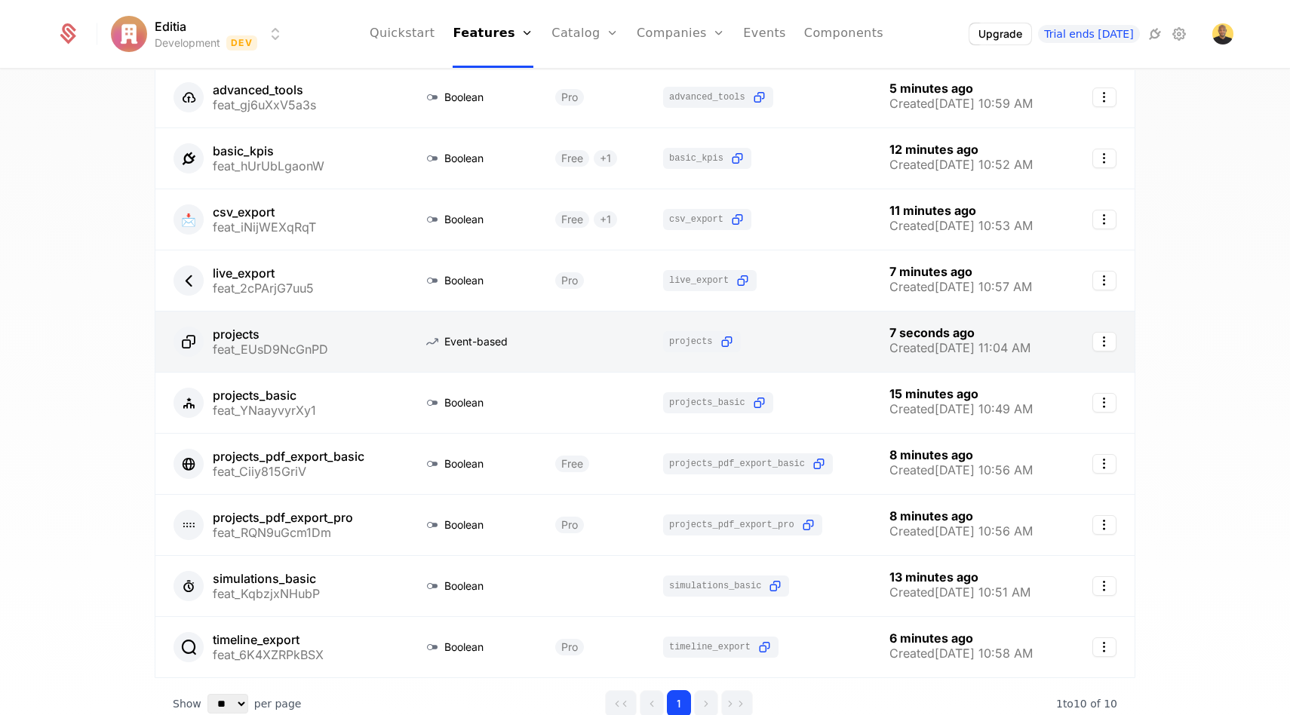
scroll to position [146, 0]
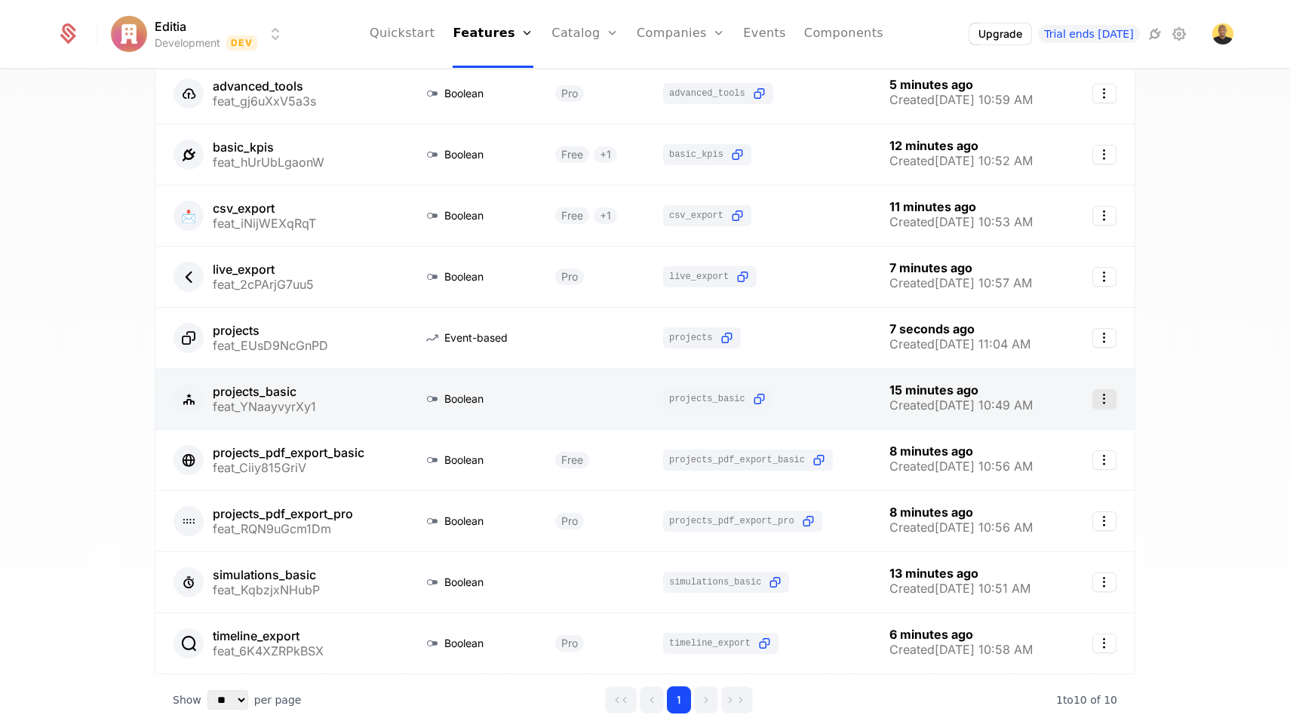
click at [1103, 400] on icon "Select action" at bounding box center [1104, 399] width 24 height 20
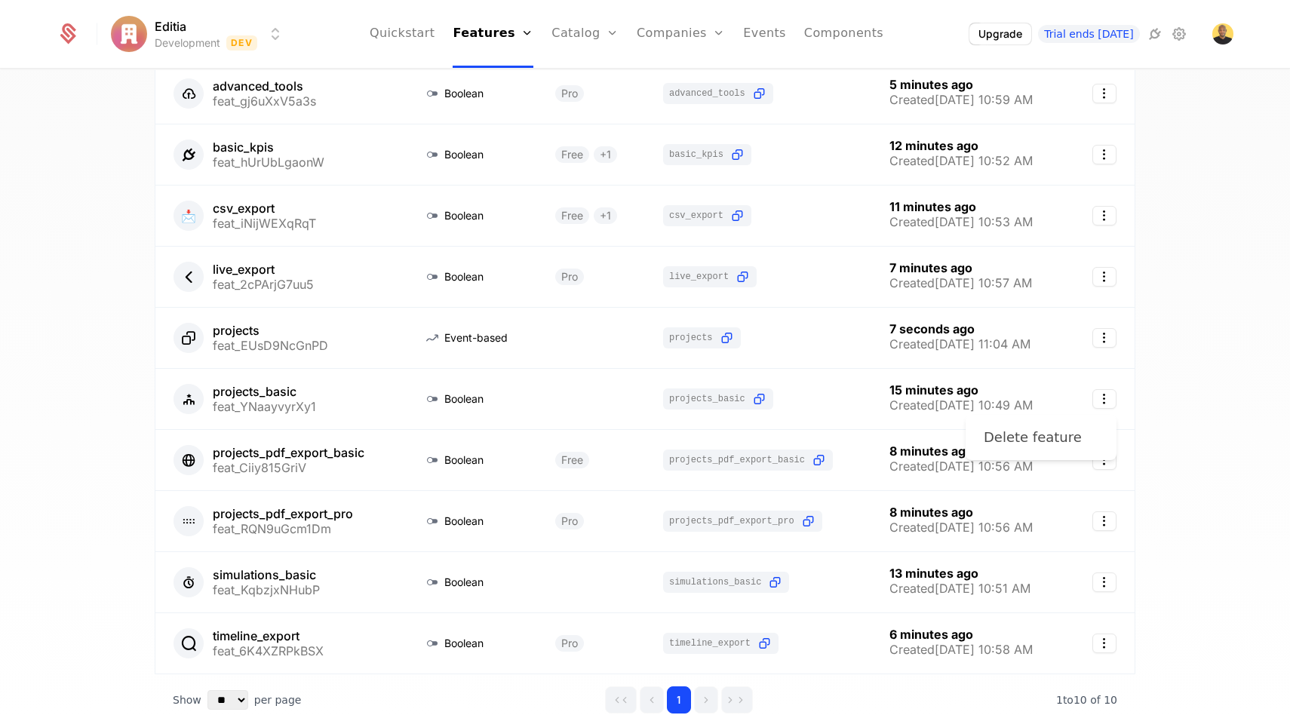
click at [1050, 435] on div "Delete feature" at bounding box center [1032, 437] width 98 height 21
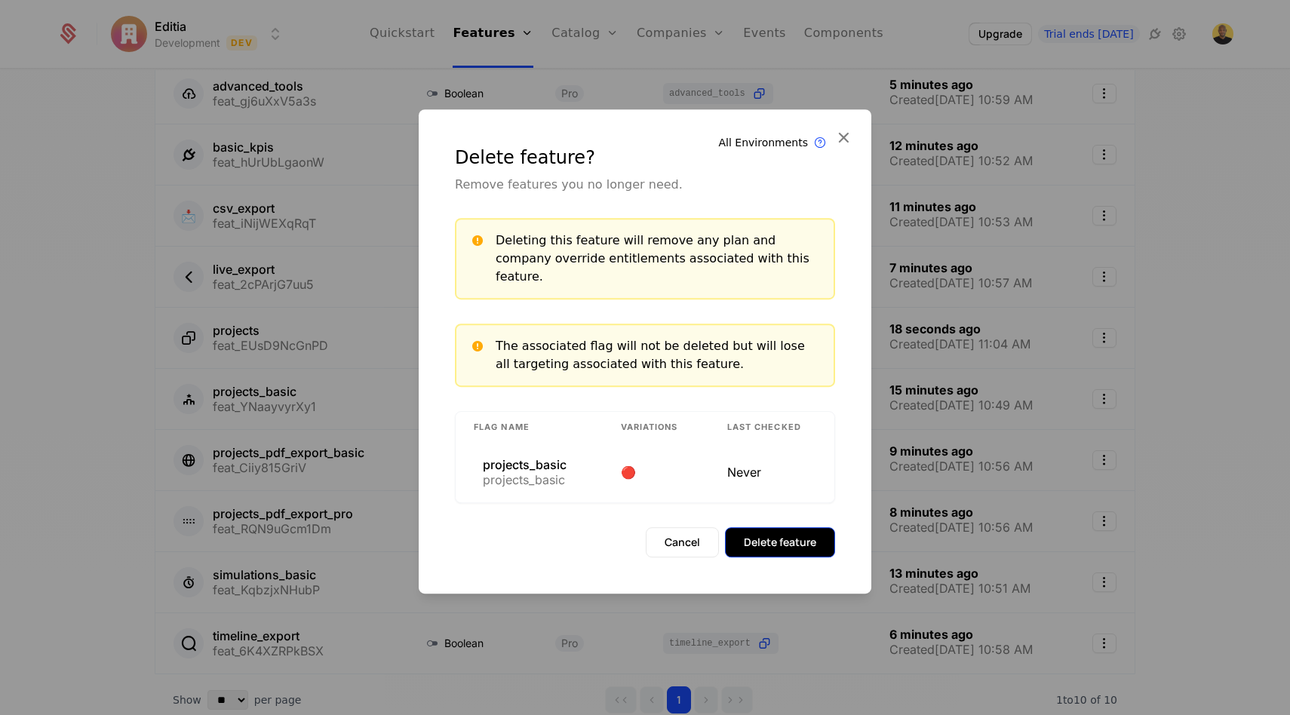
click at [804, 538] on button "Delete feature" at bounding box center [780, 542] width 110 height 30
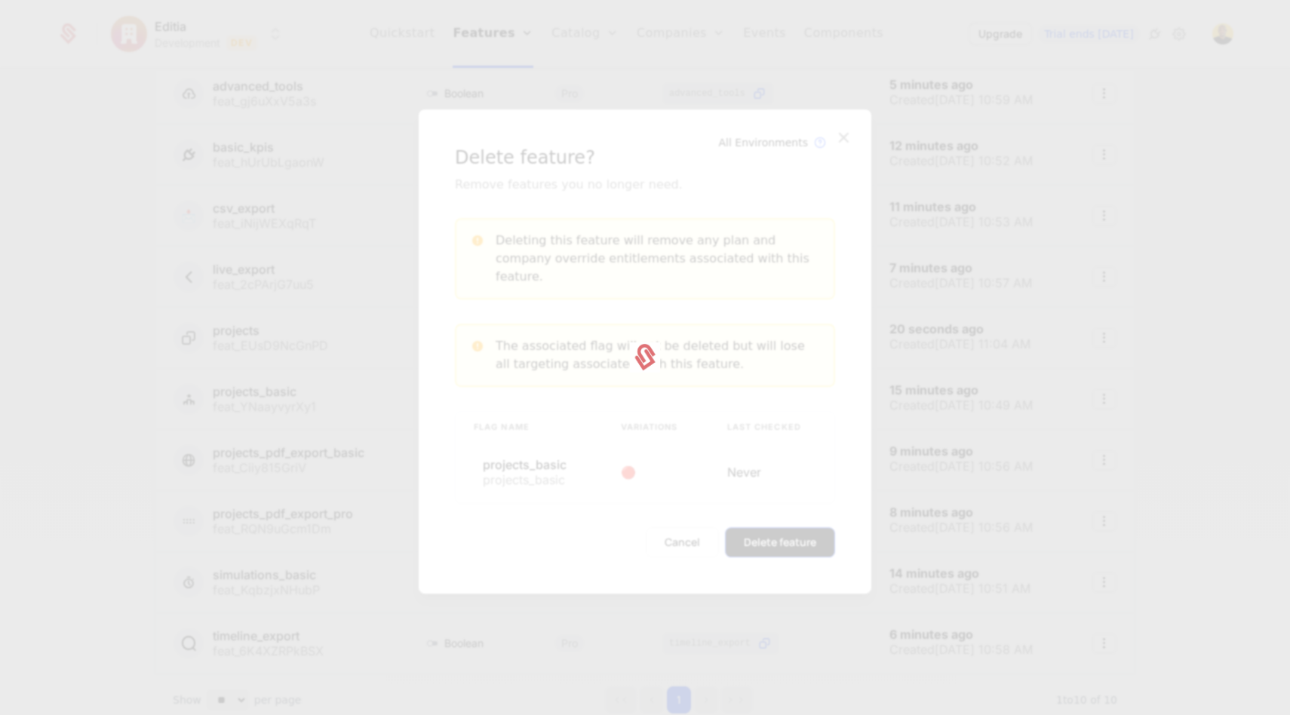
scroll to position [202, 0]
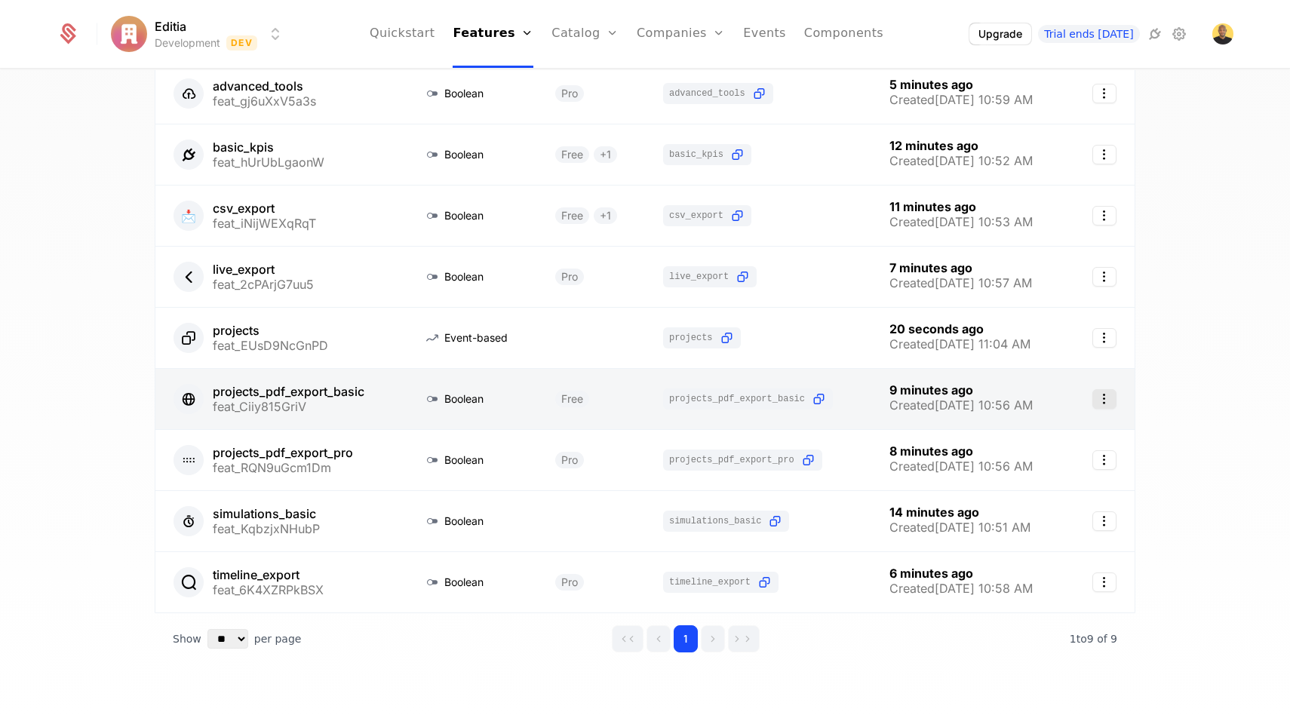
click at [1109, 398] on icon "Select action" at bounding box center [1104, 399] width 24 height 20
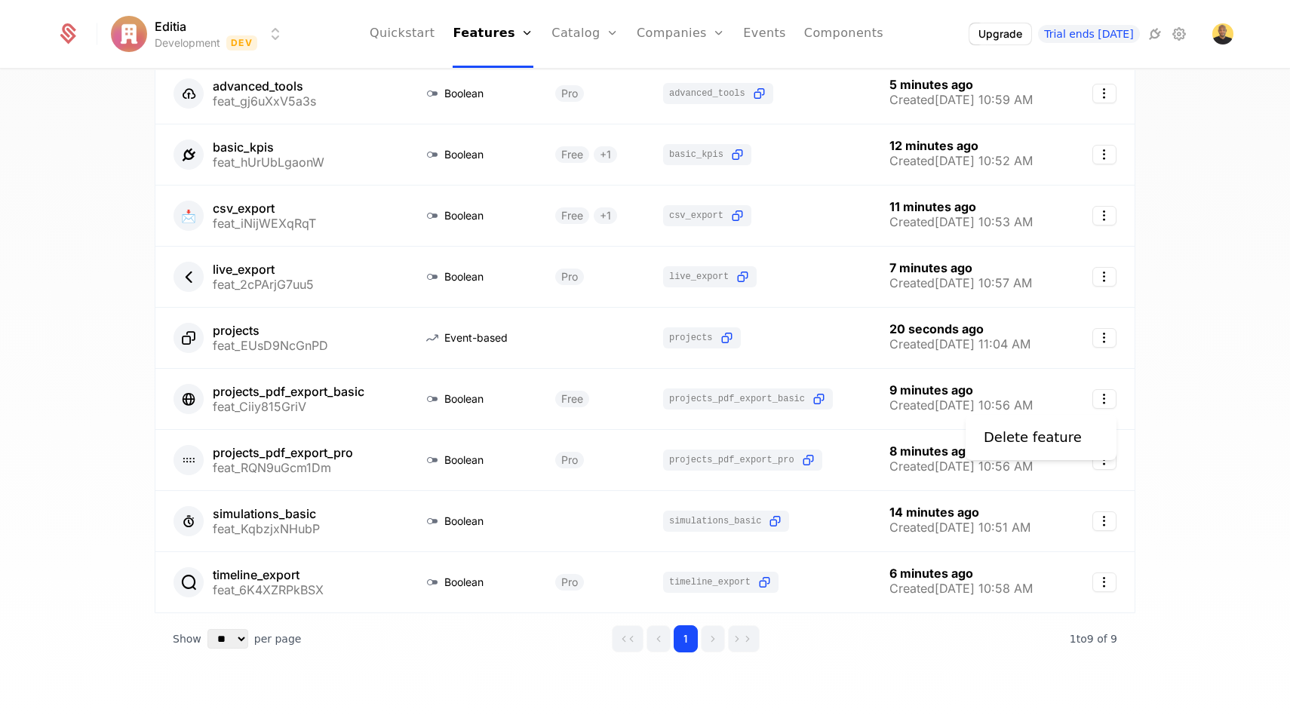
click at [435, 407] on html "Editia Development Dev Quickstart Features Features Flags Catalog Plans Add Ons…" at bounding box center [645, 357] width 1290 height 715
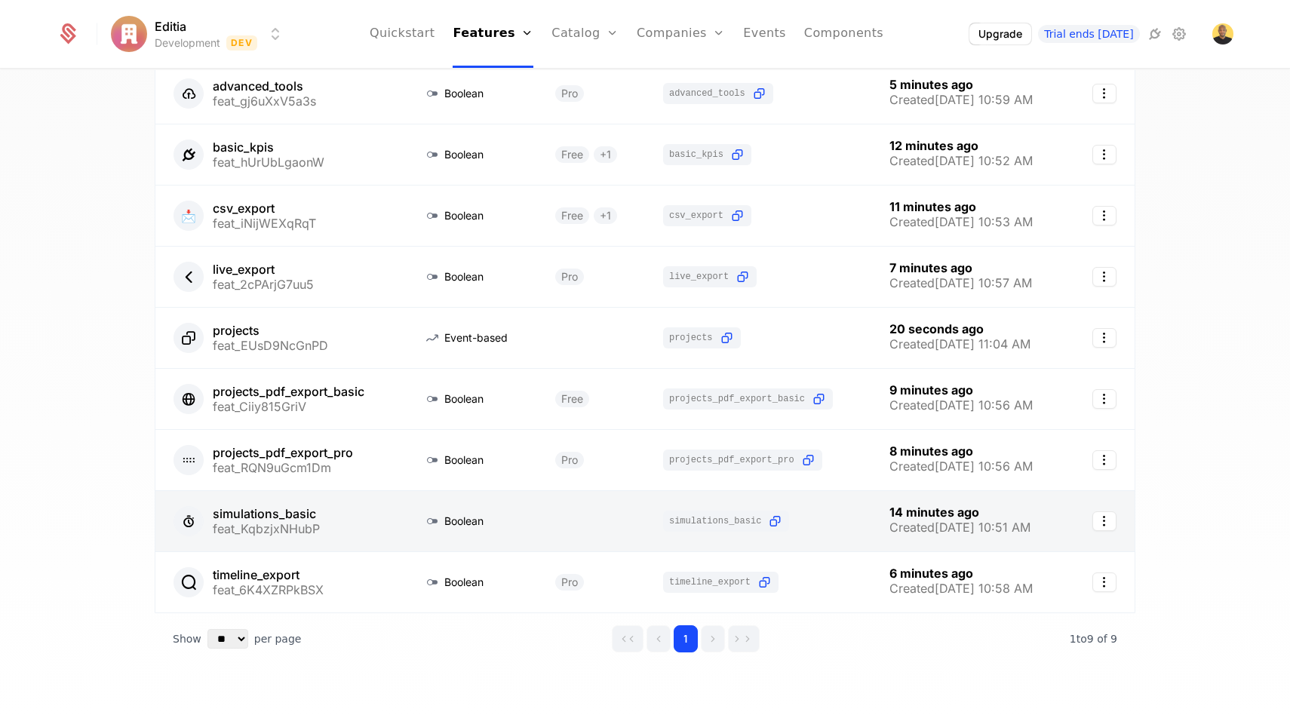
click at [351, 521] on link at bounding box center [280, 521] width 250 height 60
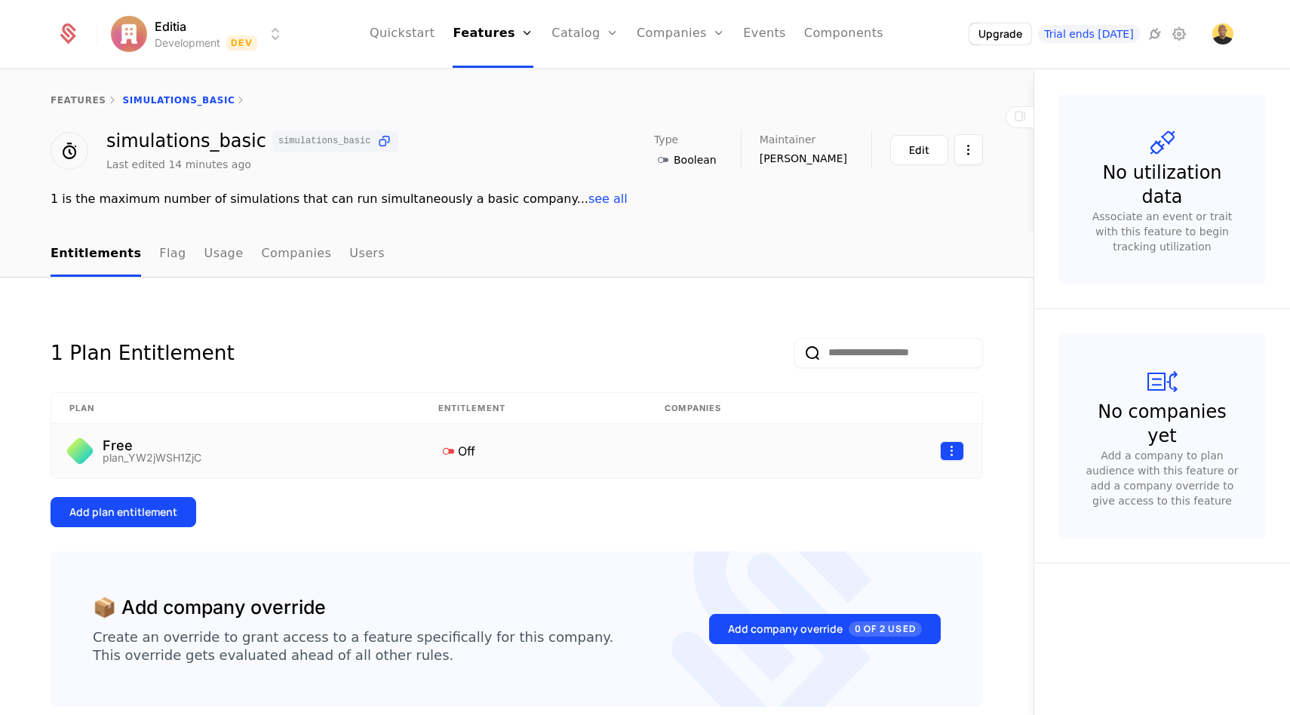
click at [947, 448] on html "Editia Development Dev Quickstart Features Features Flags Catalog Plans Add Ons…" at bounding box center [645, 357] width 1290 height 715
click at [858, 486] on div "Delete" at bounding box center [853, 490] width 44 height 21
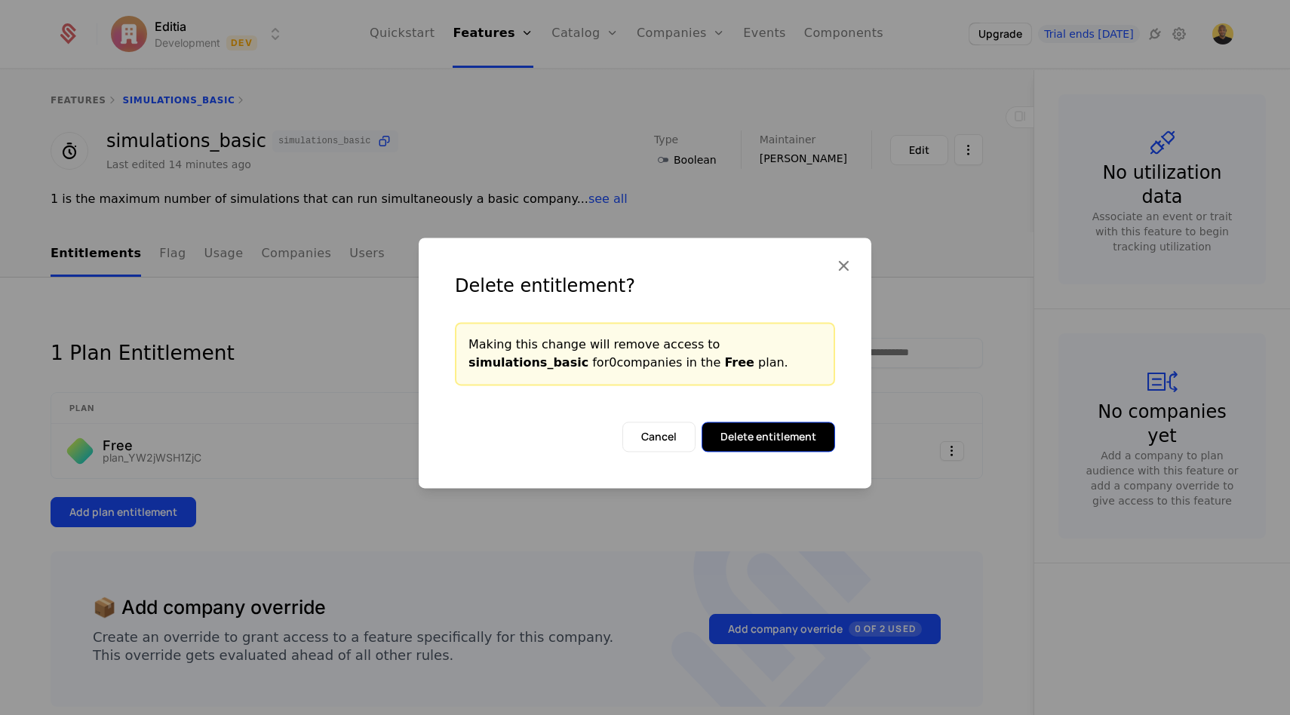
click at [778, 440] on button "Delete entitlement" at bounding box center [767, 437] width 133 height 30
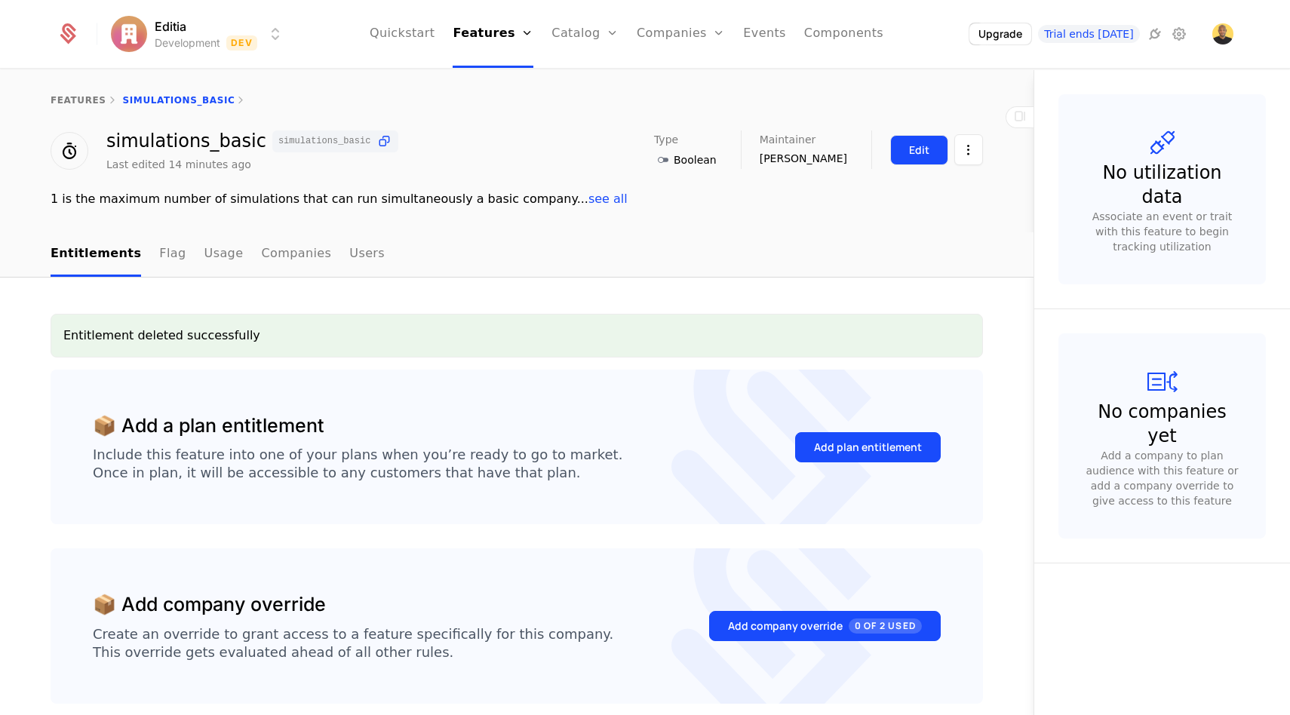
click at [919, 146] on div "Edit" at bounding box center [919, 150] width 20 height 15
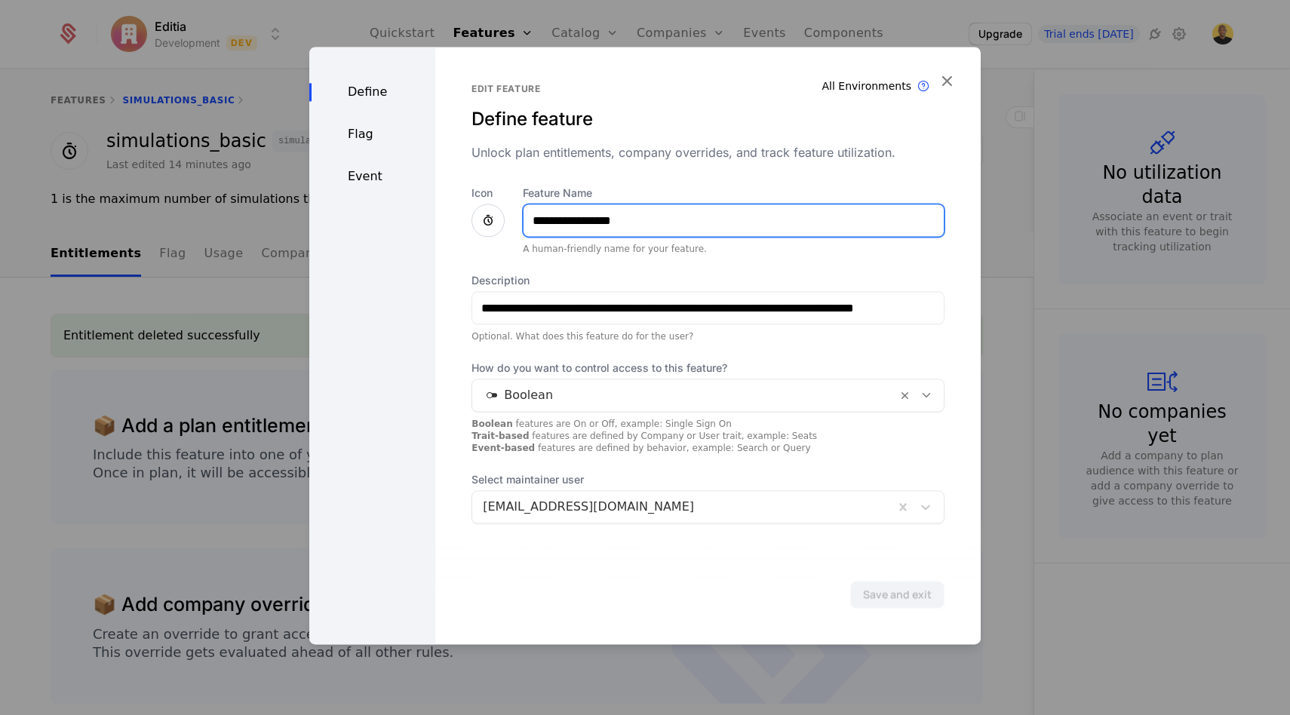
drag, startPoint x: 633, startPoint y: 218, endPoint x: 592, endPoint y: 218, distance: 40.7
click at [592, 218] on input "**********" at bounding box center [733, 220] width 420 height 32
type input "**********"
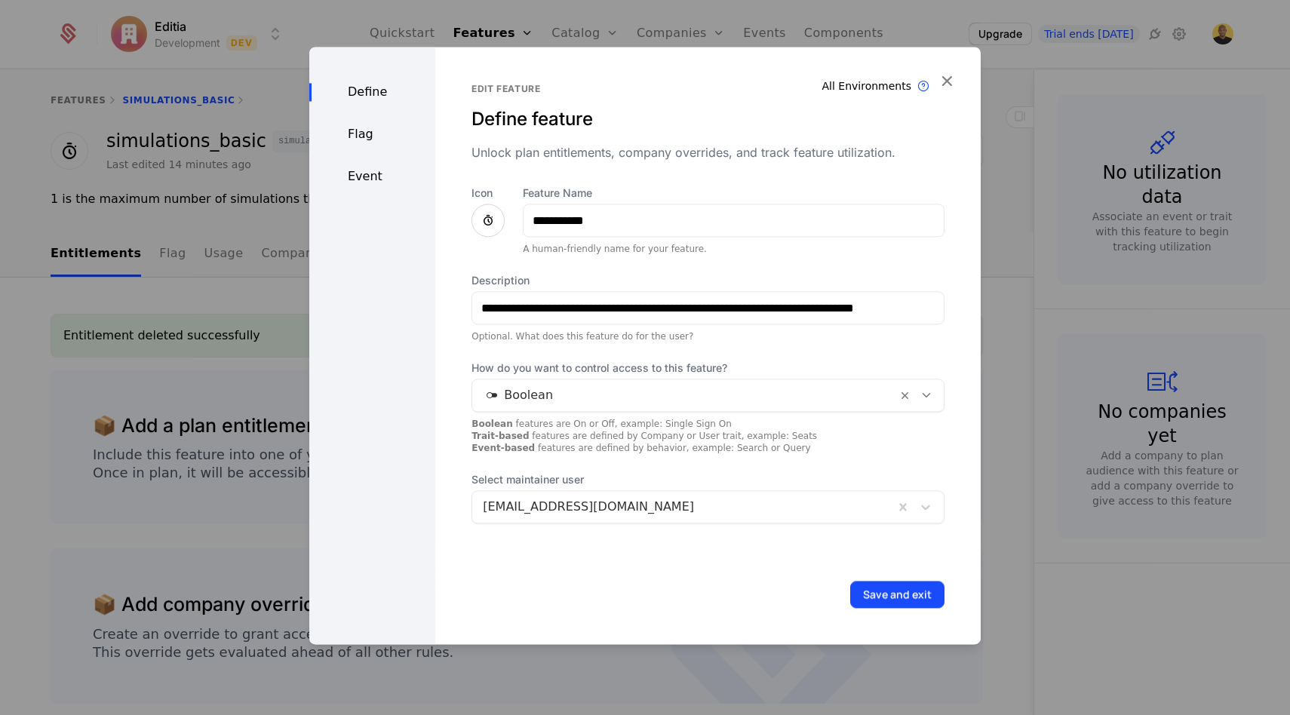
click at [637, 376] on span "How do you want to control access to this feature?" at bounding box center [707, 368] width 473 height 15
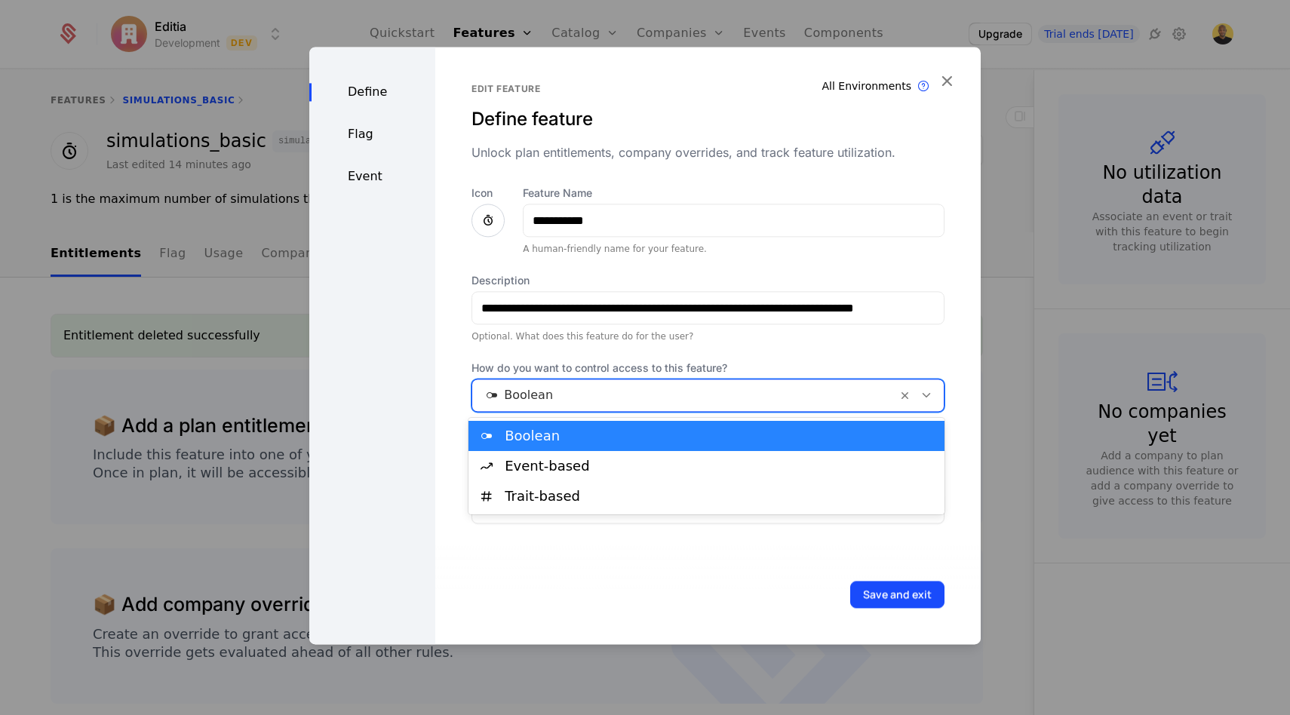
click at [616, 404] on div at bounding box center [684, 395] width 403 height 21
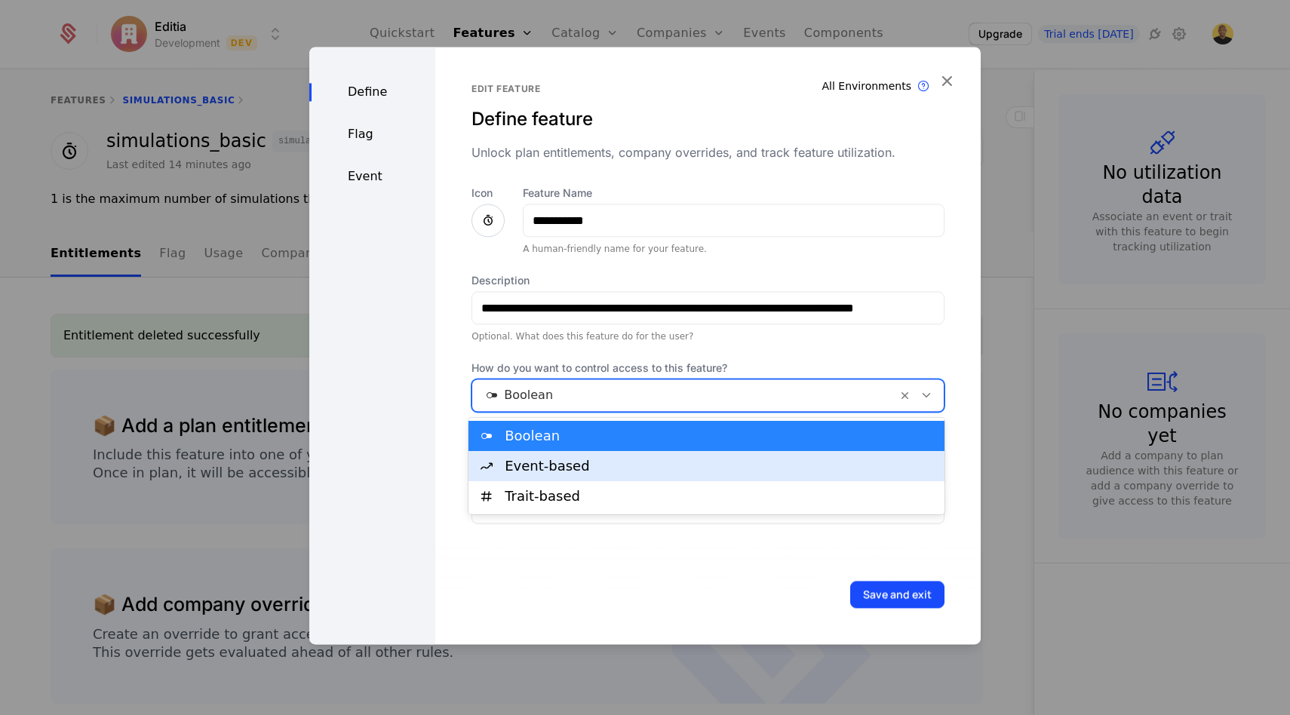
click at [541, 469] on div "Event-based" at bounding box center [720, 466] width 431 height 14
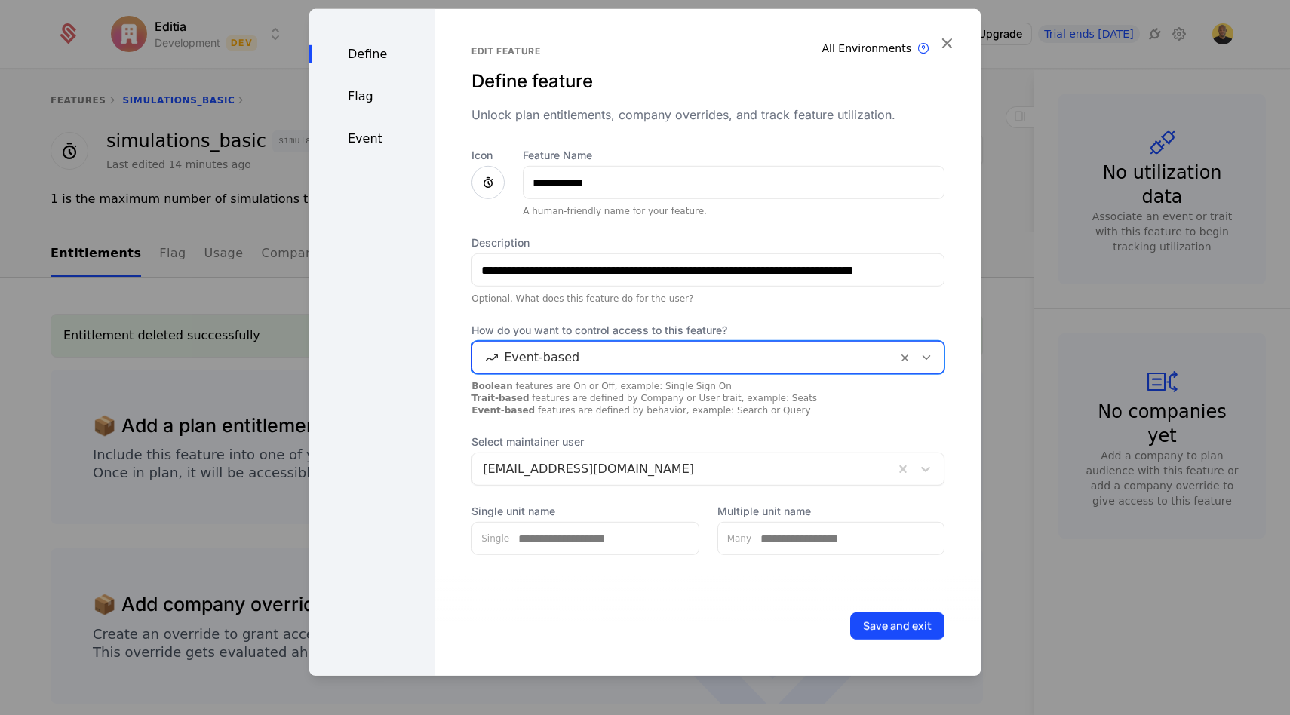
click at [375, 143] on div "Event" at bounding box center [372, 139] width 126 height 18
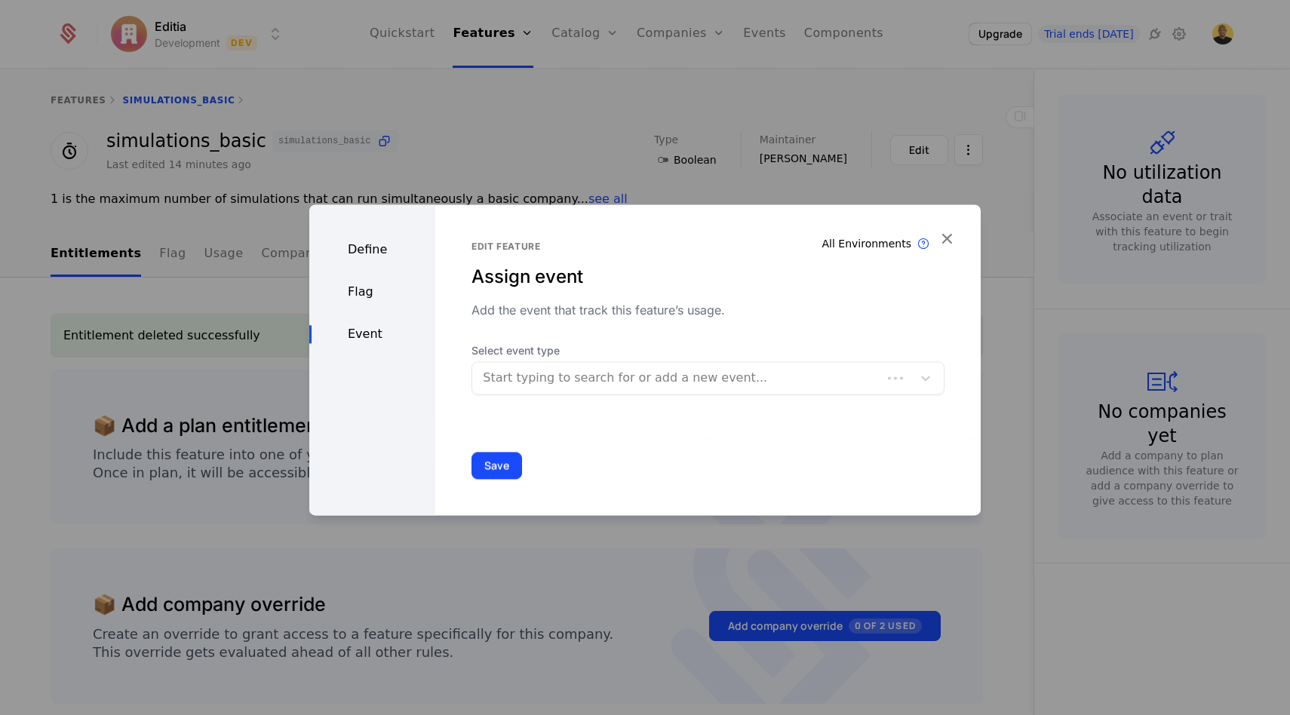
click at [550, 374] on div at bounding box center [677, 377] width 388 height 21
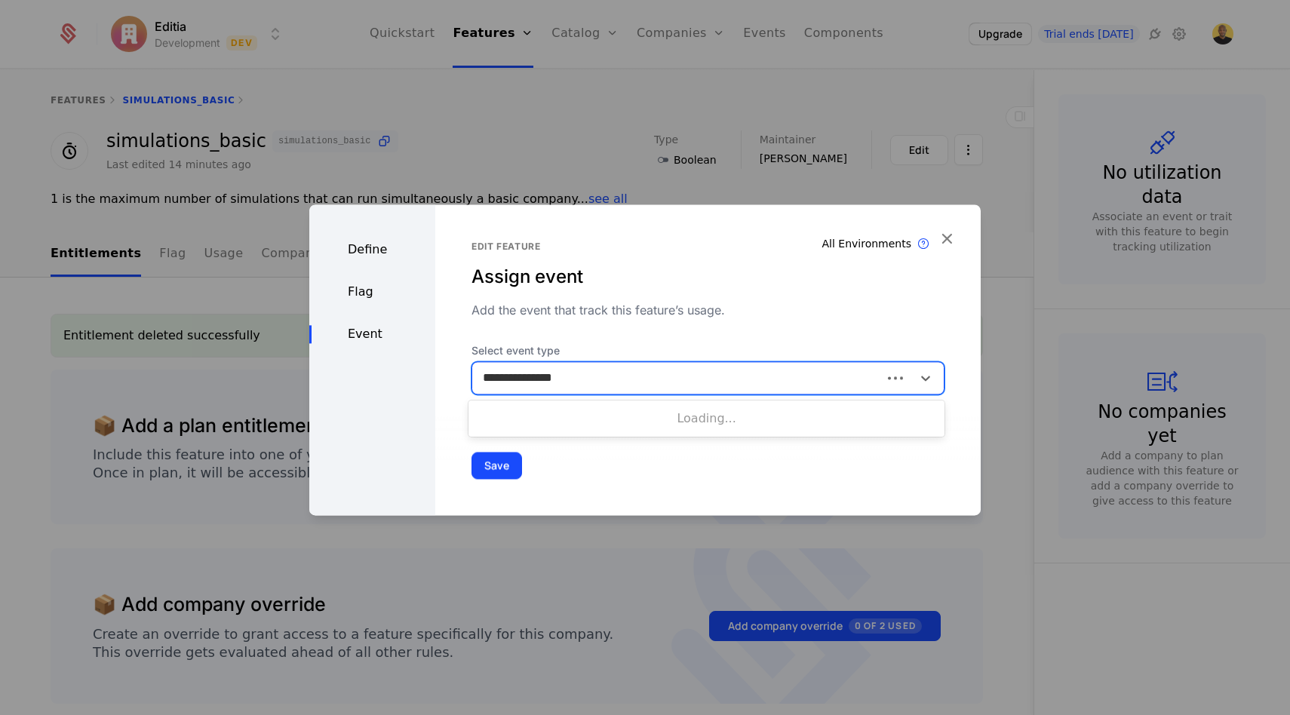
type input "**********"
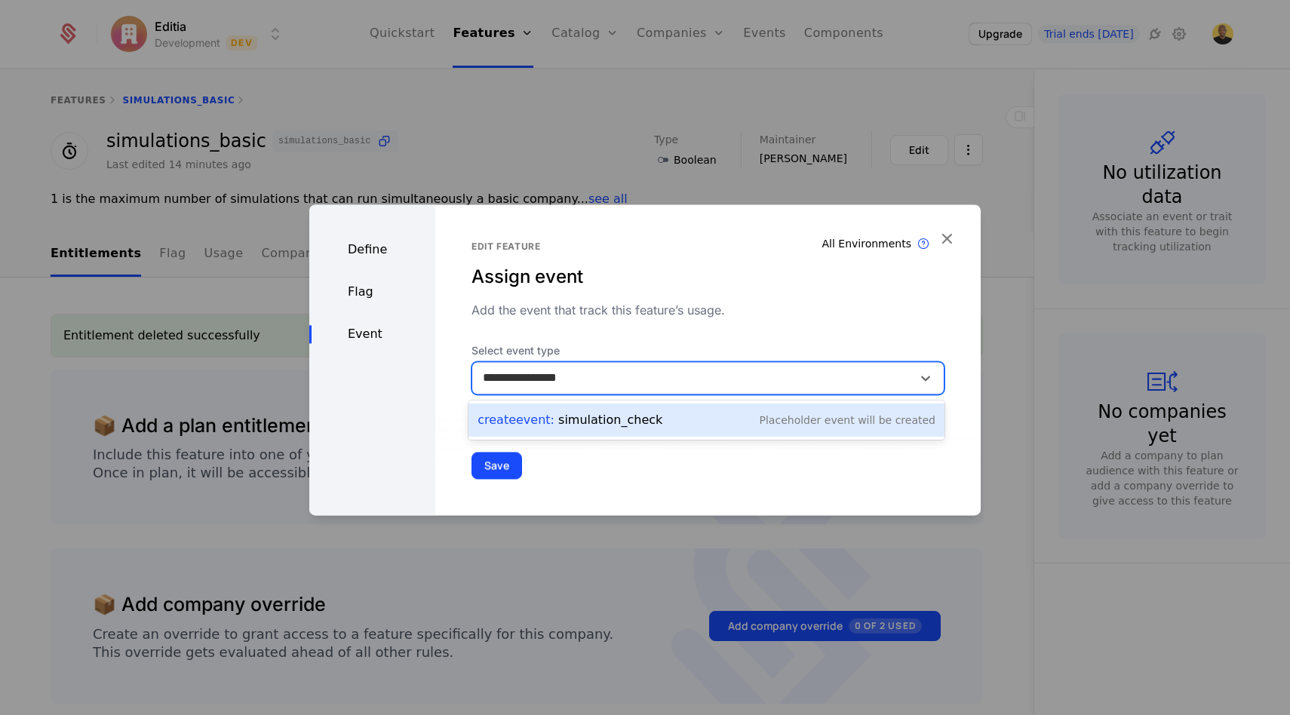
click at [592, 417] on div "Create Event : simulation_check" at bounding box center [569, 420] width 185 height 18
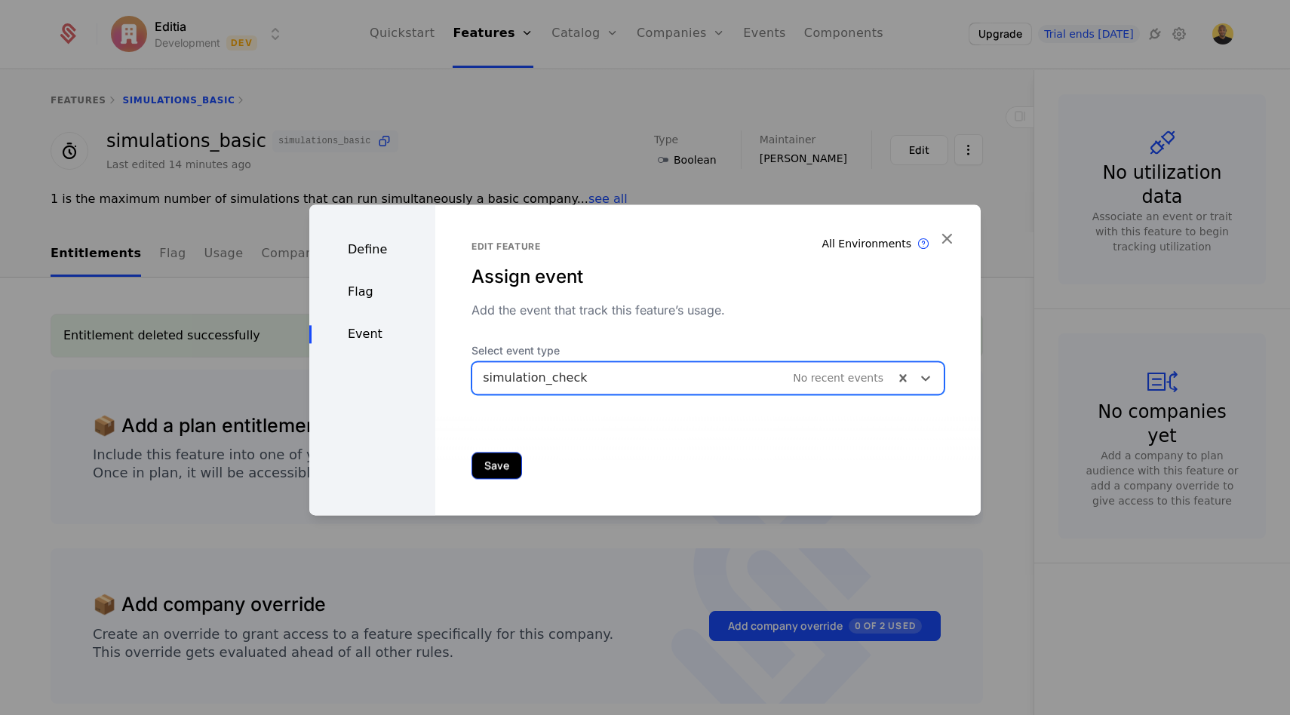
click at [492, 470] on button "Save" at bounding box center [496, 465] width 51 height 27
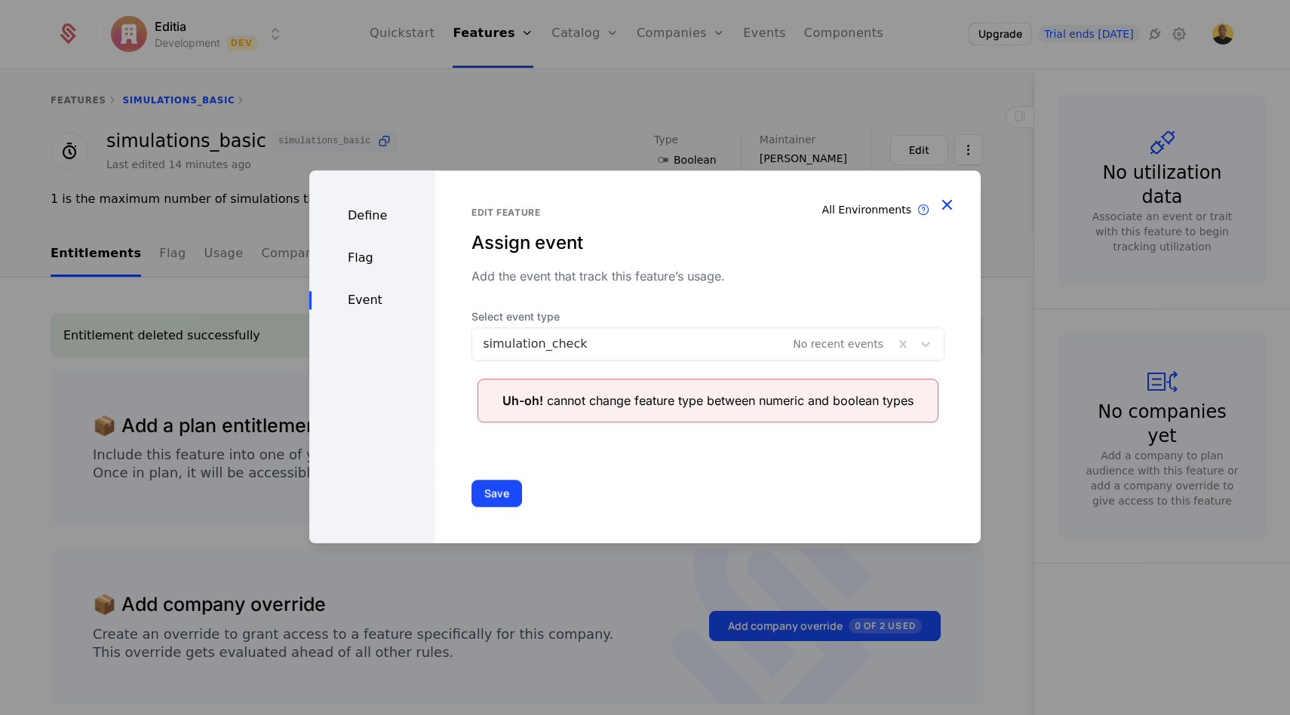
click at [948, 208] on icon "button" at bounding box center [947, 205] width 20 height 20
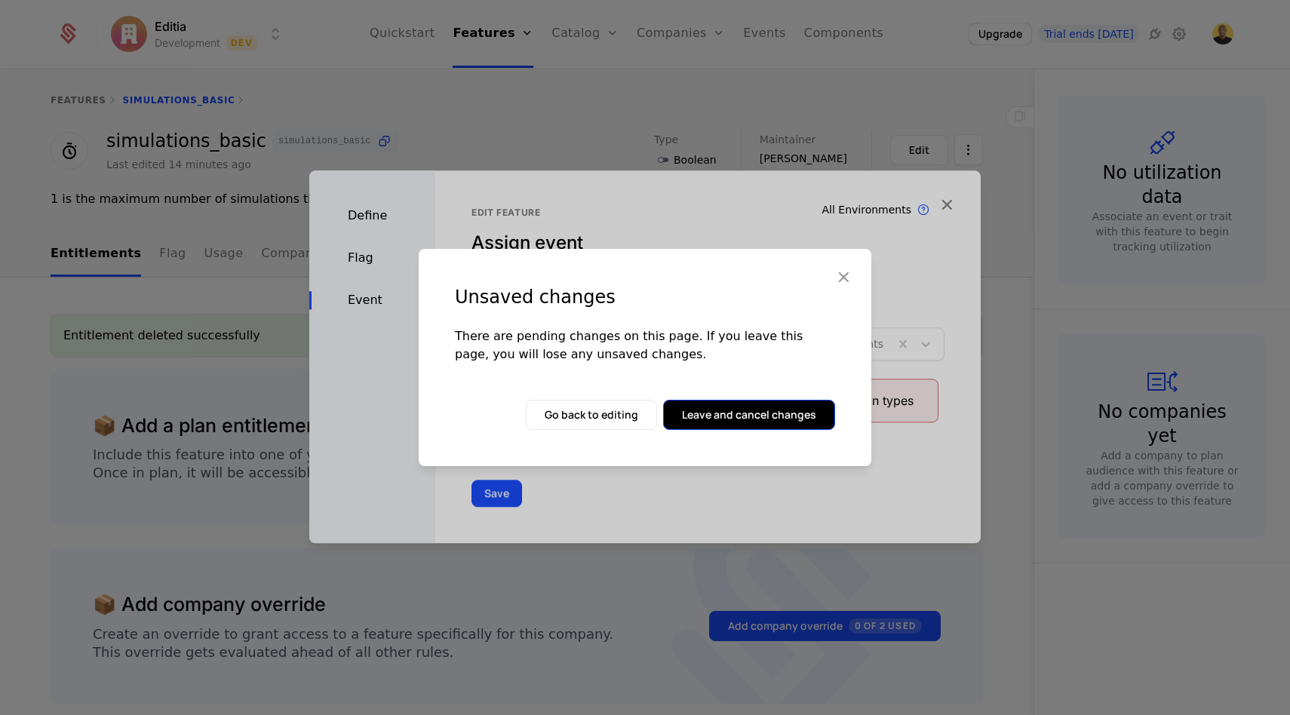
click at [745, 409] on button "Leave and cancel changes" at bounding box center [749, 415] width 172 height 30
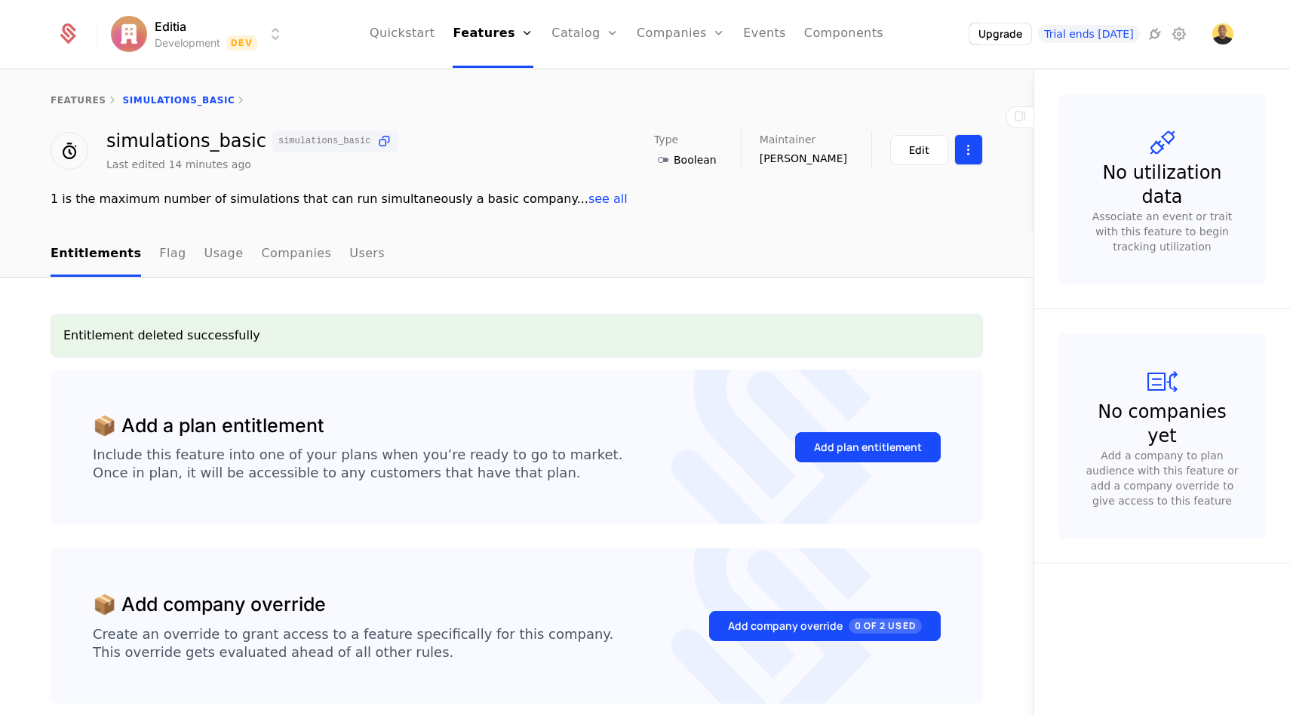
click at [966, 155] on html "Editia Development Dev Quickstart Features Features Flags Catalog Plans Add Ons…" at bounding box center [645, 357] width 1290 height 715
click at [922, 201] on div "Delete feature" at bounding box center [899, 194] width 98 height 21
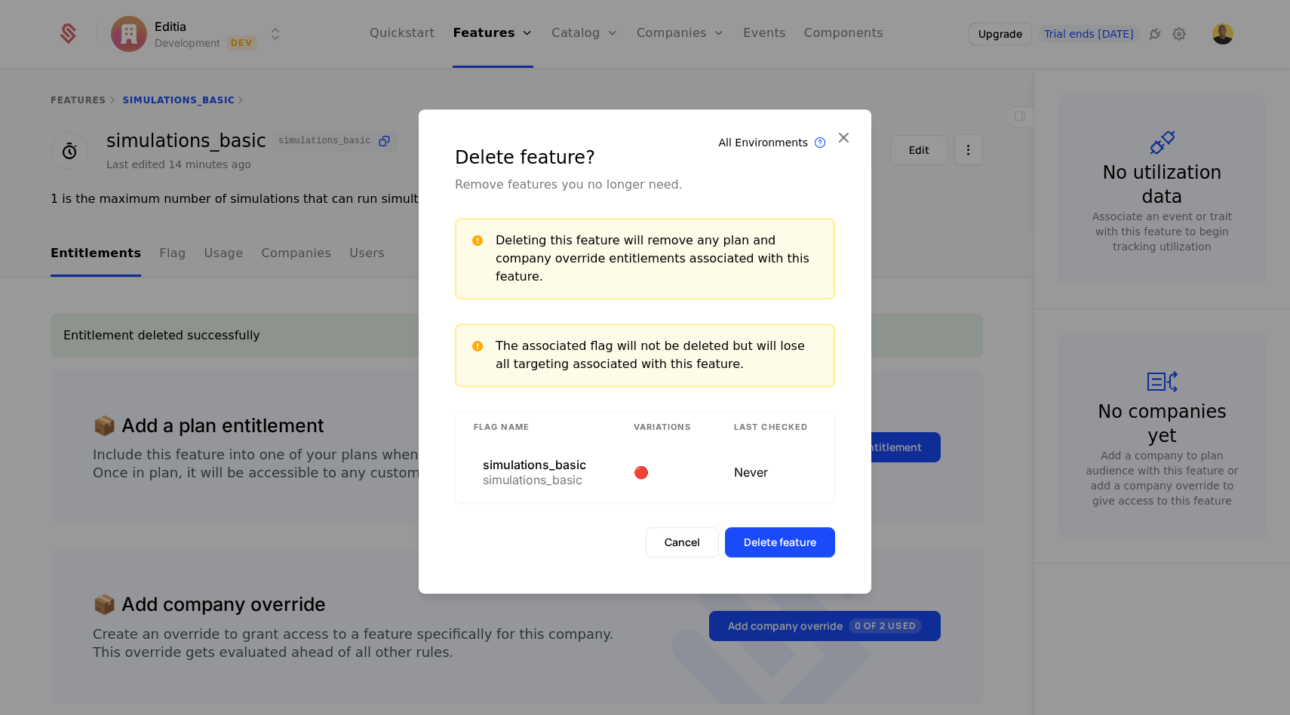
click at [768, 551] on div "Delete feature? Remove features you no longer need. Deleting this feature will …" at bounding box center [645, 351] width 453 height 484
click at [782, 527] on button "Delete feature" at bounding box center [780, 542] width 110 height 30
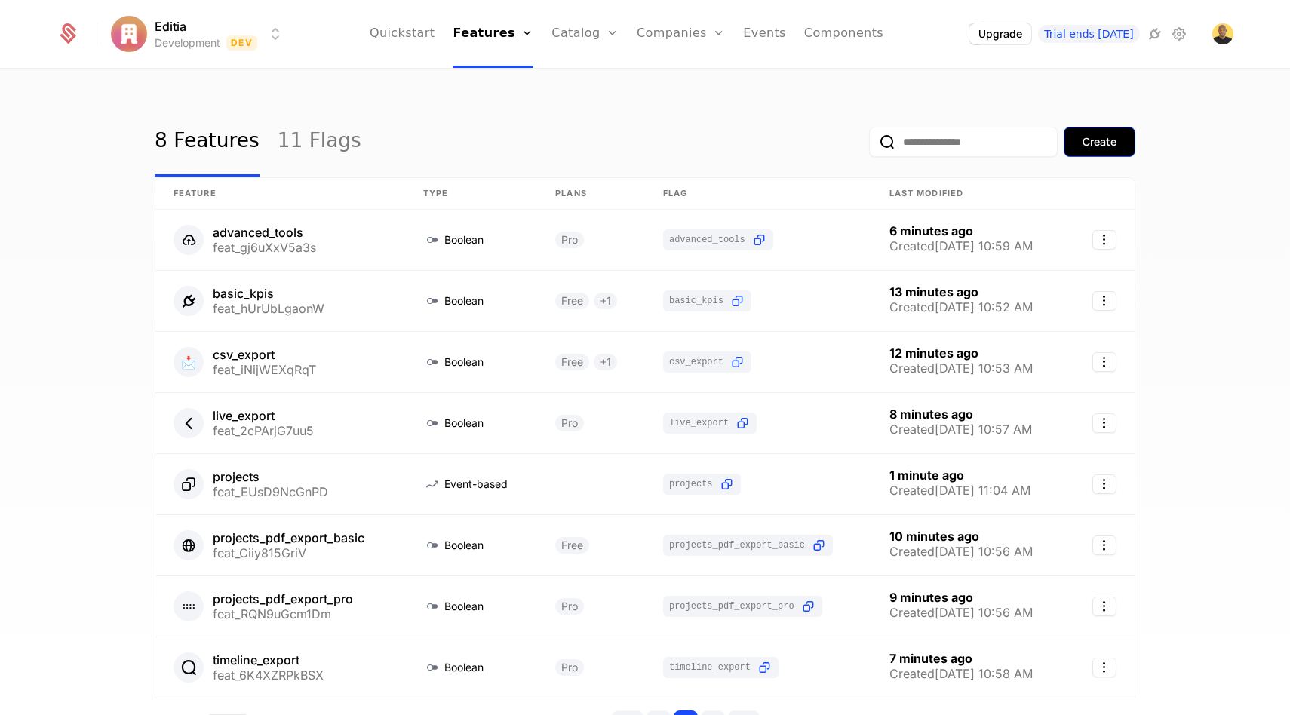
click at [1085, 144] on div "Create" at bounding box center [1099, 141] width 34 height 15
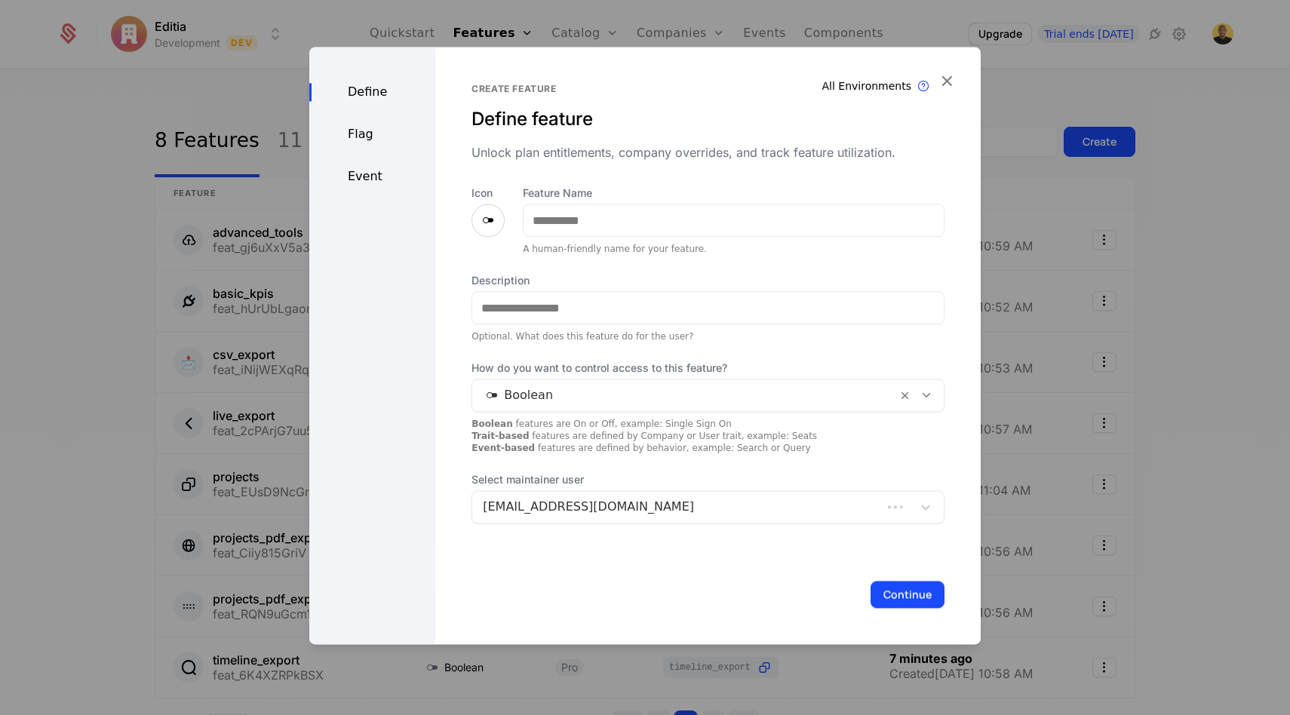
click at [671, 202] on div "Feature Name A human-friendly name for your feature." at bounding box center [734, 220] width 422 height 69
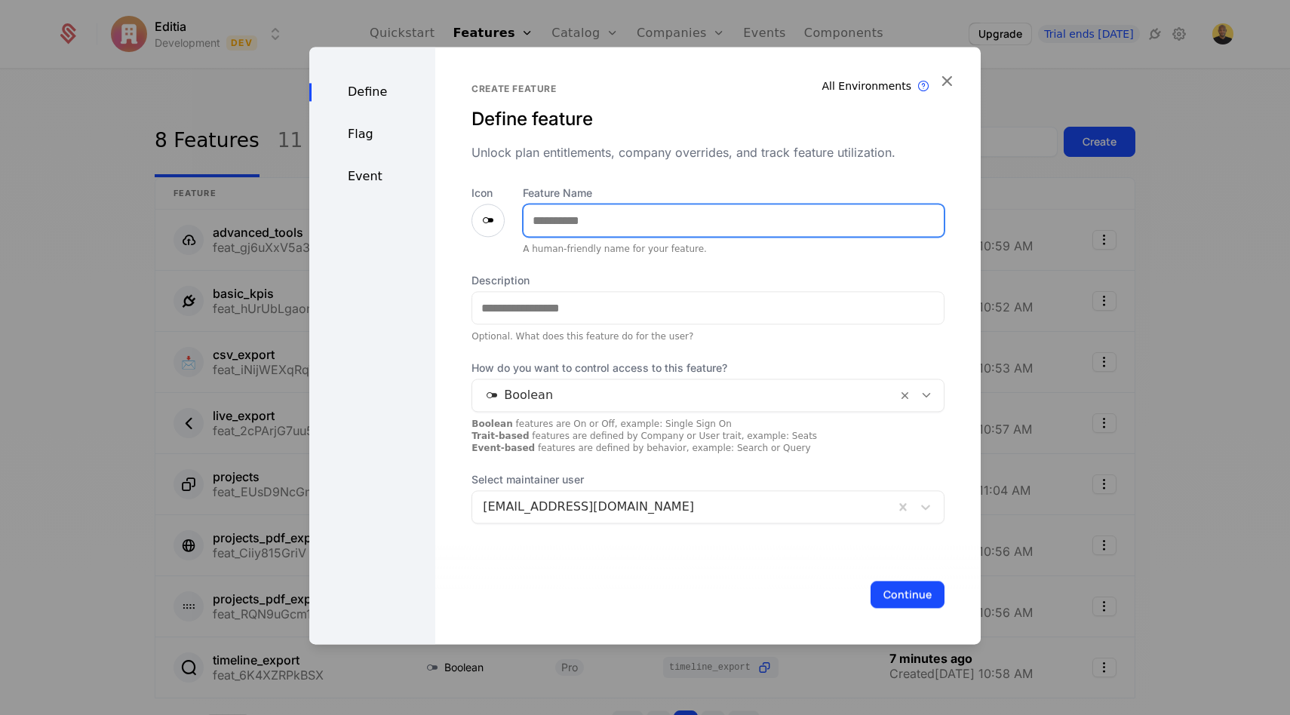
click at [671, 216] on input "Feature Name" at bounding box center [733, 220] width 420 height 32
type input "**********"
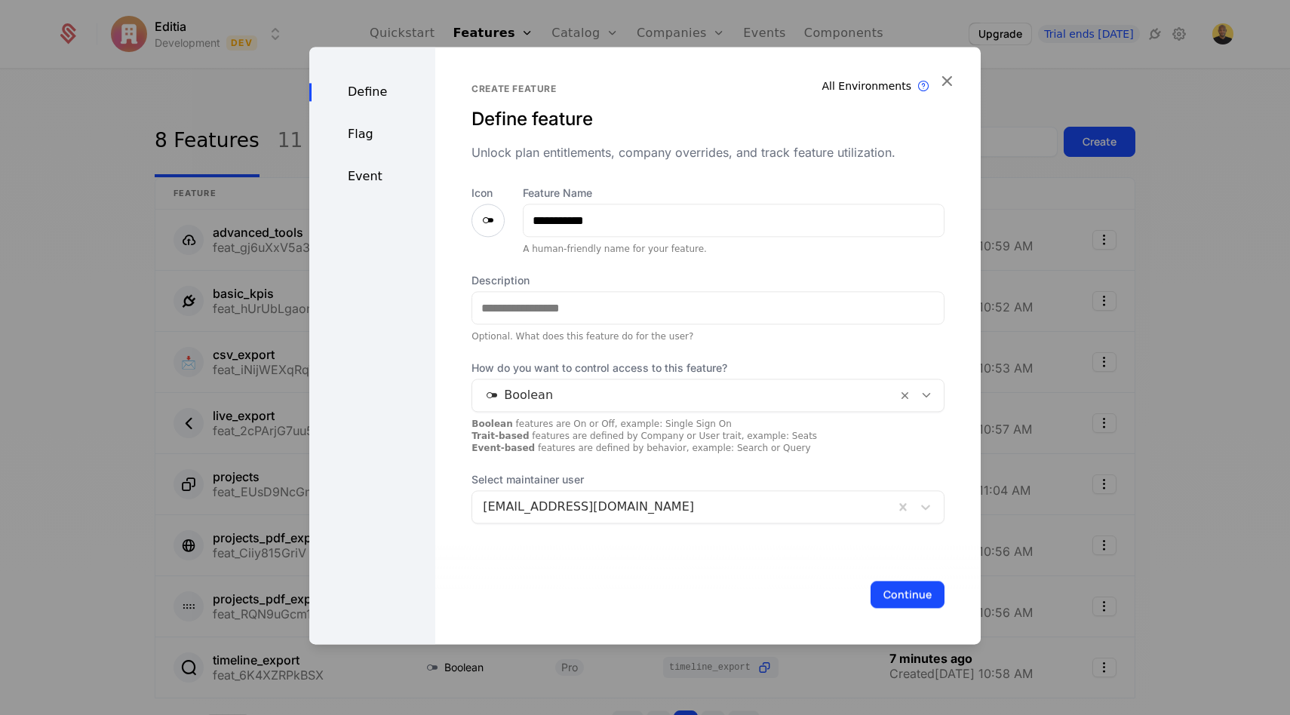
click at [674, 401] on div at bounding box center [684, 395] width 403 height 21
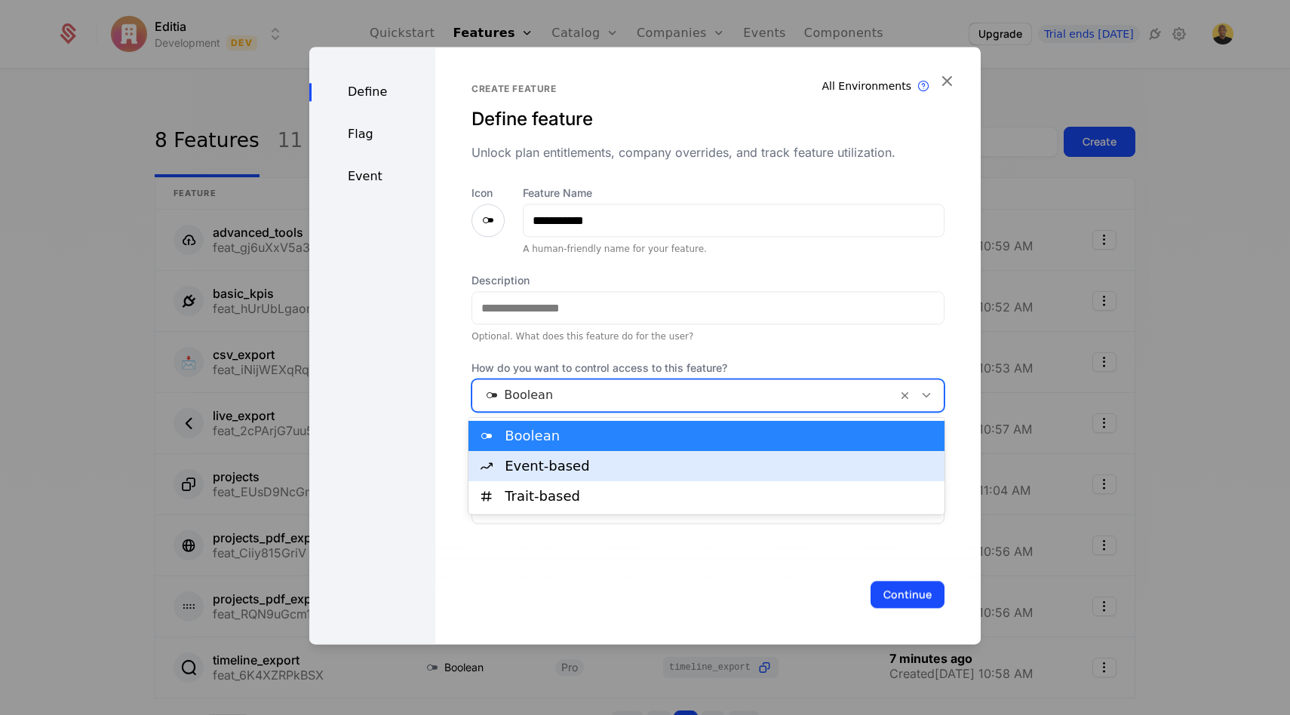
click at [569, 475] on div "Event-based" at bounding box center [706, 466] width 476 height 30
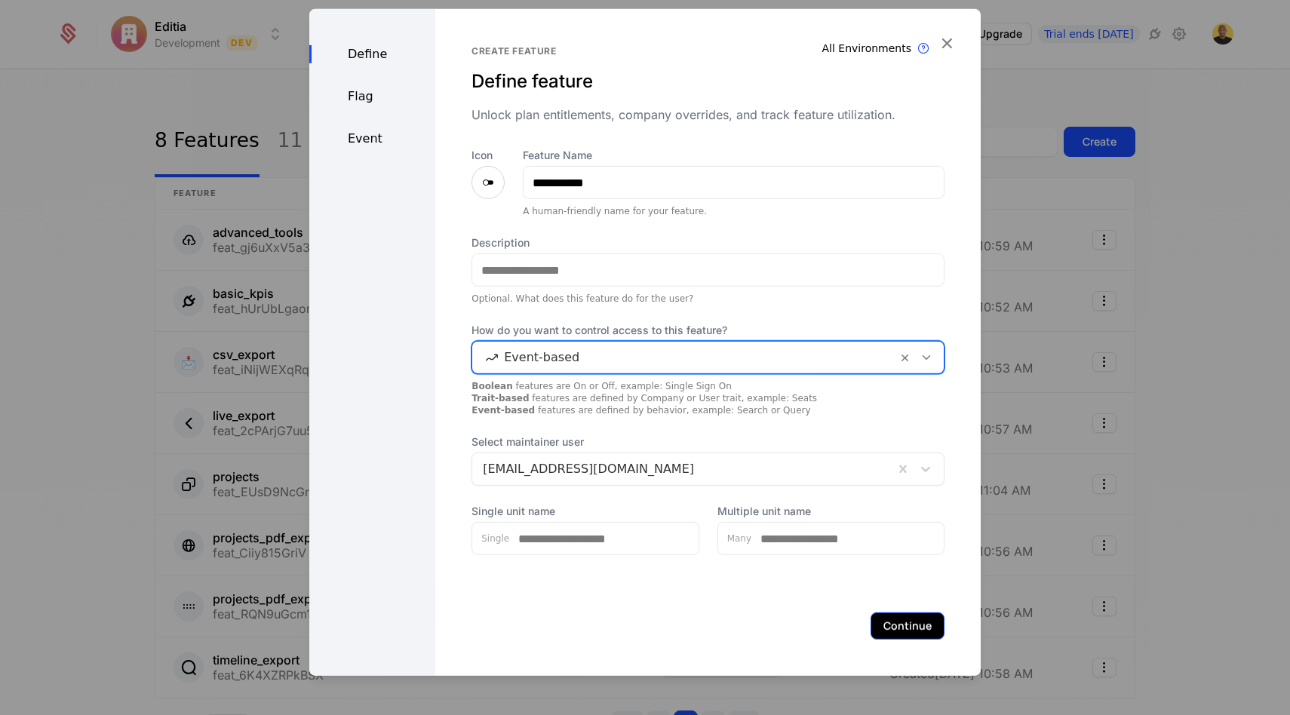
click at [882, 614] on button "Continue" at bounding box center [907, 625] width 74 height 27
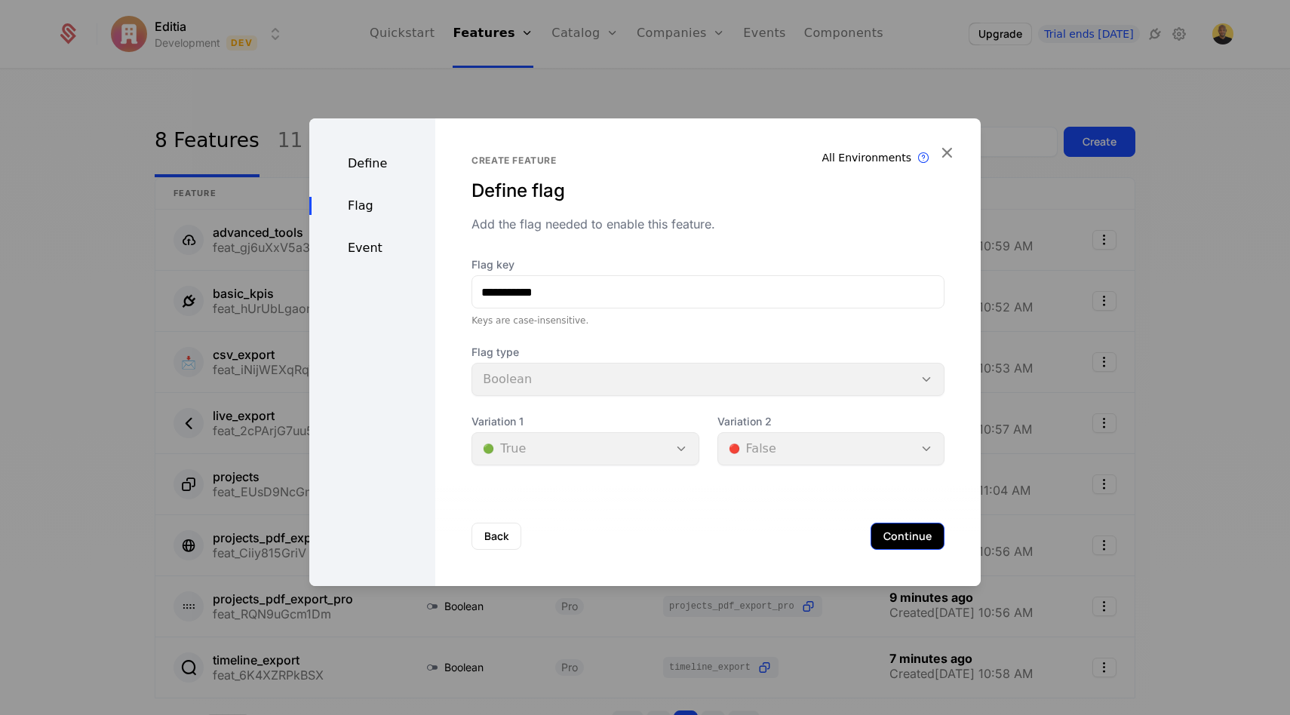
click at [901, 532] on button "Continue" at bounding box center [907, 536] width 74 height 27
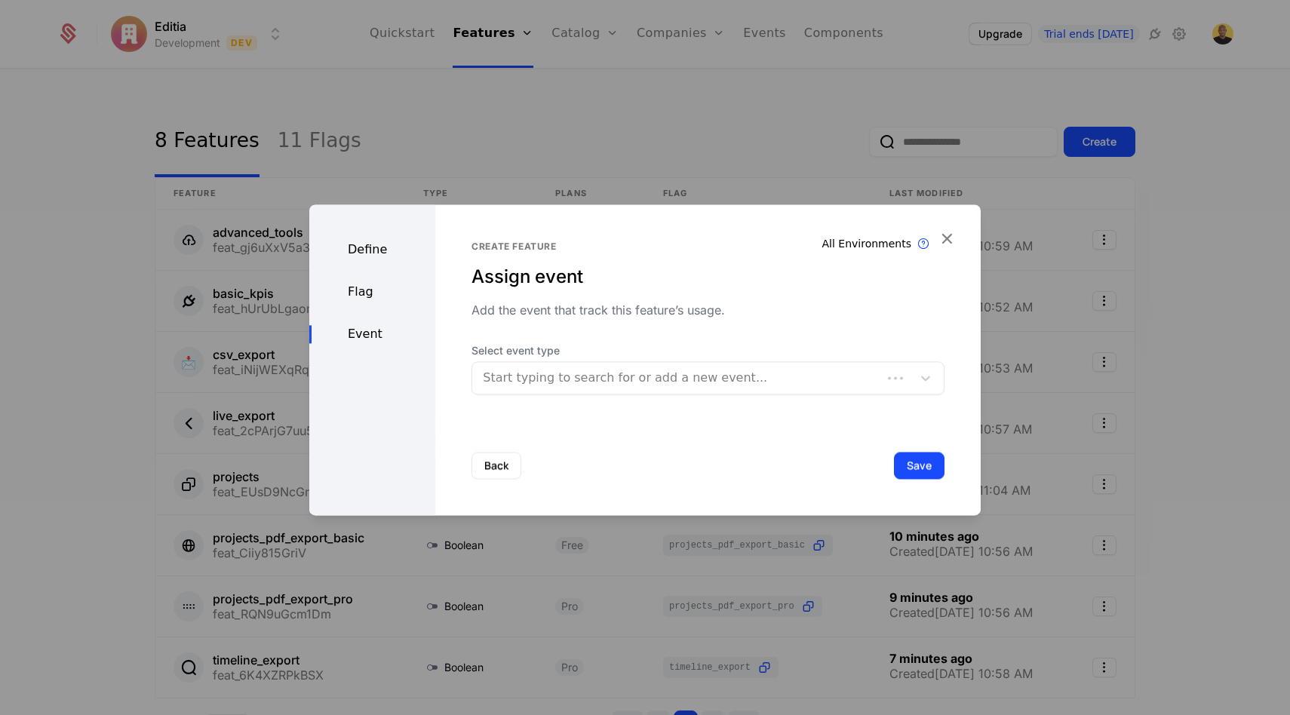
click at [609, 385] on div at bounding box center [677, 377] width 388 height 21
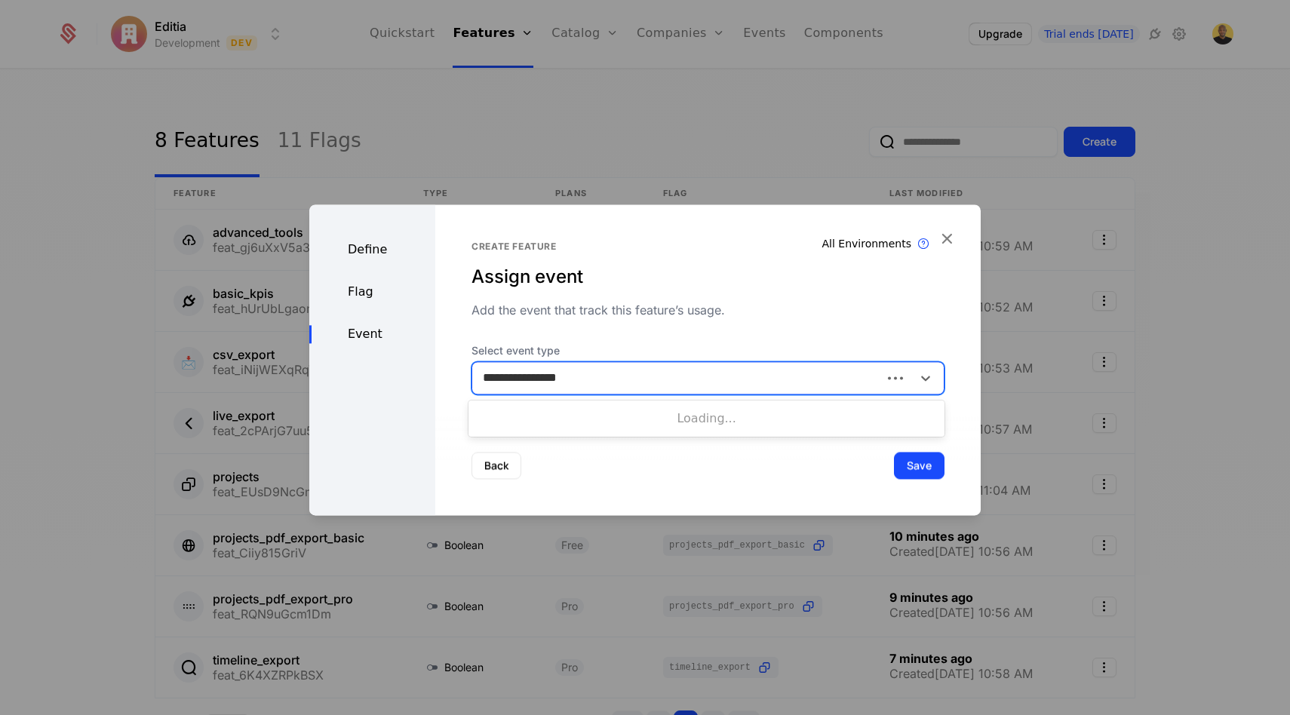
type input "**********"
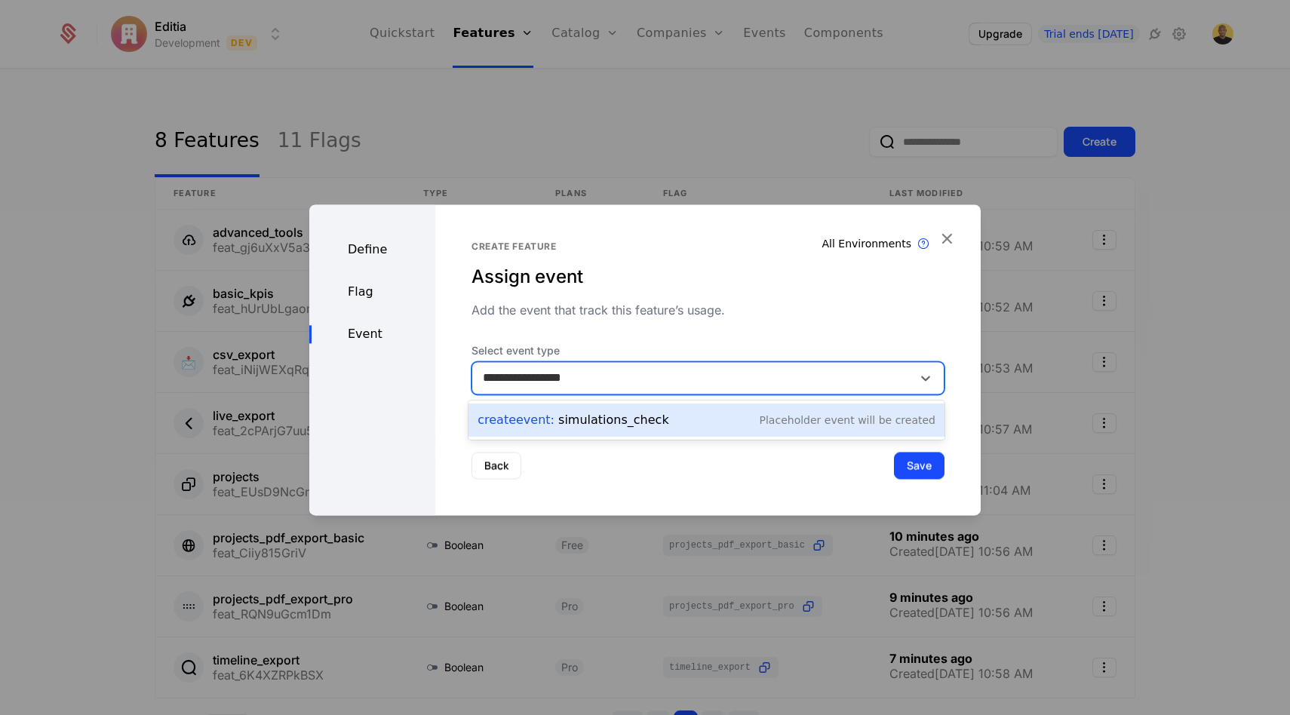
click at [629, 420] on div "Create Event : simulations_check" at bounding box center [572, 420] width 191 height 18
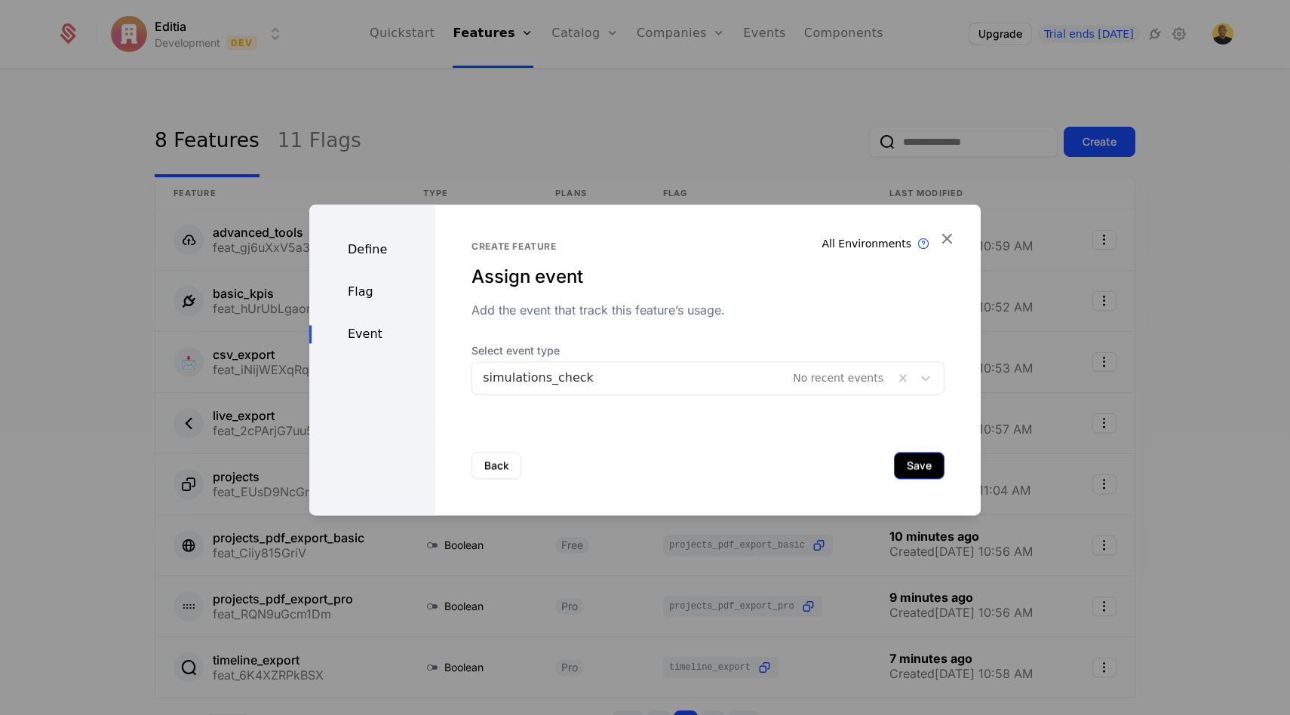
click at [902, 460] on button "Save" at bounding box center [919, 465] width 51 height 27
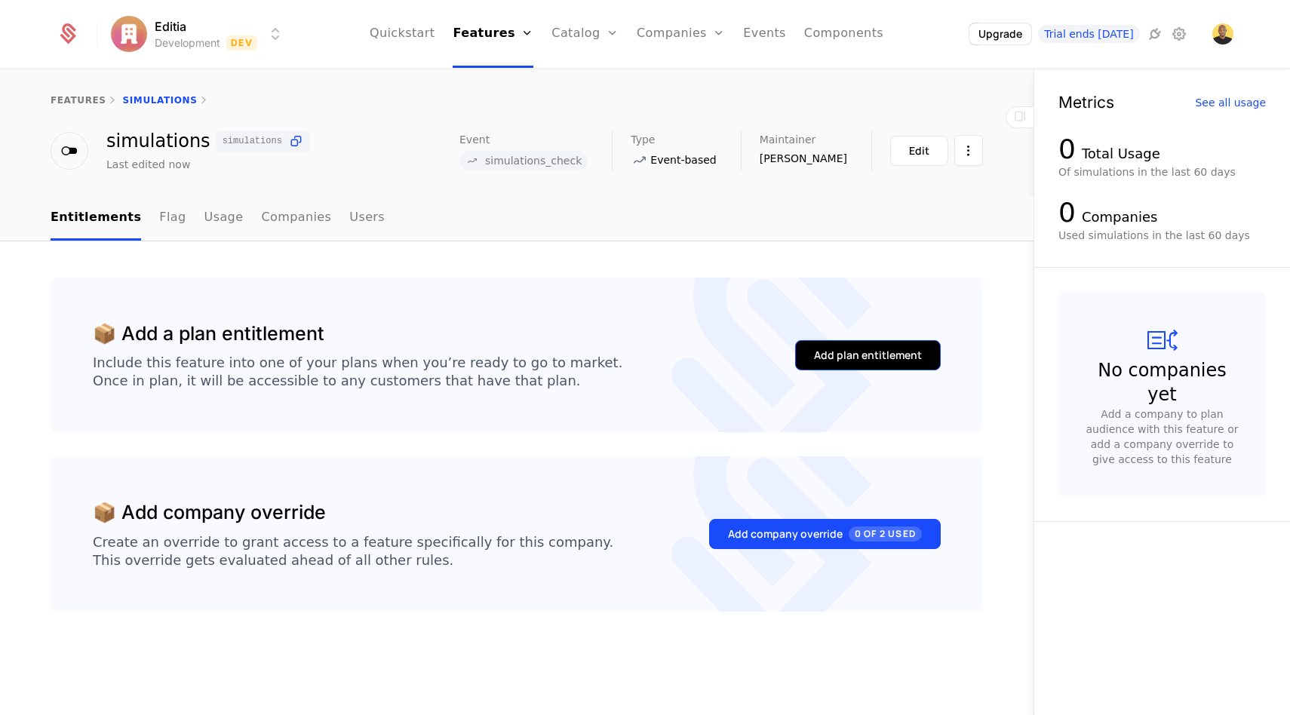
click at [861, 348] on div "Add plan entitlement" at bounding box center [868, 355] width 108 height 15
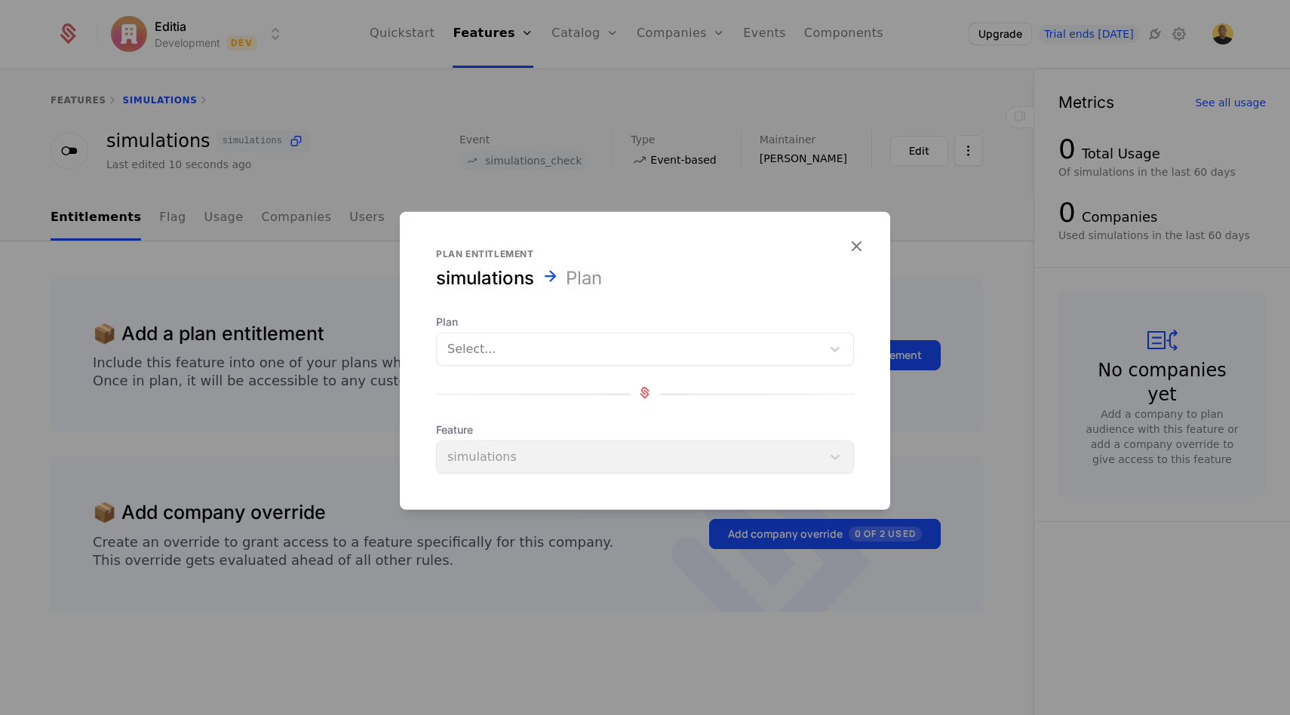
click at [376, 241] on div at bounding box center [645, 357] width 1290 height 715
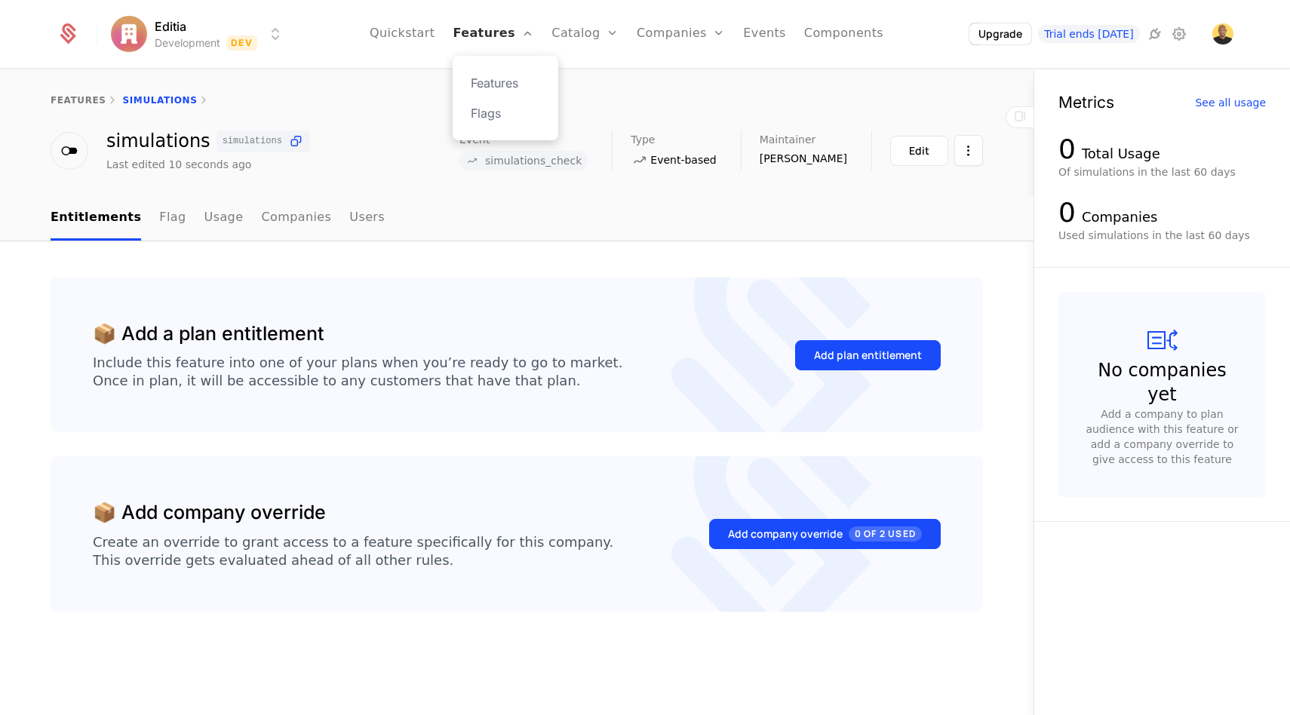
click at [493, 43] on link "Features" at bounding box center [493, 34] width 81 height 68
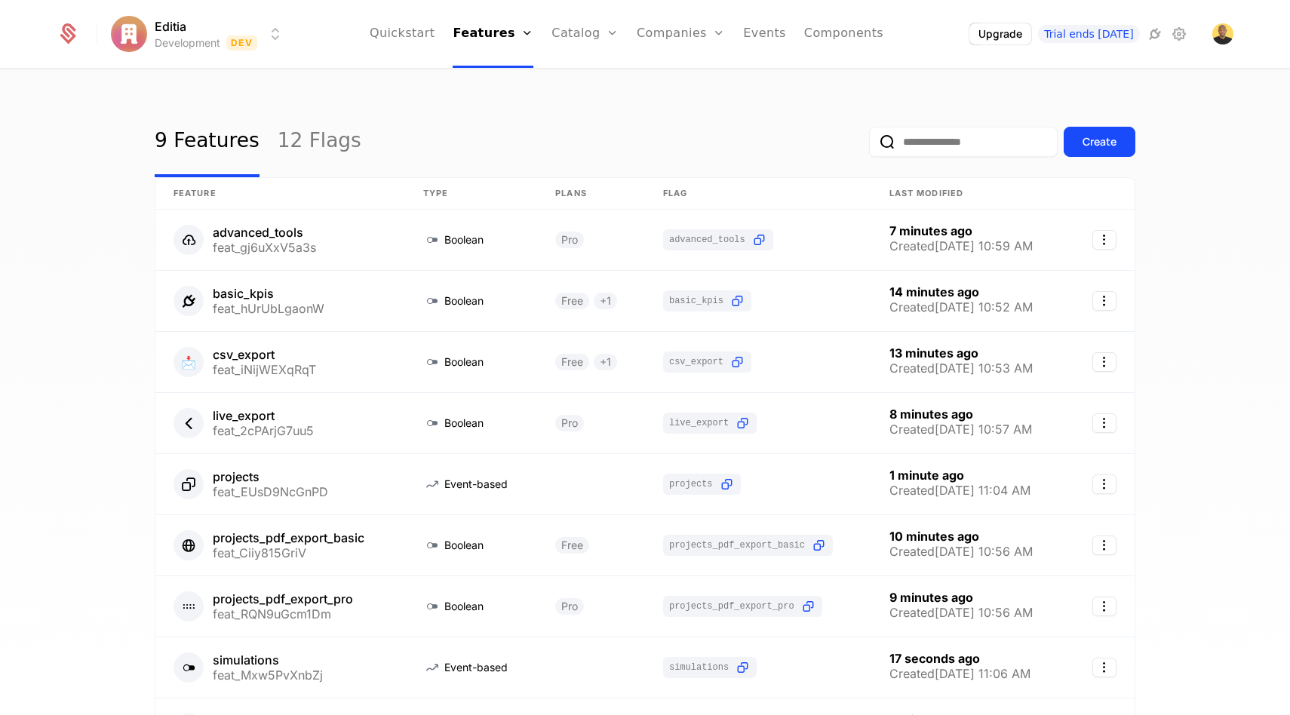
click at [55, 321] on div "9 Features 12 Flags Create Feature Type Plans Flag Last Modified advanced_tools…" at bounding box center [645, 397] width 1290 height 654
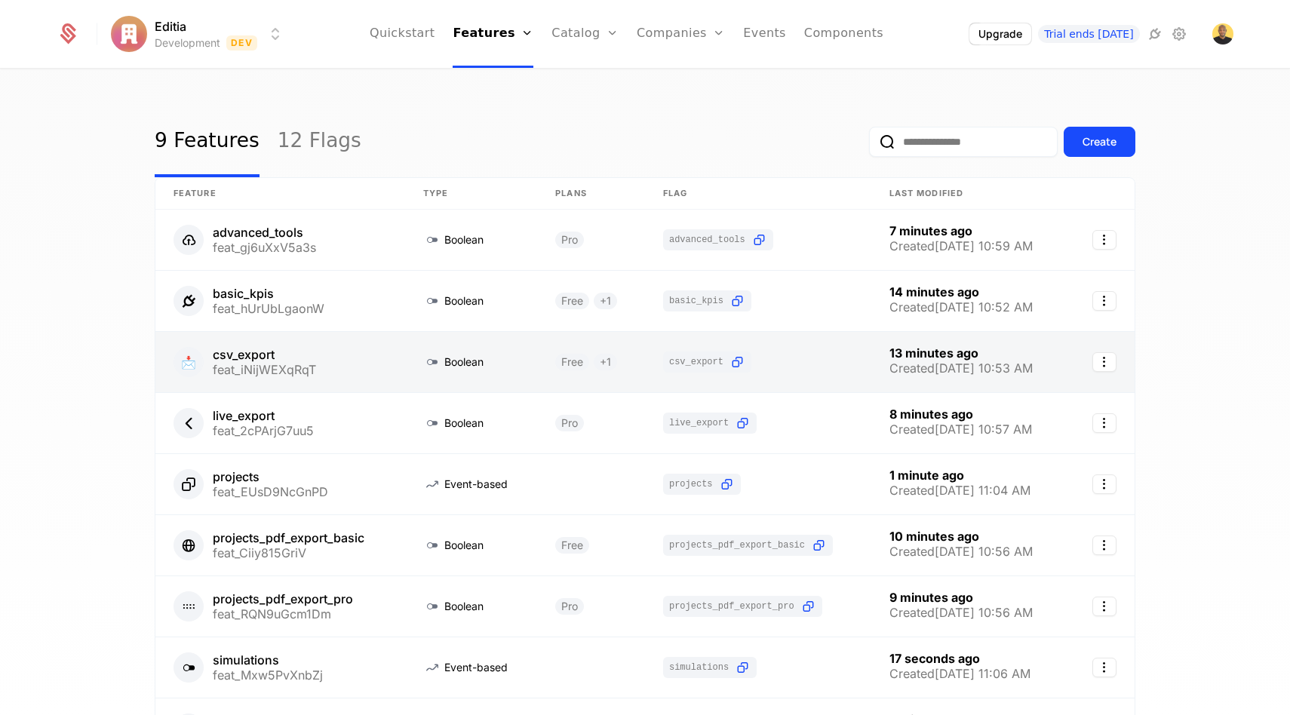
click at [283, 372] on link at bounding box center [280, 362] width 250 height 60
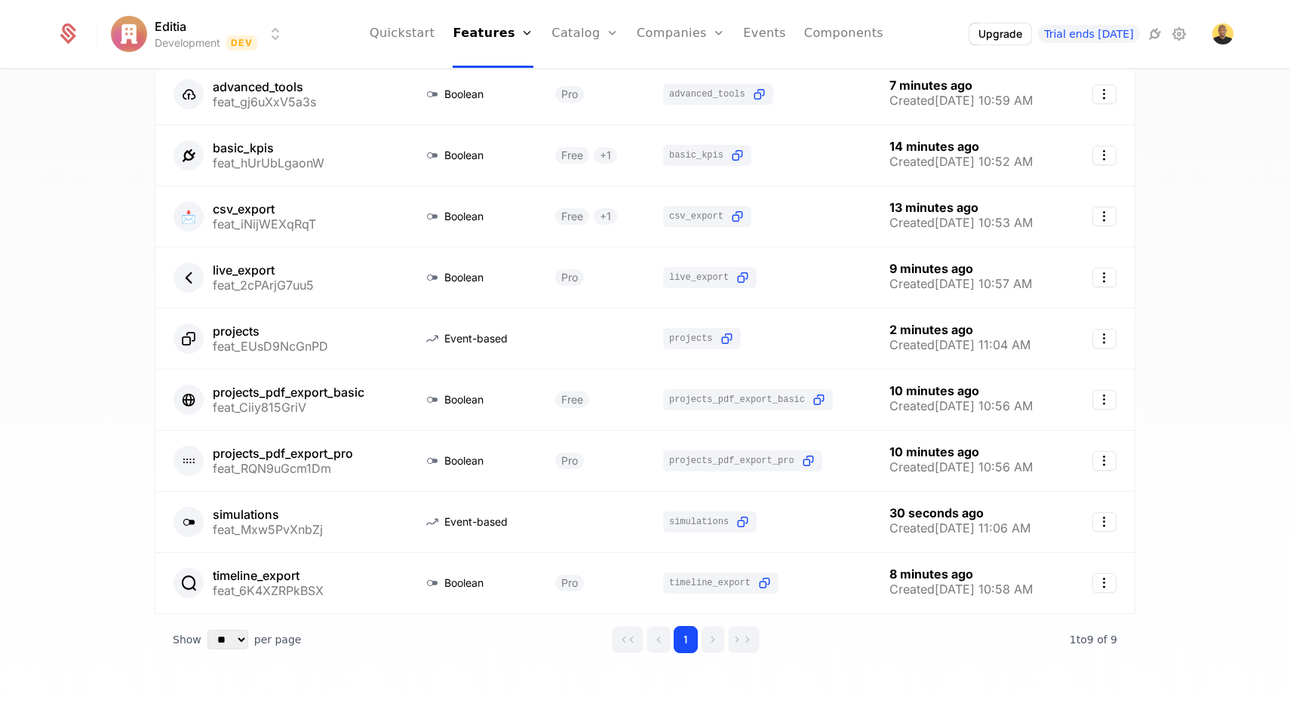
scroll to position [152, 0]
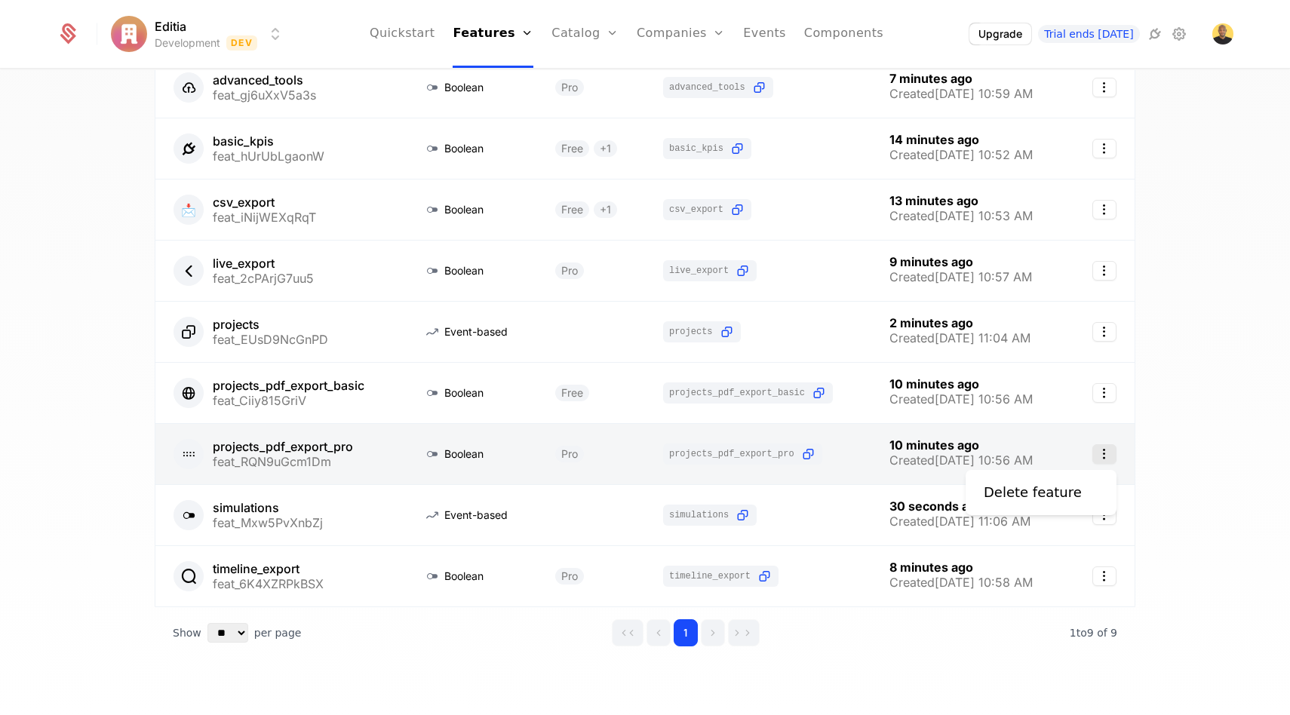
click at [1107, 453] on icon "Select action" at bounding box center [1104, 454] width 24 height 20
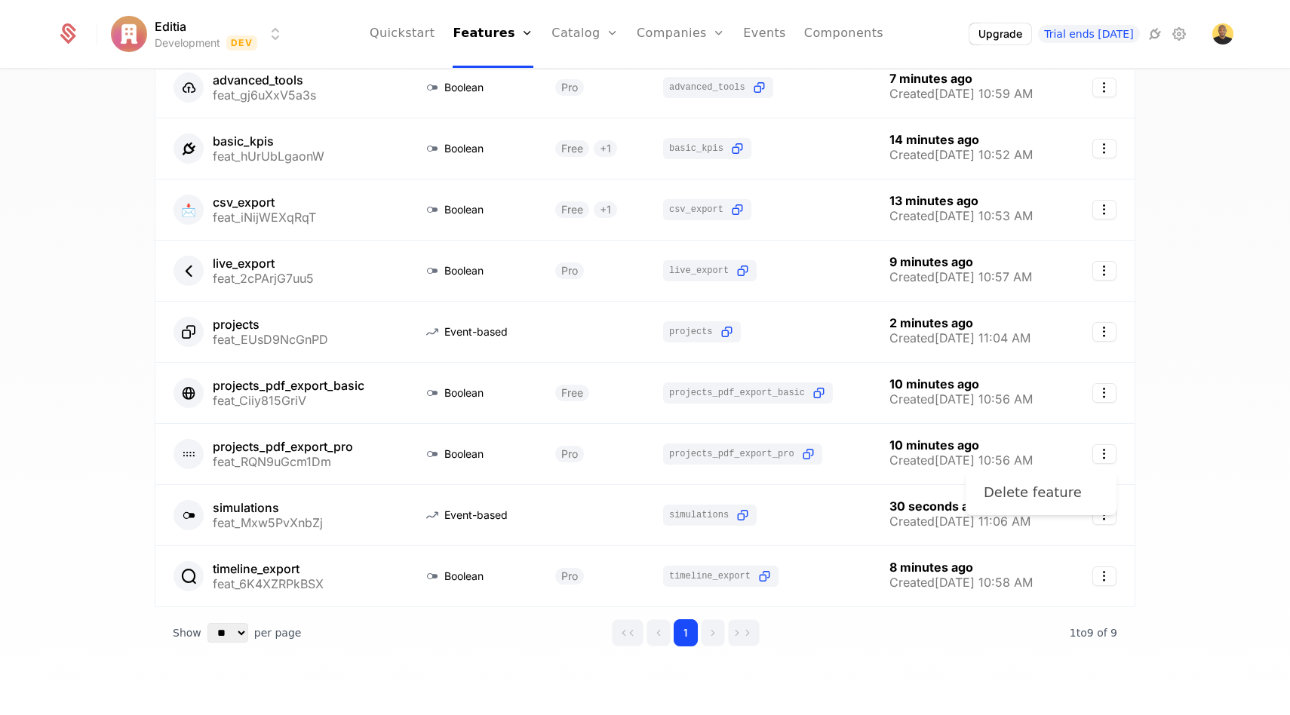
click at [1013, 491] on div "Delete feature" at bounding box center [1032, 492] width 98 height 21
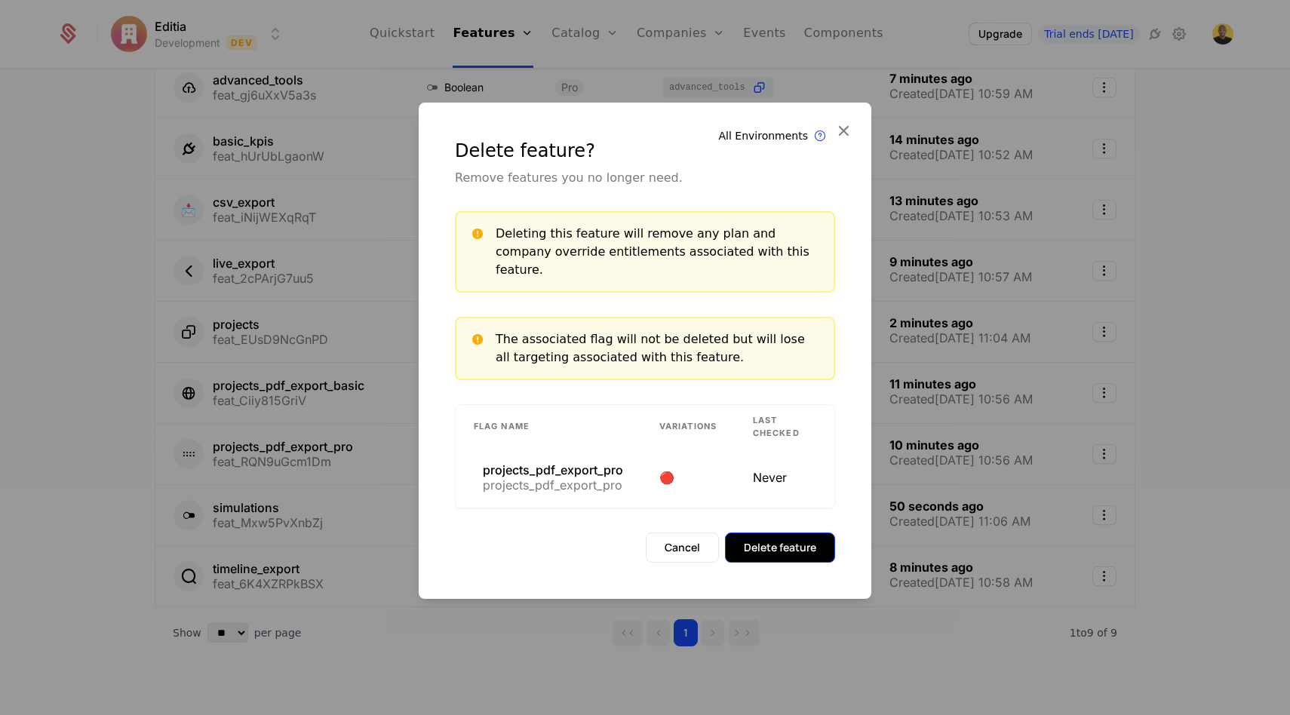
click at [791, 548] on button "Delete feature" at bounding box center [780, 547] width 110 height 30
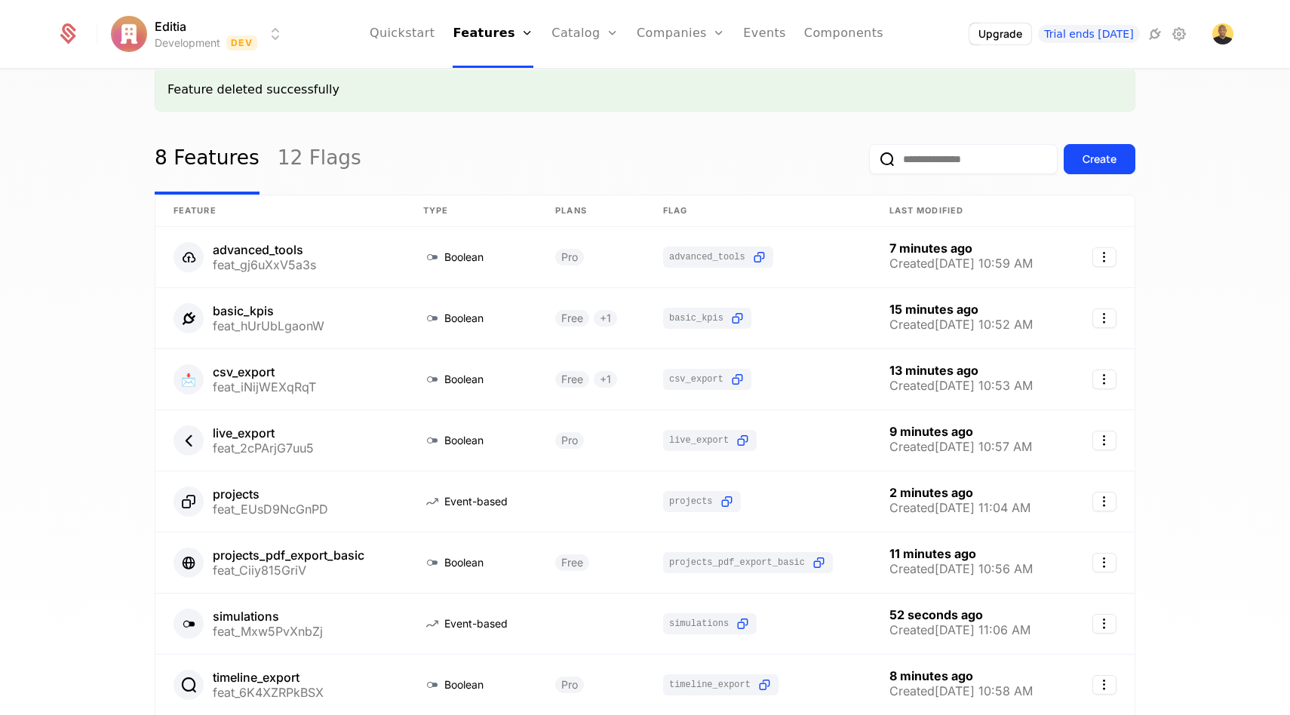
scroll to position [0, 0]
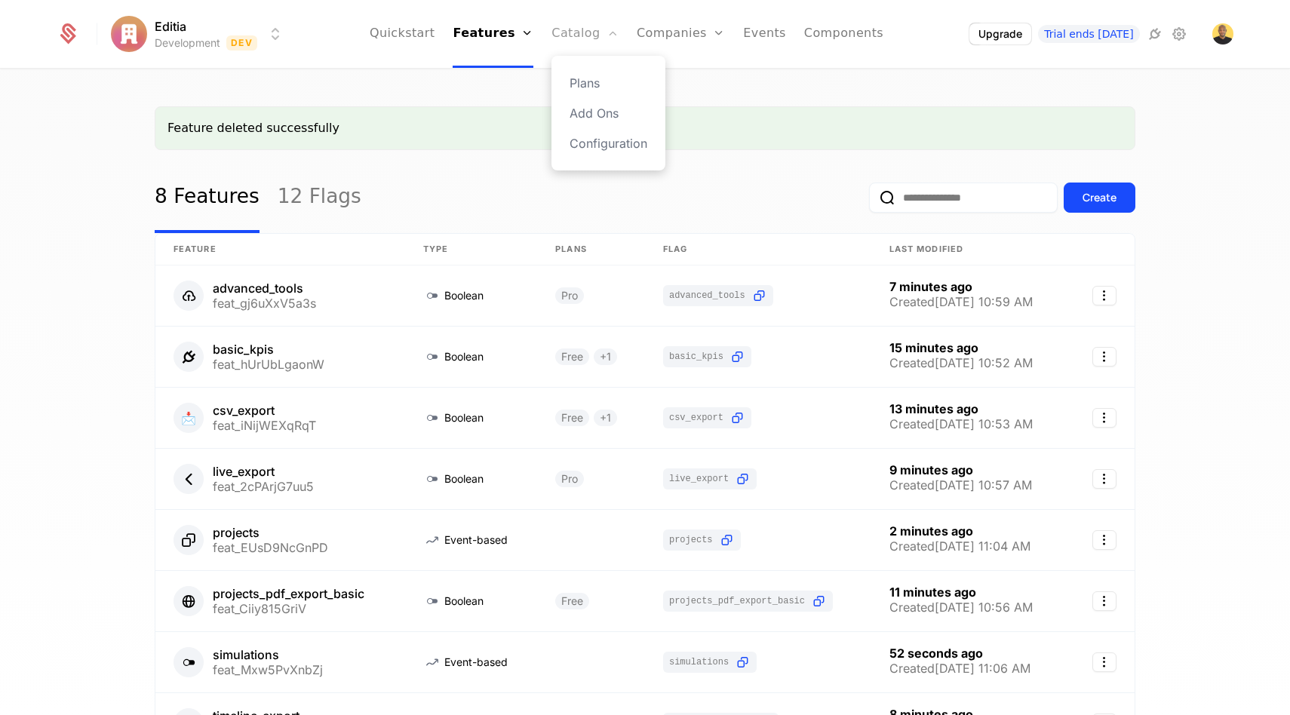
click at [586, 29] on link "Catalog" at bounding box center [584, 34] width 67 height 68
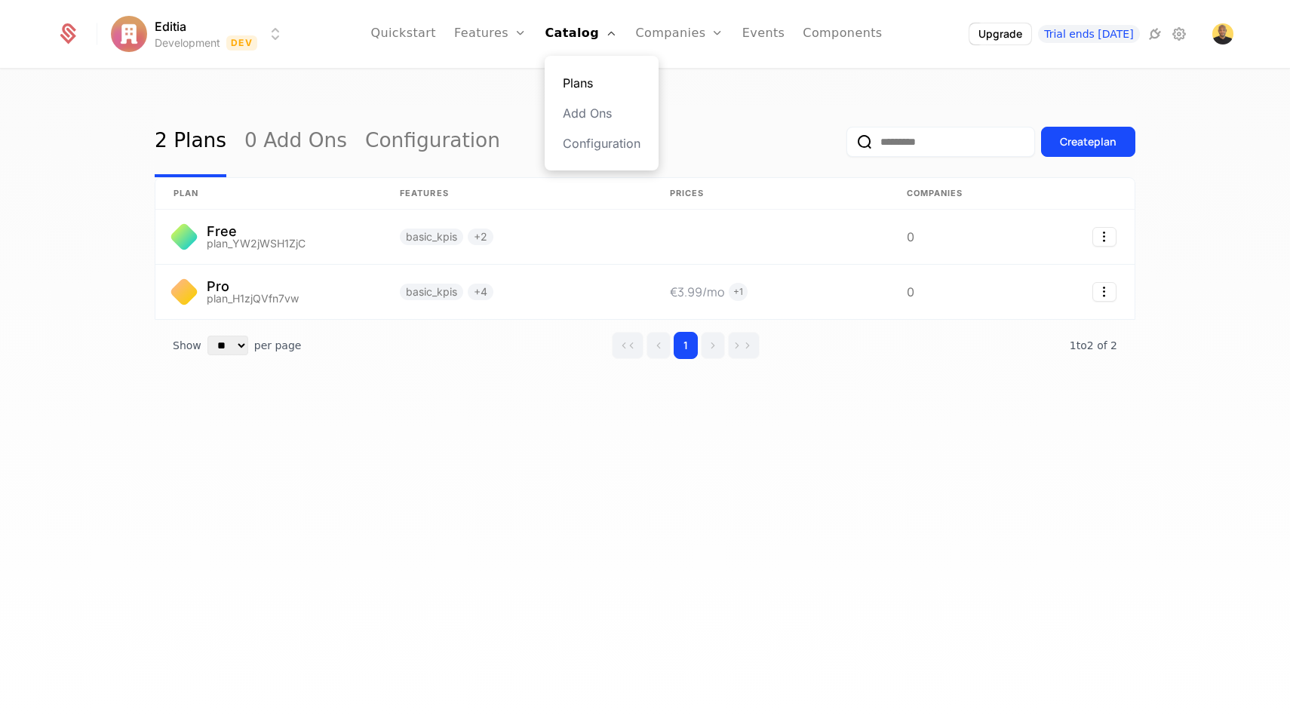
click at [579, 76] on link "Plans" at bounding box center [602, 83] width 78 height 18
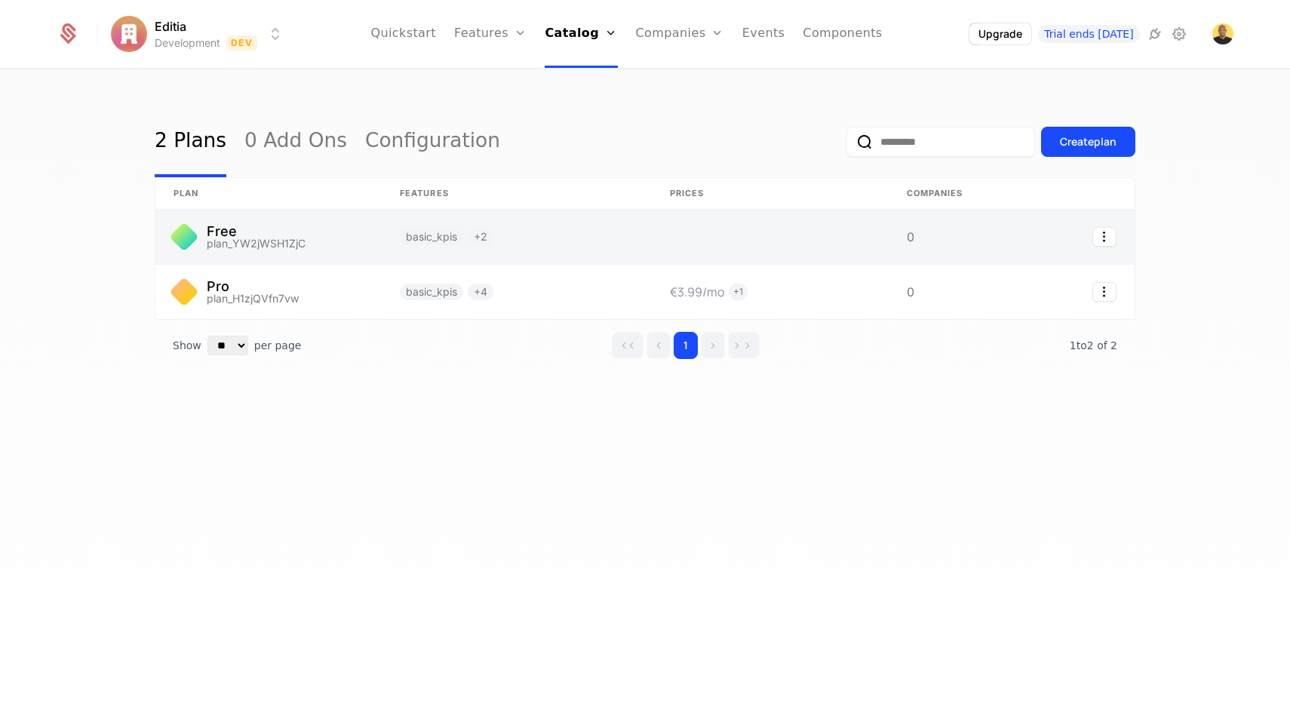
click at [212, 238] on link at bounding box center [268, 237] width 226 height 54
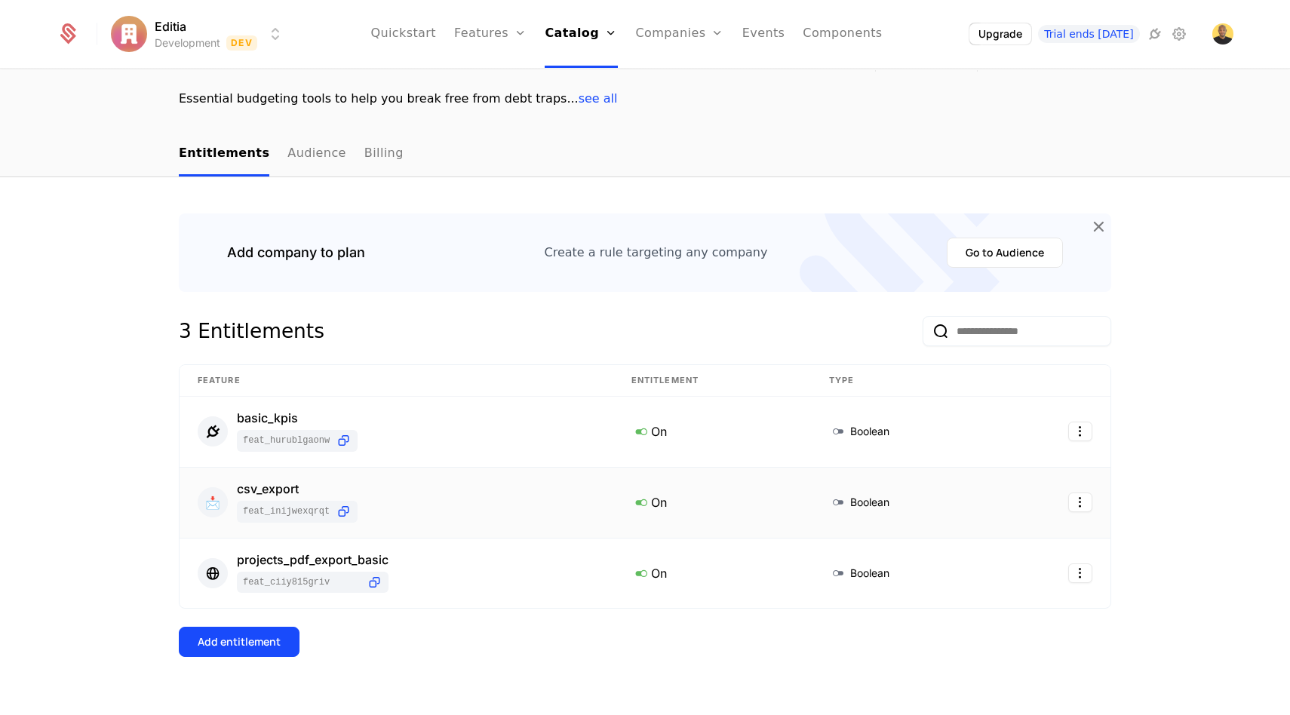
scroll to position [125, 0]
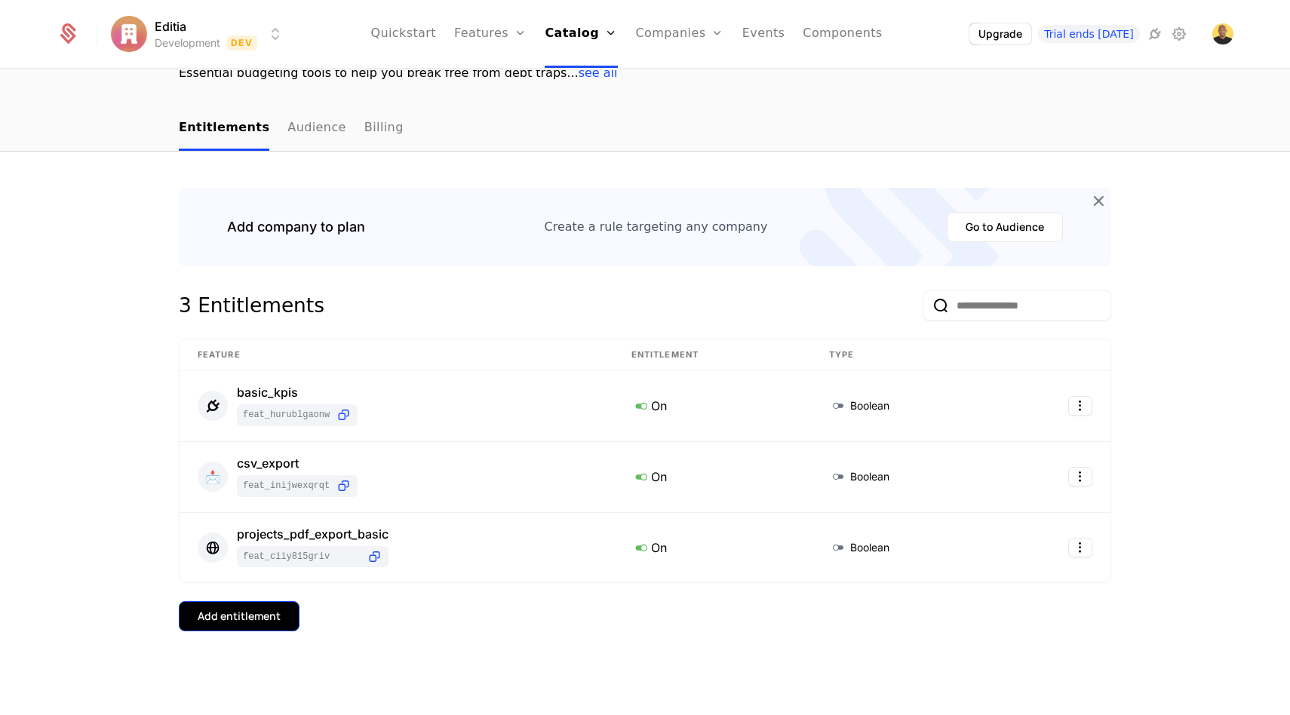
click at [222, 614] on div "Add entitlement" at bounding box center [239, 616] width 83 height 15
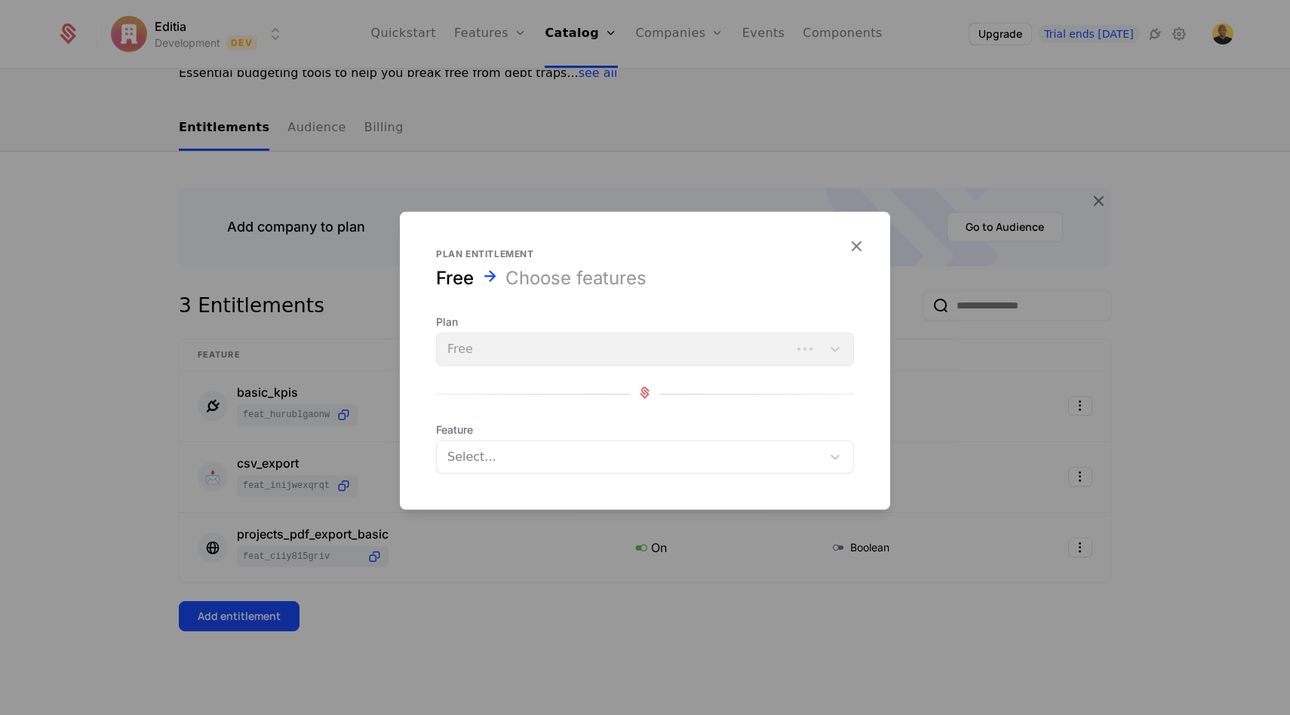
click at [507, 359] on div "Plan Free" at bounding box center [645, 340] width 418 height 51
click at [484, 443] on div "Select..." at bounding box center [629, 456] width 385 height 27
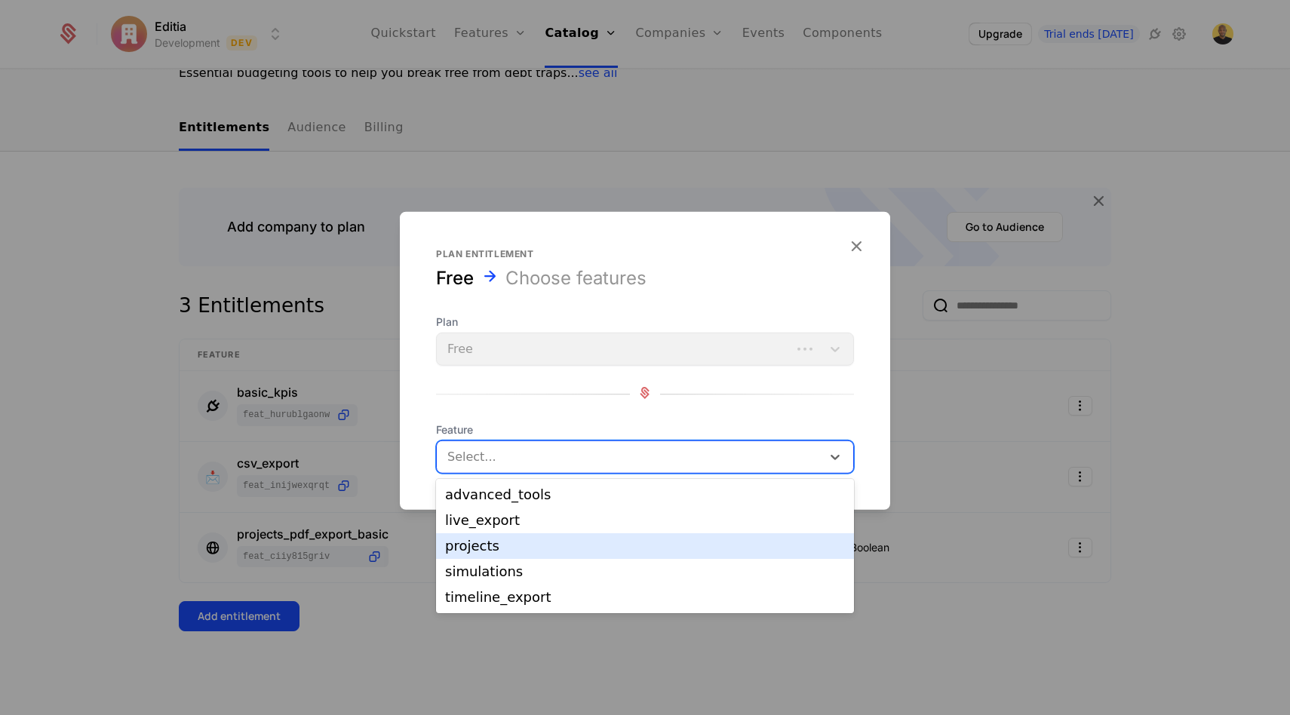
click at [491, 550] on div "projects" at bounding box center [645, 546] width 400 height 14
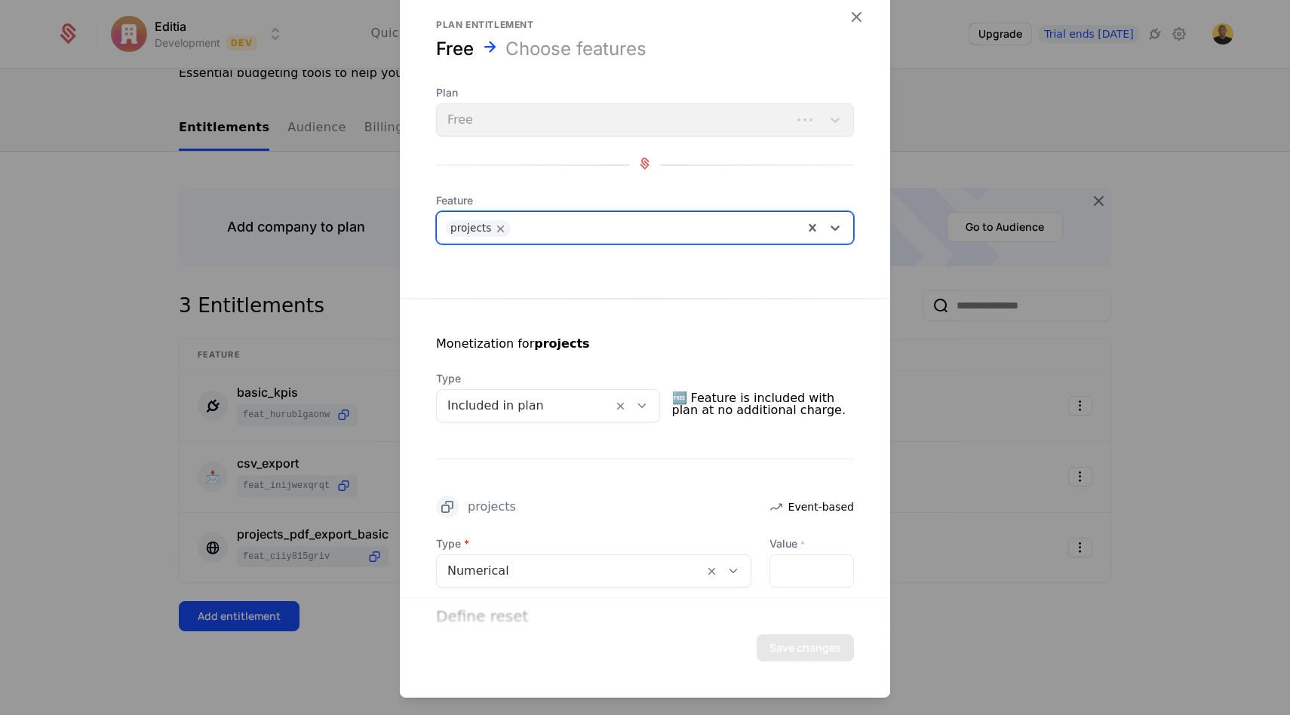
click at [594, 578] on div at bounding box center [570, 570] width 246 height 21
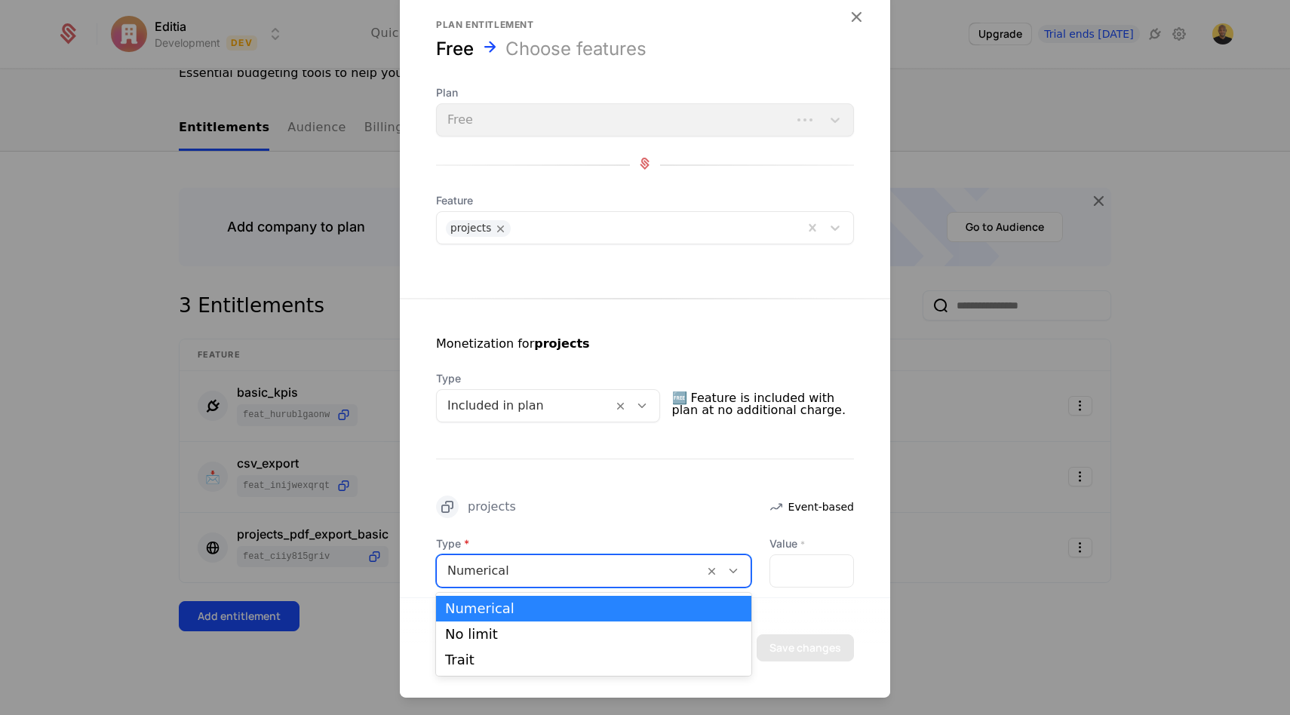
click at [815, 586] on div "Type Numerical selected, 1 of 3. 3 results available. Use Up and Down to choose…" at bounding box center [645, 634] width 418 height 196
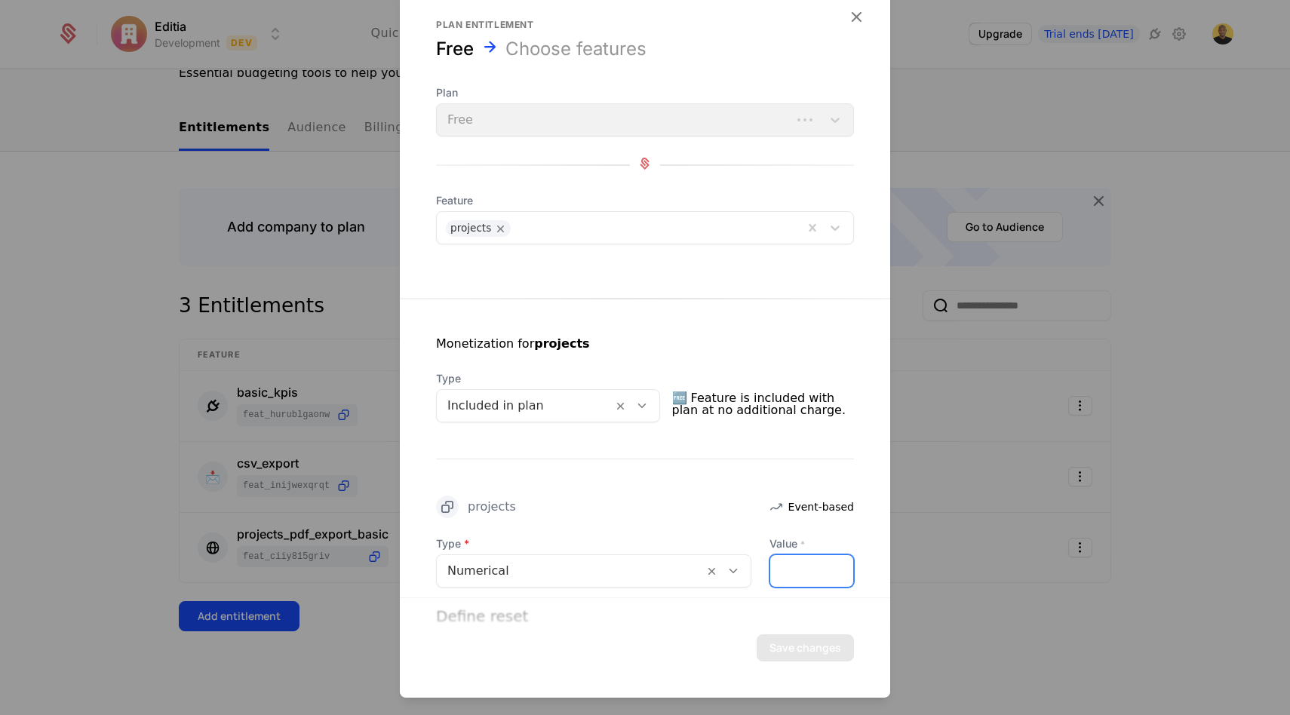
click at [815, 569] on input "*" at bounding box center [811, 571] width 83 height 32
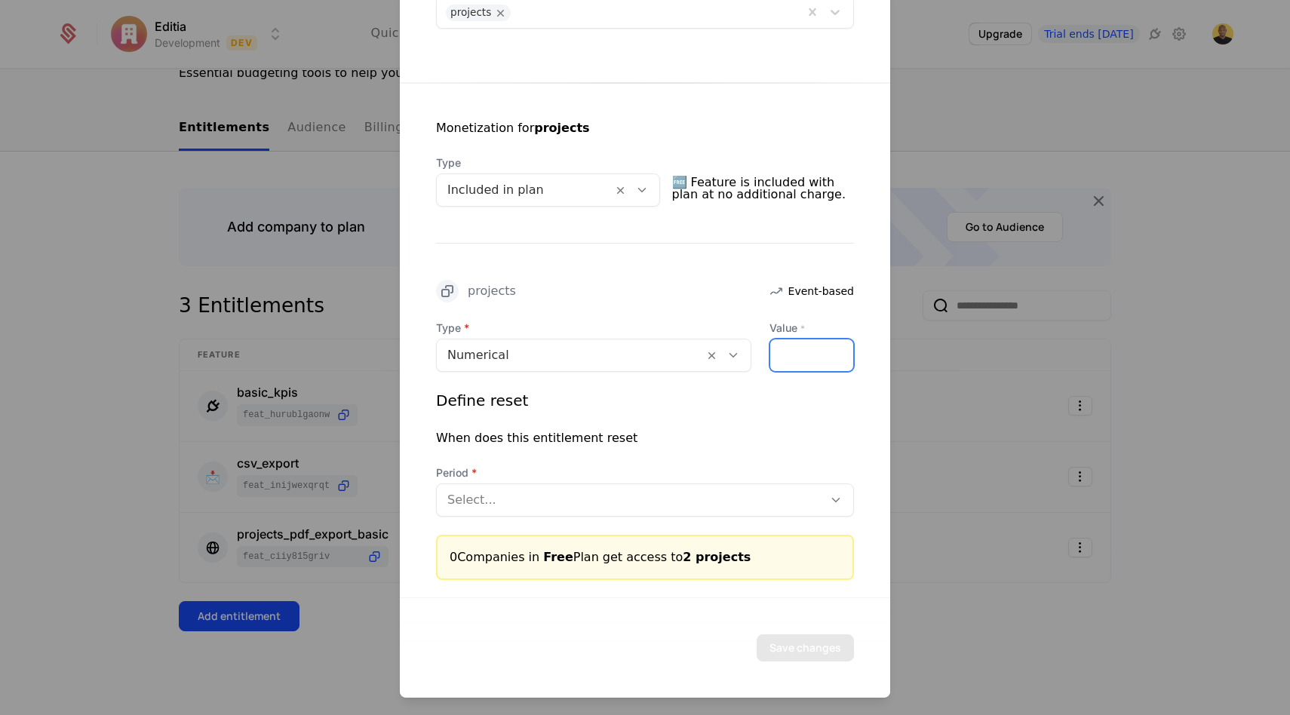
type input "*"
click at [649, 501] on div at bounding box center [629, 499] width 365 height 21
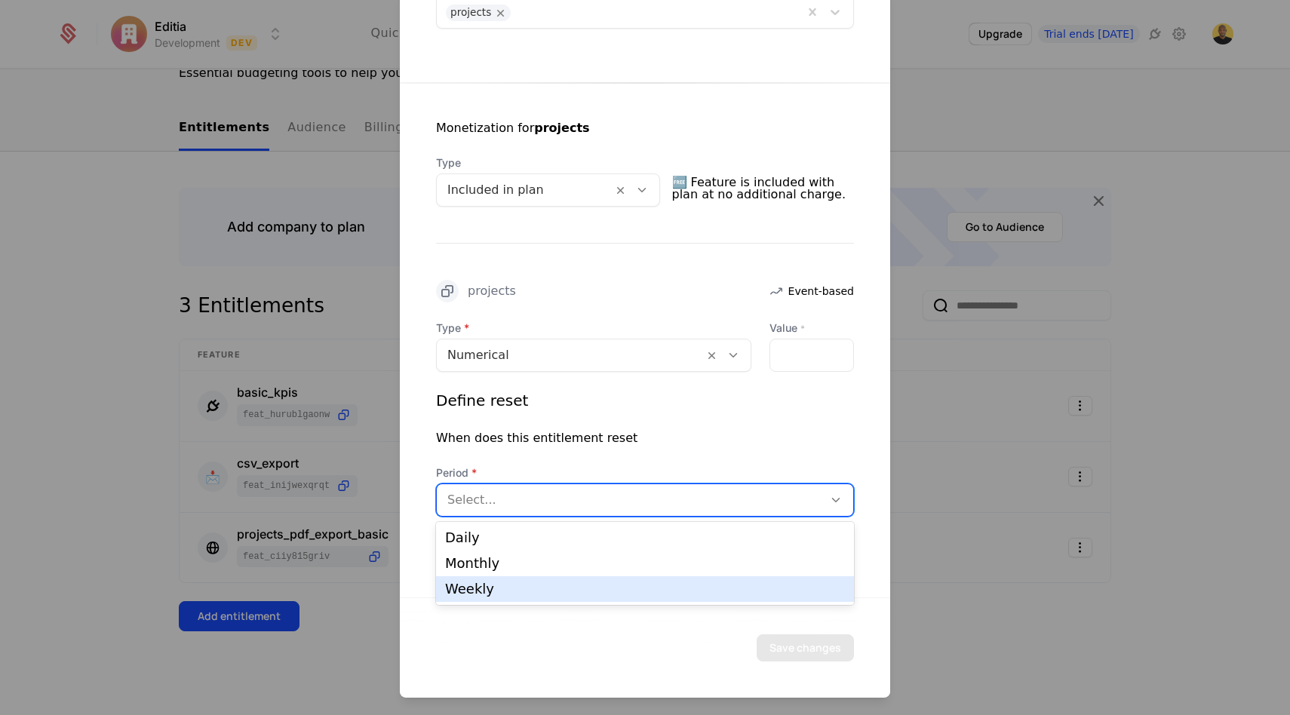
click at [511, 656] on div "Save changes" at bounding box center [645, 647] width 418 height 27
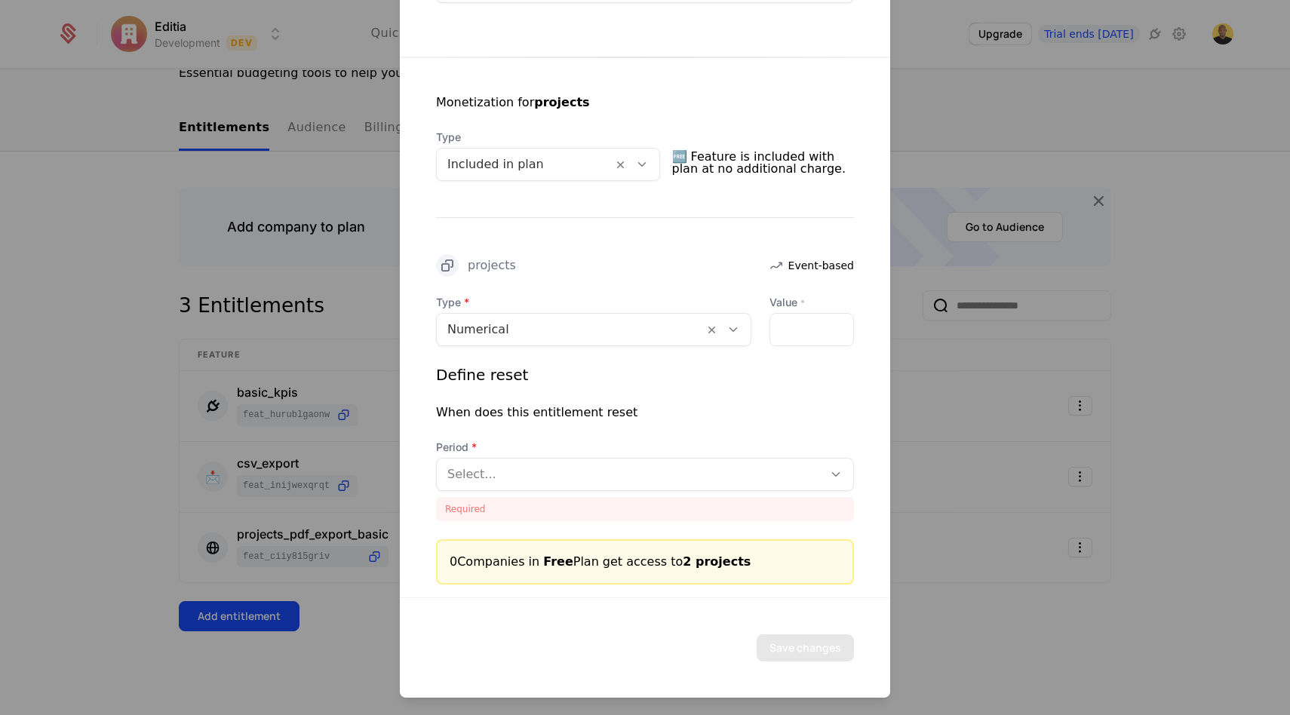
scroll to position [246, 0]
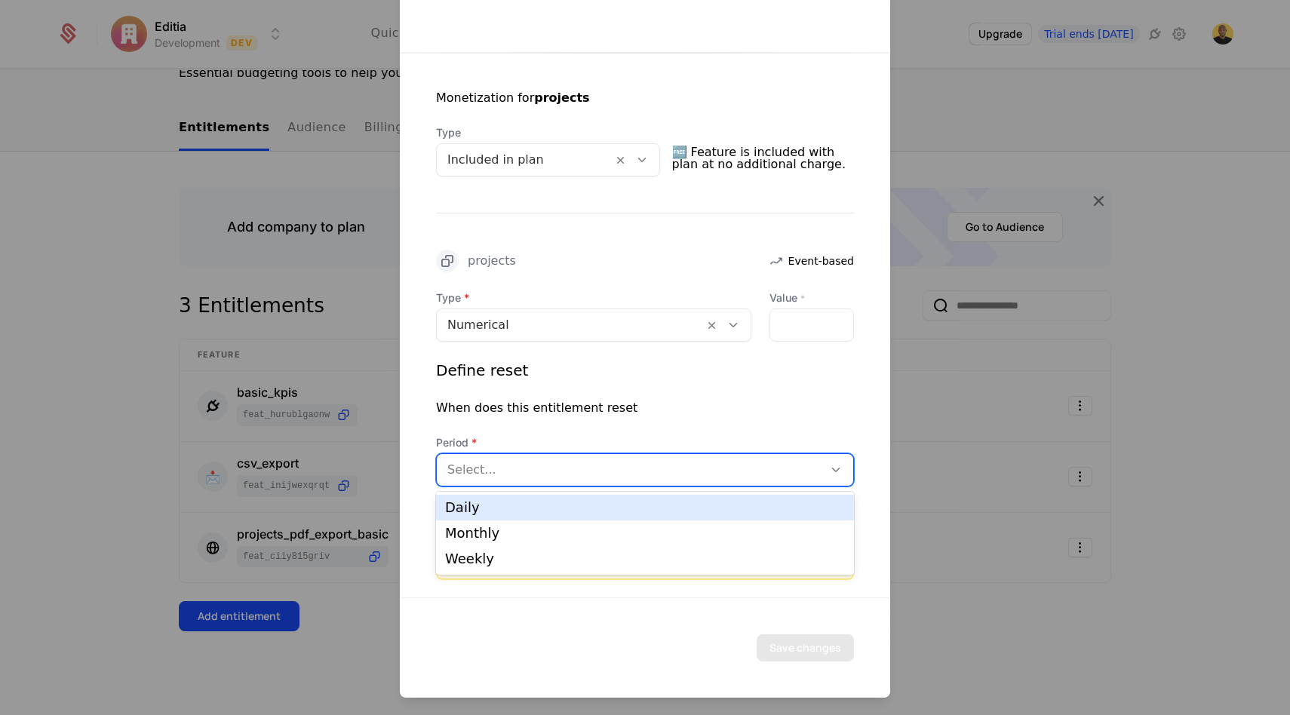
click at [578, 453] on div "Select..." at bounding box center [645, 469] width 418 height 33
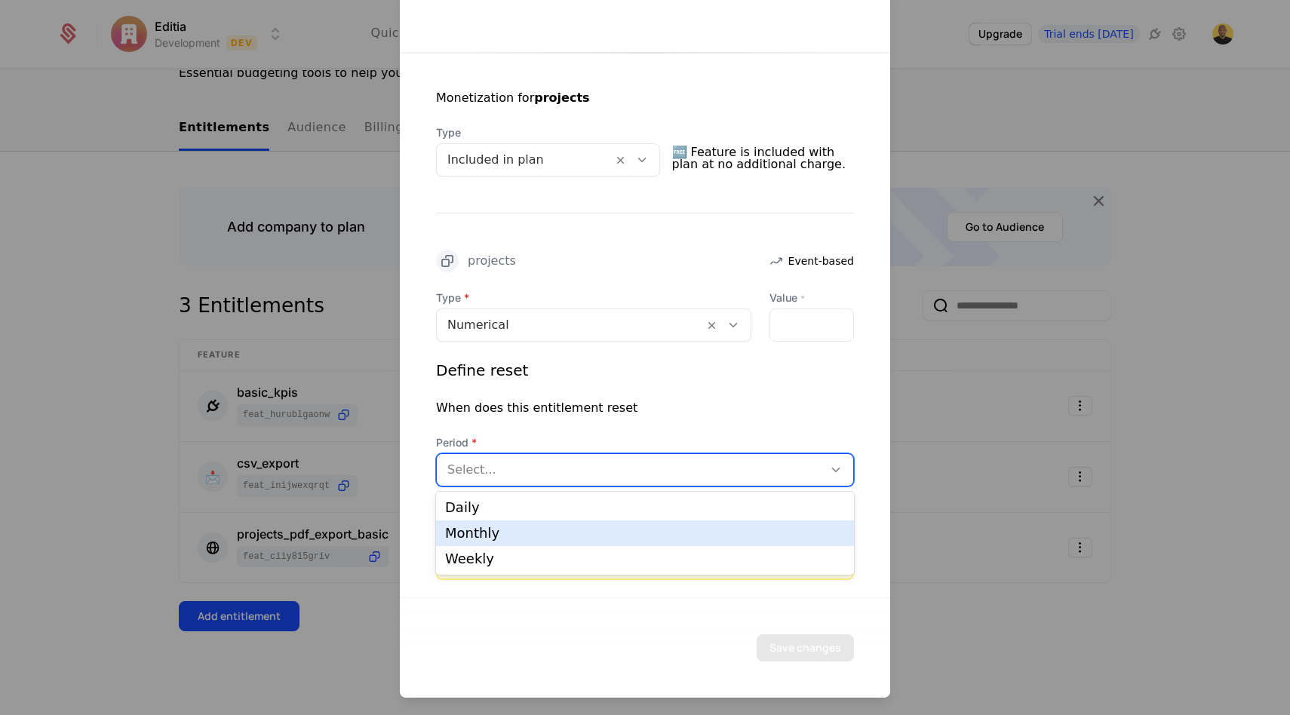
click at [586, 539] on div "Monthly" at bounding box center [645, 533] width 418 height 26
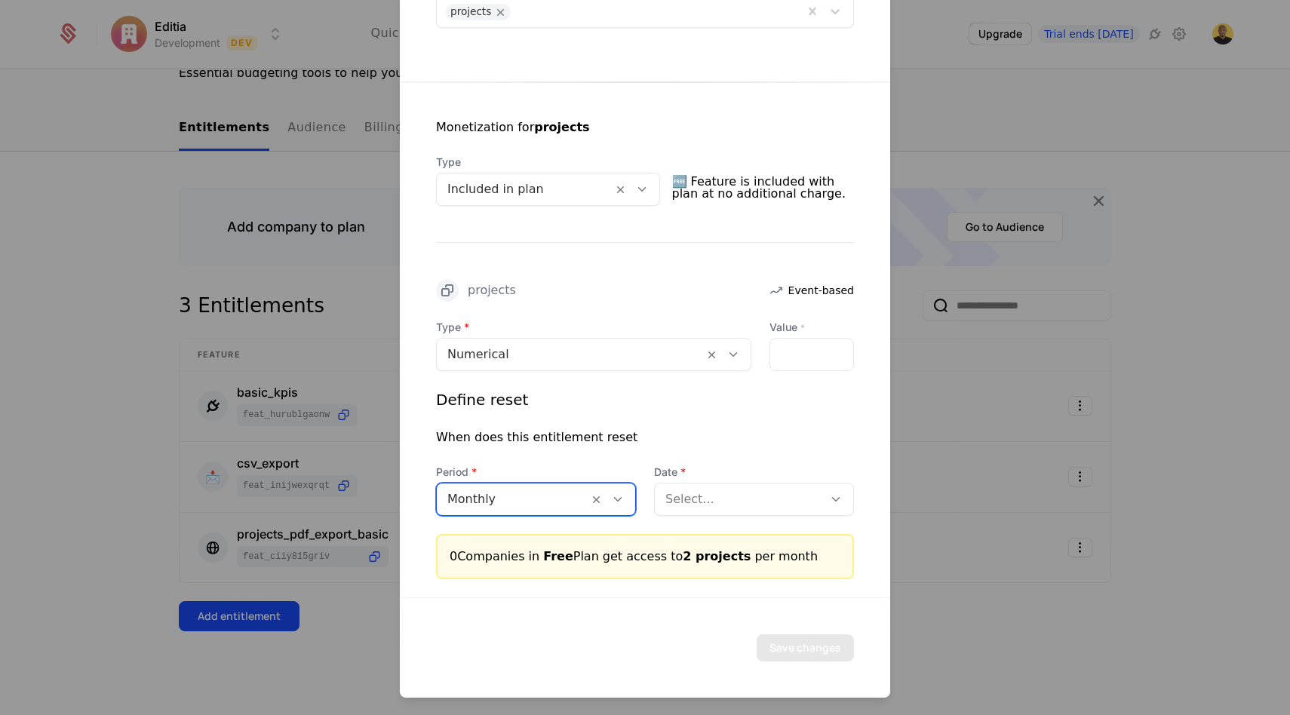
scroll to position [216, 0]
click at [583, 674] on div "Save changes" at bounding box center [645, 647] width 490 height 100
click at [698, 502] on div at bounding box center [738, 499] width 147 height 21
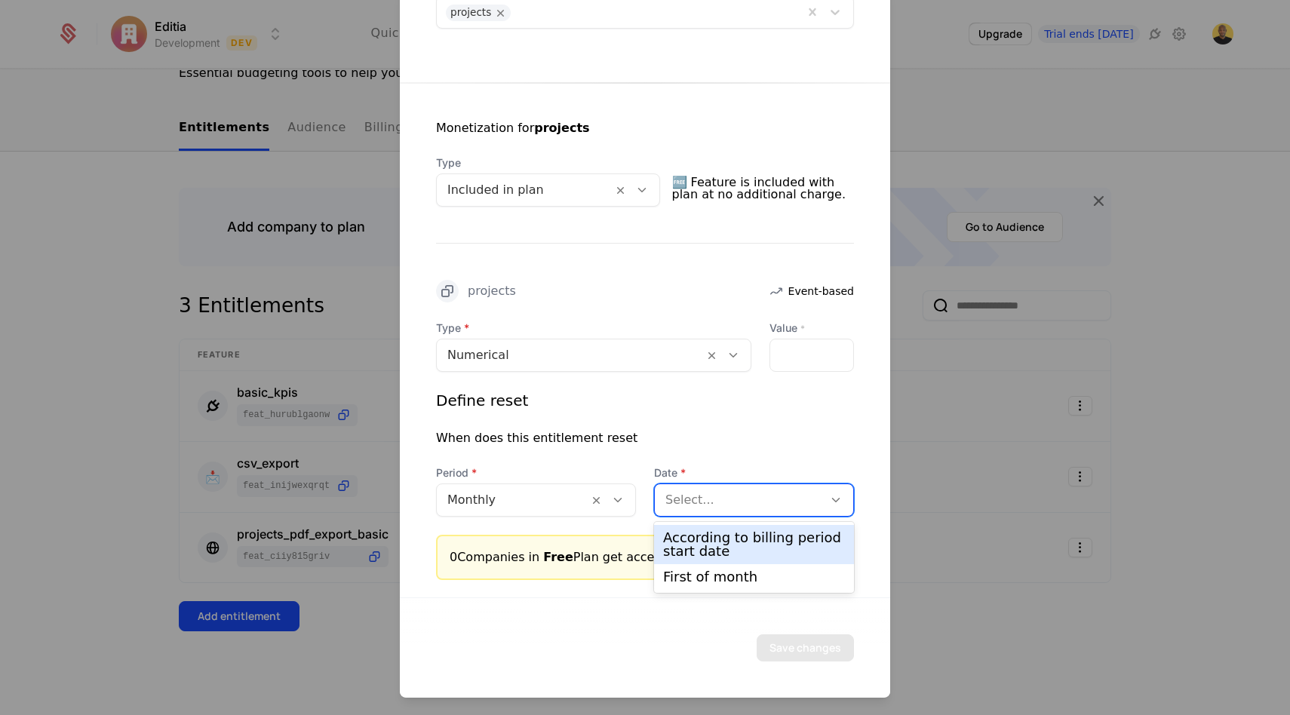
click at [696, 557] on div "According to billing period start date" at bounding box center [754, 544] width 182 height 27
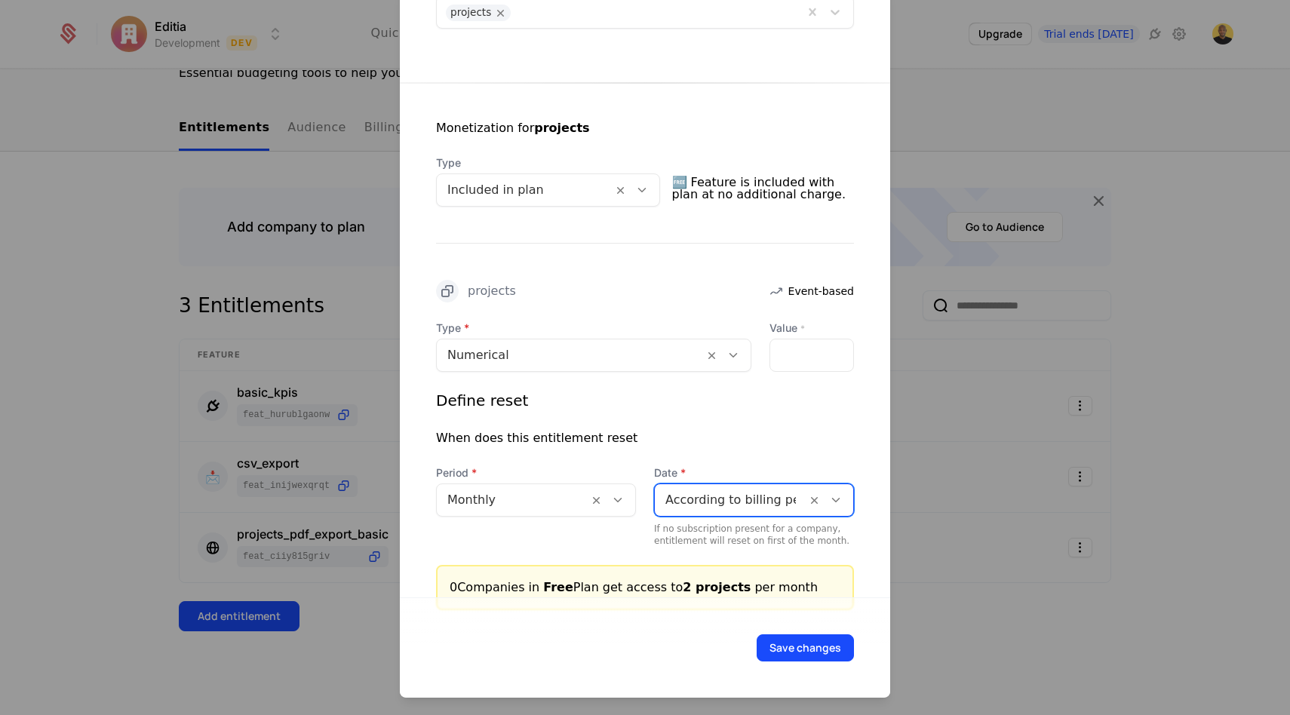
click at [723, 480] on div "Date option According to billing period start date, selected. According to bill…" at bounding box center [754, 505] width 200 height 81
click at [720, 496] on div at bounding box center [730, 499] width 130 height 21
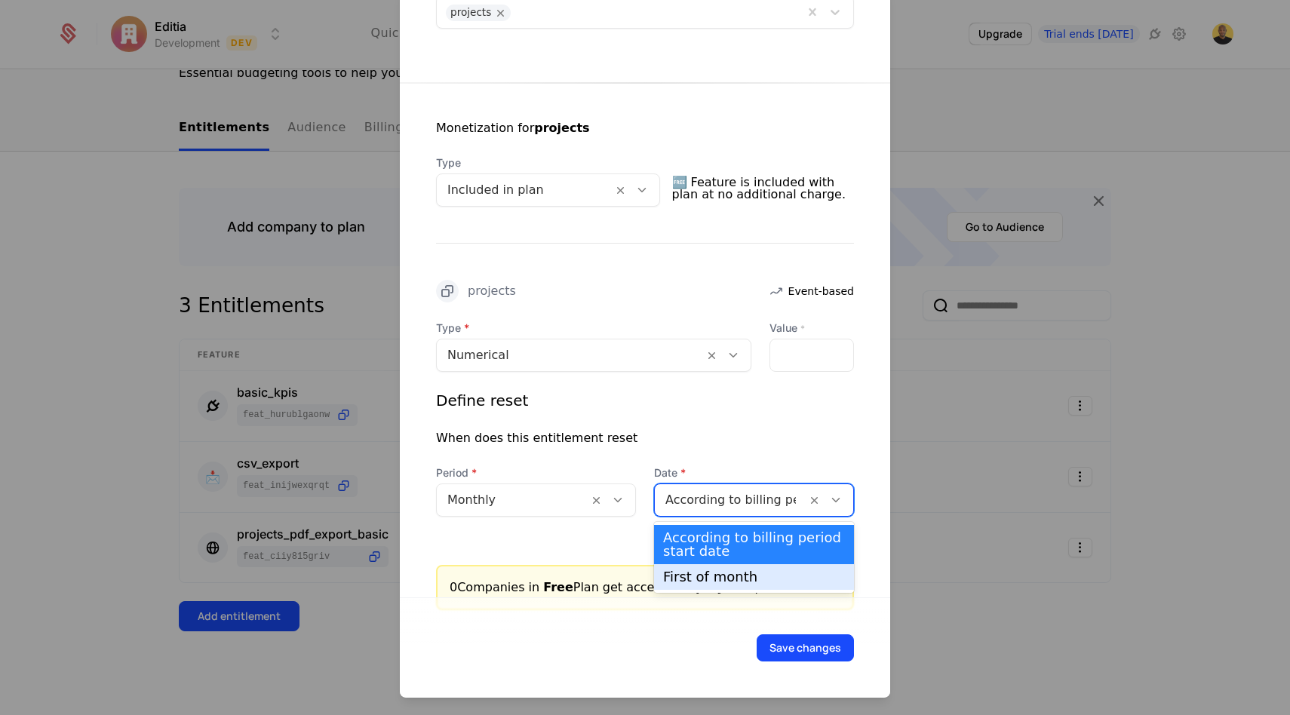
click at [708, 575] on div "First of month" at bounding box center [754, 577] width 182 height 14
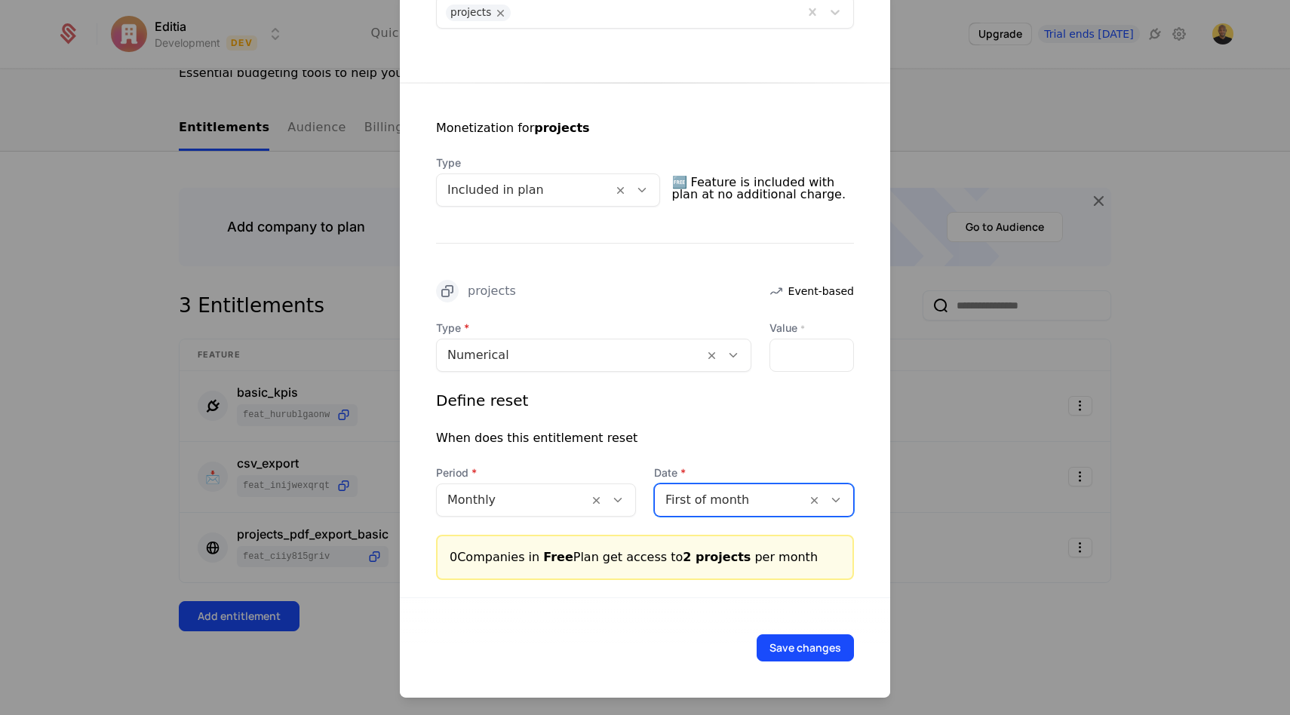
click at [721, 503] on div at bounding box center [730, 499] width 130 height 21
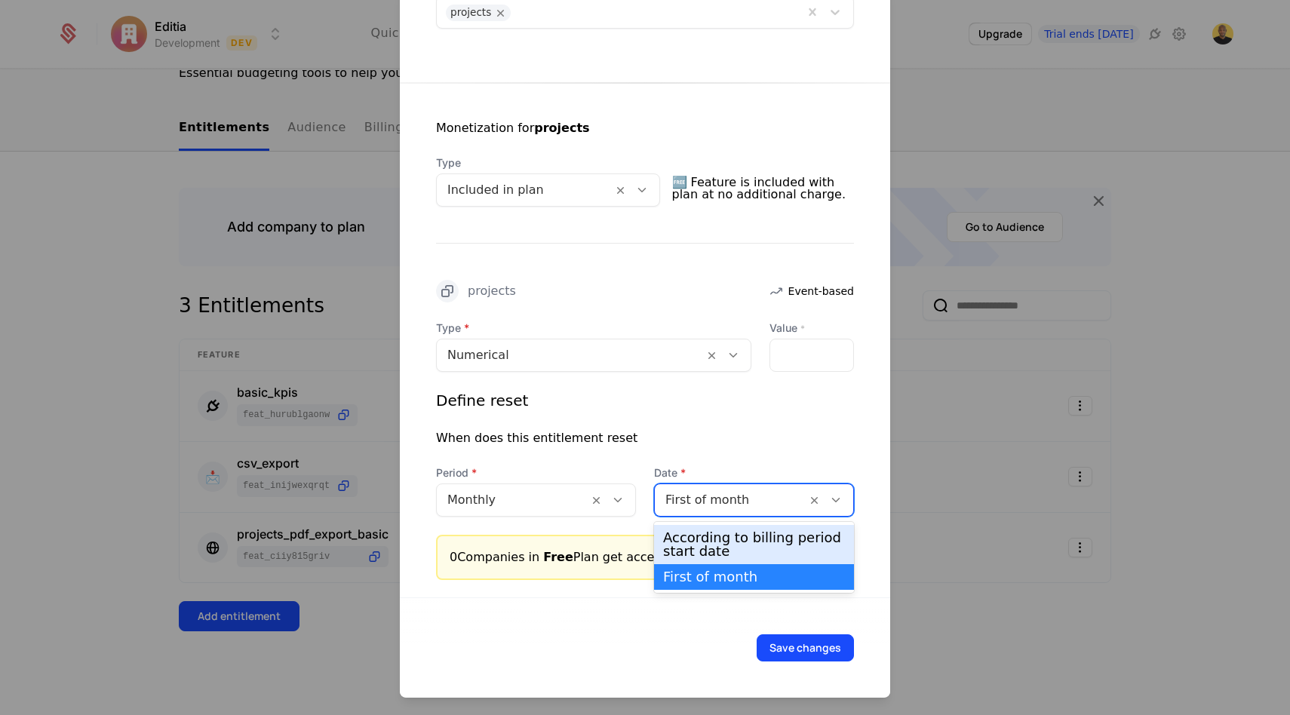
click at [712, 556] on div "According to billing period start date" at bounding box center [754, 544] width 182 height 27
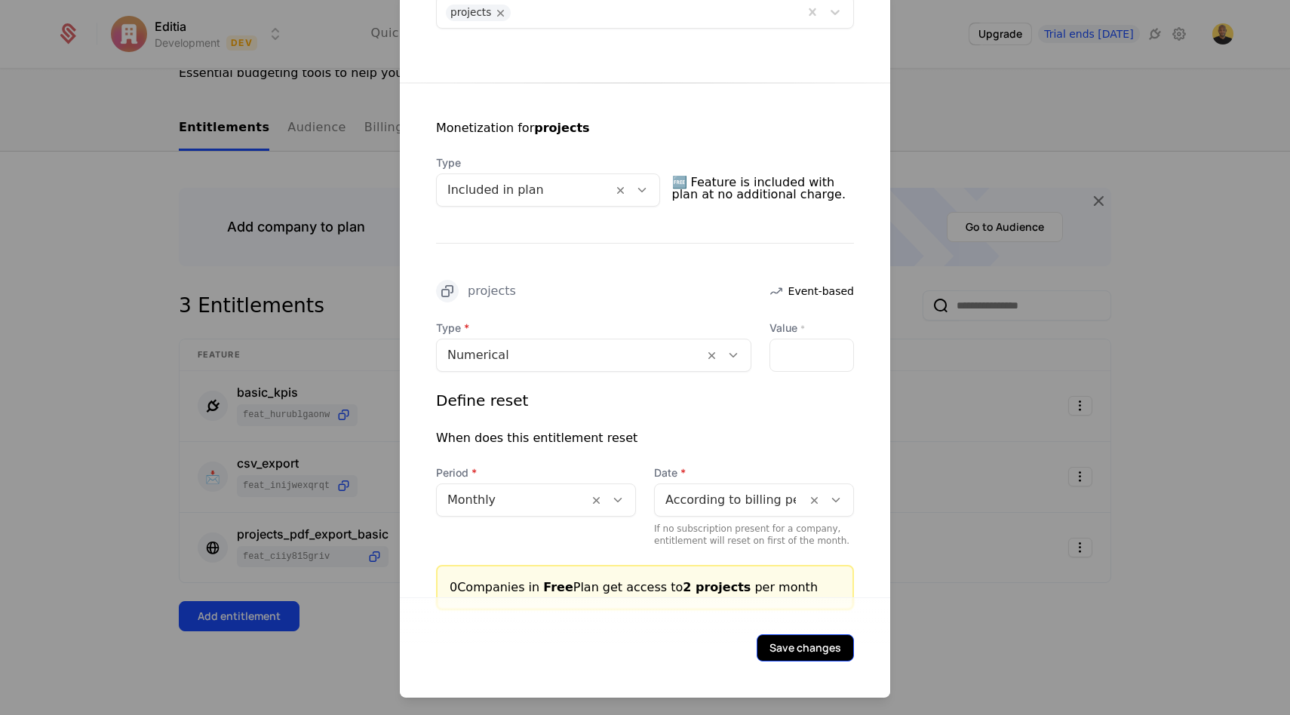
click at [774, 652] on button "Save changes" at bounding box center [804, 647] width 97 height 27
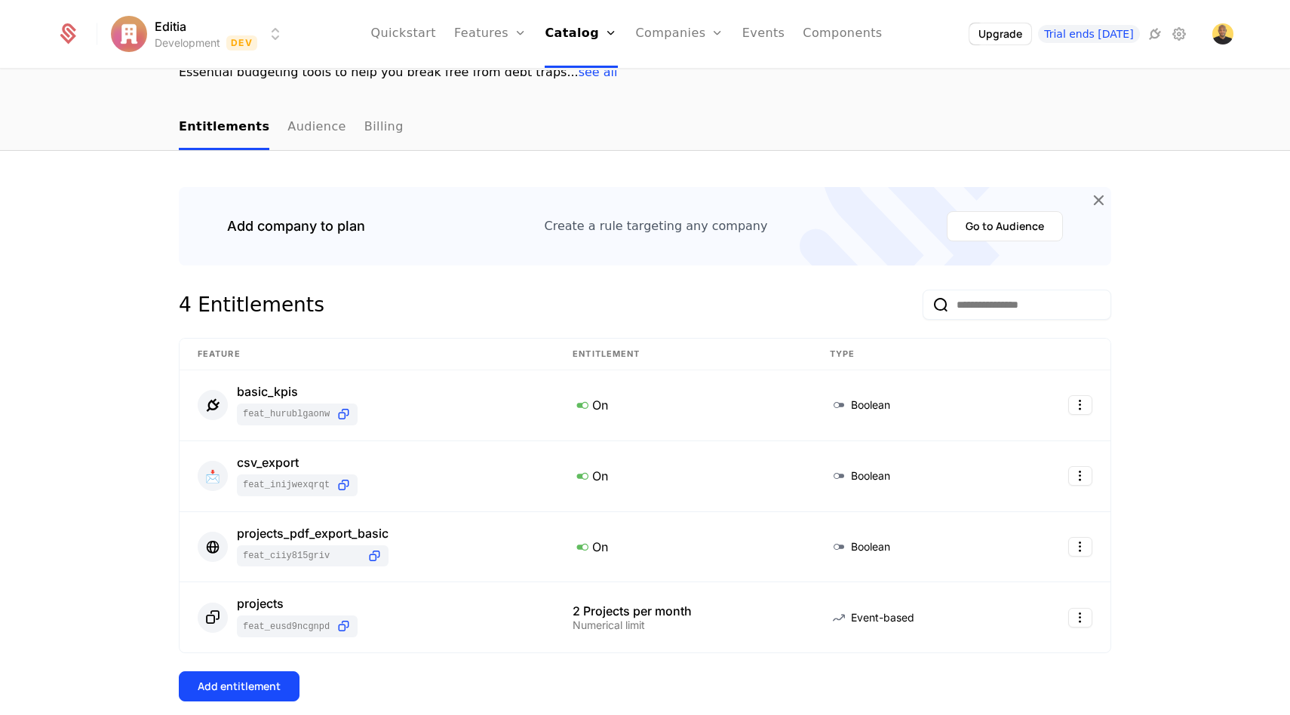
click at [233, 670] on div "4 Entitlements Feature Entitlement Type basic_kpis feat_hUrUbLgaonW On Boolean …" at bounding box center [645, 520] width 932 height 460
click at [232, 682] on div "Add entitlement" at bounding box center [239, 686] width 83 height 15
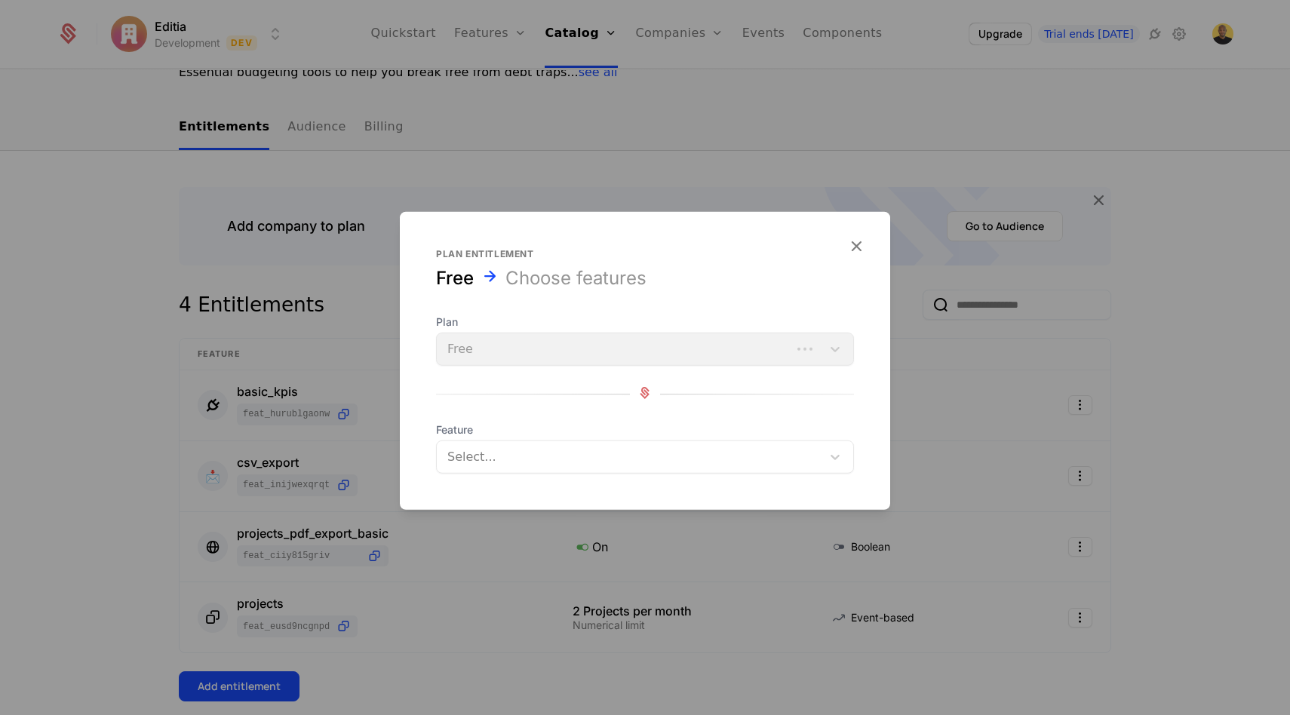
click at [503, 349] on div "Plan Free" at bounding box center [645, 340] width 418 height 51
click at [490, 443] on div "Select..." at bounding box center [629, 456] width 385 height 27
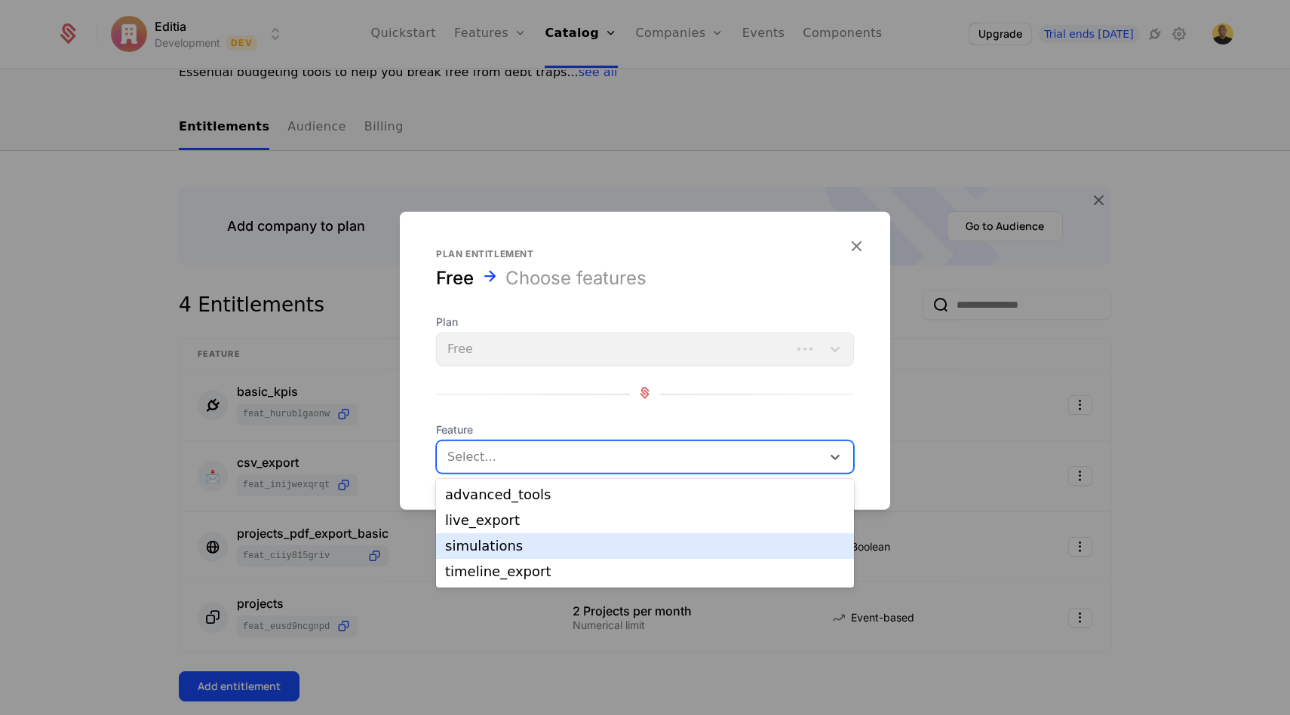
click at [482, 547] on div "simulations" at bounding box center [645, 546] width 400 height 14
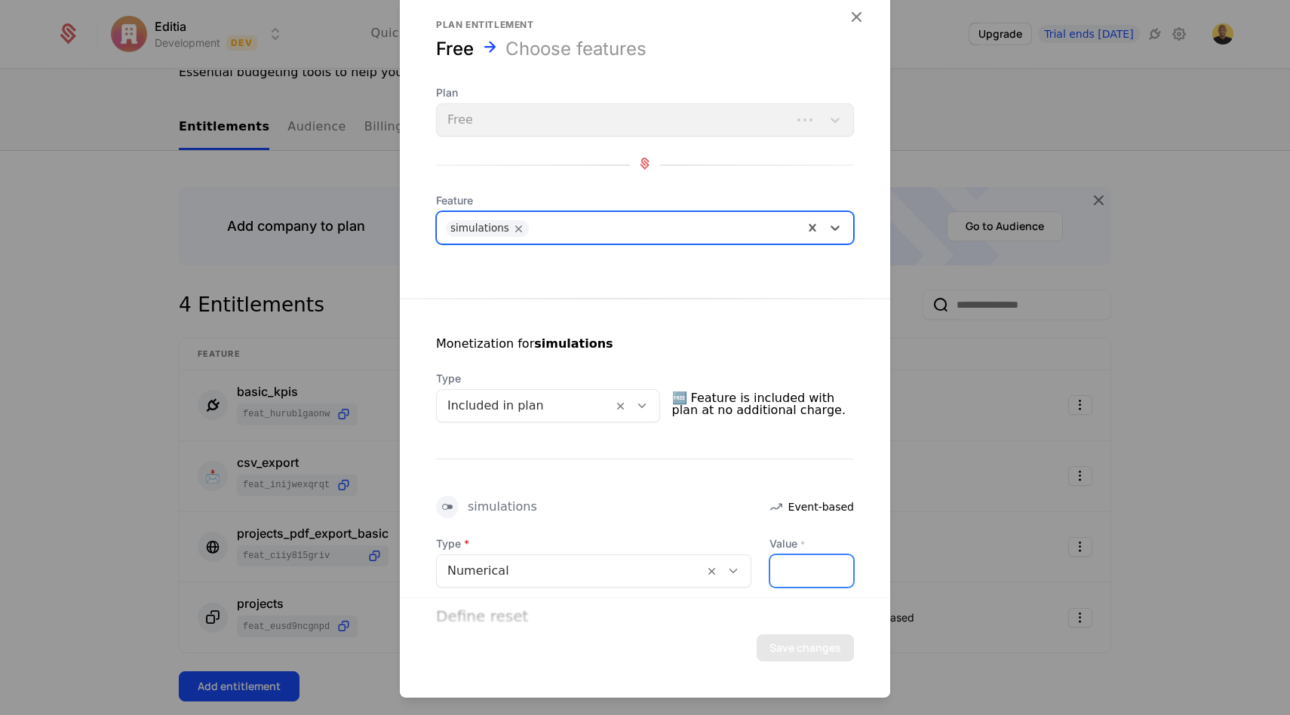
click at [811, 566] on input "*" at bounding box center [811, 571] width 83 height 32
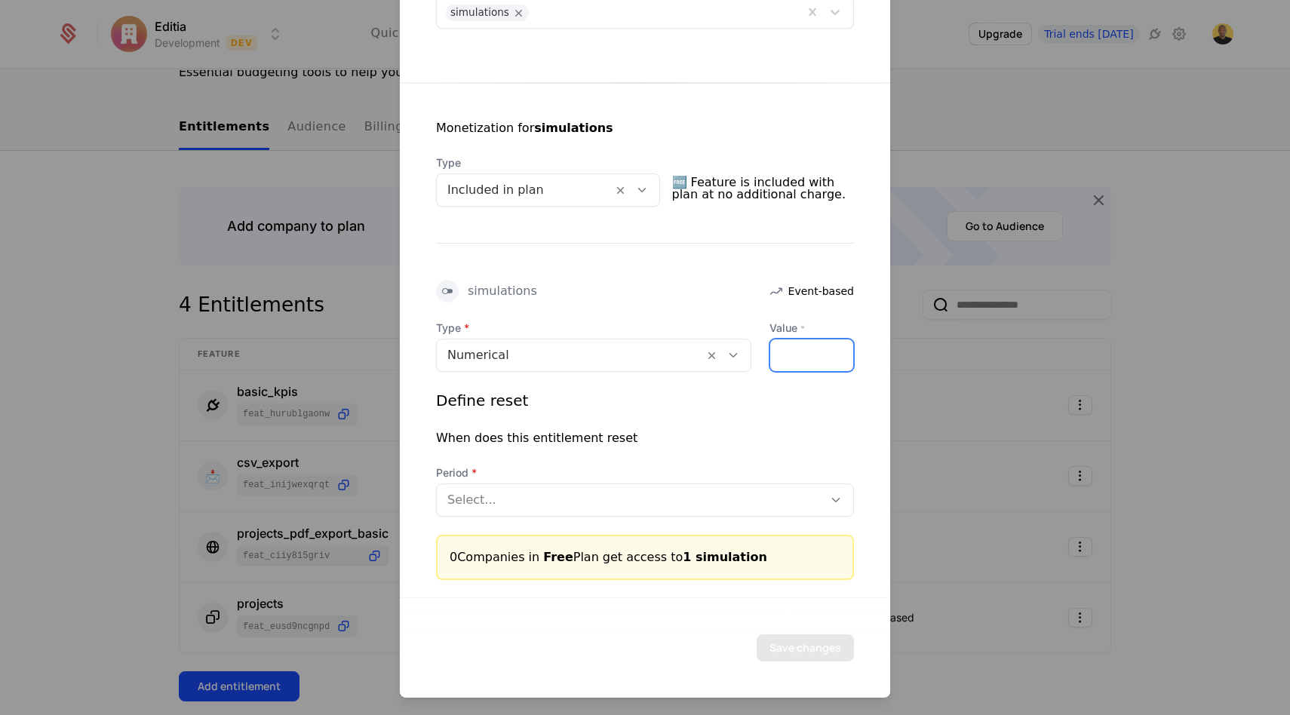
type input "*"
click at [556, 463] on div "Define reset When does this entitlement reset Period Select..." at bounding box center [645, 453] width 418 height 127
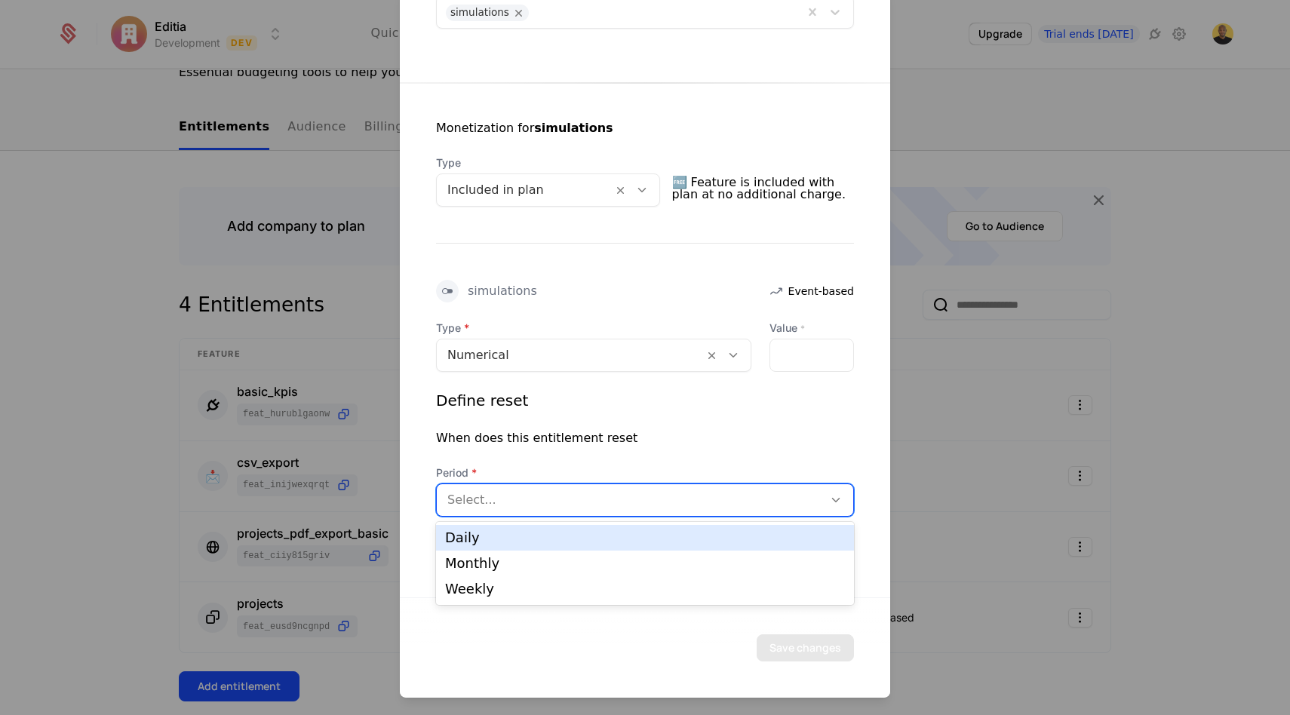
click at [555, 486] on div "Select..." at bounding box center [630, 499] width 386 height 27
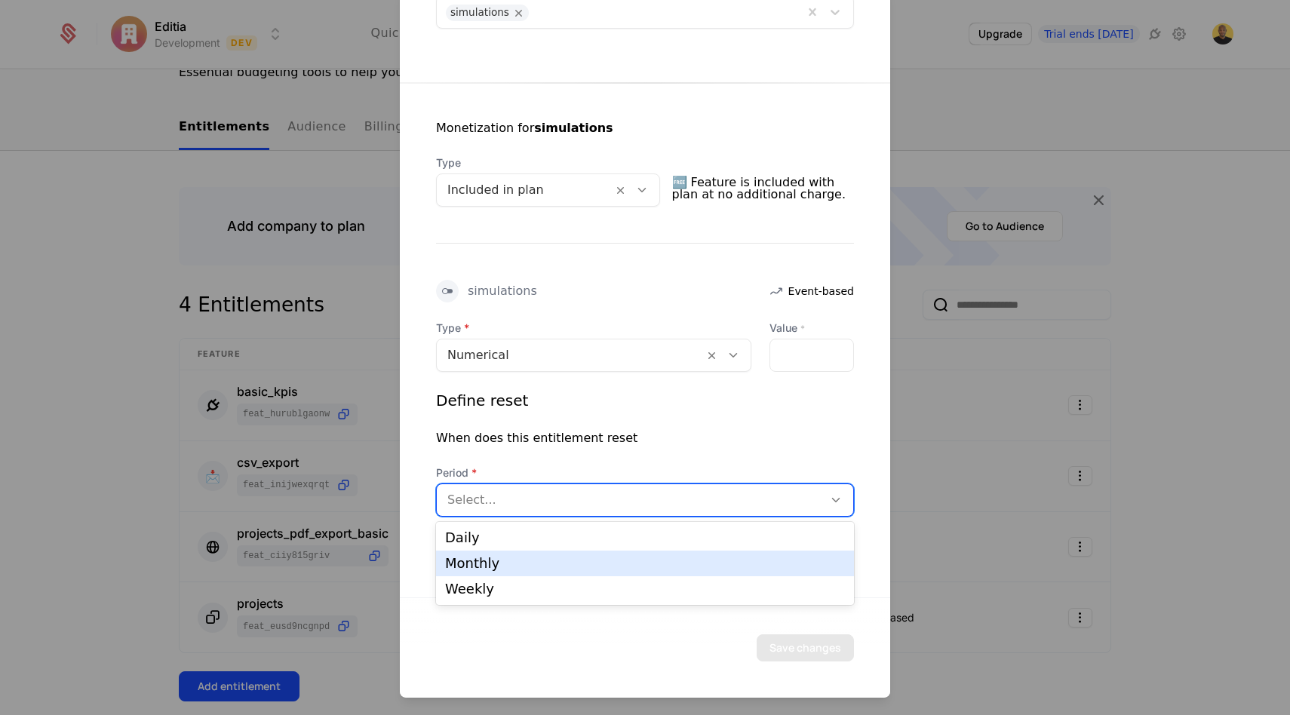
click at [523, 567] on div "Monthly" at bounding box center [645, 564] width 400 height 14
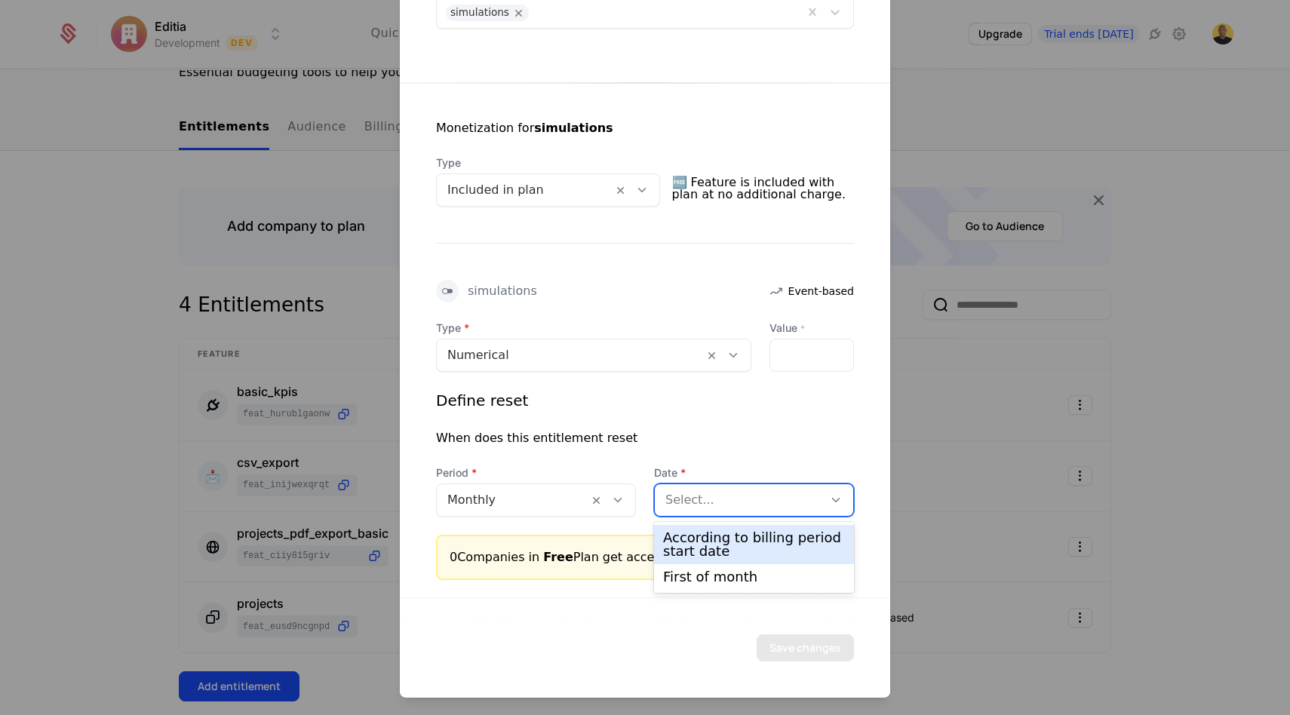
click at [718, 489] on div at bounding box center [738, 499] width 147 height 21
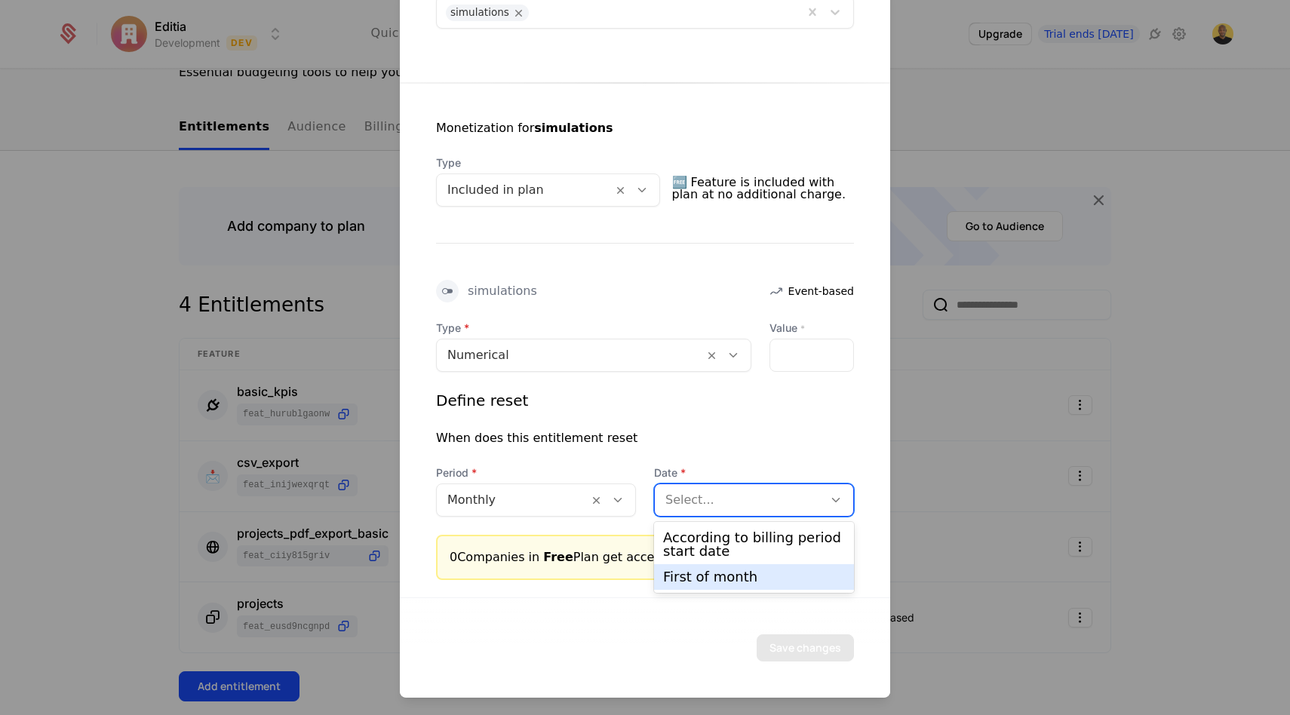
click at [686, 575] on div "First of month" at bounding box center [754, 577] width 182 height 14
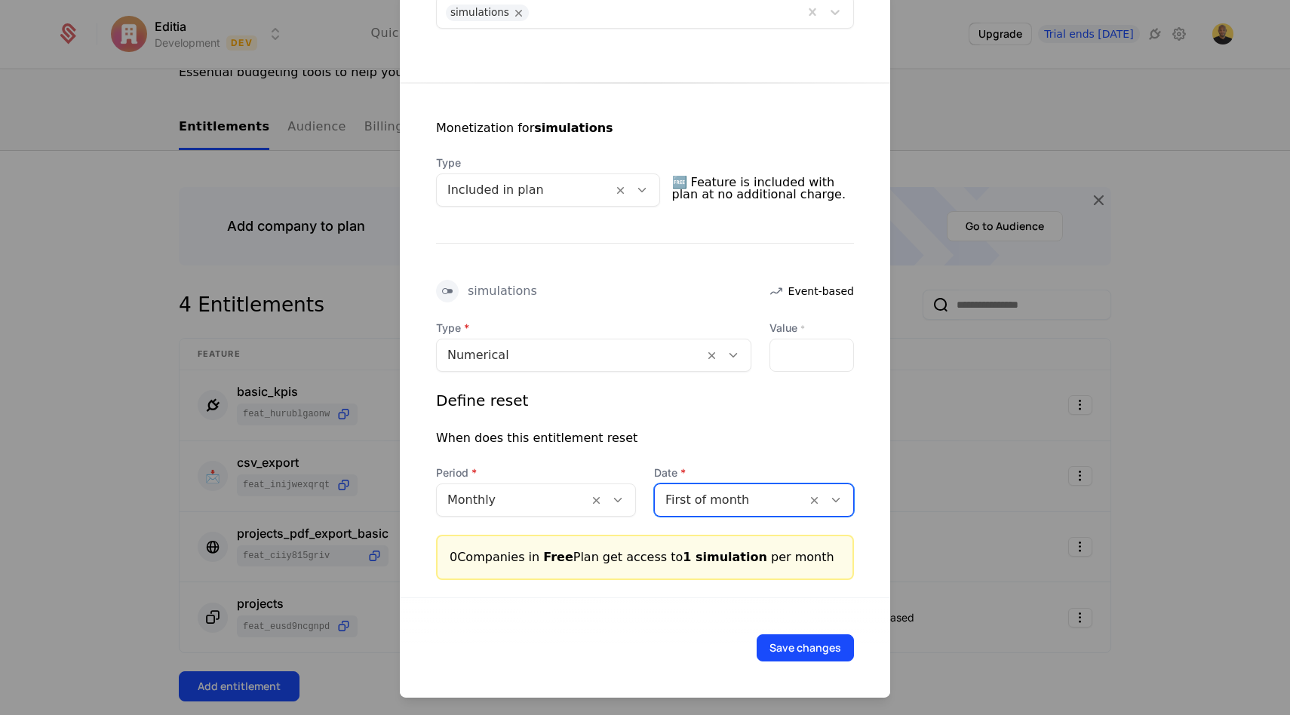
click at [723, 476] on span "Date" at bounding box center [754, 472] width 200 height 15
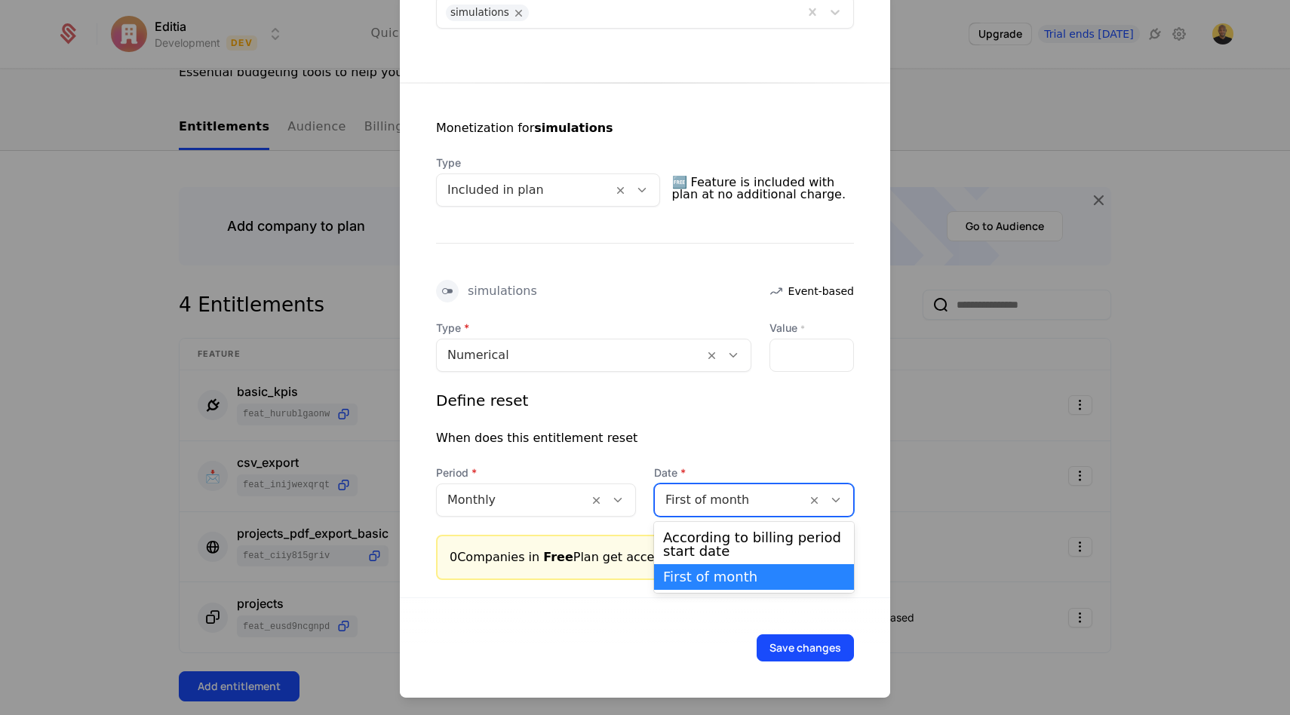
click at [723, 493] on div at bounding box center [730, 499] width 130 height 21
click at [719, 542] on div "According to billing period start date" at bounding box center [754, 544] width 182 height 27
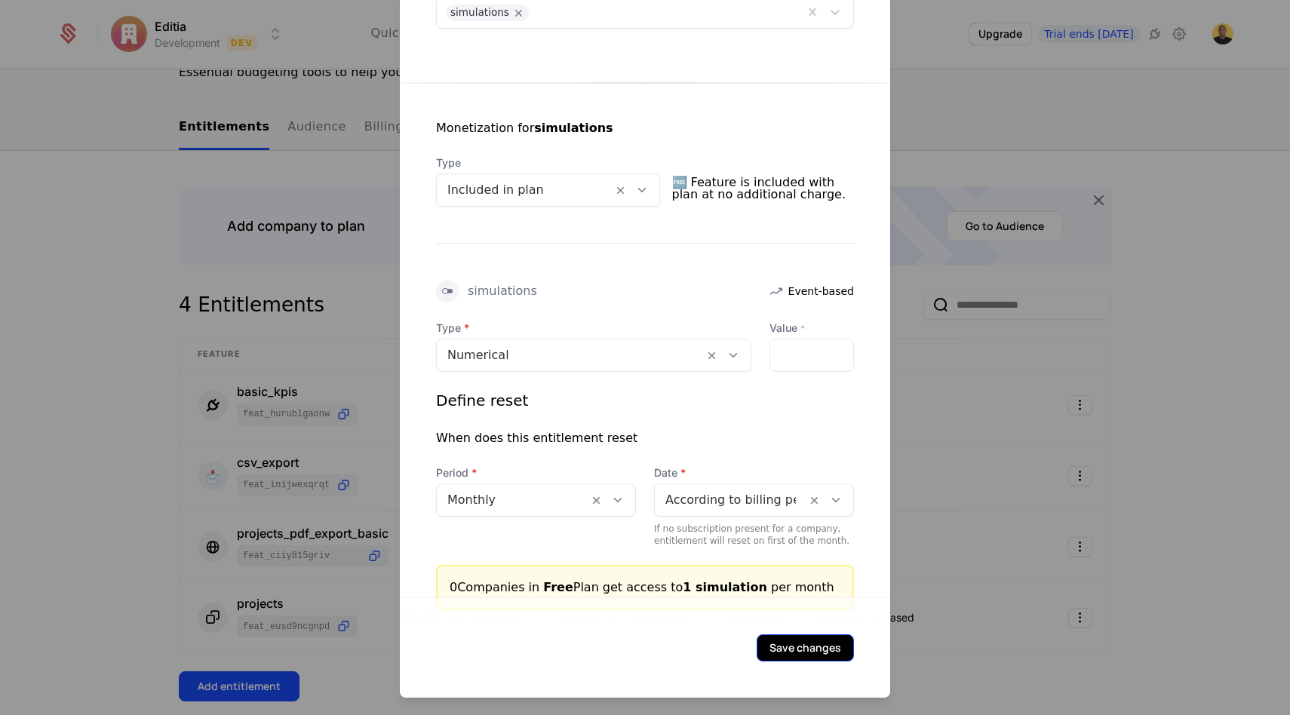
click at [799, 641] on button "Save changes" at bounding box center [804, 647] width 97 height 27
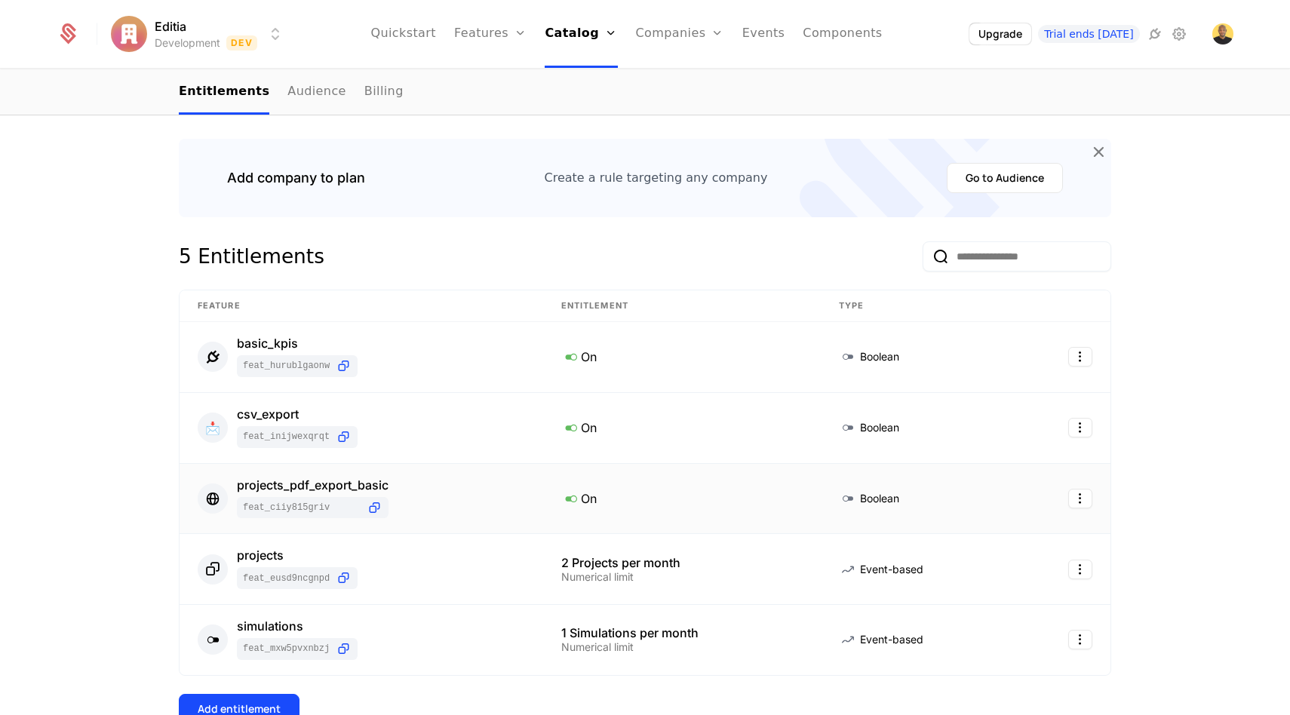
scroll to position [173, 0]
click at [251, 711] on div "Add entitlement" at bounding box center [239, 709] width 83 height 15
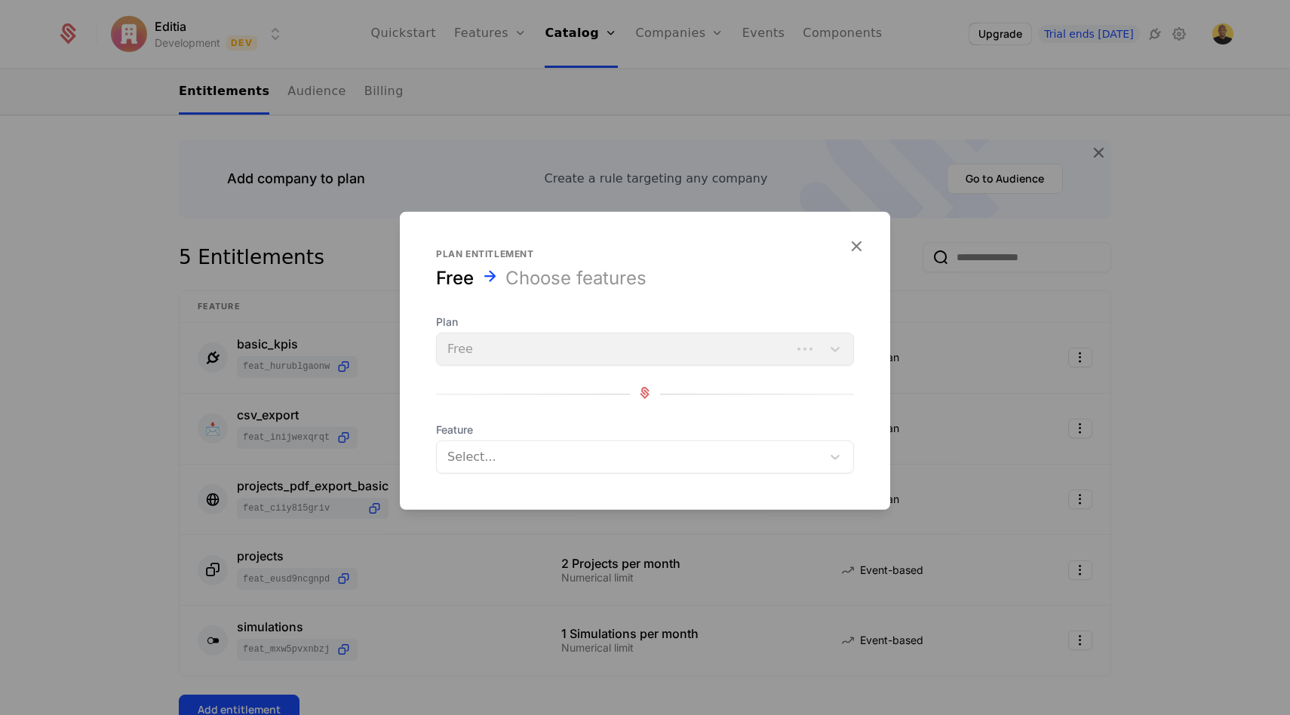
click at [469, 457] on div at bounding box center [631, 456] width 364 height 21
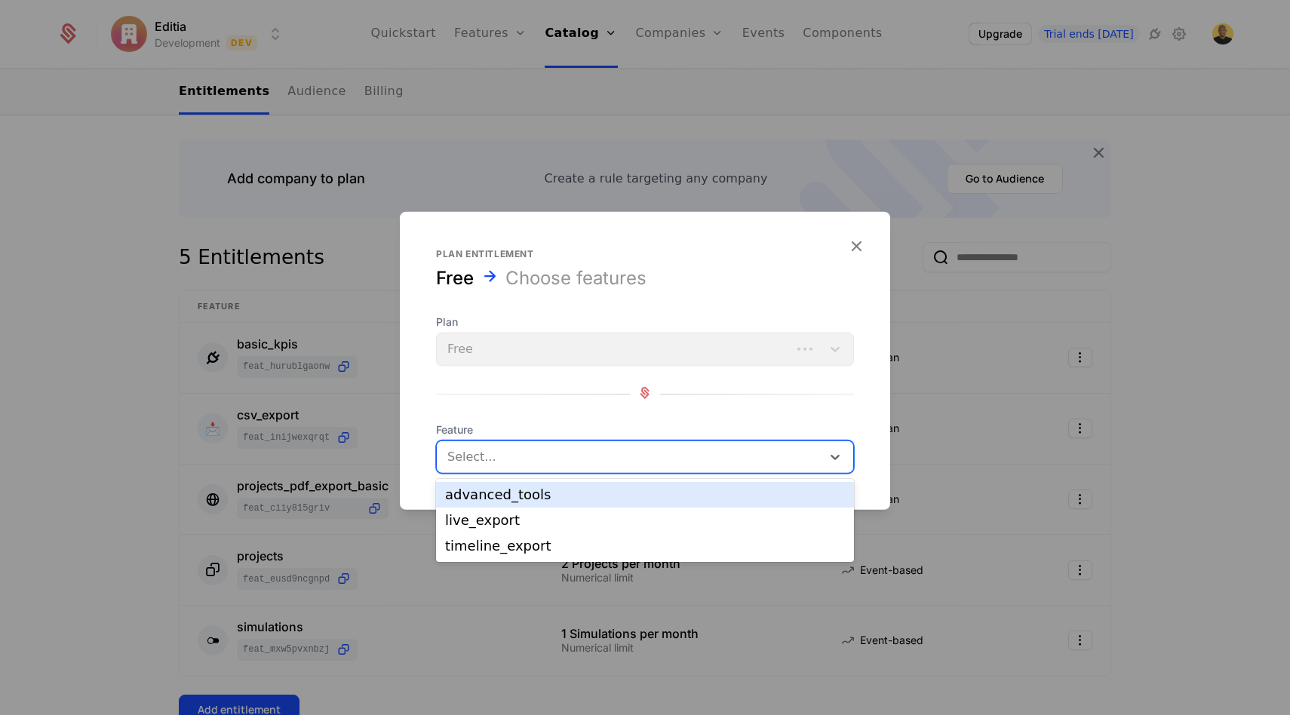
click at [470, 492] on div "advanced_tools" at bounding box center [645, 495] width 400 height 14
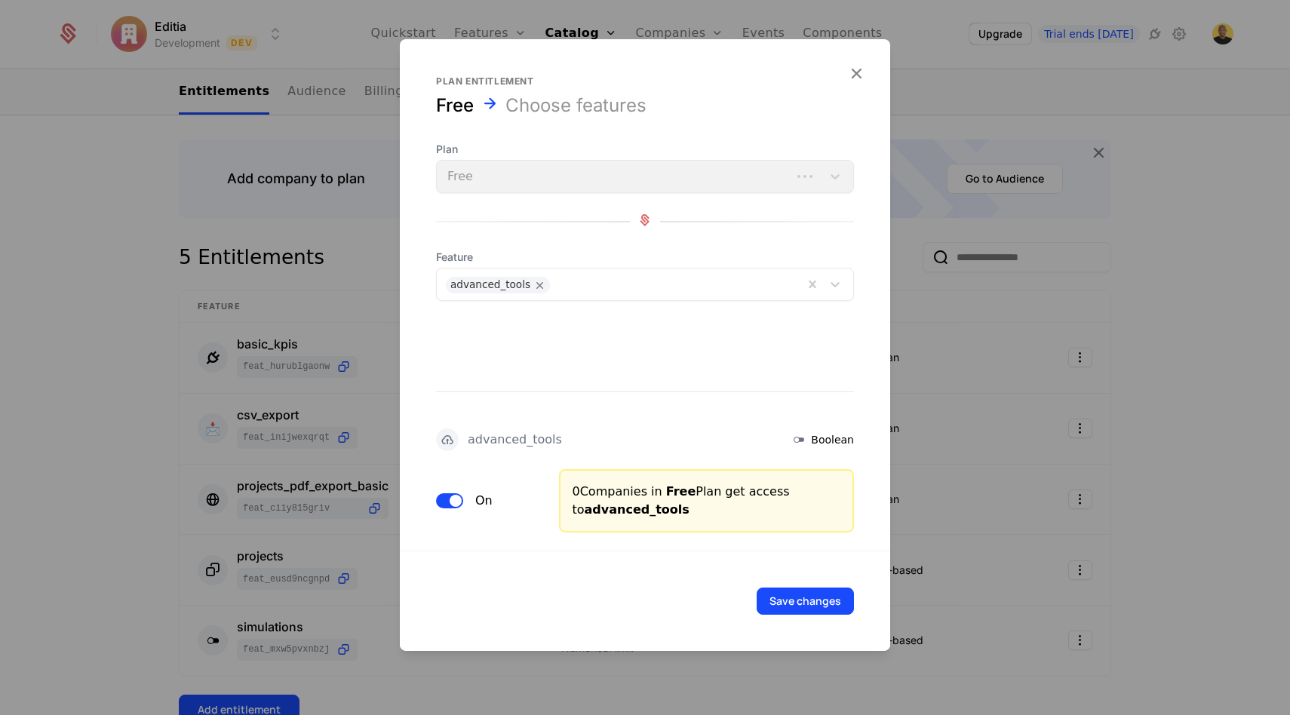
click at [447, 516] on div "On" at bounding box center [488, 500] width 105 height 63
click at [447, 504] on button "On" at bounding box center [449, 500] width 27 height 15
click at [807, 600] on button "Save changes" at bounding box center [804, 601] width 97 height 27
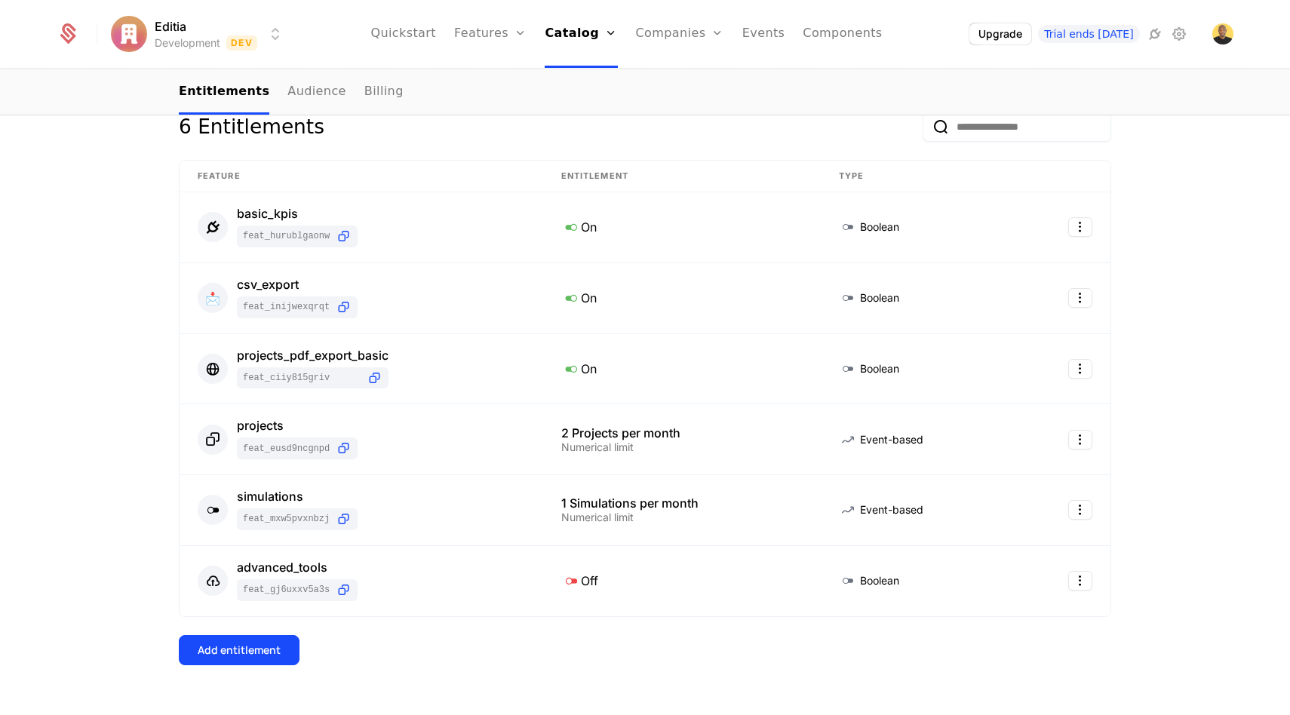
scroll to position [337, 0]
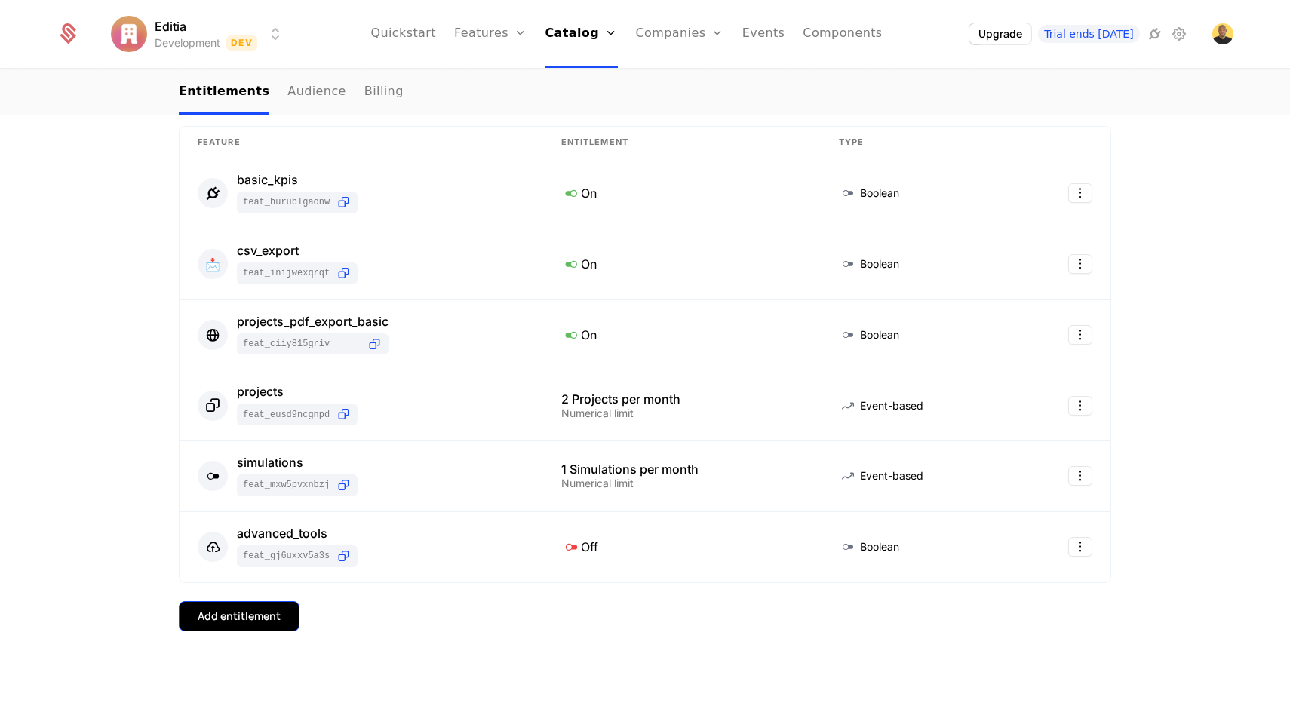
click at [230, 611] on div "Add entitlement" at bounding box center [239, 616] width 83 height 15
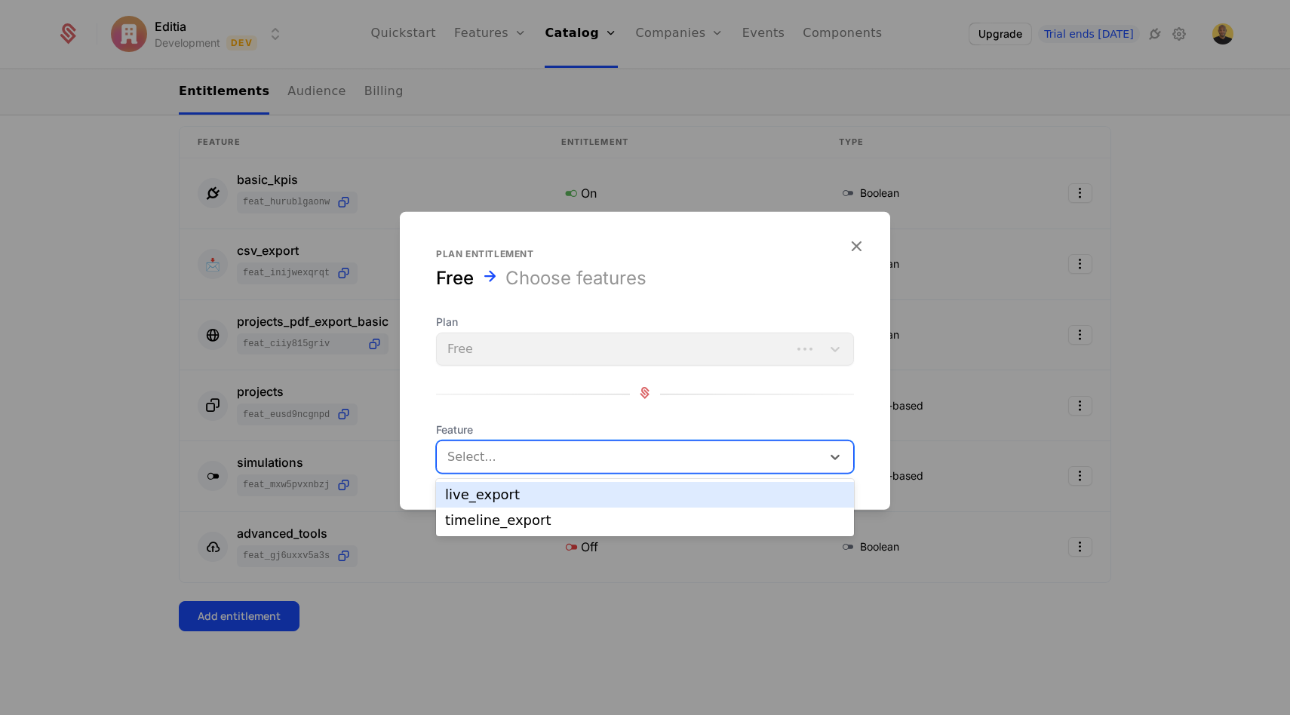
click at [499, 458] on div at bounding box center [631, 456] width 364 height 21
click at [492, 488] on div "live_export" at bounding box center [645, 495] width 400 height 14
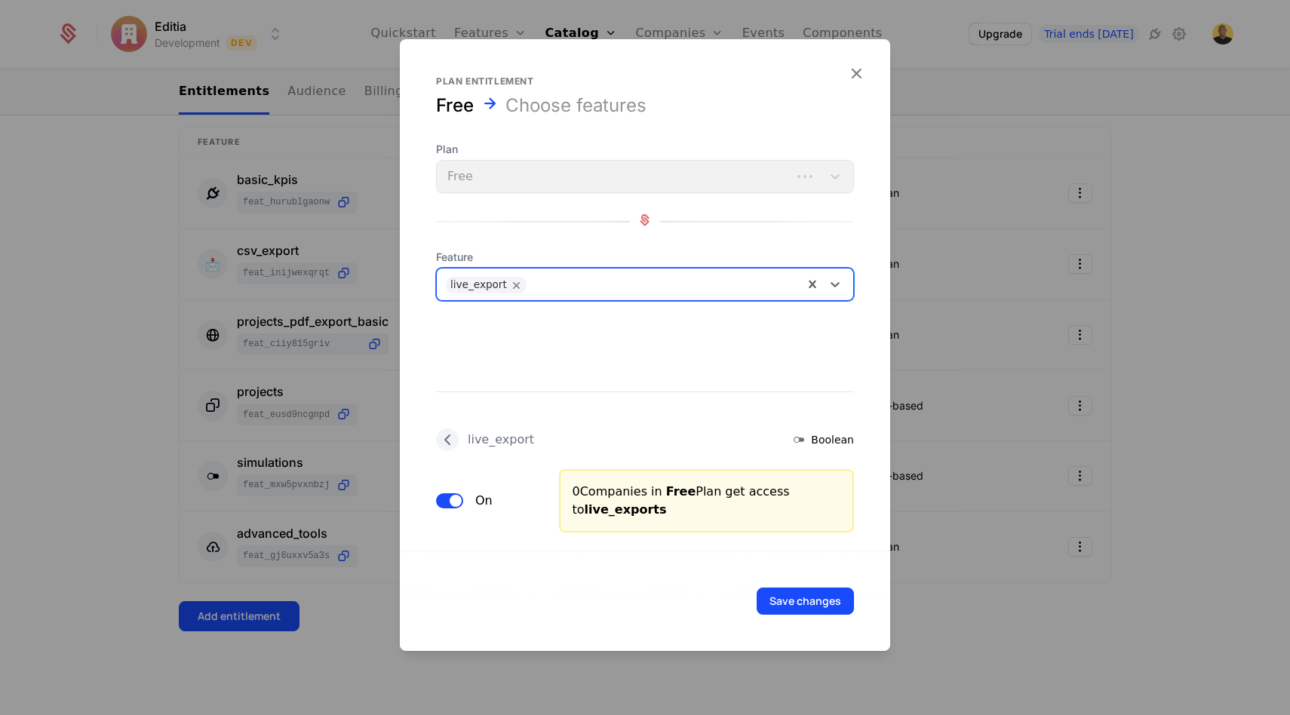
click at [446, 486] on div "On" at bounding box center [488, 500] width 105 height 63
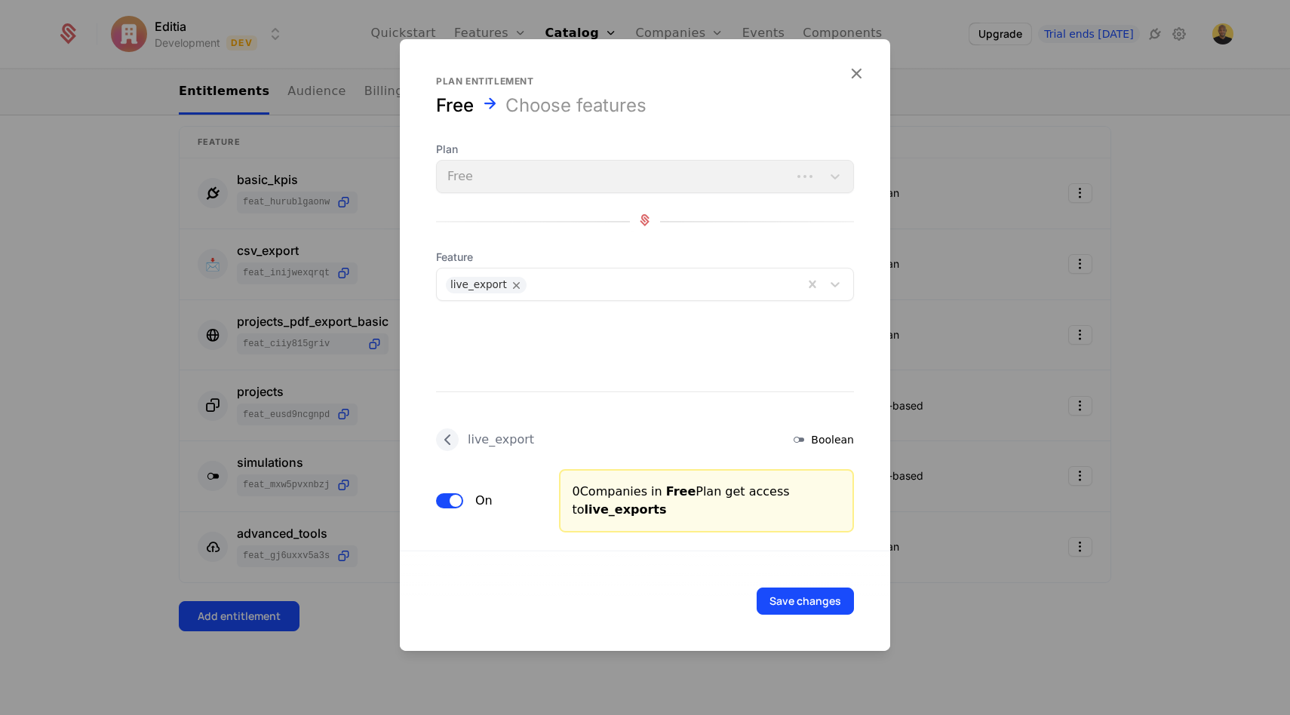
click at [446, 493] on button "On" at bounding box center [449, 500] width 27 height 15
click at [787, 588] on button "Save changes" at bounding box center [804, 601] width 97 height 27
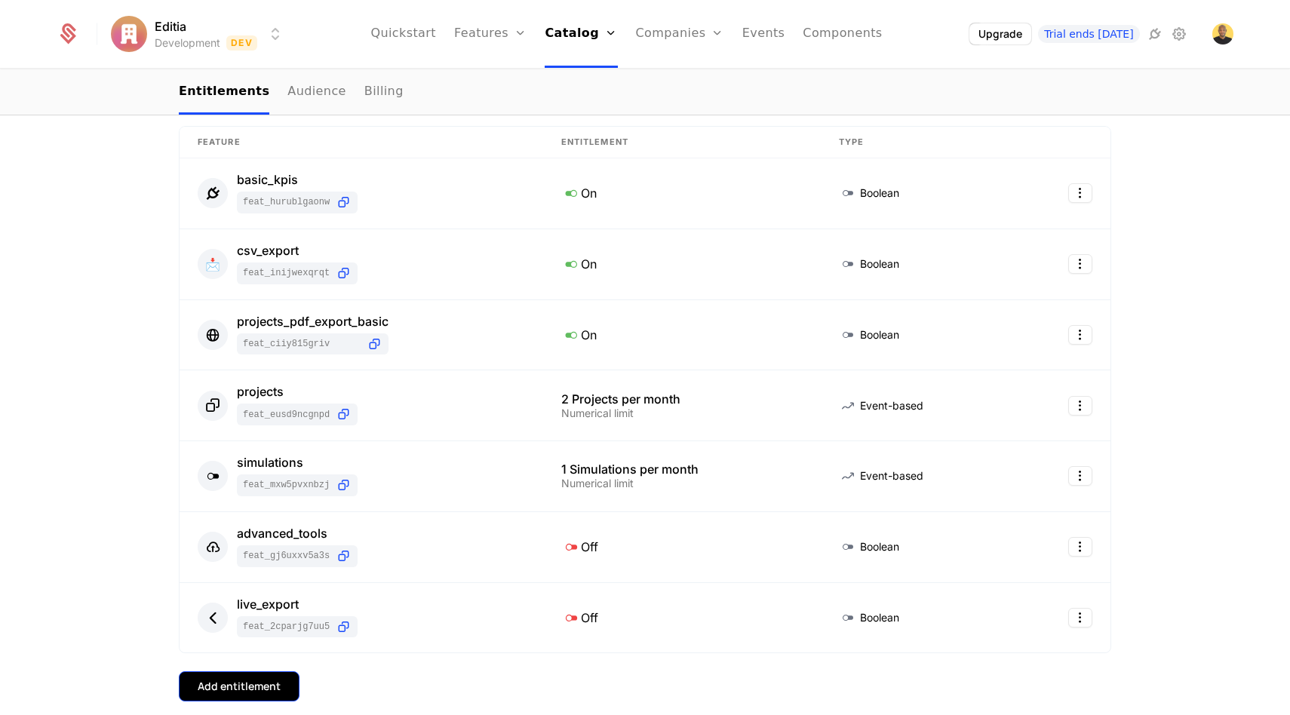
click at [235, 699] on button "Add entitlement" at bounding box center [239, 686] width 121 height 30
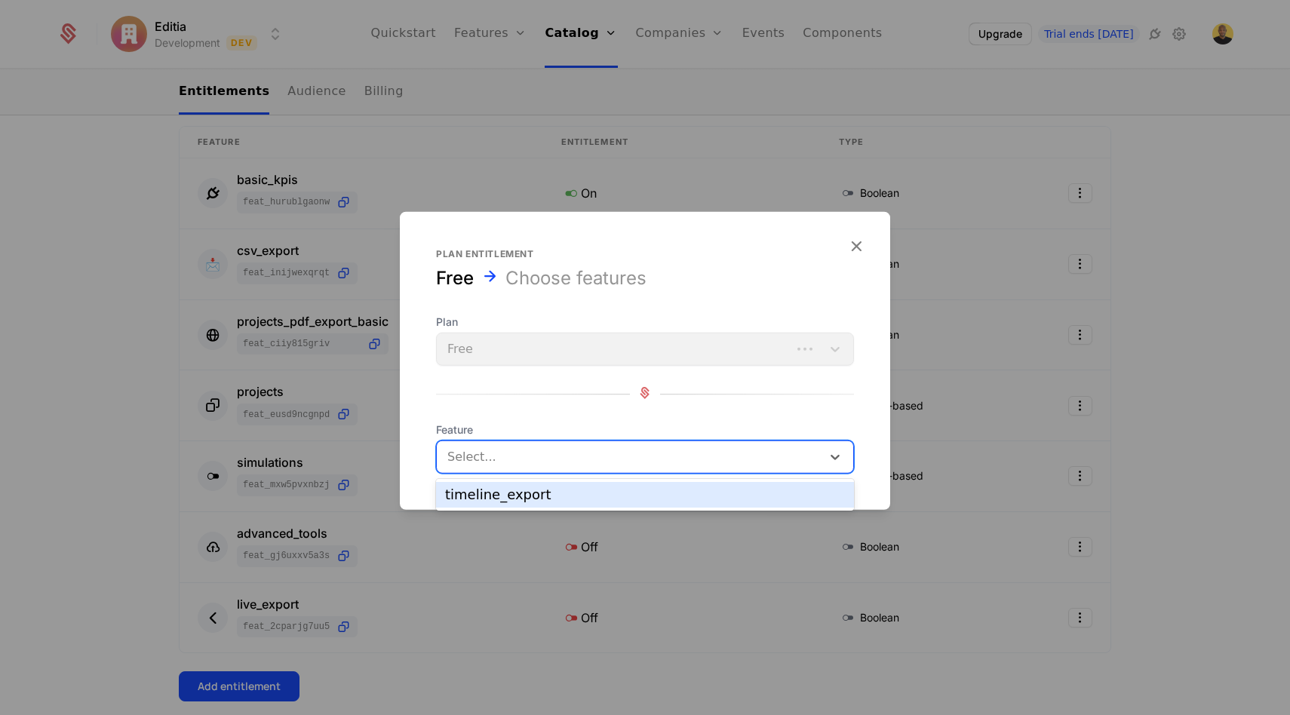
click at [488, 465] on div at bounding box center [631, 456] width 364 height 21
click at [493, 489] on div "timeline_export" at bounding box center [645, 495] width 400 height 14
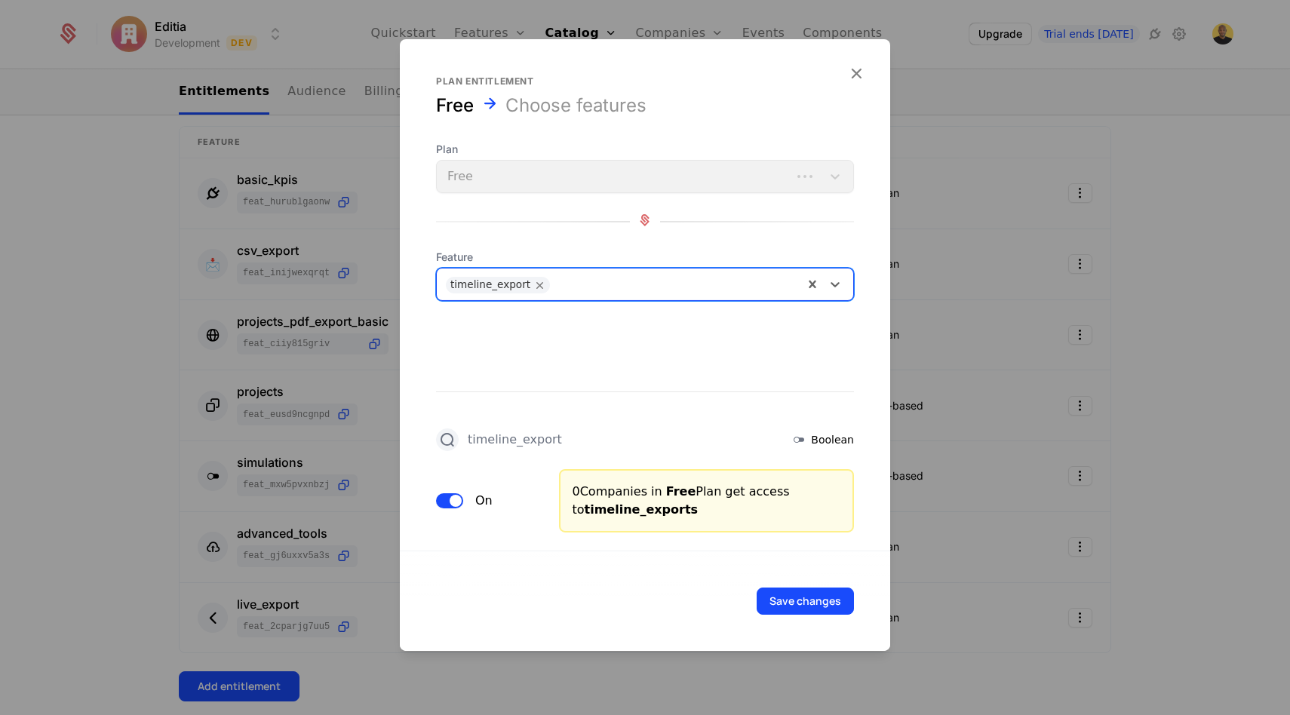
click at [456, 502] on span "button" at bounding box center [456, 501] width 12 height 12
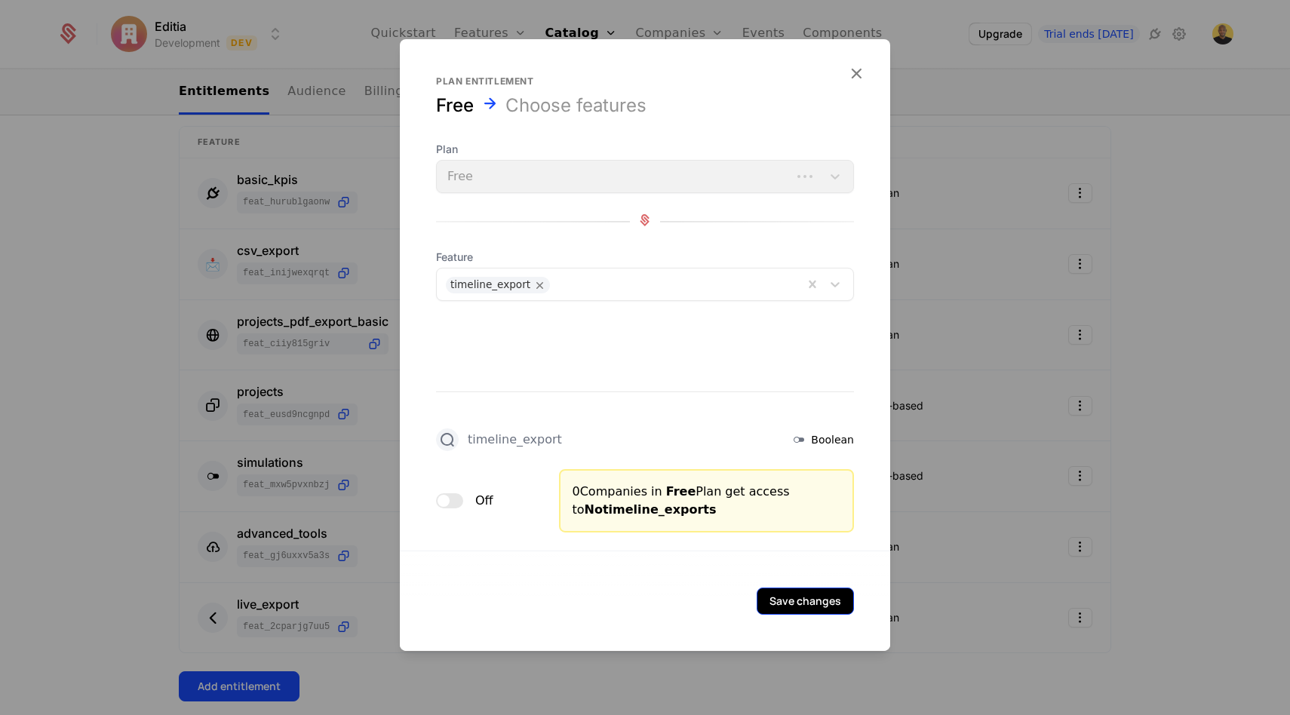
click at [803, 591] on button "Save changes" at bounding box center [804, 601] width 97 height 27
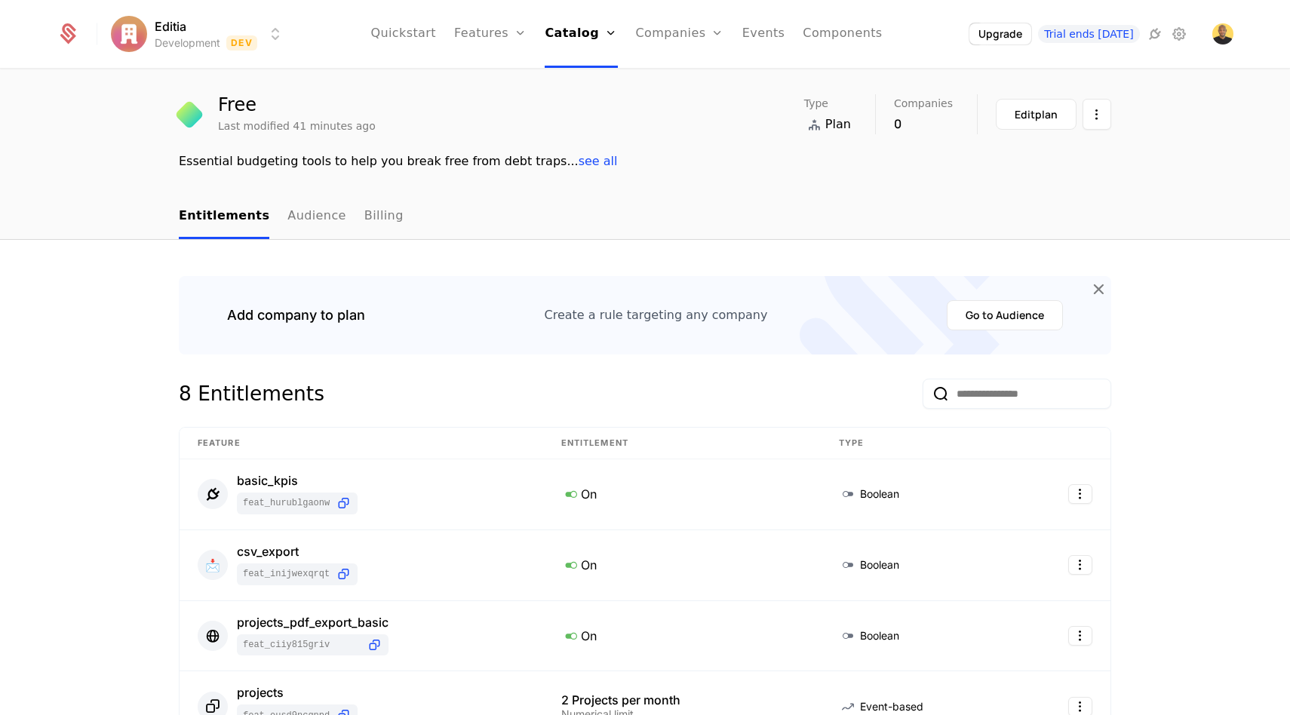
scroll to position [0, 0]
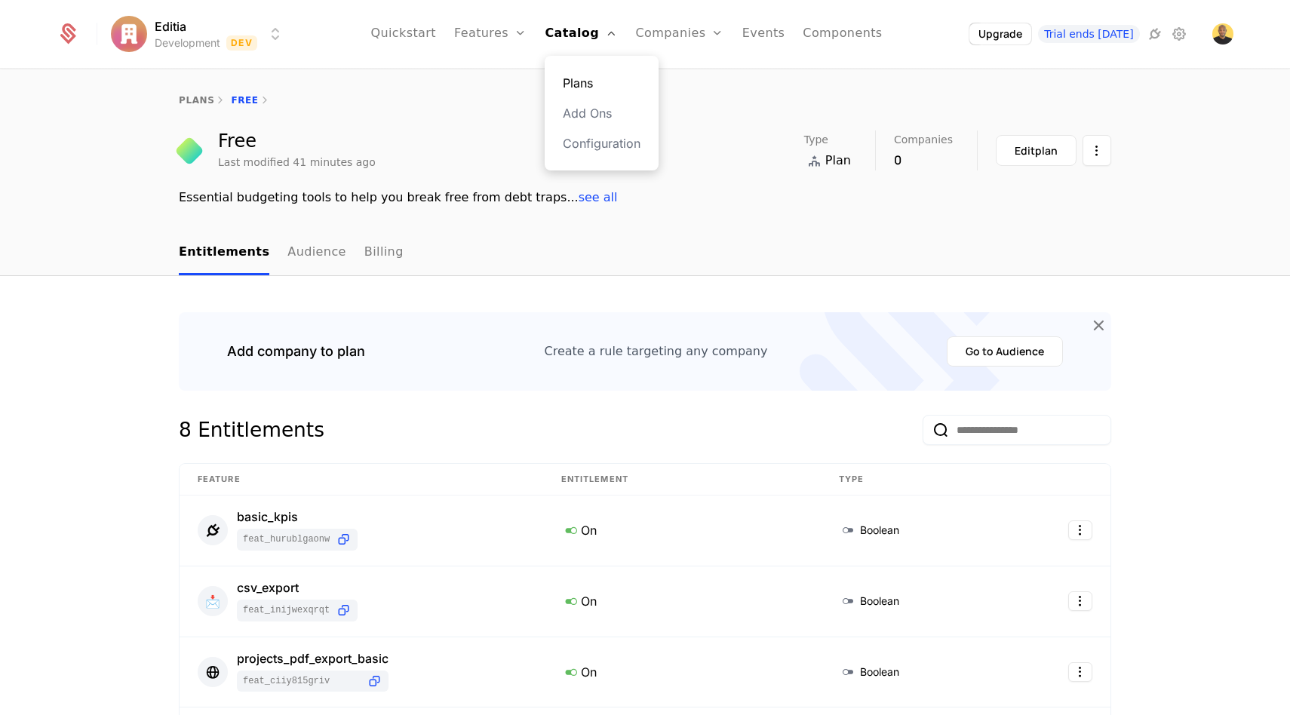
click at [582, 87] on link "Plans" at bounding box center [602, 83] width 78 height 18
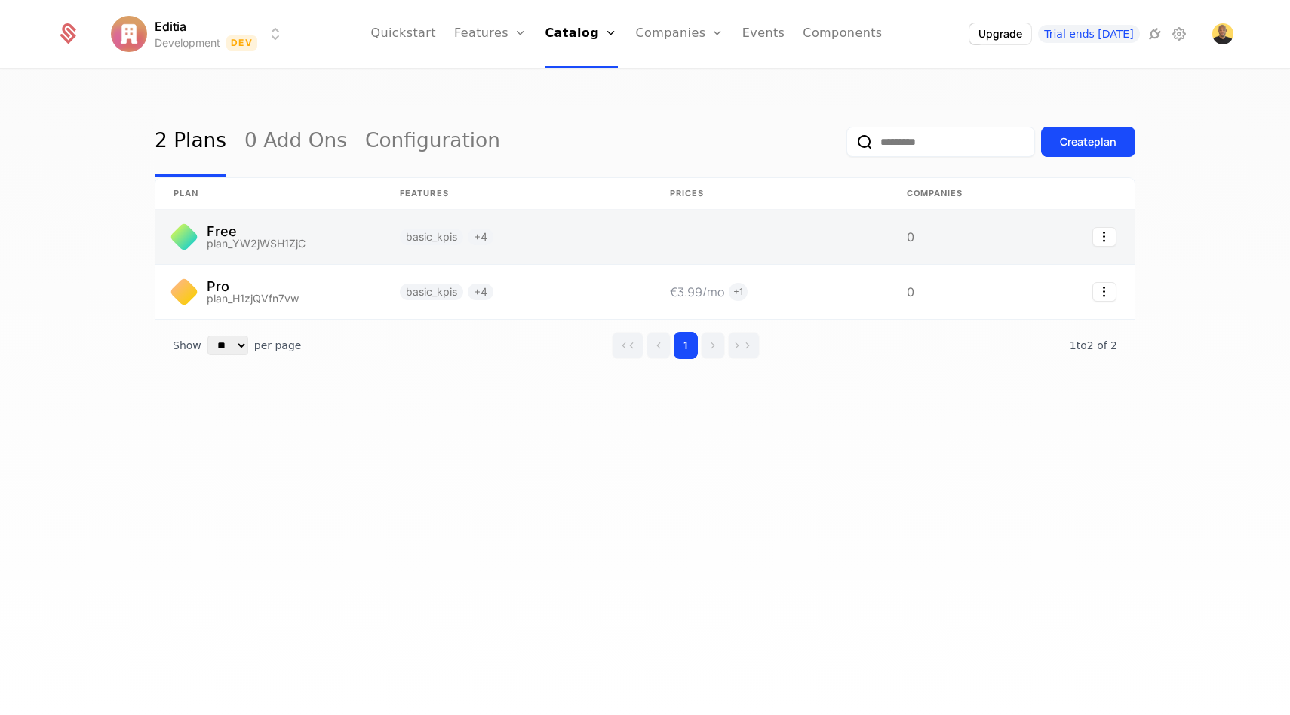
click at [251, 247] on link at bounding box center [268, 237] width 226 height 54
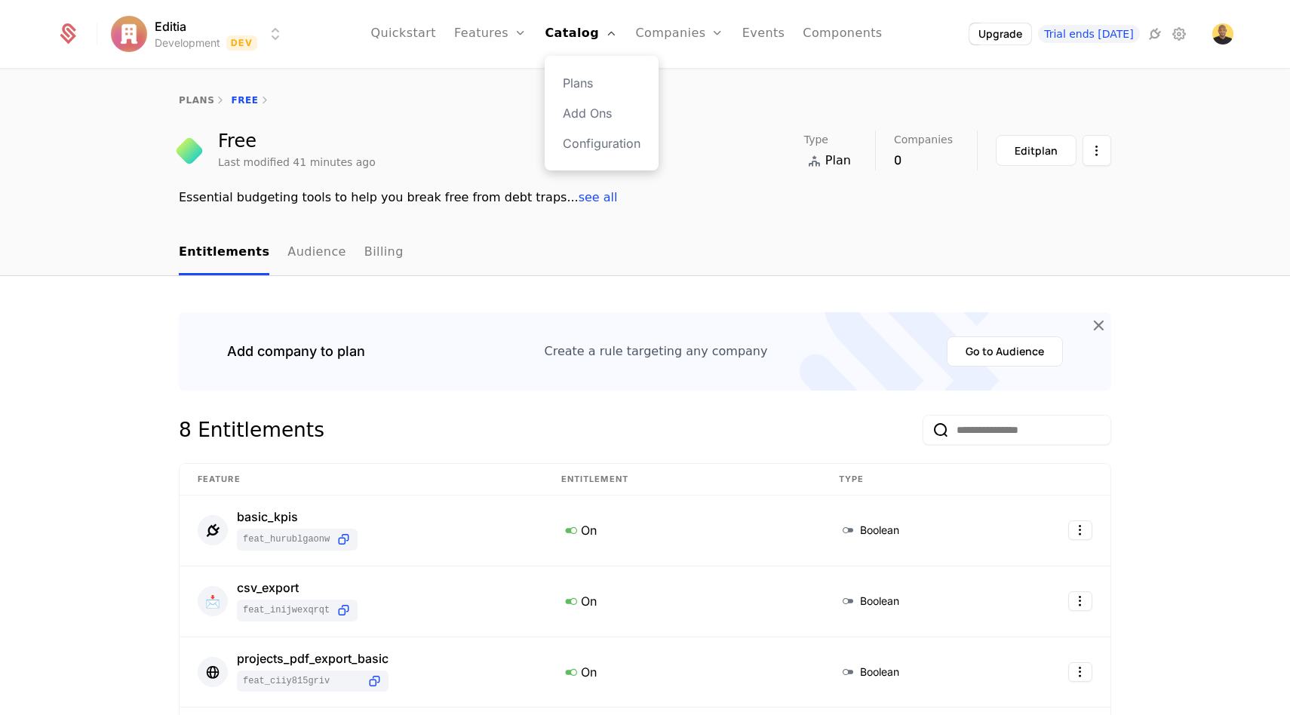
click at [572, 86] on div "Plans Add Ons Configuration" at bounding box center [602, 113] width 114 height 115
click at [583, 86] on link "Plans" at bounding box center [602, 83] width 78 height 18
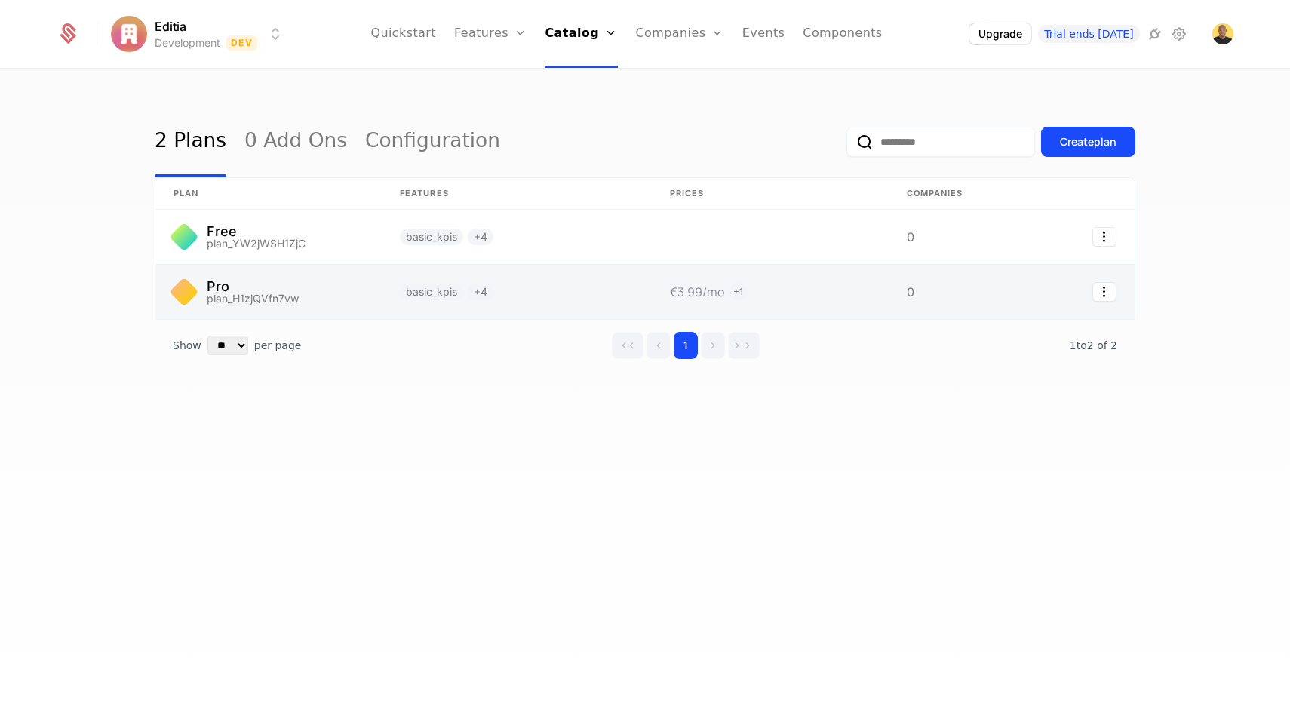
click at [220, 284] on link at bounding box center [268, 292] width 226 height 54
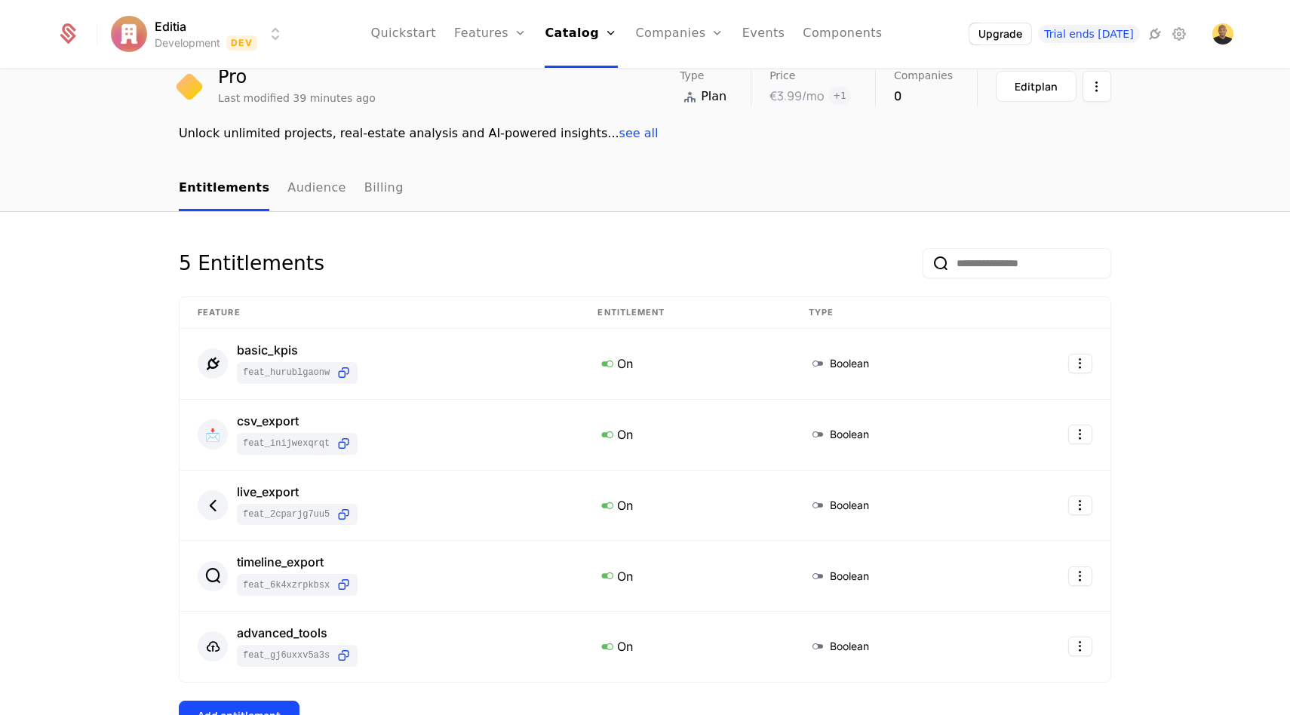
scroll to position [164, 0]
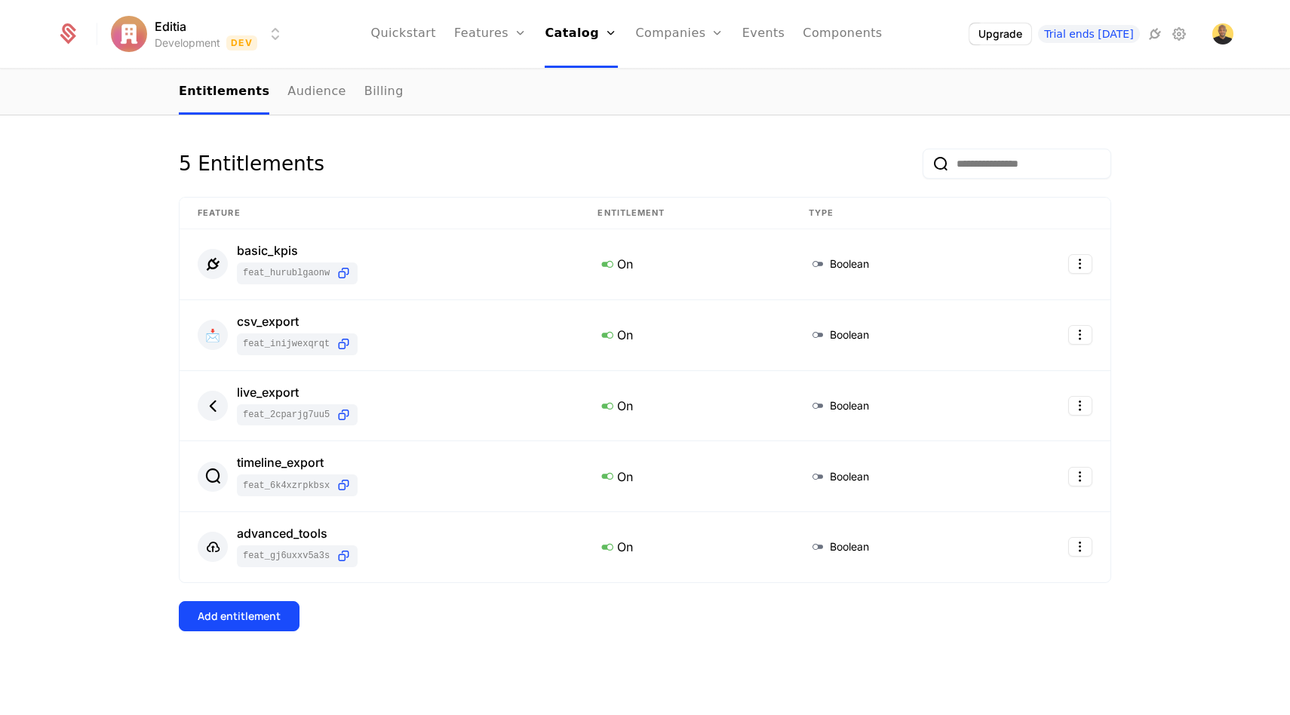
click at [221, 640] on div "5 Entitlements Feature Entitlement Type basic_kpis feat_hUrUbLgaonW On Boolean …" at bounding box center [645, 414] width 932 height 530
click at [231, 618] on div "Add entitlement" at bounding box center [239, 616] width 83 height 15
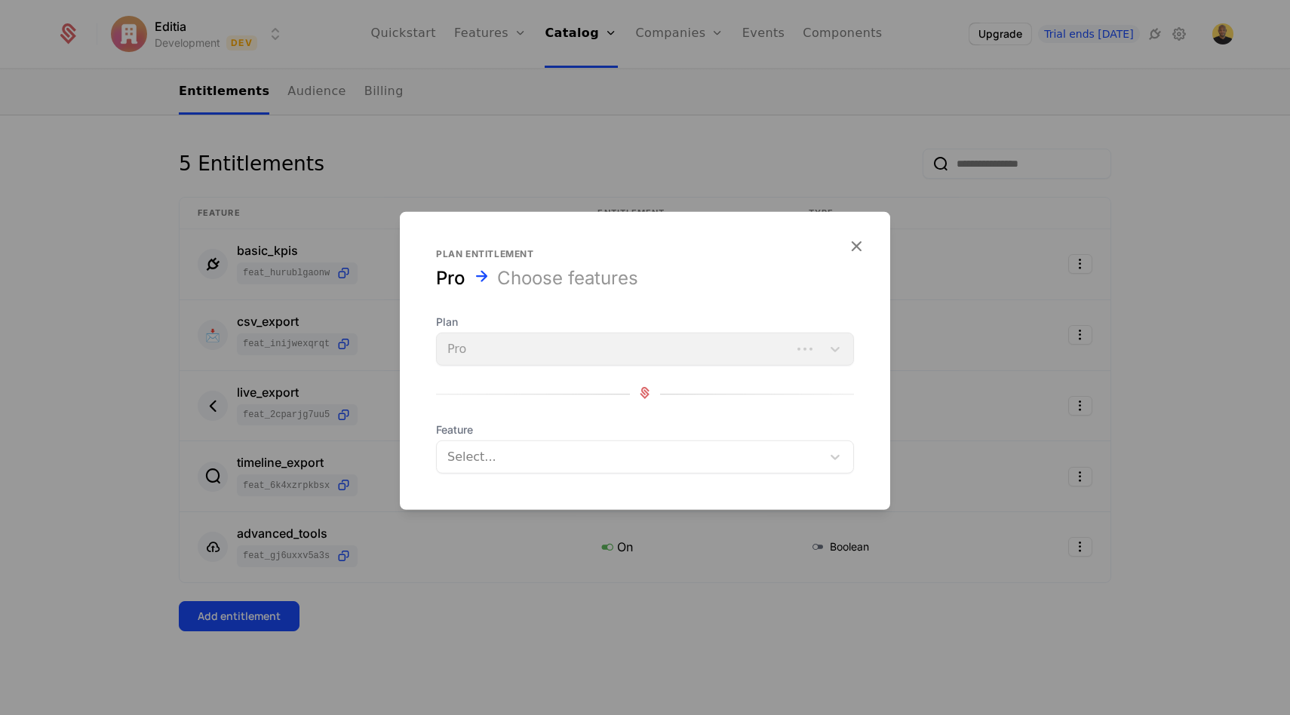
click at [509, 462] on div at bounding box center [631, 456] width 364 height 21
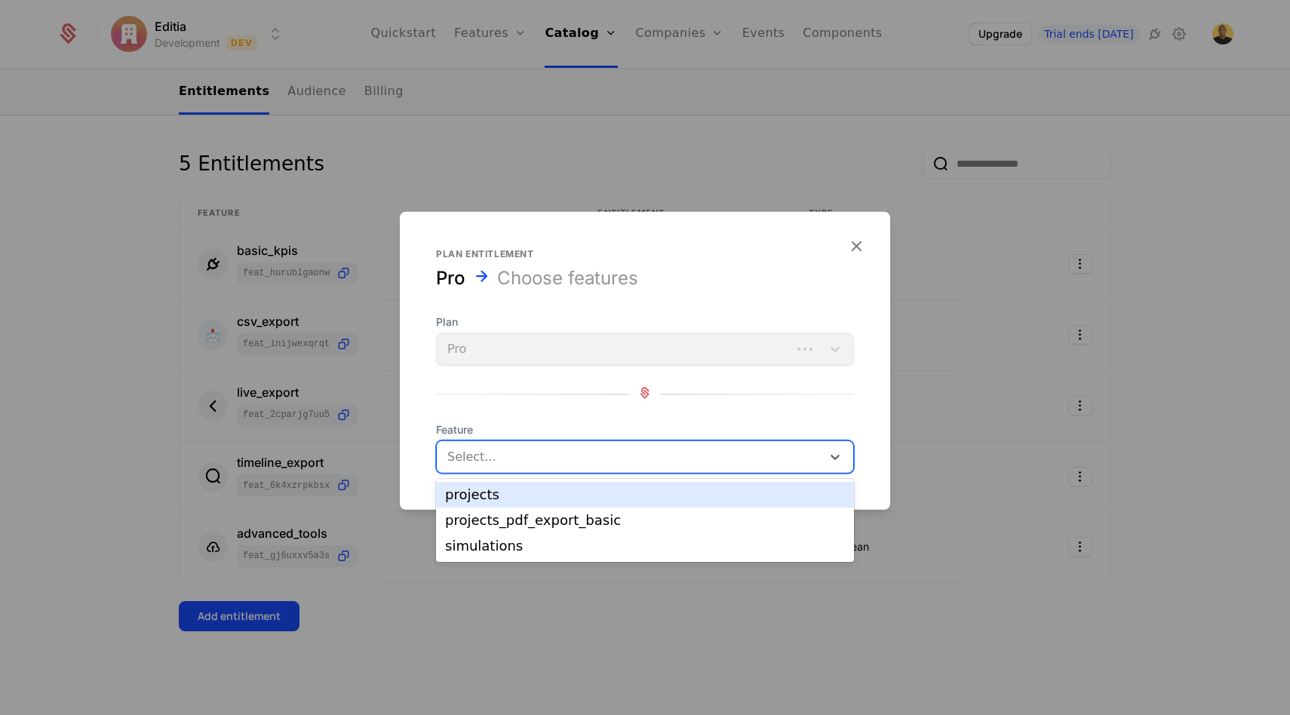
click at [502, 492] on div "projects" at bounding box center [645, 495] width 400 height 14
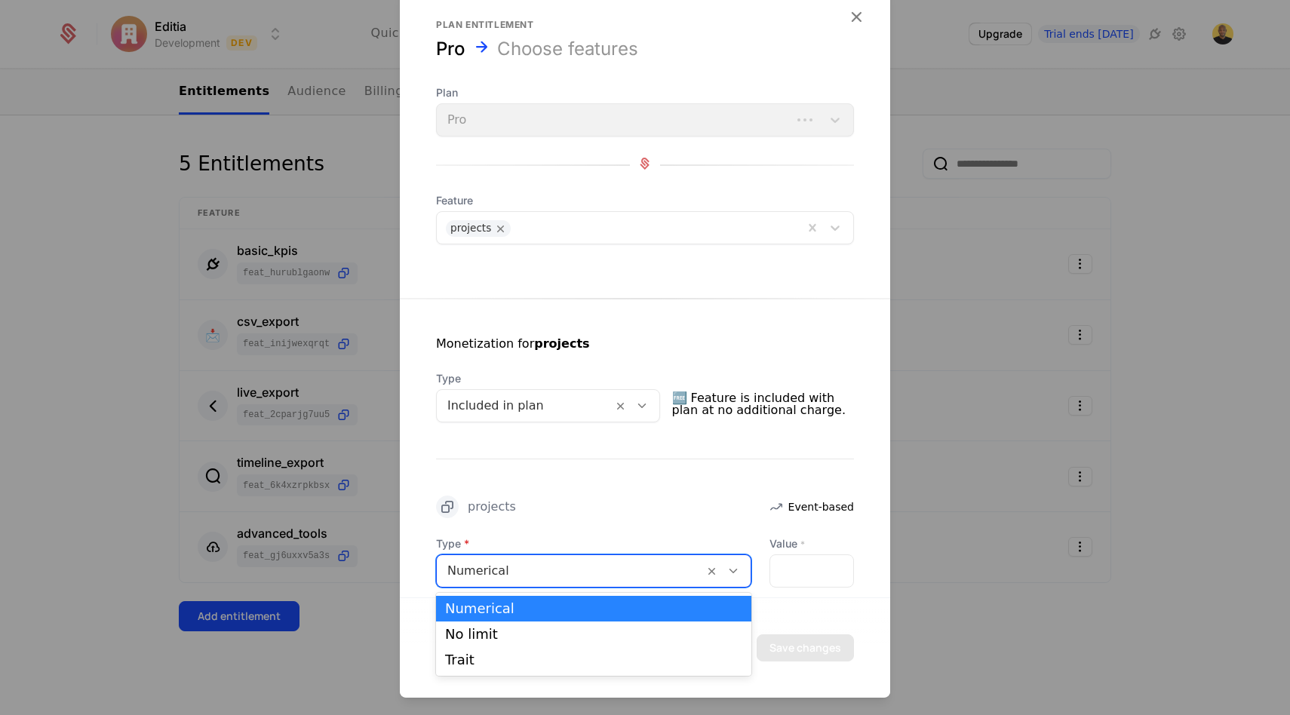
click at [631, 574] on div at bounding box center [570, 570] width 246 height 21
click at [551, 642] on div "No limit" at bounding box center [593, 634] width 315 height 26
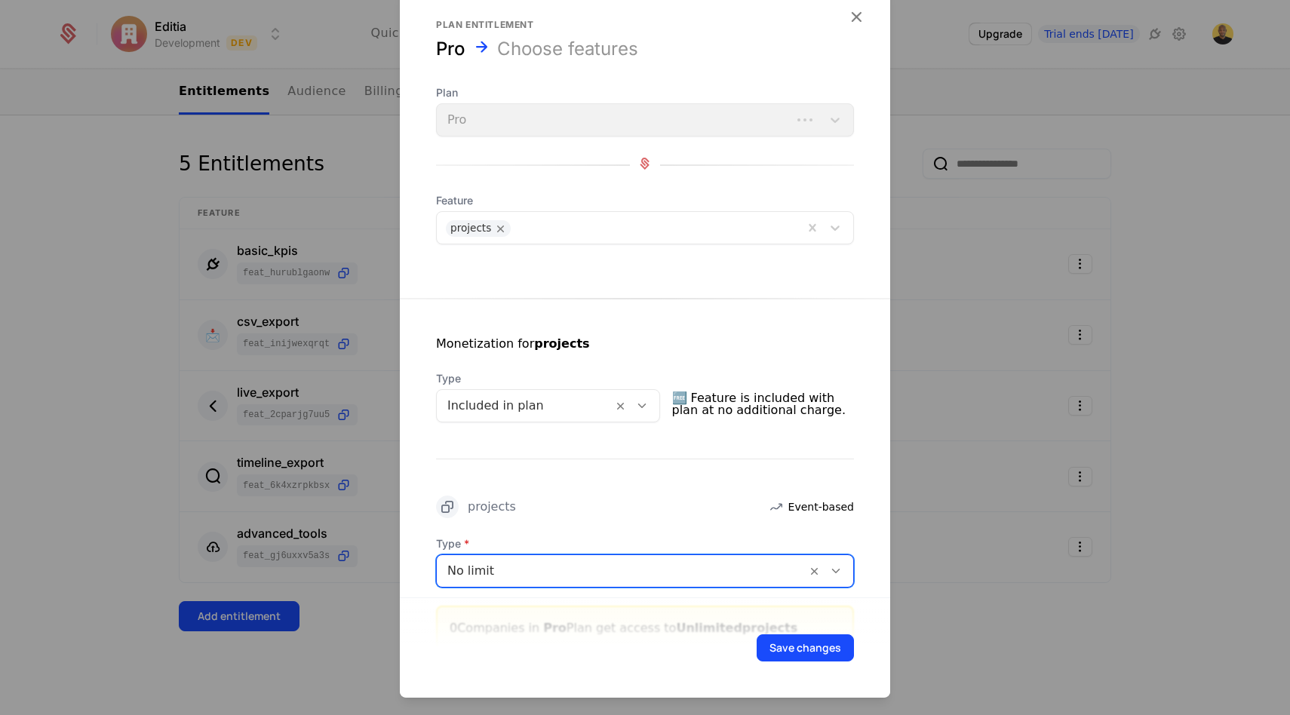
scroll to position [71, 0]
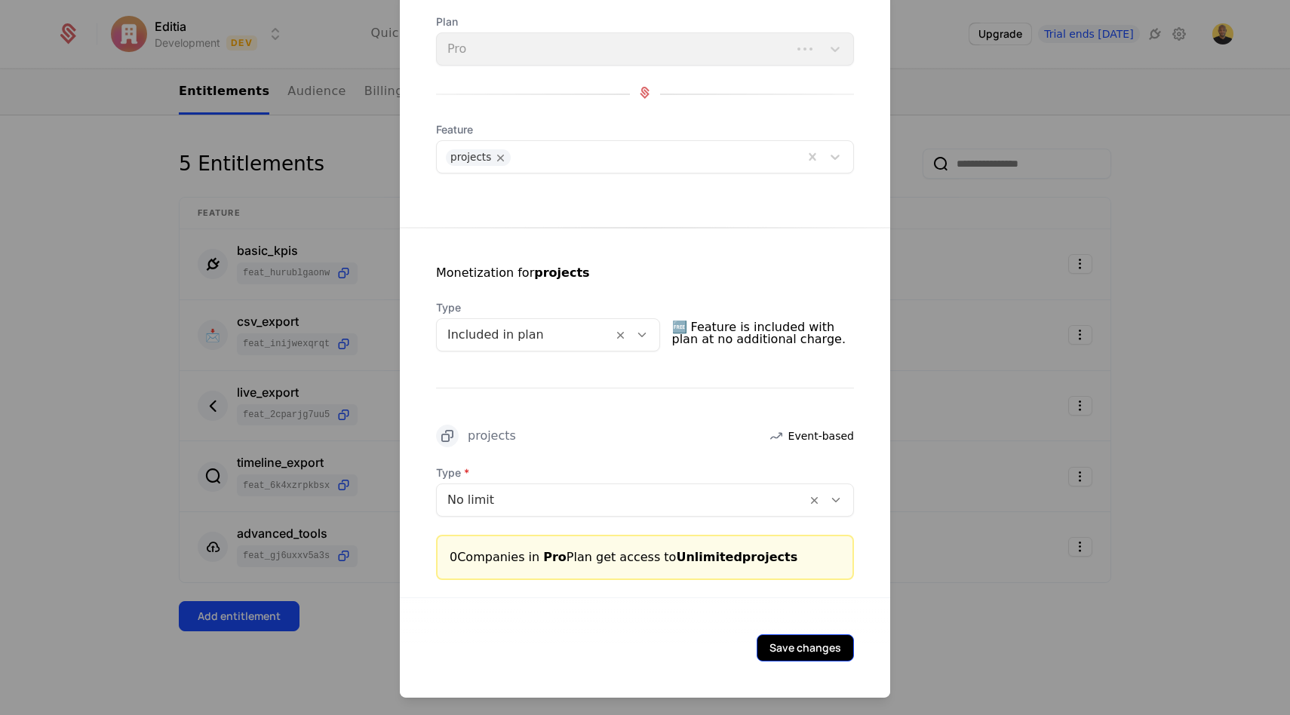
click at [802, 642] on button "Save changes" at bounding box center [804, 647] width 97 height 27
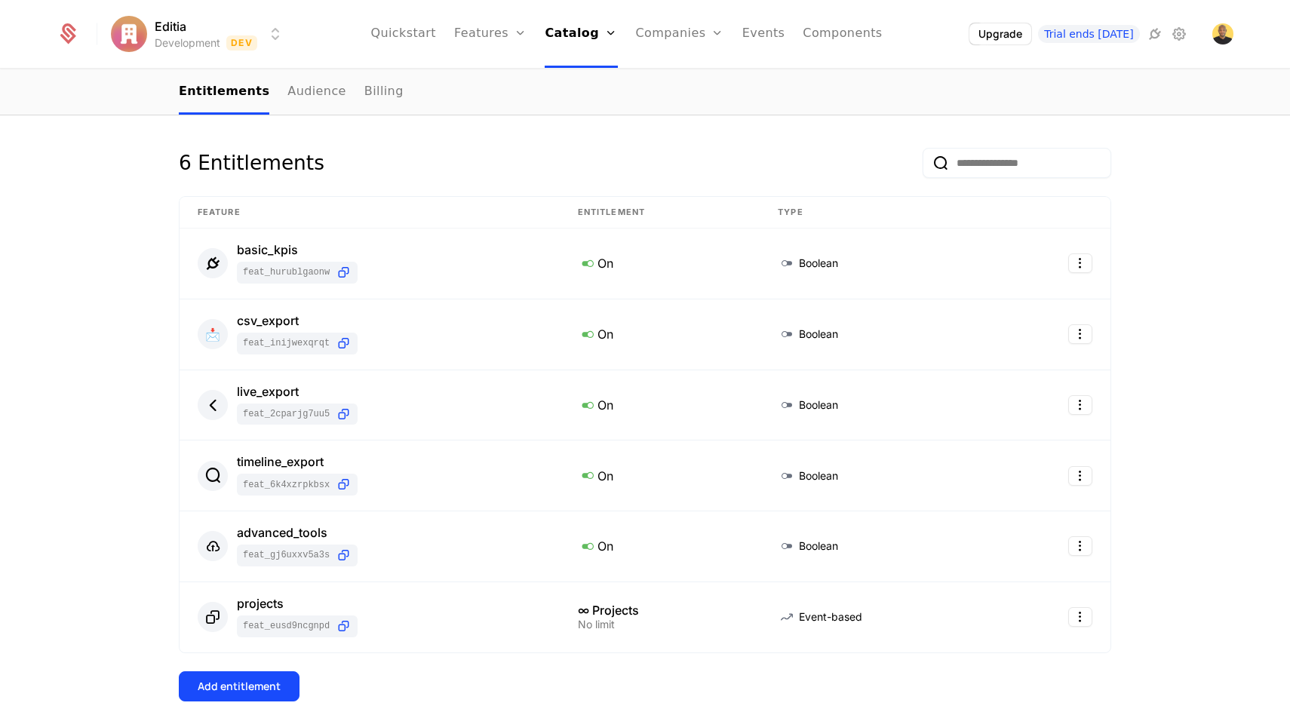
click at [237, 668] on div "6 Entitlements Feature Entitlement Type basic_kpis feat_hUrUbLgaonW On Boolean …" at bounding box center [645, 448] width 932 height 601
click at [244, 680] on div "Add entitlement" at bounding box center [239, 686] width 83 height 15
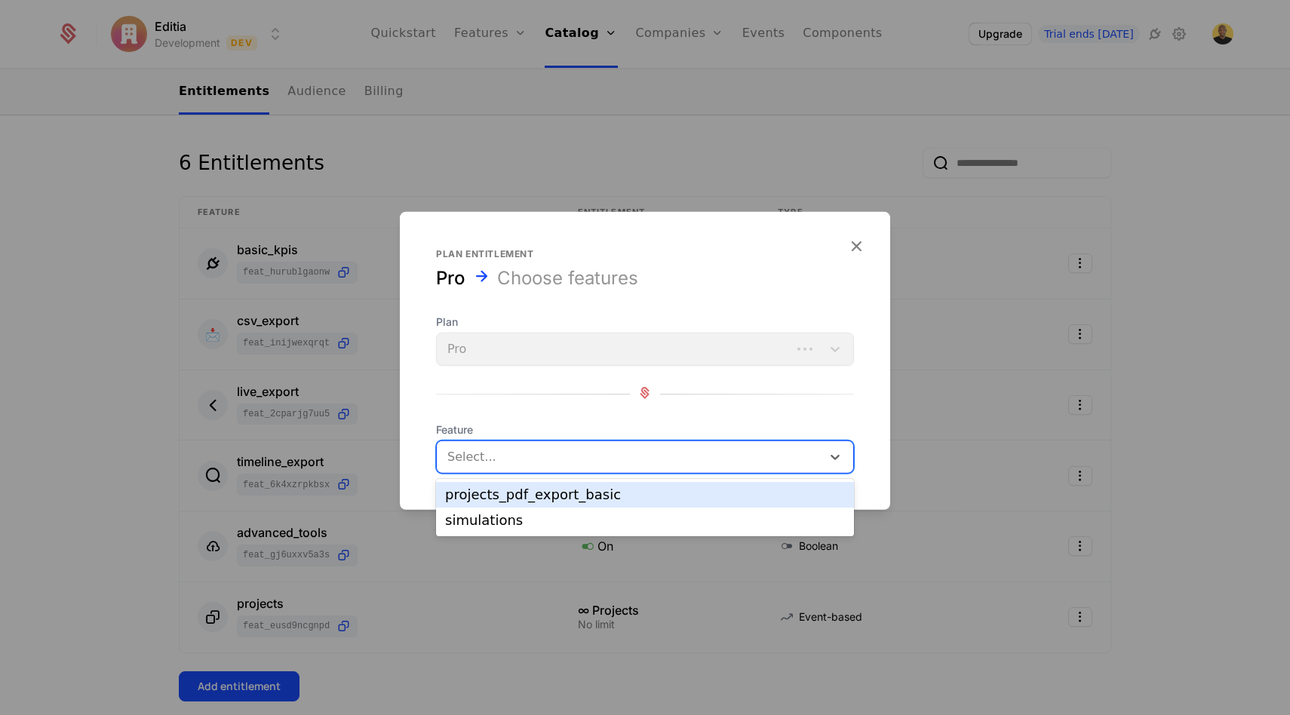
click at [521, 457] on div at bounding box center [631, 456] width 364 height 21
click at [520, 486] on div "projects_pdf_export_basic" at bounding box center [645, 495] width 418 height 26
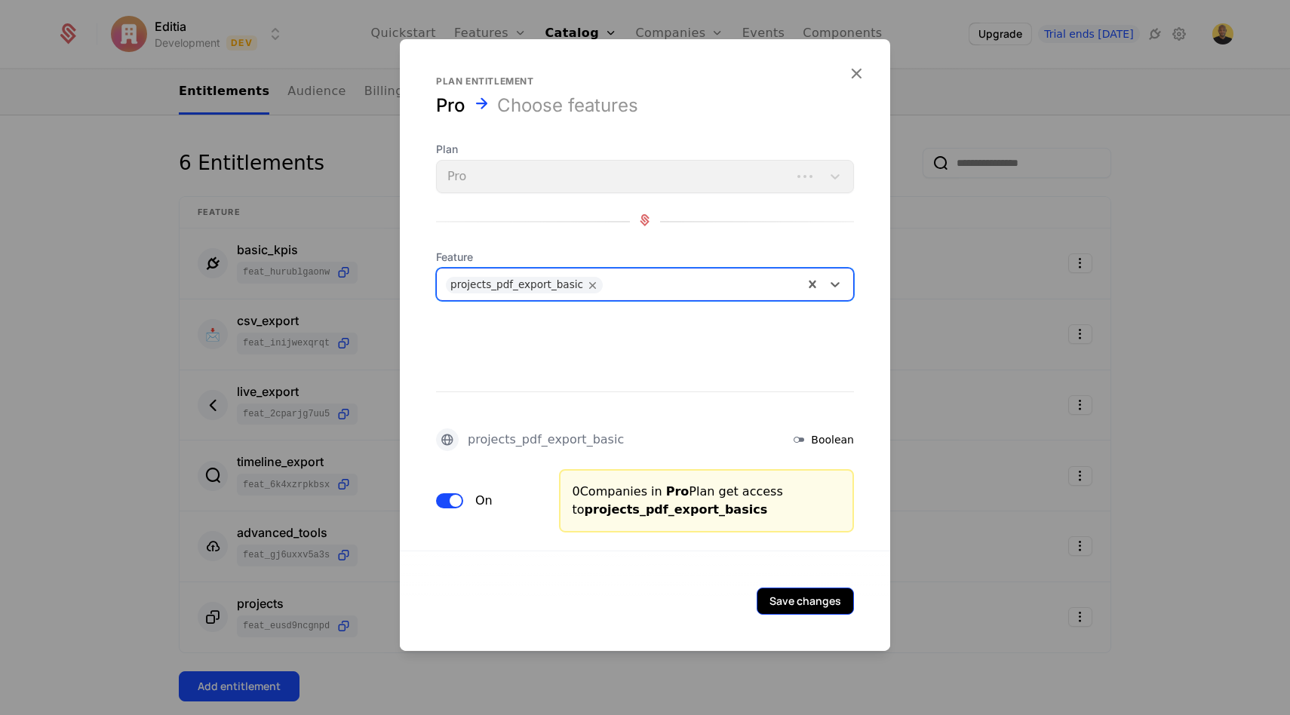
click at [798, 594] on button "Save changes" at bounding box center [804, 601] width 97 height 27
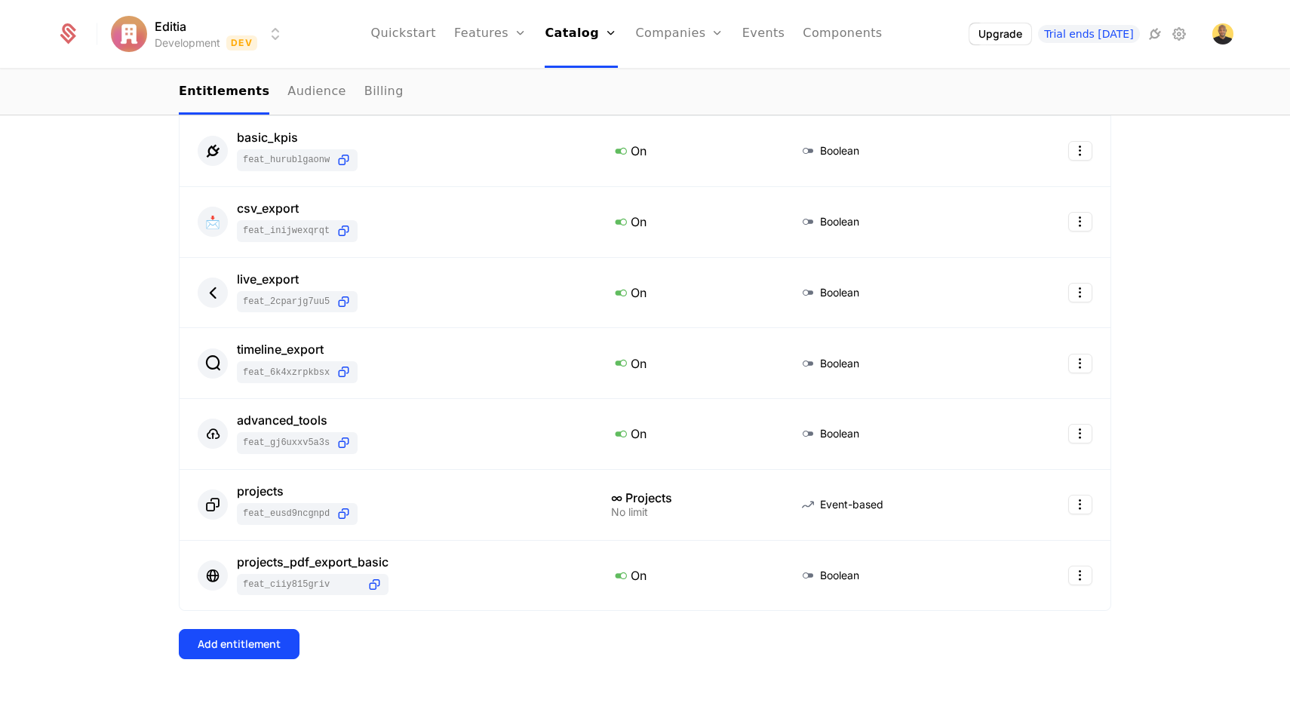
scroll to position [305, 0]
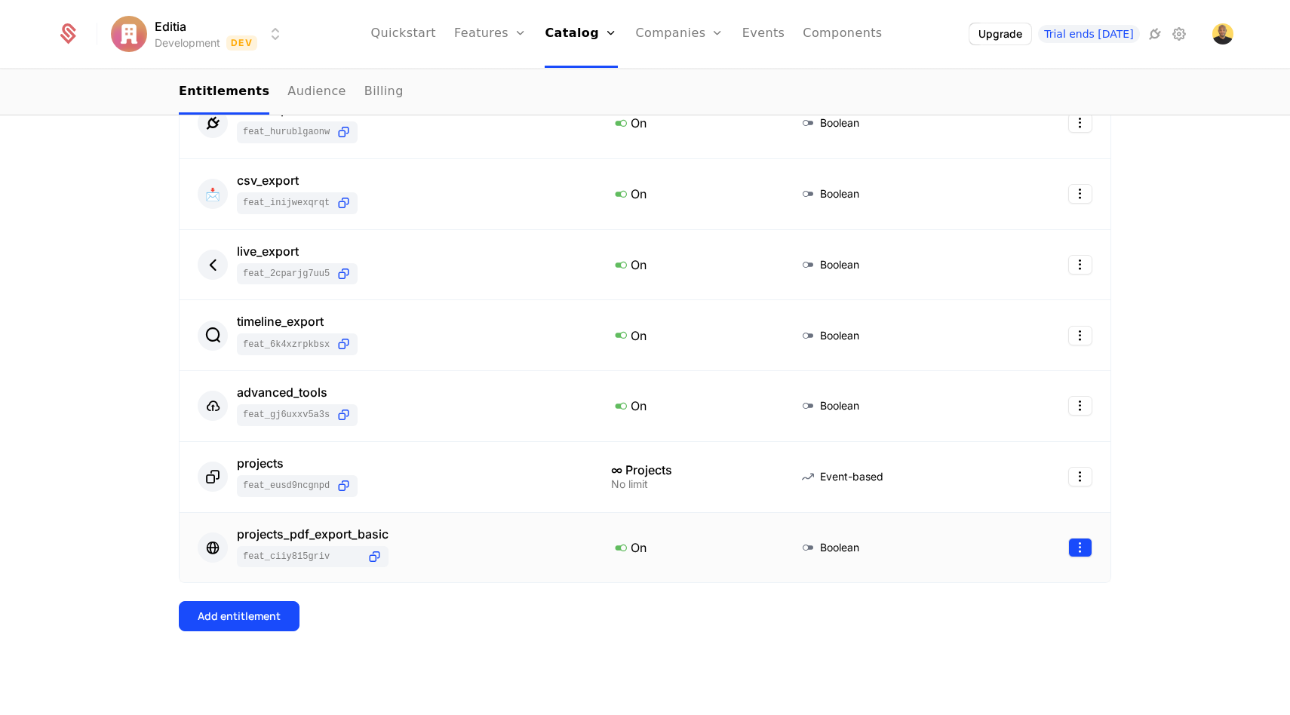
click at [1078, 545] on html "Editia Development Dev Quickstart Features Features Flags Catalog Plans Add Ons…" at bounding box center [645, 357] width 1290 height 715
click at [986, 588] on div "Delete" at bounding box center [981, 585] width 44 height 21
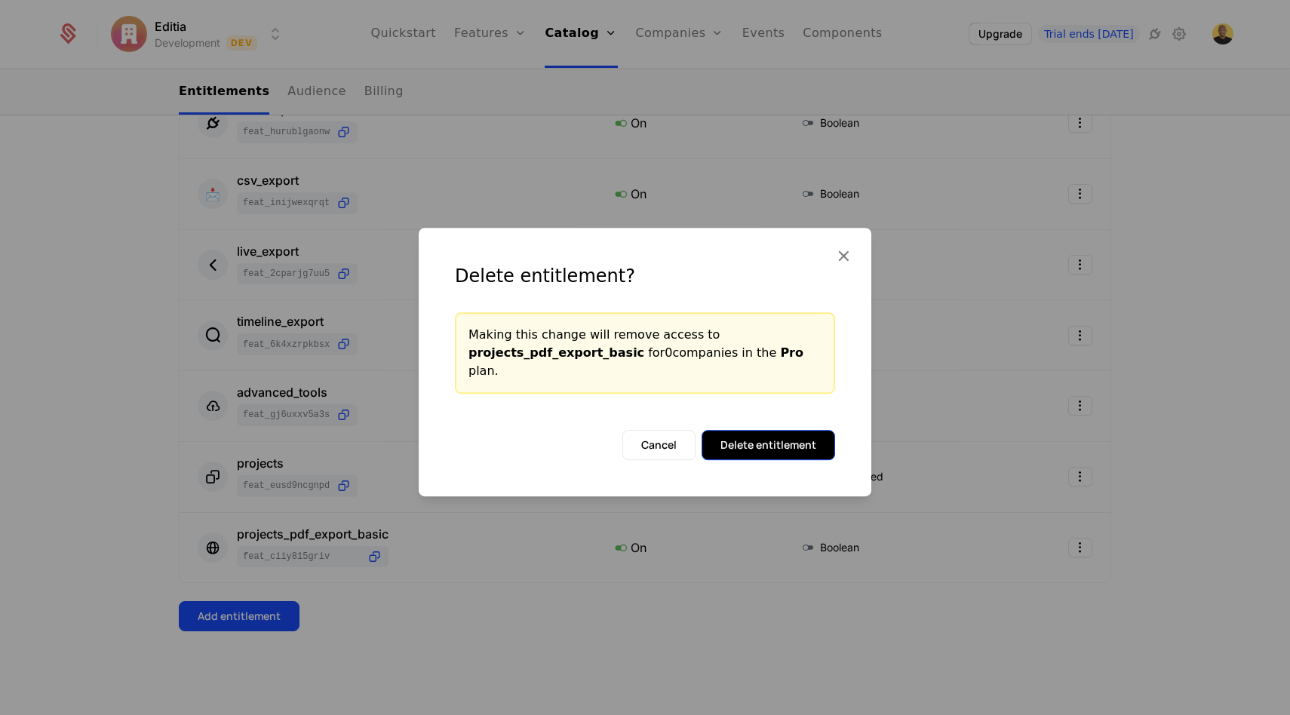
click at [779, 443] on button "Delete entitlement" at bounding box center [767, 445] width 133 height 30
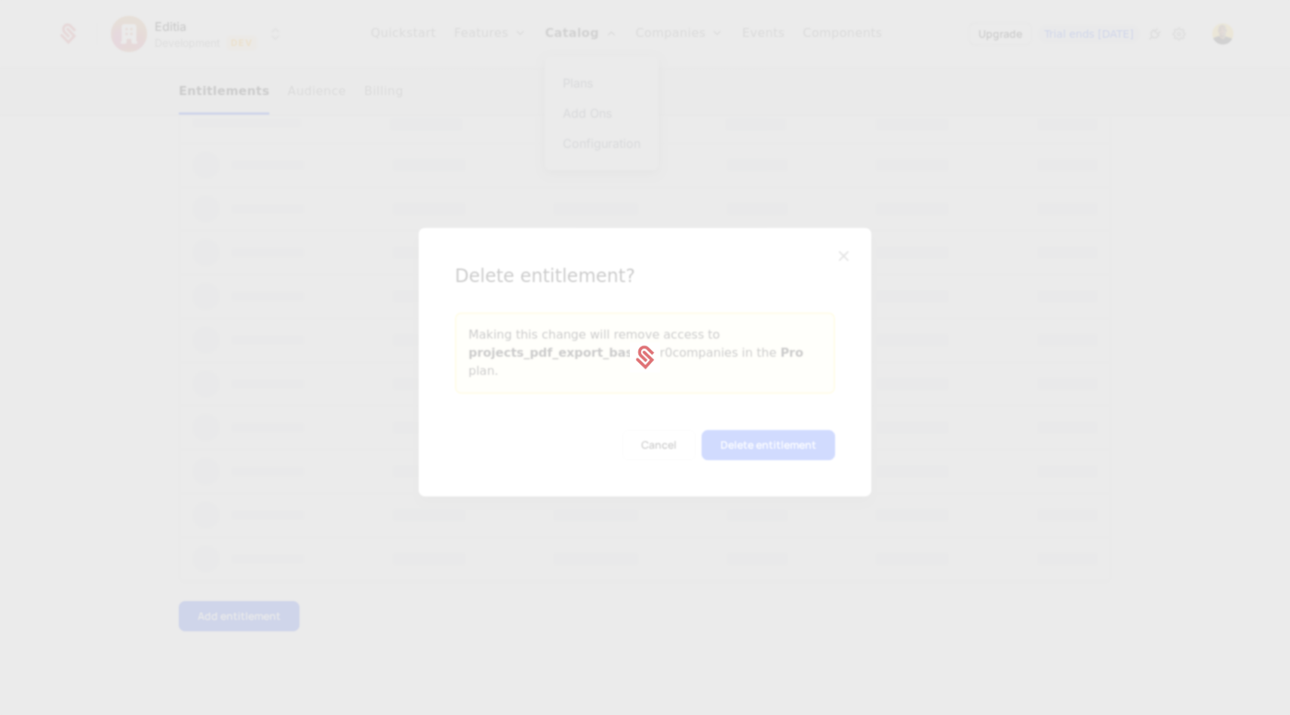
scroll to position [0, 0]
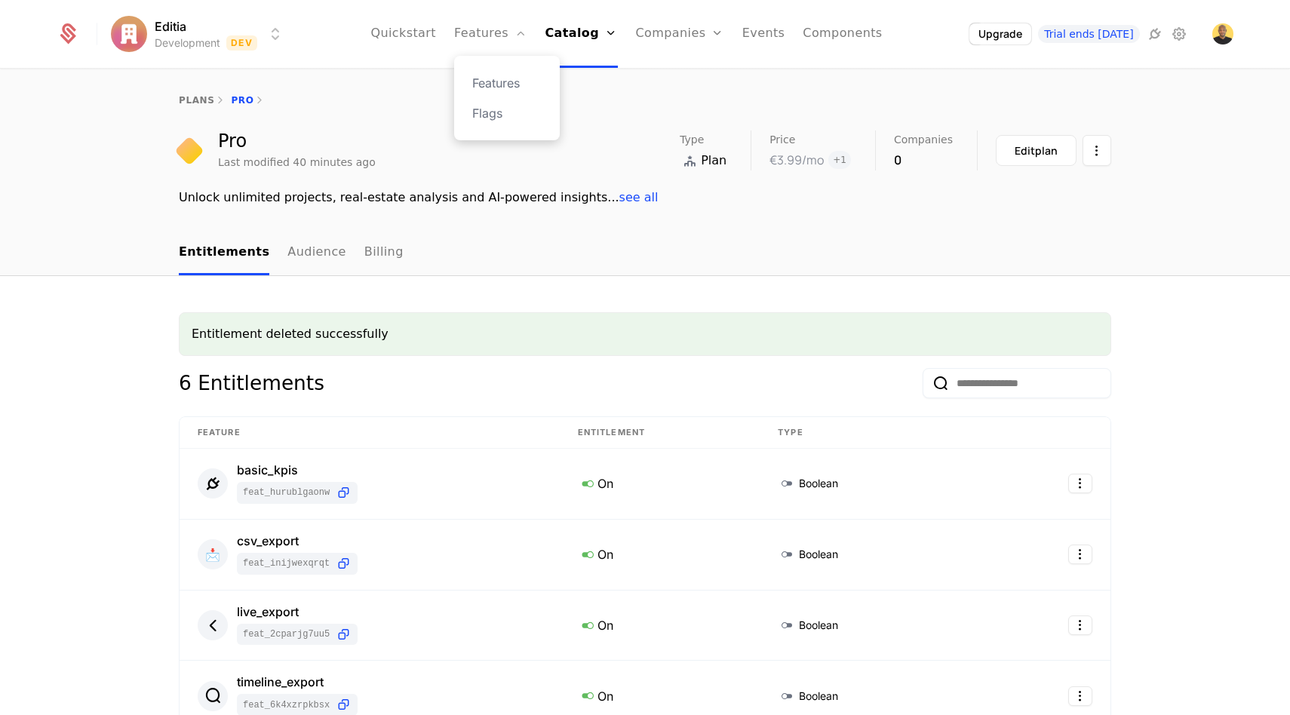
click at [509, 94] on div "Features Flags" at bounding box center [507, 98] width 106 height 84
click at [513, 91] on link "Features" at bounding box center [506, 83] width 69 height 18
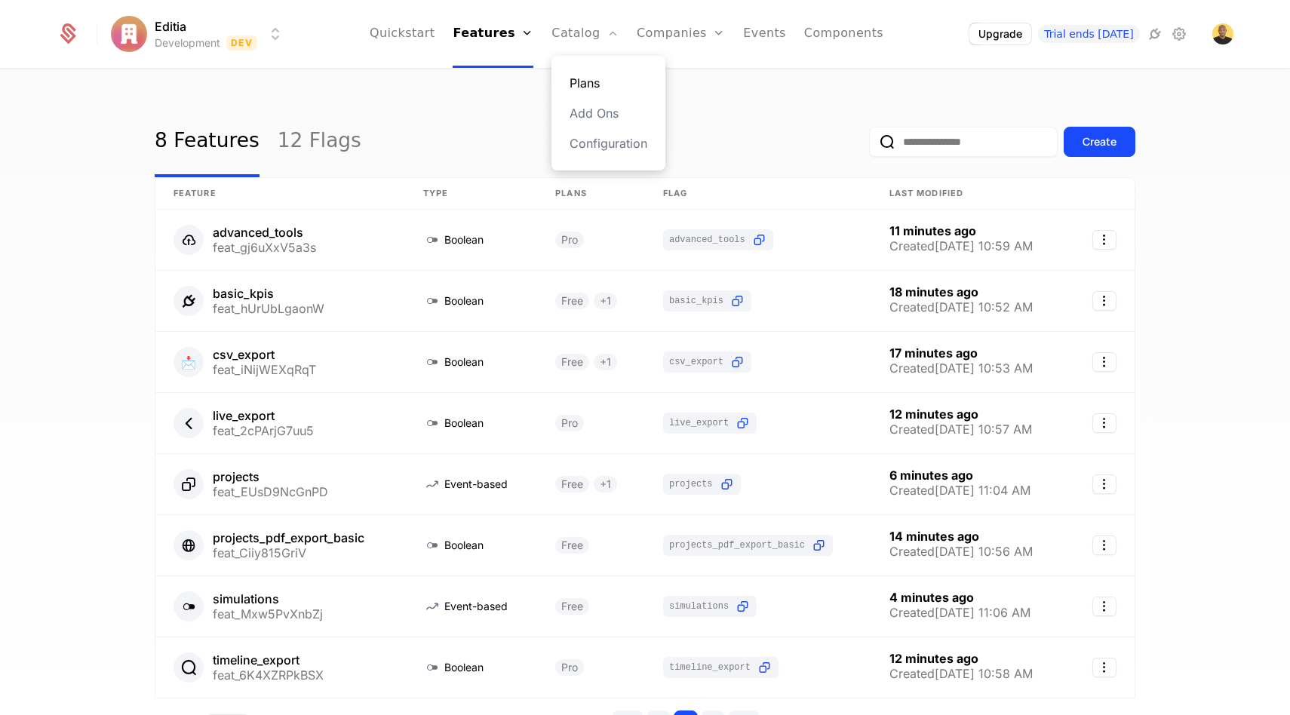
click at [594, 80] on link "Plans" at bounding box center [608, 83] width 78 height 18
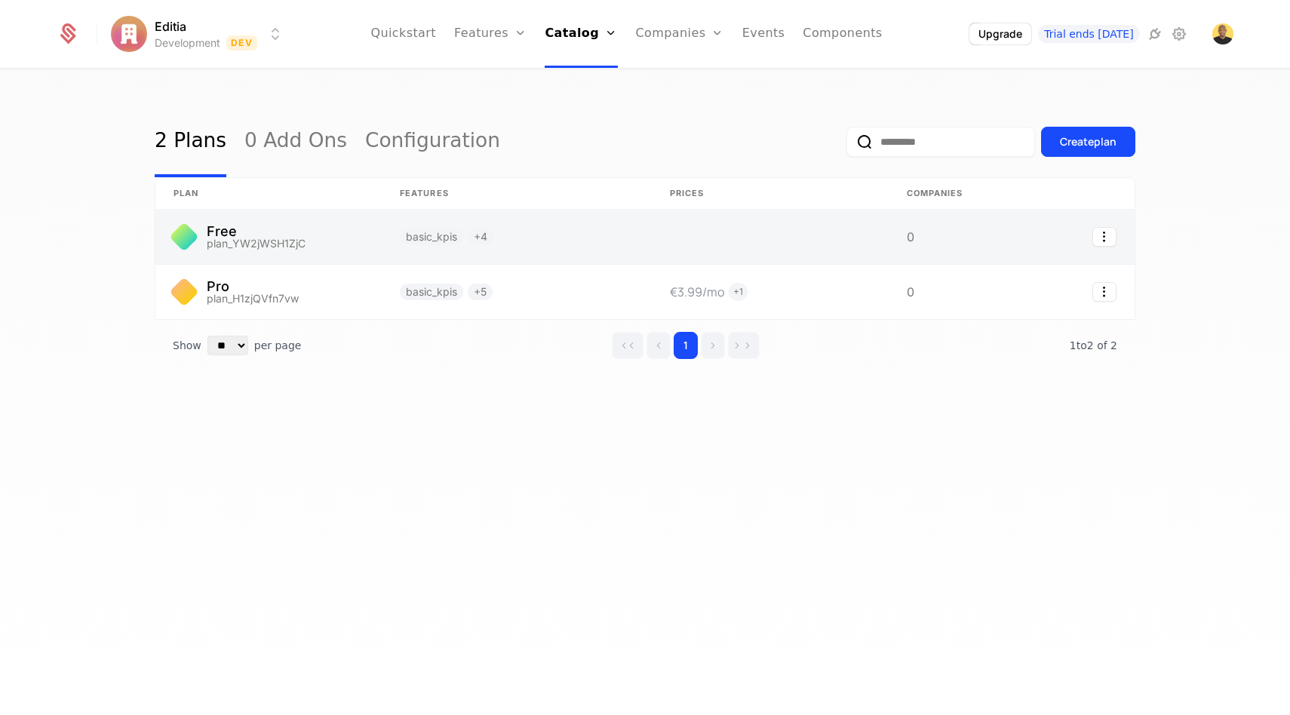
click at [246, 226] on link at bounding box center [268, 237] width 226 height 54
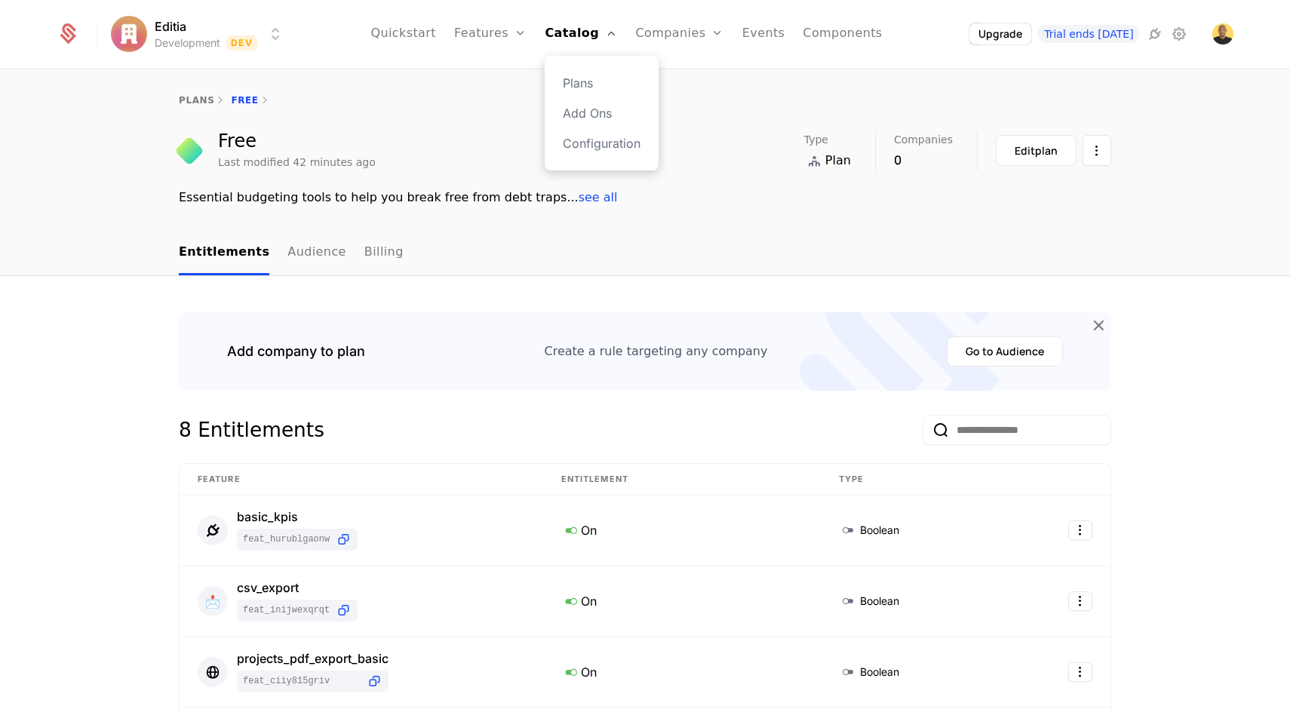
click at [597, 72] on div "Plans Add Ons Configuration" at bounding box center [602, 113] width 114 height 115
click at [597, 76] on link "Plans" at bounding box center [602, 83] width 78 height 18
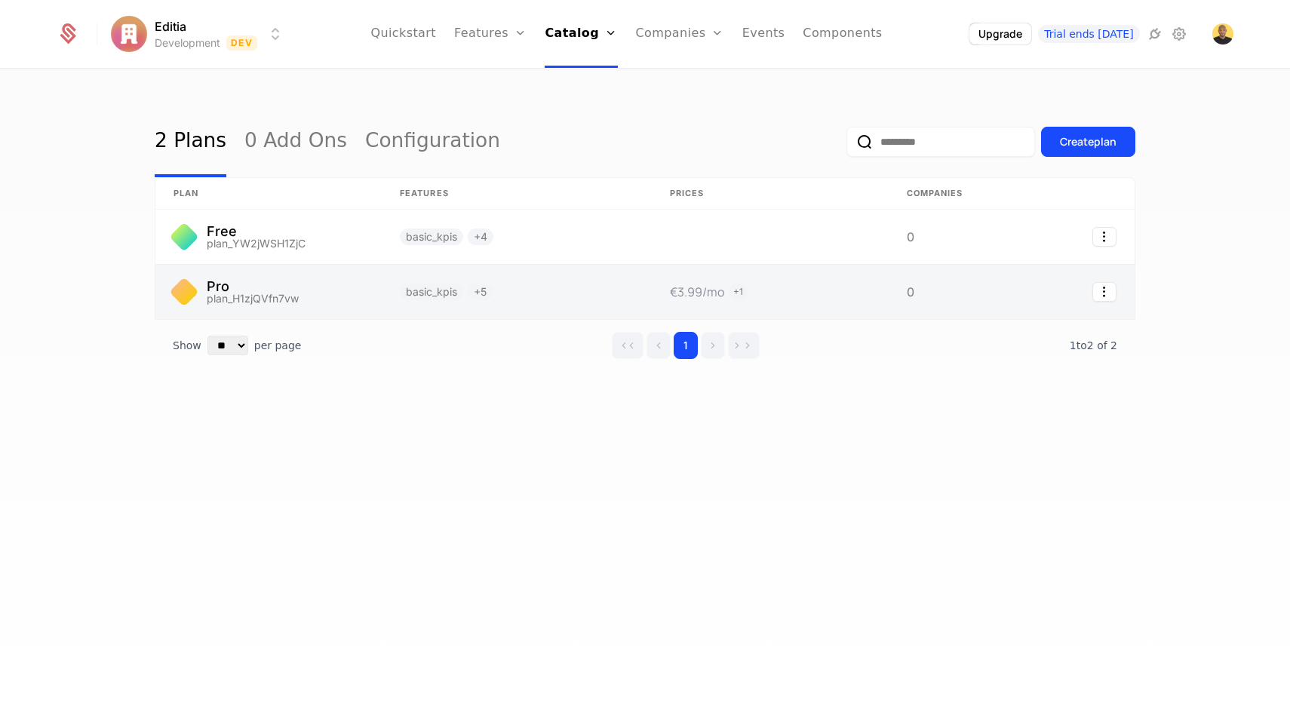
click at [225, 281] on link at bounding box center [268, 292] width 226 height 54
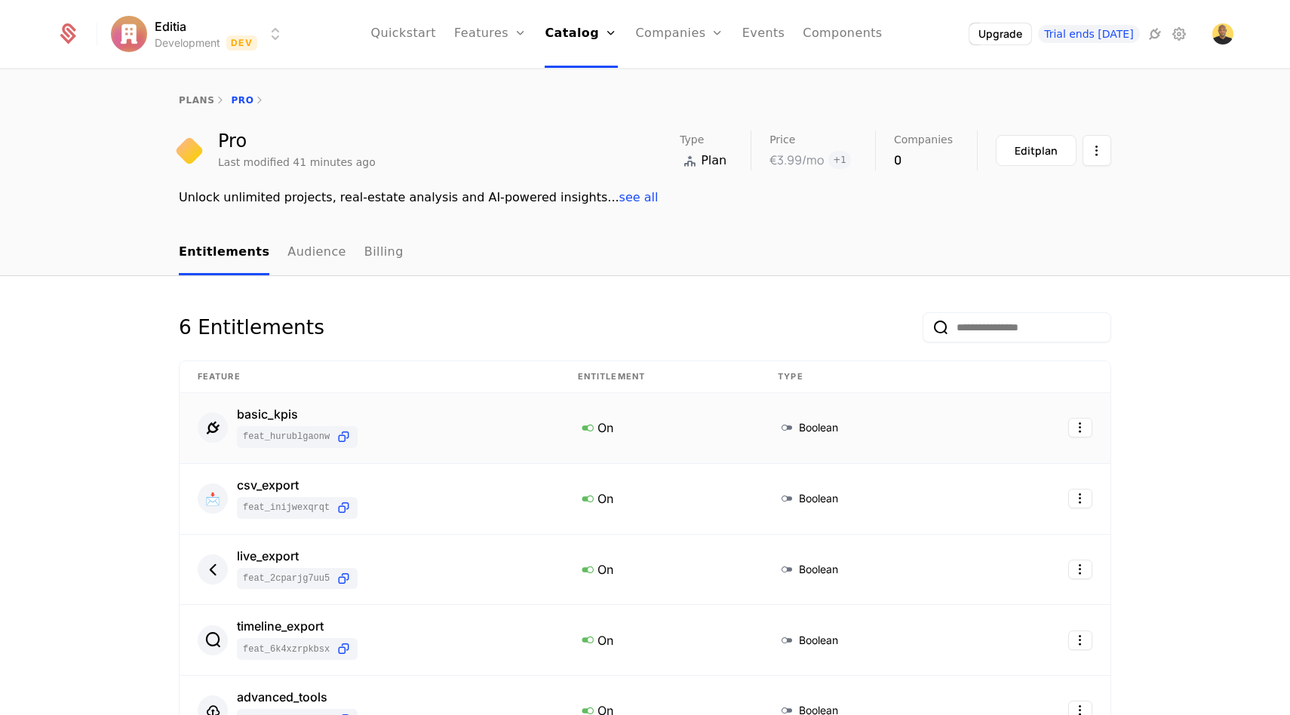
scroll to position [235, 0]
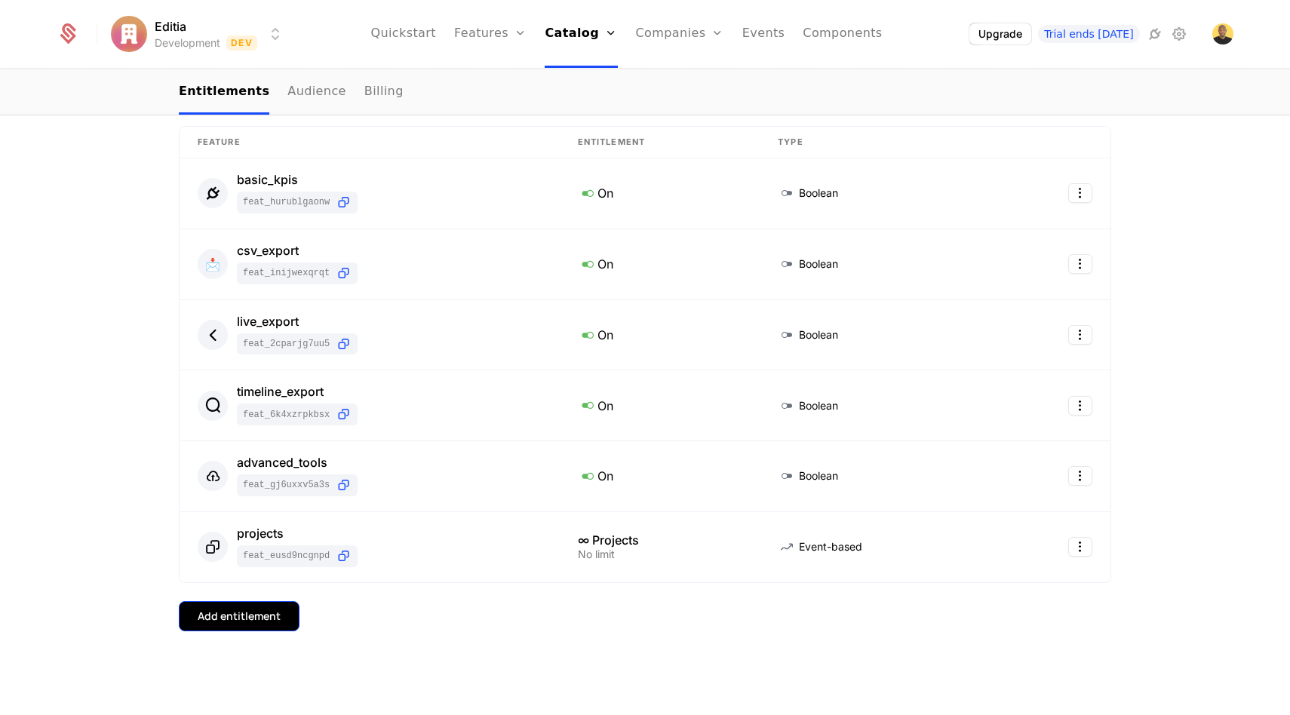
click at [219, 612] on div "Add entitlement" at bounding box center [239, 616] width 83 height 15
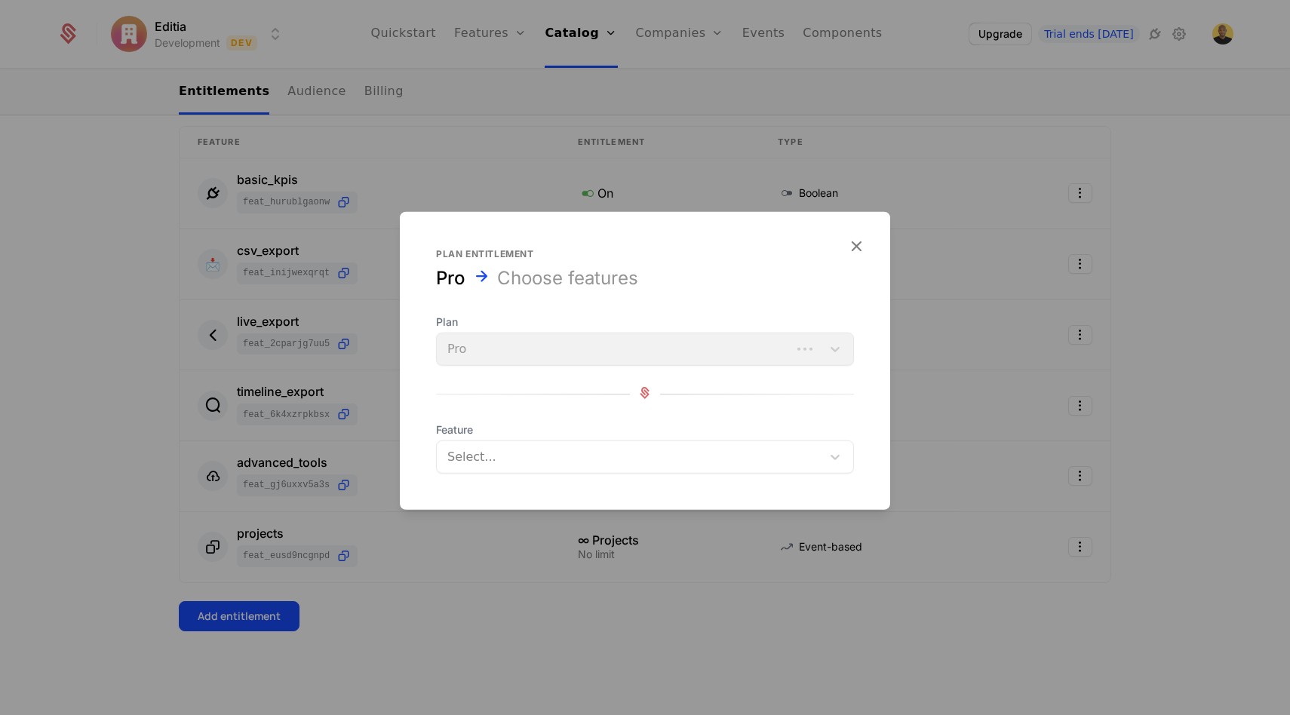
click at [580, 448] on div at bounding box center [631, 456] width 364 height 21
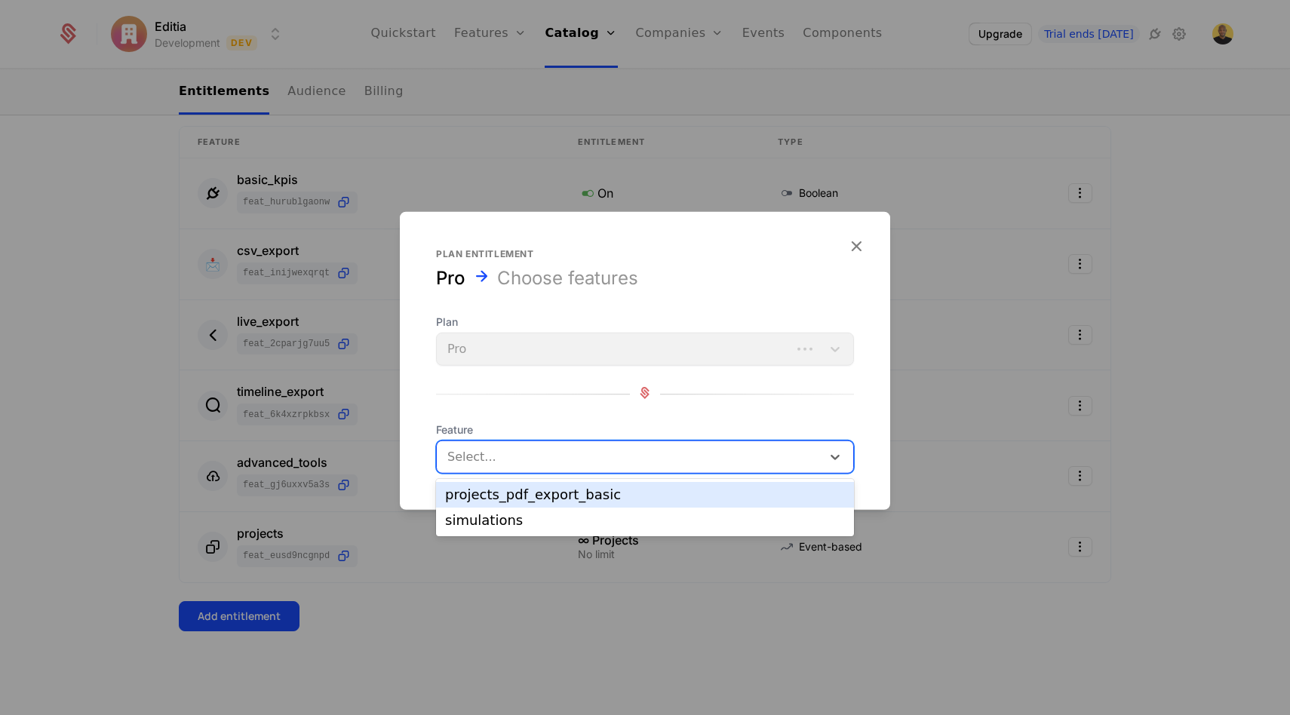
click at [529, 491] on div "projects_pdf_export_basic" at bounding box center [645, 495] width 400 height 14
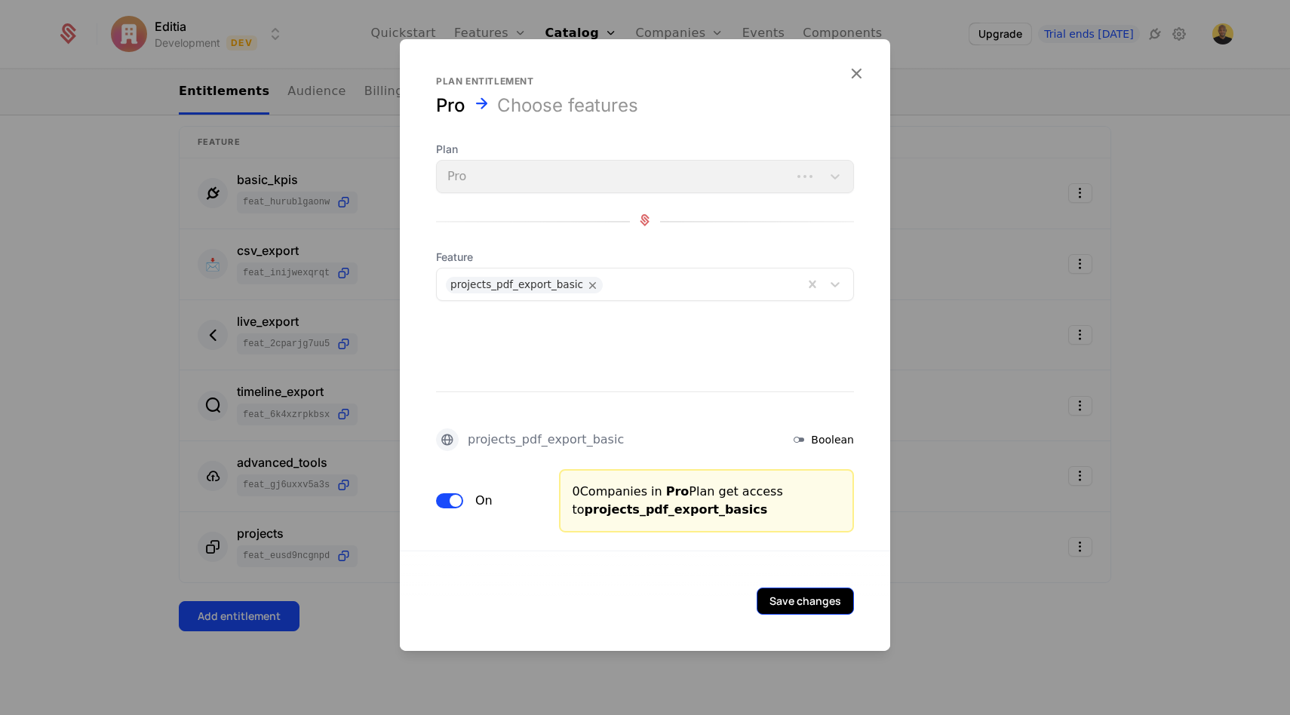
click at [783, 588] on button "Save changes" at bounding box center [804, 601] width 97 height 27
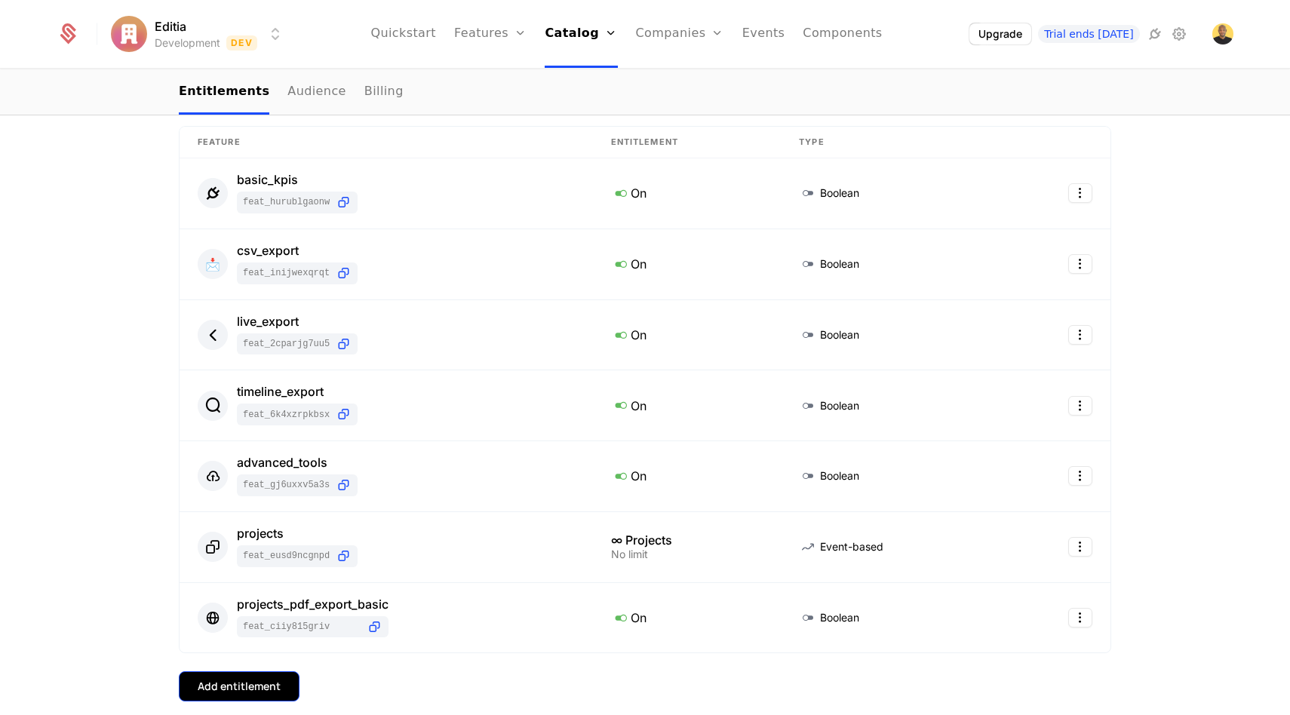
click at [235, 676] on button "Add entitlement" at bounding box center [239, 686] width 121 height 30
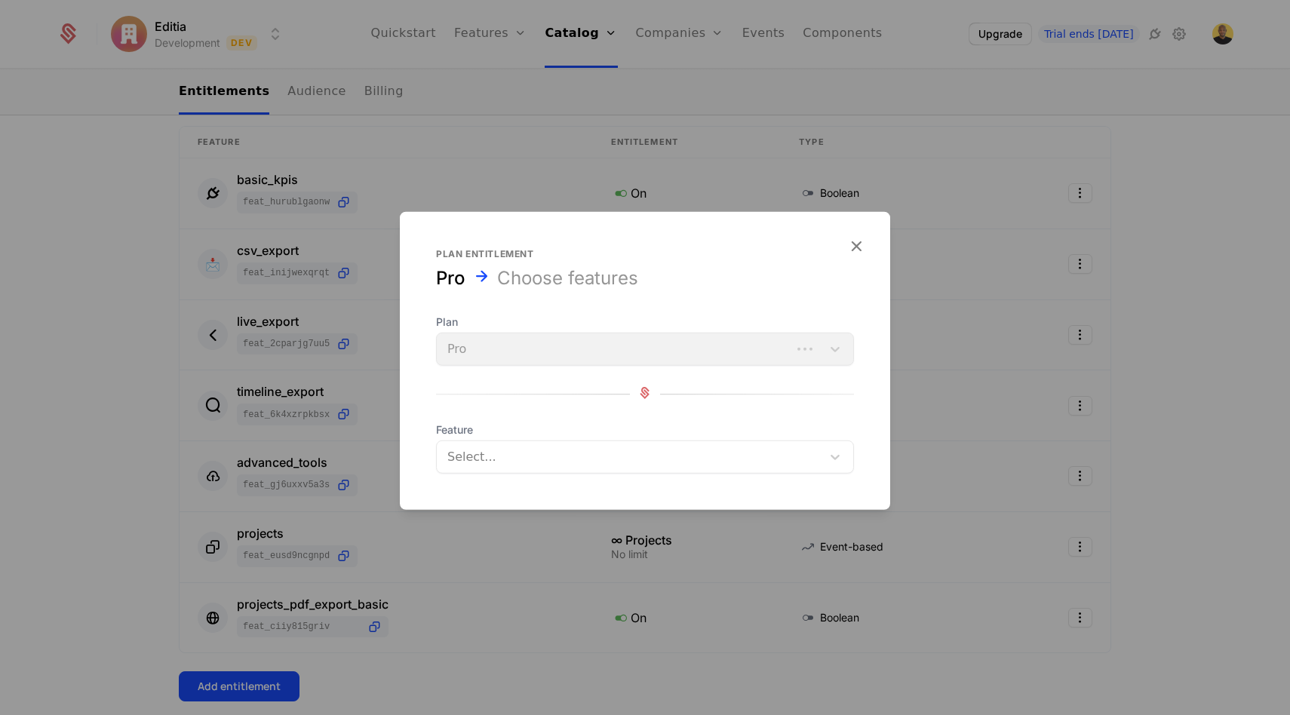
click at [501, 441] on div "Select..." at bounding box center [645, 456] width 418 height 33
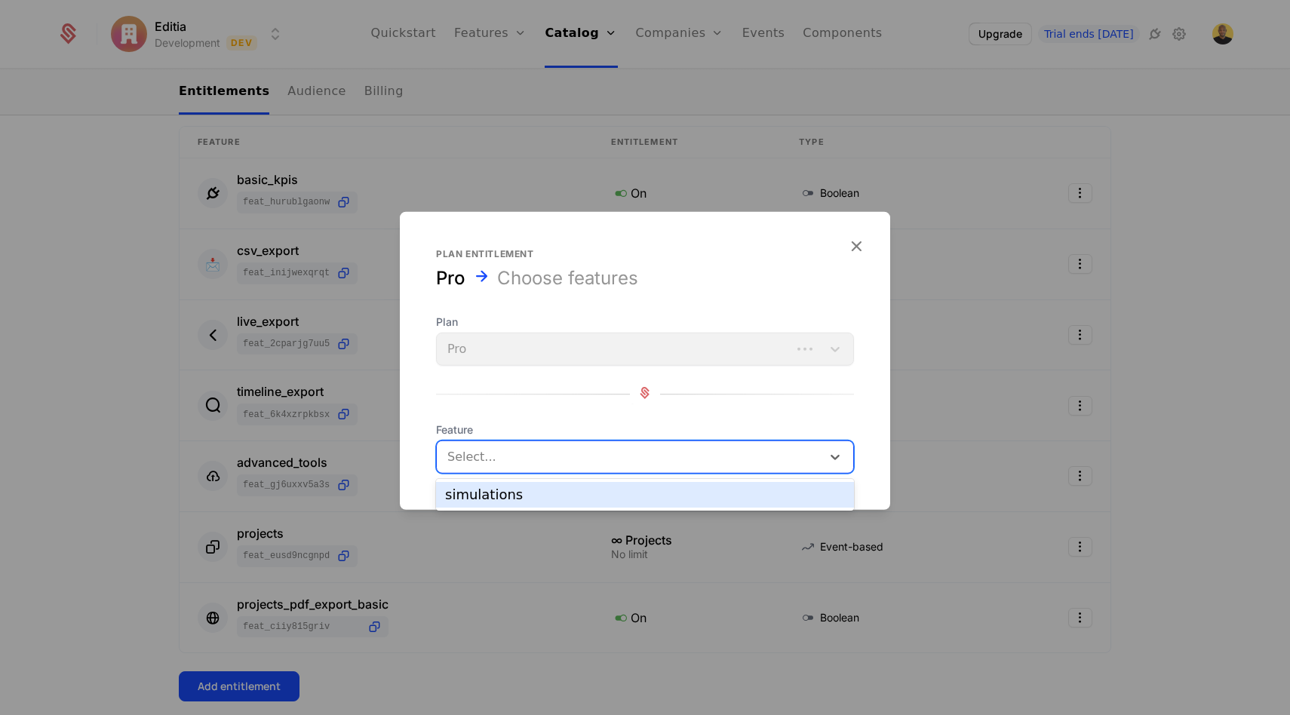
click at [486, 493] on div "simulations" at bounding box center [645, 495] width 400 height 14
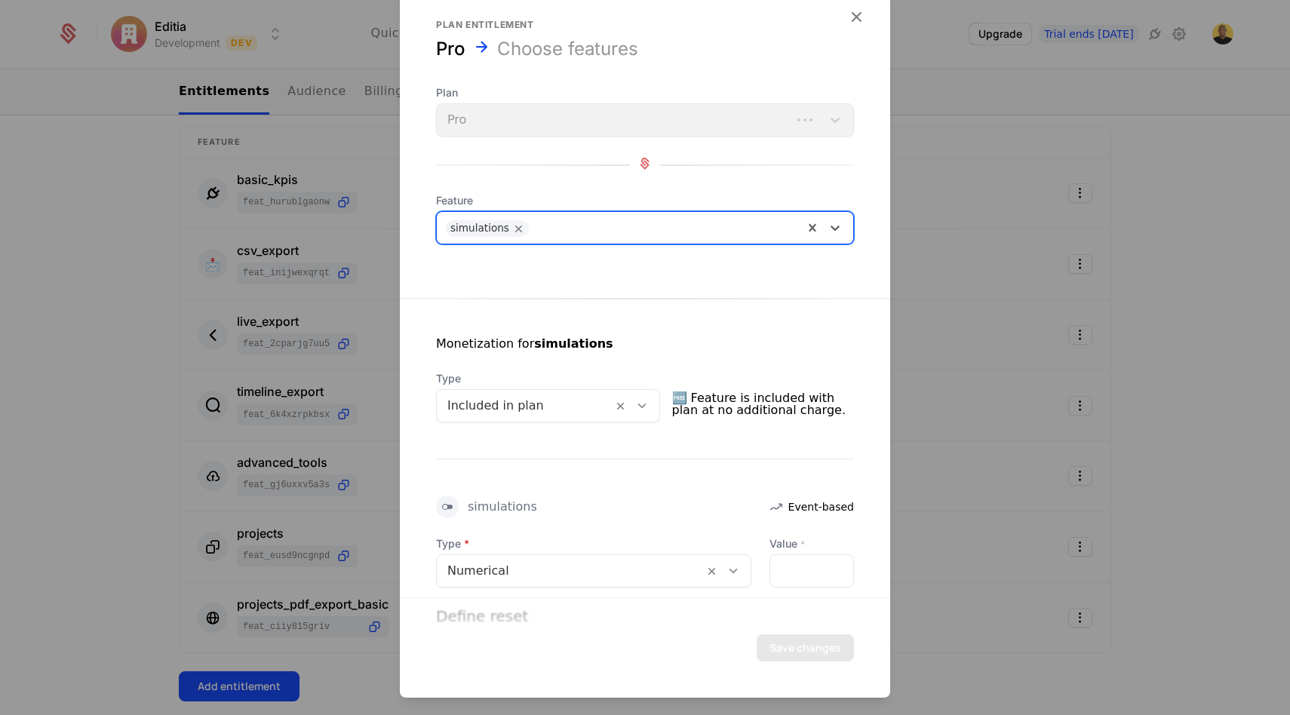
click at [493, 575] on div at bounding box center [570, 570] width 246 height 21
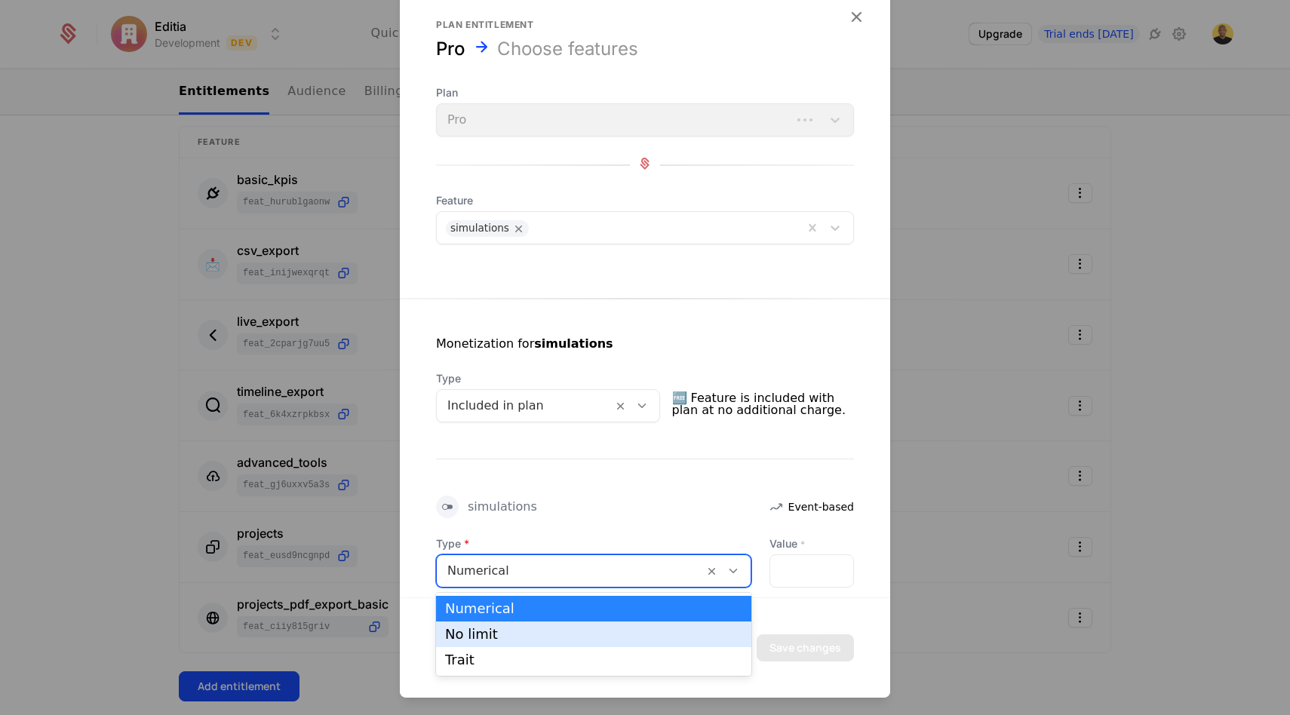
click at [493, 638] on div "No limit" at bounding box center [593, 634] width 297 height 14
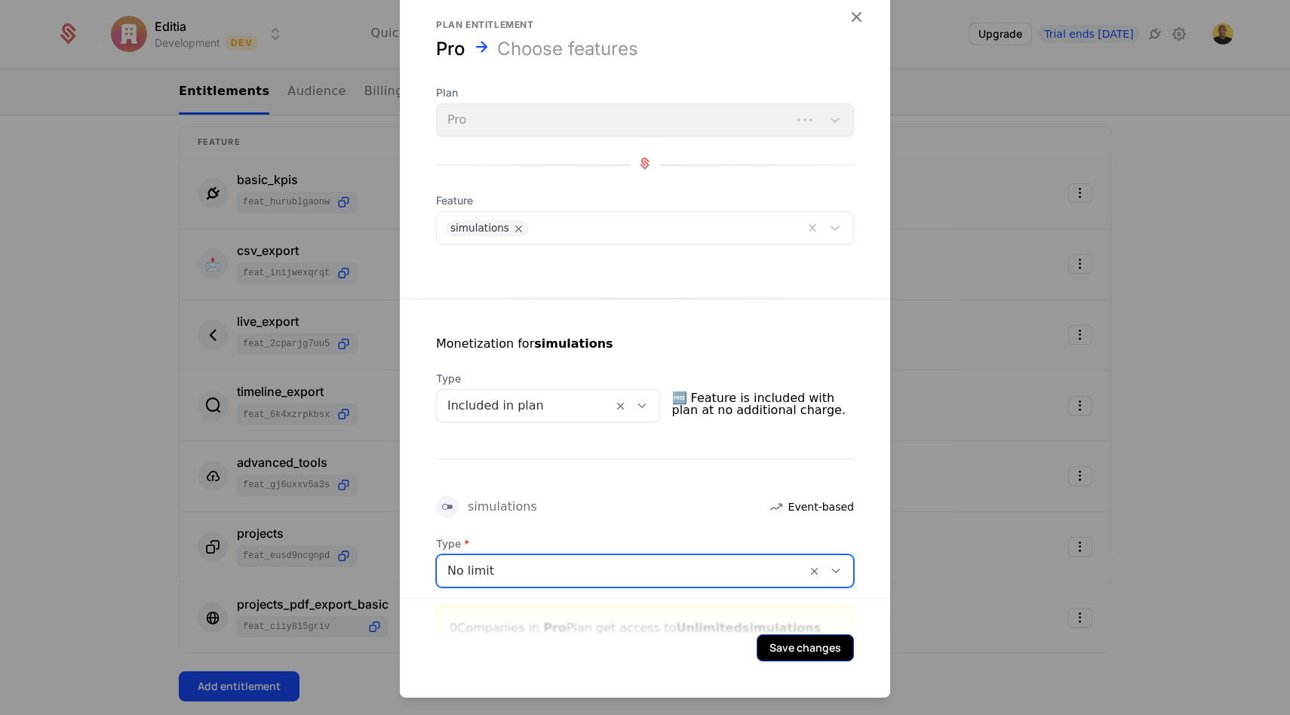
click at [784, 649] on button "Save changes" at bounding box center [804, 647] width 97 height 27
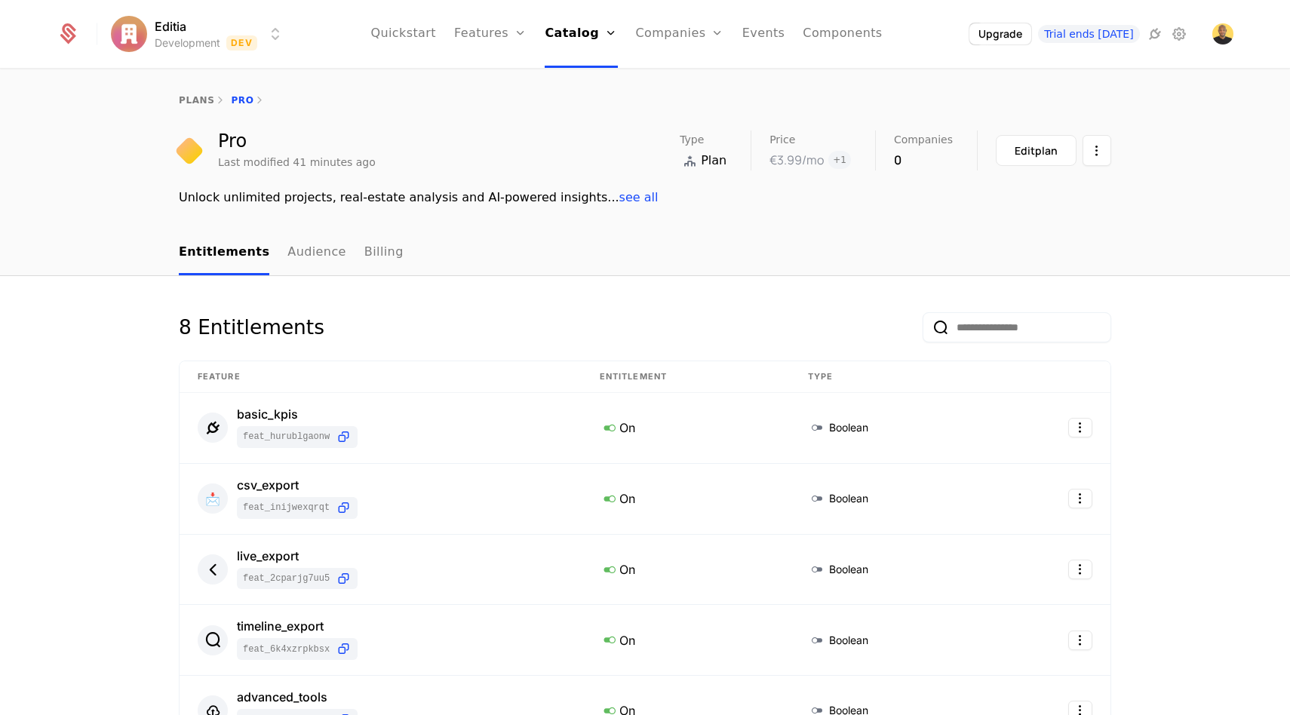
scroll to position [14, 0]
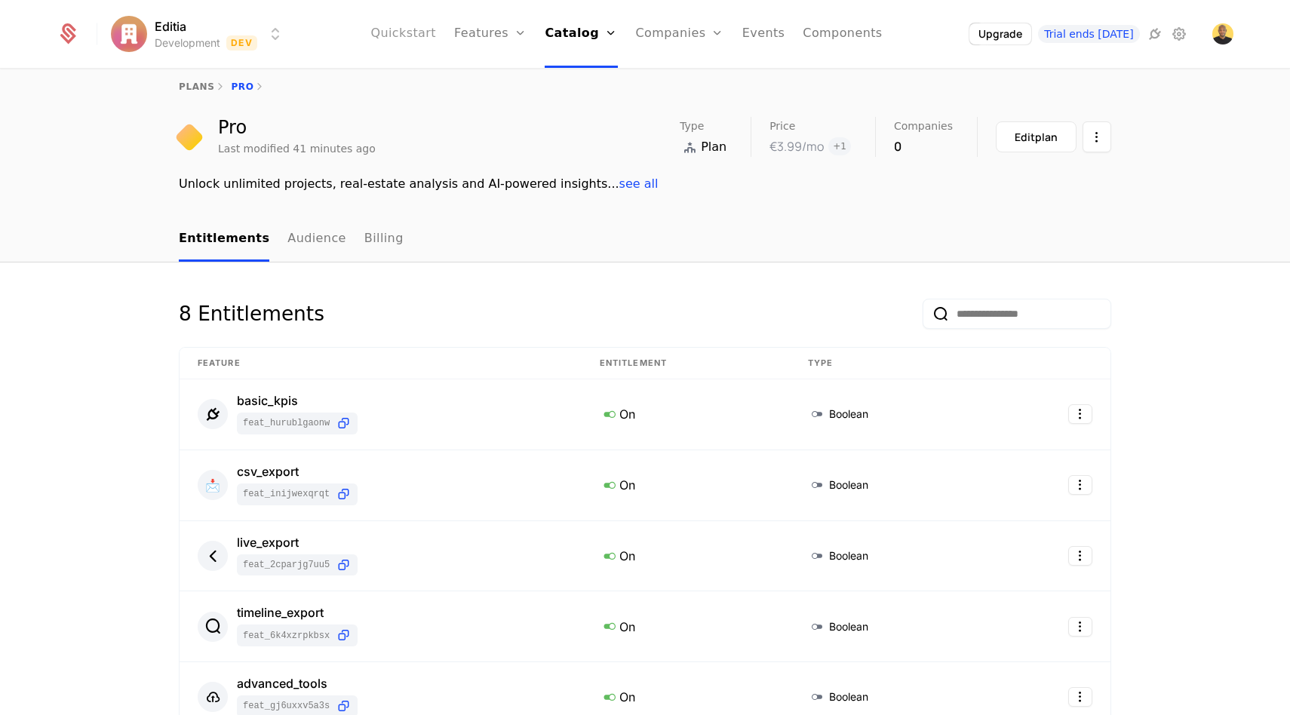
click at [411, 32] on link "Quickstart" at bounding box center [403, 34] width 66 height 68
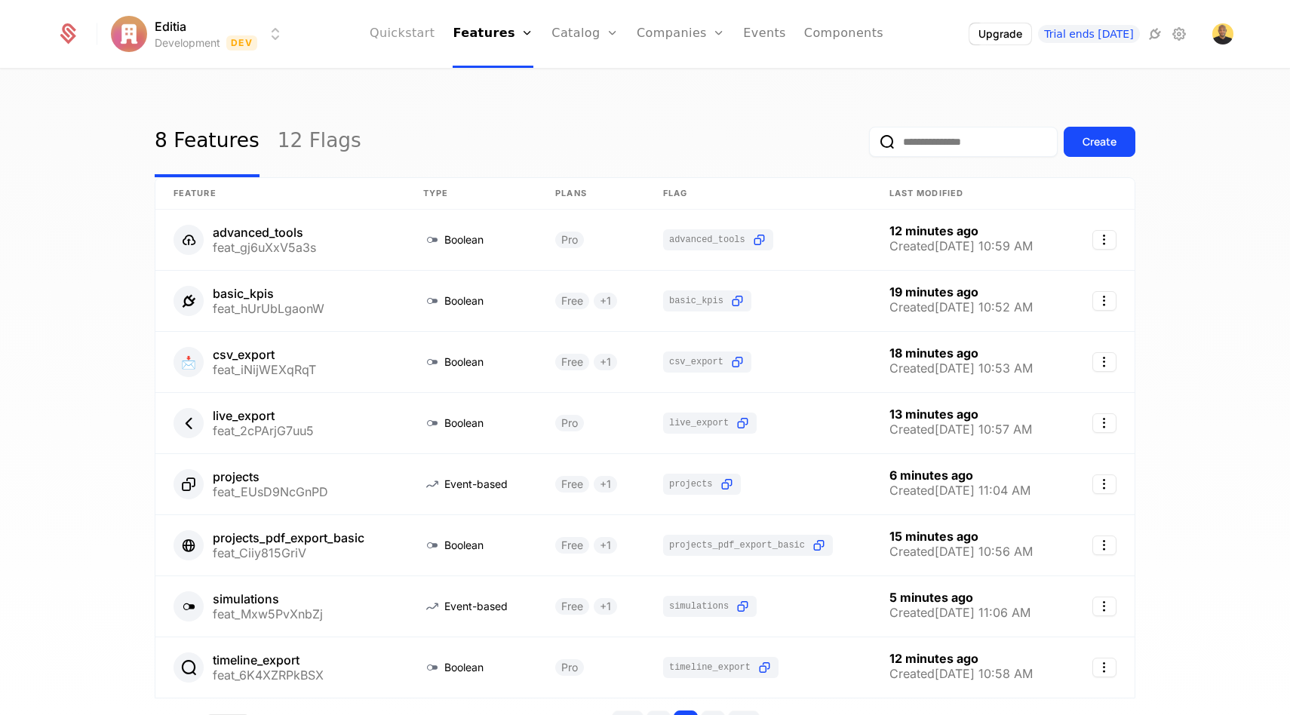
click at [411, 32] on link "Quickstart" at bounding box center [403, 34] width 66 height 68
click at [587, 32] on link "Catalog" at bounding box center [584, 34] width 67 height 68
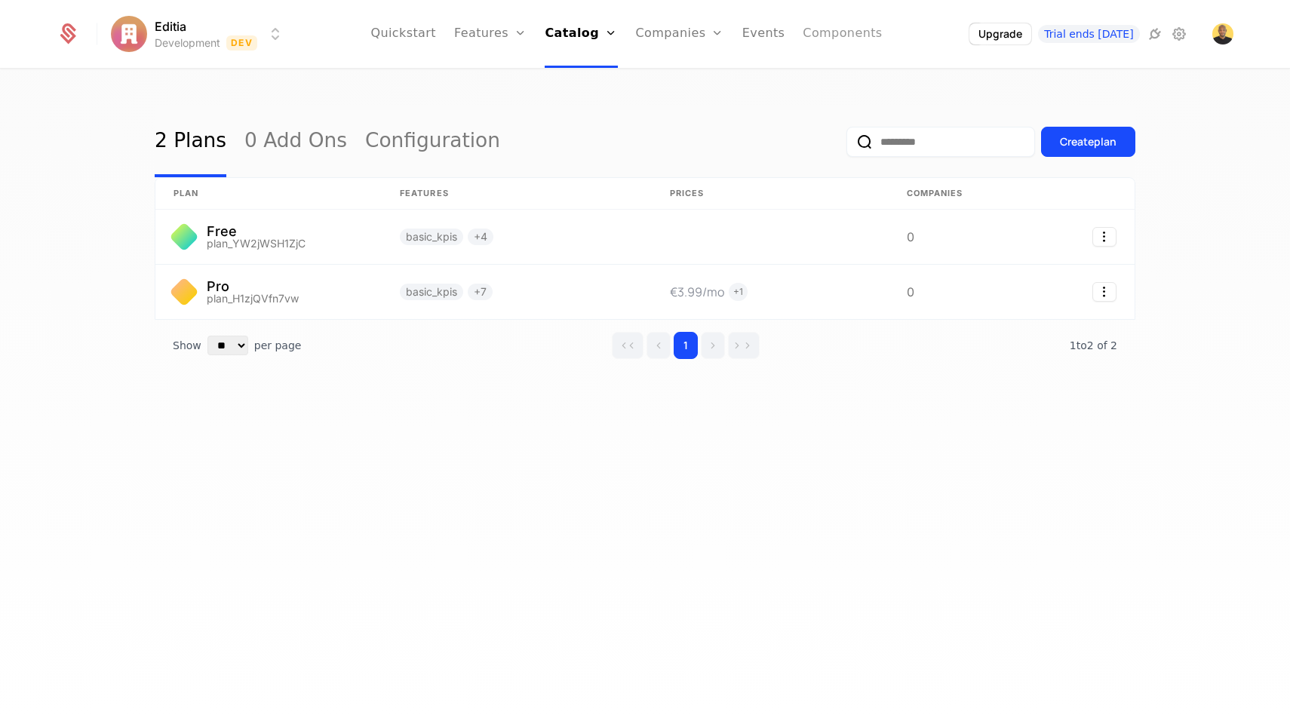
click at [838, 34] on link "Components" at bounding box center [841, 34] width 79 height 68
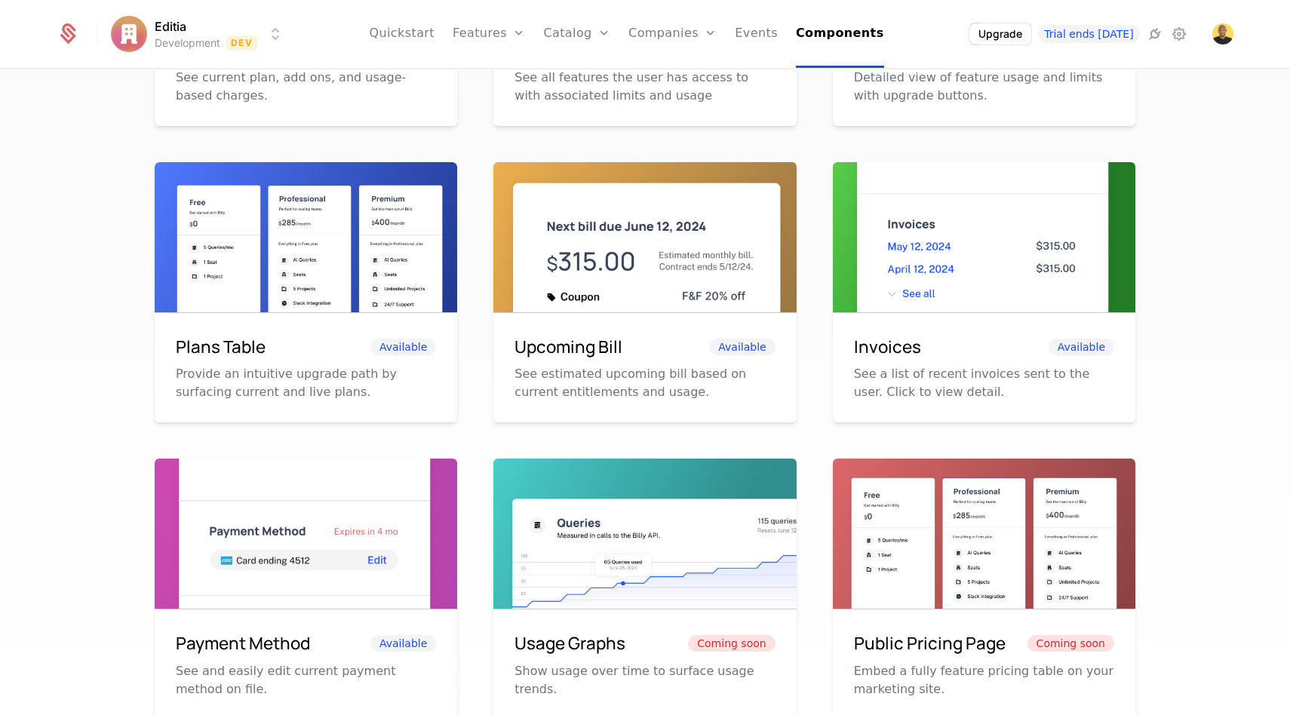
scroll to position [542, 0]
